Goal: Task Accomplishment & Management: Manage account settings

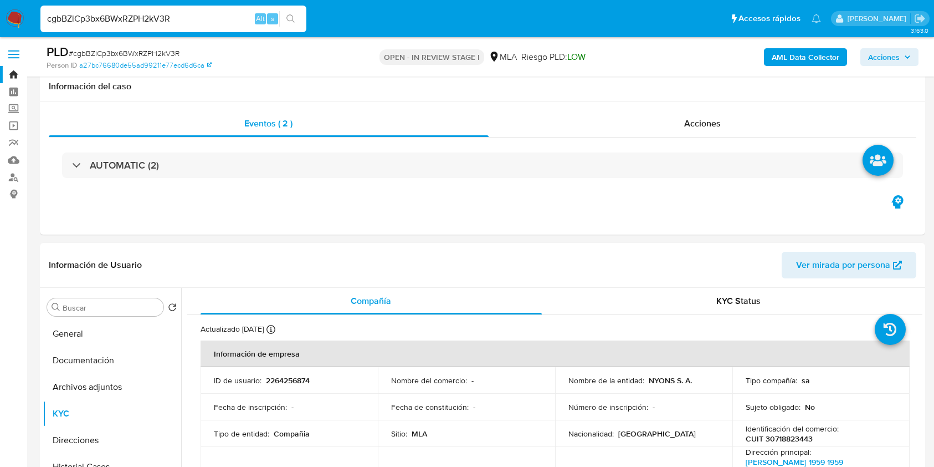
select select "10"
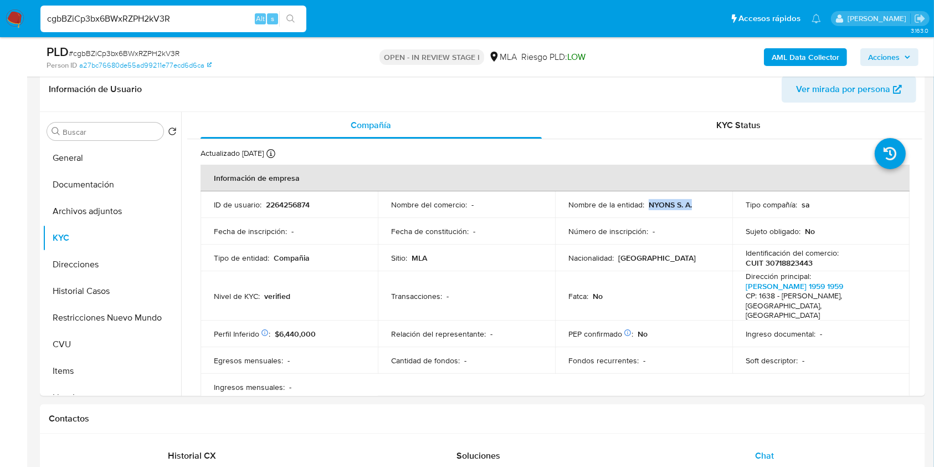
scroll to position [800, 0]
click at [217, 13] on input "cgbBZiCp3bx6BWxRZPH2kV3R" at bounding box center [173, 19] width 266 height 14
paste input "tiqwUI4X8kzZVuOnW1WEQzC0"
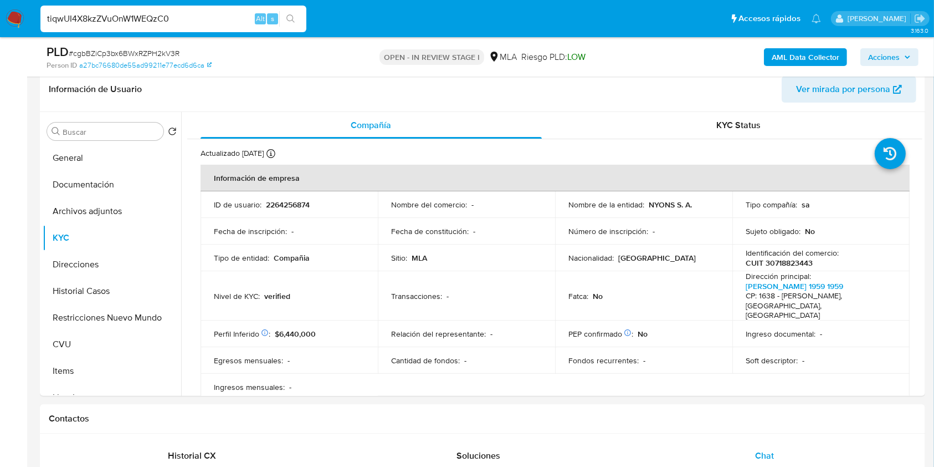
type input "tiqwUI4X8kzZVuOnW1WEQzC0"
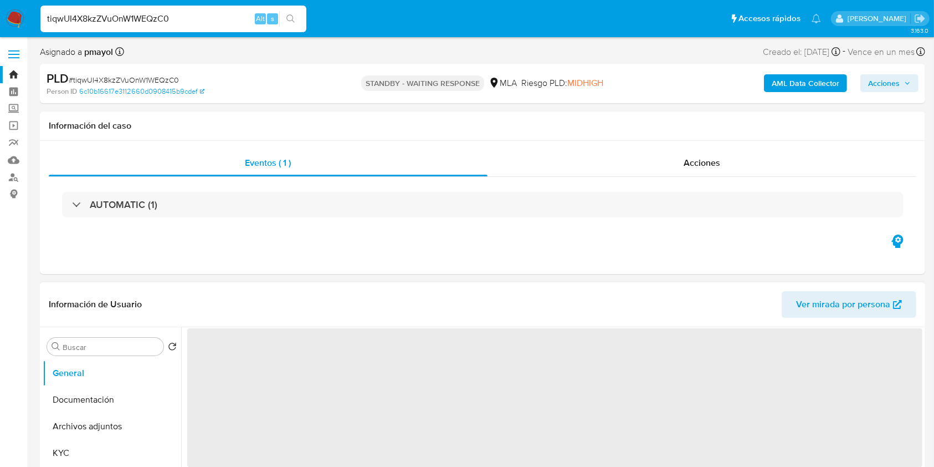
select select "10"
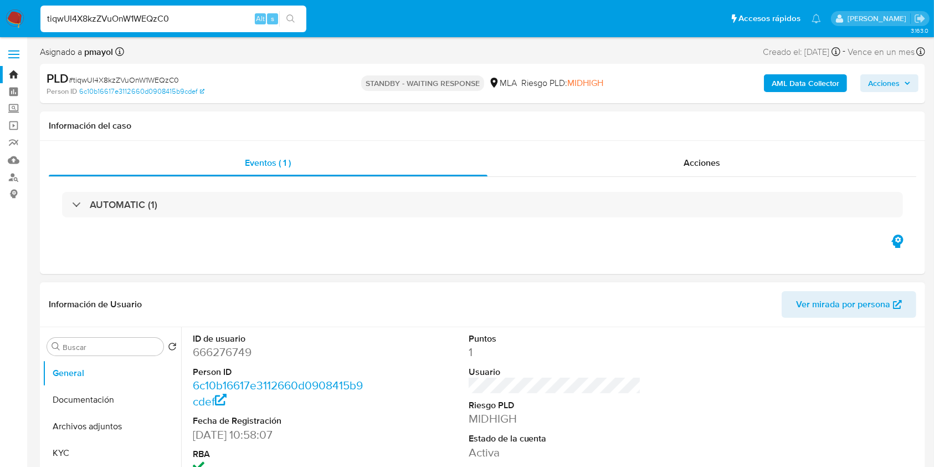
click at [186, 13] on input "tiqwUI4X8kzZVuOnW1WEQzC0" at bounding box center [173, 19] width 266 height 14
paste input "NvWI0IkvPU6JhWvTU89Aje0d"
type input "NvWI0IkvPU6JhWvTU89Aje0d"
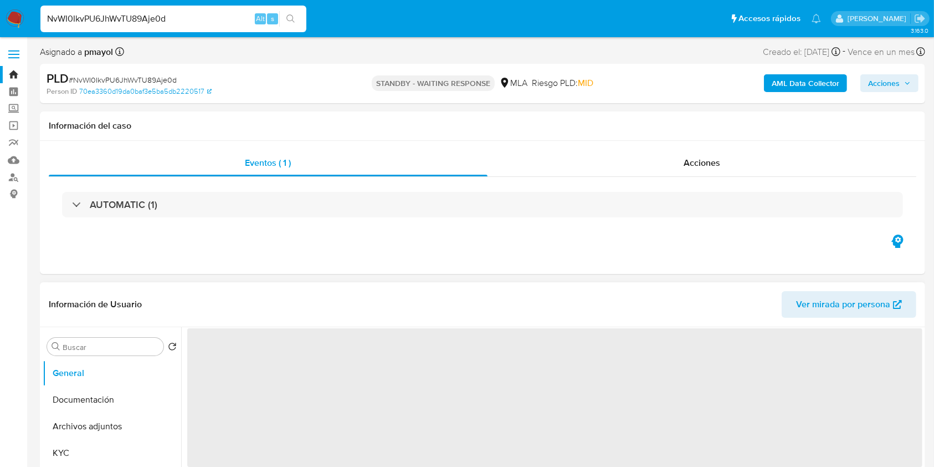
select select "10"
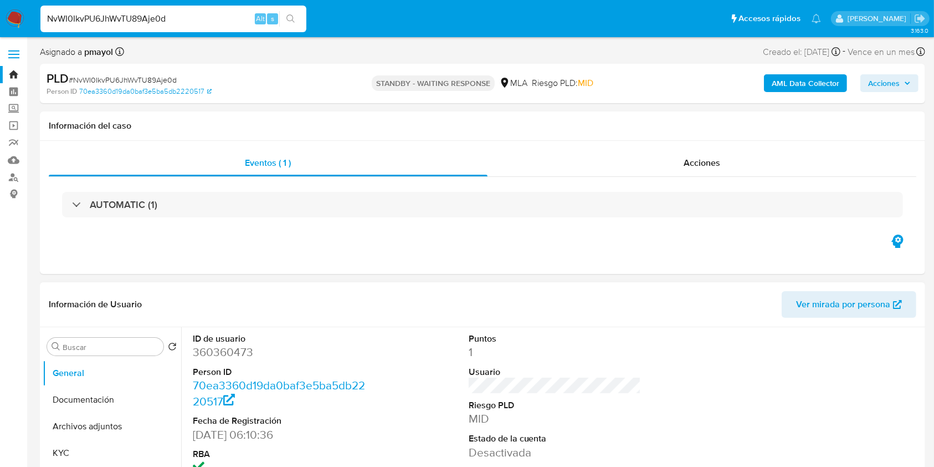
click at [195, 19] on input "NvWI0IkvPU6JhWvTU89Aje0d" at bounding box center [173, 19] width 266 height 14
paste input "BYTDEcsTQTGJ2GCZUU5SVOsH"
type input "BYTDEcsTQTGJ2GCZUU5SVOsH"
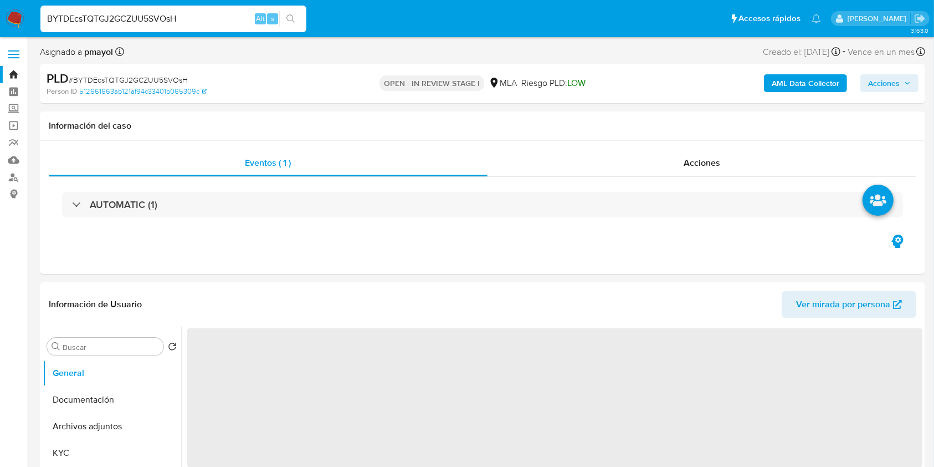
select select "10"
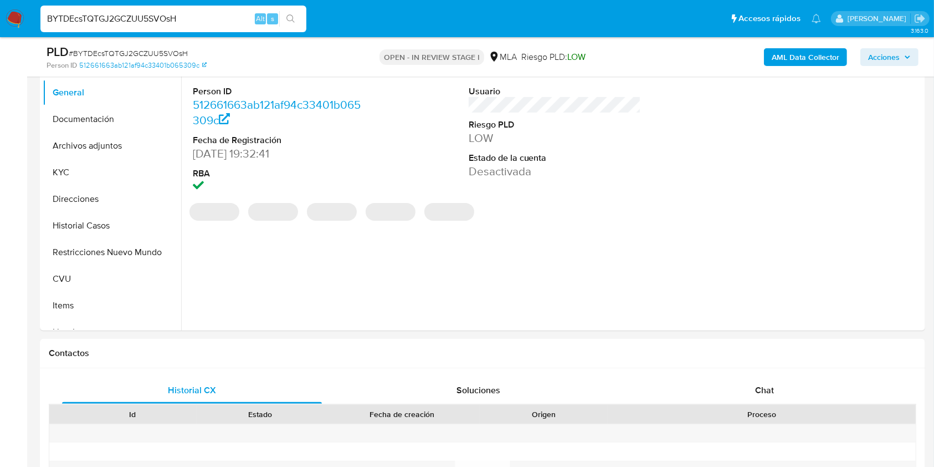
scroll to position [333, 0]
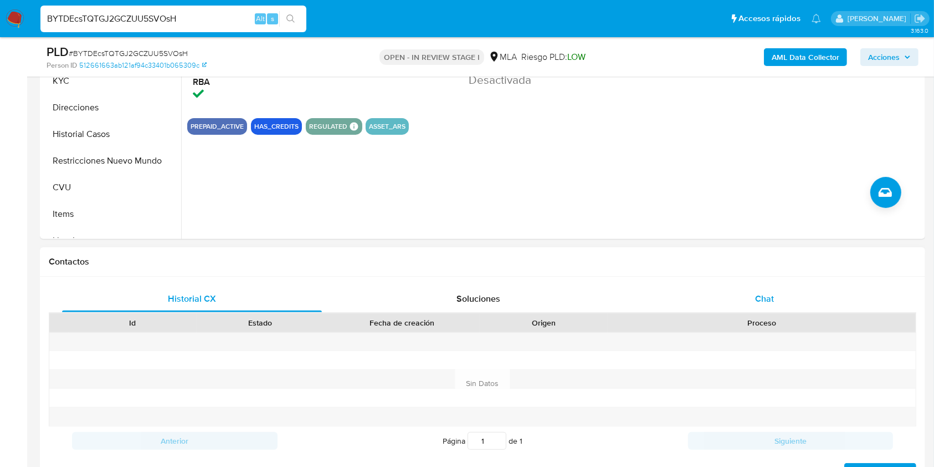
click at [748, 287] on div "Chat" at bounding box center [765, 298] width 260 height 27
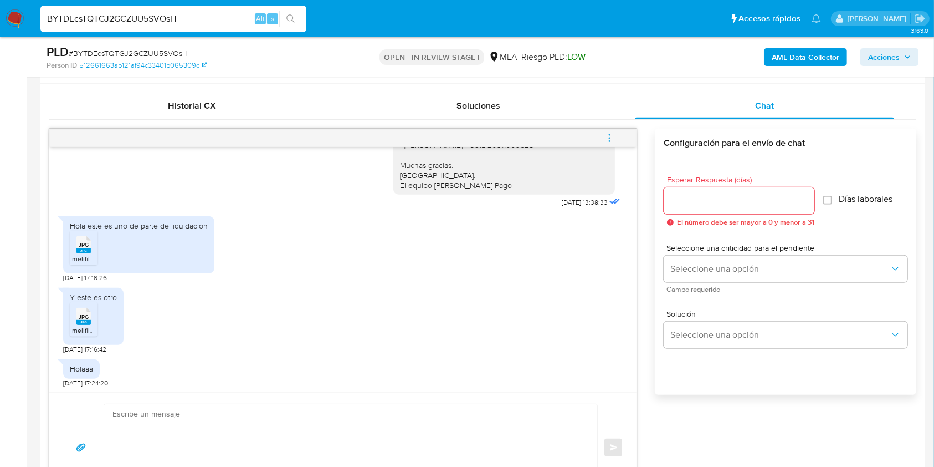
scroll to position [330, 0]
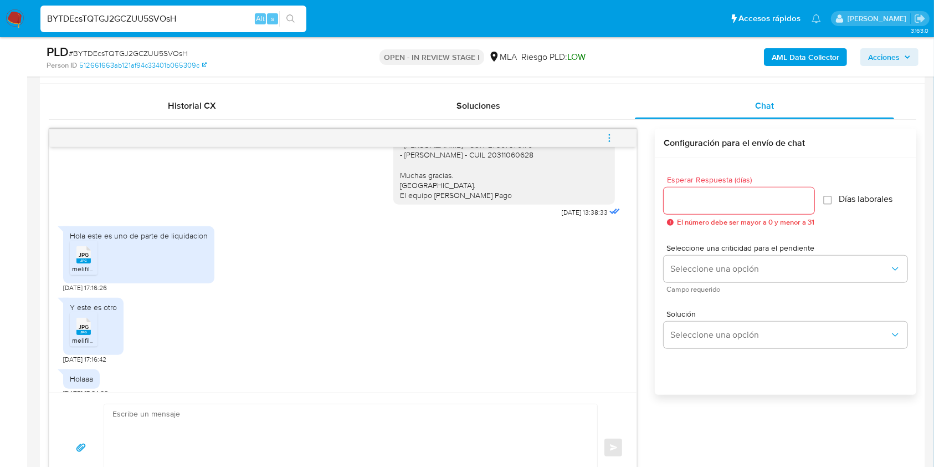
click at [78, 259] on rect at bounding box center [83, 260] width 14 height 5
click at [81, 340] on span "melifile109343670057755731.jpg" at bounding box center [120, 339] width 97 height 9
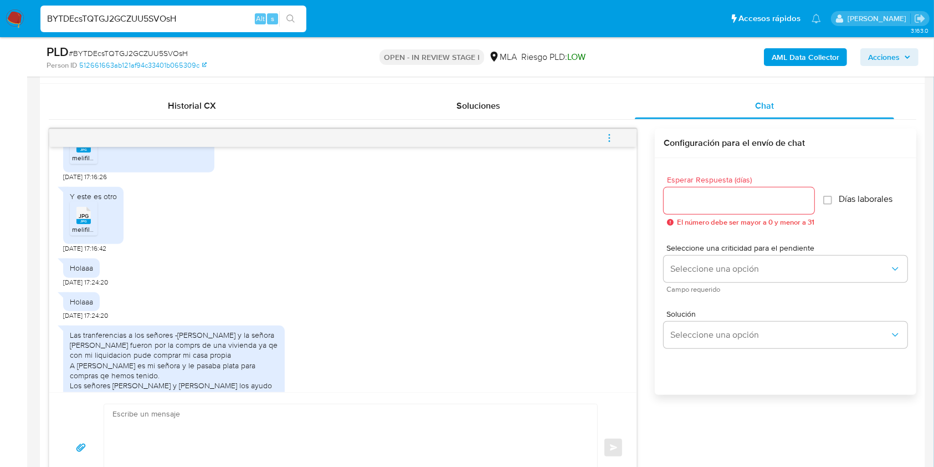
scroll to position [468, 0]
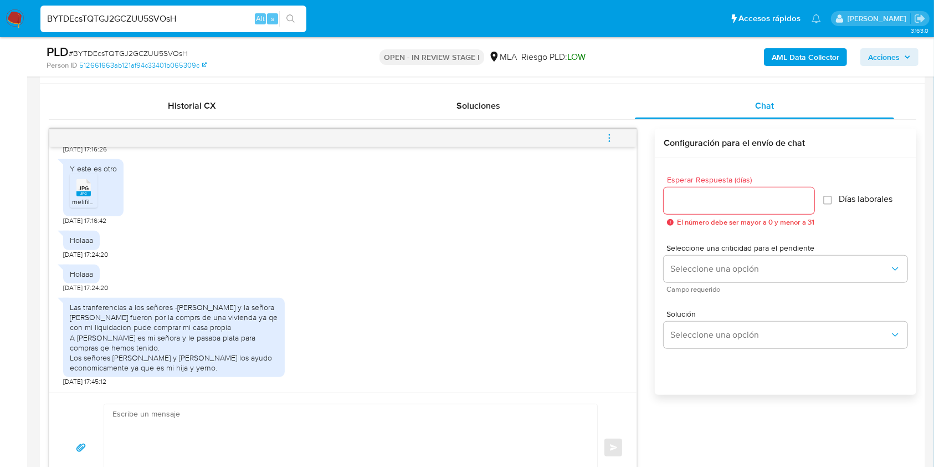
click at [410, 303] on div "Las tranferencias a los señores -alberto jose luciani y la señora yessica giard…" at bounding box center [343, 339] width 560 height 94
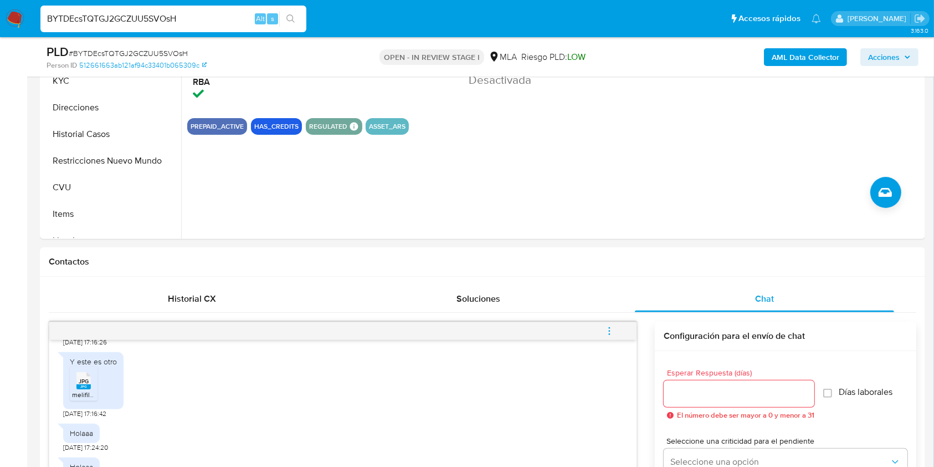
scroll to position [309, 0]
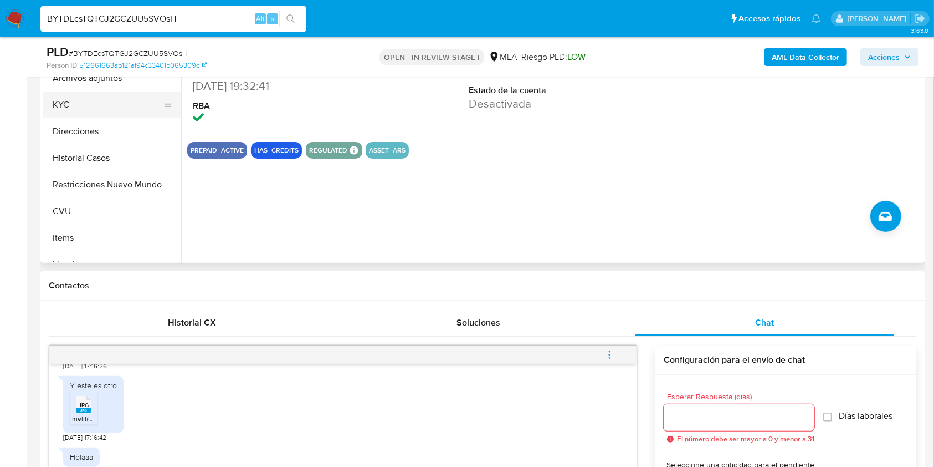
click at [131, 95] on button "KYC" at bounding box center [108, 104] width 130 height 27
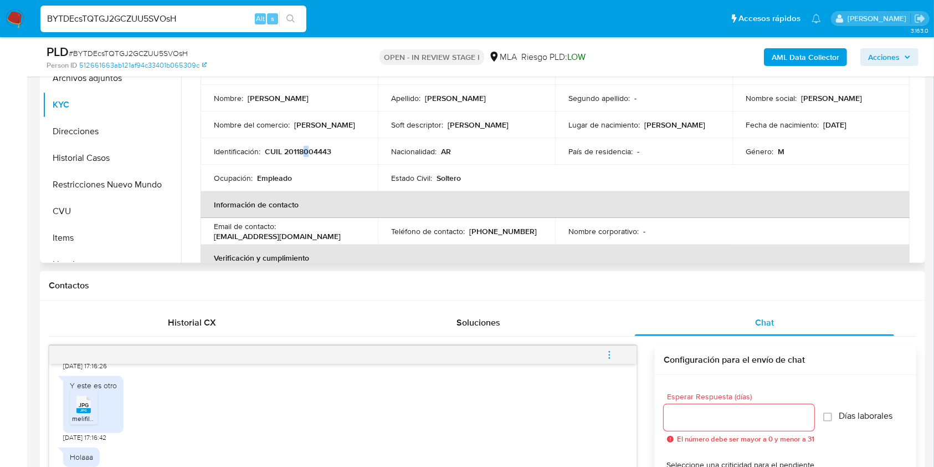
drag, startPoint x: 945, startPoint y: 125, endPoint x: 306, endPoint y: 149, distance: 639.4
click at [306, 149] on p "CUIL 20118004443" at bounding box center [298, 151] width 67 height 10
copy p "0"
click at [299, 149] on p "CUIL 20118004443" at bounding box center [298, 151] width 67 height 10
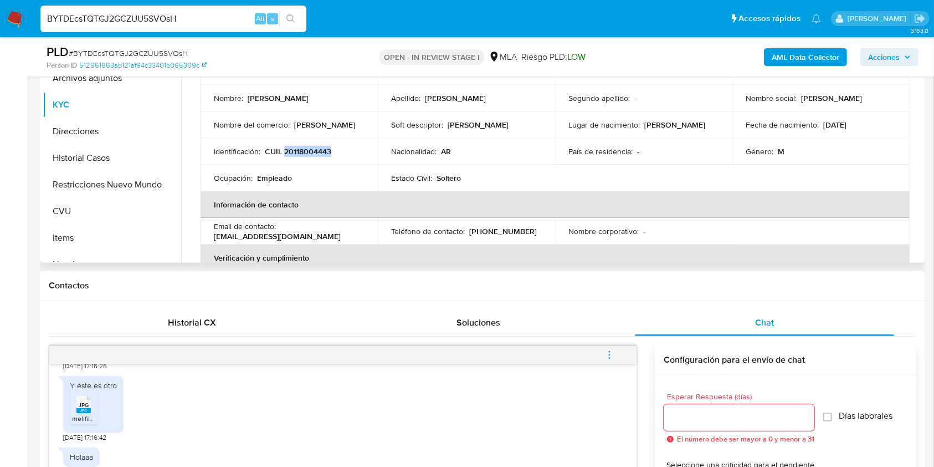
click at [299, 149] on p "CUIL 20118004443" at bounding box center [298, 151] width 67 height 10
copy p "20118004443"
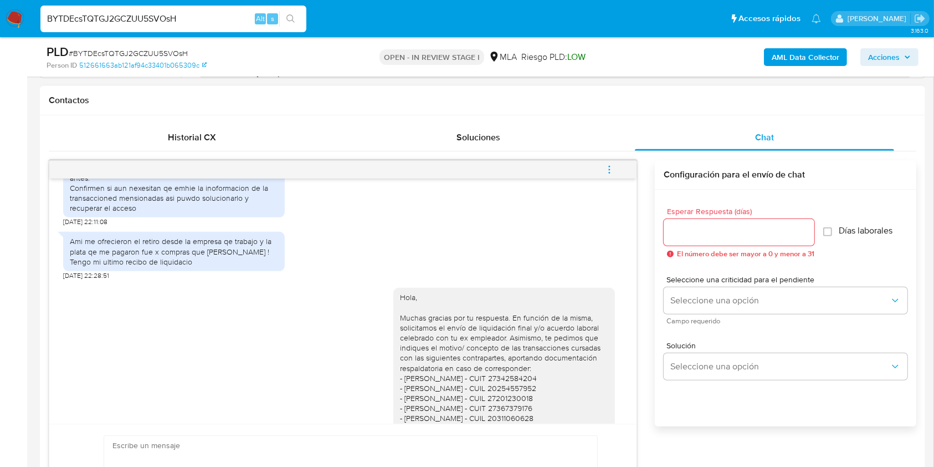
scroll to position [130, 0]
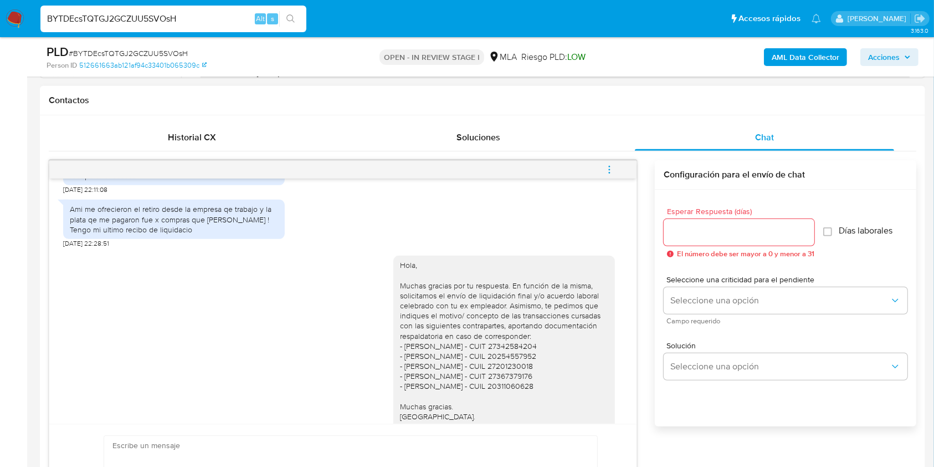
click at [621, 265] on div "No entiwndo naza 14/10/2025 21:49:46 Holaaaa 14/10/2025 22:03:08 Hola recien ve…" at bounding box center [342, 300] width 587 height 245
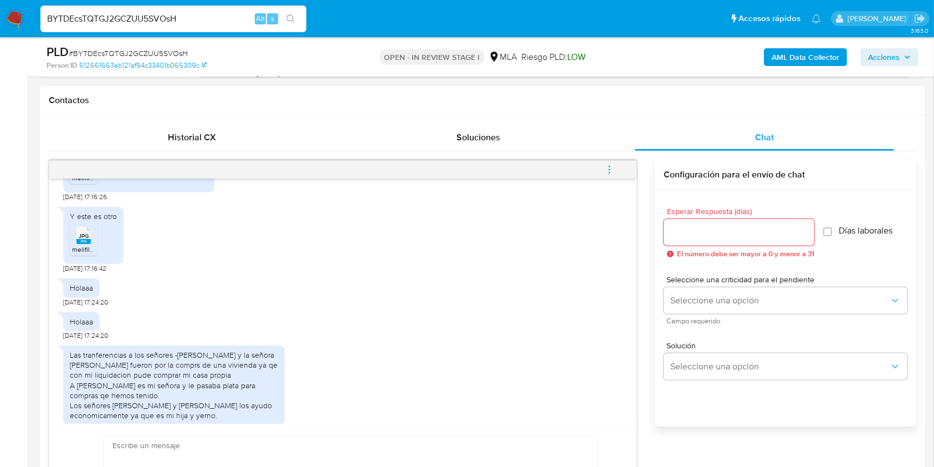
scroll to position [468, 0]
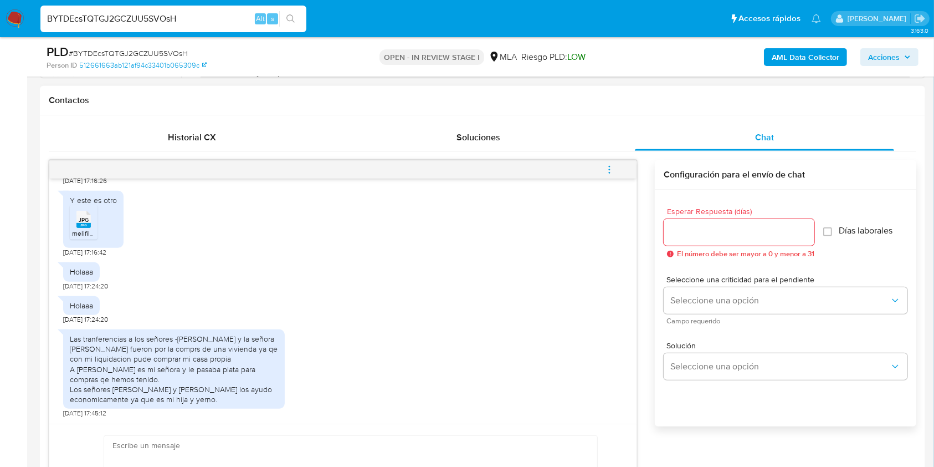
drag, startPoint x: 243, startPoint y: 397, endPoint x: 68, endPoint y: 342, distance: 183.5
click at [68, 342] on div "Las tranferencias a los señores -alberto jose luciani y la señora yessica giard…" at bounding box center [174, 368] width 222 height 79
copy div "Las tranferencias a los señores -alberto jose luciani y la señora yessica giard…"
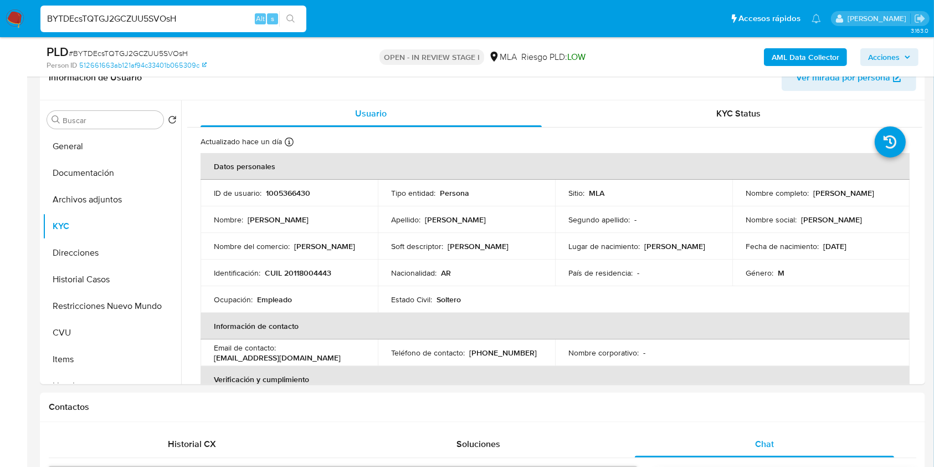
scroll to position [182, 0]
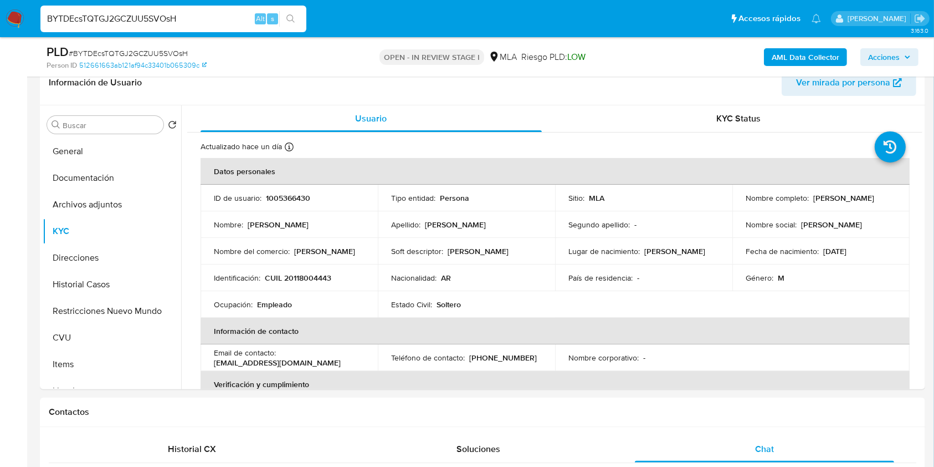
click at [151, 51] on span "# BYTDEcsTQTGJ2GCZUU5SVOsH" at bounding box center [128, 53] width 119 height 11
copy span "BYTDEcsTQTGJ2GCZUU5SVOsH"
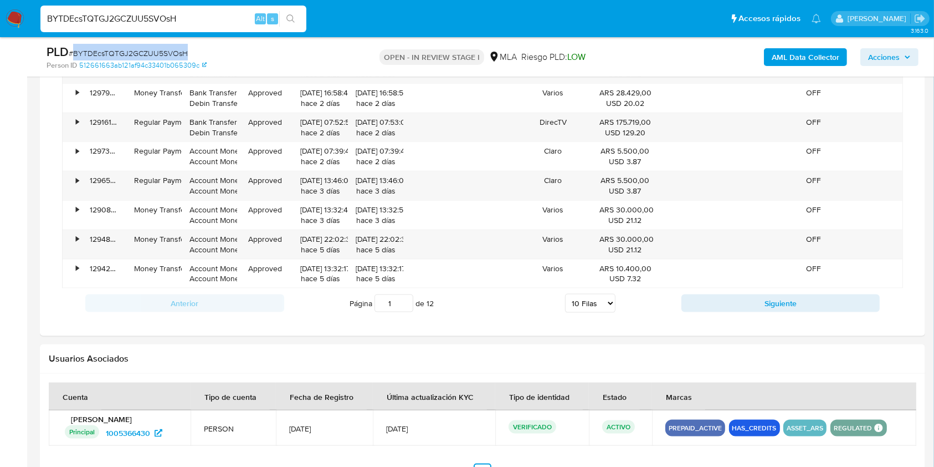
scroll to position [1696, 0]
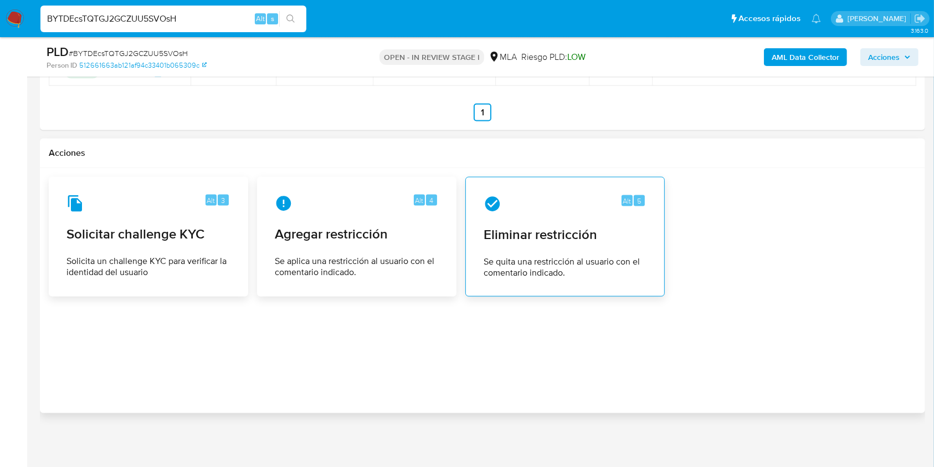
click at [536, 230] on span "Eliminar restricción" at bounding box center [565, 234] width 163 height 17
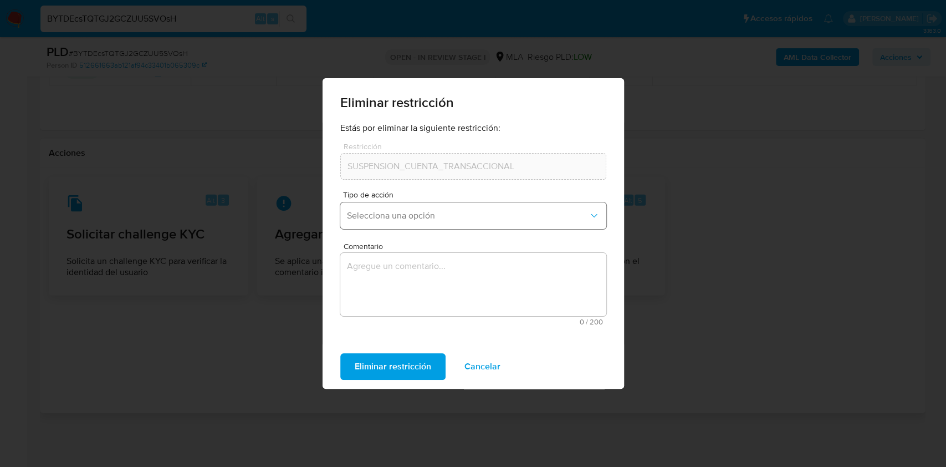
click at [421, 208] on button "Selecciona una opción" at bounding box center [473, 215] width 266 height 27
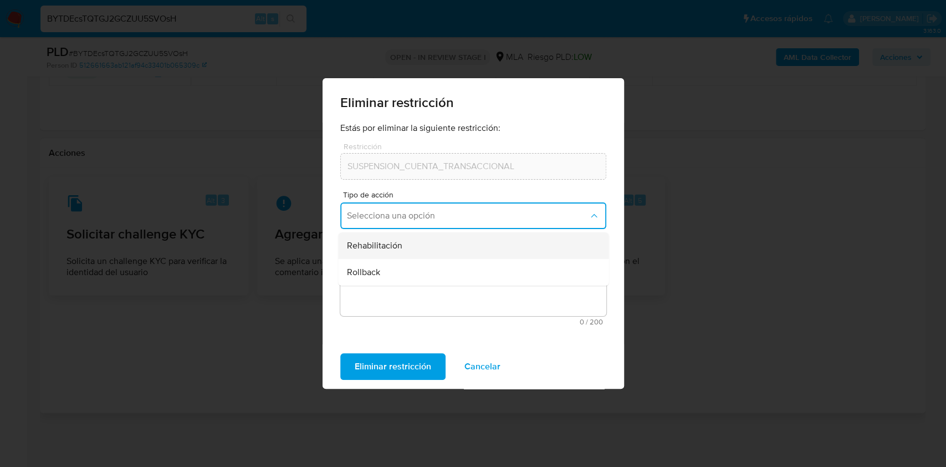
click at [523, 251] on div "Rehabilitación" at bounding box center [470, 245] width 246 height 27
click at [523, 251] on div "Comentario 0 / 200 200 caracteres restantes" at bounding box center [473, 283] width 266 height 83
click at [467, 295] on textarea "Comentario" at bounding box center [473, 284] width 266 height 63
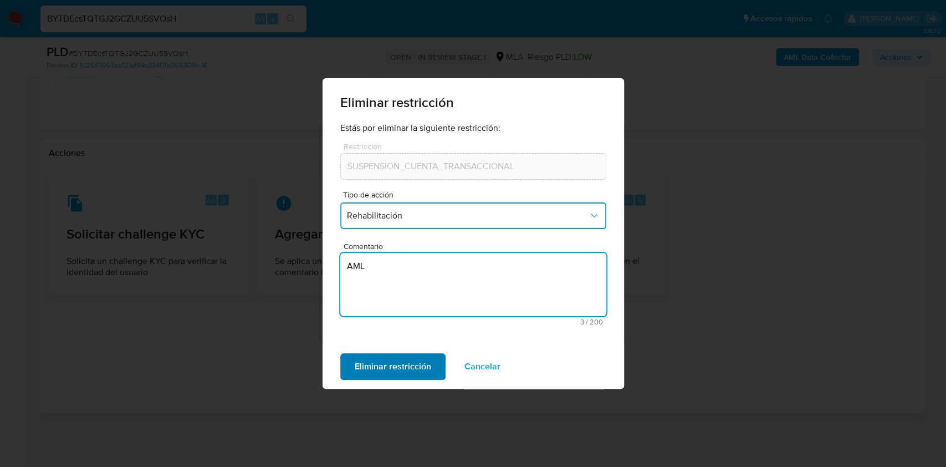
type textarea "AML"
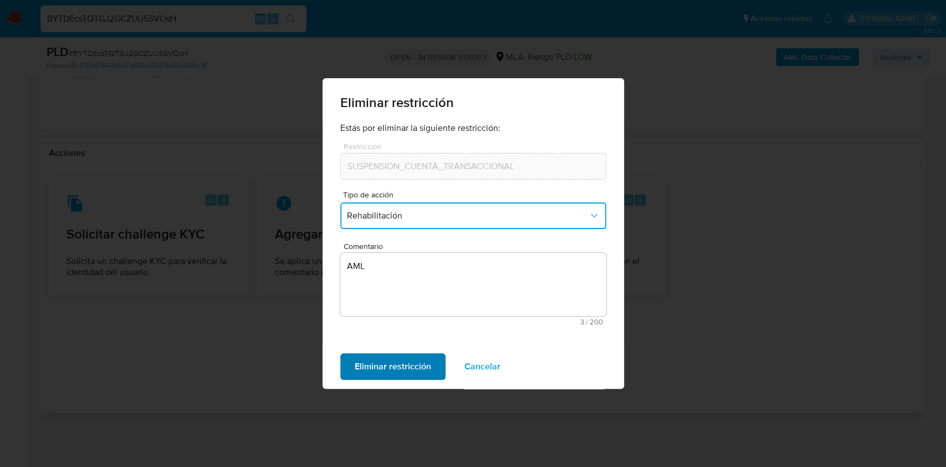
click at [403, 354] on span "Eliminar restricción" at bounding box center [393, 366] width 76 height 24
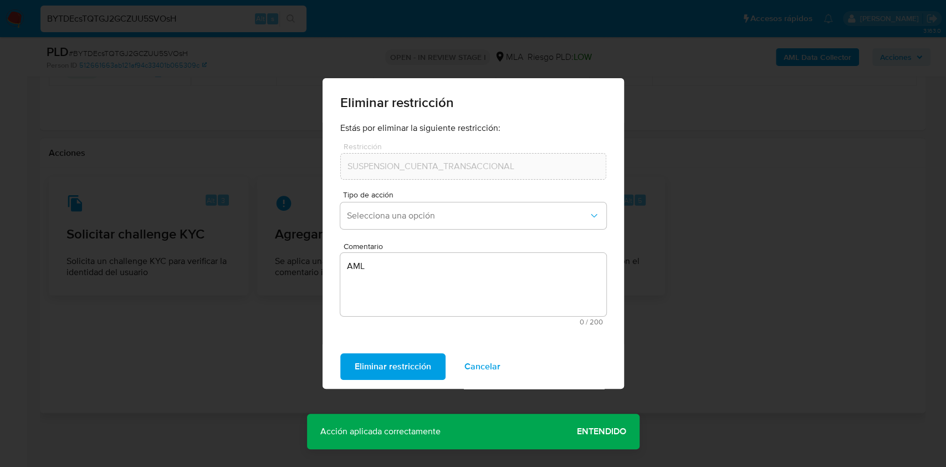
click at [503, 359] on button "Cancelar" at bounding box center [482, 366] width 65 height 27
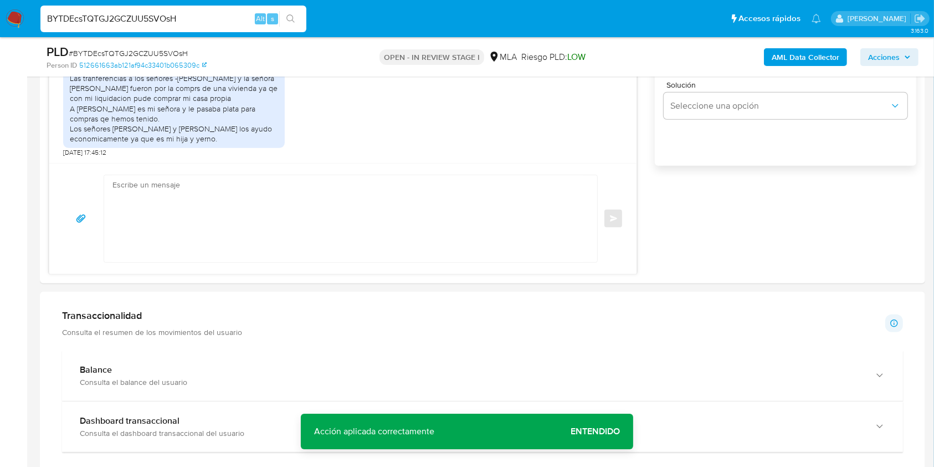
scroll to position [757, 0]
click at [456, 188] on textarea at bounding box center [348, 215] width 471 height 87
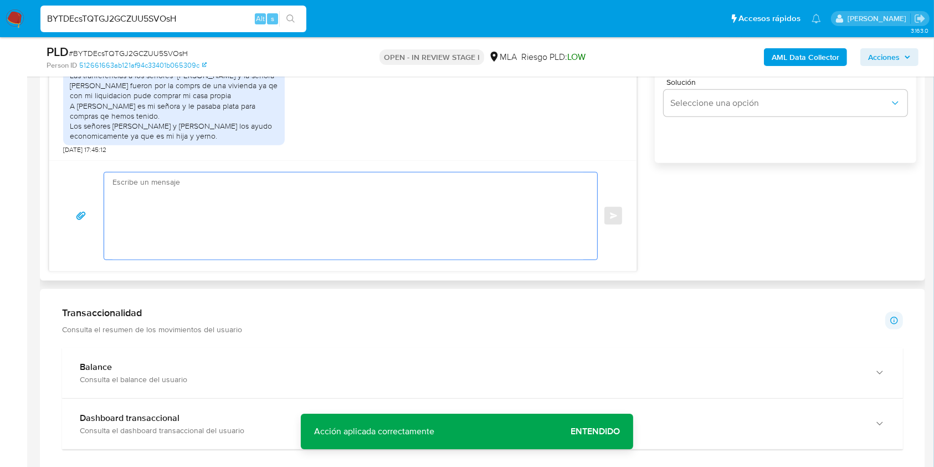
paste textarea "Hola XXX, Muchas gracias por la respuesta. ¡Te contamos que tu cuenta ya está a…"
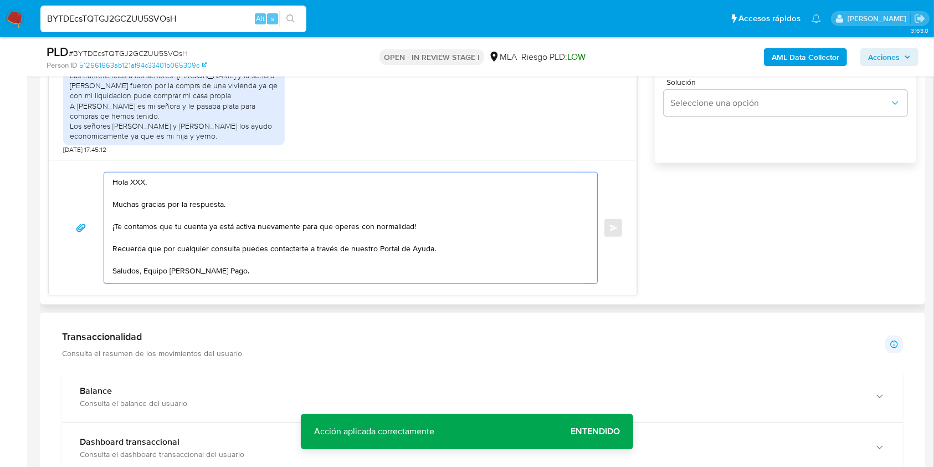
scroll to position [6, 0]
click at [144, 177] on textarea "Hola XXX, Muchas gracias por la respuesta. ¡Te contamos que tu cuenta ya está a…" at bounding box center [348, 227] width 471 height 111
click at [141, 269] on textarea "Hola, Muchas gracias por la respuesta. ¡Te contamos que tu cuenta ya está activ…" at bounding box center [348, 227] width 471 height 111
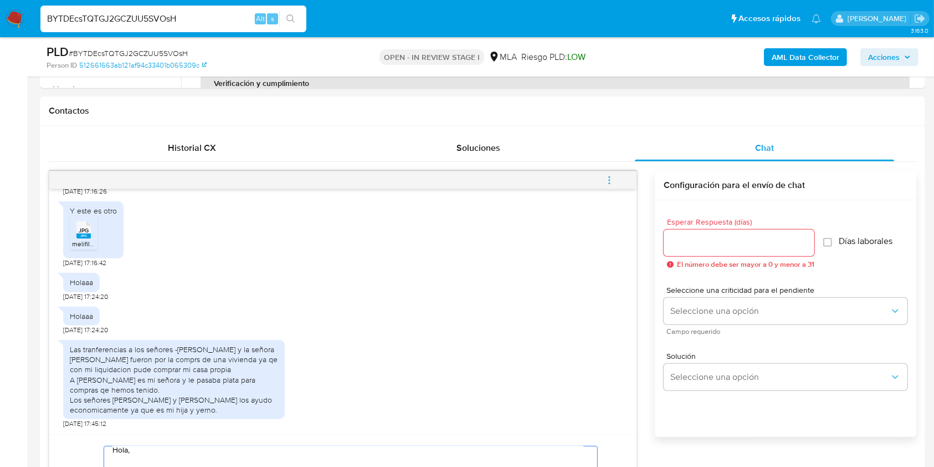
scroll to position [535, 0]
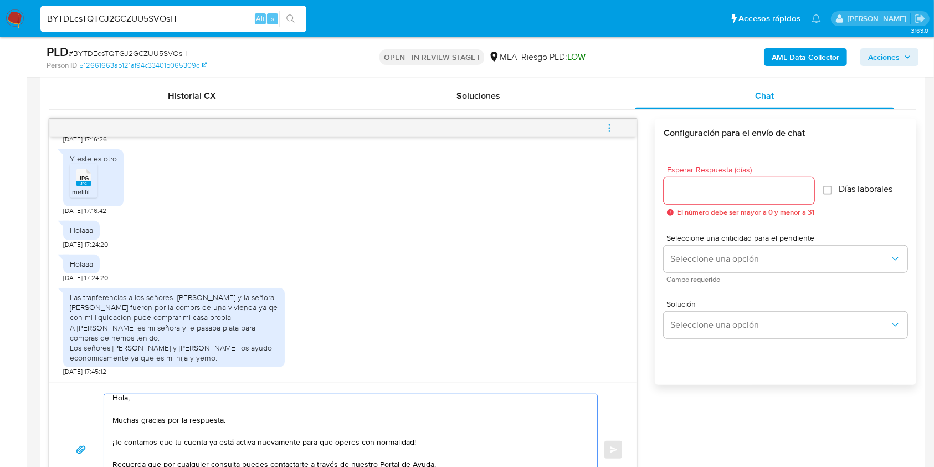
type textarea "Hola, Muchas gracias por la respuesta. ¡Te contamos que tu cuenta ya está activ…"
click at [692, 189] on input "Esperar Respuesta (días)" at bounding box center [739, 190] width 151 height 14
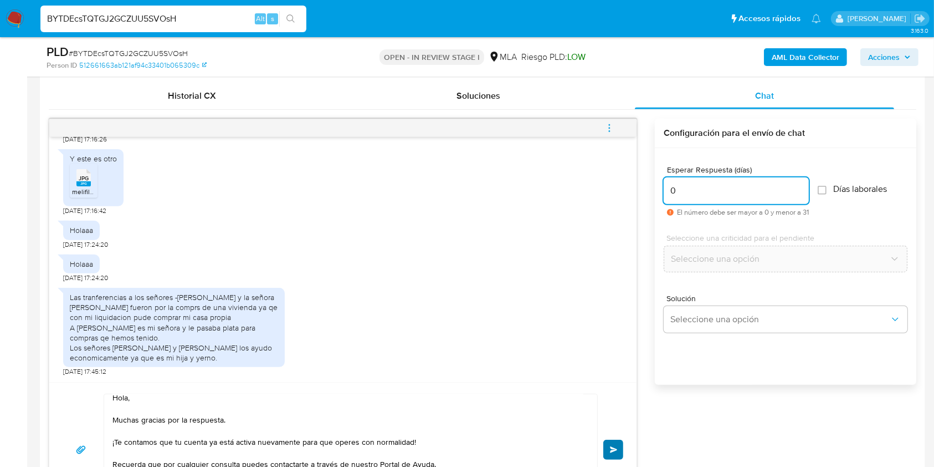
type input "0"
click at [611, 443] on button "Enviar" at bounding box center [614, 449] width 20 height 20
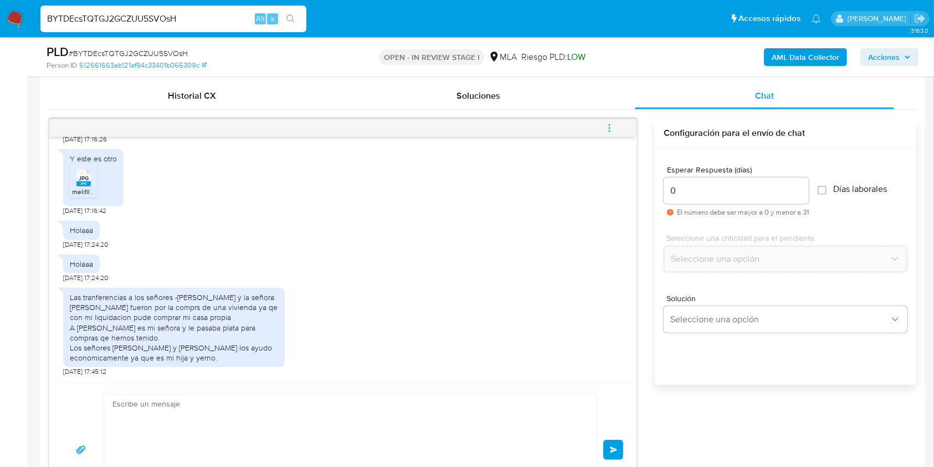
click at [611, 126] on icon "menu-action" at bounding box center [610, 128] width 10 height 10
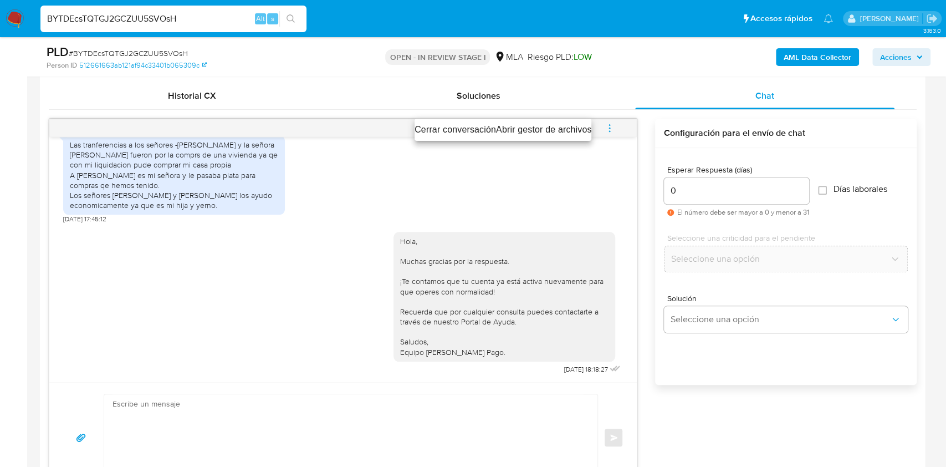
click at [464, 126] on li "Cerrar conversación" at bounding box center [455, 129] width 81 height 13
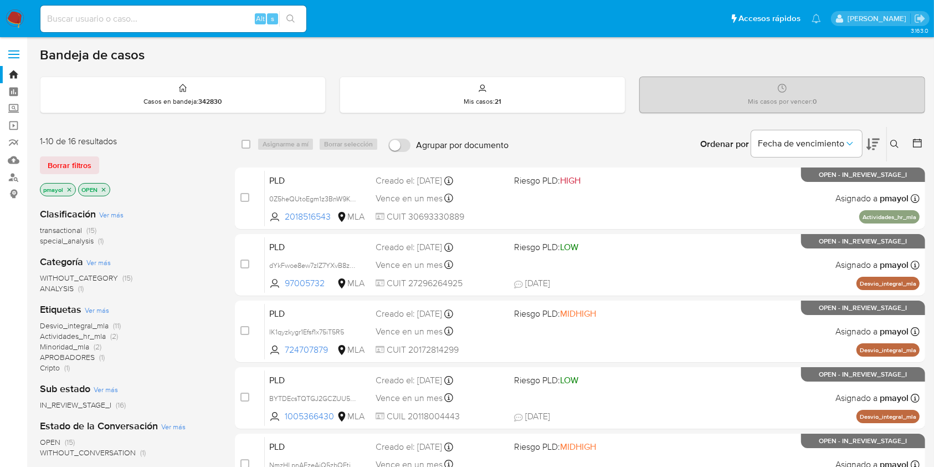
click at [897, 146] on icon at bounding box center [895, 144] width 8 height 8
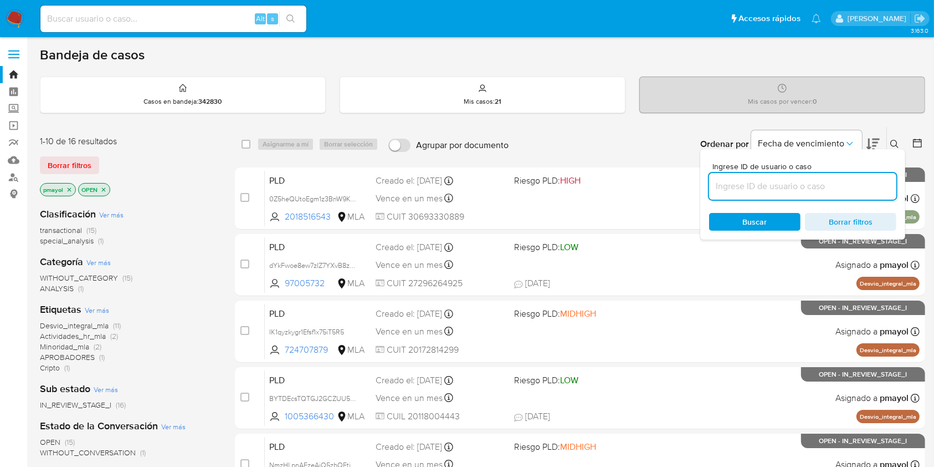
drag, startPoint x: 788, startPoint y: 182, endPoint x: 780, endPoint y: 192, distance: 12.6
click at [788, 182] on input at bounding box center [802, 186] width 187 height 14
type input "BYTDEcsTQTGJ2GCZUU5SVOsH"
click at [755, 215] on span "Buscar" at bounding box center [755, 222] width 24 height 18
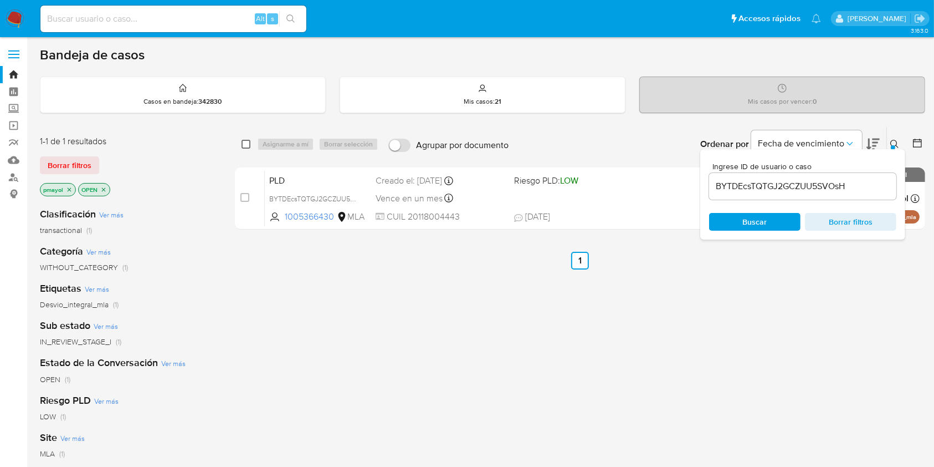
click at [246, 140] on input "checkbox" at bounding box center [246, 144] width 9 height 9
checkbox input "true"
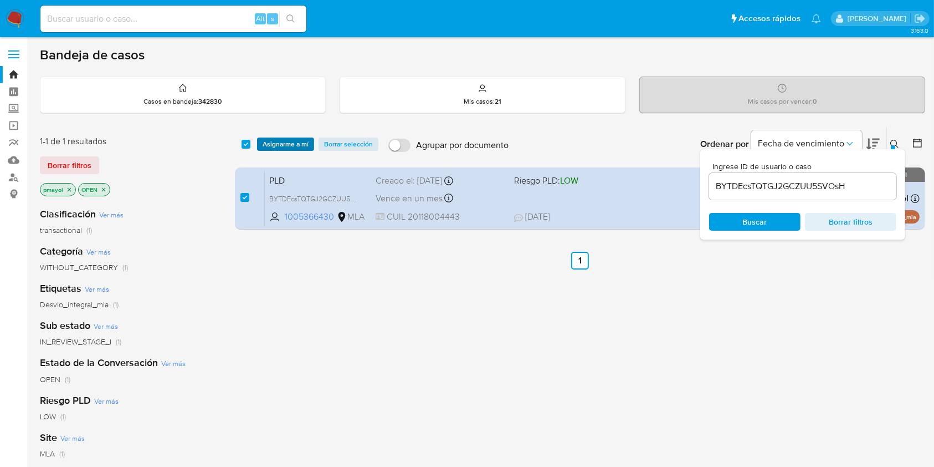
click at [268, 140] on span "Asignarme a mí" at bounding box center [286, 144] width 46 height 11
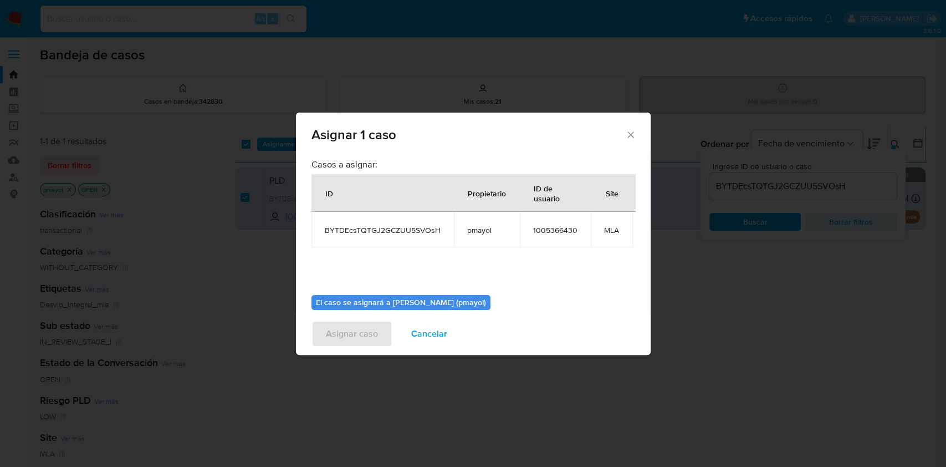
scroll to position [68, 0]
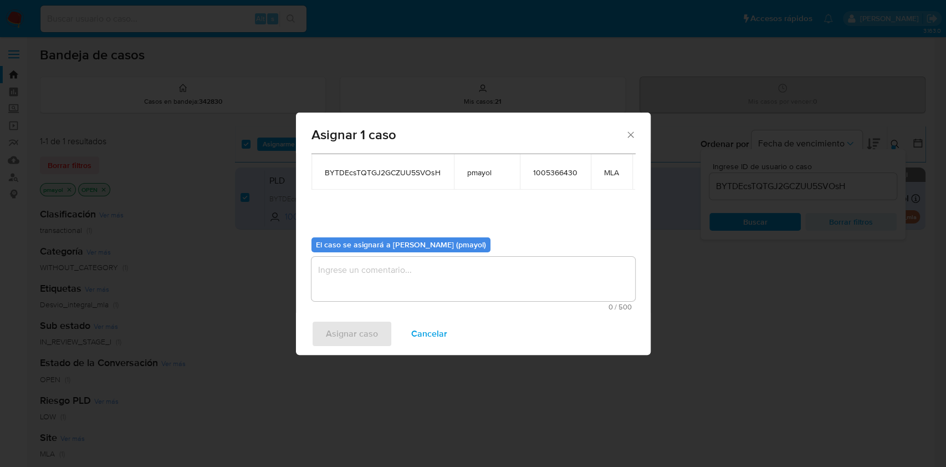
click at [512, 303] on span "0 / 500" at bounding box center [473, 306] width 317 height 7
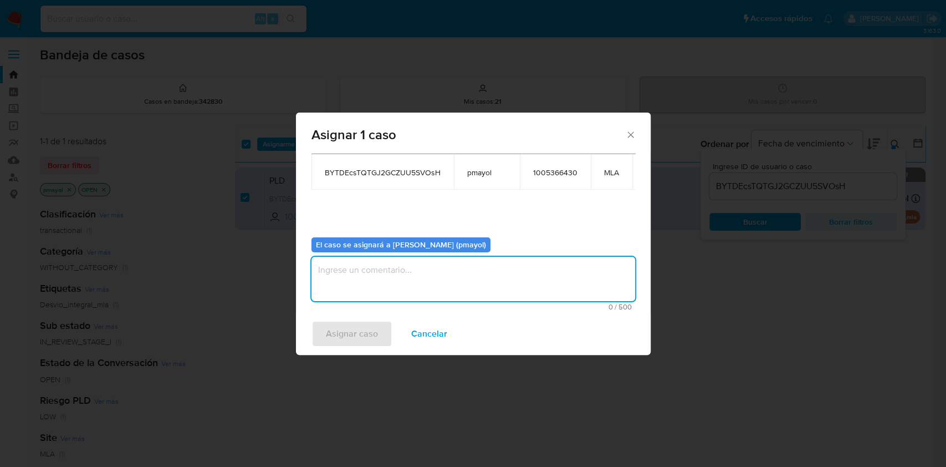
click at [500, 270] on textarea "assign-modal" at bounding box center [473, 279] width 324 height 44
type textarea "Asignación"
click at [351, 344] on span "Asignar caso" at bounding box center [352, 333] width 52 height 24
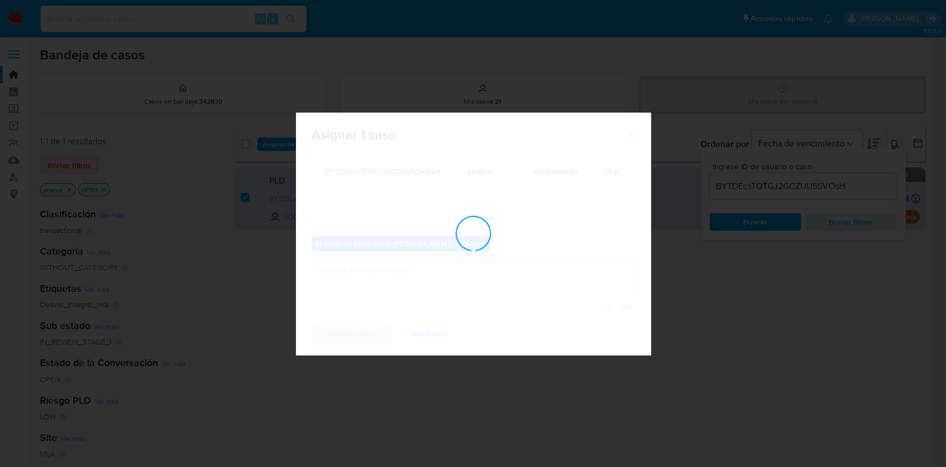
checkbox input "false"
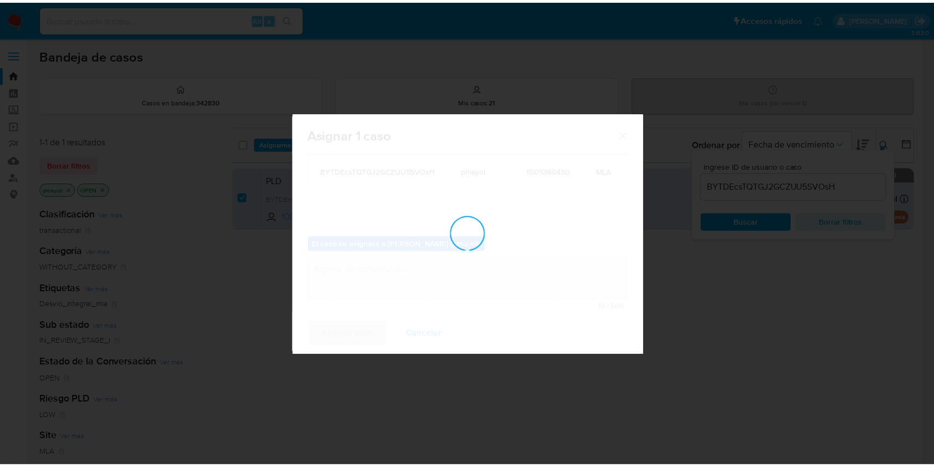
scroll to position [67, 0]
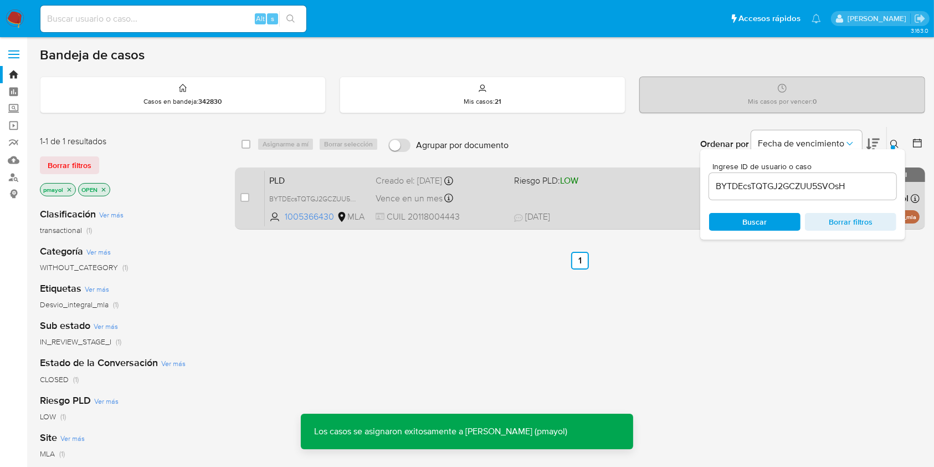
click at [595, 203] on div "PLD BYTDEcsTQTGJ2GCZUU5SVOsH 1005366430 MLA Riesgo PLD: LOW Creado el: 12/09/20…" at bounding box center [592, 198] width 655 height 56
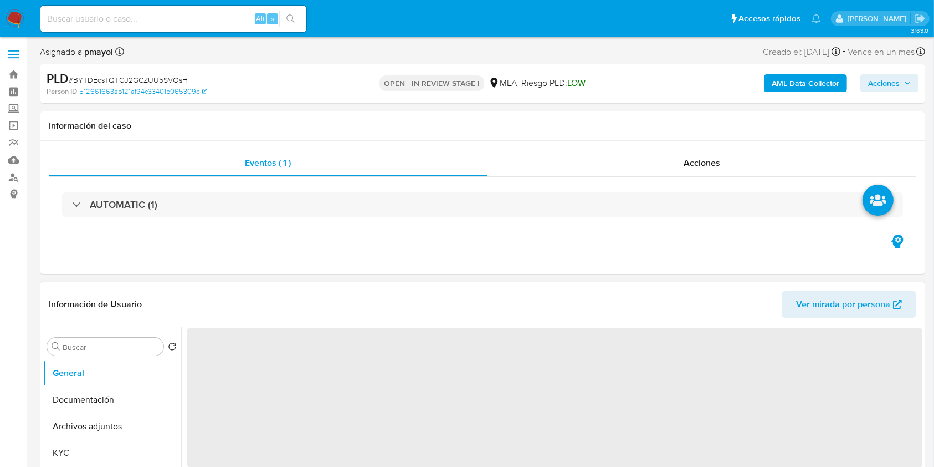
select select "10"
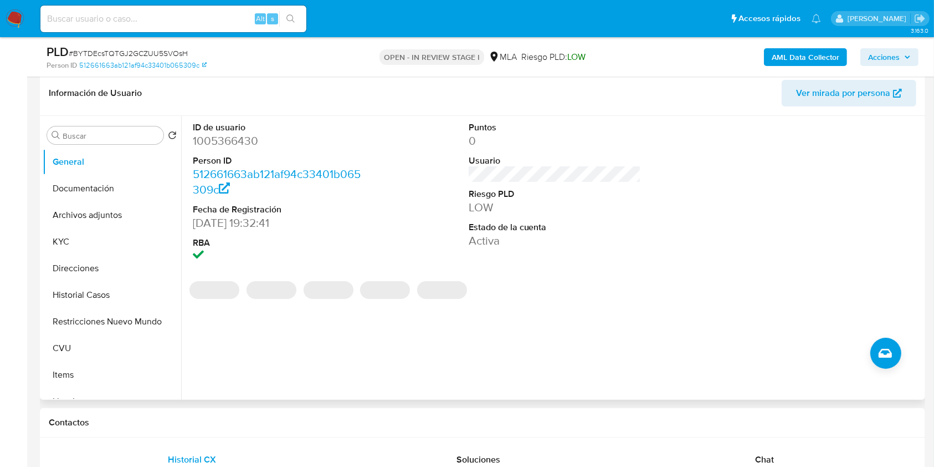
scroll to position [248, 0]
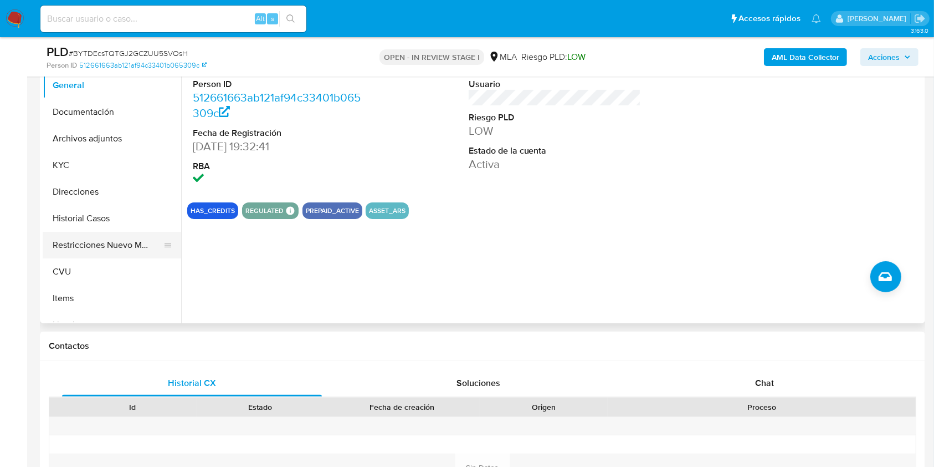
click at [124, 241] on button "Restricciones Nuevo Mundo" at bounding box center [108, 245] width 130 height 27
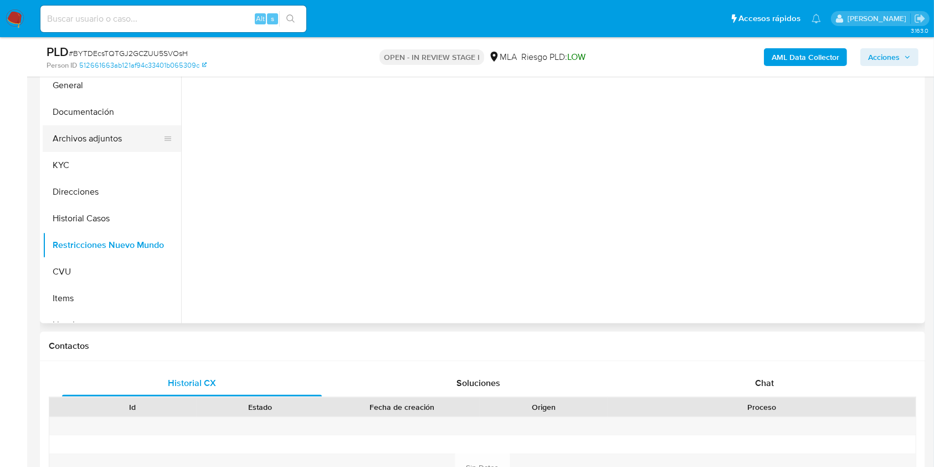
click at [113, 140] on button "Archivos adjuntos" at bounding box center [108, 138] width 130 height 27
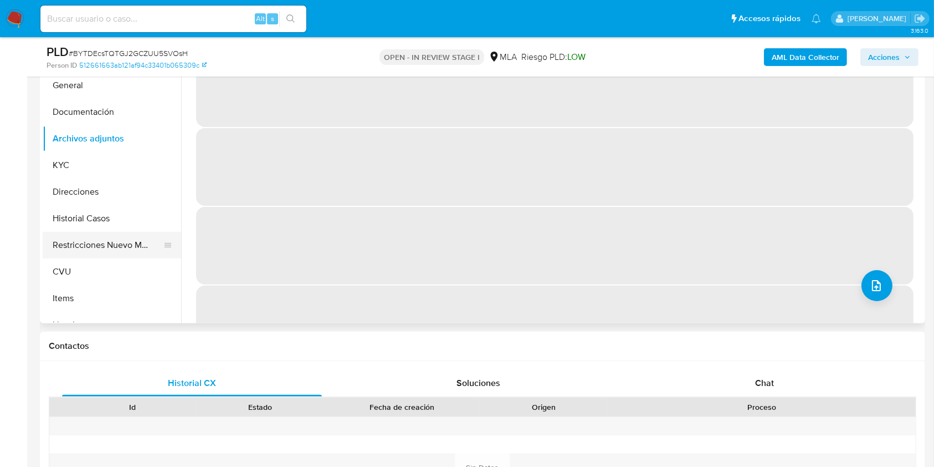
click at [121, 237] on button "Restricciones Nuevo Mundo" at bounding box center [108, 245] width 130 height 27
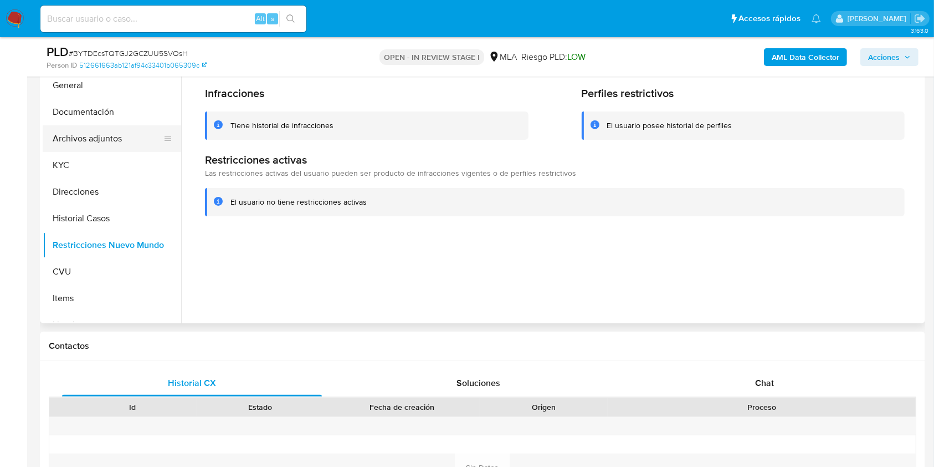
click at [99, 132] on button "Archivos adjuntos" at bounding box center [108, 138] width 130 height 27
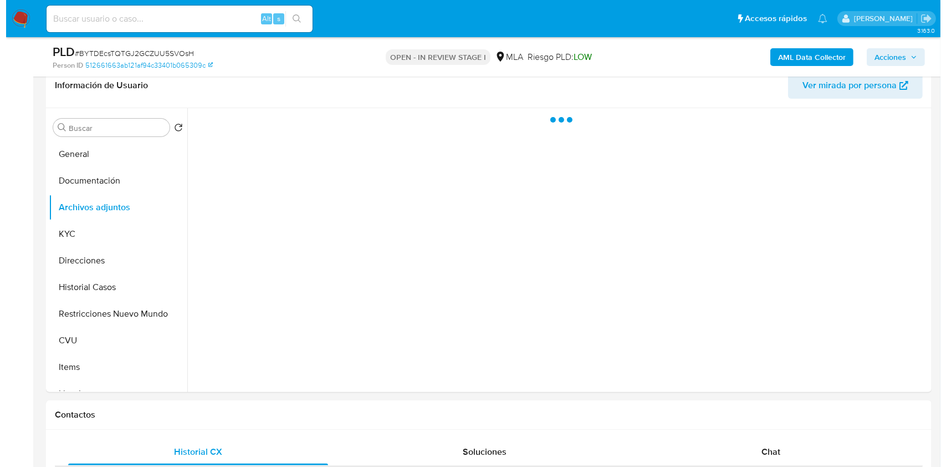
scroll to position [145, 0]
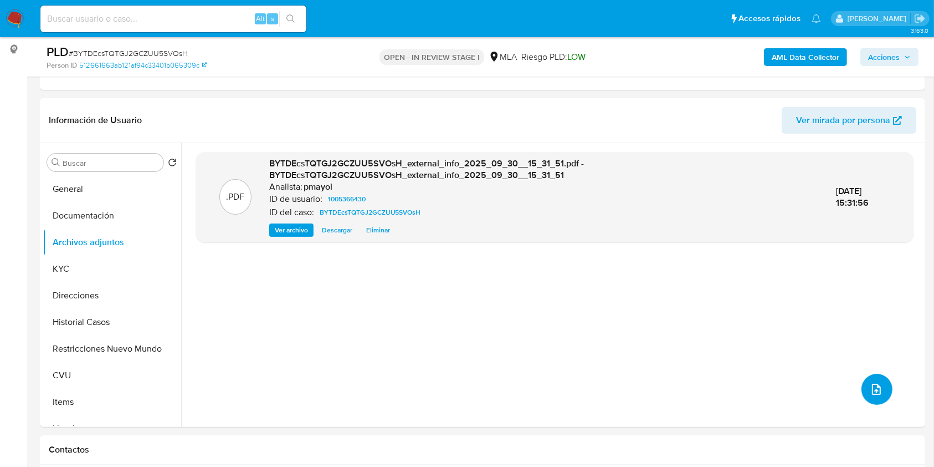
click at [871, 386] on icon "upload-file" at bounding box center [876, 388] width 13 height 13
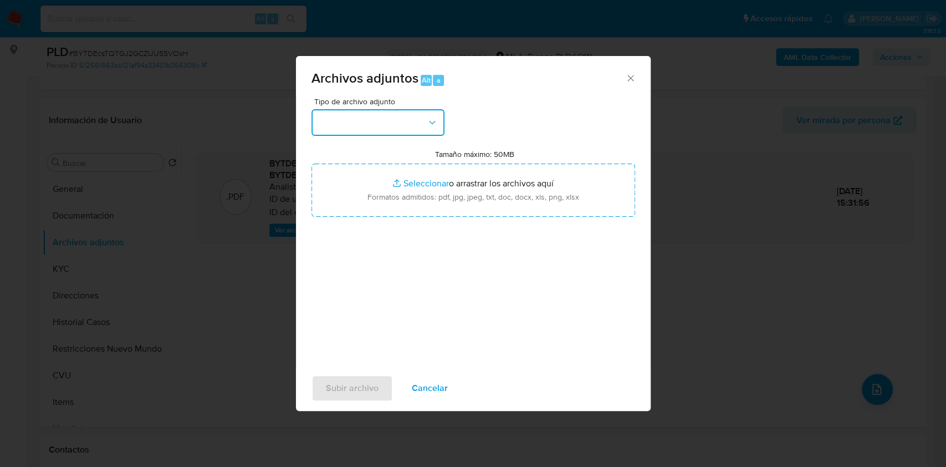
click at [399, 117] on button "button" at bounding box center [377, 122] width 133 height 27
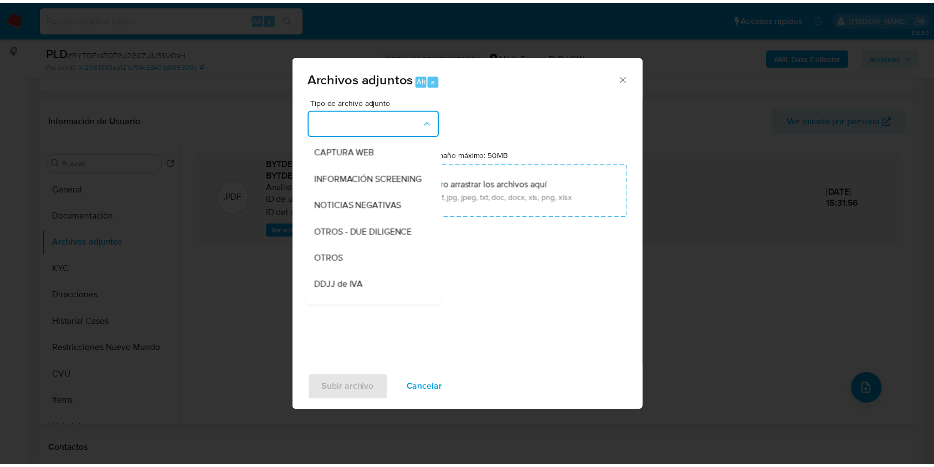
scroll to position [133, 0]
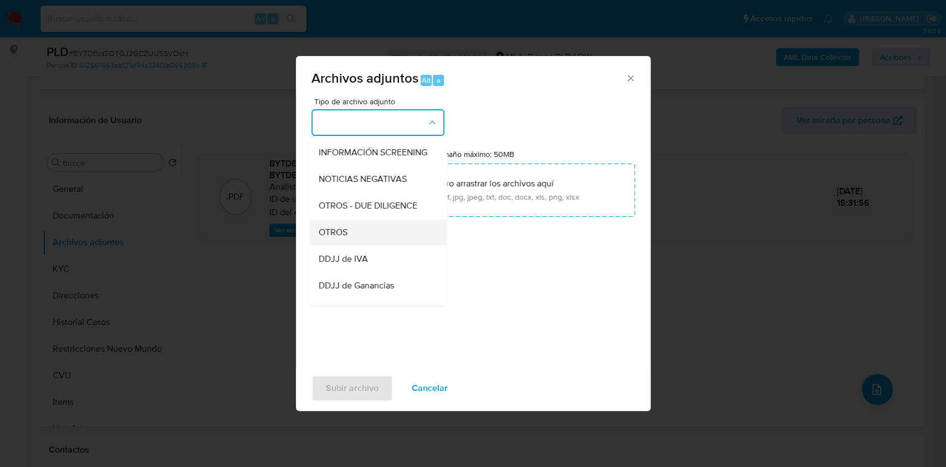
click at [332, 238] on span "OTROS" at bounding box center [332, 232] width 29 height 11
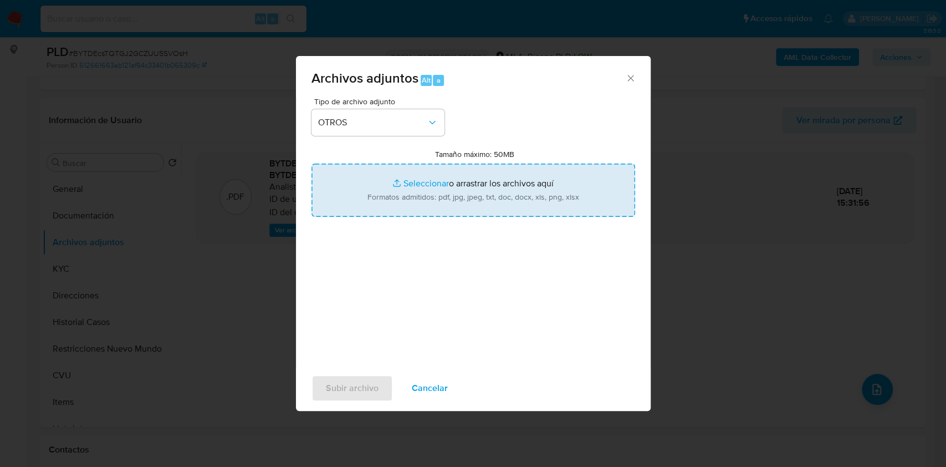
click at [412, 195] on input "Tamaño máximo: 50MB Seleccionar archivos" at bounding box center [473, 189] width 324 height 53
type input "C:\fakepath\Caselog BYTDEcsTQTGJ2GCZUU5SVOsH.docx"
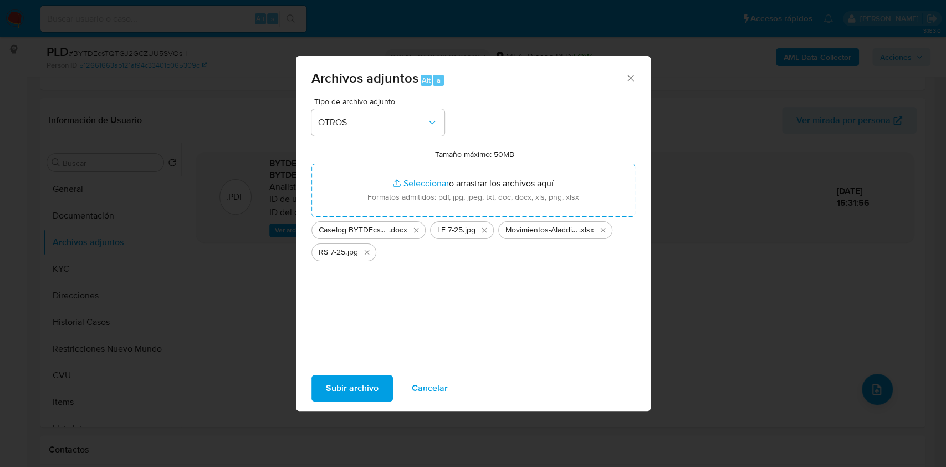
click at [359, 396] on span "Subir archivo" at bounding box center [352, 388] width 53 height 24
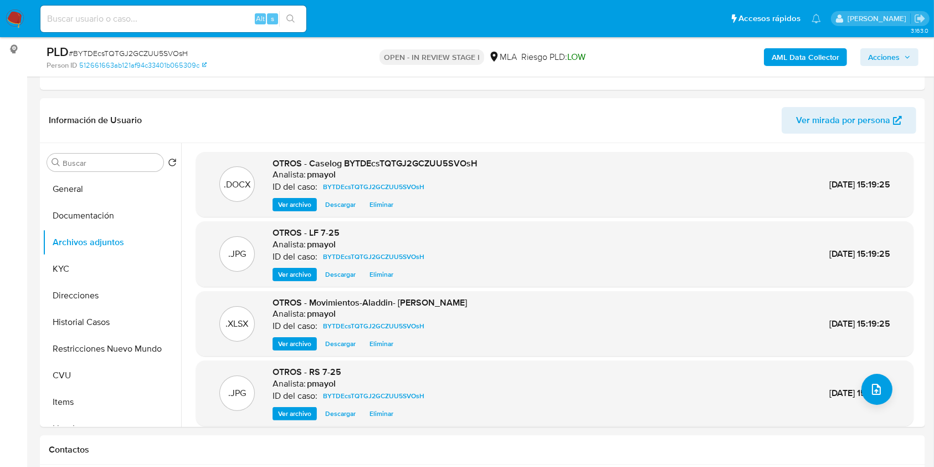
click at [890, 50] on span "Acciones" at bounding box center [884, 57] width 32 height 18
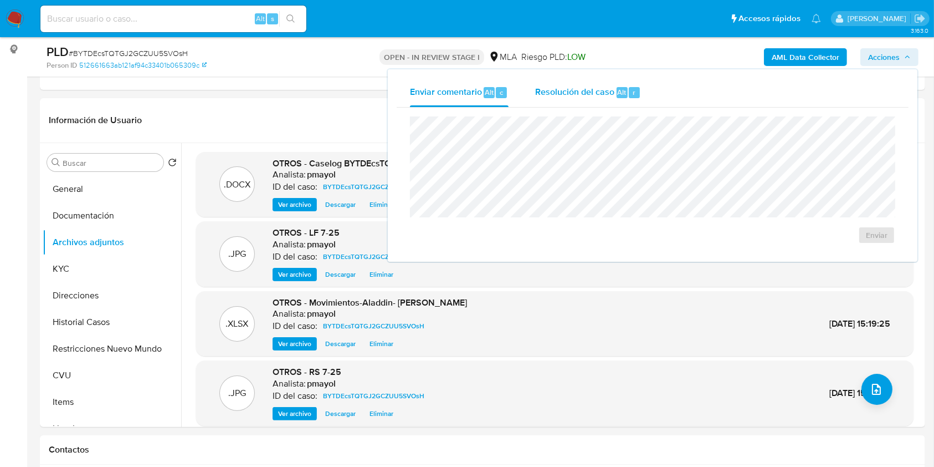
click at [599, 95] on span "Resolución del caso" at bounding box center [574, 91] width 79 height 13
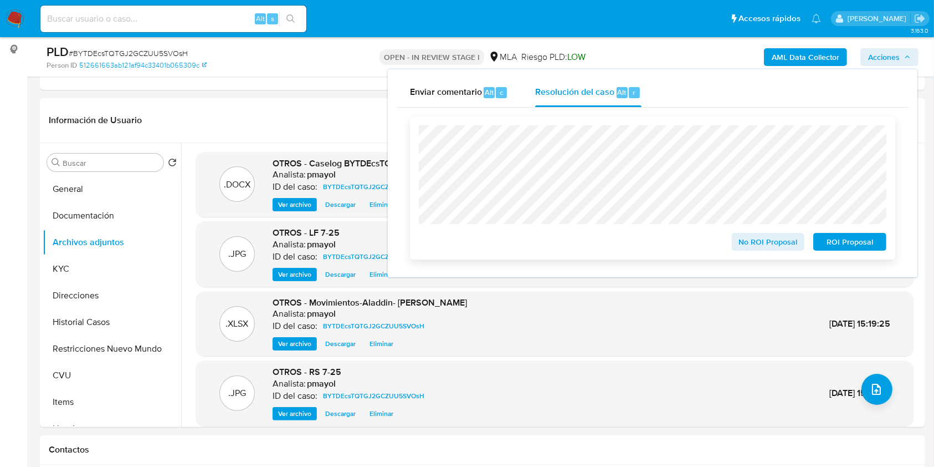
click at [751, 248] on span "No ROI Proposal" at bounding box center [769, 242] width 58 height 16
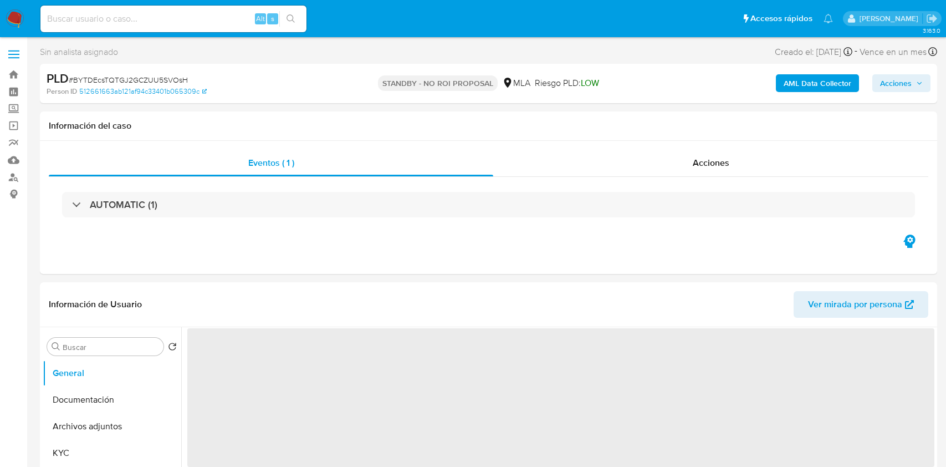
select select "10"
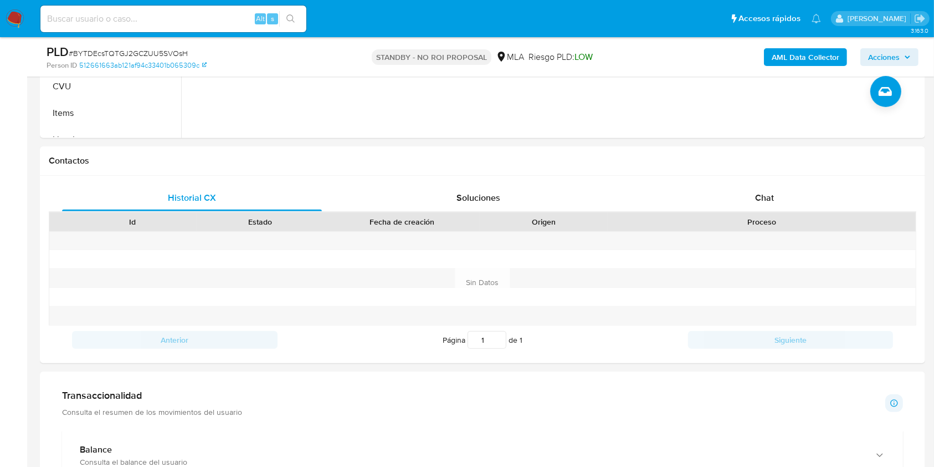
scroll to position [465, 0]
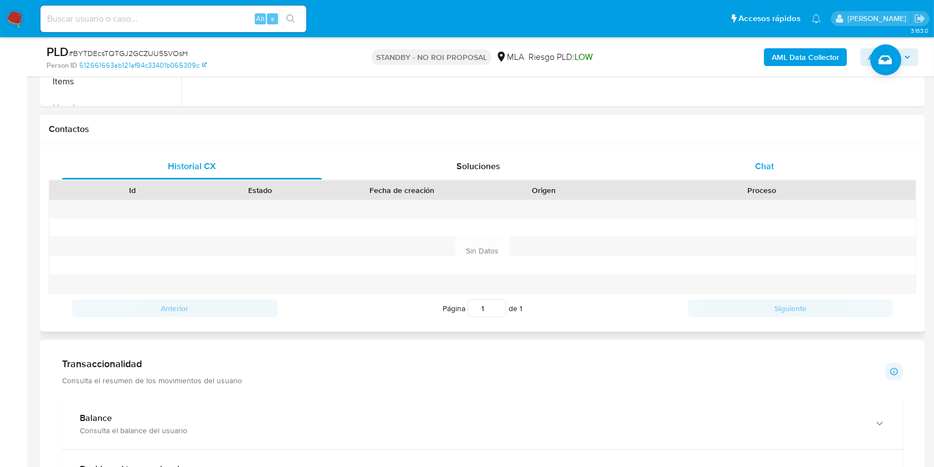
click at [735, 162] on div "Chat" at bounding box center [765, 166] width 260 height 27
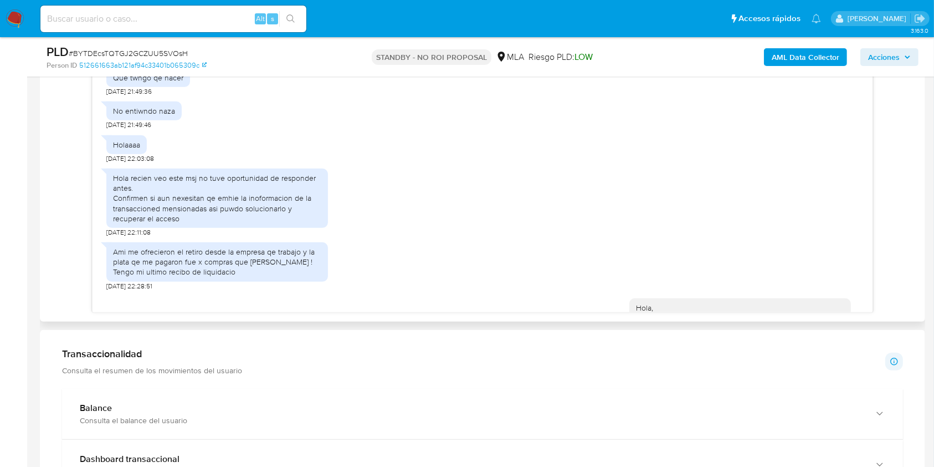
scroll to position [1365, 0]
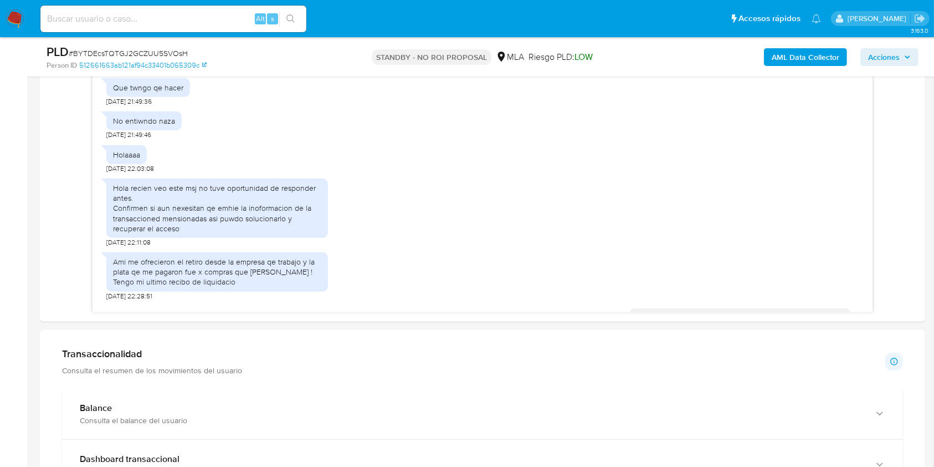
click at [213, 16] on input at bounding box center [173, 19] width 266 height 14
paste input "NmzHLpnAFzeAiQ5zbQFtjaR2"
type input "NmzHLpnAFzeAiQ5zbQFtjaR2"
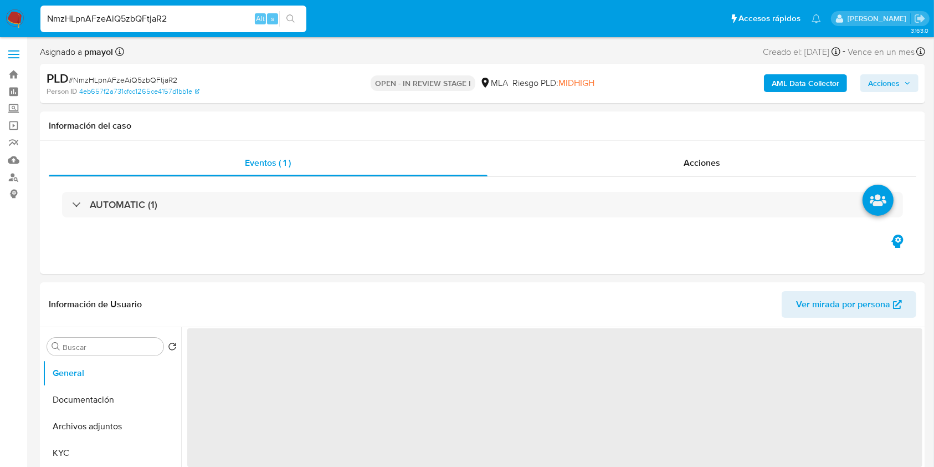
select select "10"
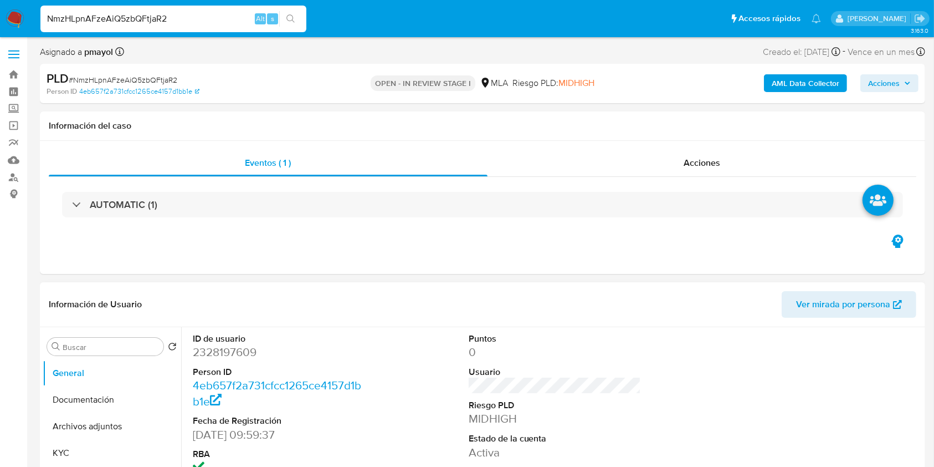
click at [228, 353] on dd "2328197609" at bounding box center [279, 352] width 173 height 16
copy dd "2328197609"
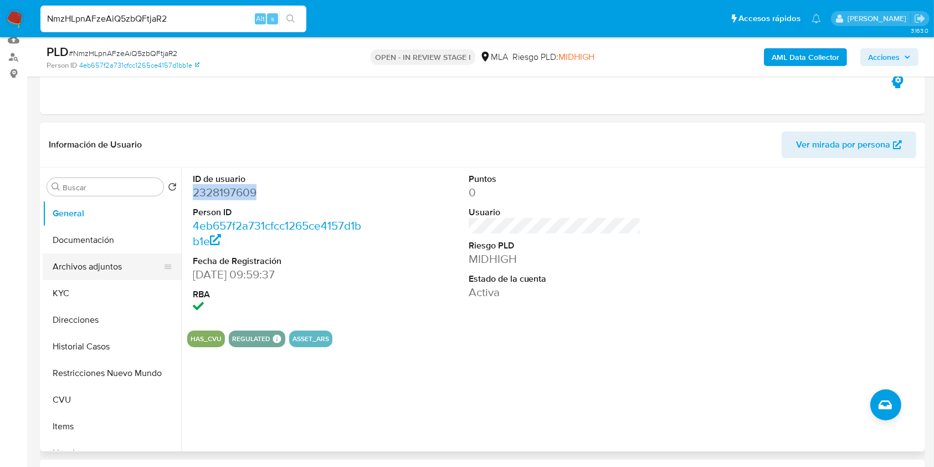
click at [95, 255] on button "Archivos adjuntos" at bounding box center [108, 266] width 130 height 27
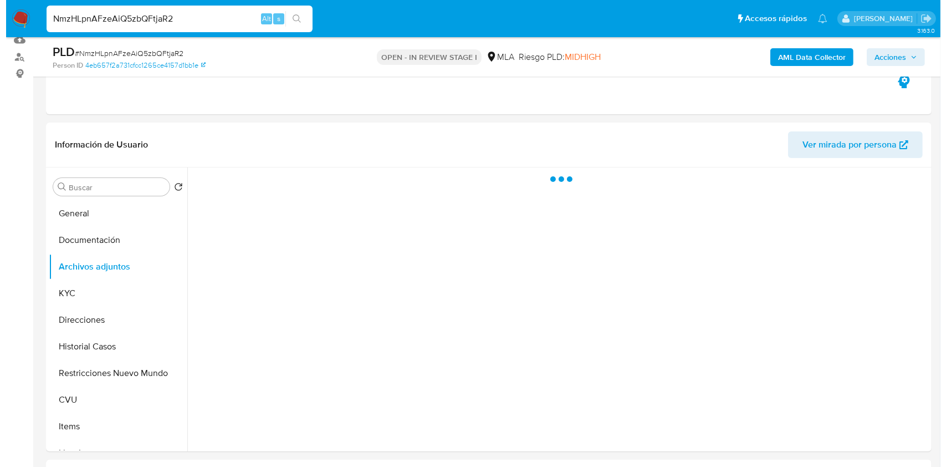
scroll to position [168, 0]
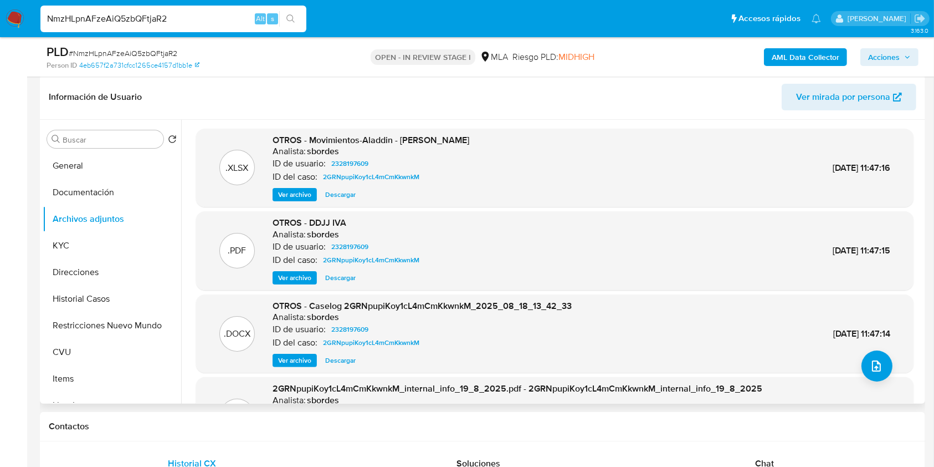
click at [296, 361] on span "Ver archivo" at bounding box center [294, 360] width 33 height 11
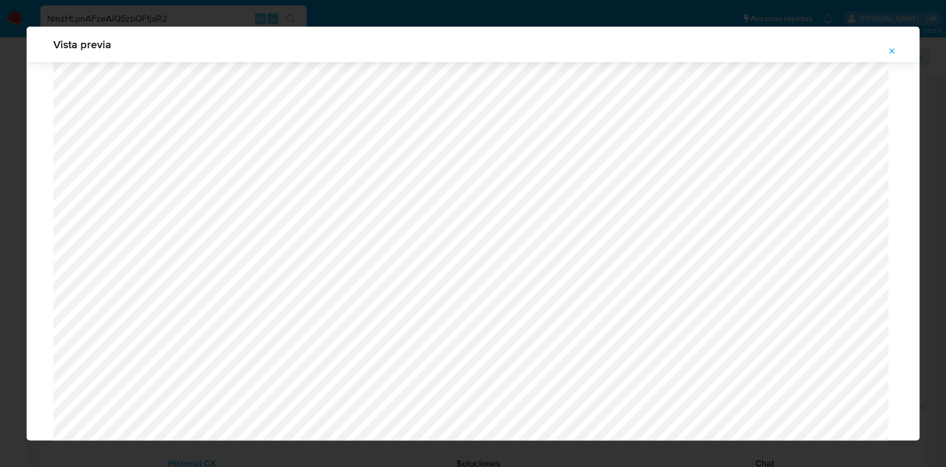
scroll to position [1068, 0]
click at [888, 52] on icon "Attachment preview" at bounding box center [891, 51] width 9 height 9
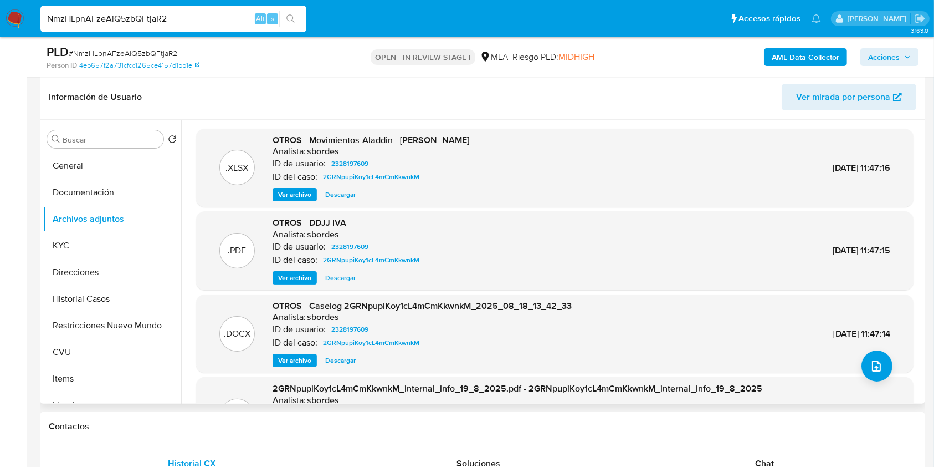
click at [809, 59] on b "AML Data Collector" at bounding box center [806, 57] width 68 height 18
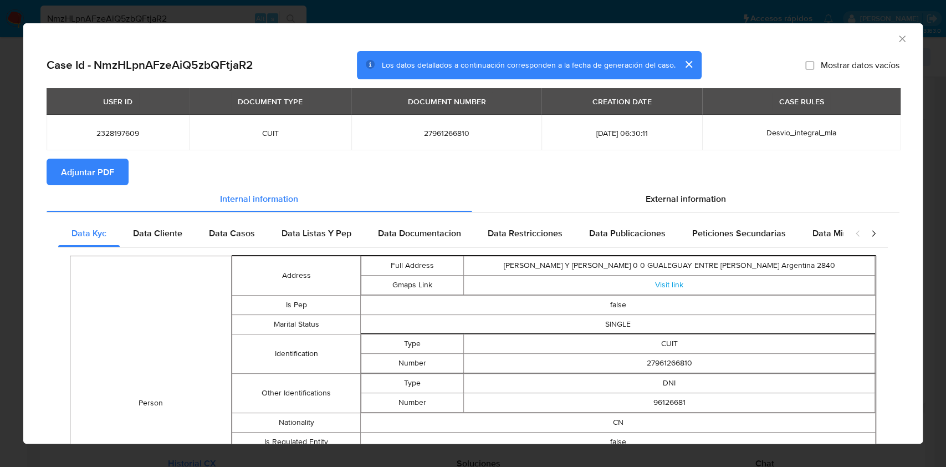
click at [897, 36] on icon "Cerrar ventana" at bounding box center [902, 38] width 11 height 11
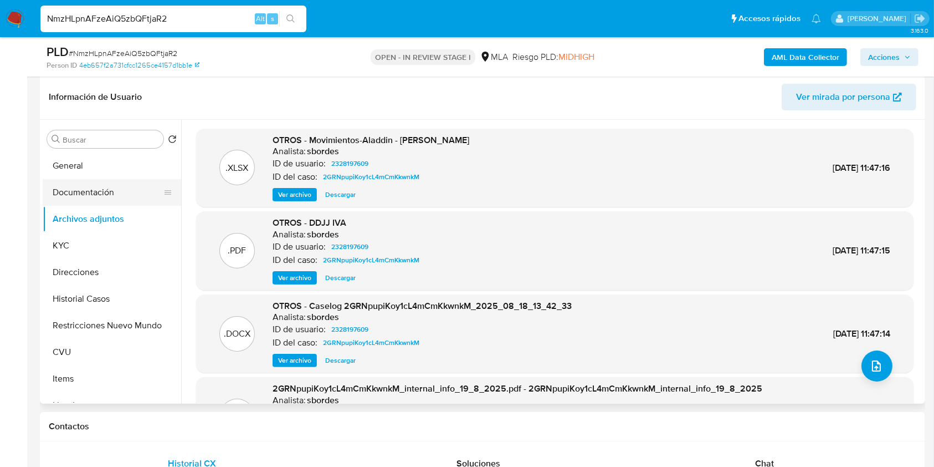
click at [96, 183] on button "Documentación" at bounding box center [108, 192] width 130 height 27
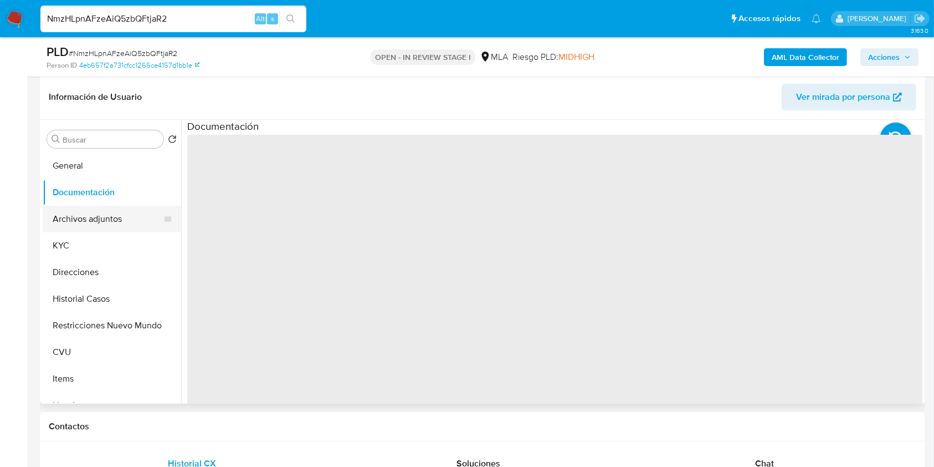
click at [89, 224] on button "Archivos adjuntos" at bounding box center [108, 219] width 130 height 27
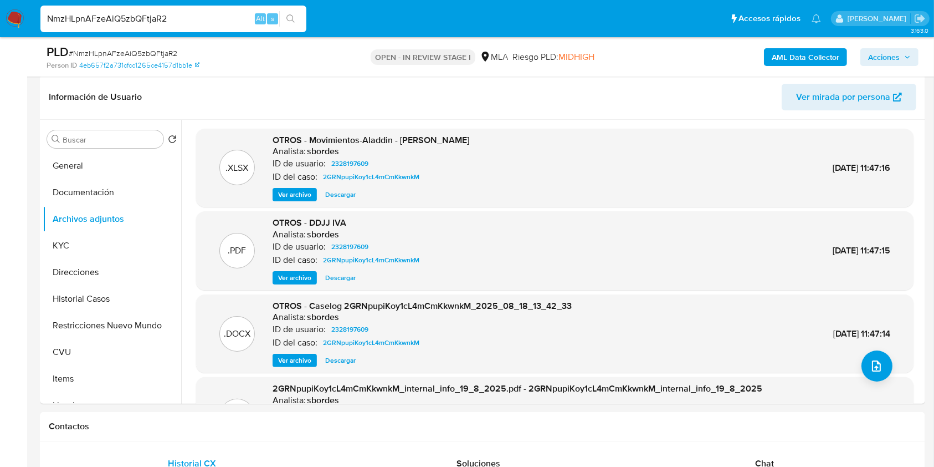
click at [799, 54] on b "AML Data Collector" at bounding box center [806, 57] width 68 height 18
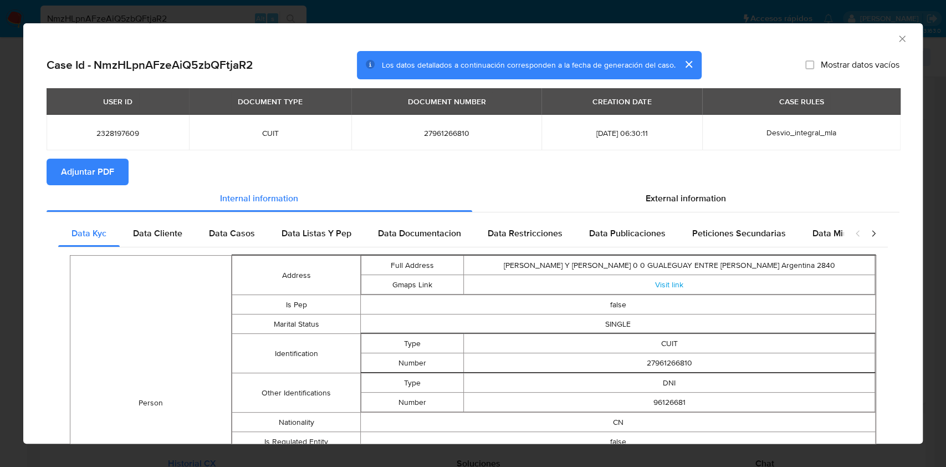
click at [81, 176] on span "Adjuntar PDF" at bounding box center [87, 172] width 53 height 24
click at [897, 37] on icon "Cerrar ventana" at bounding box center [902, 38] width 11 height 11
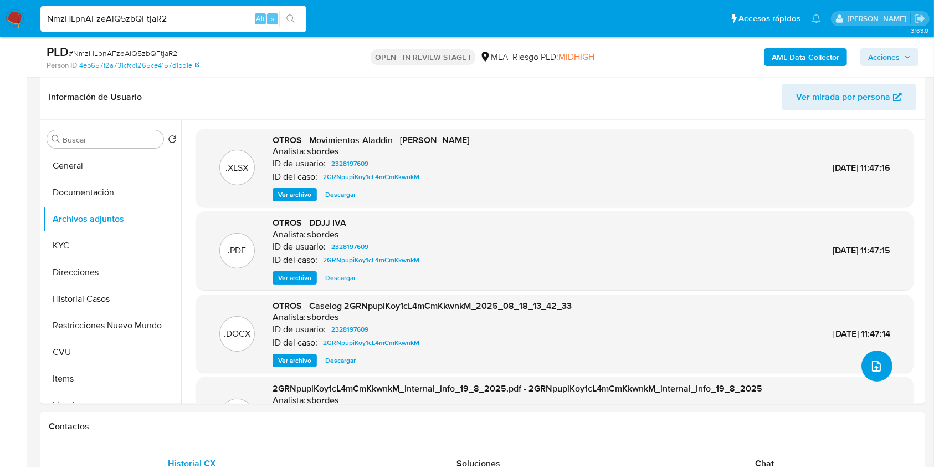
click at [876, 365] on icon "upload-file" at bounding box center [876, 365] width 13 height 13
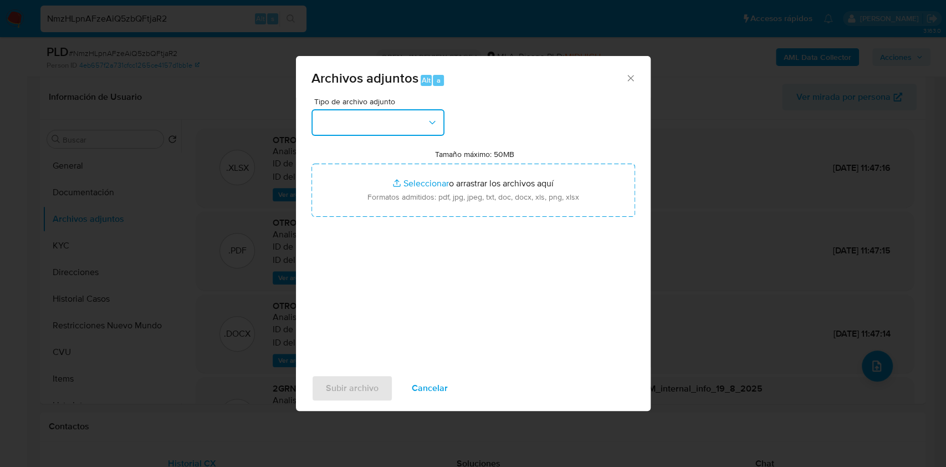
click at [390, 115] on button "button" at bounding box center [377, 122] width 133 height 27
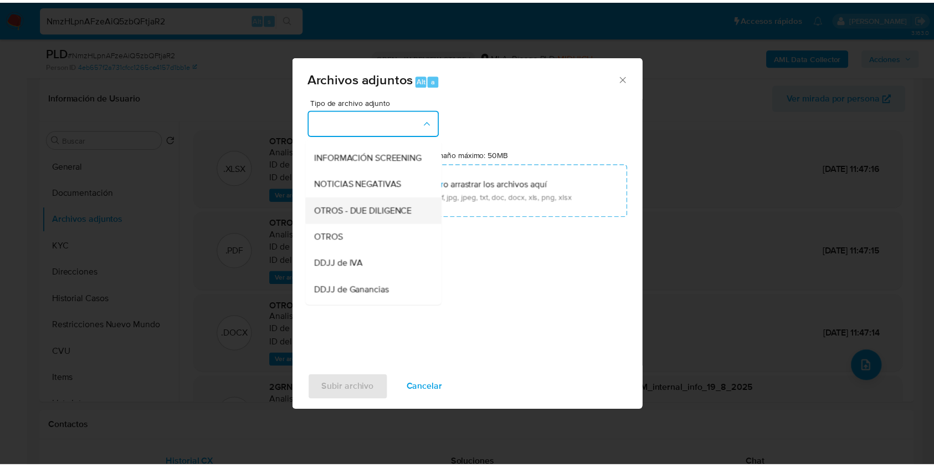
scroll to position [136, 0]
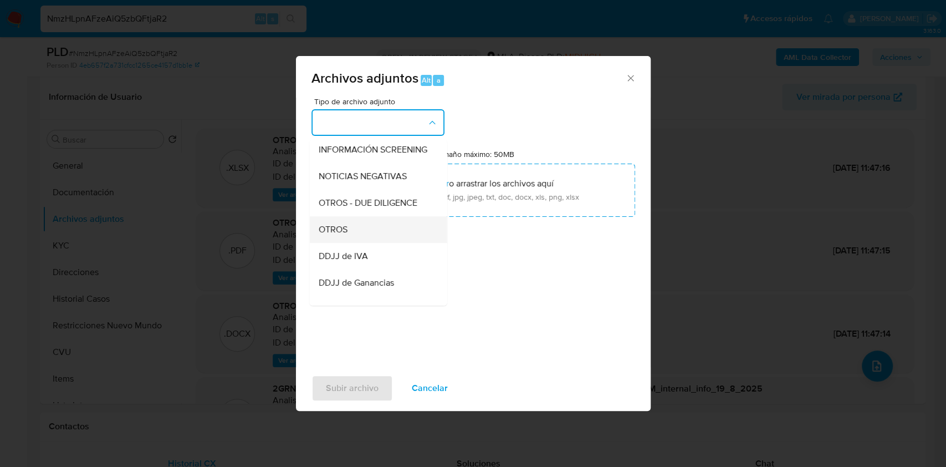
click at [342, 235] on span "OTROS" at bounding box center [332, 229] width 29 height 11
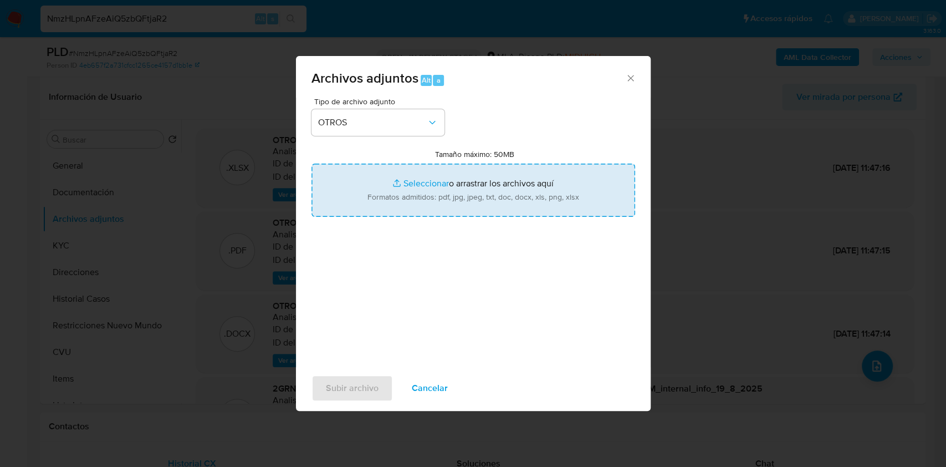
click at [412, 200] on input "Tamaño máximo: 50MB Seleccionar archivos" at bounding box center [473, 189] width 324 height 53
type input "C:\fakepath\Caselog 2GRNpupiKoy1cL4mCmKkwnkM.docx"
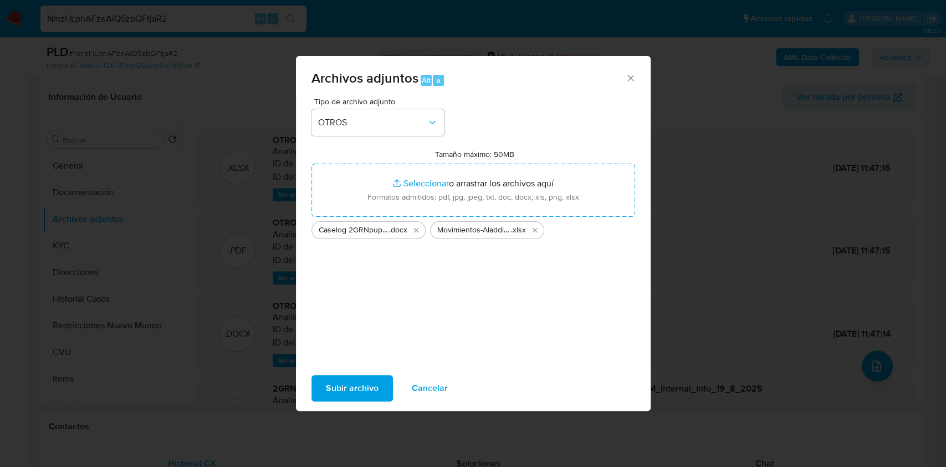
click at [330, 389] on span "Subir archivo" at bounding box center [352, 388] width 53 height 24
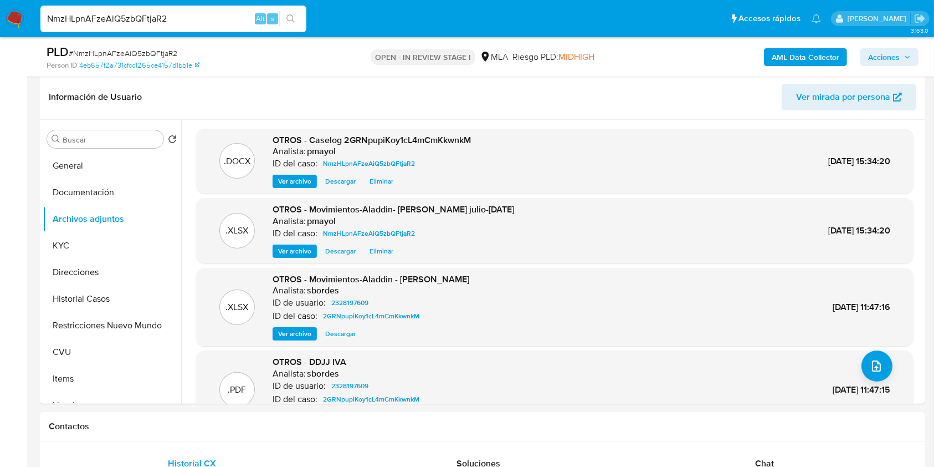
click at [878, 60] on span "Acciones" at bounding box center [884, 57] width 32 height 18
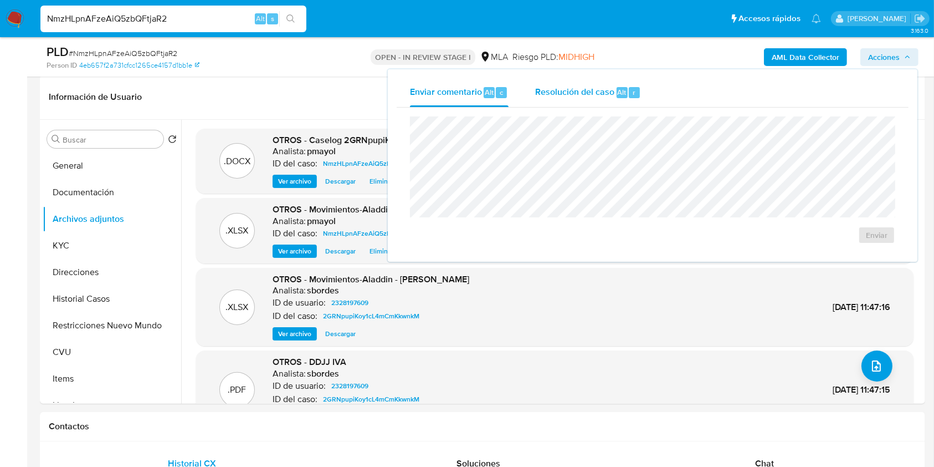
click at [592, 97] on span "Resolución del caso" at bounding box center [574, 91] width 79 height 13
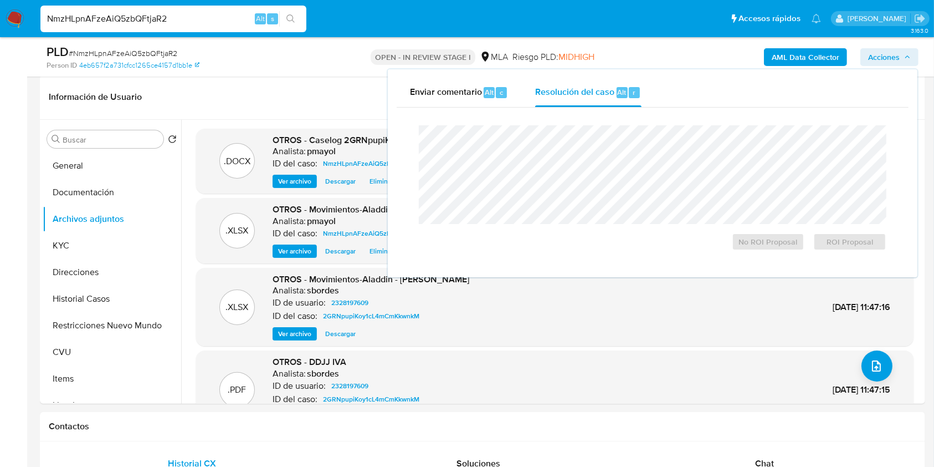
click at [625, 59] on div "OPEN - IN REVIEW STAGE I MLA Riesgo PLD: MIDHIGH" at bounding box center [483, 57] width 288 height 26
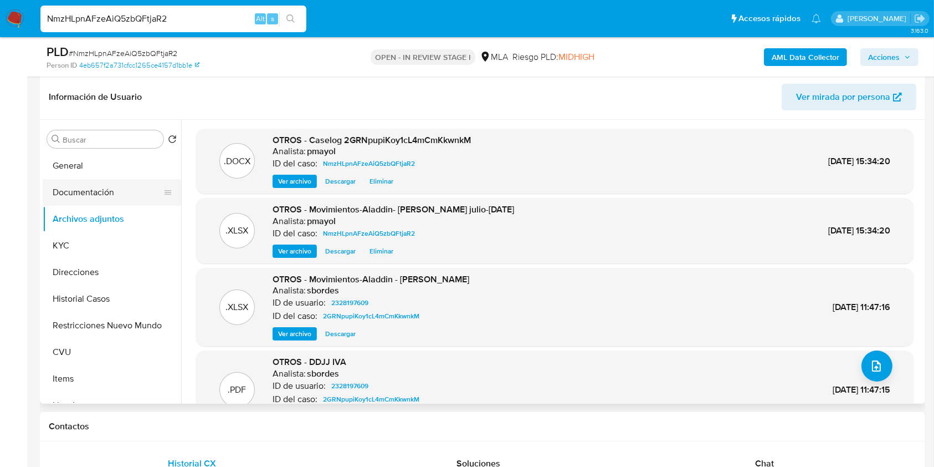
click at [121, 193] on button "Documentación" at bounding box center [108, 192] width 130 height 27
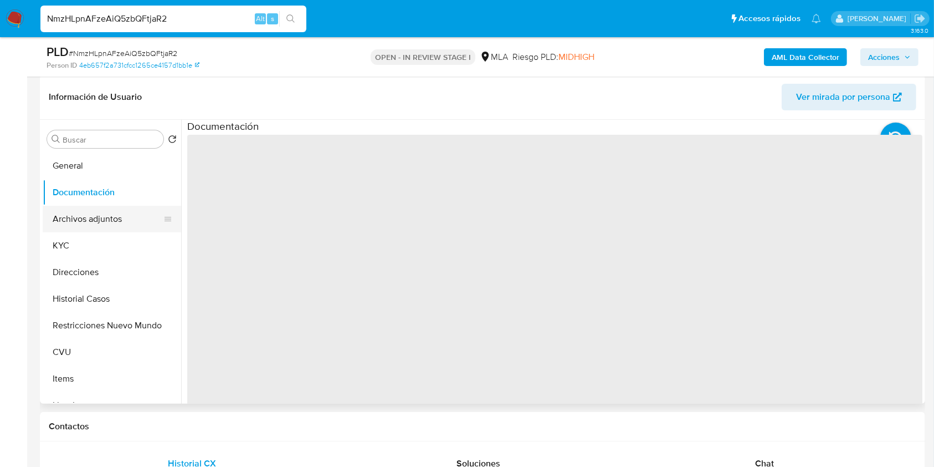
click at [110, 218] on button "Archivos adjuntos" at bounding box center [108, 219] width 130 height 27
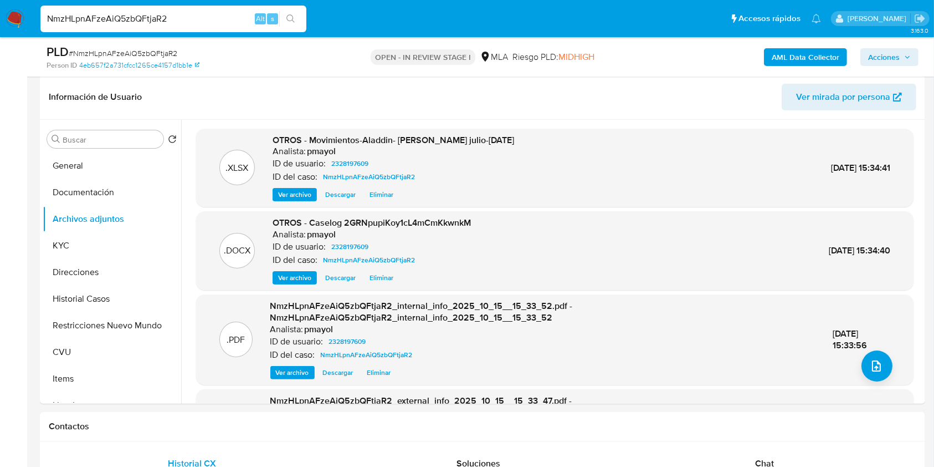
click at [875, 60] on span "Acciones" at bounding box center [884, 57] width 32 height 18
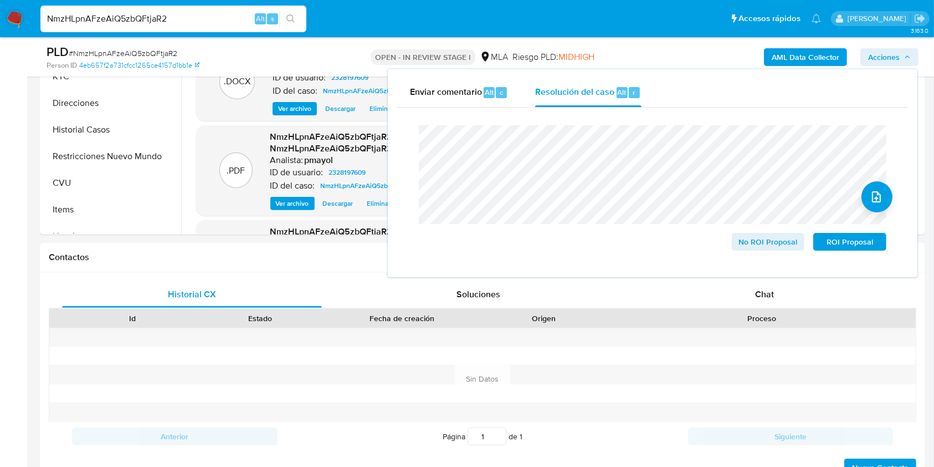
scroll to position [321, 0]
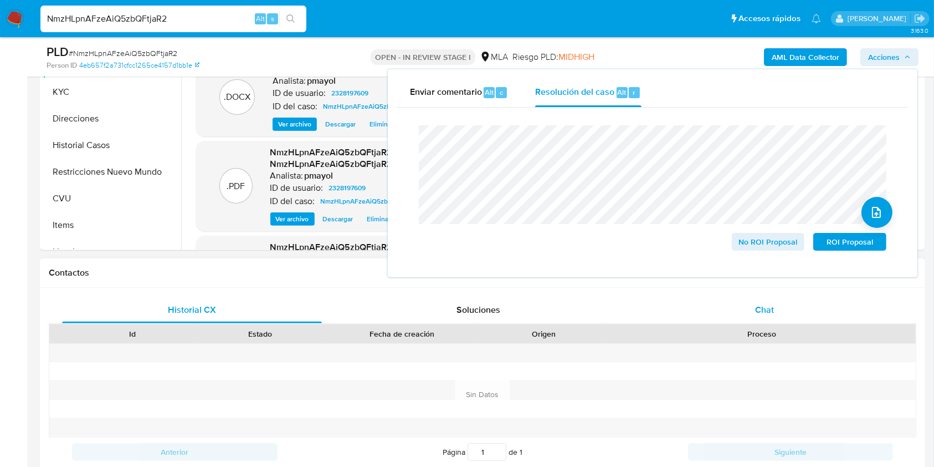
click at [722, 311] on div "Chat" at bounding box center [765, 309] width 260 height 27
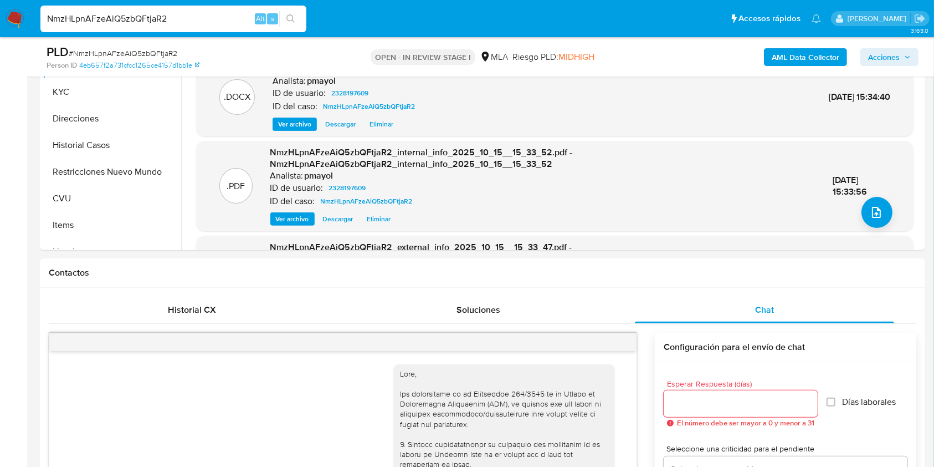
scroll to position [320, 0]
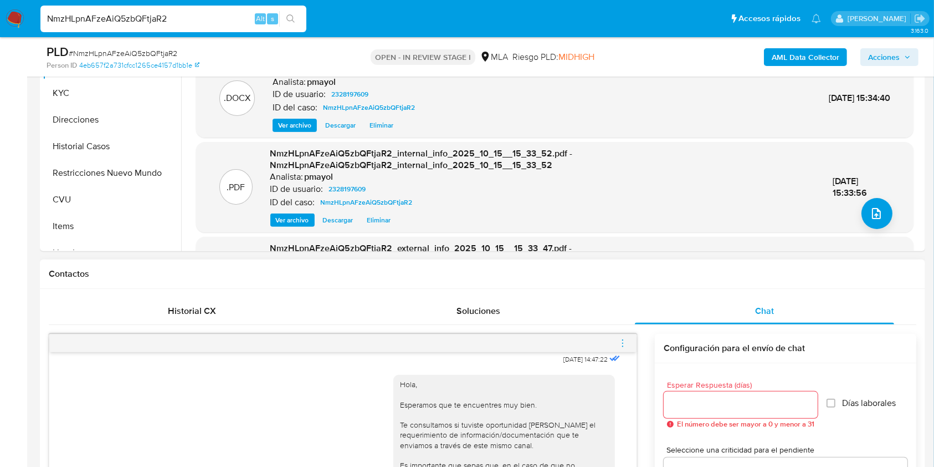
click at [620, 342] on icon "menu-action" at bounding box center [623, 343] width 10 height 10
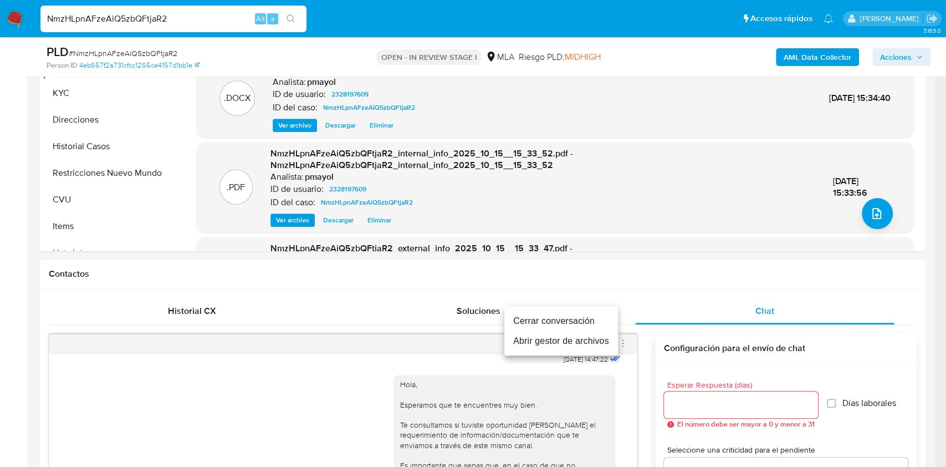
click at [583, 317] on li "Cerrar conversación" at bounding box center [561, 321] width 114 height 20
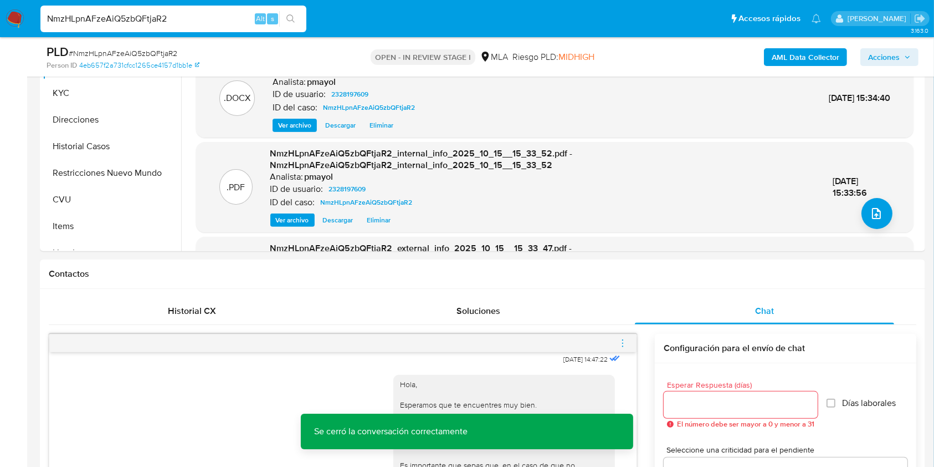
click at [896, 59] on span "Acciones" at bounding box center [884, 57] width 32 height 18
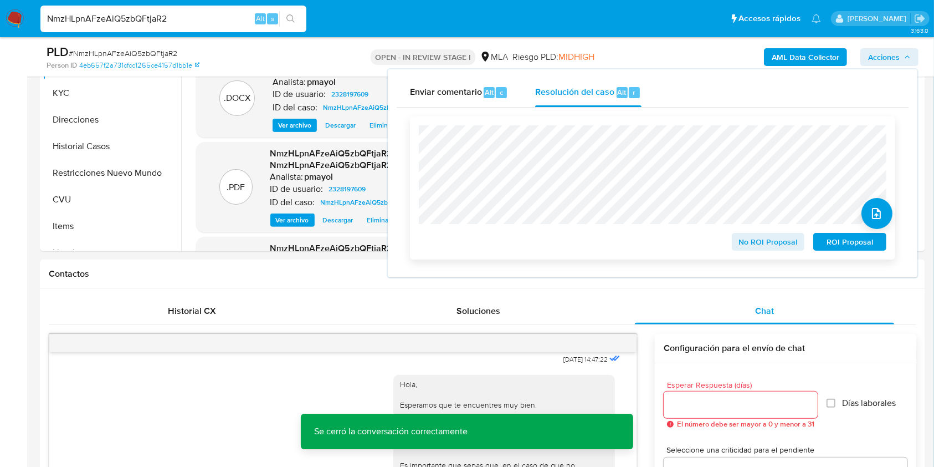
click at [773, 243] on span "No ROI Proposal" at bounding box center [769, 242] width 58 height 16
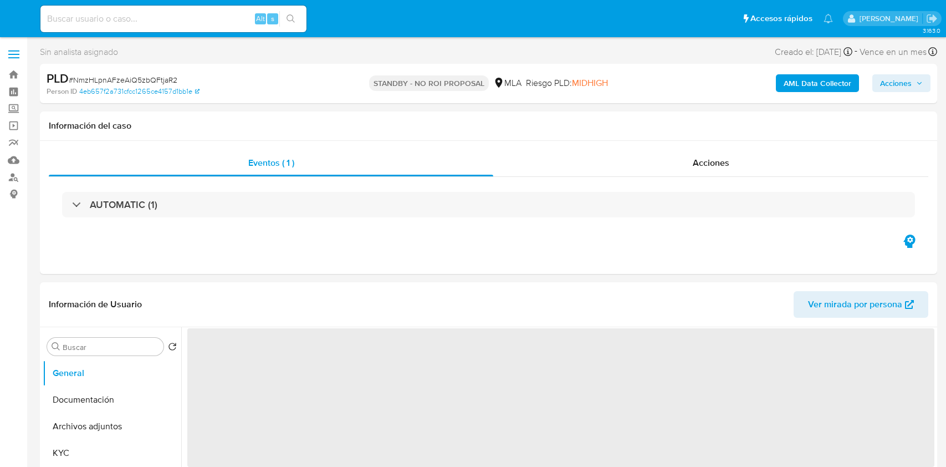
select select "10"
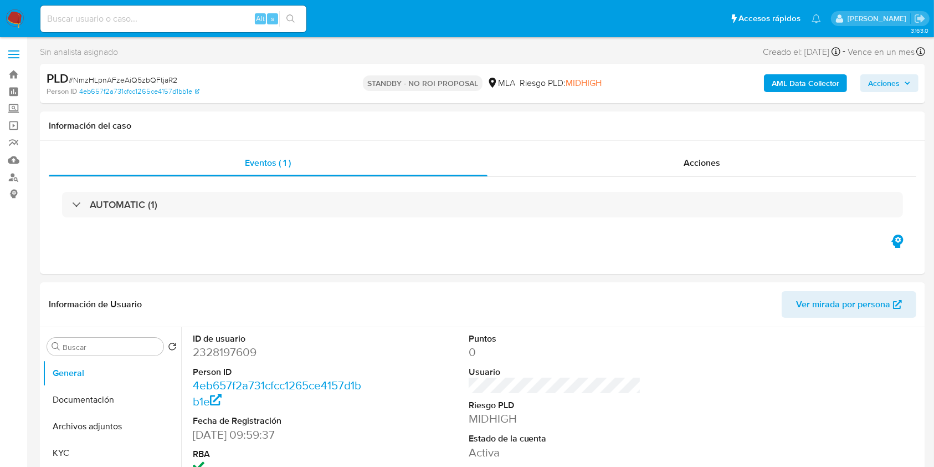
click at [196, 17] on input at bounding box center [173, 19] width 266 height 14
paste input "tiqwUI4X8kzZVuOnW1WEQzC0"
type input "tiqwUI4X8kzZVuOnW1WEQzC0"
select select "10"
click at [215, 16] on input "tiqwUI4X8kzZVuOnW1WEQzC0" at bounding box center [173, 19] width 266 height 14
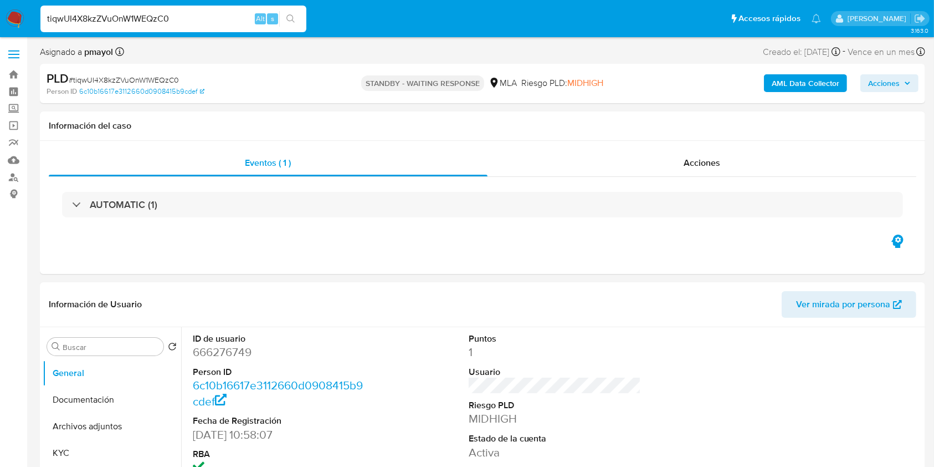
click at [215, 16] on input "tiqwUI4X8kzZVuOnW1WEQzC0" at bounding box center [173, 19] width 266 height 14
paste input "osQfAkNQzFeEgPKA3cwGronn"
type input "osQfAkNQzFeEgPKA3cwGronn"
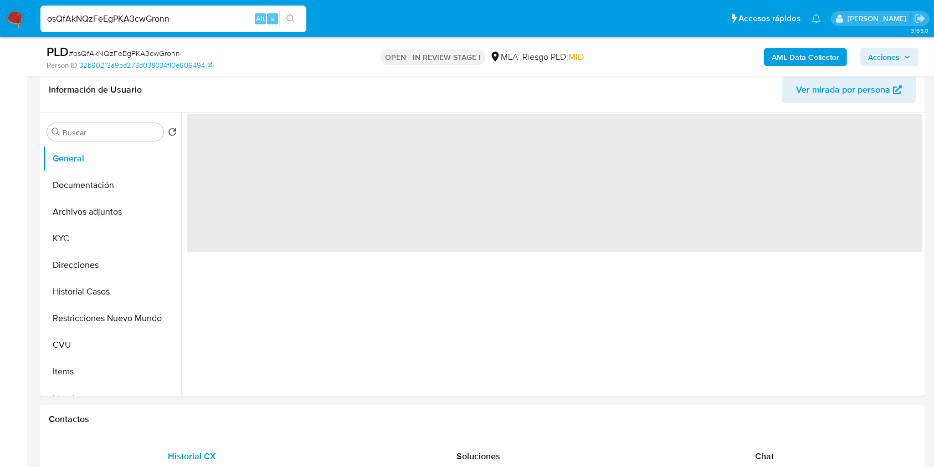
select select "10"
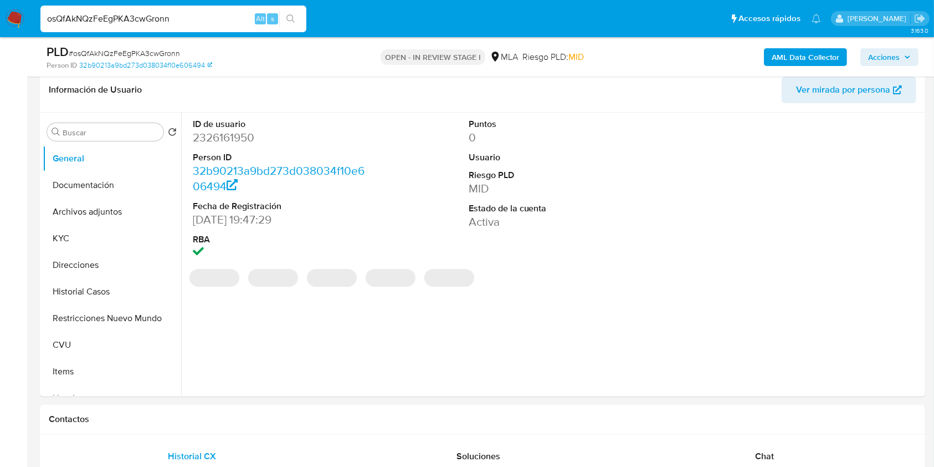
scroll to position [204, 0]
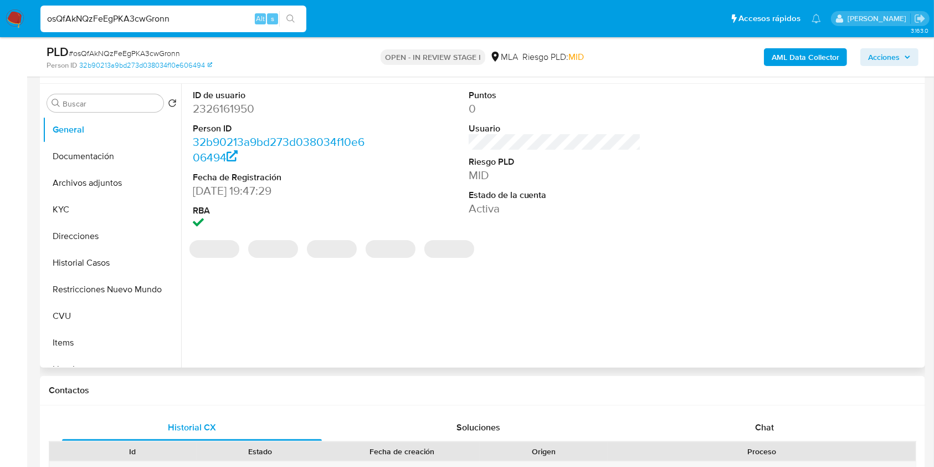
drag, startPoint x: 933, startPoint y: 105, endPoint x: 904, endPoint y: 193, distance: 92.0
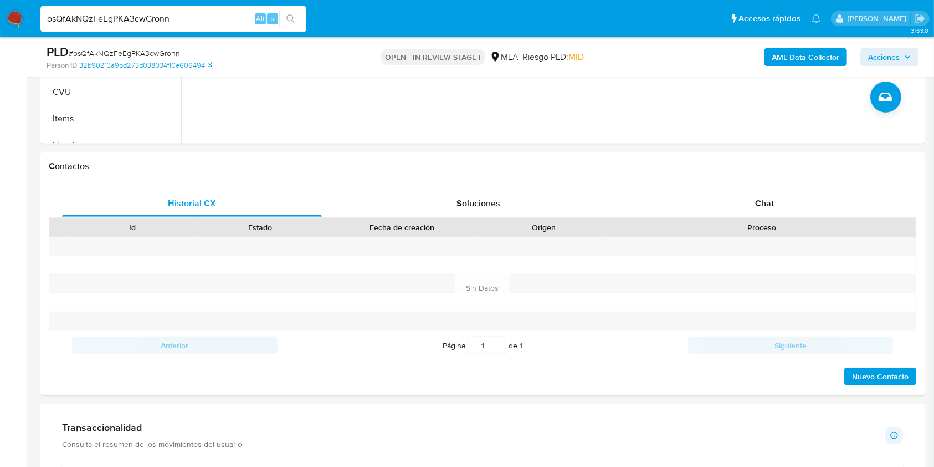
scroll to position [485, 0]
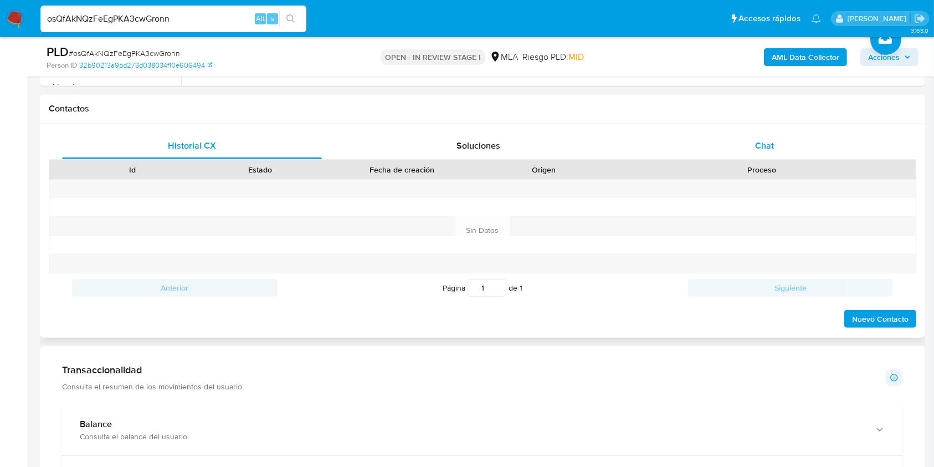
click at [775, 145] on div "Chat" at bounding box center [765, 145] width 260 height 27
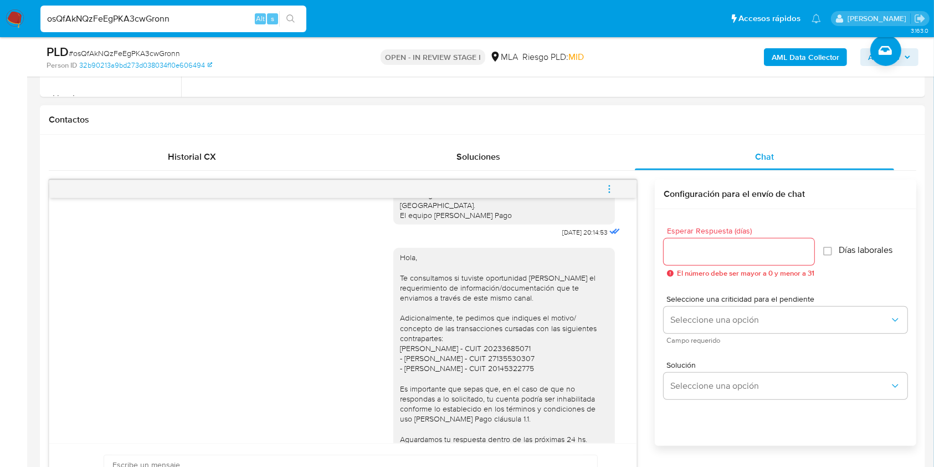
scroll to position [709, 0]
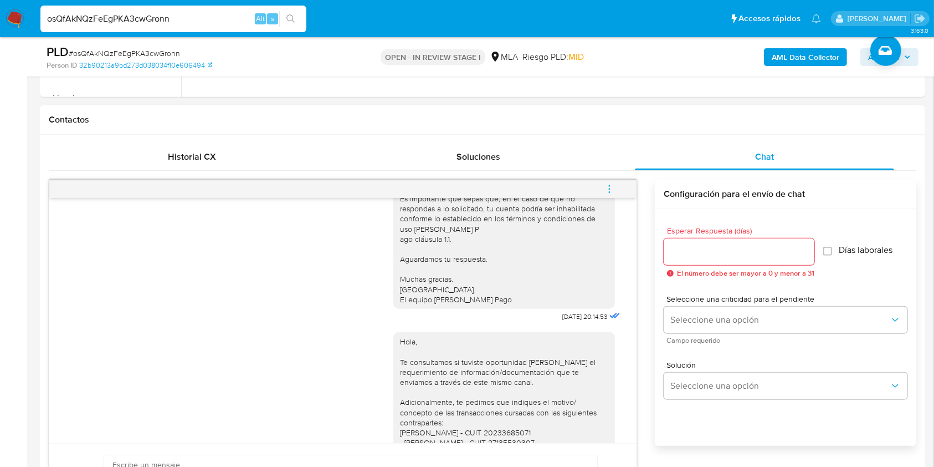
drag, startPoint x: 501, startPoint y: 413, endPoint x: 388, endPoint y: 369, distance: 121.6
click at [393, 369] on div "Hola, Te consultamos si tuviste oportunidad [PERSON_NAME] el requerimiento de i…" at bounding box center [504, 452] width 222 height 241
copy div "Hola, Te consultamos si tuviste oportunidad [PERSON_NAME] el requerimiento de i…"
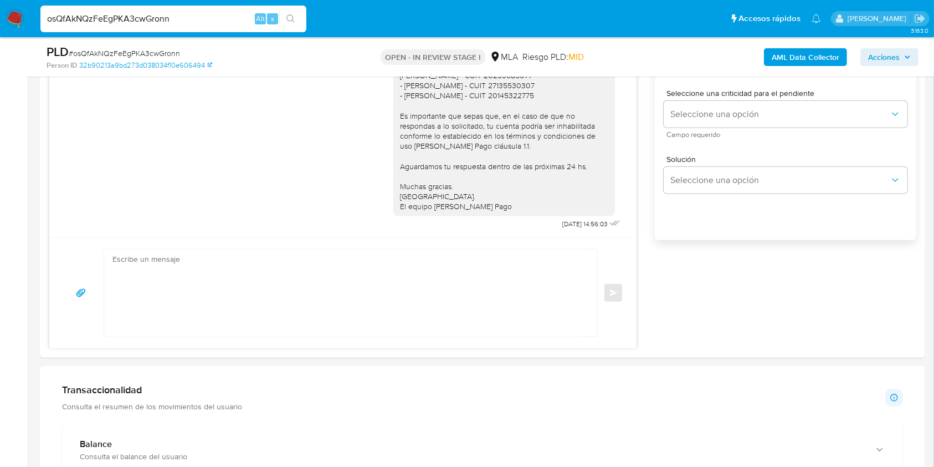
scroll to position [685, 0]
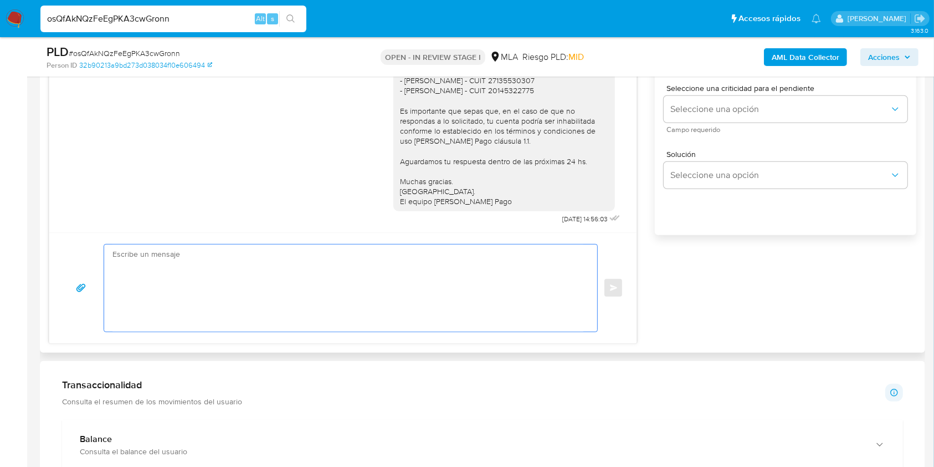
click at [282, 313] on textarea at bounding box center [348, 287] width 471 height 87
paste textarea "Hola, Te consultamos si tuviste oportunidad [PERSON_NAME] el requerimiento de i…"
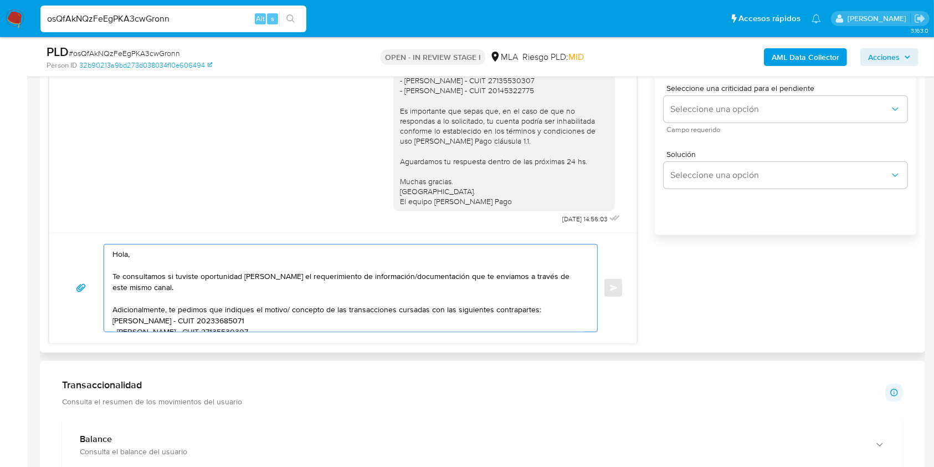
scroll to position [97, 0]
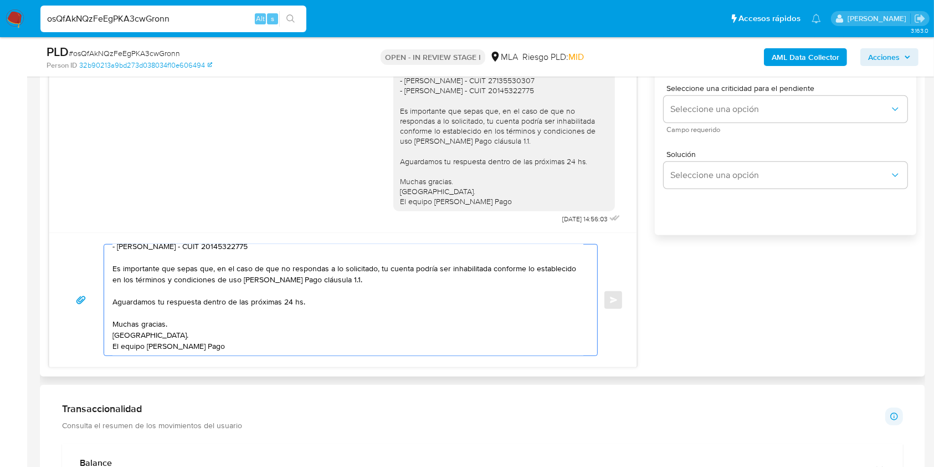
drag, startPoint x: 357, startPoint y: 282, endPoint x: 327, endPoint y: 255, distance: 40.8
click at [327, 255] on textarea "Hola, Te consultamos si tuviste oportunidad de leer el requerimiento de informa…" at bounding box center [348, 299] width 471 height 111
click at [319, 268] on textarea "Hola, Te consultamos si tuviste oportunidad de leer el requerimiento de informa…" at bounding box center [348, 299] width 471 height 111
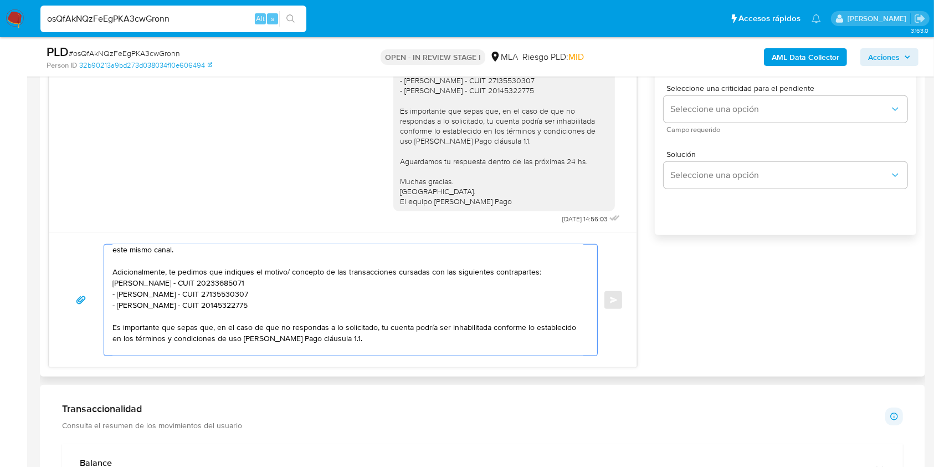
scroll to position [0, 0]
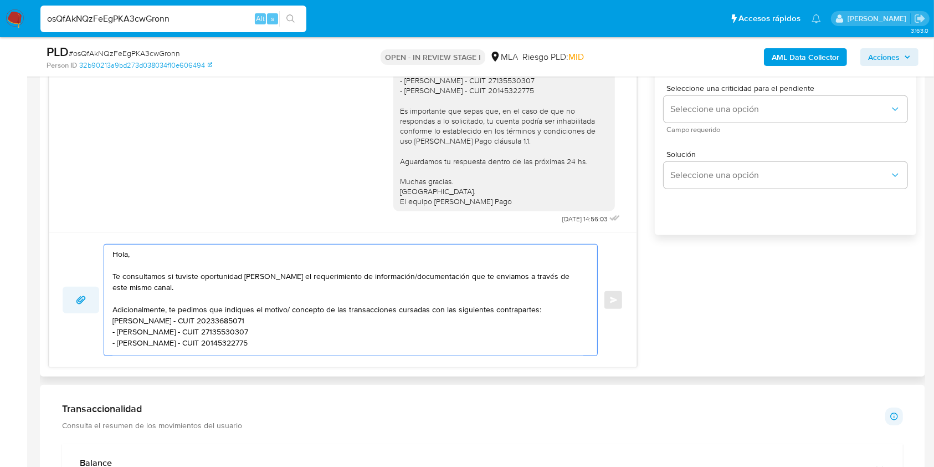
drag, startPoint x: 327, startPoint y: 313, endPoint x: 98, endPoint y: 305, distance: 229.0
click at [98, 305] on div "Hola, Te consultamos si tuviste oportunidad de leer el requerimiento de informa…" at bounding box center [343, 300] width 561 height 112
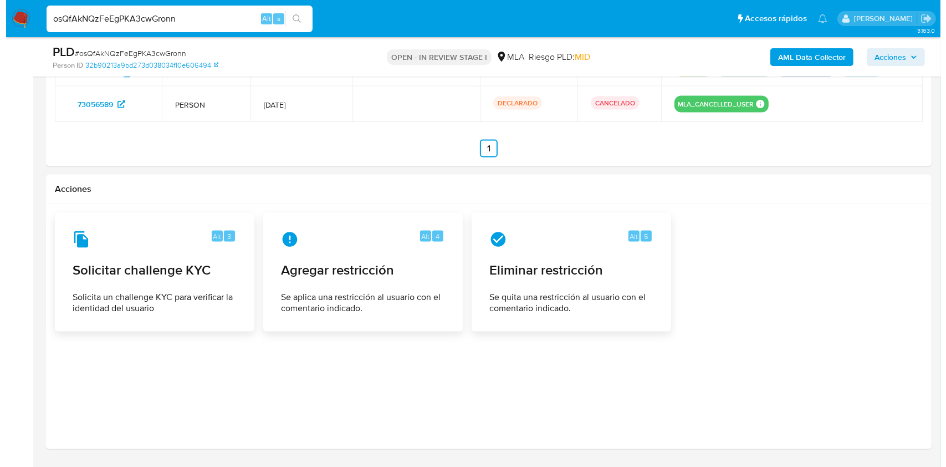
scroll to position [1721, 0]
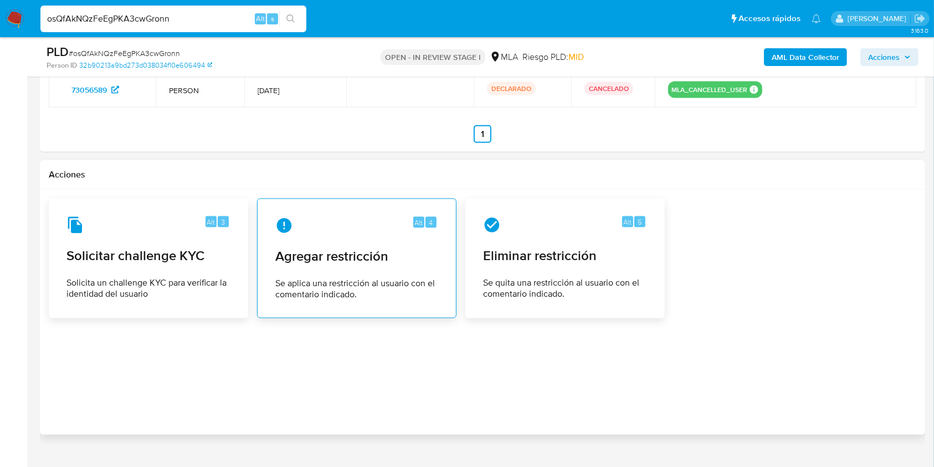
type textarea "Hola, Te consultamos si tuviste oportunidad de leer el requerimiento de informa…"
click at [325, 226] on div "Alt 4" at bounding box center [356, 226] width 163 height 18
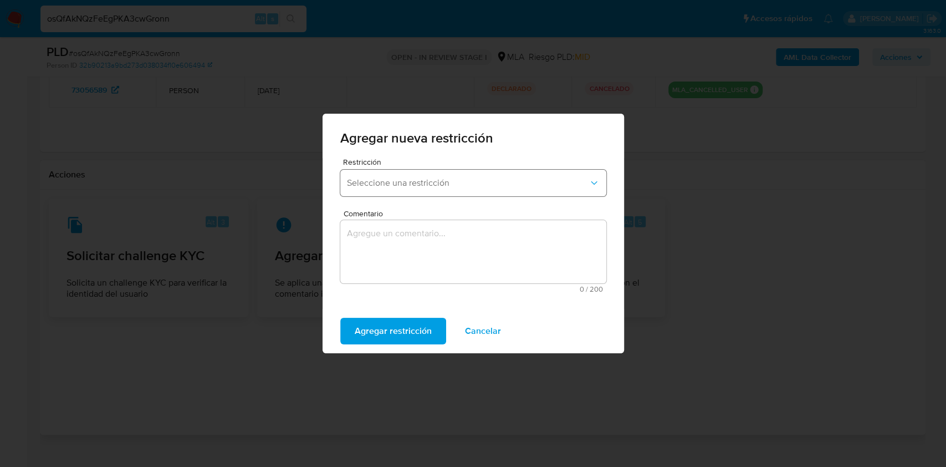
click at [467, 195] on button "Seleccione una restricción" at bounding box center [473, 183] width 266 height 27
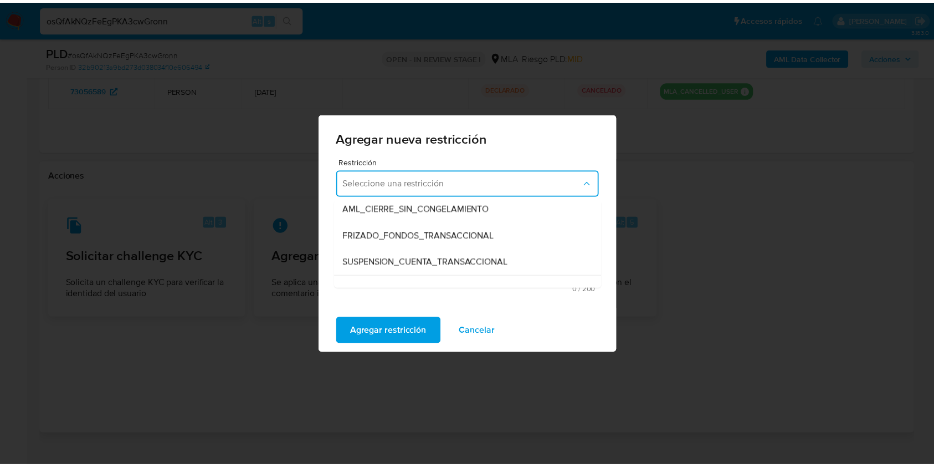
scroll to position [118, 0]
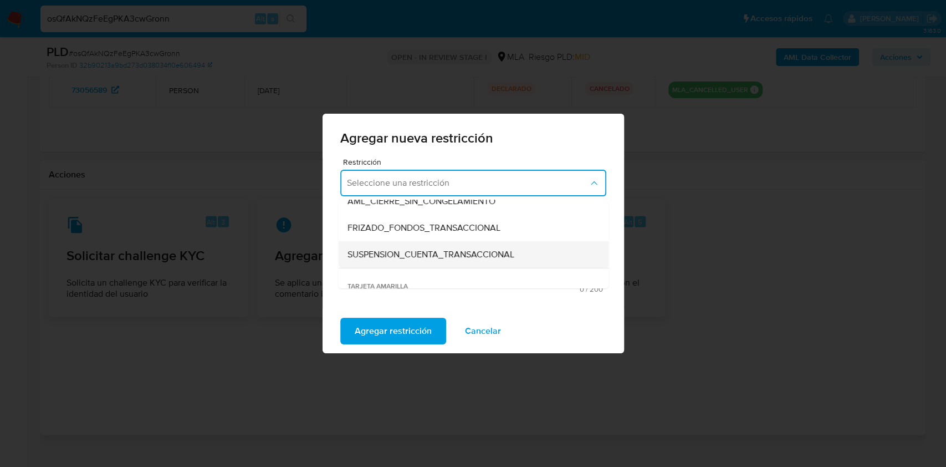
click at [523, 253] on div "SUSPENSION_CUENTA_TRANSACCIONAL" at bounding box center [470, 254] width 246 height 27
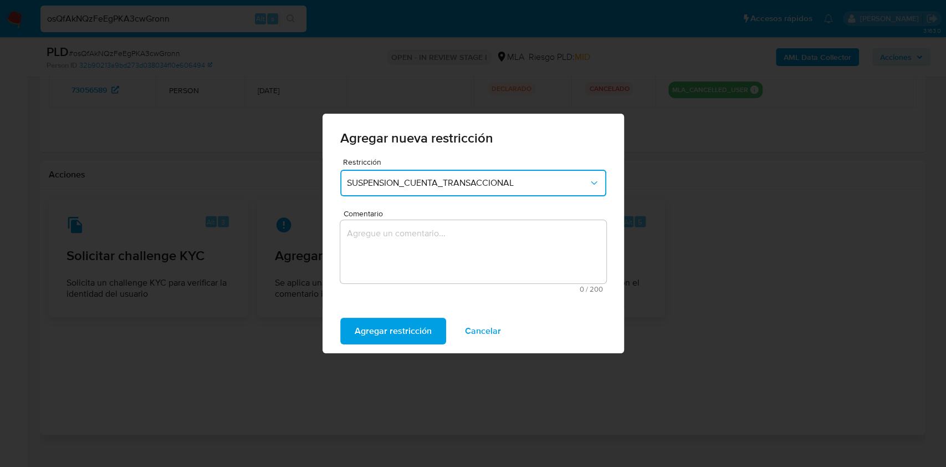
click at [461, 253] on textarea "Comentario" at bounding box center [473, 251] width 266 height 63
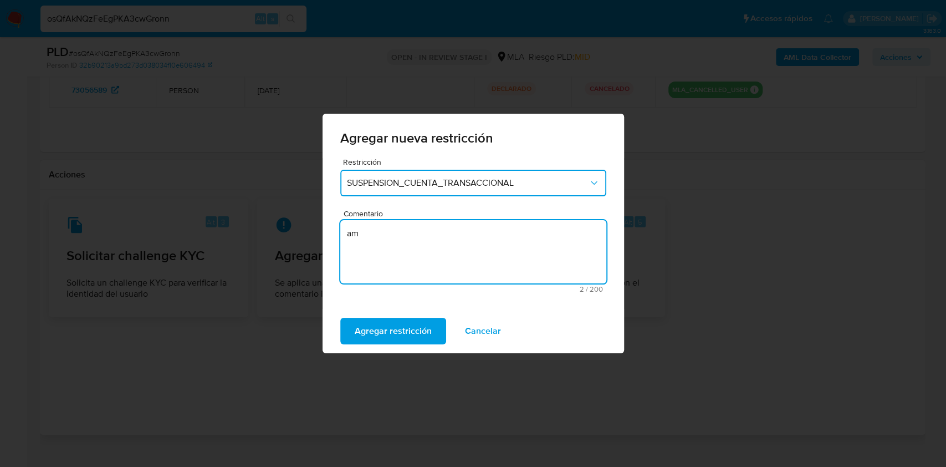
type textarea "a"
type textarea "AML"
click at [403, 331] on span "Agregar restricción" at bounding box center [393, 331] width 77 height 24
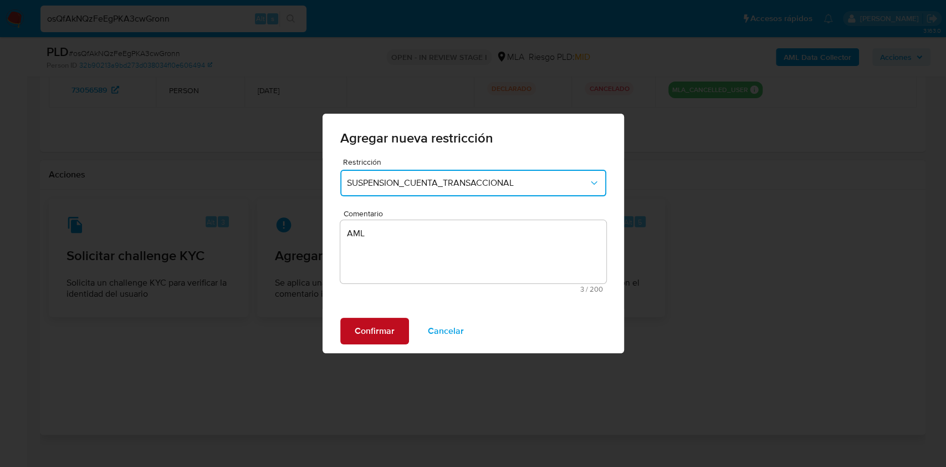
click at [386, 324] on span "Confirmar" at bounding box center [375, 331] width 40 height 24
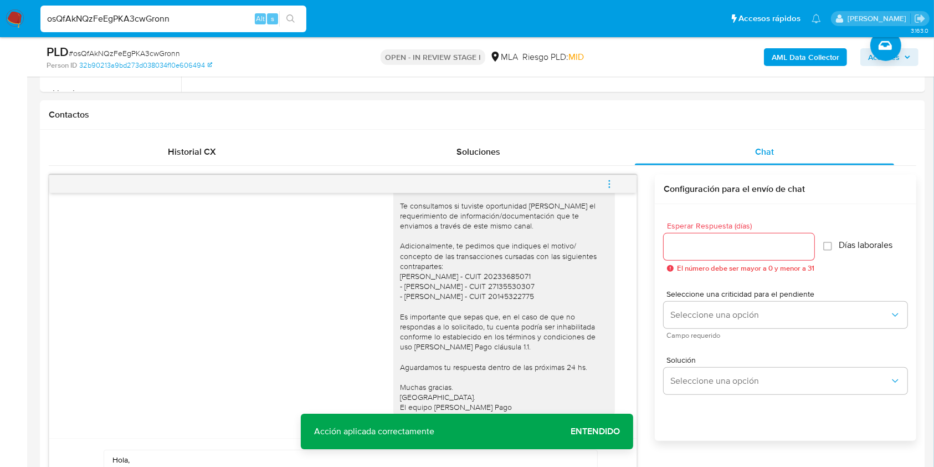
scroll to position [465, 0]
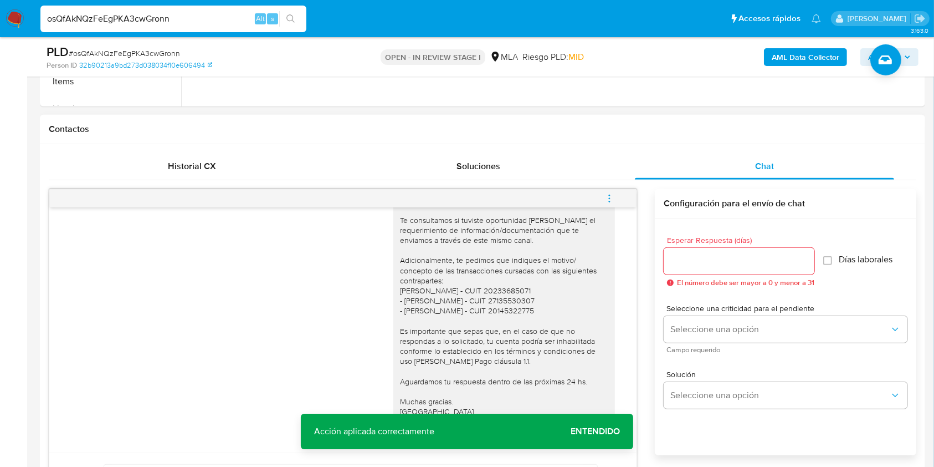
click at [670, 260] on input "Esperar Respuesta (días)" at bounding box center [739, 261] width 151 height 14
type input "1"
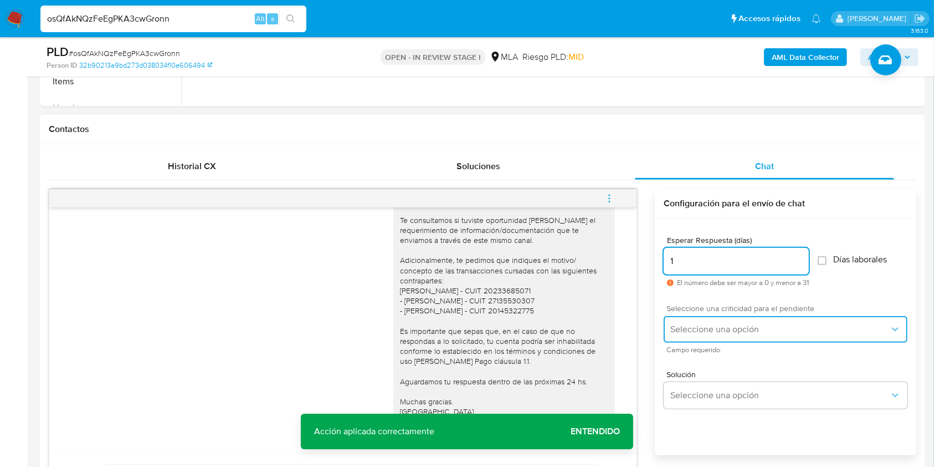
click at [695, 340] on button "Seleccione una opción" at bounding box center [786, 329] width 244 height 27
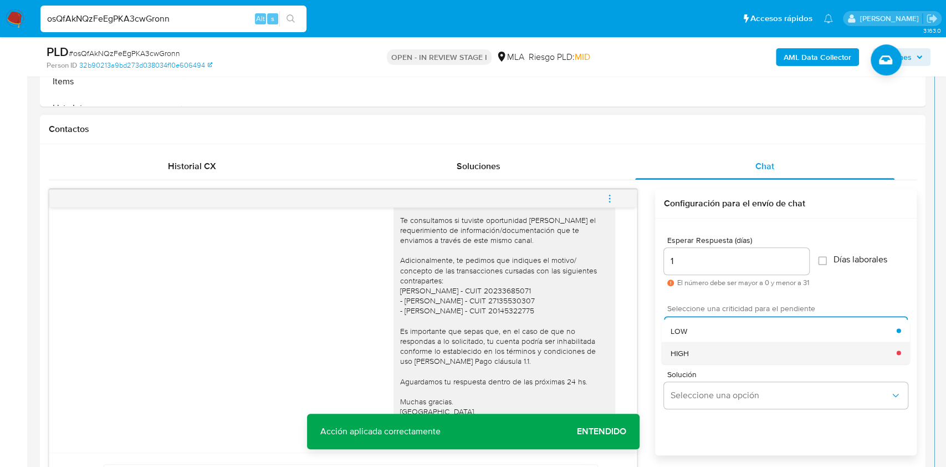
click at [687, 352] on span "HIGH" at bounding box center [680, 352] width 18 height 10
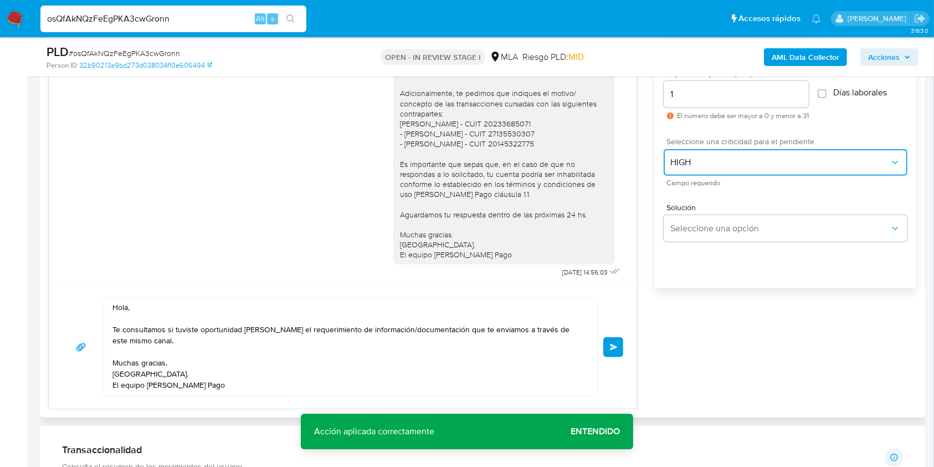
scroll to position [644, 0]
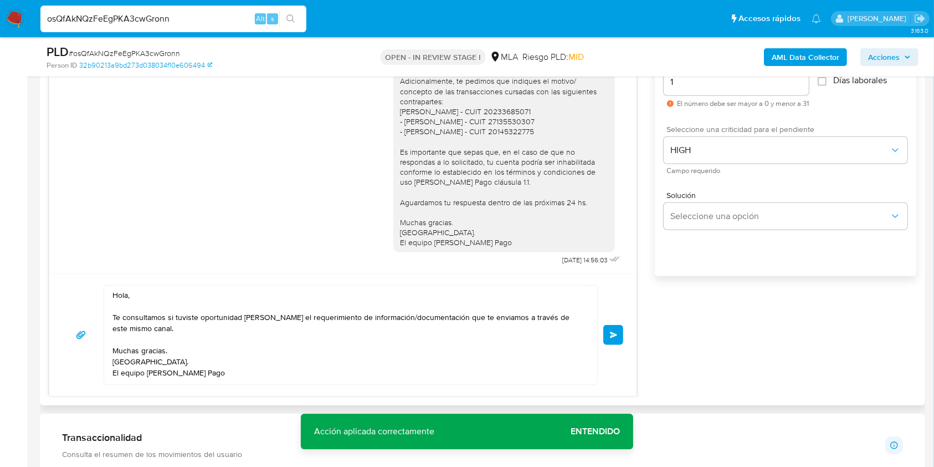
click at [606, 321] on div "Hola, Te consultamos si tuviste oportunidad de leer el requerimiento de informa…" at bounding box center [343, 335] width 561 height 100
click at [609, 334] on button "Enviar" at bounding box center [614, 335] width 20 height 20
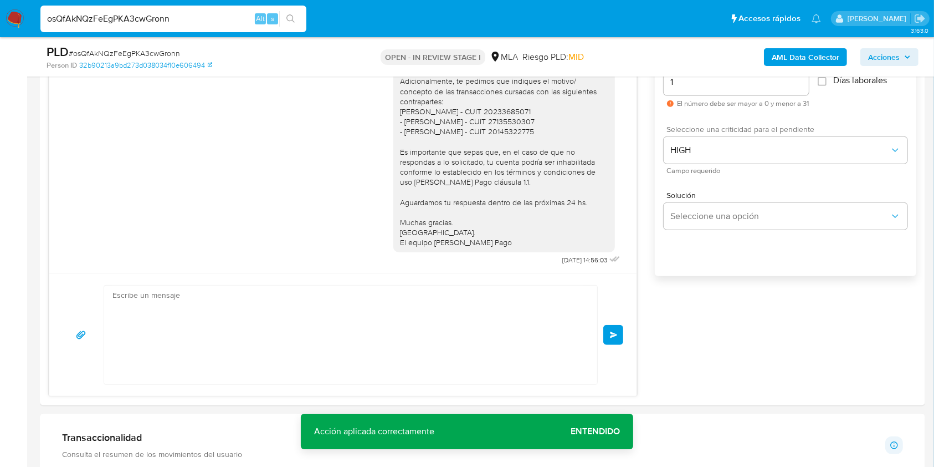
scroll to position [1003, 0]
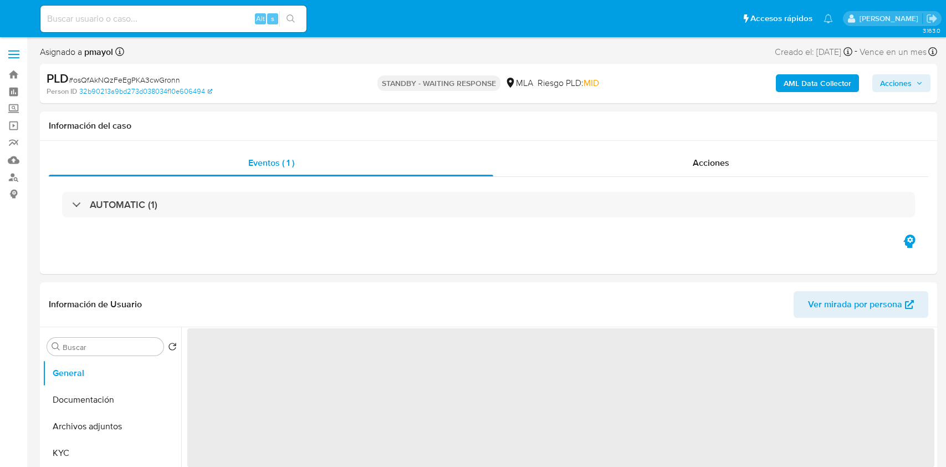
select select "10"
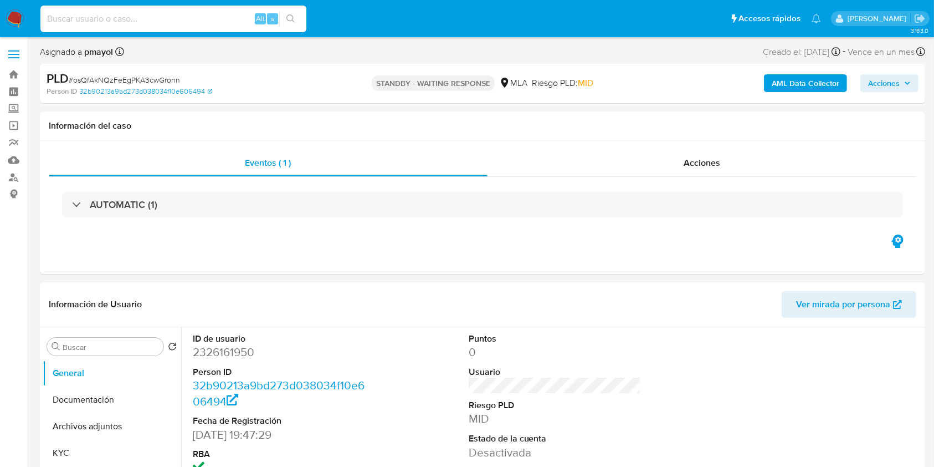
click at [197, 19] on input at bounding box center [173, 19] width 266 height 14
paste input "NvWI0IkvPU6JhWvTU89Aje0d"
type input "NvWI0IkvPU6JhWvTU89Aje0d"
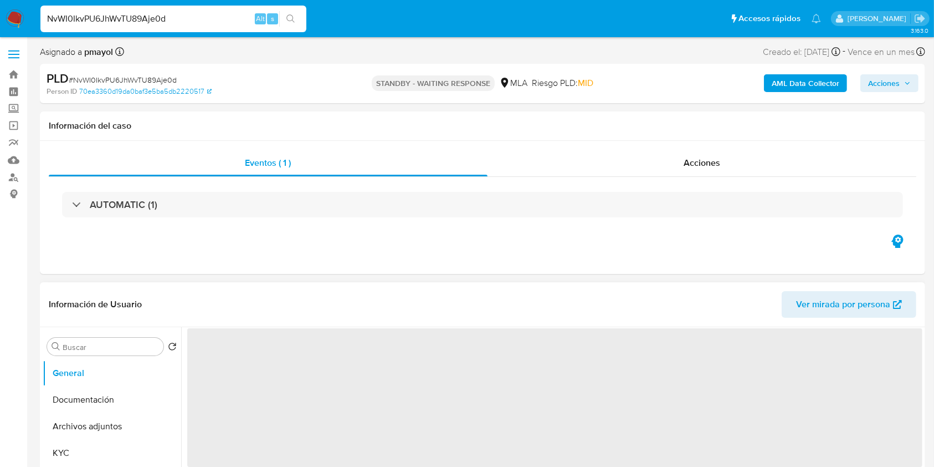
select select "10"
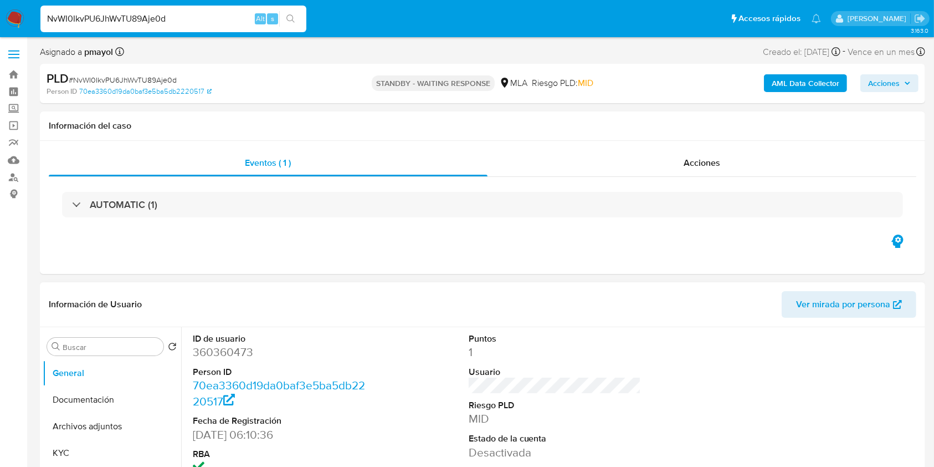
click at [202, 12] on input "NvWI0IkvPU6JhWvTU89Aje0d" at bounding box center [173, 19] width 266 height 14
paste input "rOy0Byrf6TBYazDbdxQCqYh1"
type input "rOy0Byrf6TBYazDbdxQCqYh1"
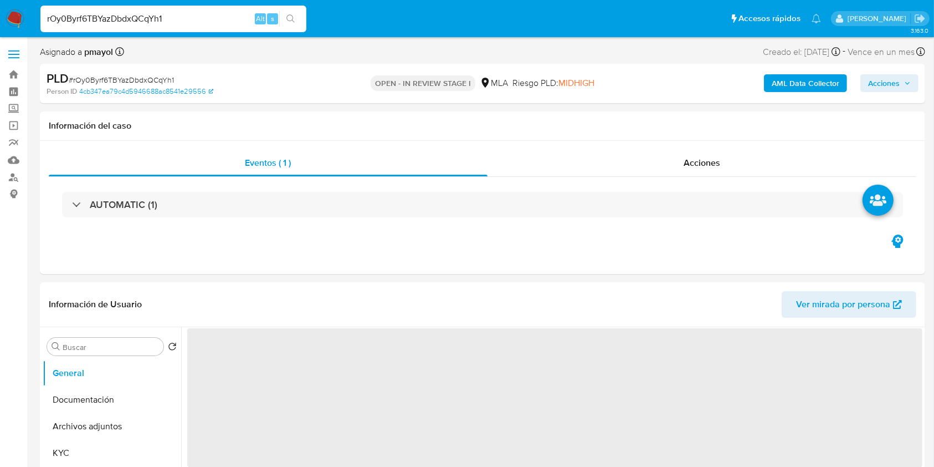
scroll to position [95, 0]
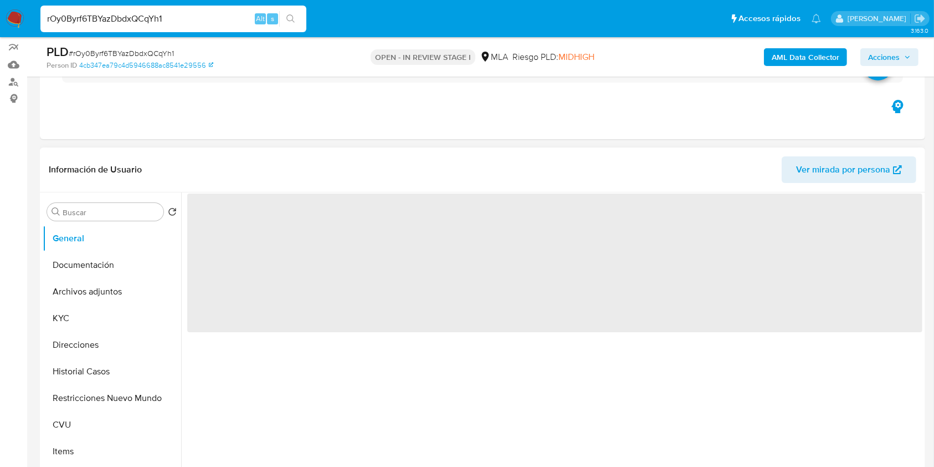
select select "10"
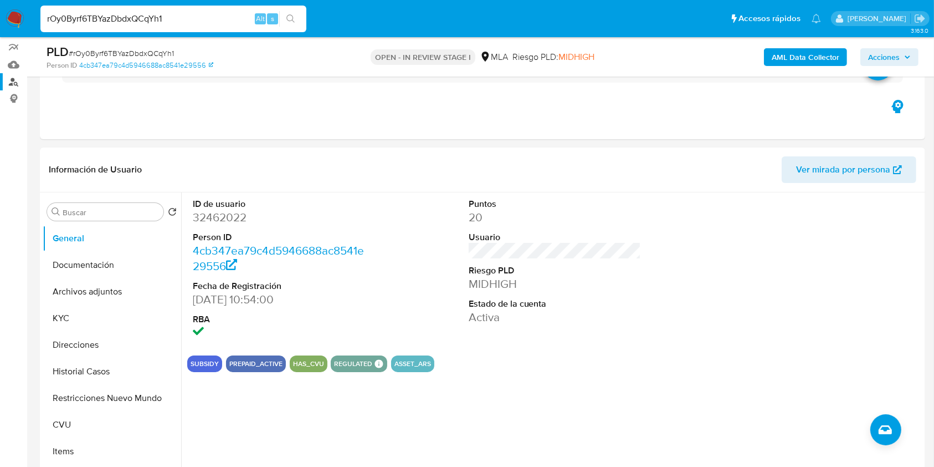
click at [14, 88] on link "Buscador de personas" at bounding box center [66, 81] width 132 height 17
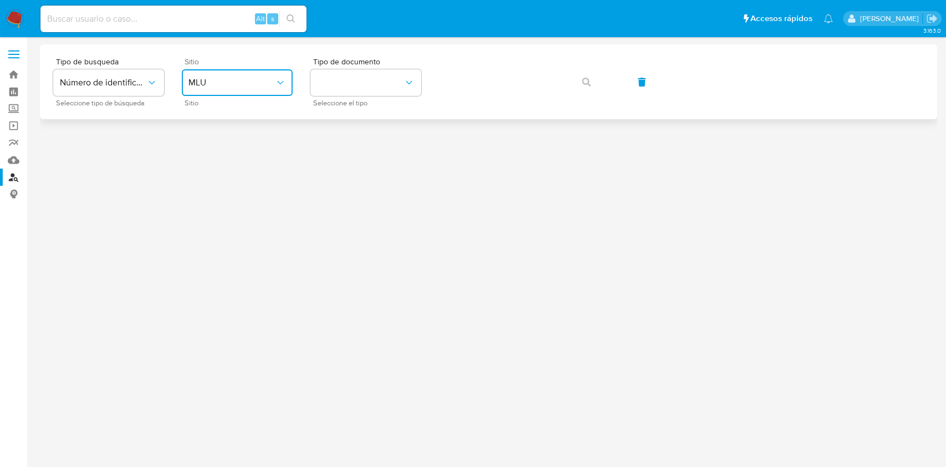
click at [267, 84] on span "MLU" at bounding box center [231, 82] width 86 height 11
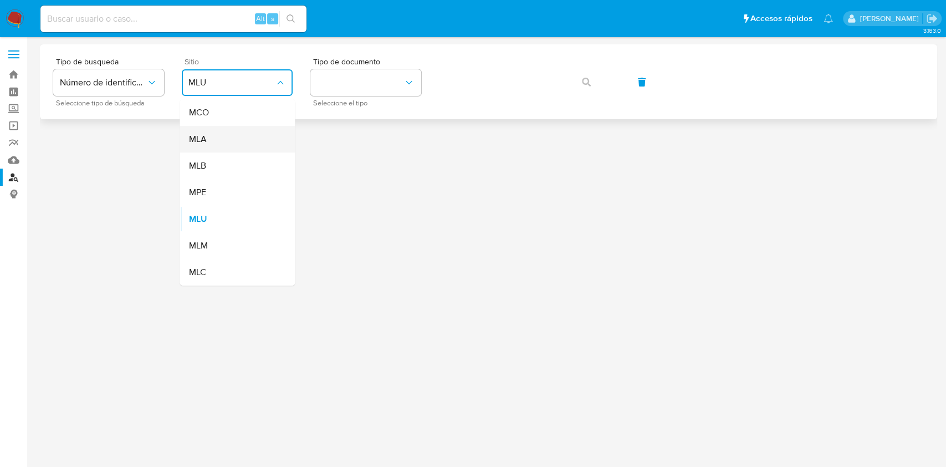
click at [243, 137] on div "MLA" at bounding box center [233, 139] width 91 height 27
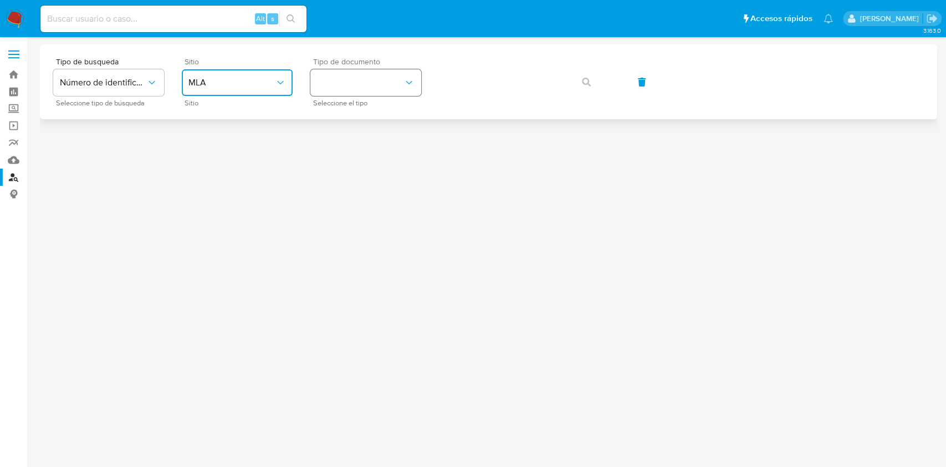
click at [336, 84] on button "identificationType" at bounding box center [365, 82] width 111 height 27
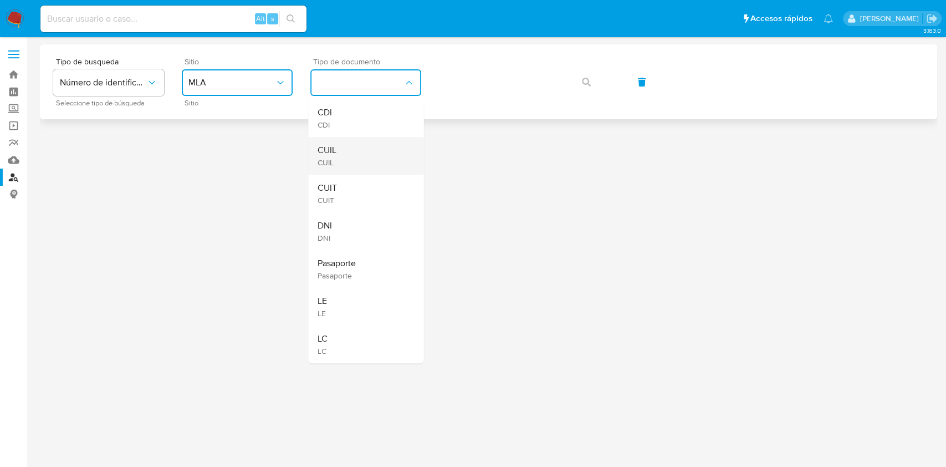
click at [337, 145] on div "CUIL CUIL" at bounding box center [362, 156] width 91 height 38
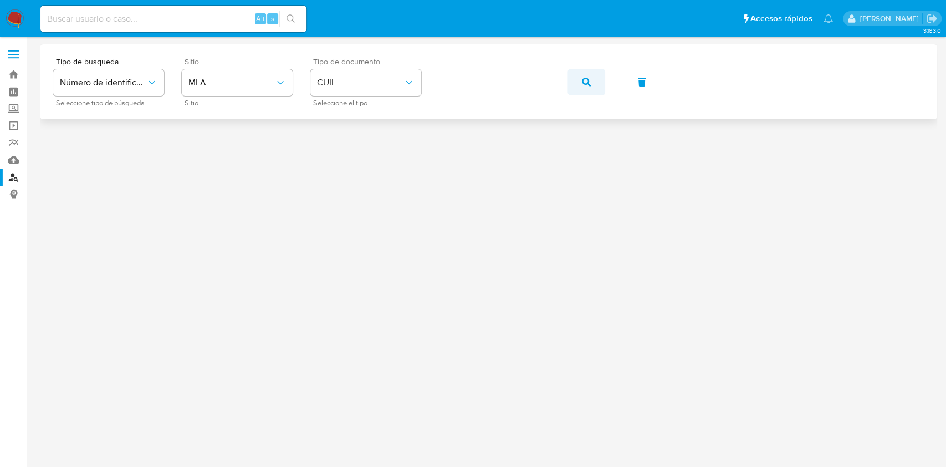
click at [589, 73] on span "button" at bounding box center [586, 82] width 9 height 24
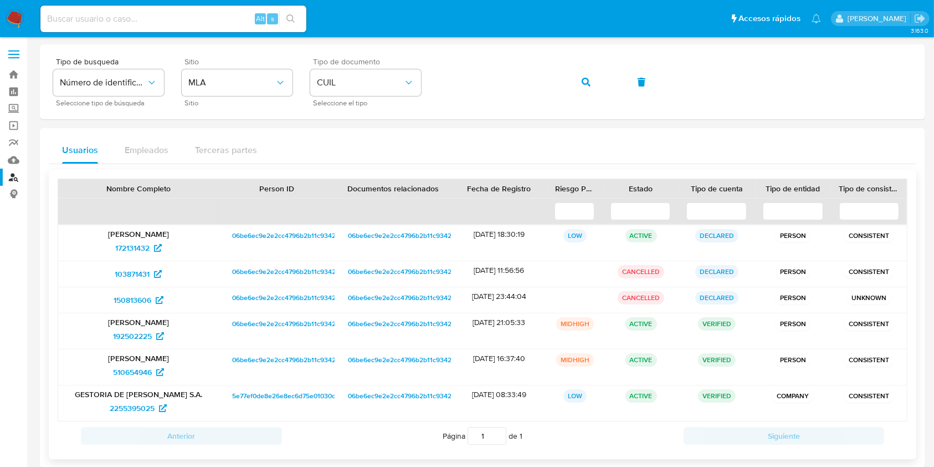
click at [305, 233] on span "06be6ec9e2e2cc4796b2b11c9342e4b4" at bounding box center [291, 235] width 119 height 13
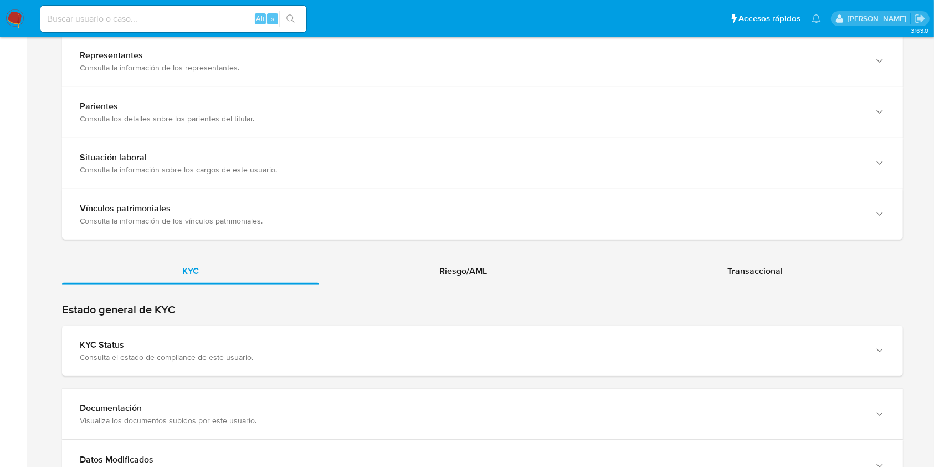
scroll to position [809, 0]
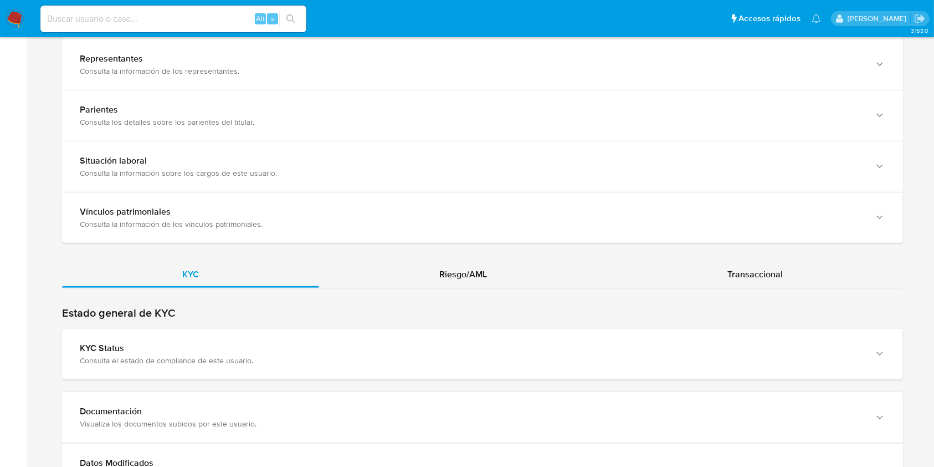
click at [479, 255] on div "KYC Riesgo/AML Transaccional" at bounding box center [482, 10] width 841 height 1380
click at [479, 268] on span "Riesgo/AML" at bounding box center [463, 274] width 48 height 13
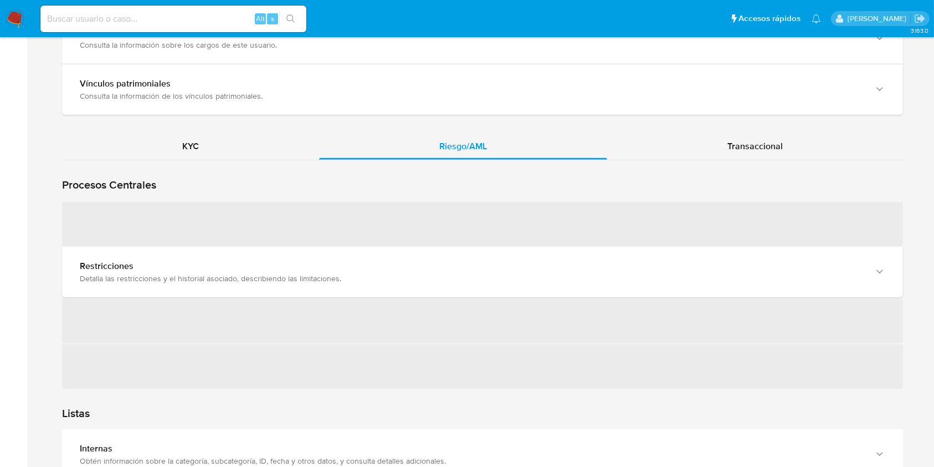
scroll to position [984, 0]
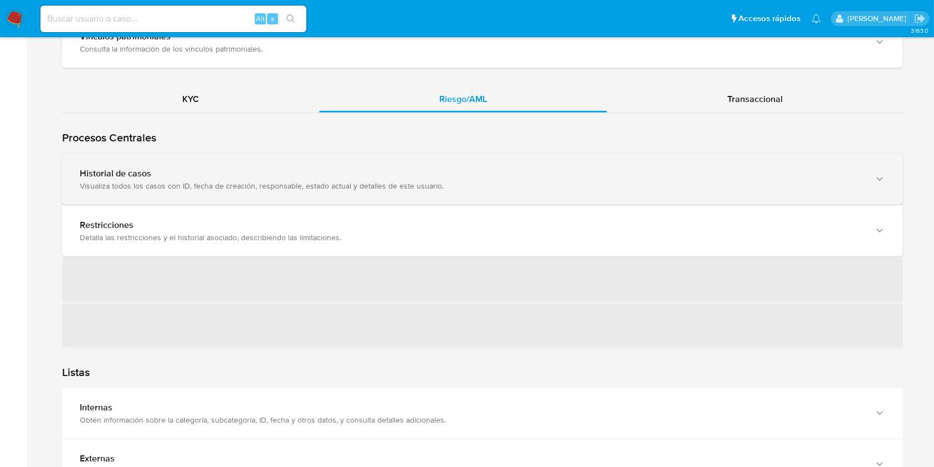
click at [771, 194] on div "Historial de casos Visualiza todos los casos con ID, fecha de creación, respons…" at bounding box center [482, 179] width 841 height 50
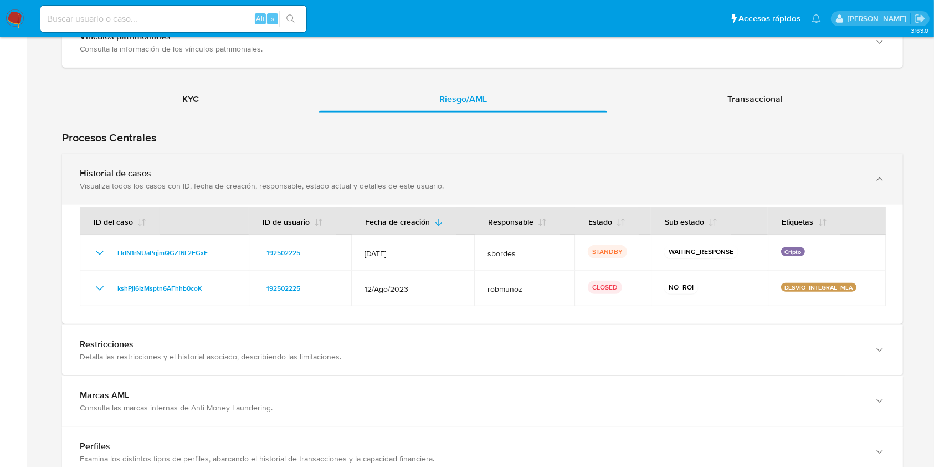
click at [804, 181] on div "Visualiza todos los casos con ID, fecha de creación, responsable, estado actual…" at bounding box center [472, 186] width 784 height 10
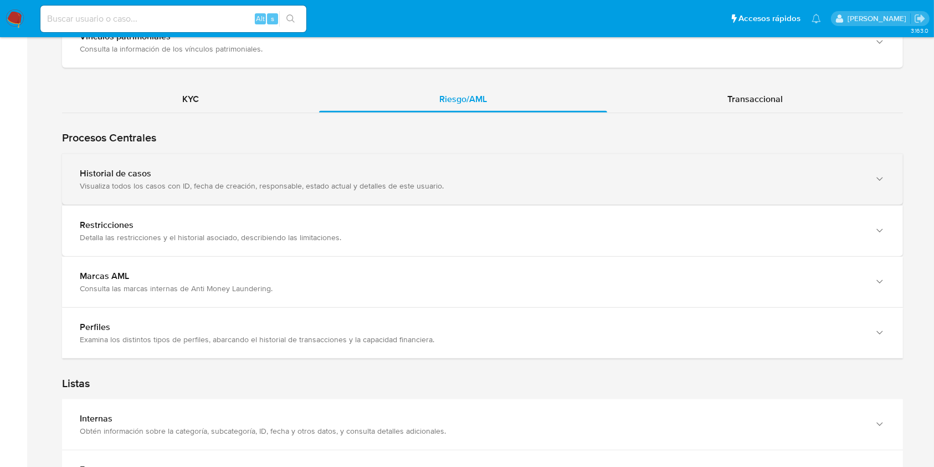
click at [804, 181] on div "Visualiza todos los casos con ID, fecha de creación, responsable, estado actual…" at bounding box center [472, 186] width 784 height 10
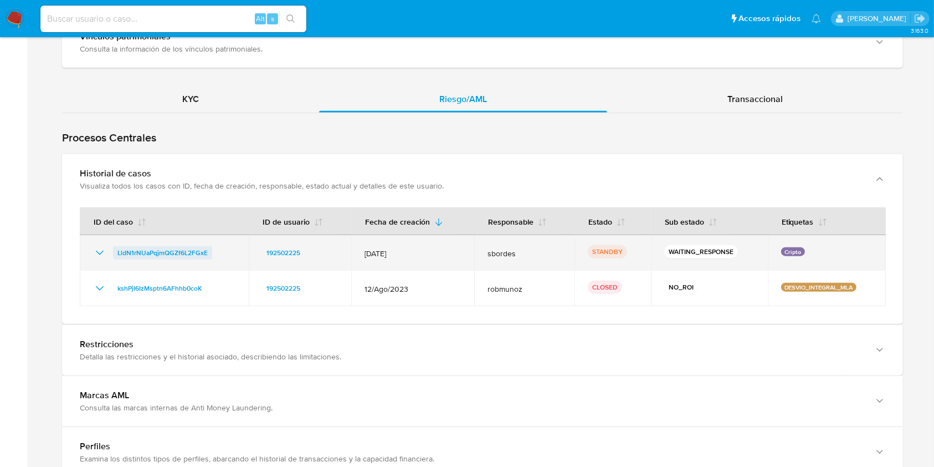
click at [178, 250] on span "LldN1rNUaPqjmQGZf6L2FGxE" at bounding box center [162, 252] width 90 height 13
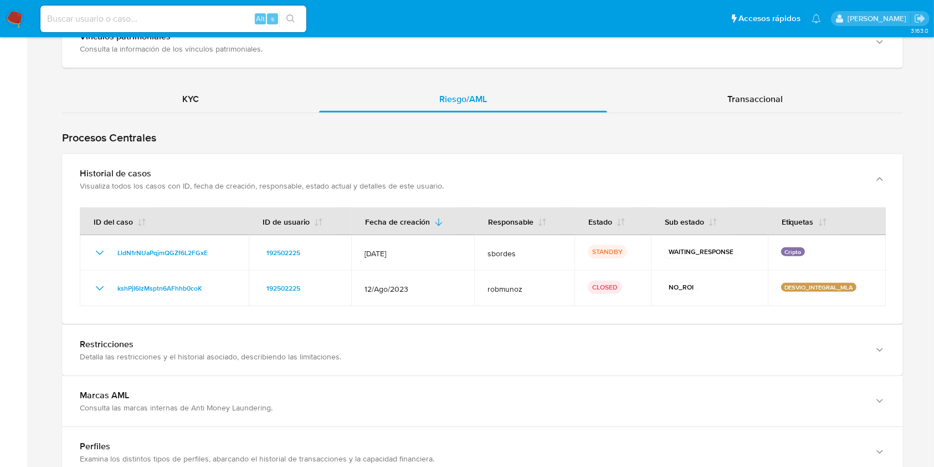
click at [205, 28] on div "Alt s" at bounding box center [173, 19] width 266 height 27
click at [200, 19] on input at bounding box center [173, 19] width 266 height 14
paste input "QNSutXosfar5qROWw2Mj28NS"
type input "QNSutXosfar5qROWw2Mj28NS"
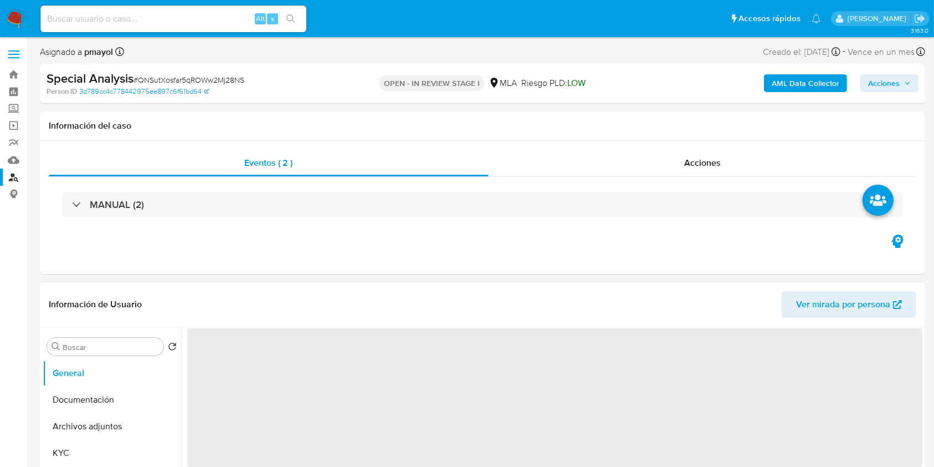
select select "10"
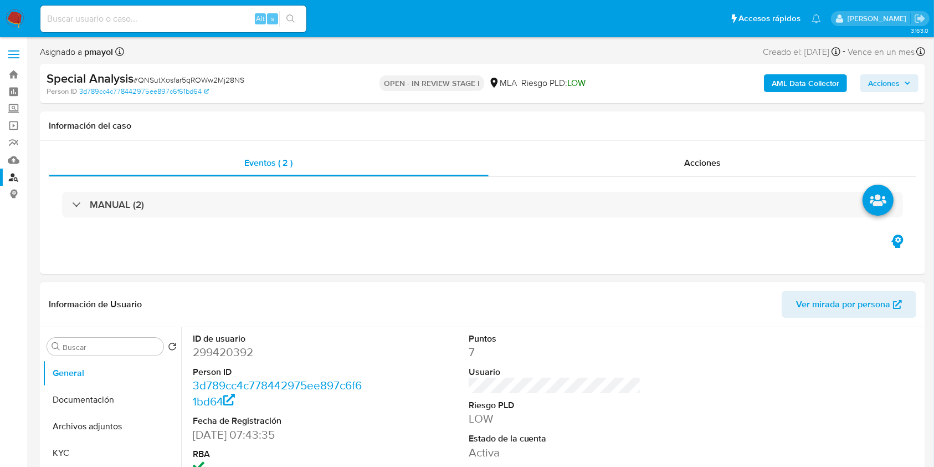
click at [230, 355] on dd "299420392" at bounding box center [279, 352] width 173 height 16
copy dd "299420392"
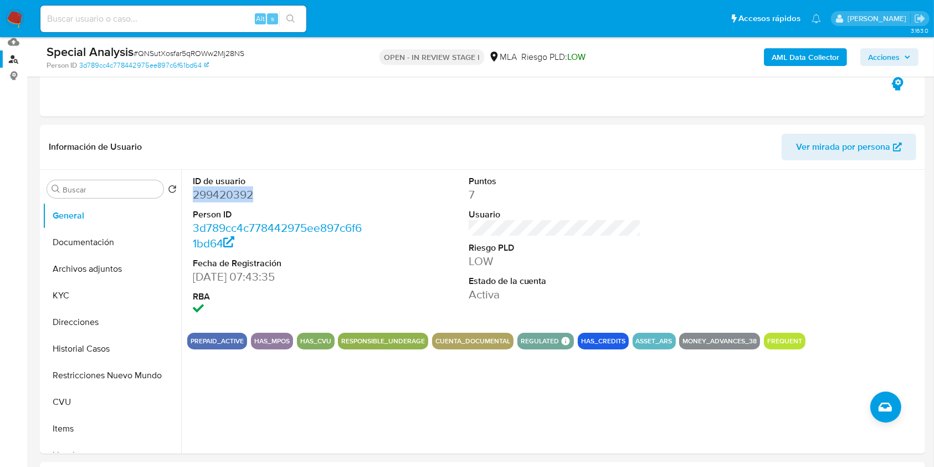
scroll to position [125, 0]
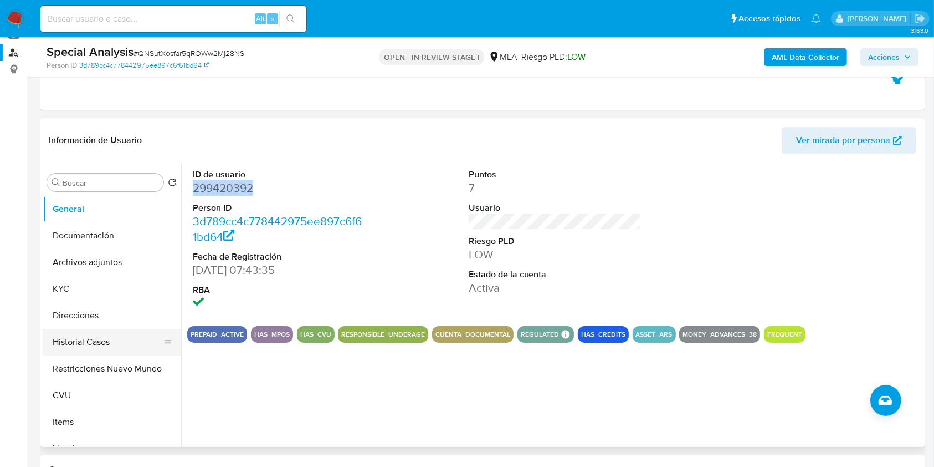
click at [90, 343] on button "Historial Casos" at bounding box center [108, 342] width 130 height 27
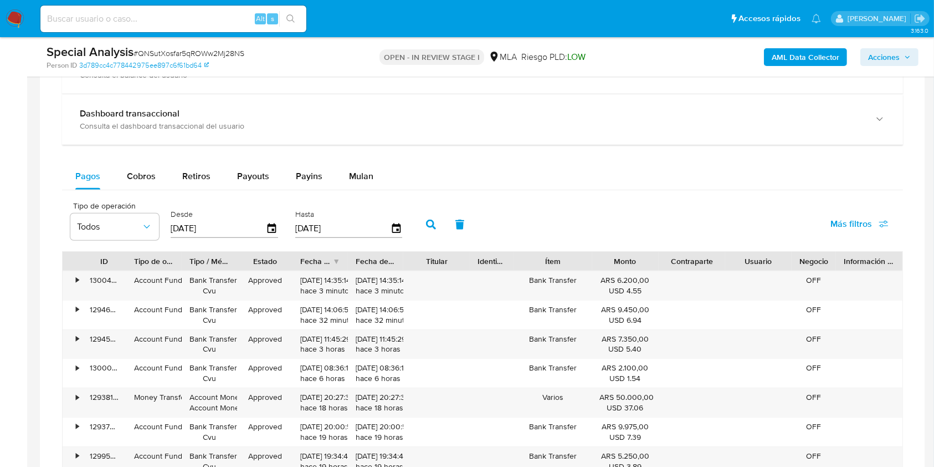
scroll to position [850, 0]
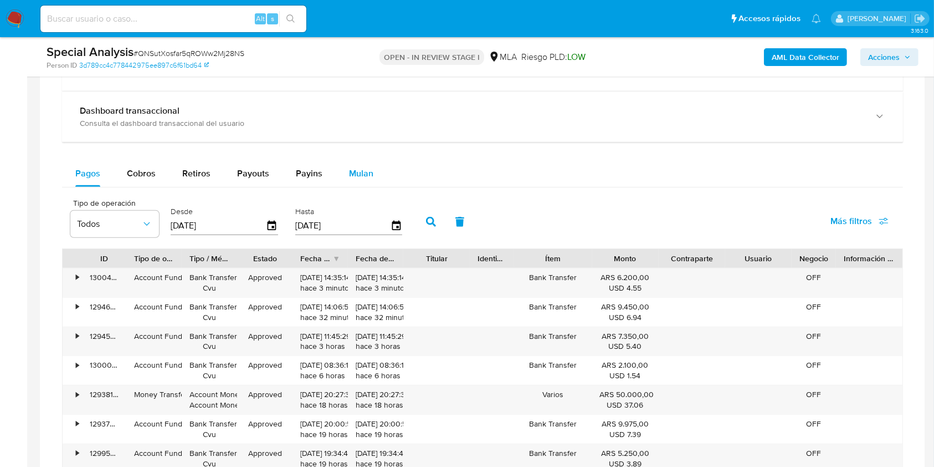
click at [341, 182] on button "Mulan" at bounding box center [361, 173] width 51 height 27
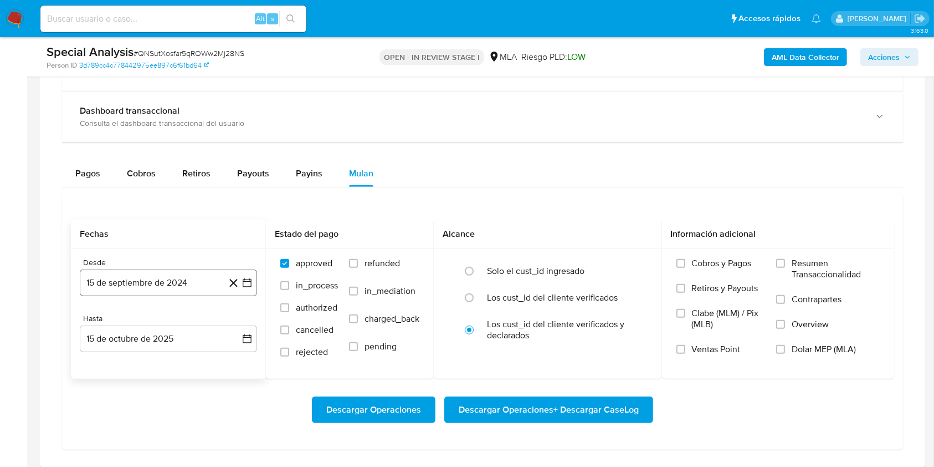
click at [167, 277] on button "15 de septiembre de 2024" at bounding box center [168, 282] width 177 height 27
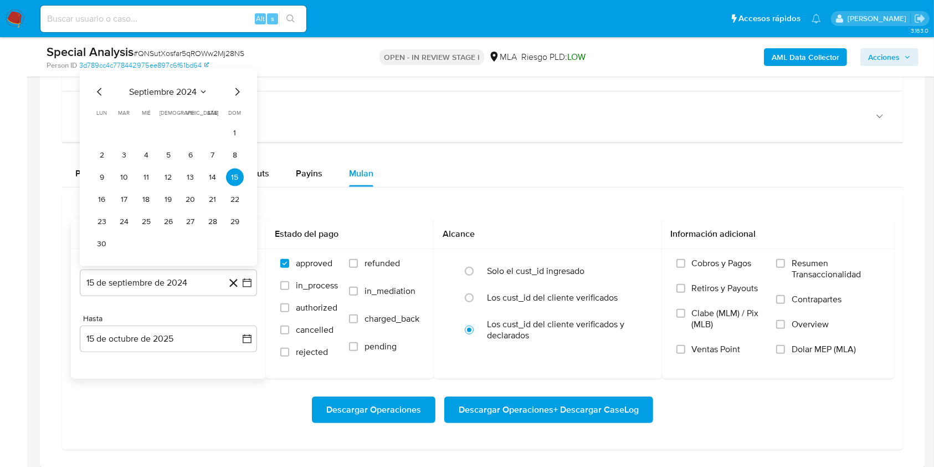
click at [162, 94] on span "septiembre 2024" at bounding box center [163, 91] width 68 height 11
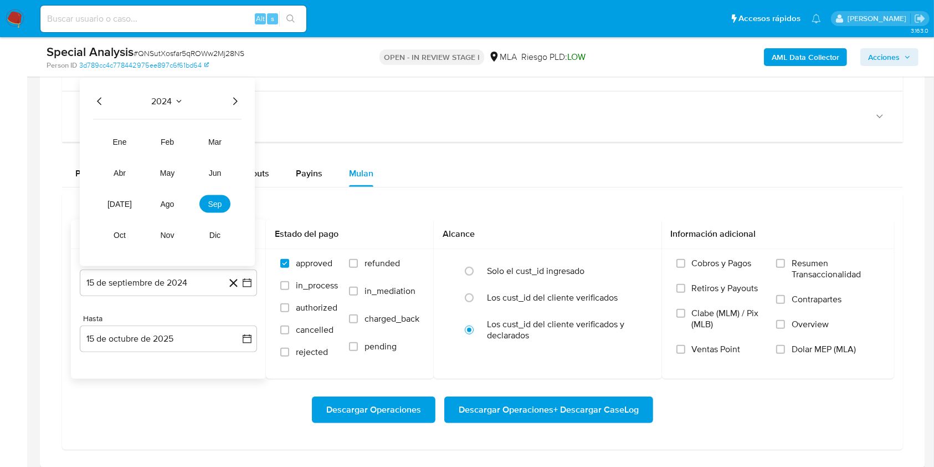
click at [233, 100] on icon "Año siguiente" at bounding box center [234, 101] width 13 height 13
click at [170, 204] on span "ago" at bounding box center [168, 204] width 14 height 9
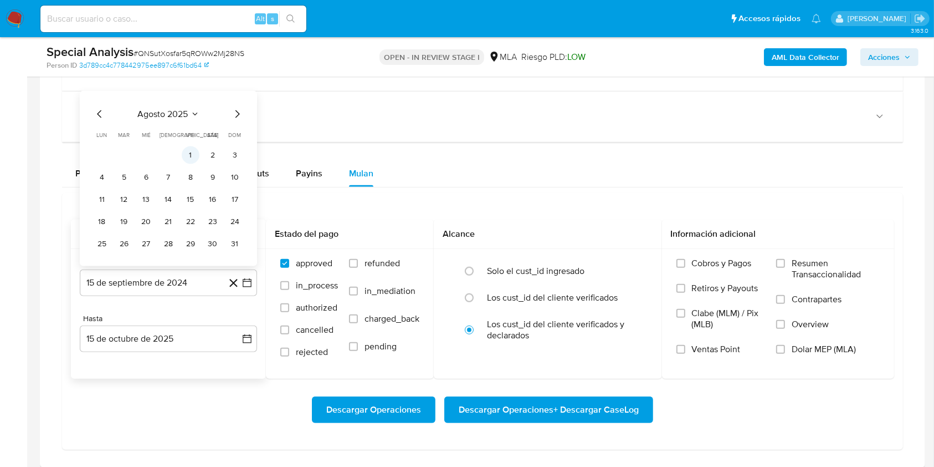
click at [192, 151] on button "1" at bounding box center [191, 155] width 18 height 18
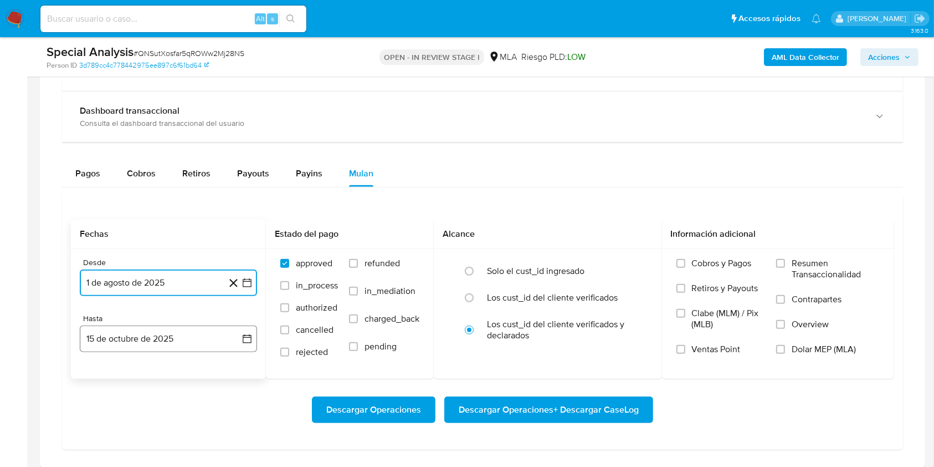
click at [145, 343] on button "15 de octubre de 2025" at bounding box center [168, 338] width 177 height 27
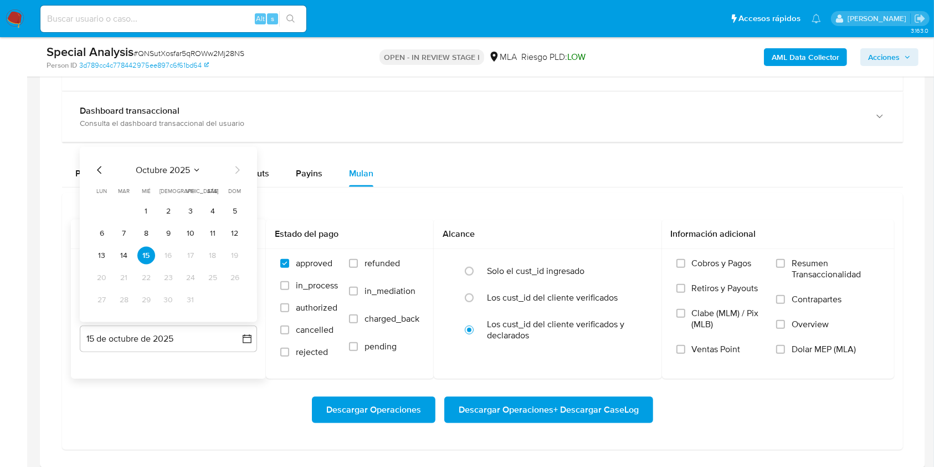
click at [98, 178] on div "octubre 2025 octubre 2025 lun lunes mar martes mié miércoles jue jueves vie vie…" at bounding box center [168, 235] width 151 height 145
click at [112, 181] on div "octubre 2025 octubre 2025 lun lunes mar martes mié miércoles jue jueves vie vie…" at bounding box center [168, 235] width 151 height 145
click at [98, 168] on icon "Mes anterior" at bounding box center [99, 169] width 13 height 13
click at [98, 165] on icon "Mes anterior" at bounding box center [99, 169] width 13 height 13
click at [237, 298] on button "31" at bounding box center [235, 300] width 18 height 18
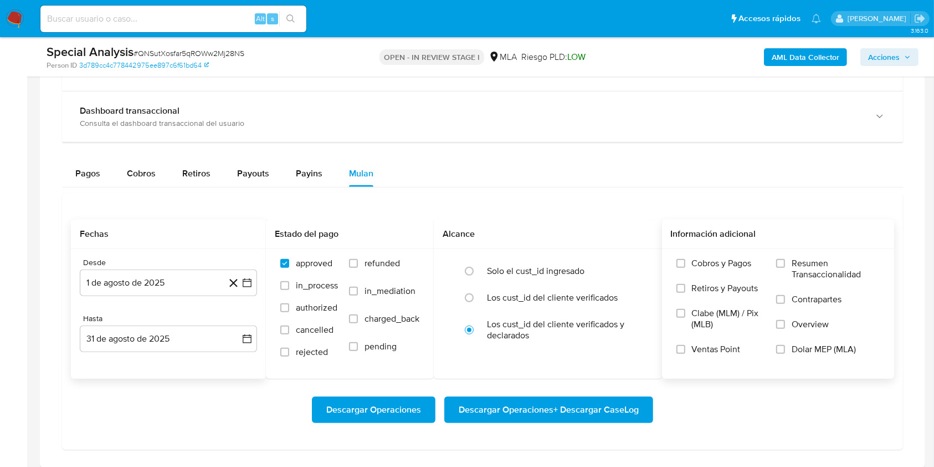
click at [815, 354] on label "Dolar MEP (MLA)" at bounding box center [828, 356] width 104 height 25
click at [785, 354] on input "Dolar MEP (MLA)" at bounding box center [780, 349] width 9 height 9
click at [604, 399] on span "Descargar Operaciones + Descargar CaseLog" at bounding box center [549, 409] width 180 height 24
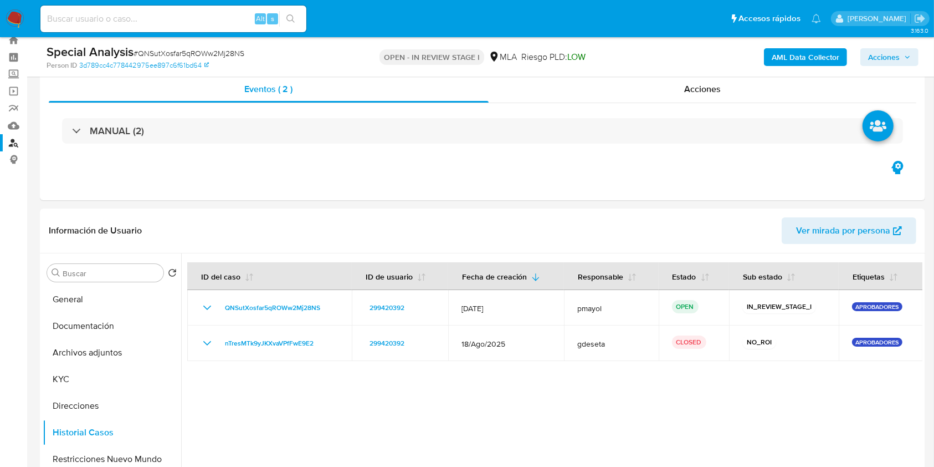
scroll to position [0, 0]
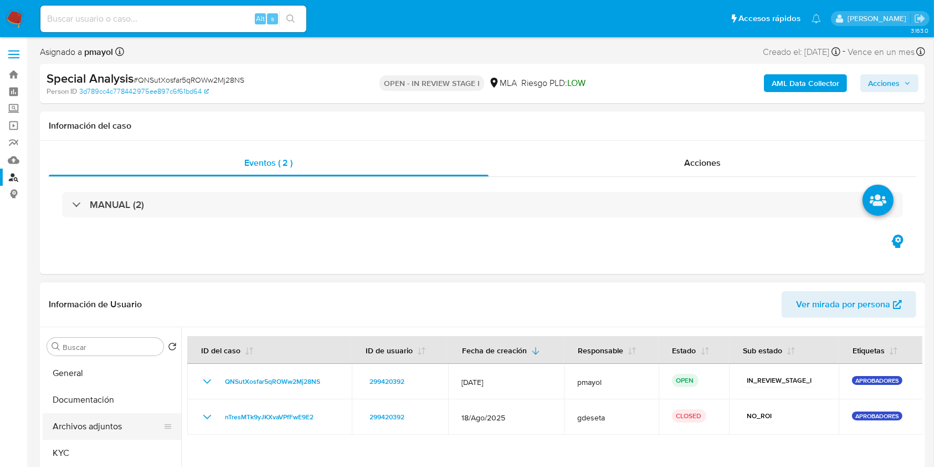
click at [102, 425] on button "Archivos adjuntos" at bounding box center [108, 426] width 130 height 27
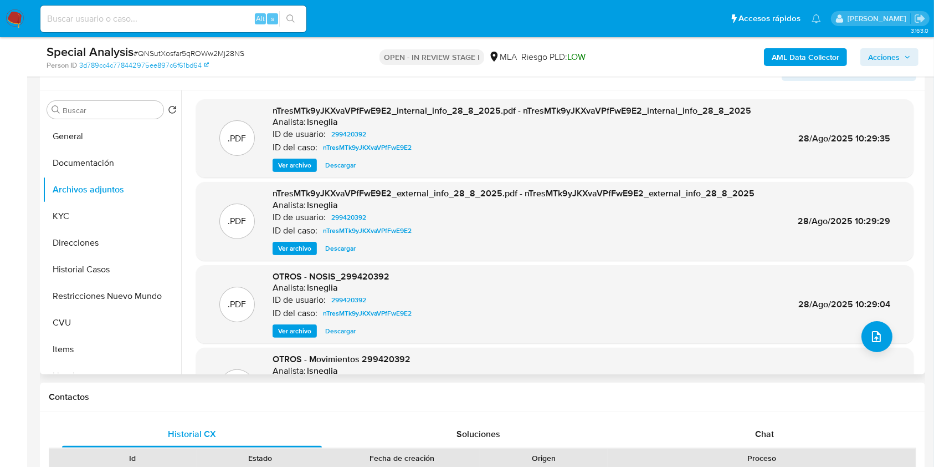
scroll to position [93, 0]
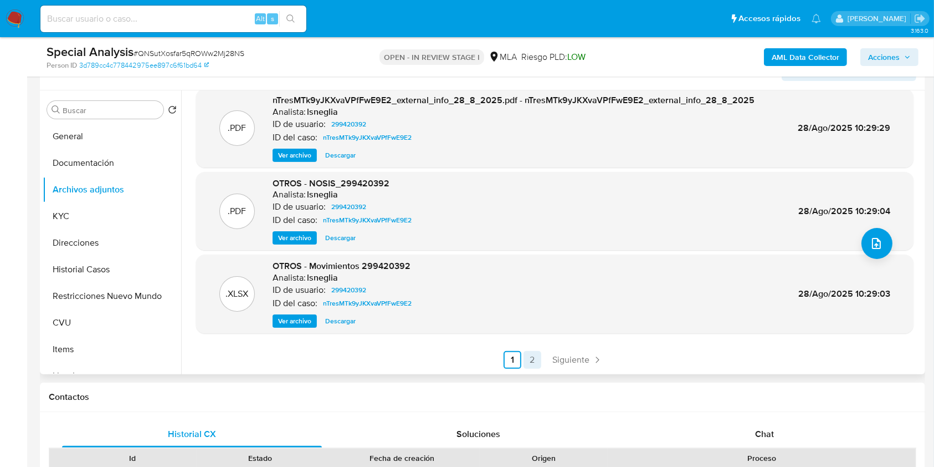
click at [530, 354] on link "2" at bounding box center [533, 360] width 18 height 18
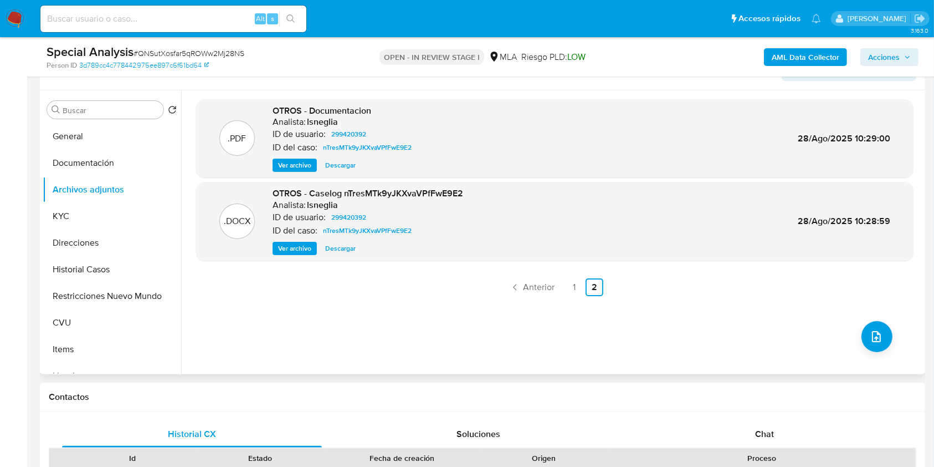
click at [294, 243] on span "Ver archivo" at bounding box center [294, 248] width 33 height 11
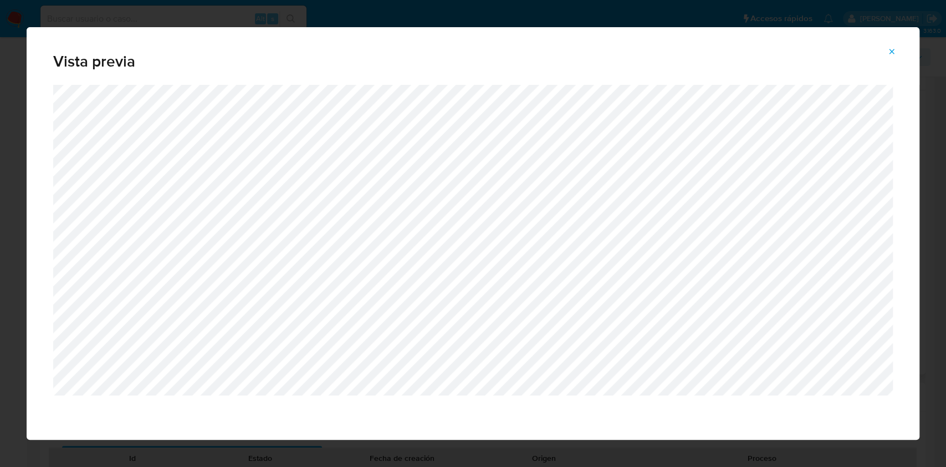
click at [892, 54] on icon "Attachment preview" at bounding box center [891, 51] width 9 height 9
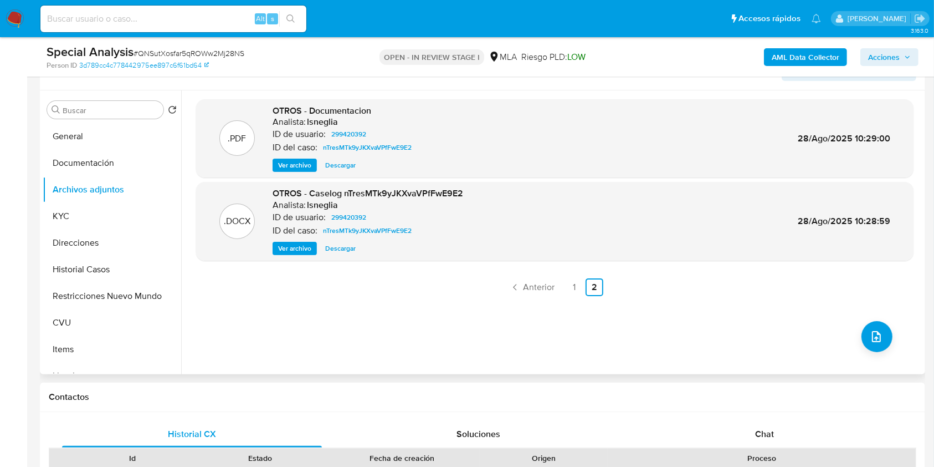
click at [299, 252] on span "Ver archivo" at bounding box center [294, 248] width 33 height 11
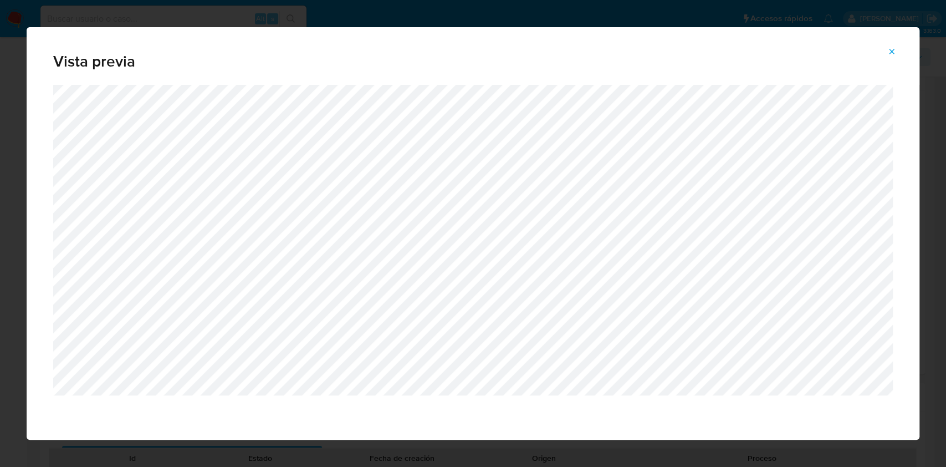
click at [893, 50] on icon "Attachment preview" at bounding box center [891, 51] width 5 height 5
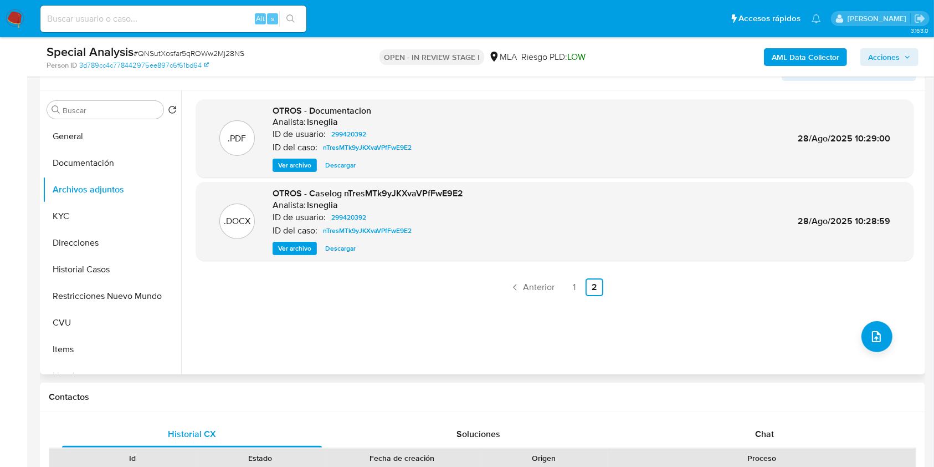
click at [336, 249] on span "Descargar" at bounding box center [340, 248] width 30 height 11
click at [305, 246] on span "Ver archivo" at bounding box center [294, 248] width 33 height 11
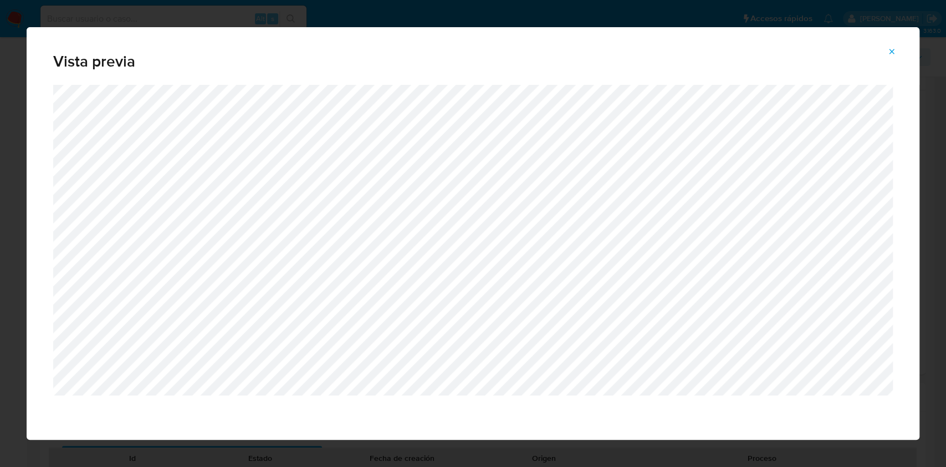
click at [891, 46] on span "Attachment preview" at bounding box center [891, 52] width 9 height 16
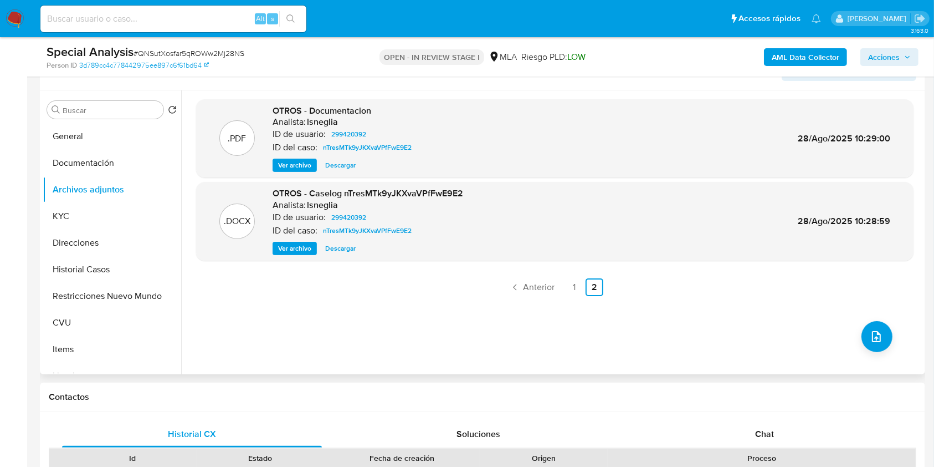
click at [296, 161] on span "Ver archivo" at bounding box center [294, 165] width 33 height 11
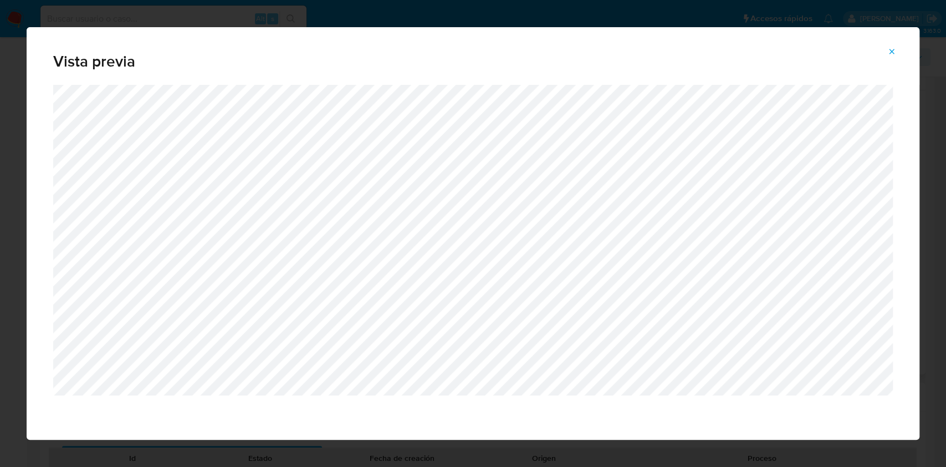
click at [893, 48] on icon "Attachment preview" at bounding box center [891, 51] width 9 height 9
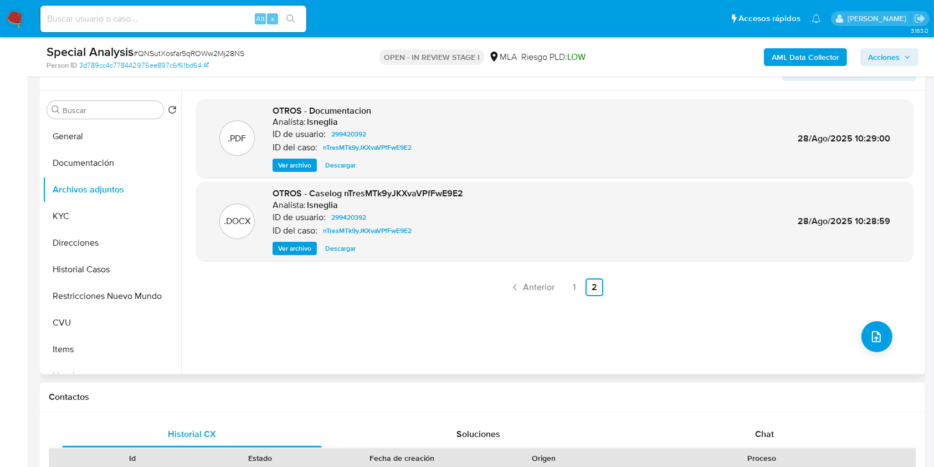
click at [301, 245] on span "Ver archivo" at bounding box center [294, 248] width 33 height 11
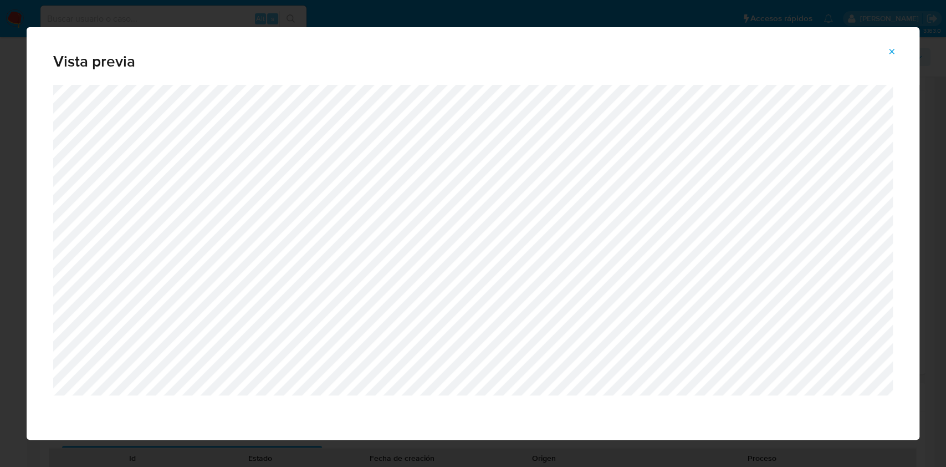
click at [891, 47] on icon "Attachment preview" at bounding box center [891, 51] width 9 height 9
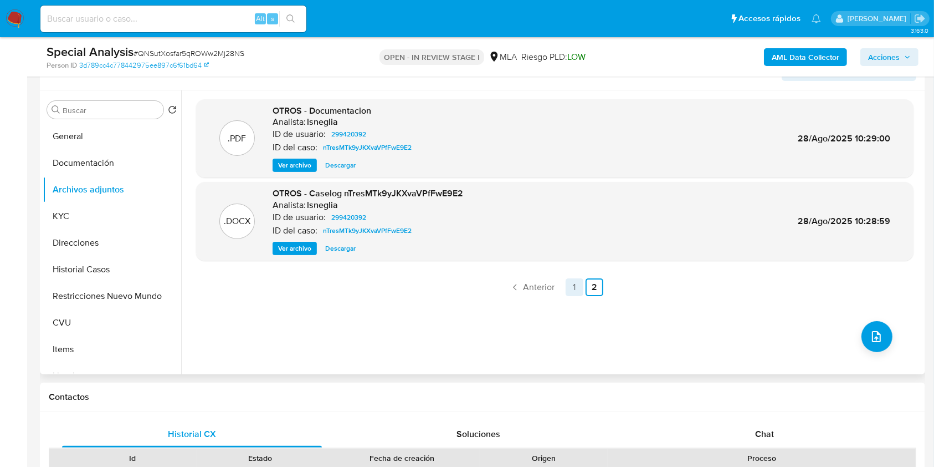
click at [570, 284] on link "1" at bounding box center [575, 287] width 18 height 18
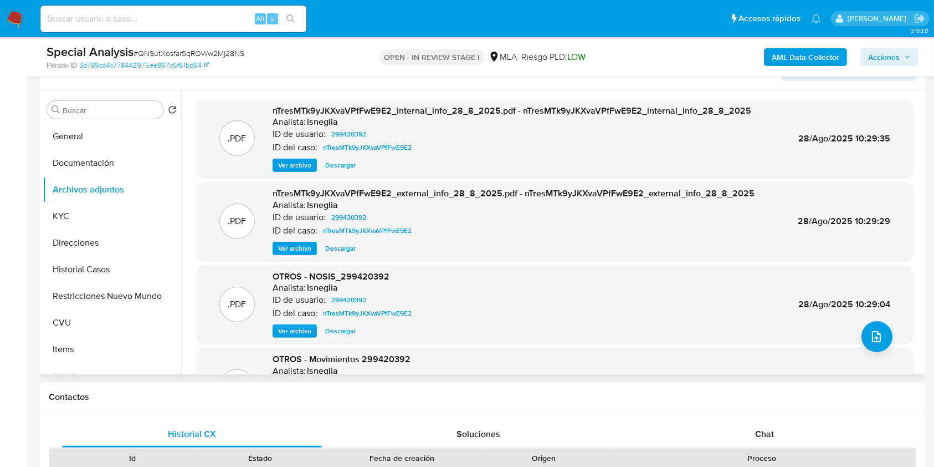
click at [287, 335] on span "Ver archivo" at bounding box center [294, 330] width 33 height 11
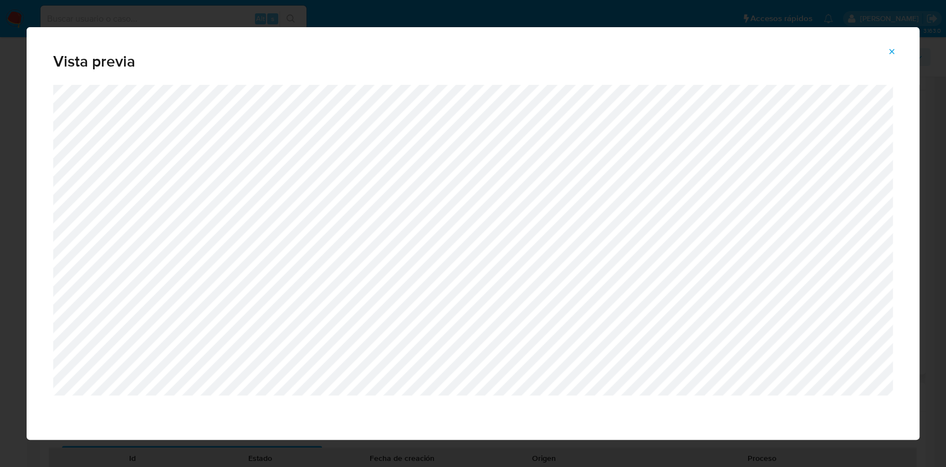
click at [896, 51] on button "Attachment preview" at bounding box center [891, 52] width 24 height 18
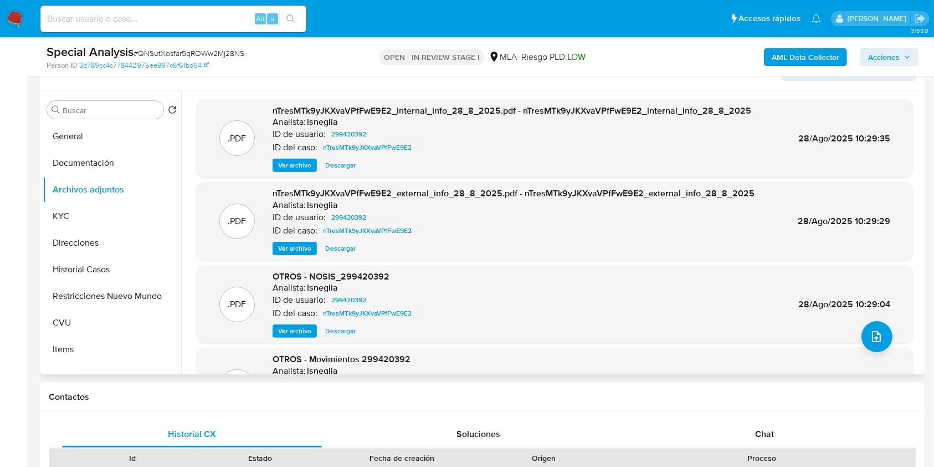
scroll to position [93, 0]
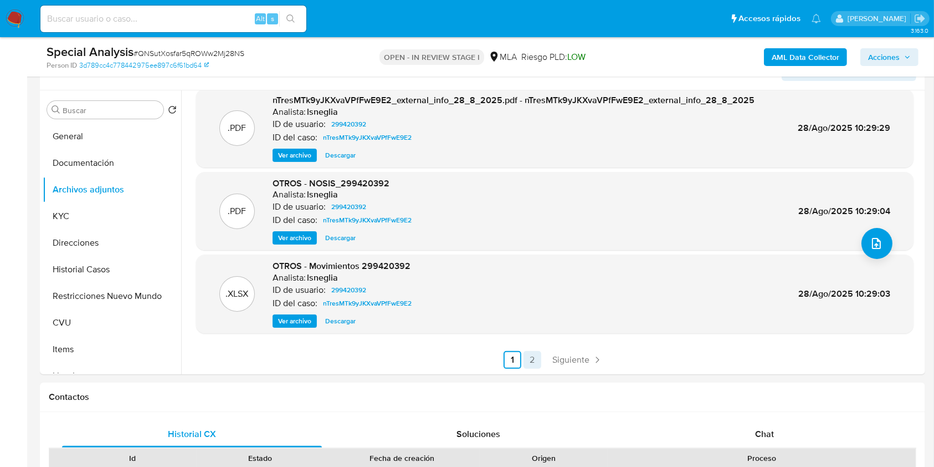
click at [531, 356] on link "2" at bounding box center [533, 360] width 18 height 18
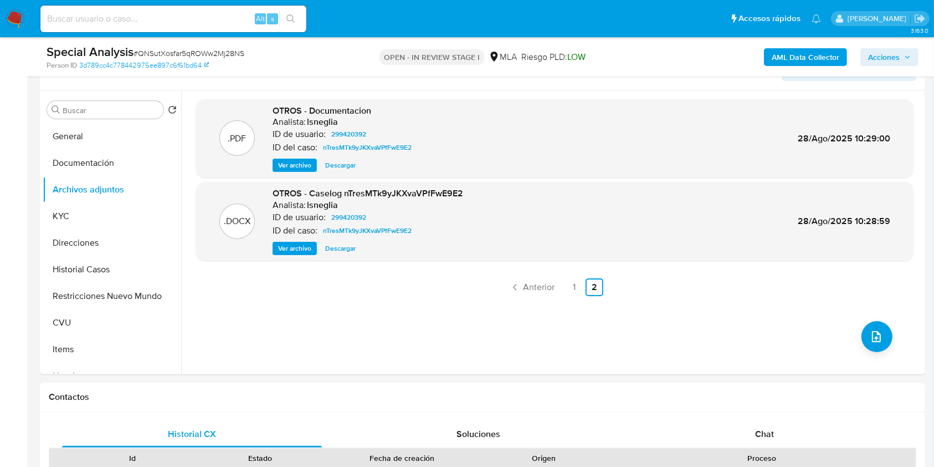
click at [289, 243] on span "Ver archivo" at bounding box center [294, 248] width 33 height 11
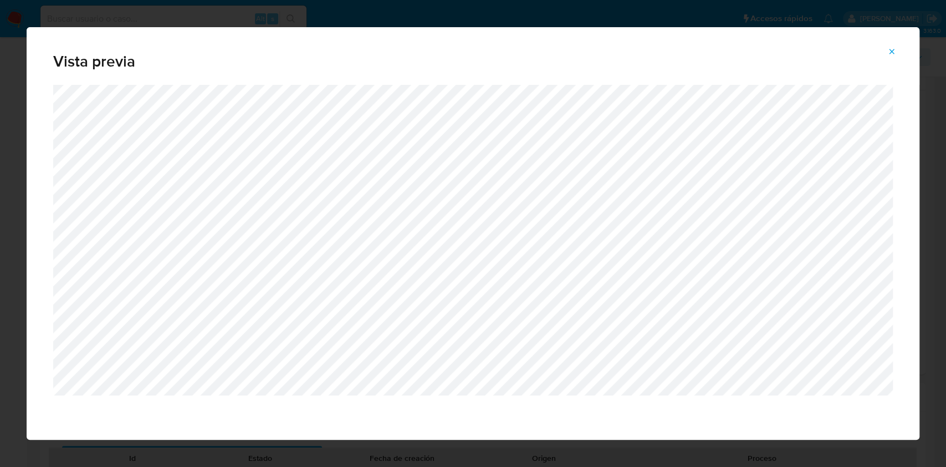
click at [893, 54] on icon "Attachment preview" at bounding box center [891, 51] width 9 height 9
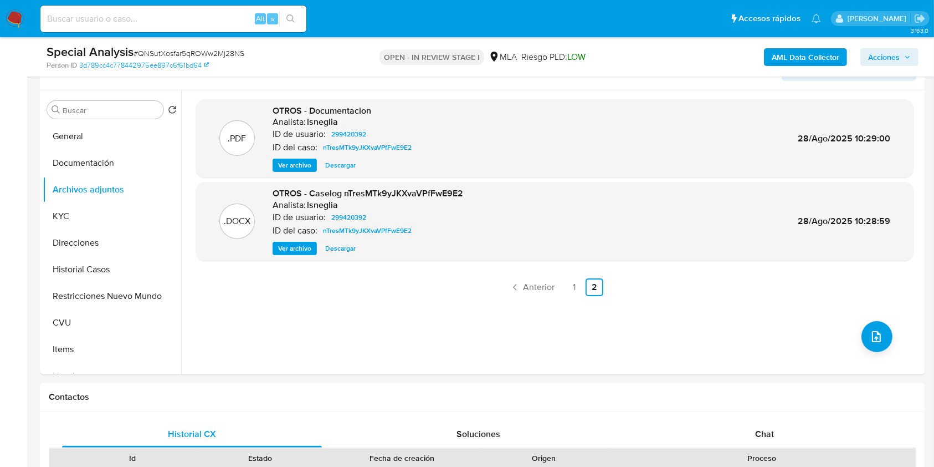
click at [197, 17] on input at bounding box center [173, 19] width 266 height 14
paste input "qrUKRCKwP8dOAcRYtMvSEAjE"
type input "qrUKRCKwP8dOAcRYtMvSEAjE"
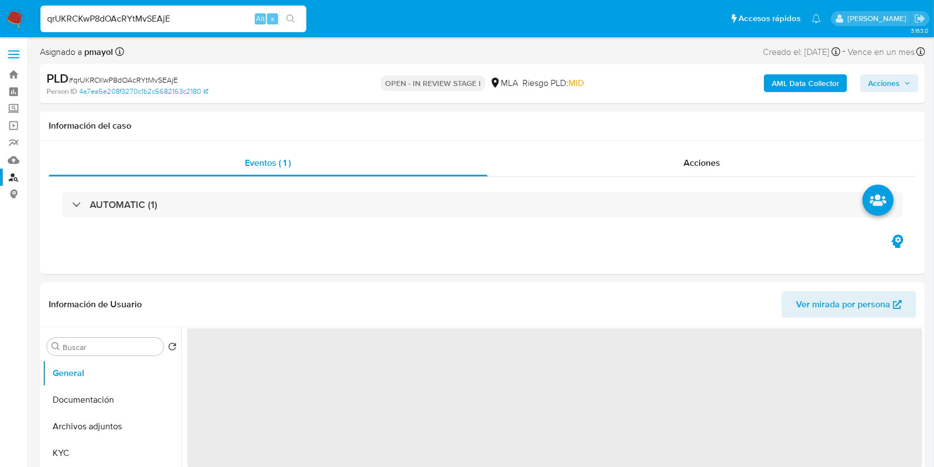
select select "10"
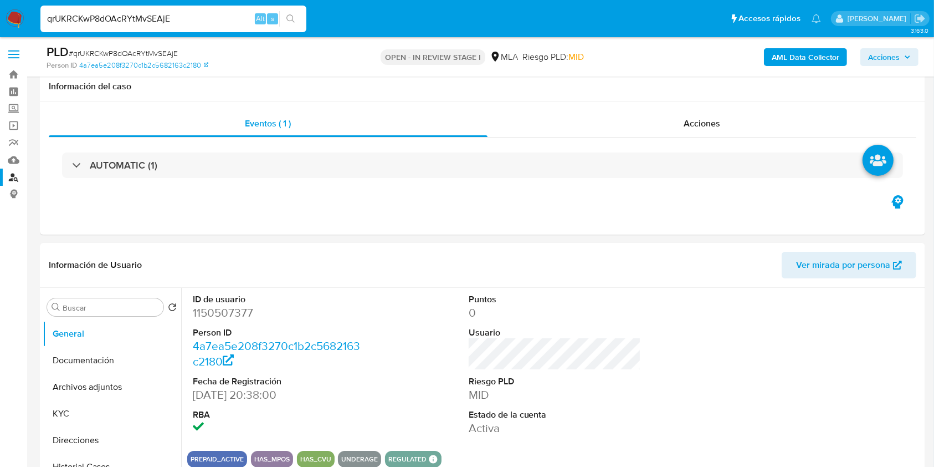
scroll to position [213, 0]
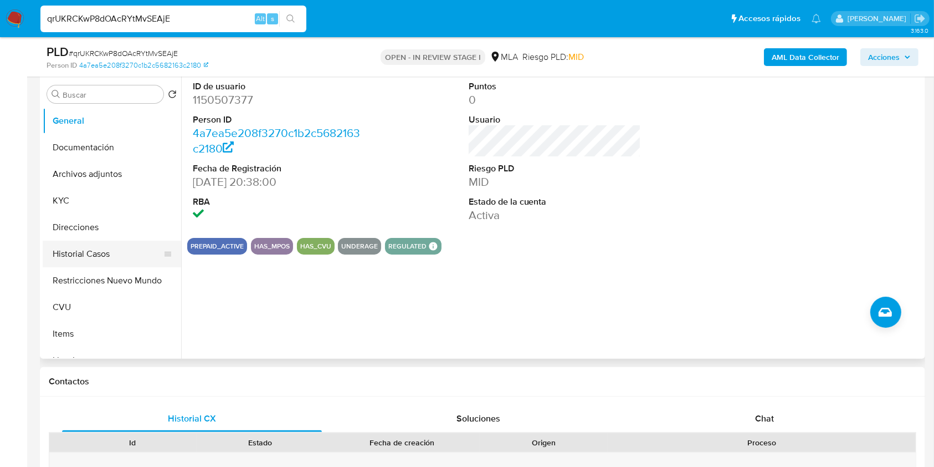
click at [95, 250] on button "Historial Casos" at bounding box center [108, 254] width 130 height 27
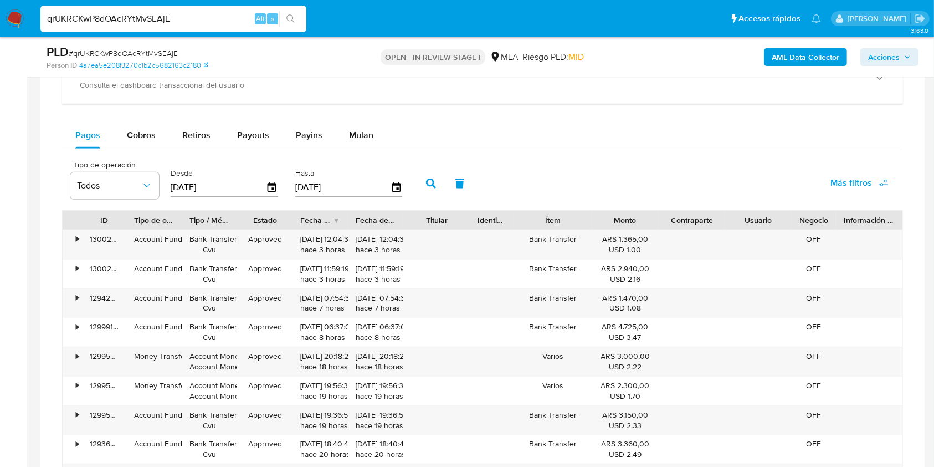
scroll to position [897, 0]
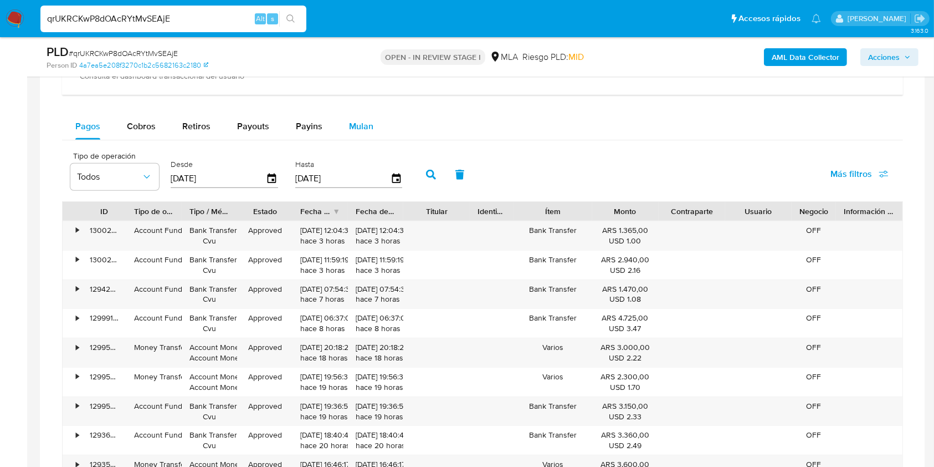
click at [338, 123] on button "Mulan" at bounding box center [361, 126] width 51 height 27
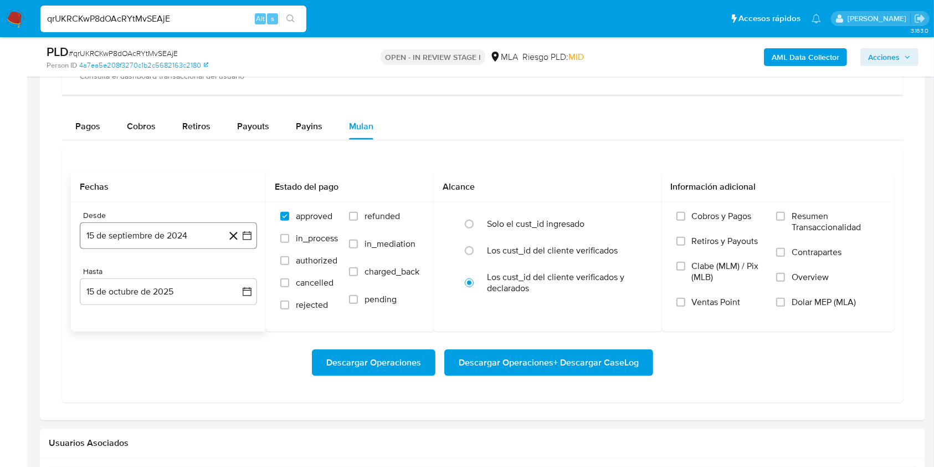
click at [178, 233] on button "15 de septiembre de 2024" at bounding box center [168, 235] width 177 height 27
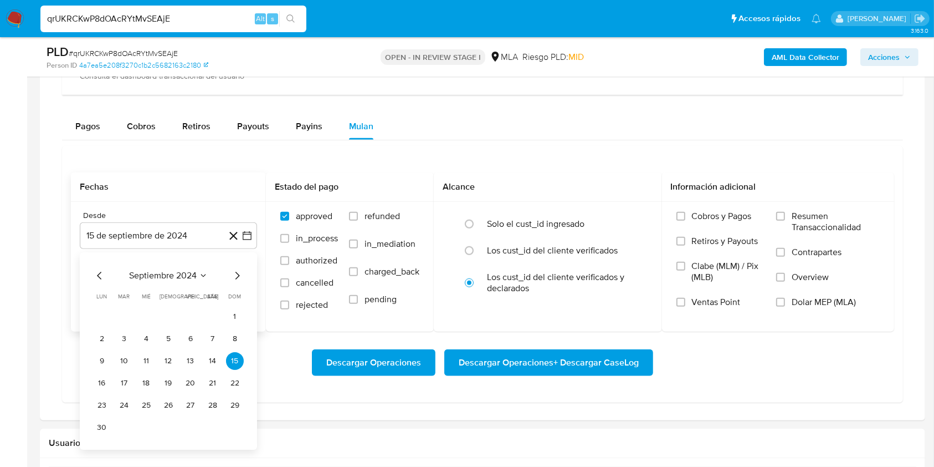
click at [207, 271] on icon "Seleccionar mes y año" at bounding box center [203, 275] width 9 height 9
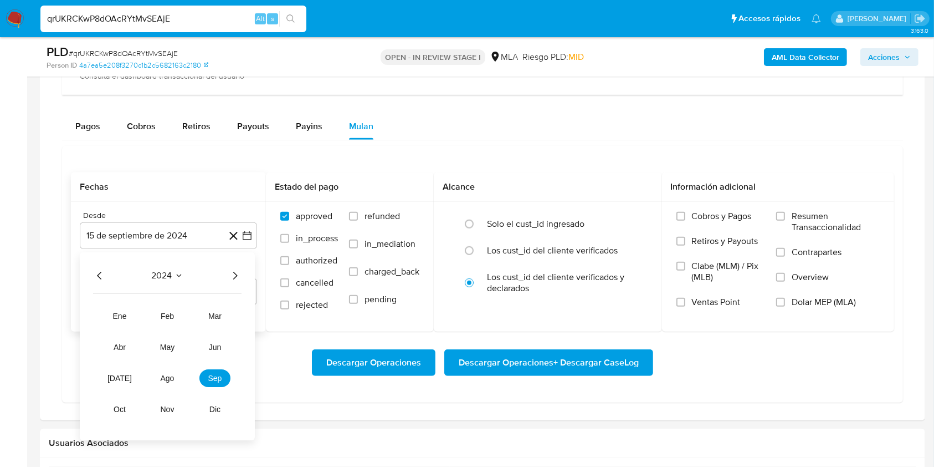
click at [238, 274] on icon "Año siguiente" at bounding box center [234, 275] width 13 height 13
click at [167, 377] on span "ago" at bounding box center [168, 378] width 14 height 9
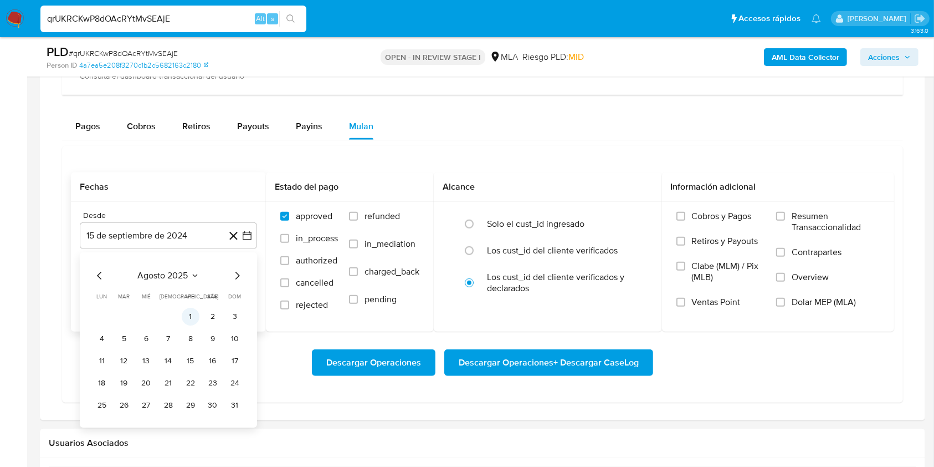
click at [184, 318] on button "1" at bounding box center [191, 317] width 18 height 18
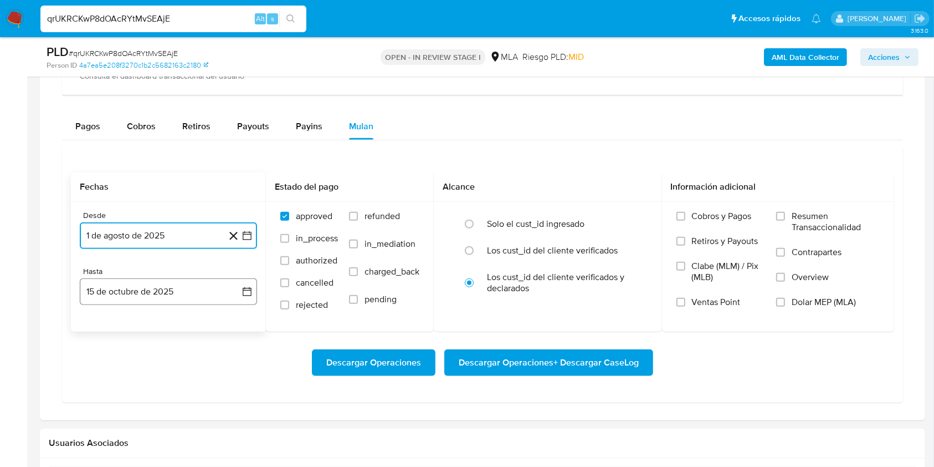
click at [178, 291] on button "15 de octubre de 2025" at bounding box center [168, 291] width 177 height 27
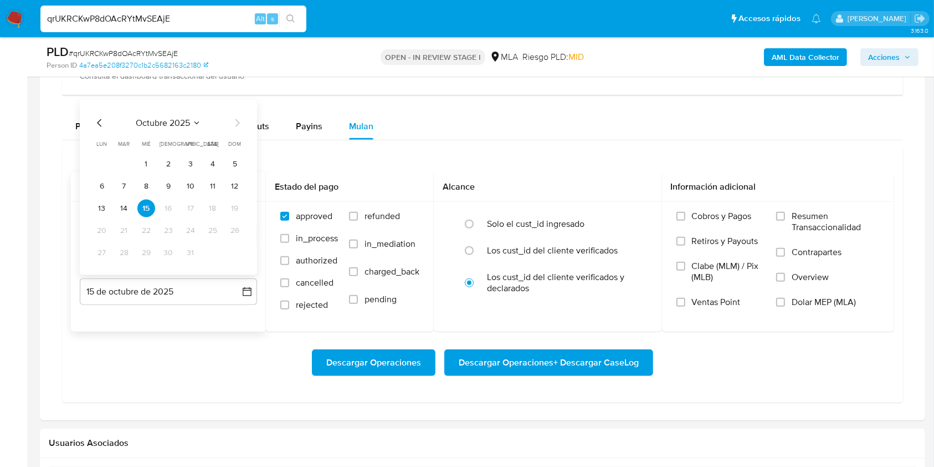
click at [98, 121] on icon "Mes anterior" at bounding box center [99, 122] width 13 height 13
click at [96, 120] on icon "Mes anterior" at bounding box center [99, 122] width 13 height 13
click at [242, 250] on button "31" at bounding box center [235, 253] width 18 height 18
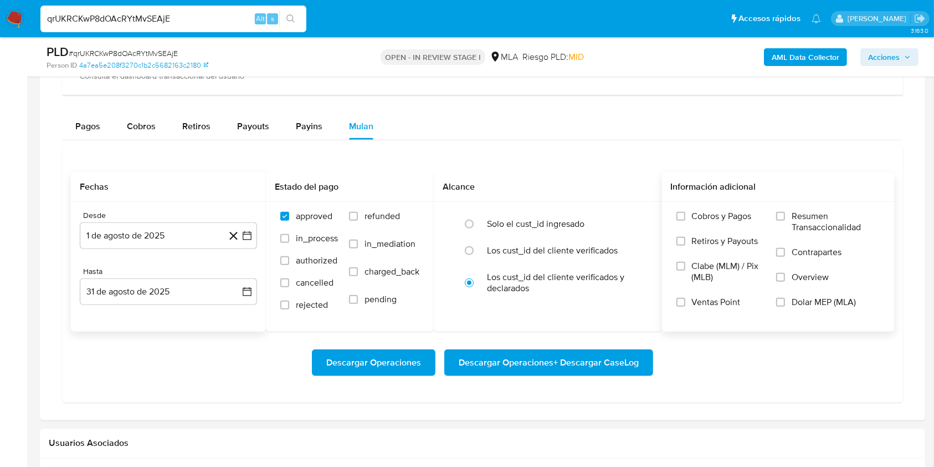
click at [827, 300] on span "Dolar MEP (MLA)" at bounding box center [824, 301] width 64 height 11
click at [785, 300] on input "Dolar MEP (MLA)" at bounding box center [780, 302] width 9 height 9
click at [610, 357] on span "Descargar Operaciones + Descargar CaseLog" at bounding box center [549, 362] width 180 height 24
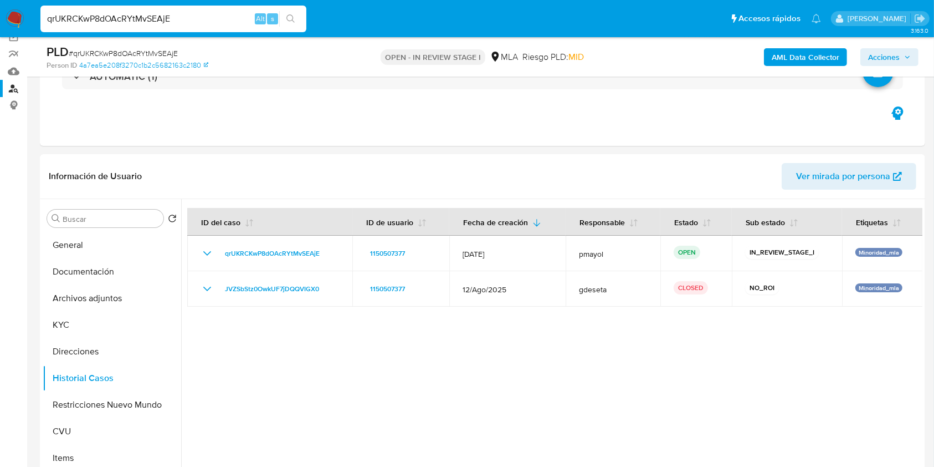
scroll to position [80, 0]
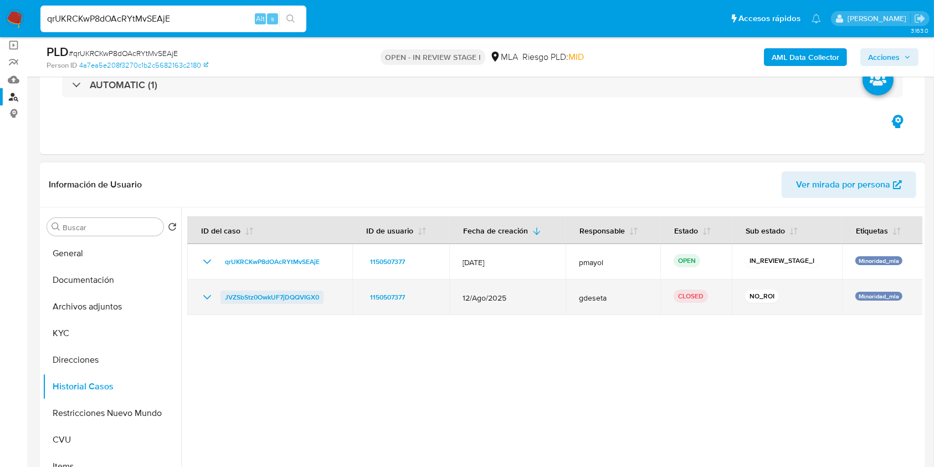
click at [278, 295] on span "JVZSbStz0OwkUF7jDQQVIGX0" at bounding box center [272, 296] width 94 height 13
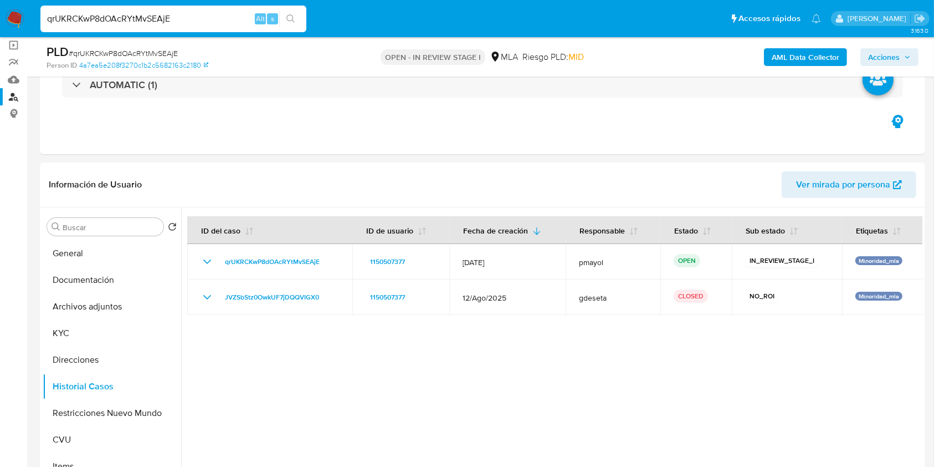
click at [229, 19] on input "qrUKRCKwP8dOAcRYtMvSEAjE" at bounding box center [173, 19] width 266 height 14
paste input "QNSutXosfar5qROWw2Mj28NS"
type input "QNSutXosfar5qROWw2Mj28NS"
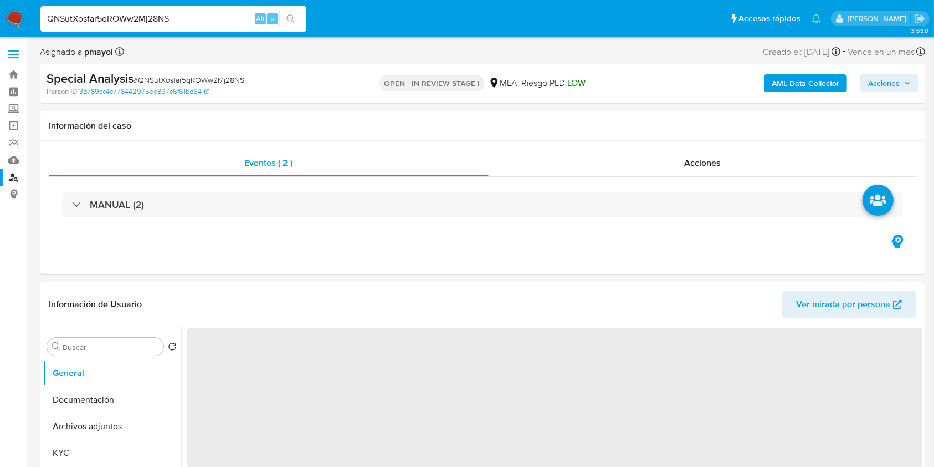
select select "10"
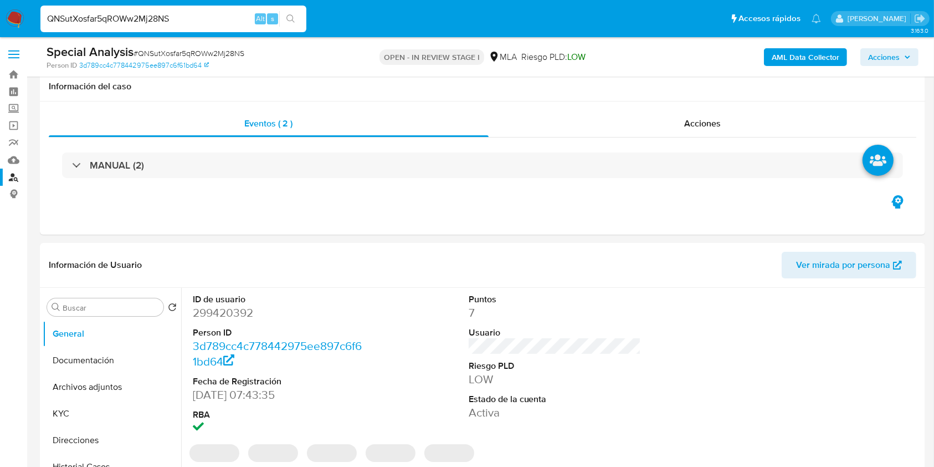
scroll to position [177, 0]
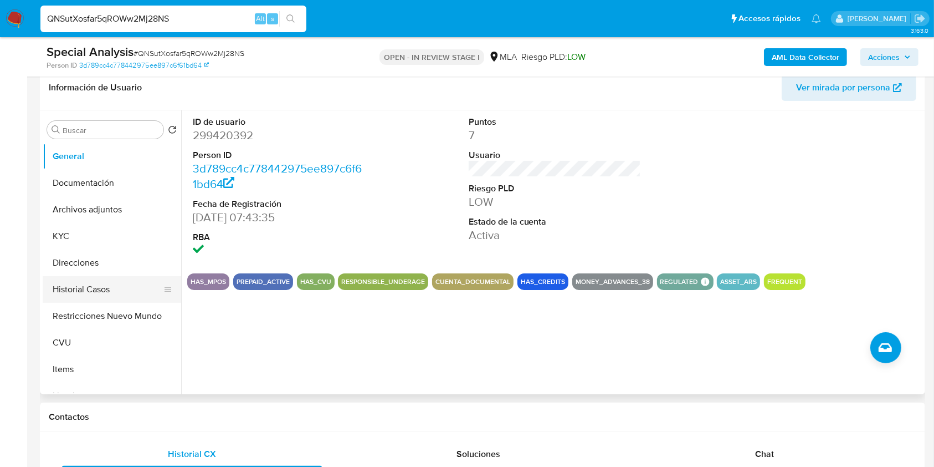
click at [101, 285] on button "Historial Casos" at bounding box center [108, 289] width 130 height 27
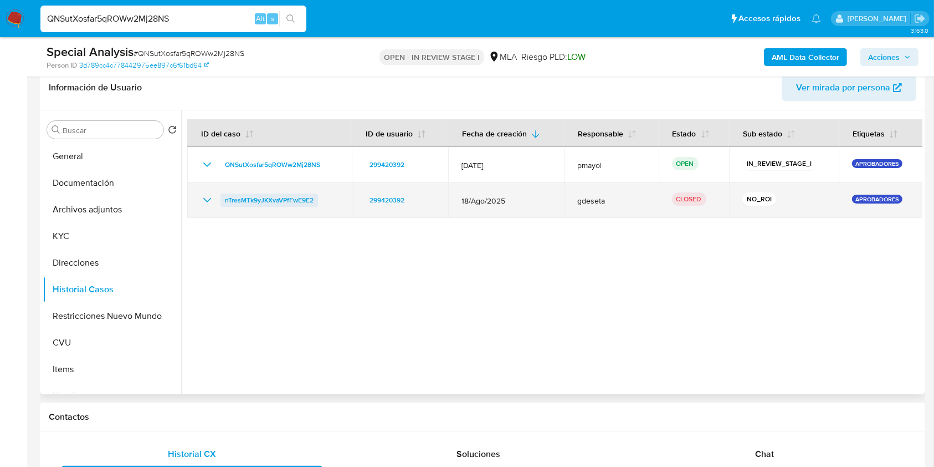
click at [260, 202] on span "nTresMTk9yJKXvaVPfFwE9E2" at bounding box center [269, 199] width 89 height 13
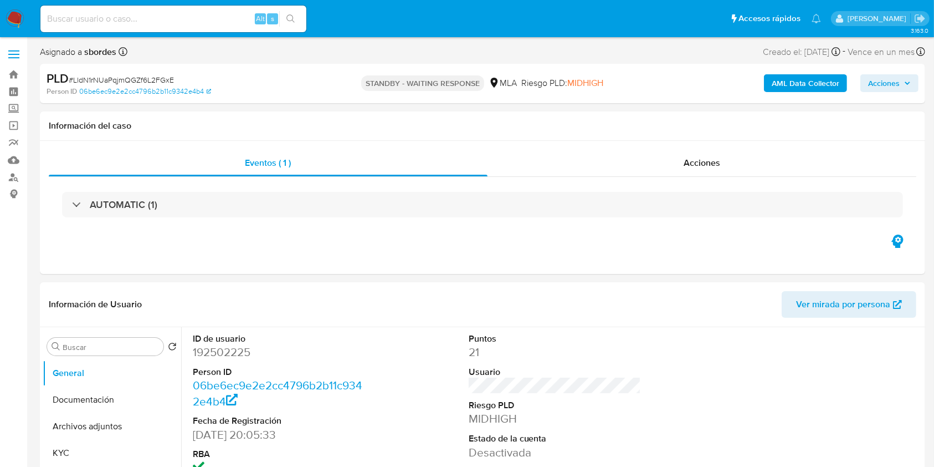
select select "10"
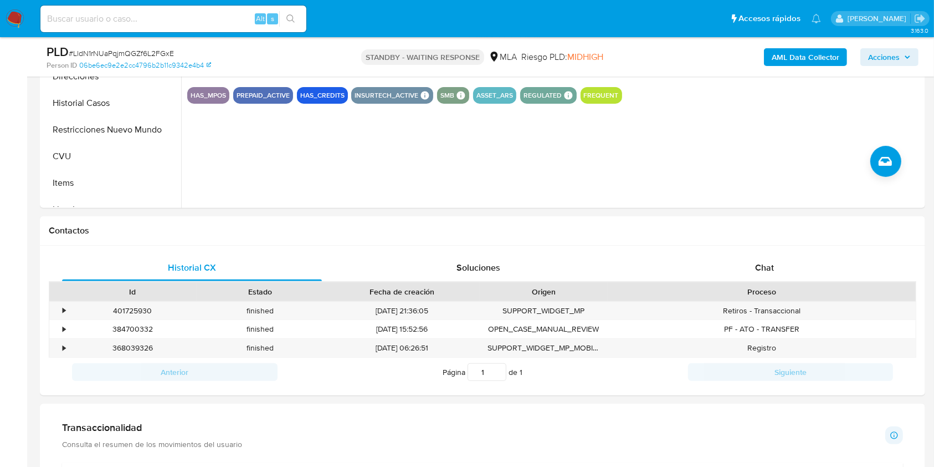
scroll to position [370, 0]
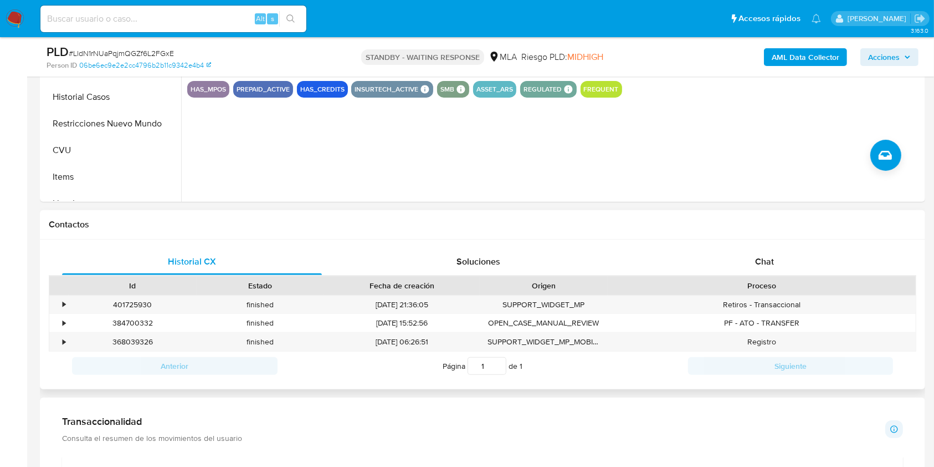
click at [754, 275] on div "Id Estado Fecha de creación Origen Proceso" at bounding box center [483, 284] width 868 height 19
click at [739, 264] on div "Chat" at bounding box center [765, 261] width 260 height 27
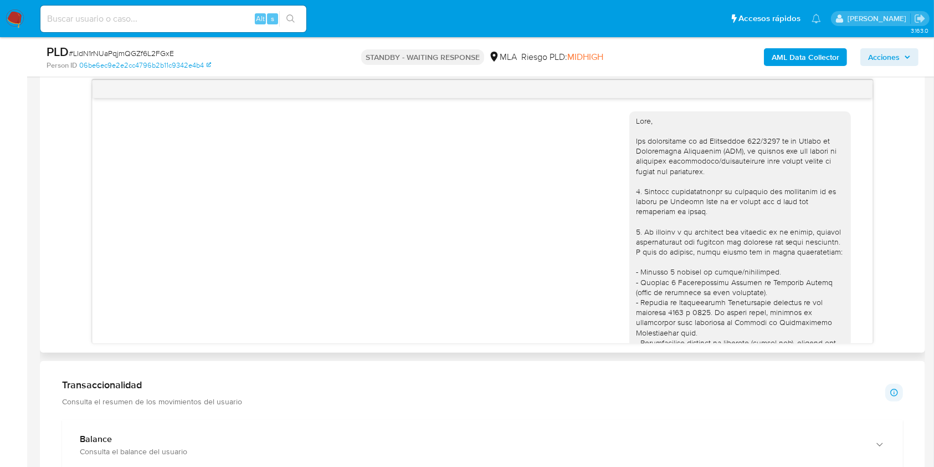
scroll to position [860, 0]
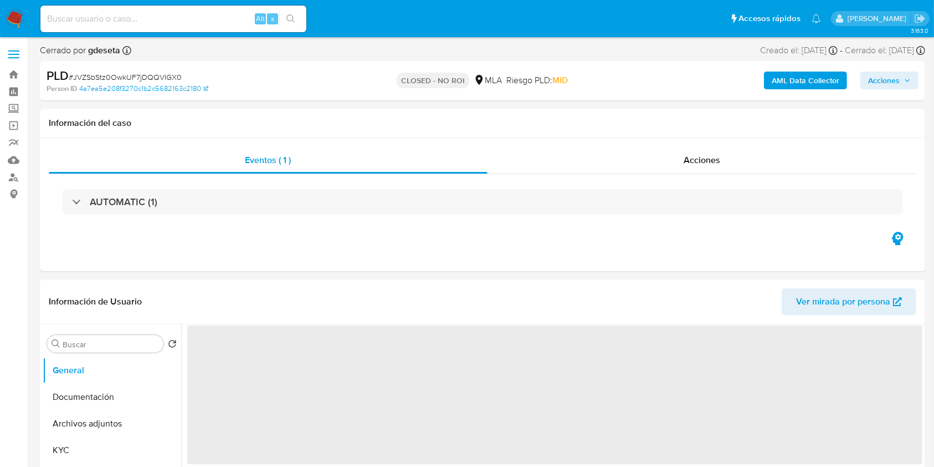
select select "10"
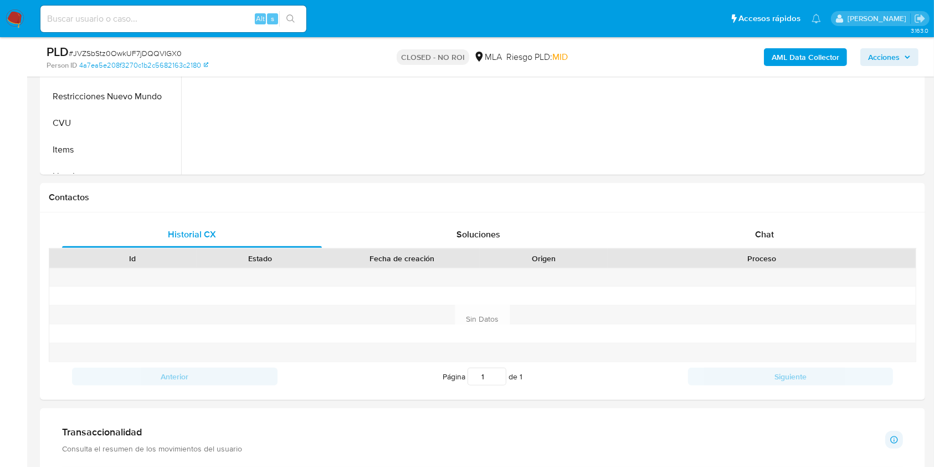
scroll to position [398, 0]
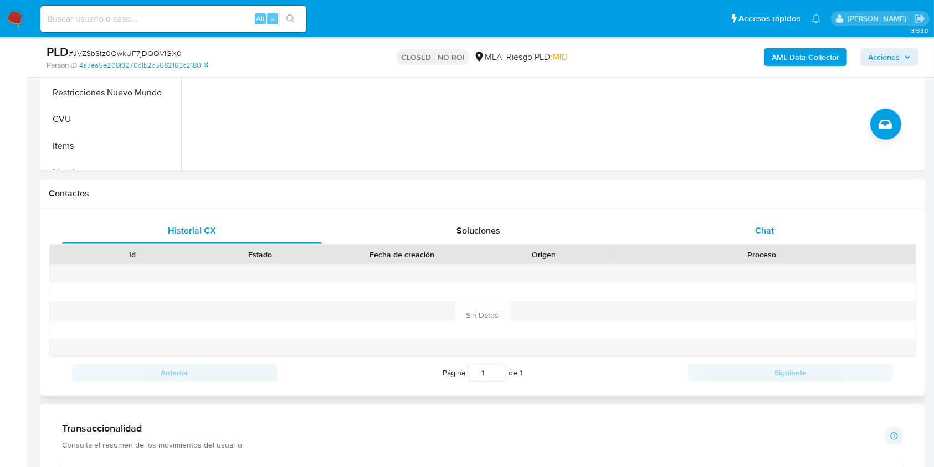
click at [766, 222] on div "Chat" at bounding box center [765, 230] width 260 height 27
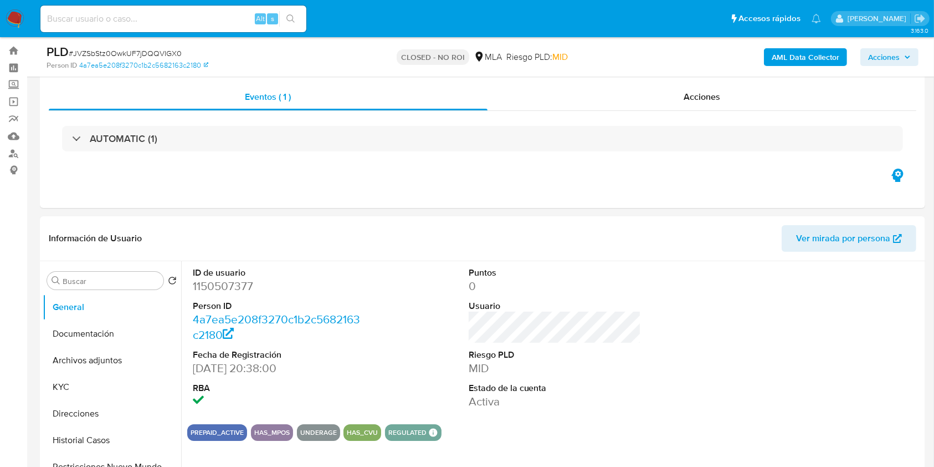
scroll to position [104, 0]
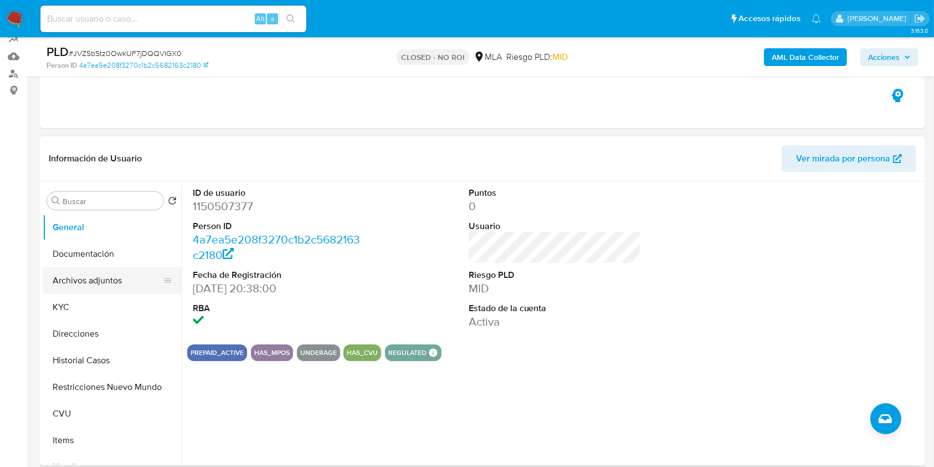
click at [102, 285] on button "Archivos adjuntos" at bounding box center [108, 280] width 130 height 27
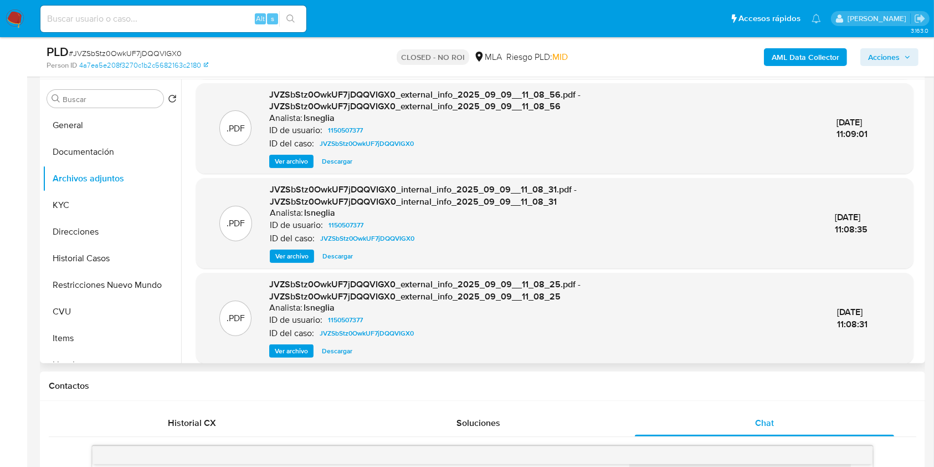
scroll to position [137, 0]
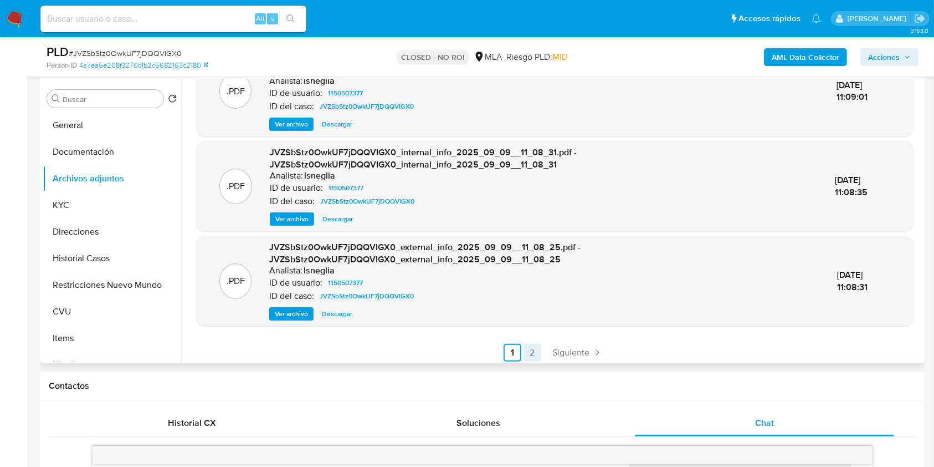
click at [531, 346] on link "2" at bounding box center [533, 353] width 18 height 18
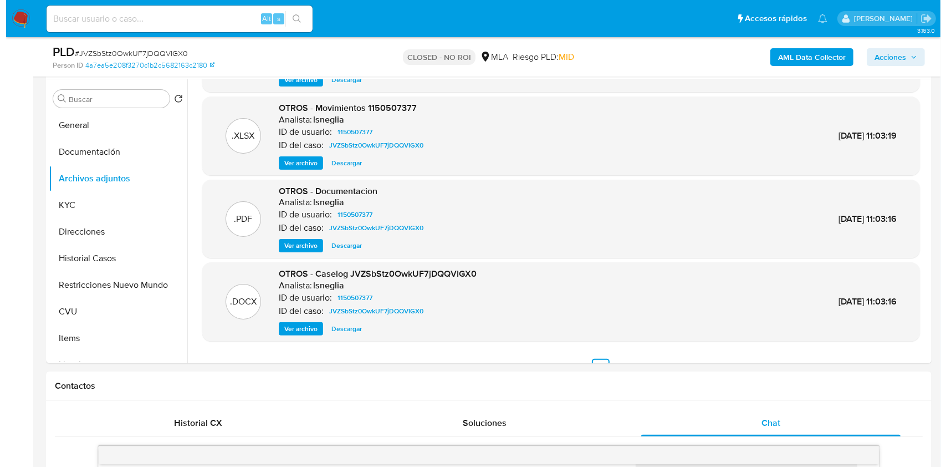
scroll to position [80, 0]
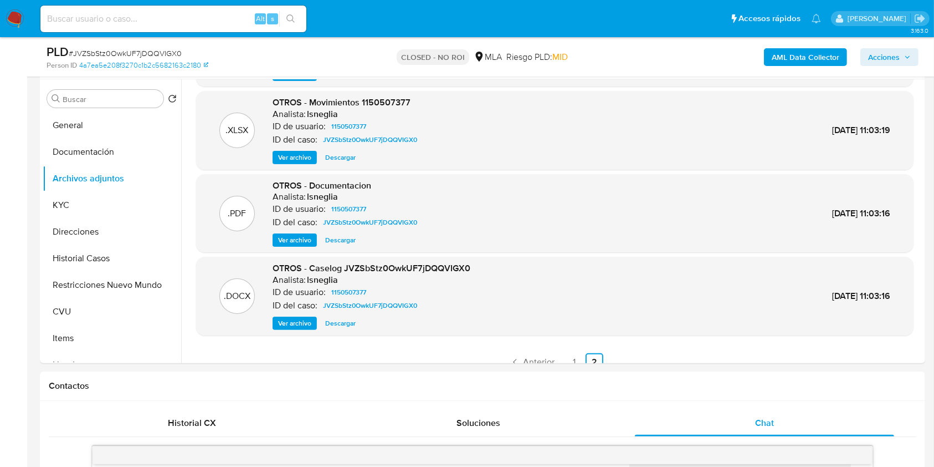
click at [293, 324] on span "Ver archivo" at bounding box center [294, 323] width 33 height 11
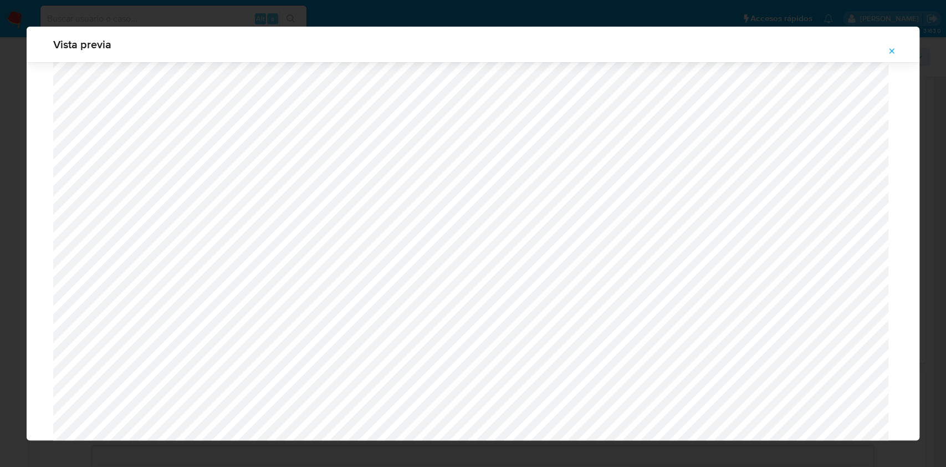
scroll to position [703, 0]
click at [891, 47] on icon "Attachment preview" at bounding box center [891, 51] width 9 height 9
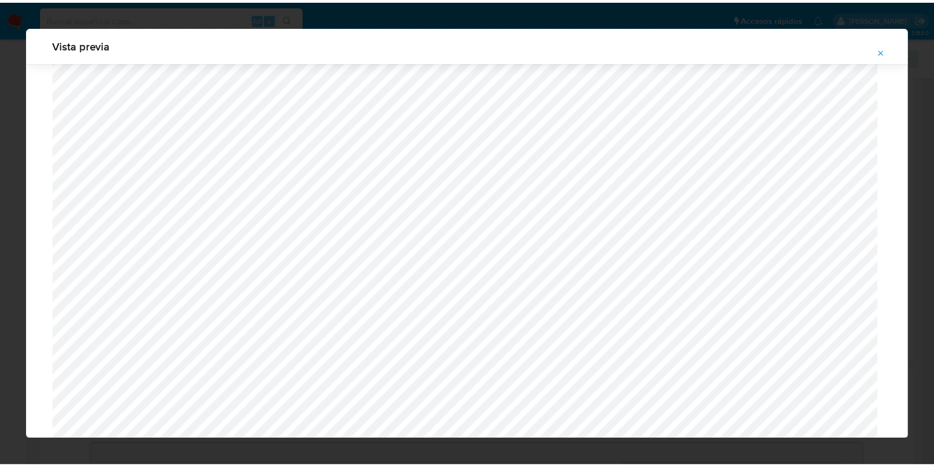
scroll to position [0, 0]
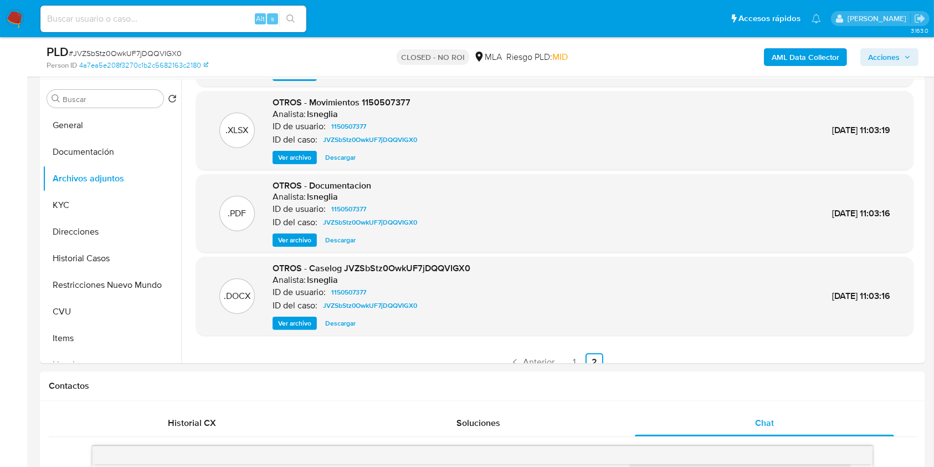
drag, startPoint x: 929, startPoint y: 140, endPoint x: 939, endPoint y: 108, distance: 33.7
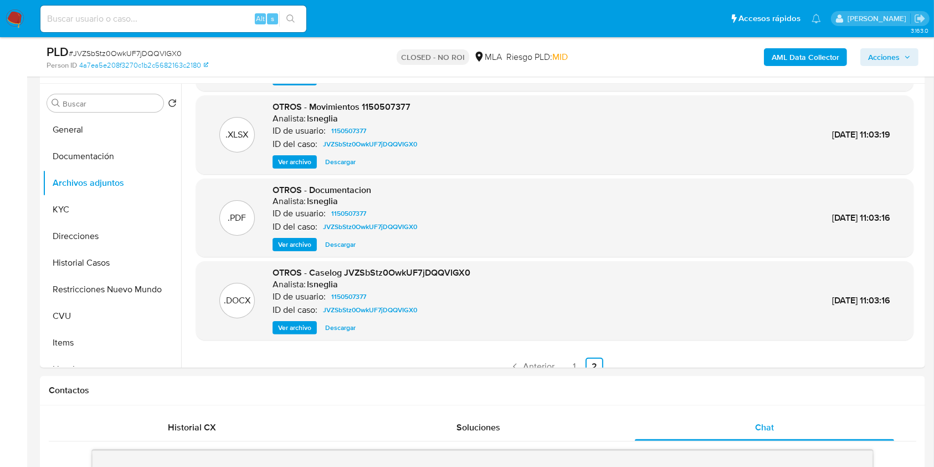
scroll to position [203, 0]
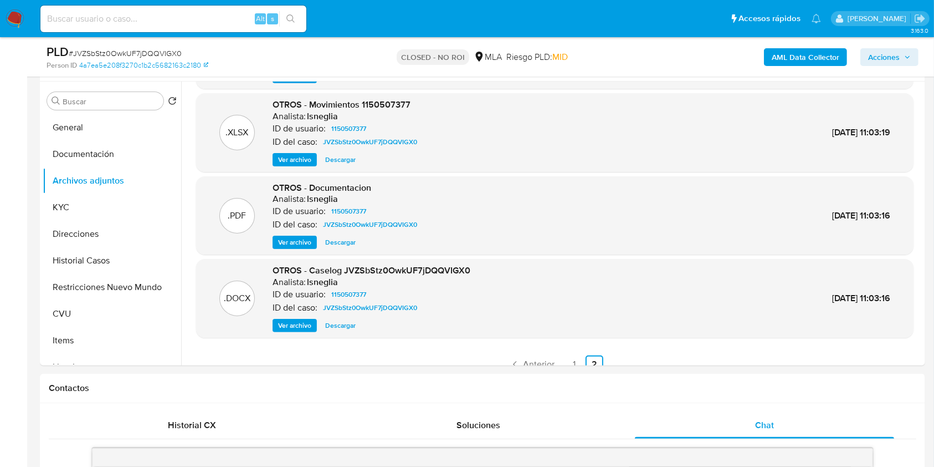
click at [304, 238] on span "Ver archivo" at bounding box center [294, 242] width 33 height 11
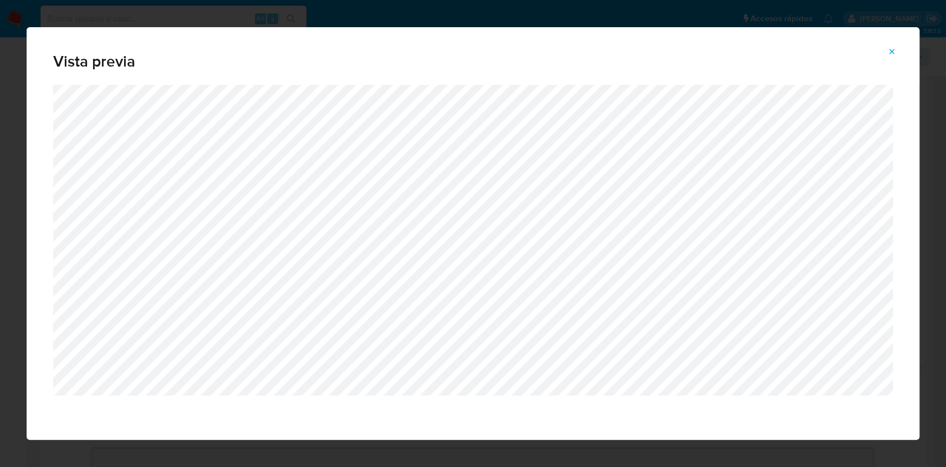
click at [897, 58] on button "Attachment preview" at bounding box center [891, 52] width 24 height 18
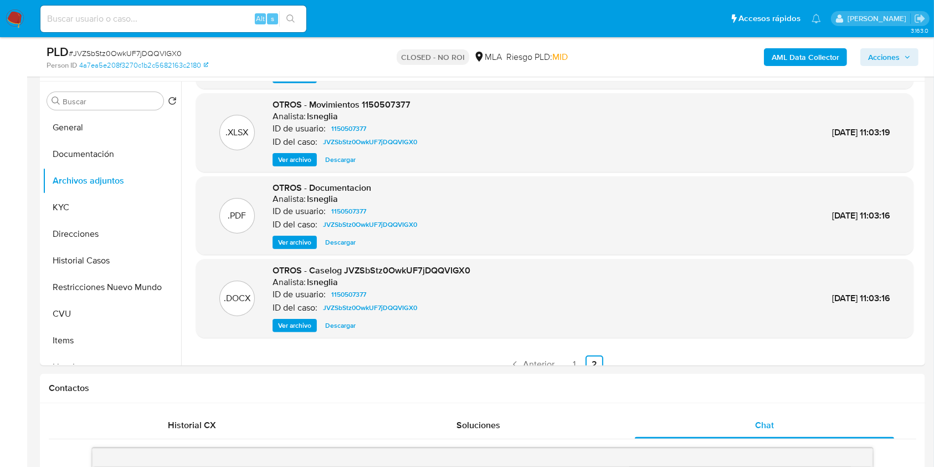
click at [202, 13] on input at bounding box center [173, 19] width 266 height 14
paste input "QNSutXosfar5qROWw2Mj28NS"
type input "QNSutXosfar5qROWw2Mj28NS"
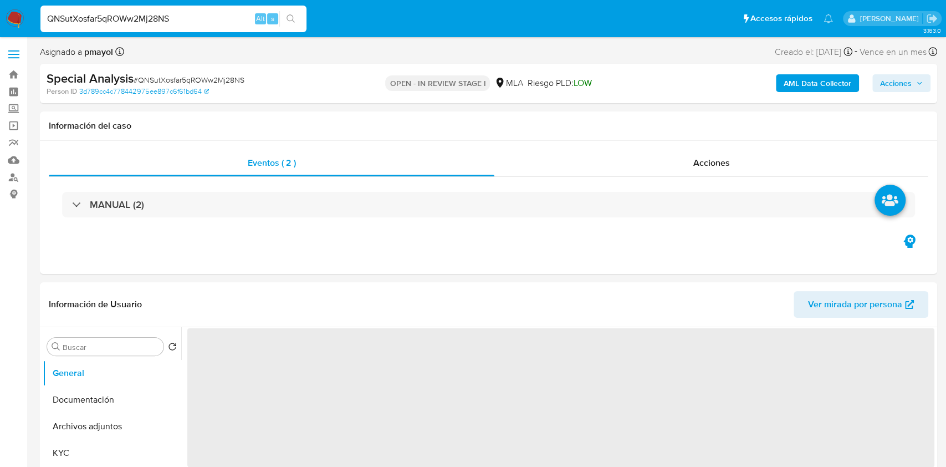
select select "10"
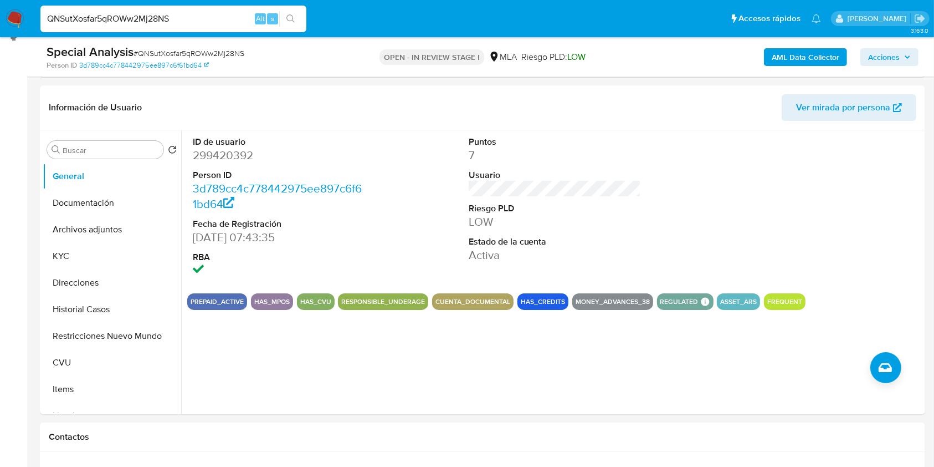
scroll to position [142, 0]
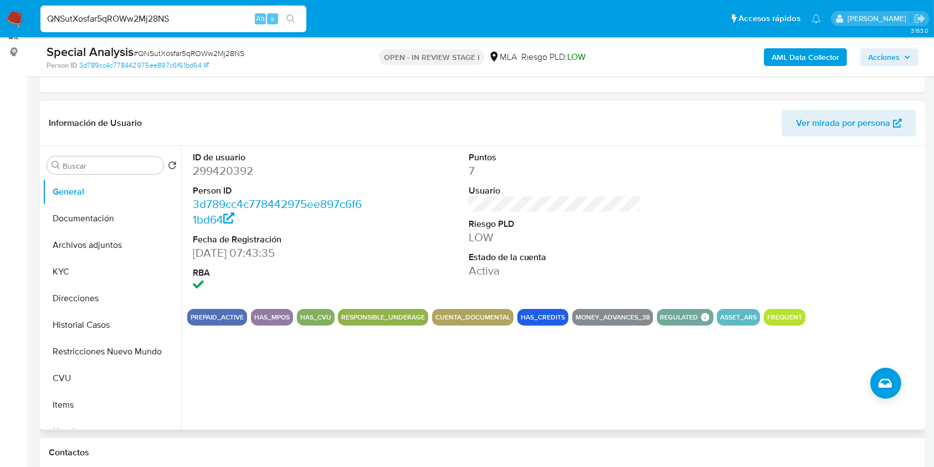
click at [217, 176] on dd "299420392" at bounding box center [279, 171] width 173 height 16
copy dd "299420392"
click at [205, 20] on input "QNSutXosfar5qROWw2Mj28NS" at bounding box center [173, 19] width 266 height 14
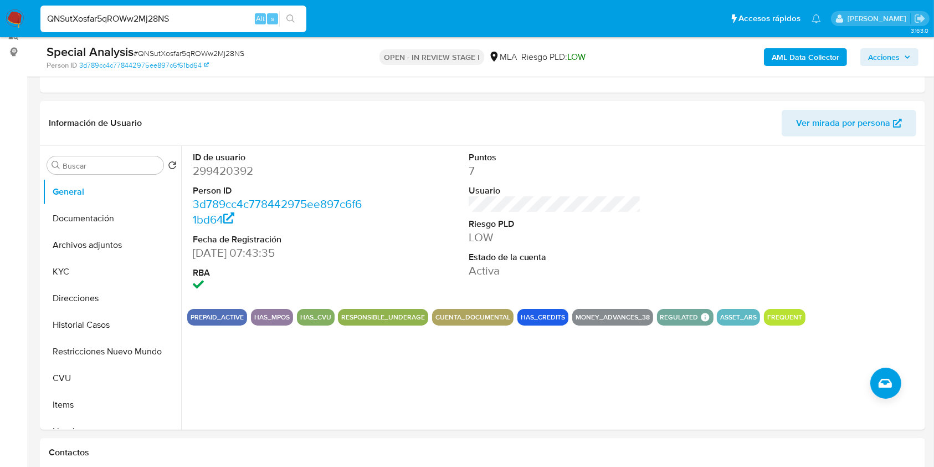
click at [205, 20] on input "QNSutXosfar5qROWw2Mj28NS" at bounding box center [173, 19] width 266 height 14
paste input "qrUKRCKwP8dOAcRYtMvSEAjE"
type input "qrUKRCKwP8dOAcRYtMvSEAjE"
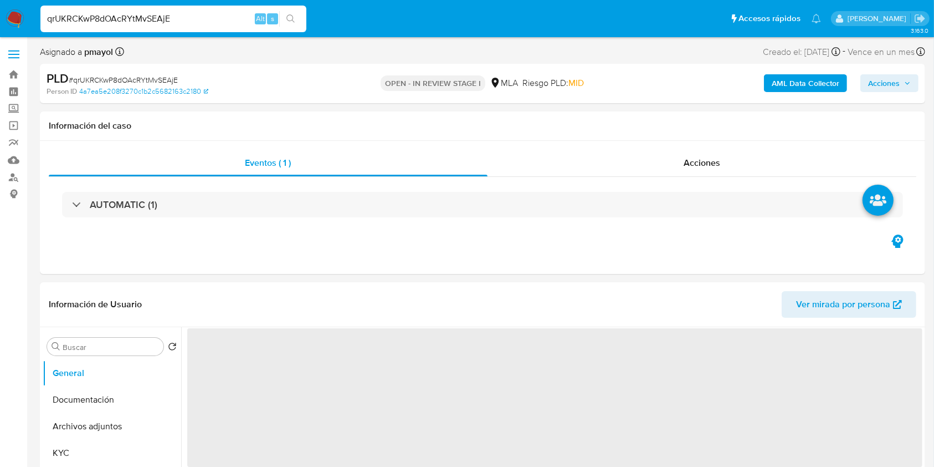
select select "10"
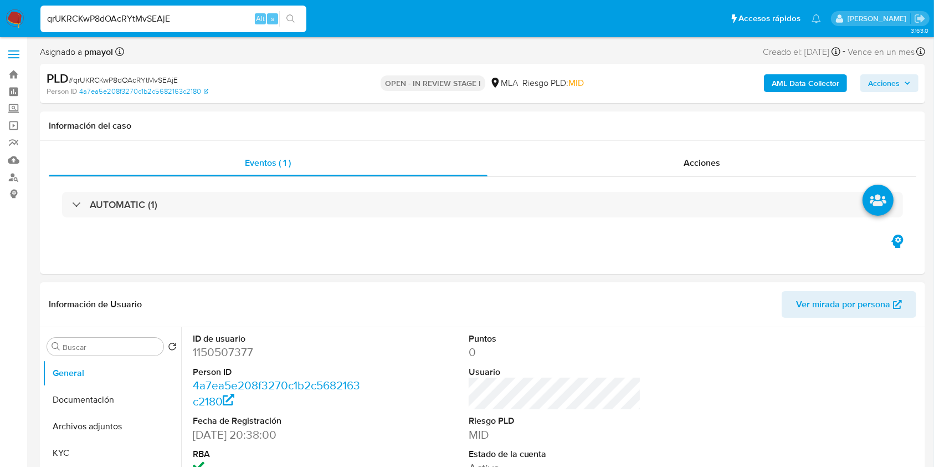
click at [212, 345] on dd "1150507377" at bounding box center [279, 352] width 173 height 16
copy dd "1150507377"
click at [89, 426] on button "Archivos adjuntos" at bounding box center [108, 426] width 130 height 27
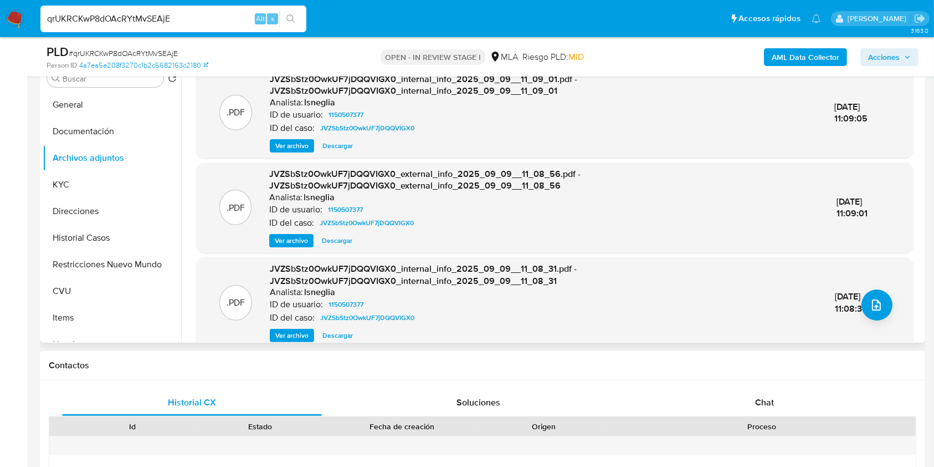
scroll to position [141, 0]
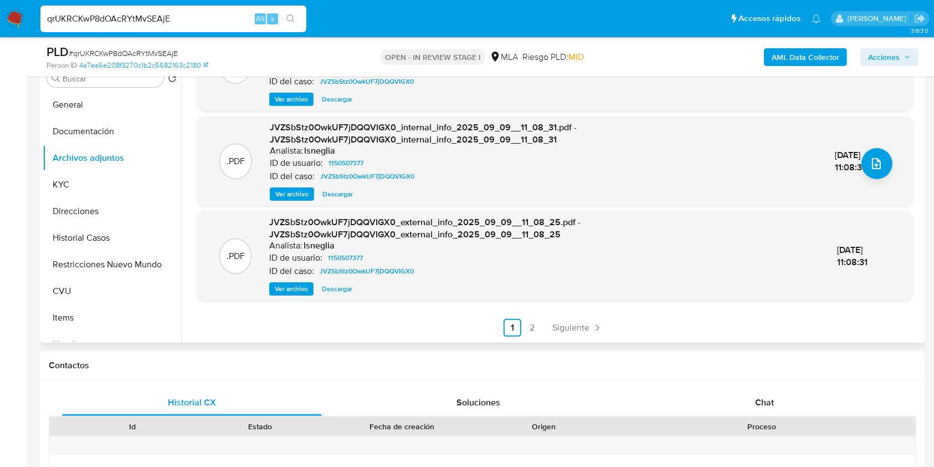
click at [541, 326] on ul "Anterior 1 2 Siguiente" at bounding box center [555, 328] width 718 height 18
click at [532, 325] on link "2" at bounding box center [533, 328] width 18 height 18
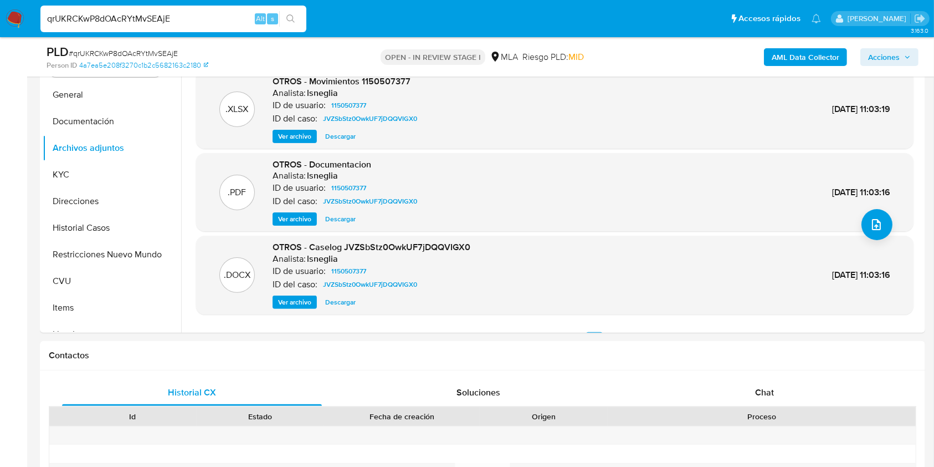
scroll to position [78, 0]
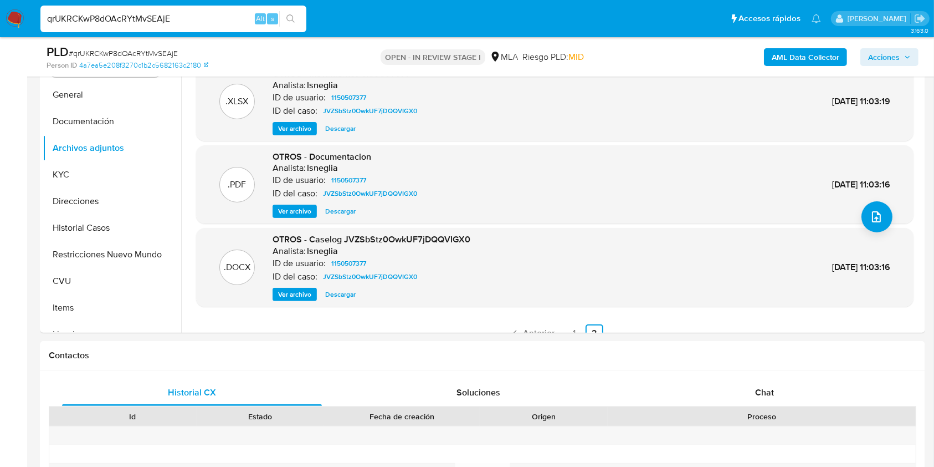
click at [334, 296] on span "Descargar" at bounding box center [340, 294] width 30 height 11
click at [85, 121] on button "Documentación" at bounding box center [108, 121] width 130 height 27
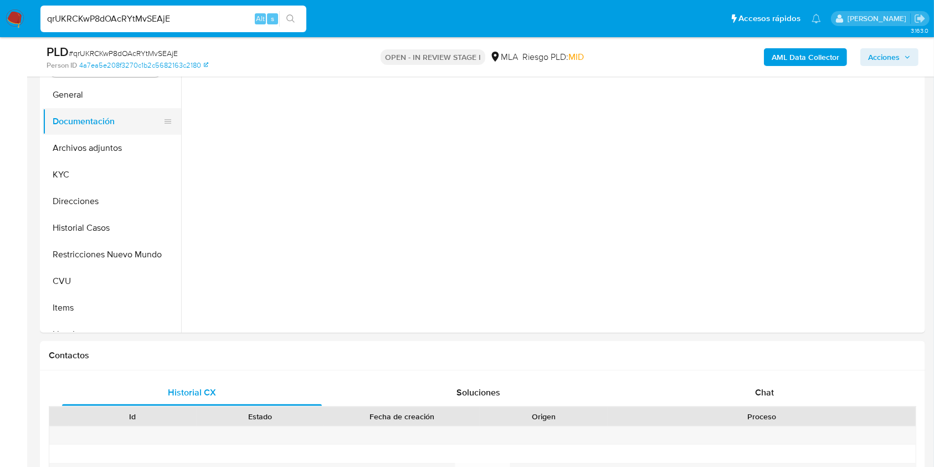
scroll to position [0, 0]
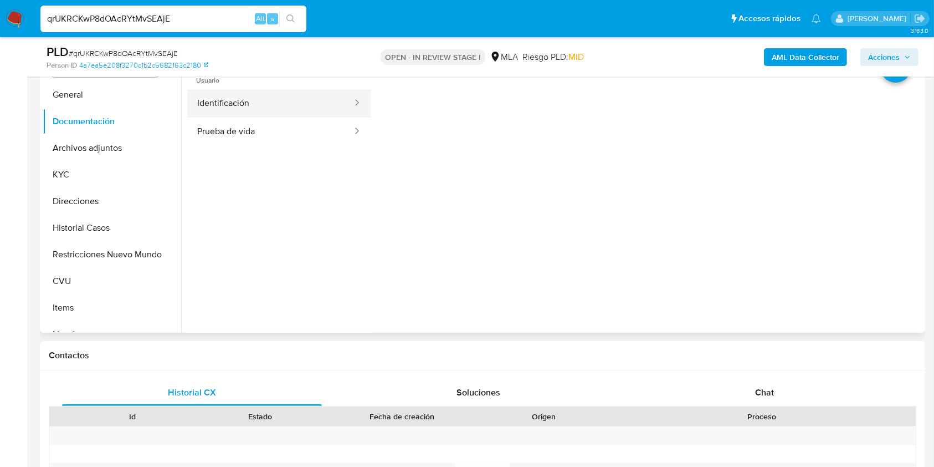
click at [311, 112] on button "Identificación" at bounding box center [270, 103] width 166 height 28
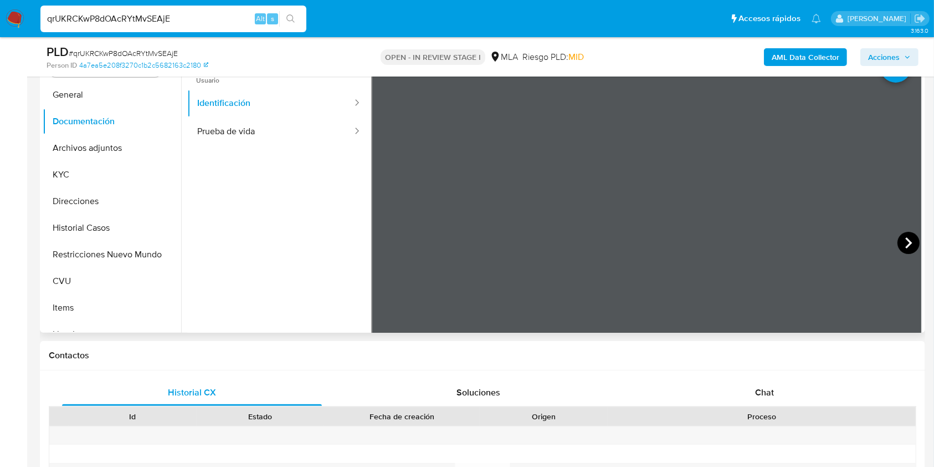
click at [900, 246] on icon at bounding box center [909, 243] width 22 height 22
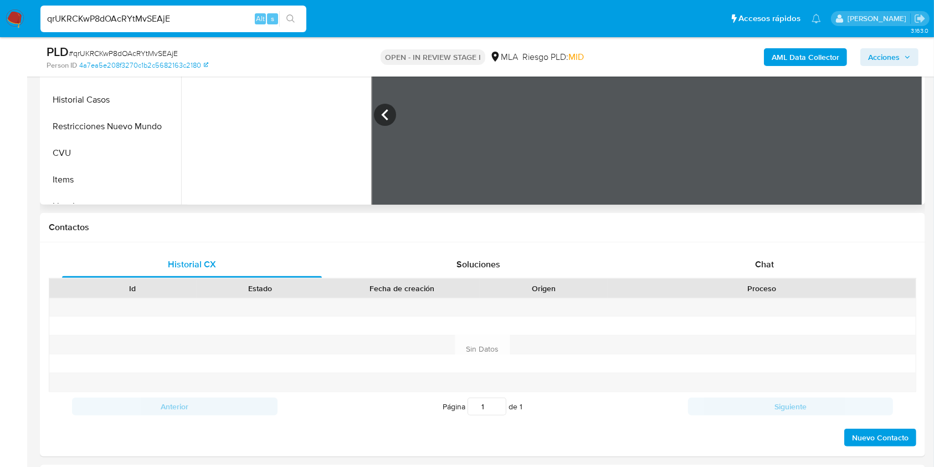
scroll to position [413, 0]
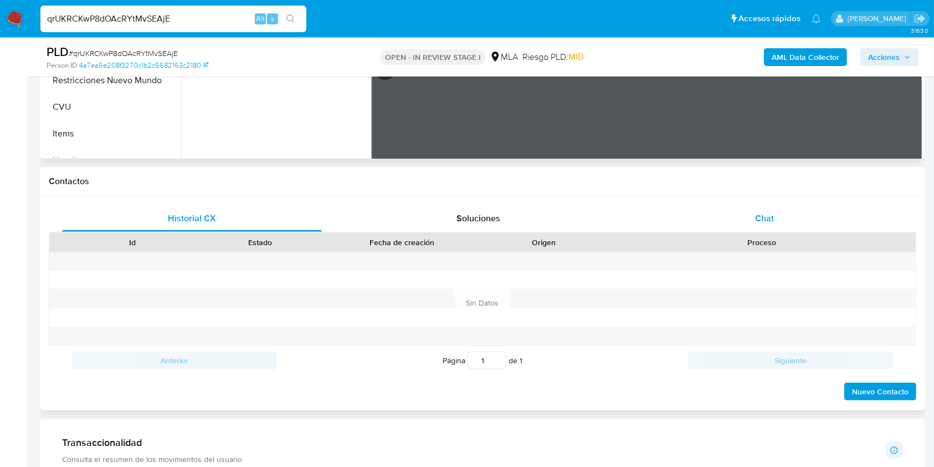
click at [738, 218] on div "Chat" at bounding box center [765, 218] width 260 height 27
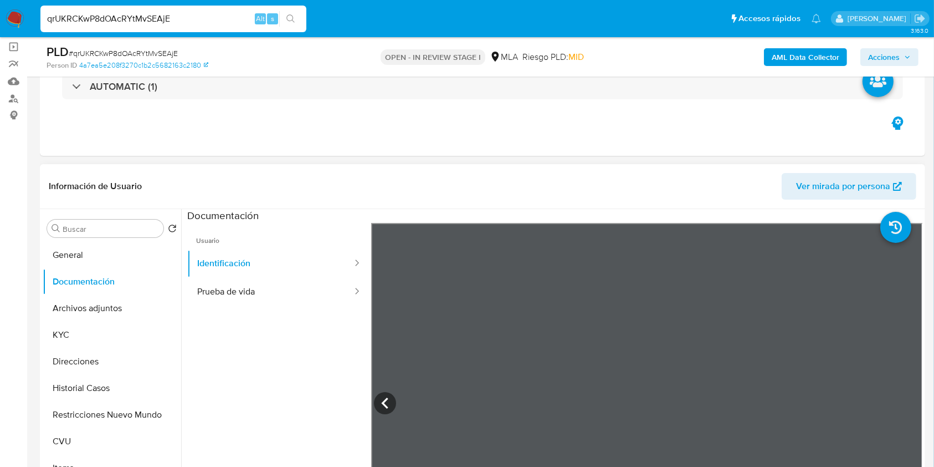
scroll to position [81, 0]
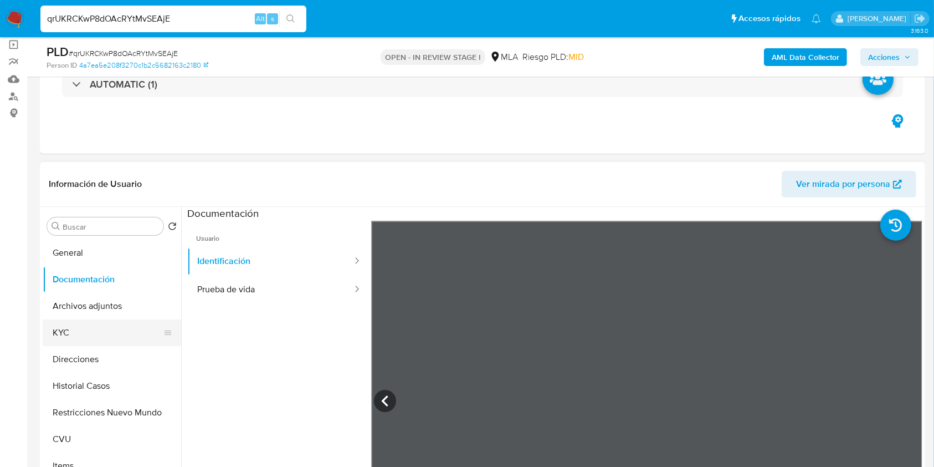
click at [80, 320] on button "KYC" at bounding box center [108, 332] width 130 height 27
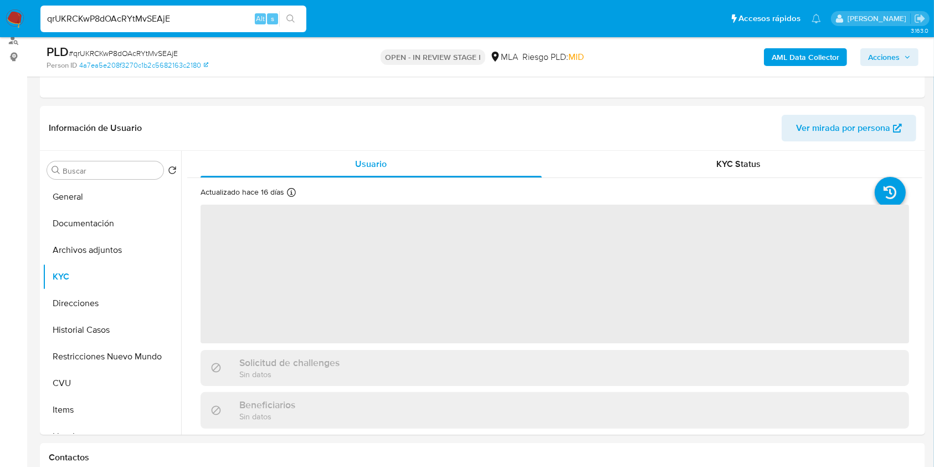
scroll to position [156, 0]
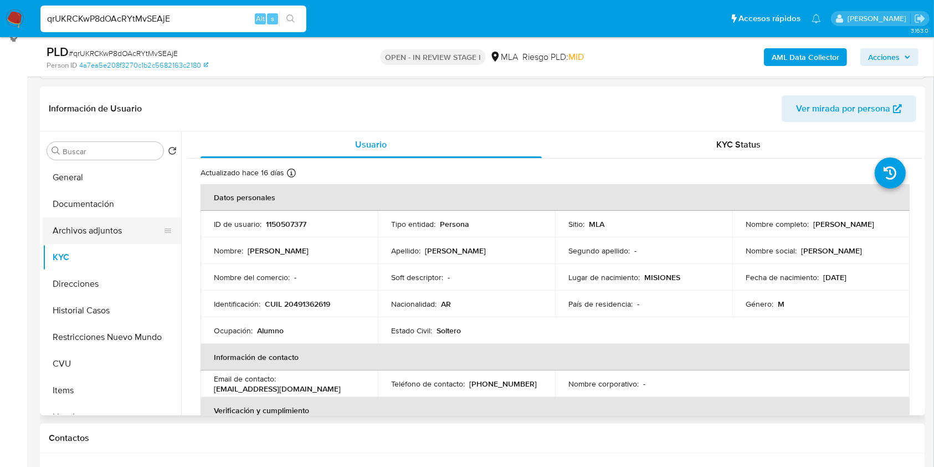
click at [86, 229] on button "Archivos adjuntos" at bounding box center [108, 230] width 130 height 27
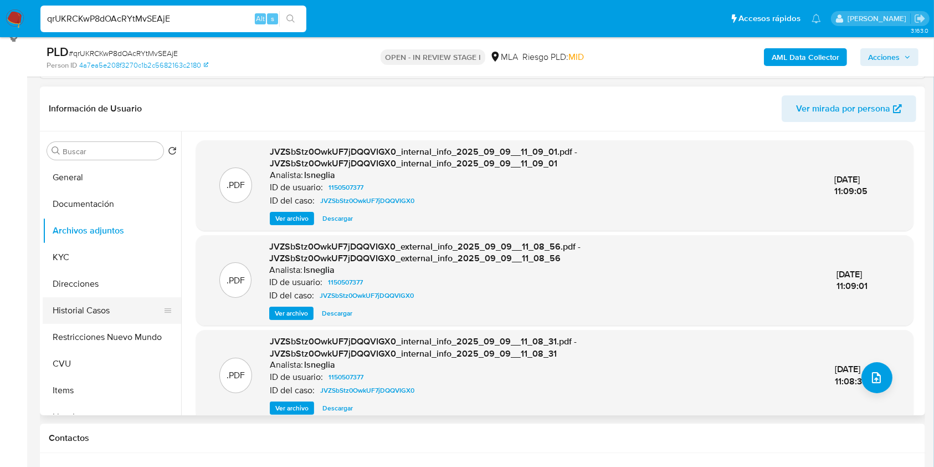
click at [83, 309] on button "Historial Casos" at bounding box center [108, 310] width 130 height 27
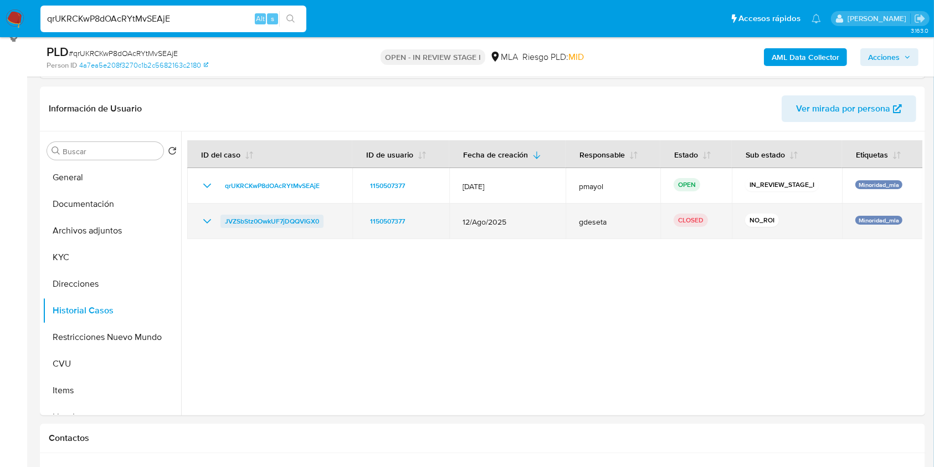
click at [270, 220] on span "JVZSbStz0OwkUF7jDQQVIGX0" at bounding box center [272, 220] width 94 height 13
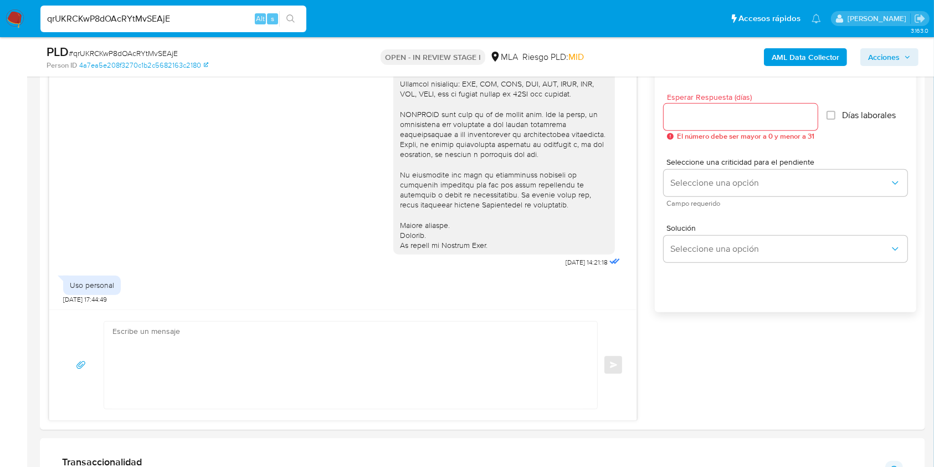
scroll to position [603, 0]
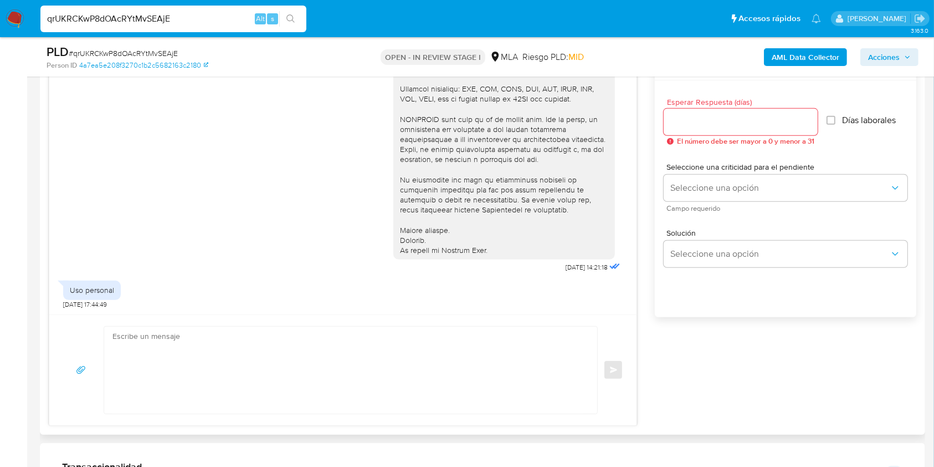
click at [238, 352] on textarea at bounding box center [348, 369] width 471 height 87
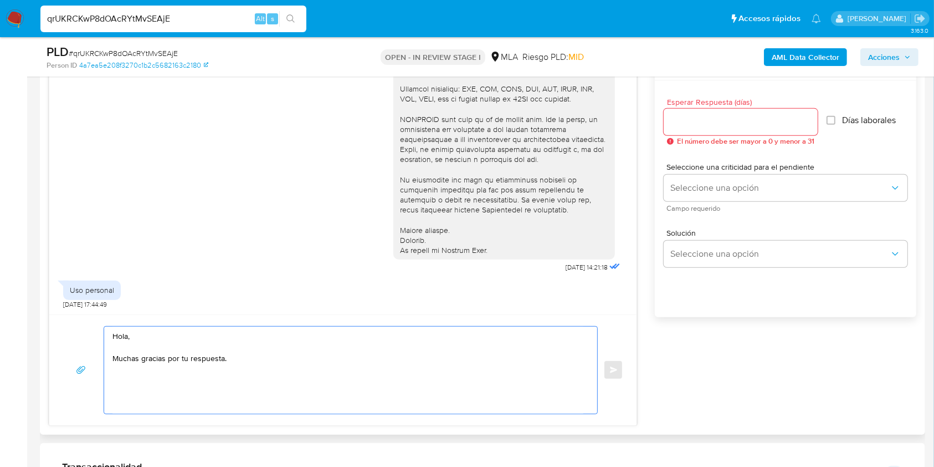
paste textarea "Hola, Tomas Agustin Machado. Nos ponemos en contacto en esta oportunidad a fin …"
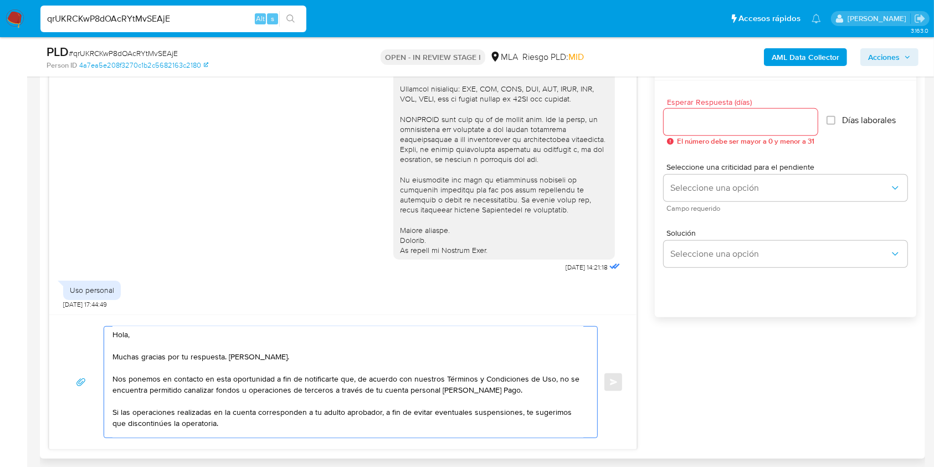
scroll to position [0, 0]
drag, startPoint x: 351, startPoint y: 351, endPoint x: 227, endPoint y: 358, distance: 124.3
click at [227, 358] on textarea "Hola, Muchas gracias por tu respuesta. Hola, Tomas Agustin Machado. Nos ponemos…" at bounding box center [348, 381] width 471 height 111
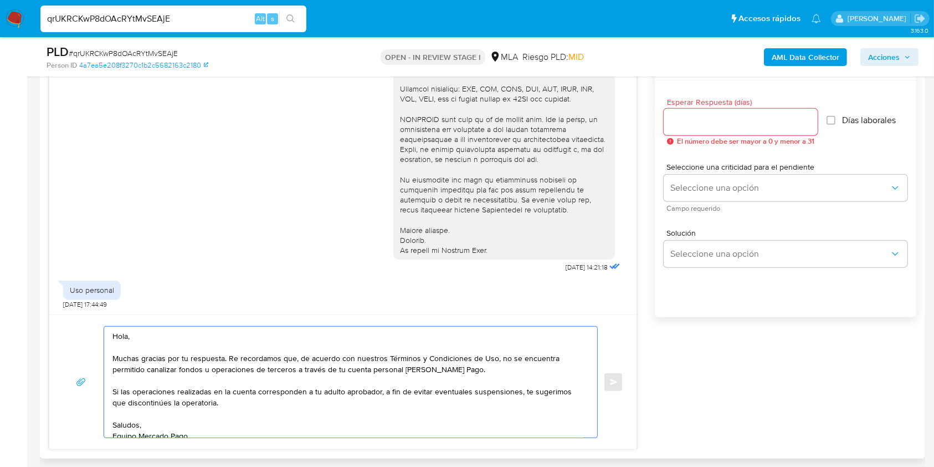
click at [233, 357] on textarea "Hola, Muchas gracias por tu respuesta. Re recordamos que, de acuerdo con nuestr…" at bounding box center [348, 381] width 471 height 111
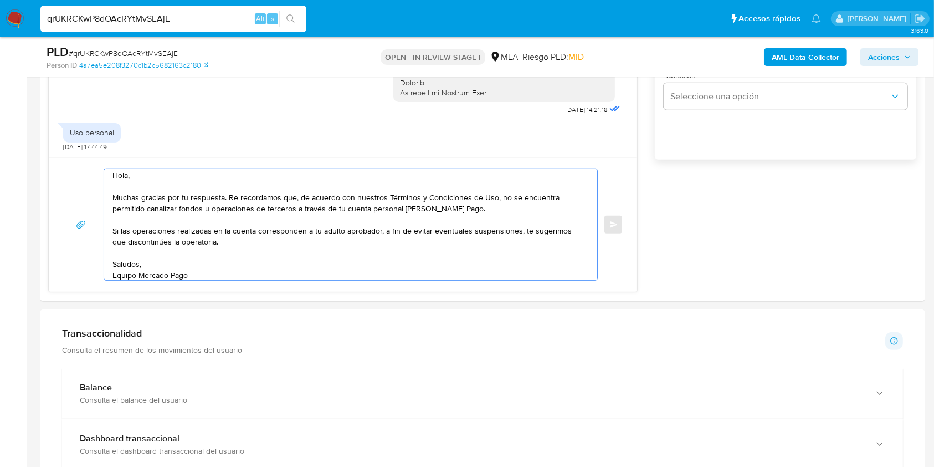
scroll to position [748, 0]
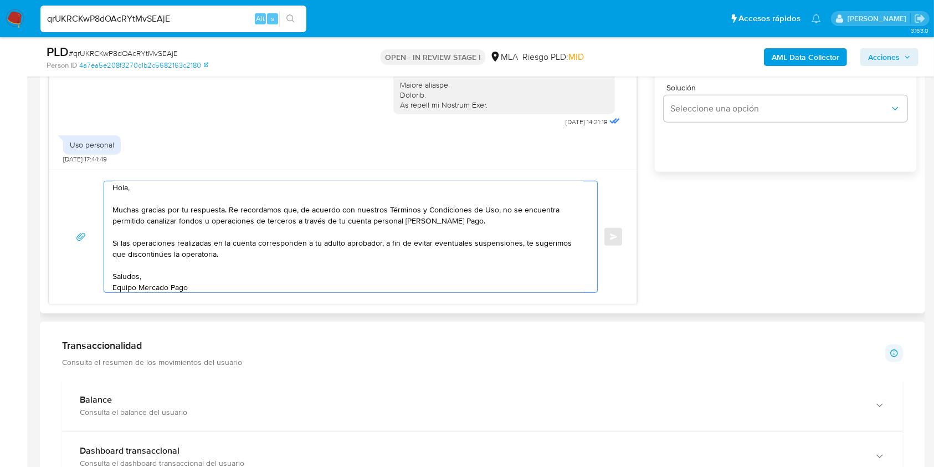
click at [231, 211] on textarea "Hola, Muchas gracias por tu respuesta. Re recordamos que, de acuerdo con nuestr…" at bounding box center [348, 236] width 471 height 111
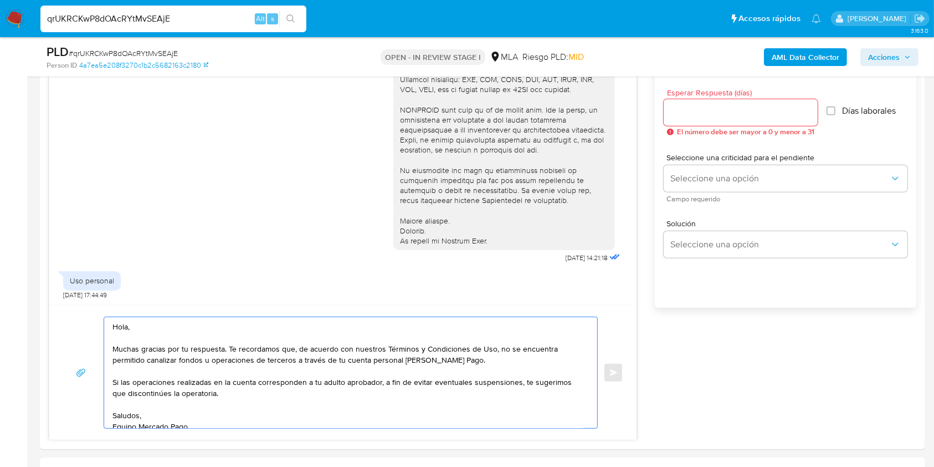
scroll to position [585, 0]
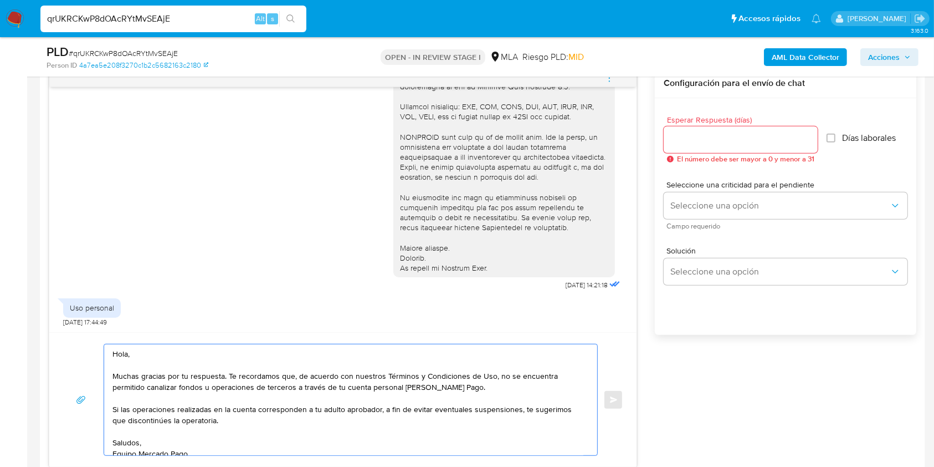
type textarea "Hola, Muchas gracias por tu respuesta. Te recordamos que, de acuerdo con nuestr…"
click at [674, 144] on input "Esperar Respuesta (días)" at bounding box center [741, 139] width 154 height 14
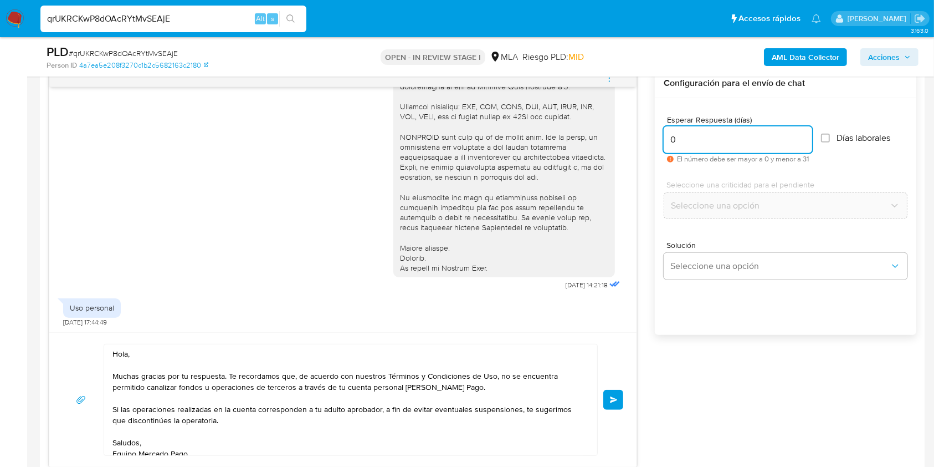
type input "0"
click at [122, 45] on div "PLD # qrUKRCKwP8dOAcRYtMvSEAjE" at bounding box center [190, 52] width 287 height 17
click at [125, 48] on span "# qrUKRCKwP8dOAcRYtMvSEAjE" at bounding box center [123, 53] width 109 height 11
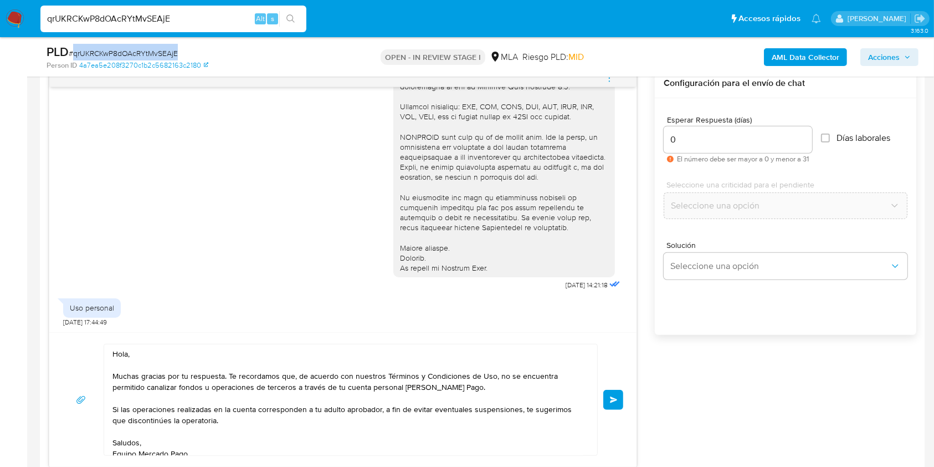
click at [125, 48] on span "# qrUKRCKwP8dOAcRYtMvSEAjE" at bounding box center [123, 53] width 109 height 11
copy span "qrUKRCKwP8dOAcRYtMvSEAjE"
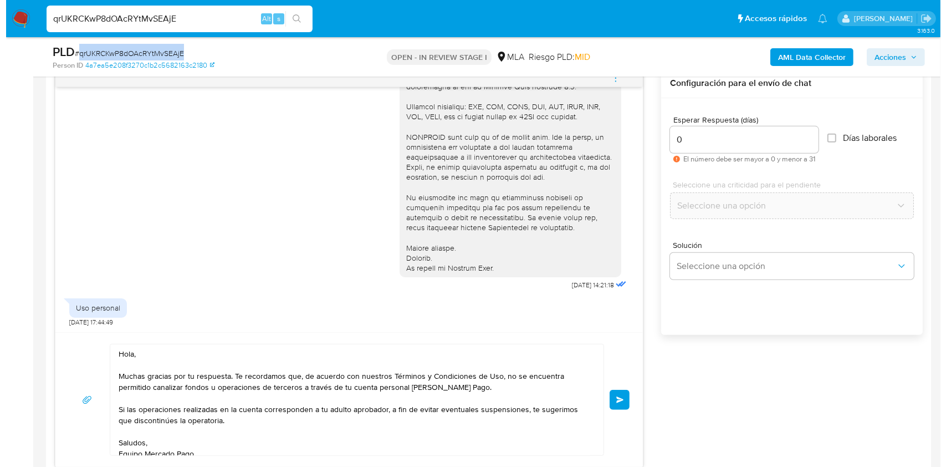
scroll to position [572, 0]
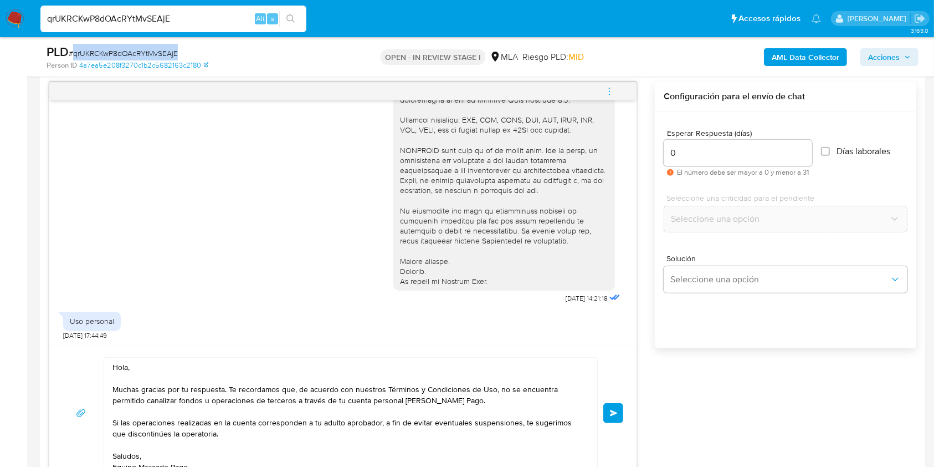
click at [612, 416] on button "Enviar" at bounding box center [614, 413] width 20 height 20
click at [611, 90] on icon "menu-action" at bounding box center [610, 91] width 10 height 10
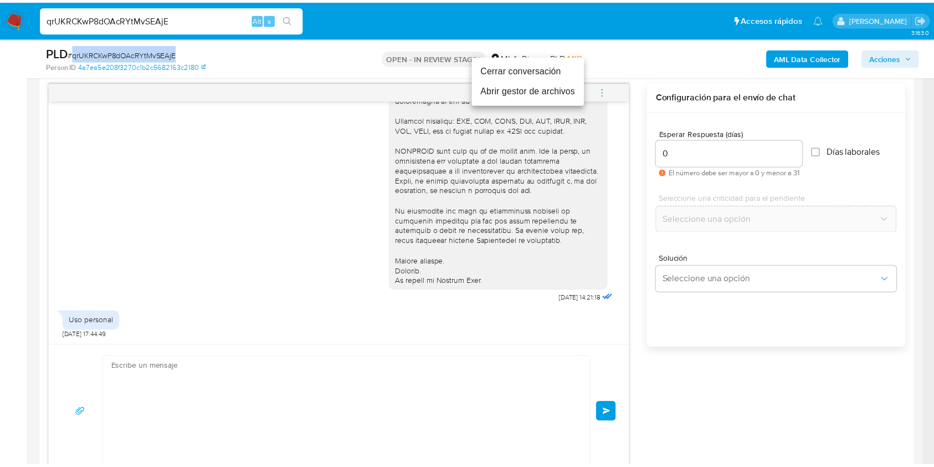
scroll to position [469, 0]
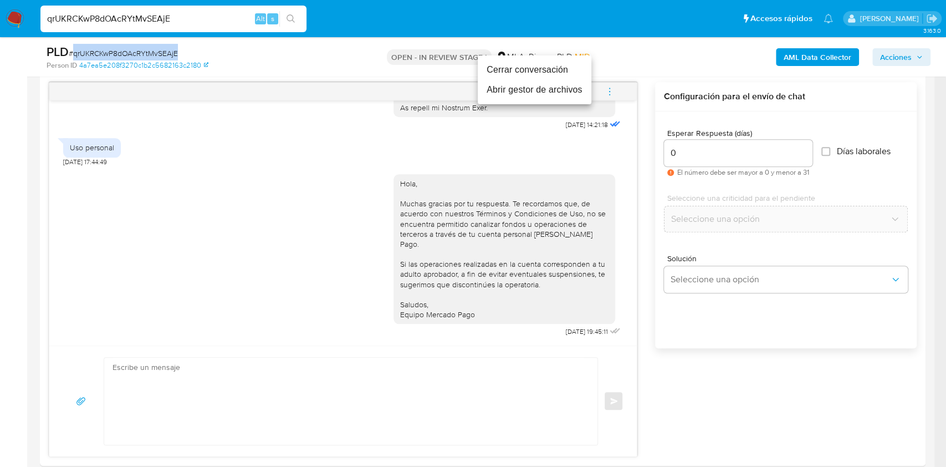
click at [530, 69] on li "Cerrar conversación" at bounding box center [535, 70] width 114 height 20
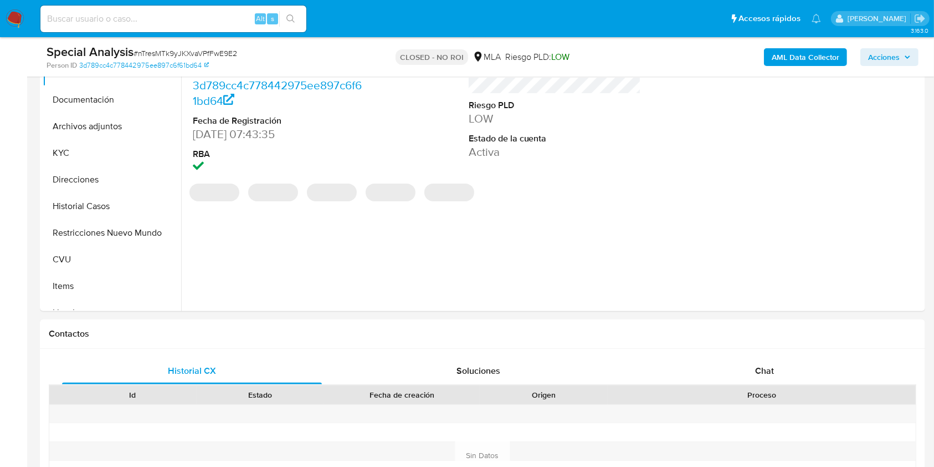
select select "10"
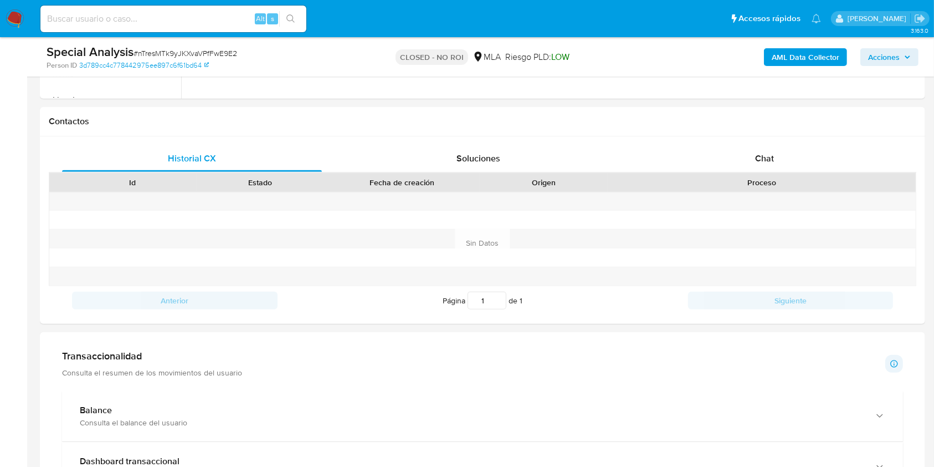
scroll to position [472, 0]
click at [769, 164] on div "Chat" at bounding box center [765, 156] width 260 height 27
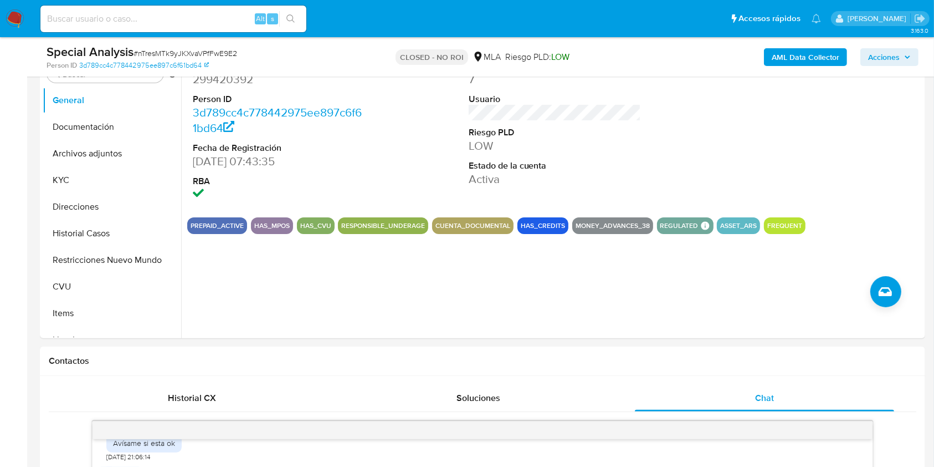
scroll to position [202, 0]
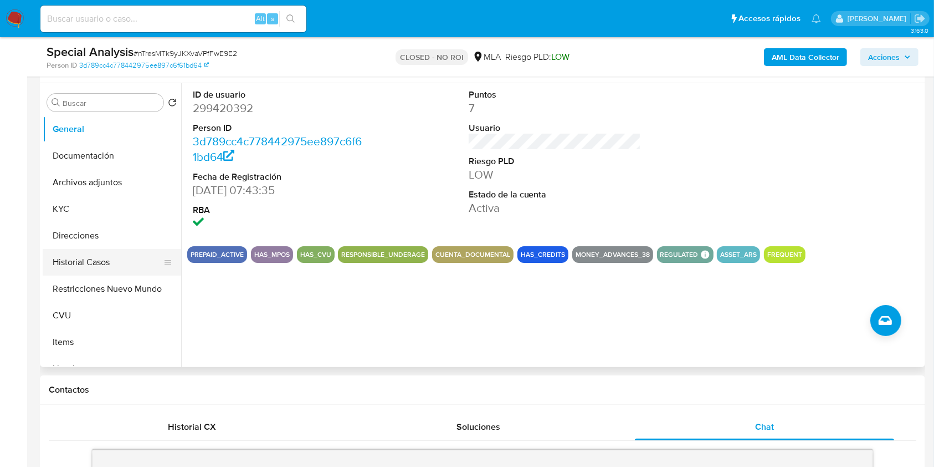
click at [79, 262] on button "Historial Casos" at bounding box center [108, 262] width 130 height 27
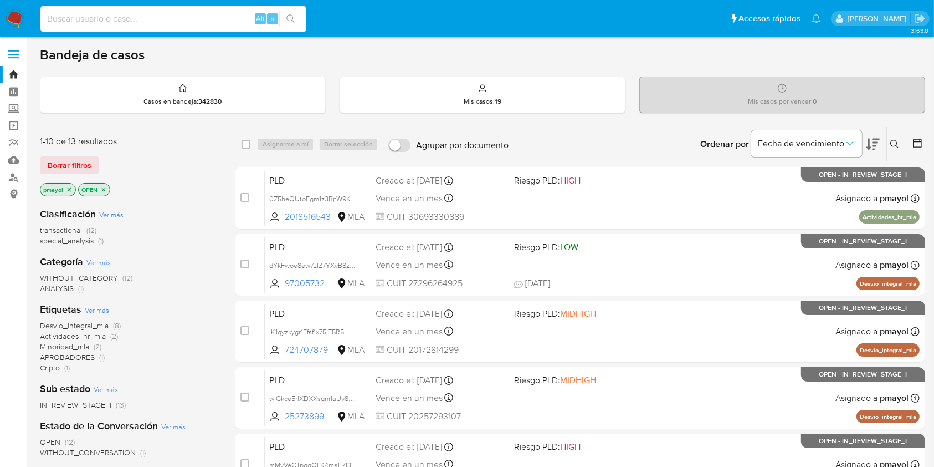
click at [181, 14] on input at bounding box center [173, 19] width 266 height 14
paste input "QNSutXosfar5qROWw2Mj28NS"
type input "QNSutXosfar5qROWw2Mj28NS"
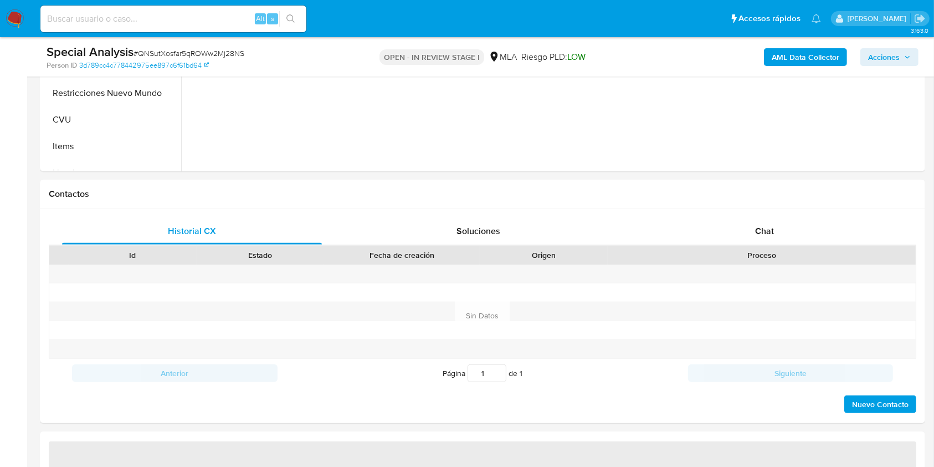
scroll to position [402, 0]
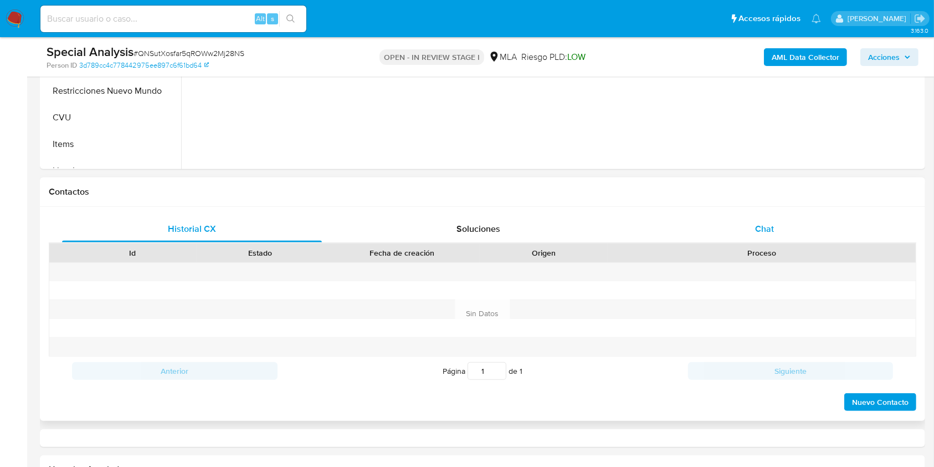
select select "10"
click at [789, 231] on div "Chat" at bounding box center [765, 229] width 260 height 27
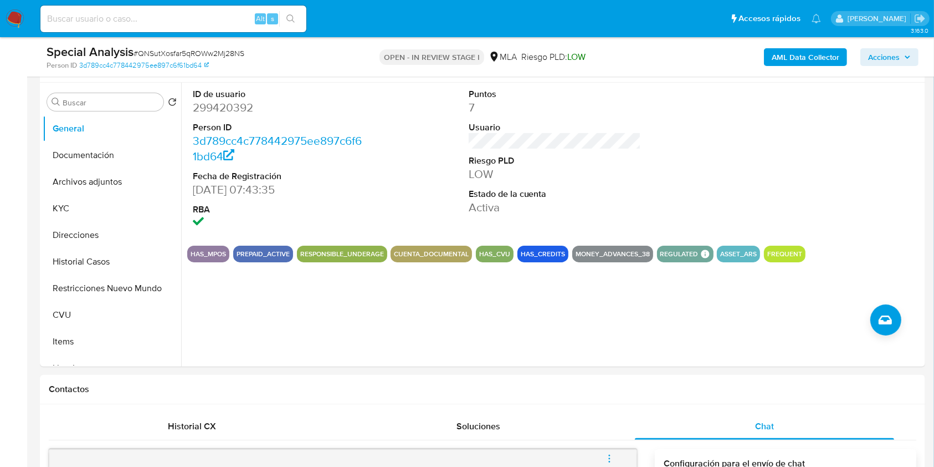
scroll to position [210, 0]
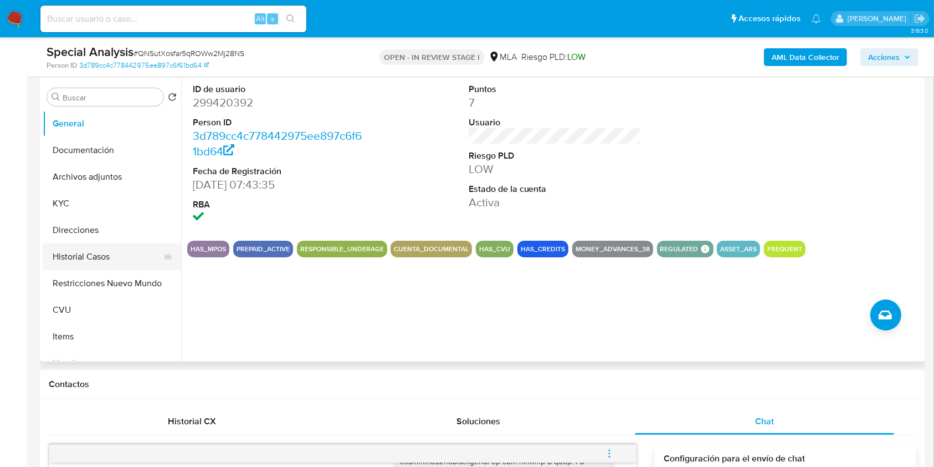
click at [81, 254] on button "Historial Casos" at bounding box center [108, 256] width 130 height 27
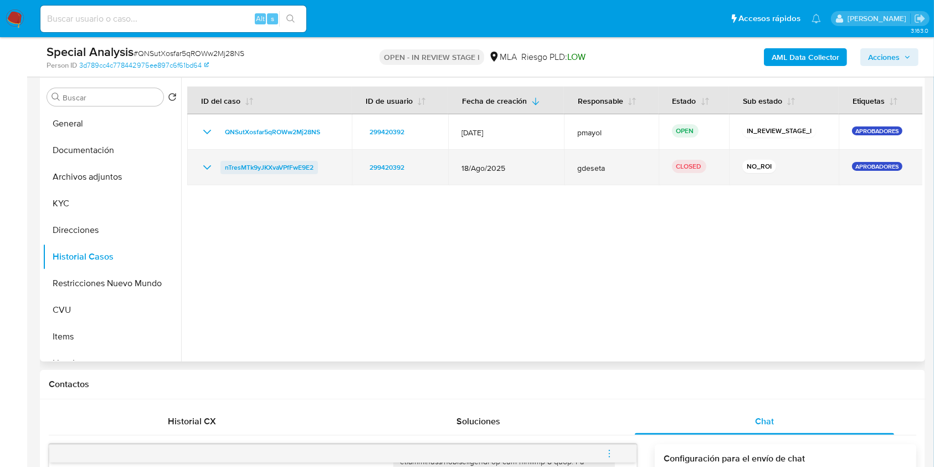
click at [290, 163] on span "nTresMTk9yJKXvaVPfFwE9E2" at bounding box center [269, 167] width 89 height 13
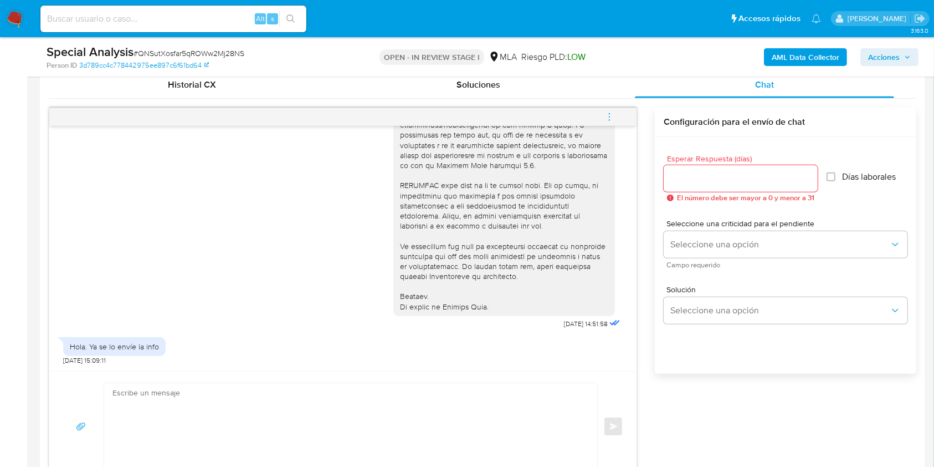
scroll to position [549, 0]
click at [300, 404] on textarea at bounding box center [348, 423] width 471 height 87
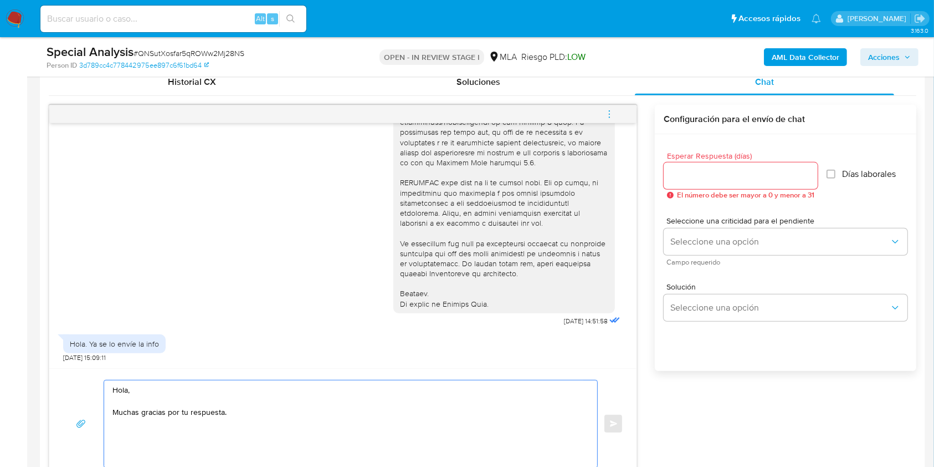
paste textarea "[PERSON_NAME], [PERSON_NAME]. Nos ponemos en contacto en esta oportunidad a fin…"
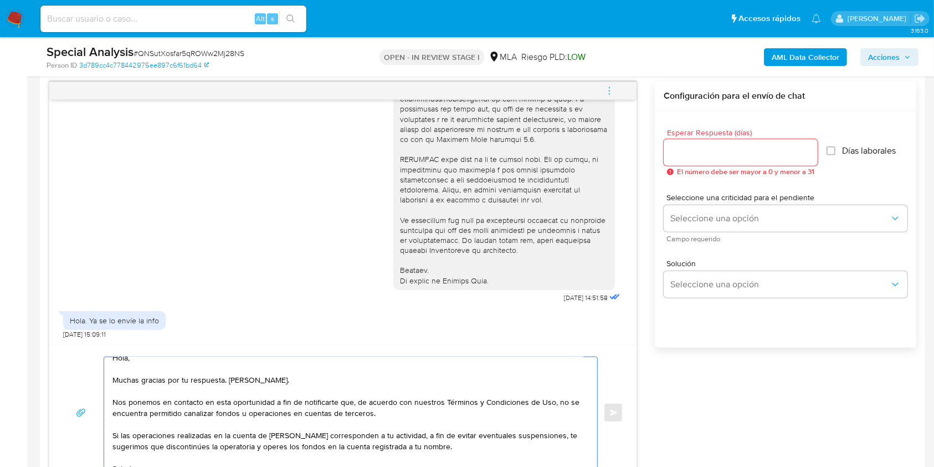
scroll to position [0, 0]
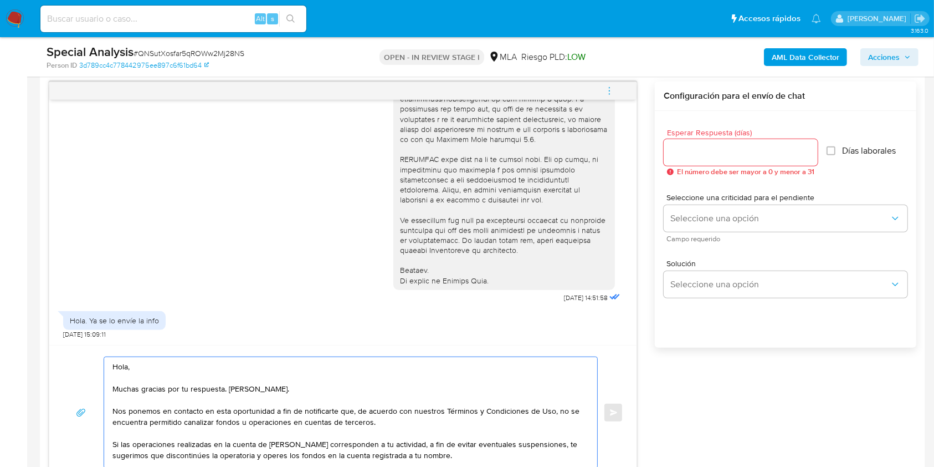
drag, startPoint x: 353, startPoint y: 383, endPoint x: 223, endPoint y: 390, distance: 129.9
click at [223, 390] on textarea "Hola, Muchas gracias por tu respuesta. [PERSON_NAME]. Nos ponemos en contacto e…" at bounding box center [348, 412] width 471 height 111
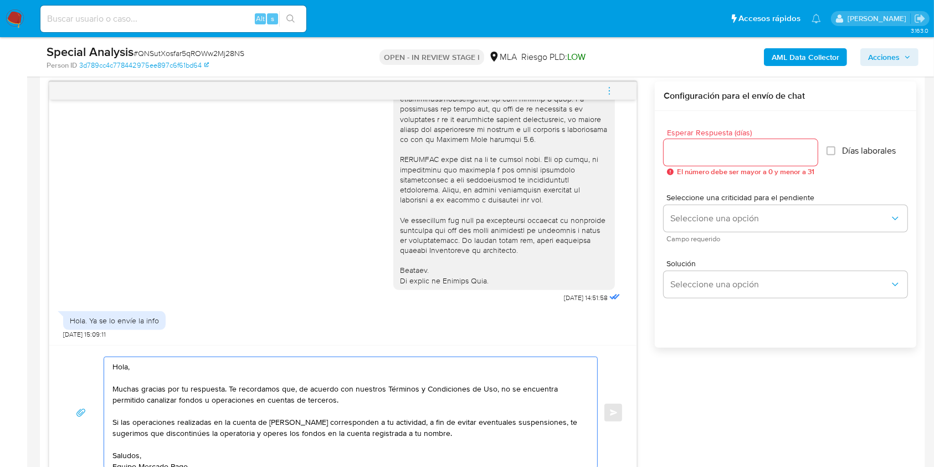
click at [300, 422] on textarea "Hola, Muchas gracias por tu respuesta. Te recordamos que, de acuerdo con nuestr…" at bounding box center [348, 412] width 471 height 111
type textarea "Hola, Muchas gracias por tu respuesta. Te recordamos que, de acuerdo con nuestr…"
click at [687, 156] on input "Esperar Respuesta (días)" at bounding box center [741, 152] width 154 height 14
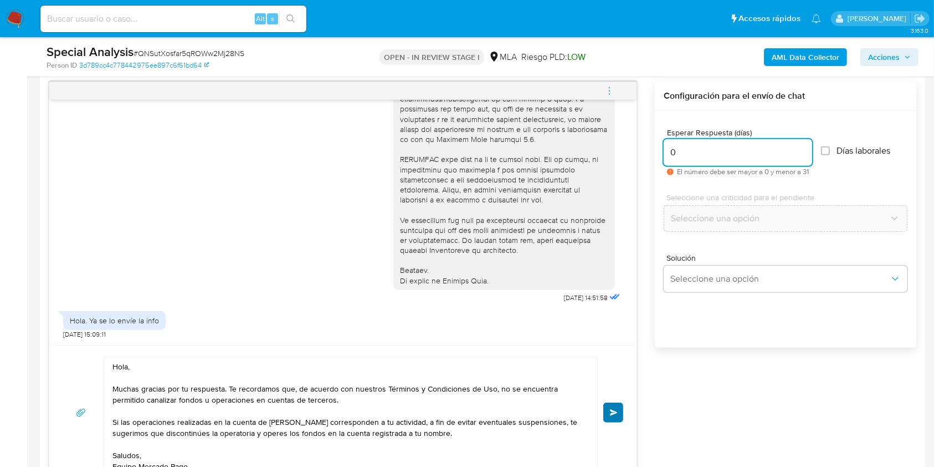
type input "0"
click at [615, 409] on span "Enviar" at bounding box center [614, 412] width 8 height 7
click at [613, 86] on icon "menu-action" at bounding box center [610, 91] width 10 height 10
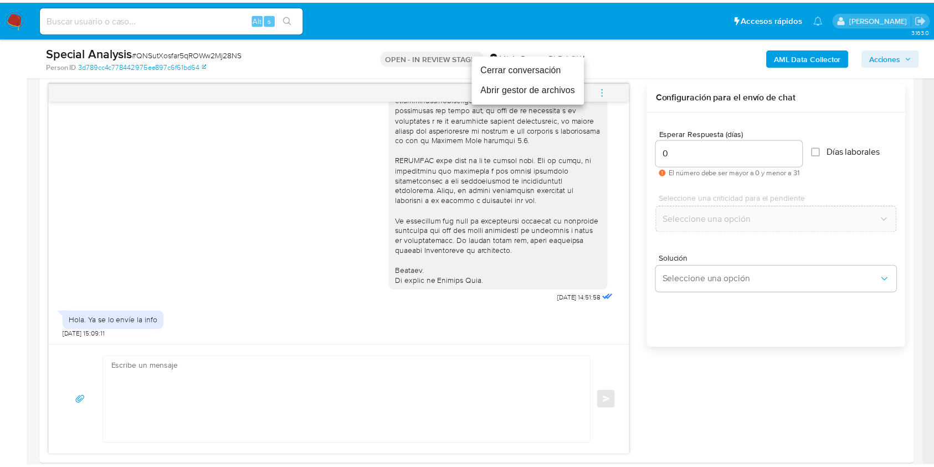
scroll to position [620, 0]
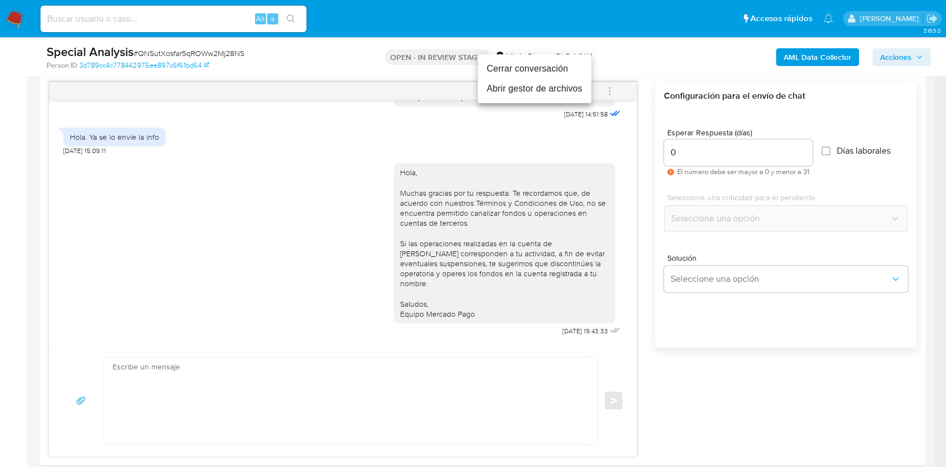
click at [541, 69] on li "Cerrar conversación" at bounding box center [535, 69] width 114 height 20
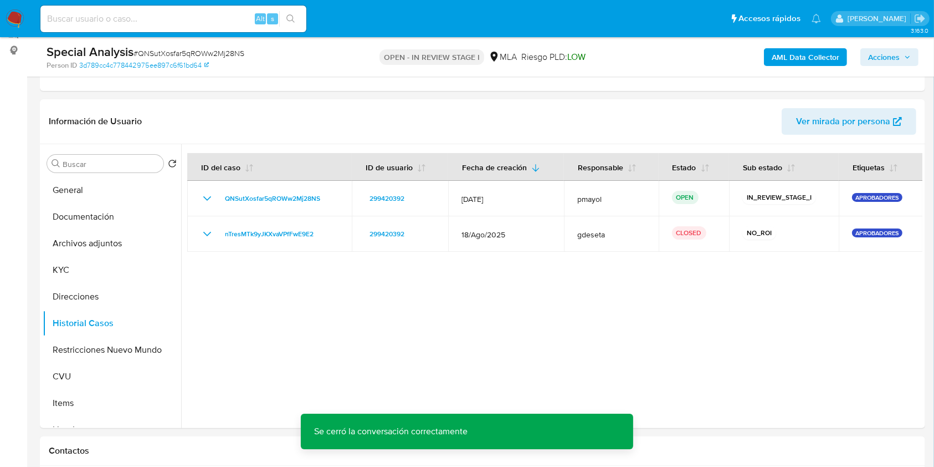
scroll to position [119, 0]
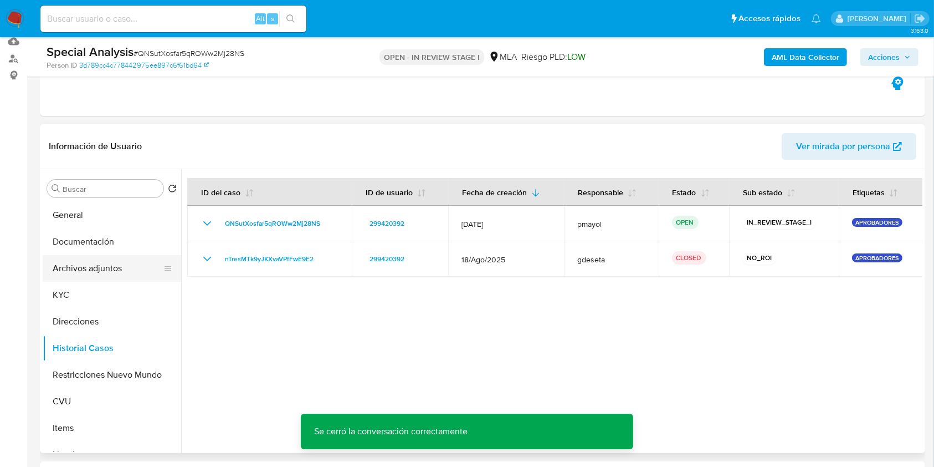
click at [89, 267] on button "Archivos adjuntos" at bounding box center [108, 268] width 130 height 27
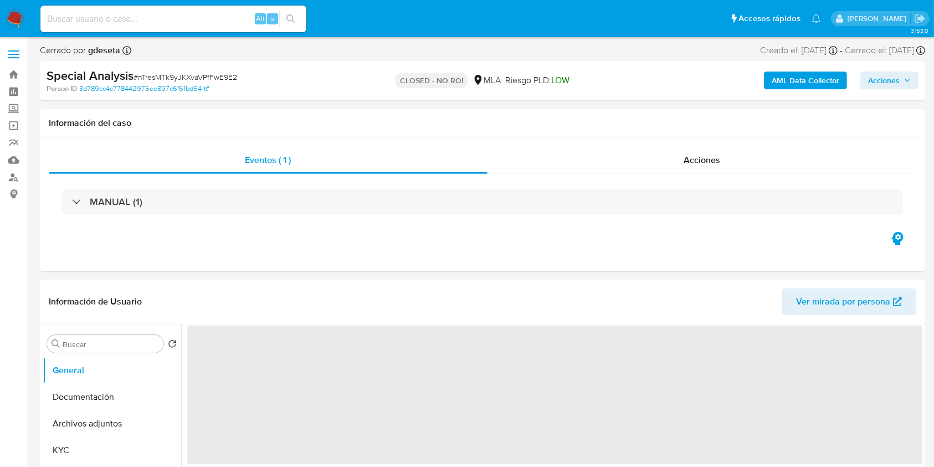
select select "10"
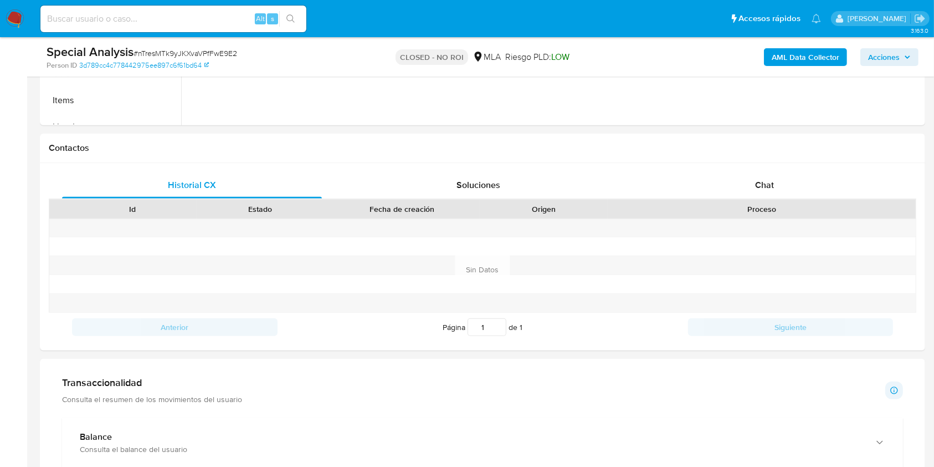
scroll to position [448, 0]
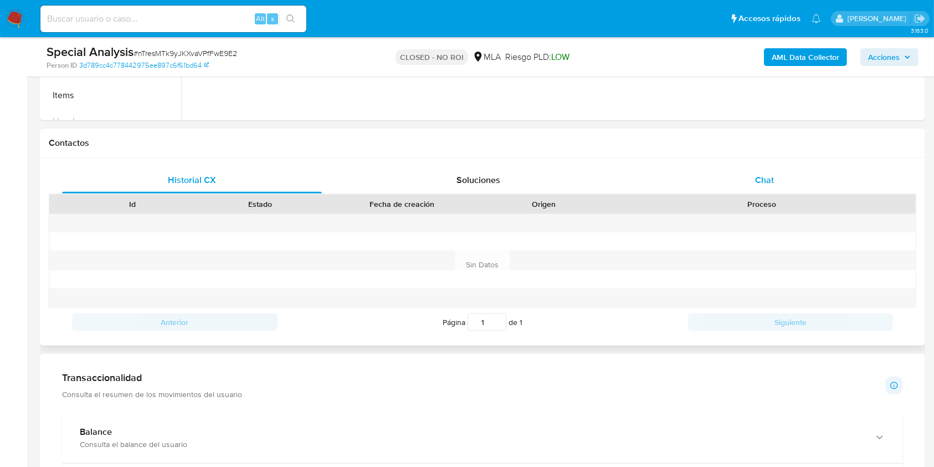
click at [797, 184] on div "Chat" at bounding box center [765, 180] width 260 height 27
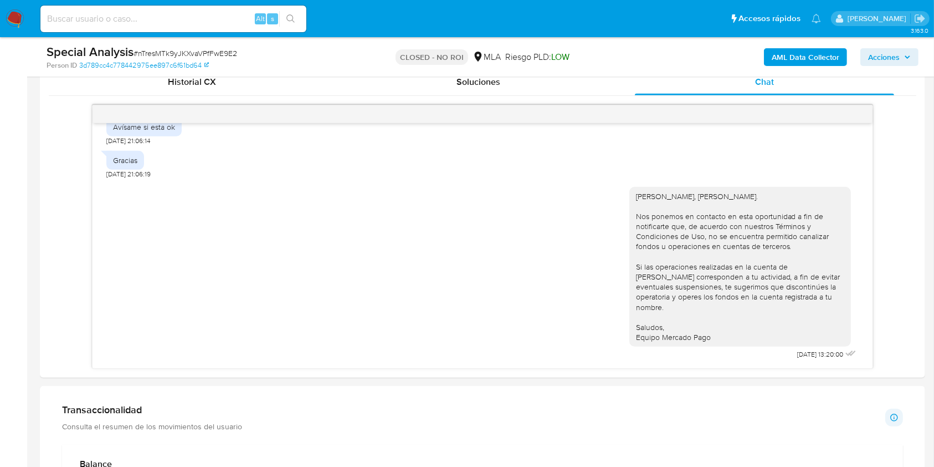
scroll to position [557, 0]
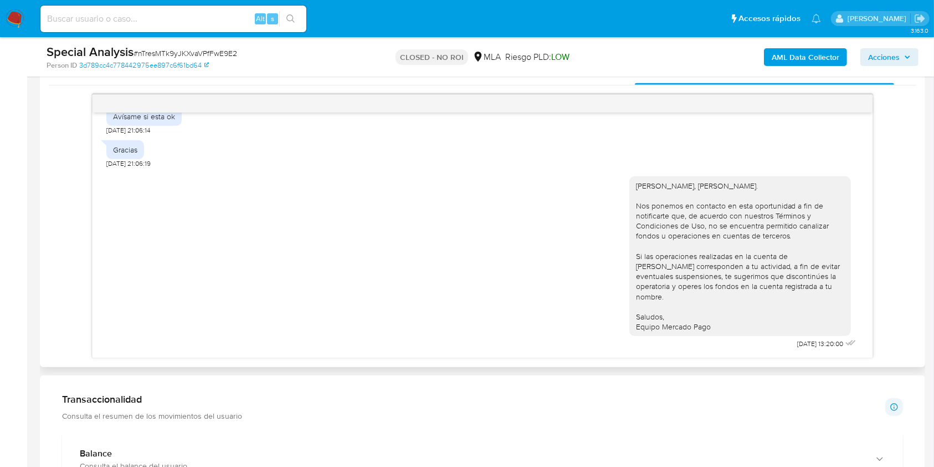
drag, startPoint x: 718, startPoint y: 330, endPoint x: 623, endPoint y: 186, distance: 172.5
click at [630, 186] on div "[PERSON_NAME], [PERSON_NAME]. Nos ponemos en contacto en esta oportunidad a fin…" at bounding box center [741, 256] width 222 height 160
copy div "[PERSON_NAME], [PERSON_NAME]. Nos ponemos en contacto en esta oportunidad a fin…"
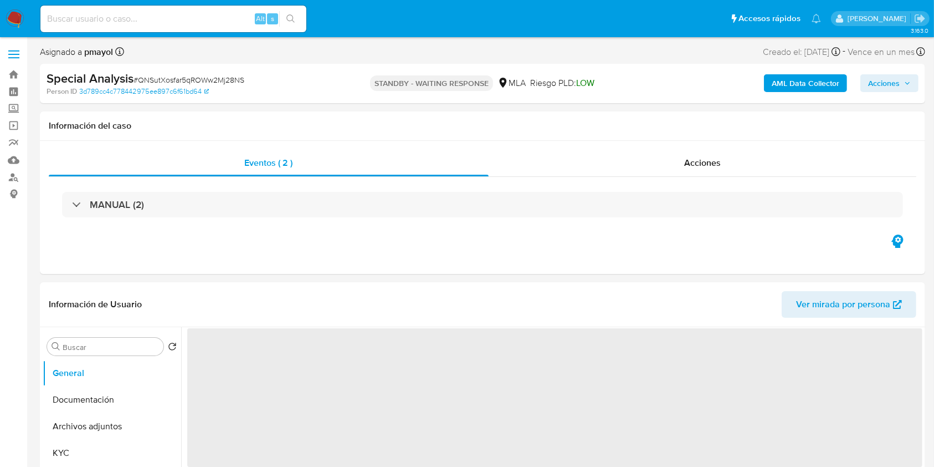
select select "10"
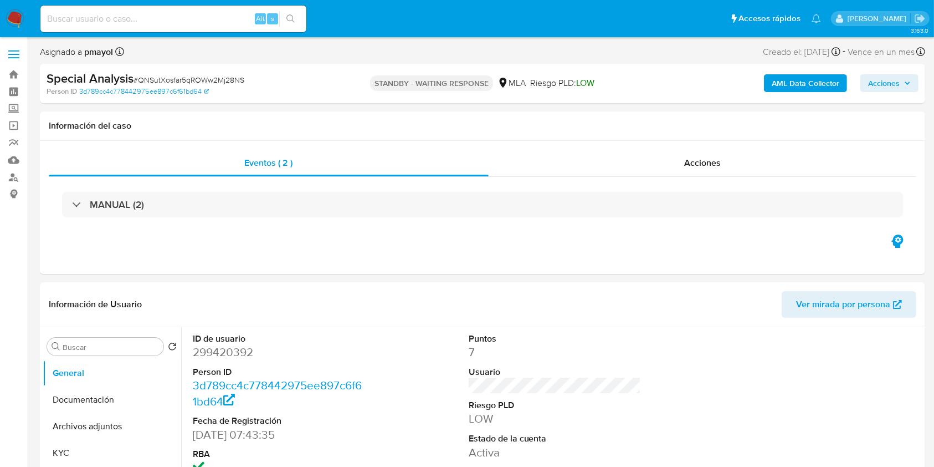
click at [816, 86] on b "AML Data Collector" at bounding box center [806, 83] width 68 height 18
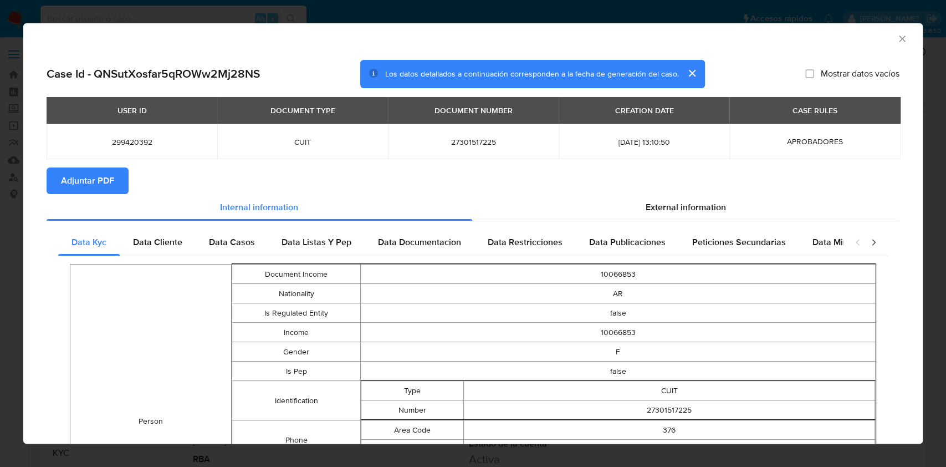
click at [117, 181] on button "Adjuntar PDF" at bounding box center [88, 180] width 82 height 27
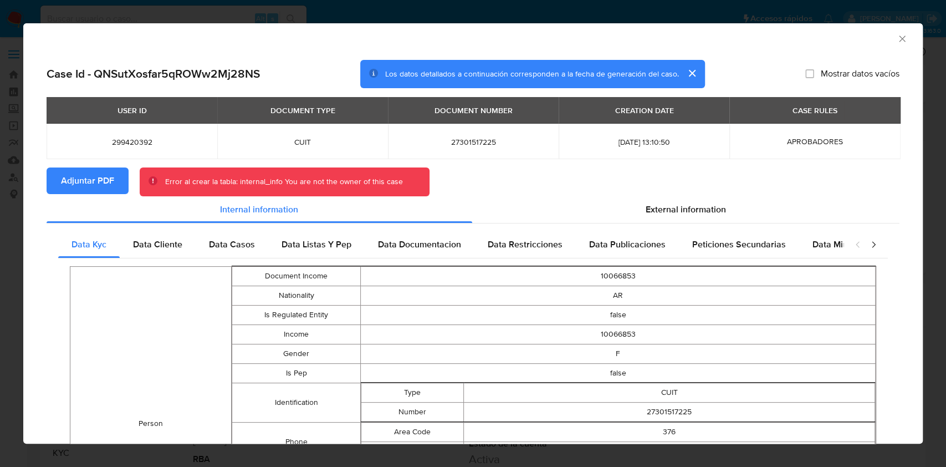
click at [897, 38] on icon "Cerrar ventana" at bounding box center [902, 38] width 11 height 11
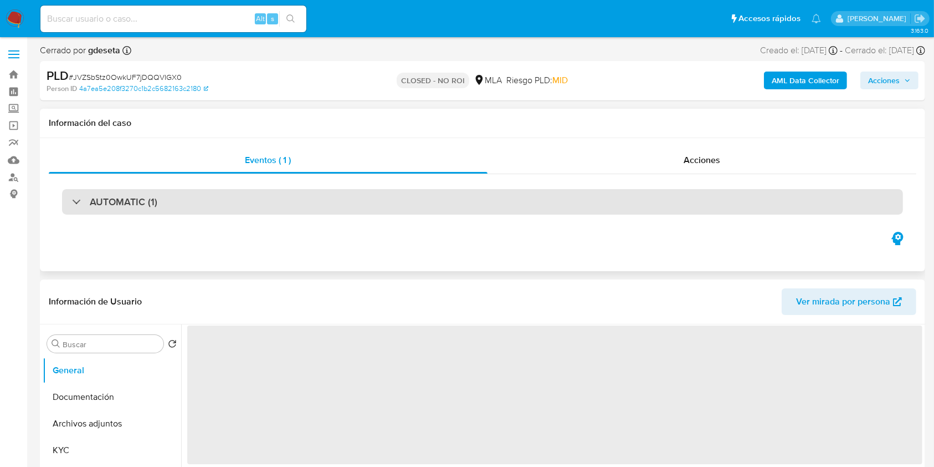
select select "10"
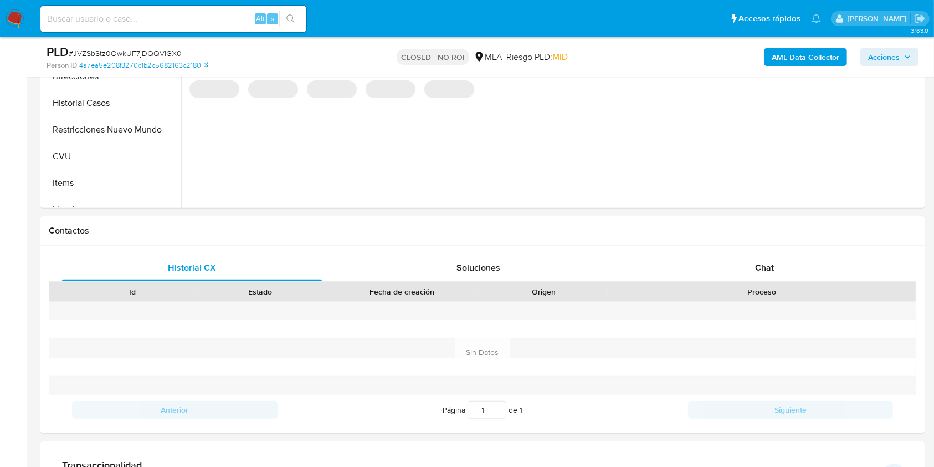
scroll to position [415, 0]
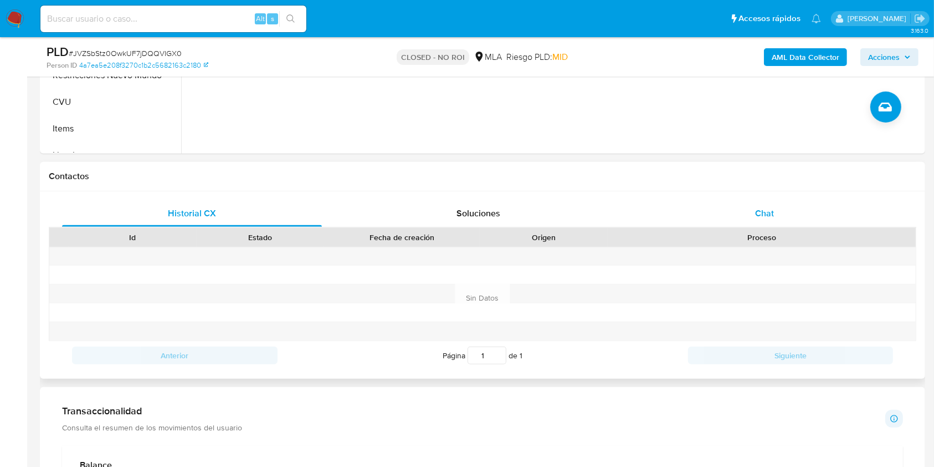
click at [755, 213] on span "Chat" at bounding box center [764, 213] width 19 height 13
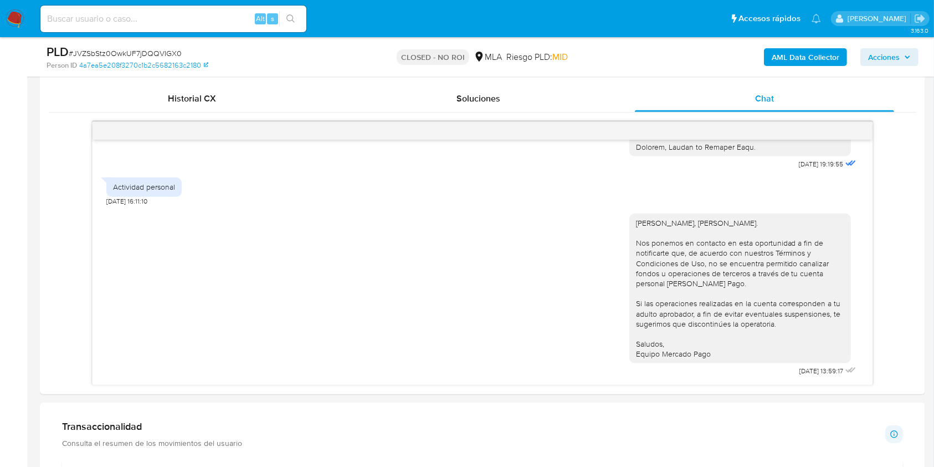
scroll to position [534, 0]
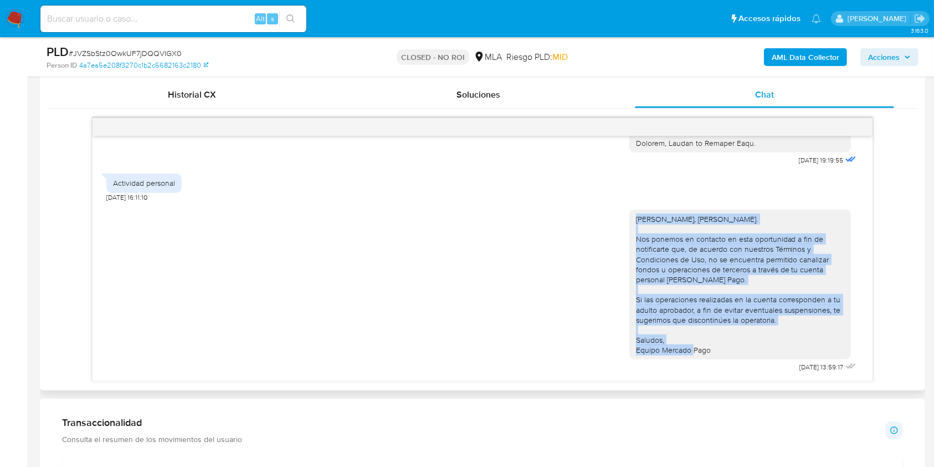
drag, startPoint x: 727, startPoint y: 351, endPoint x: 607, endPoint y: 219, distance: 178.1
click at [607, 219] on div "[PERSON_NAME], [PERSON_NAME]. Nos ponemos en contacto en esta oportunidad a fin…" at bounding box center [482, 288] width 752 height 173
copy div "[PERSON_NAME], [PERSON_NAME]. Nos ponemos en contacto en esta oportunidad a fin…"
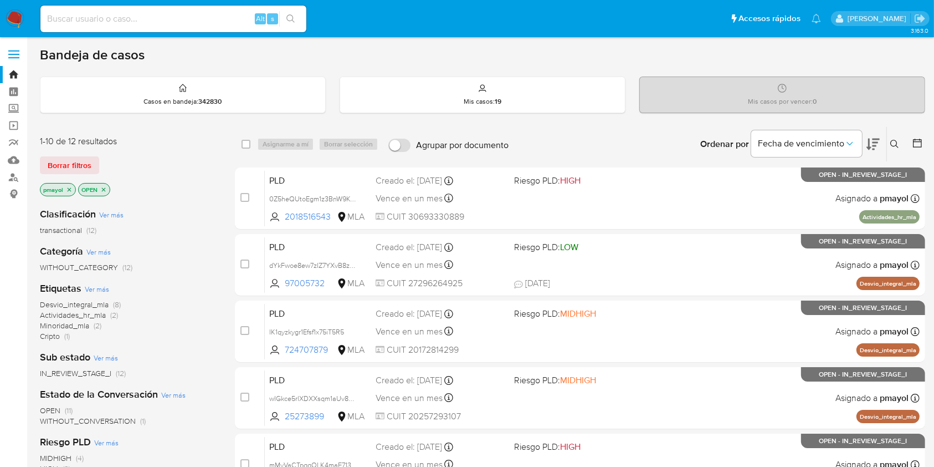
click at [899, 144] on icon at bounding box center [895, 144] width 9 height 9
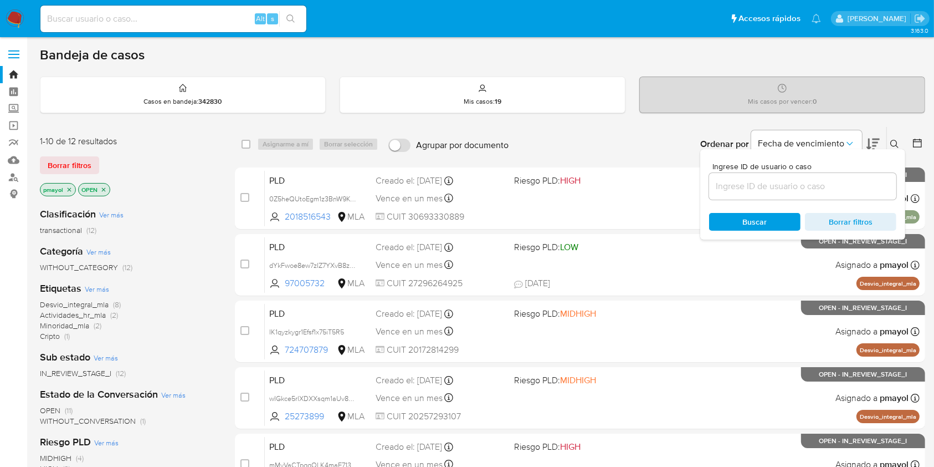
click at [785, 181] on input at bounding box center [802, 186] width 187 height 14
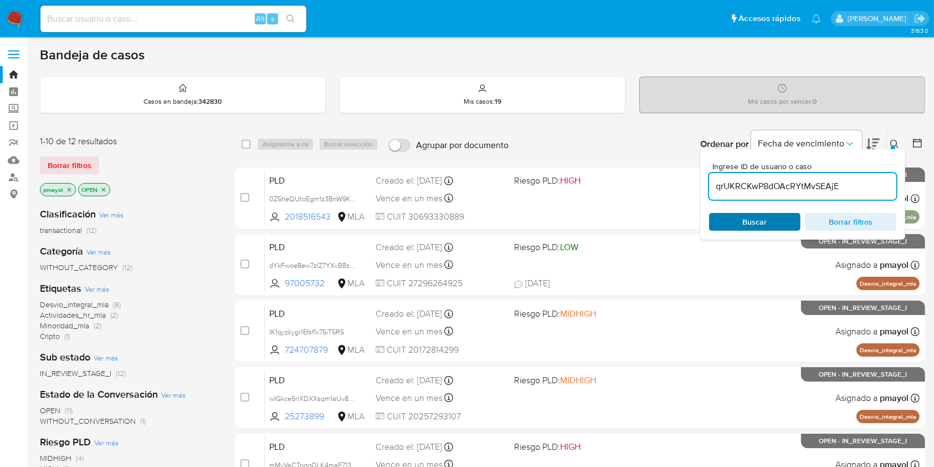
type input "qrUKRCKwP8dOAcRYtMvSEAjE"
click at [740, 217] on div "Buscar Borrar filtros" at bounding box center [802, 222] width 187 height 18
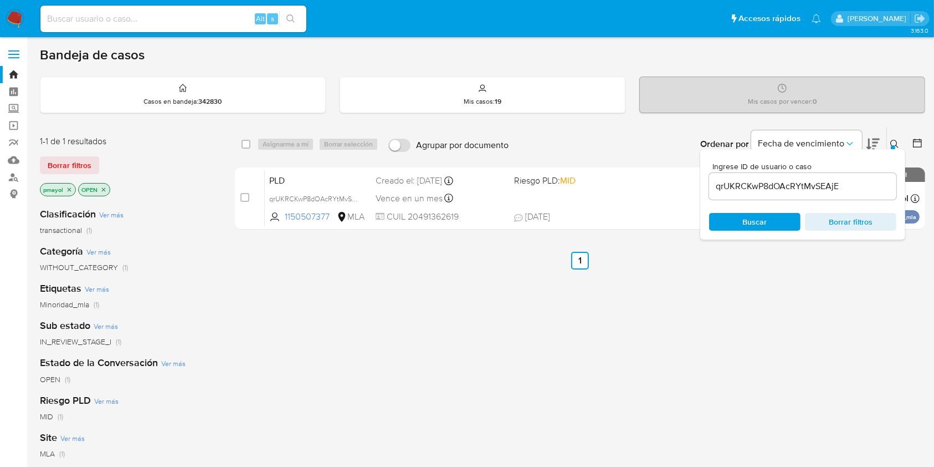
click at [247, 149] on div "select-all-cases-checkbox" at bounding box center [246, 144] width 9 height 11
click at [244, 143] on input "checkbox" at bounding box center [246, 144] width 9 height 9
checkbox input "true"
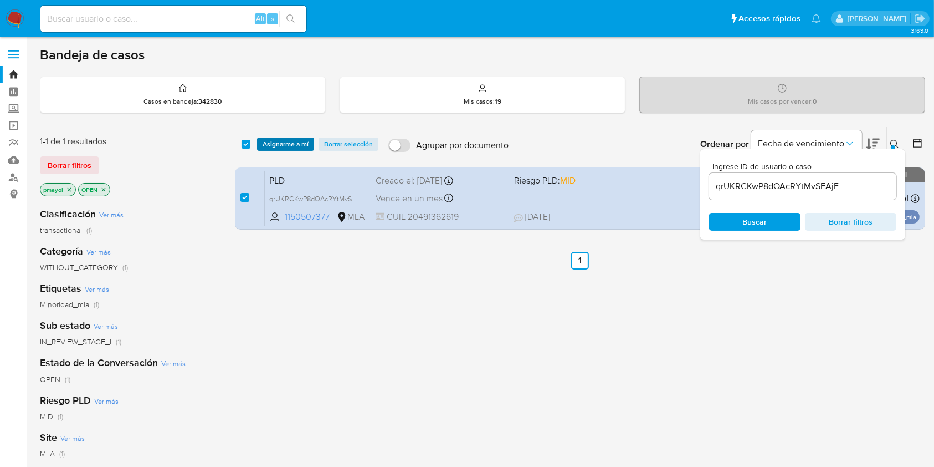
click at [279, 141] on span "Asignarme a mí" at bounding box center [286, 144] width 46 height 11
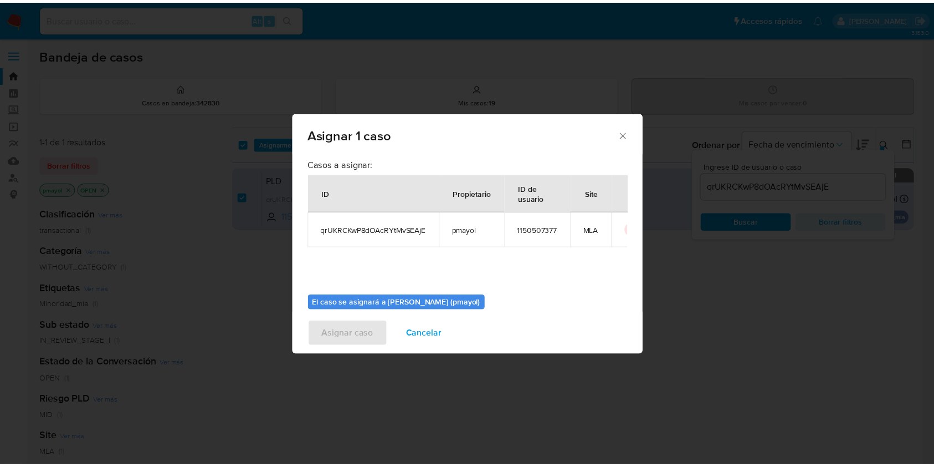
scroll to position [57, 0]
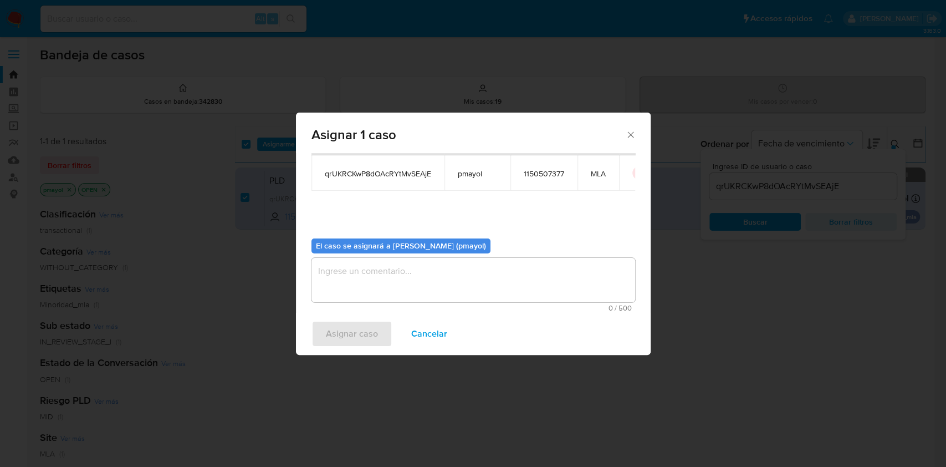
click at [510, 282] on textarea "assign-modal" at bounding box center [473, 280] width 324 height 44
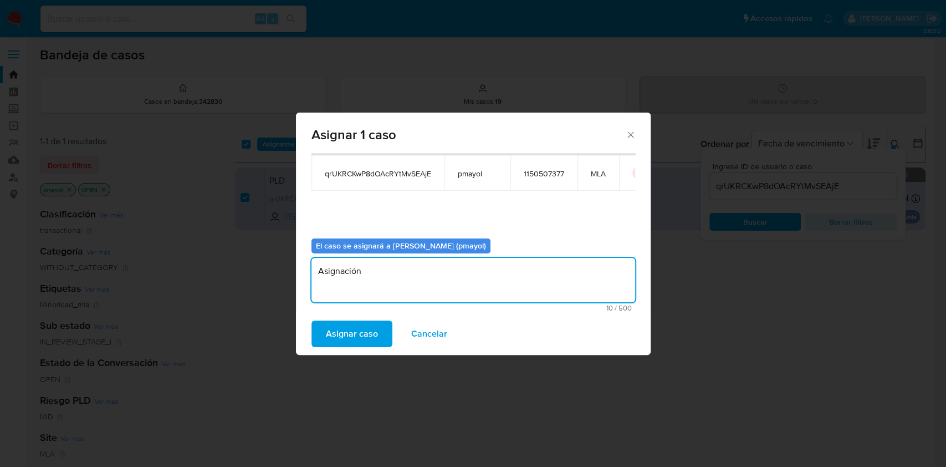
type textarea "Asignación"
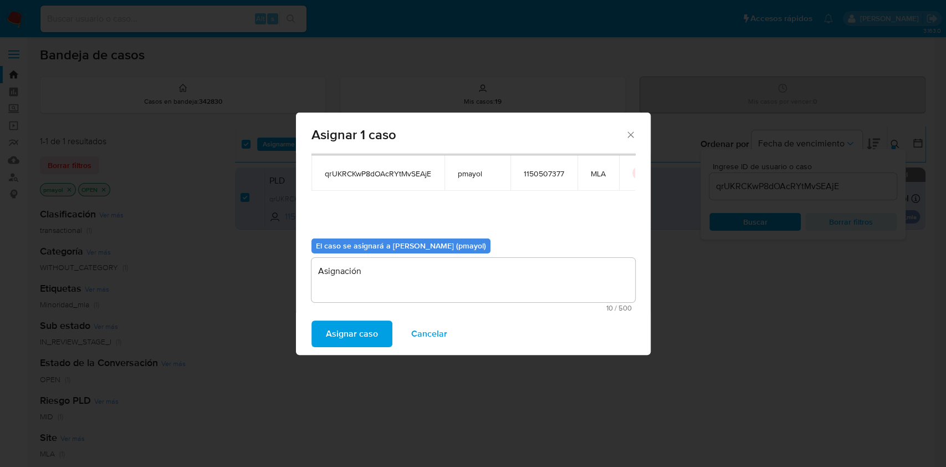
click at [356, 321] on span "Asignar caso" at bounding box center [352, 333] width 52 height 24
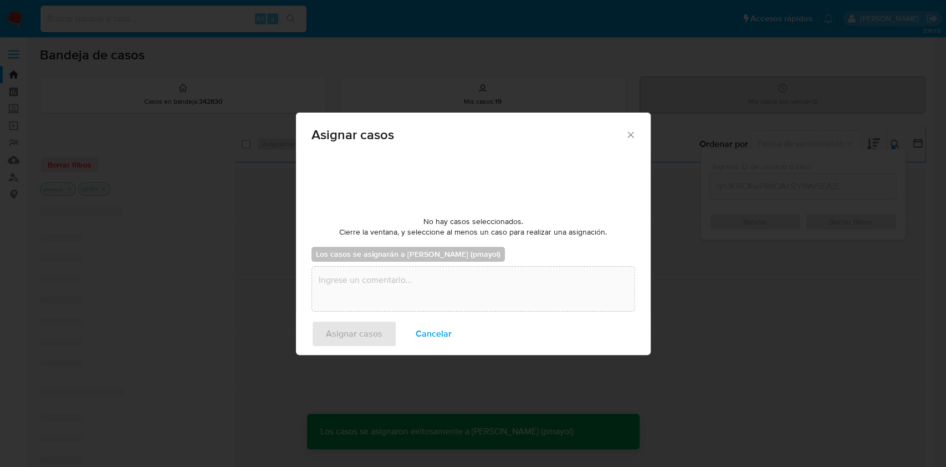
checkbox input "false"
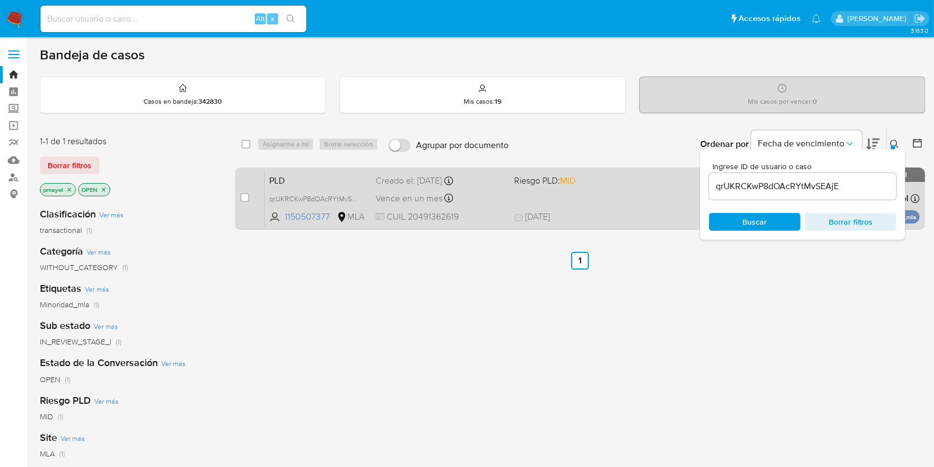
click at [613, 197] on span at bounding box center [578, 198] width 129 height 2
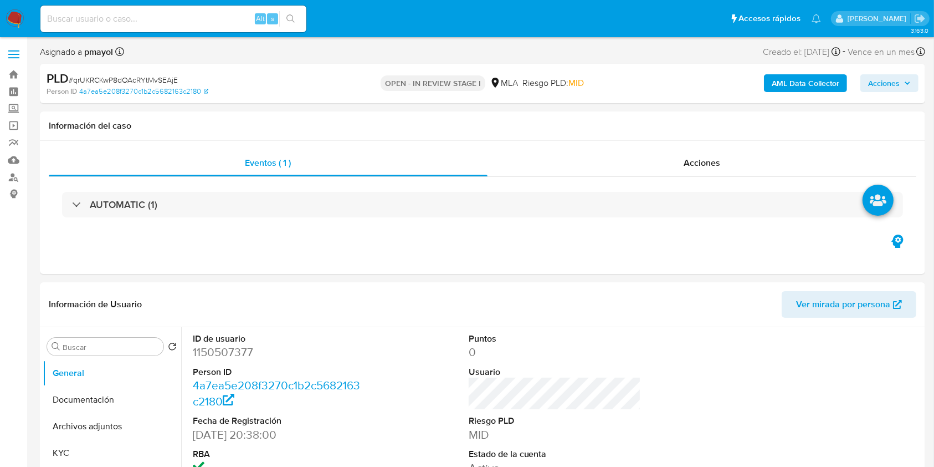
select select "10"
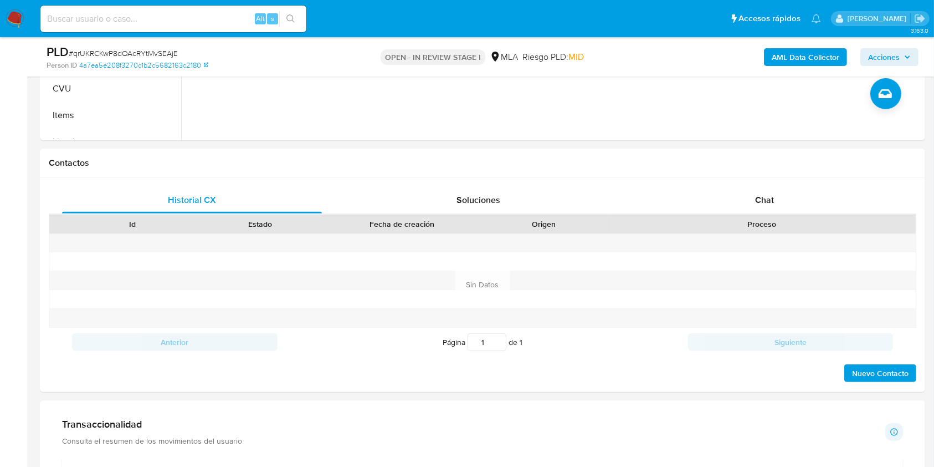
scroll to position [440, 0]
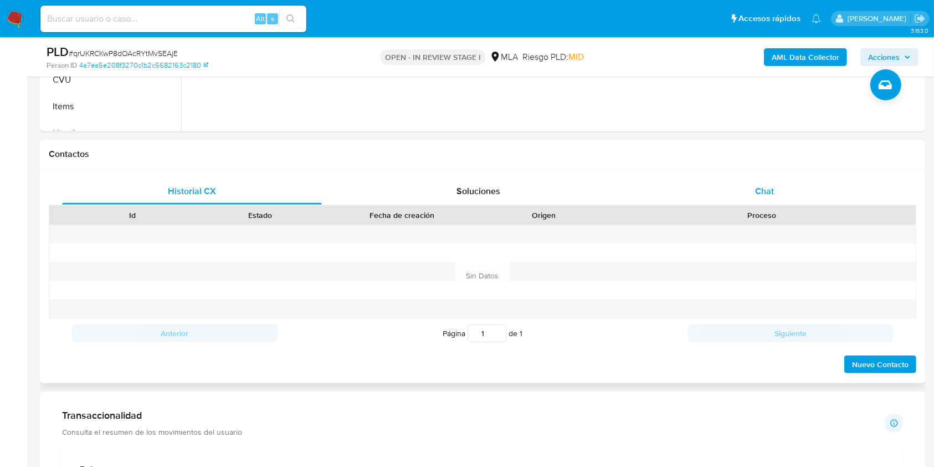
click at [779, 190] on div "Chat" at bounding box center [765, 191] width 260 height 27
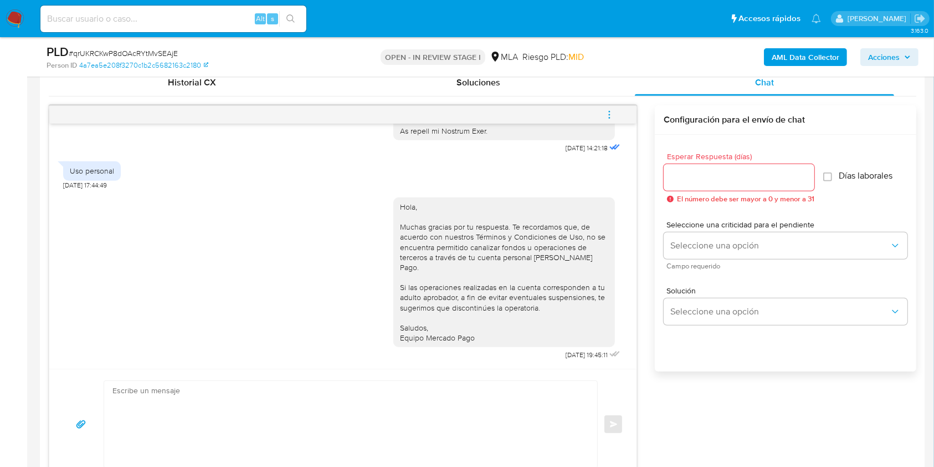
scroll to position [551, 0]
click at [611, 113] on icon "menu-action" at bounding box center [610, 113] width 10 height 10
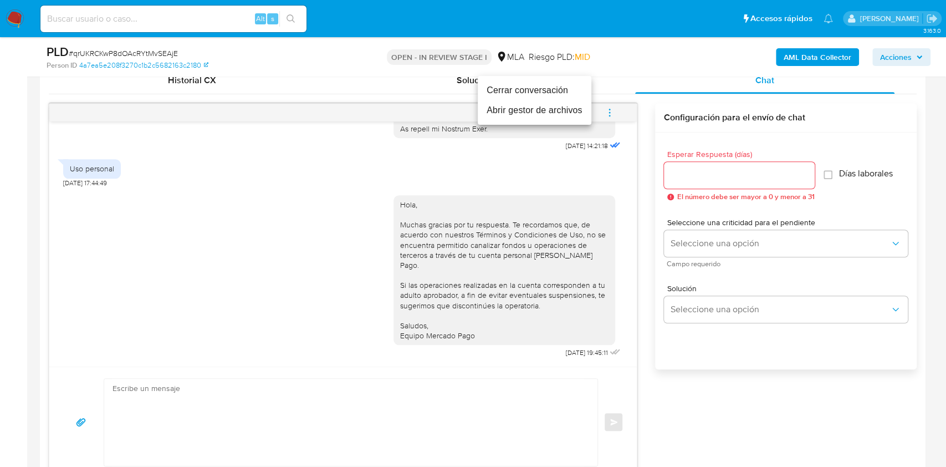
click at [541, 90] on li "Cerrar conversación" at bounding box center [535, 90] width 114 height 20
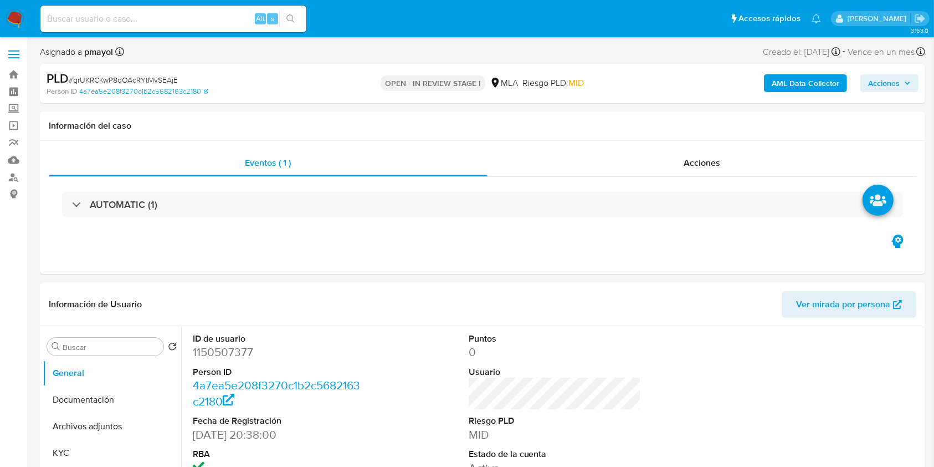
select select "10"
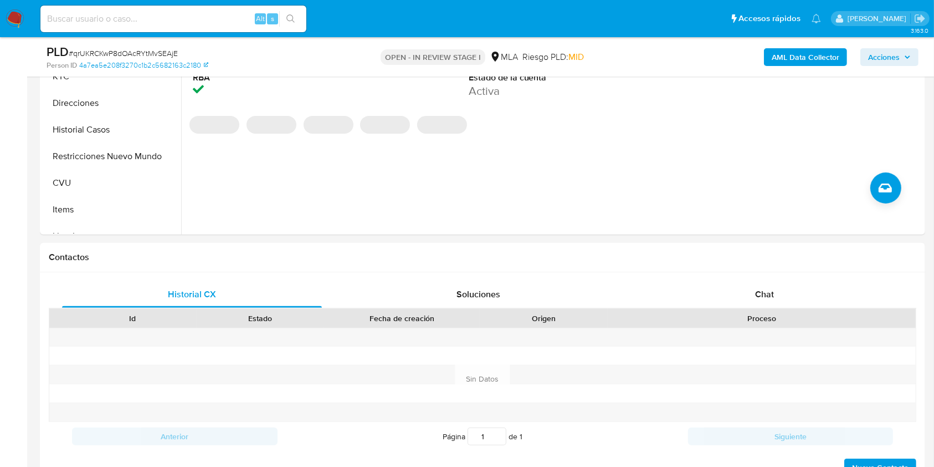
scroll to position [357, 0]
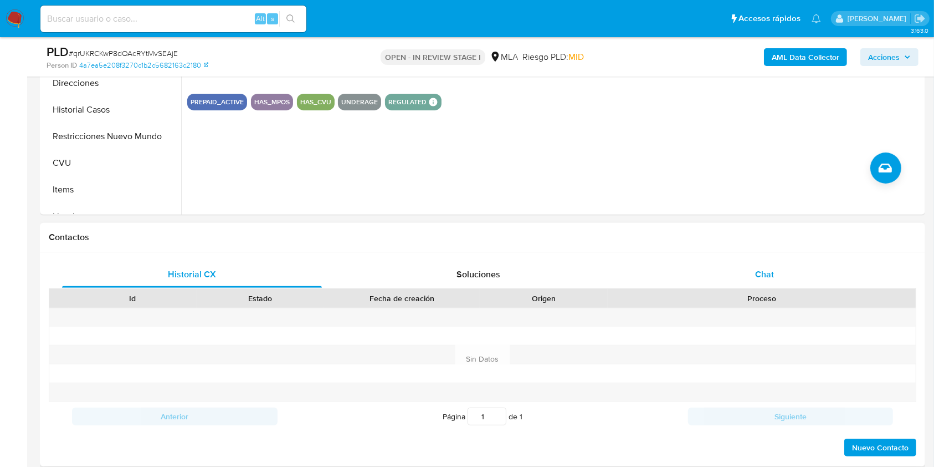
click at [783, 279] on div "Chat" at bounding box center [765, 274] width 260 height 27
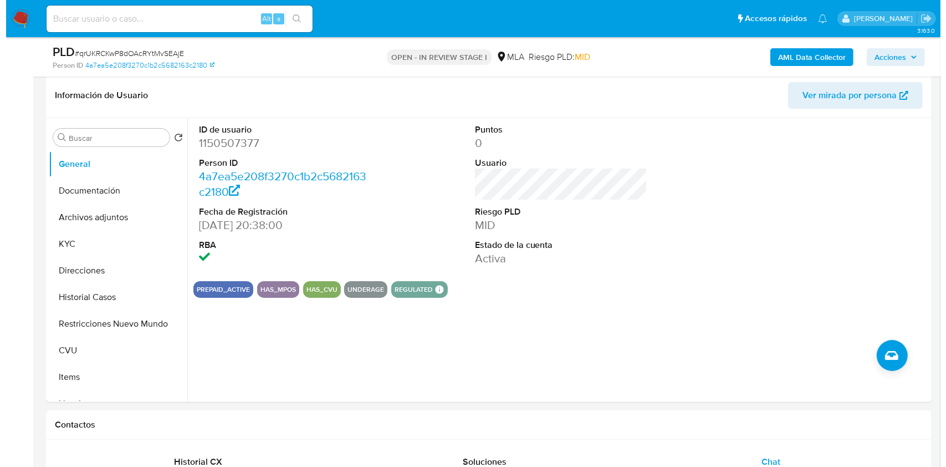
scroll to position [167, 0]
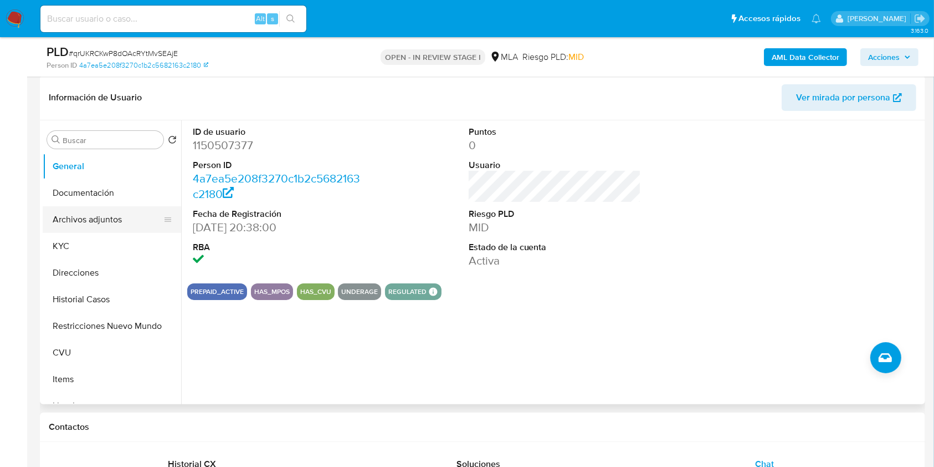
click at [111, 216] on button "Archivos adjuntos" at bounding box center [108, 219] width 130 height 27
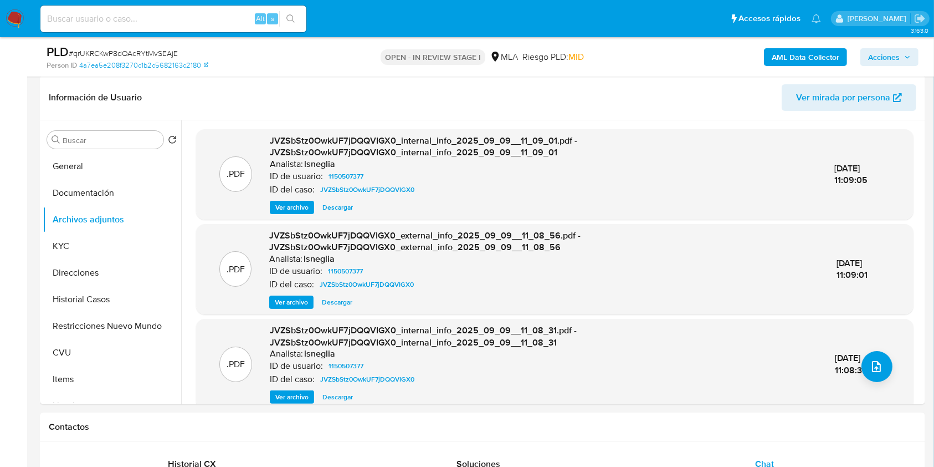
click at [804, 55] on b "AML Data Collector" at bounding box center [806, 57] width 68 height 18
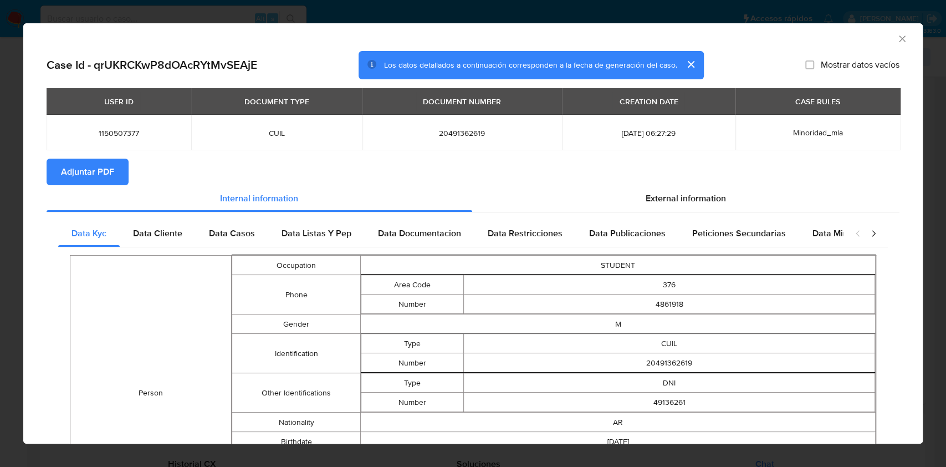
click at [108, 176] on span "Adjuntar PDF" at bounding box center [87, 172] width 53 height 24
click at [897, 35] on icon "Cerrar ventana" at bounding box center [902, 38] width 11 height 11
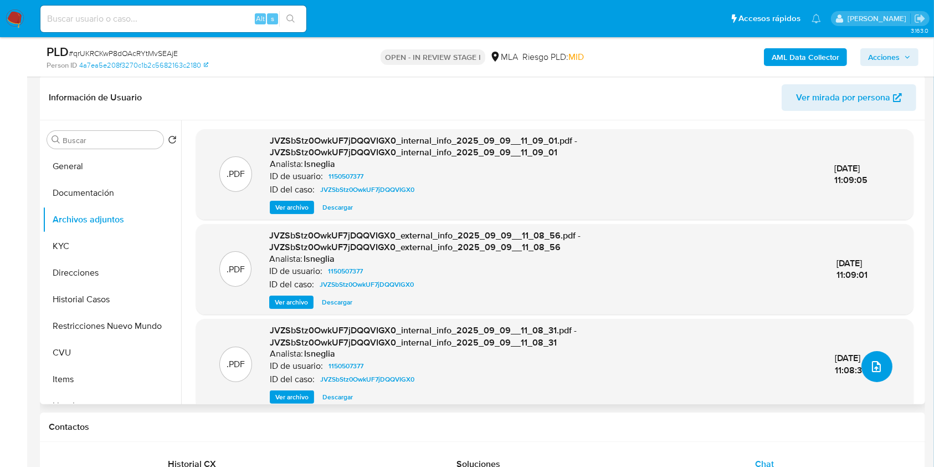
click at [872, 365] on icon "upload-file" at bounding box center [876, 366] width 13 height 13
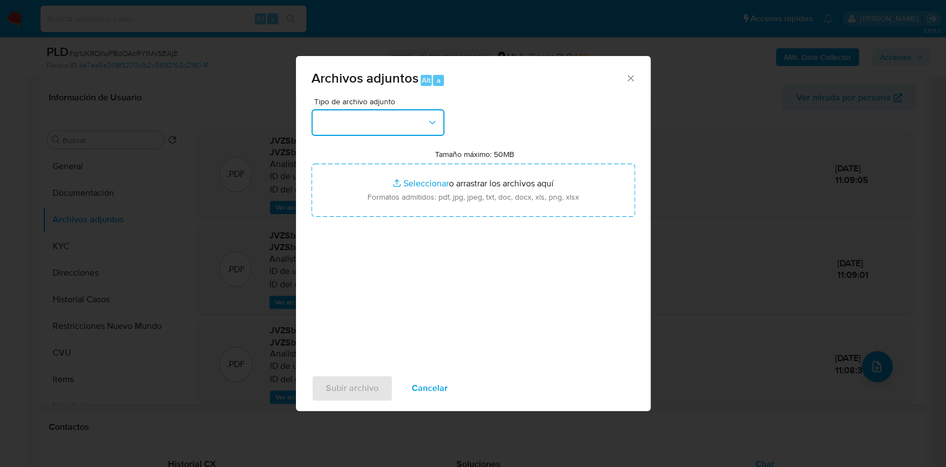
click at [416, 125] on button "button" at bounding box center [377, 122] width 133 height 27
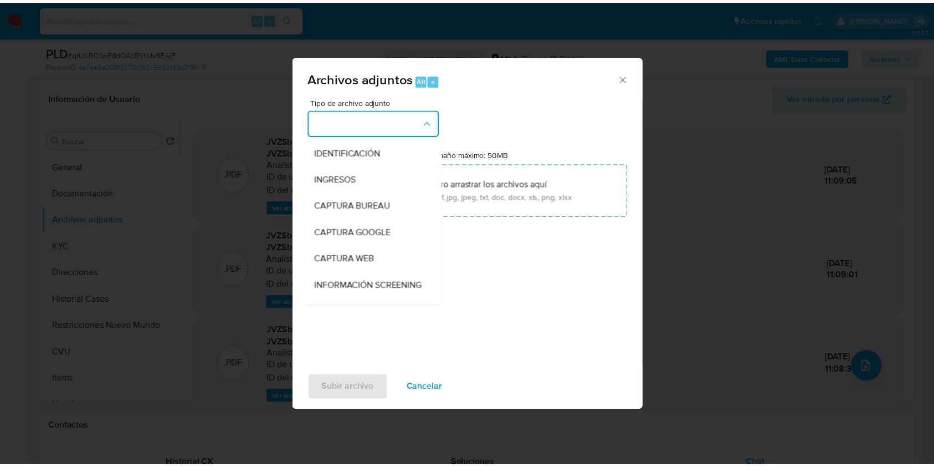
scroll to position [89, 0]
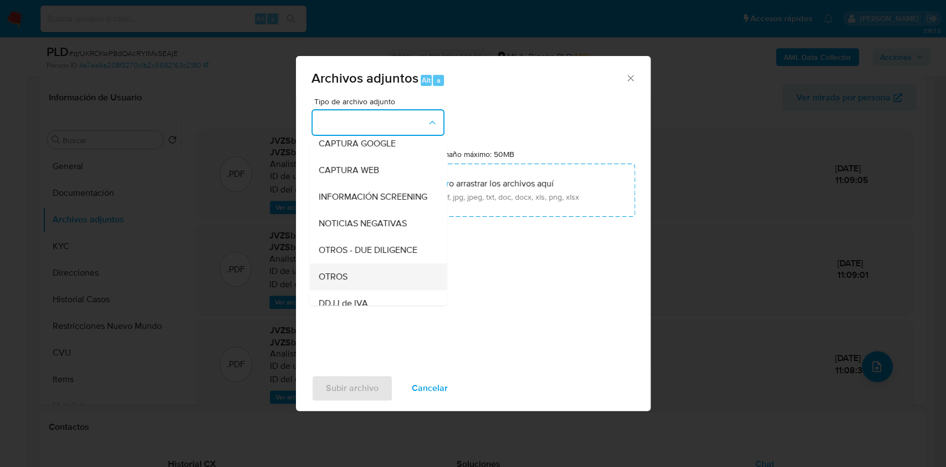
click at [345, 282] on span "OTROS" at bounding box center [332, 276] width 29 height 11
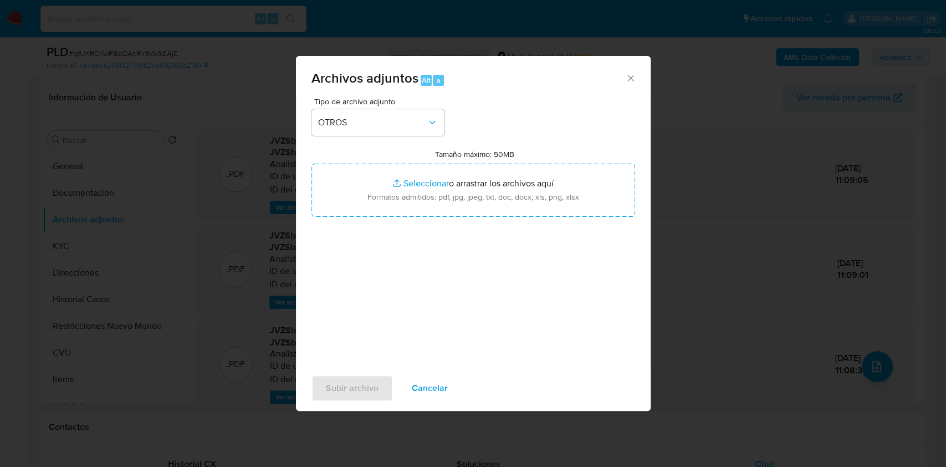
click at [484, 157] on label "Tamaño máximo: 50MB Seleccionar archivos" at bounding box center [474, 154] width 79 height 10
click at [484, 163] on input "Tamaño máximo: 50MB Seleccionar archivos" at bounding box center [473, 189] width 324 height 53
type input "C:\fakepath\Caselog qrUKRCKwP8dOAcRYtMvSEAjE.docx"
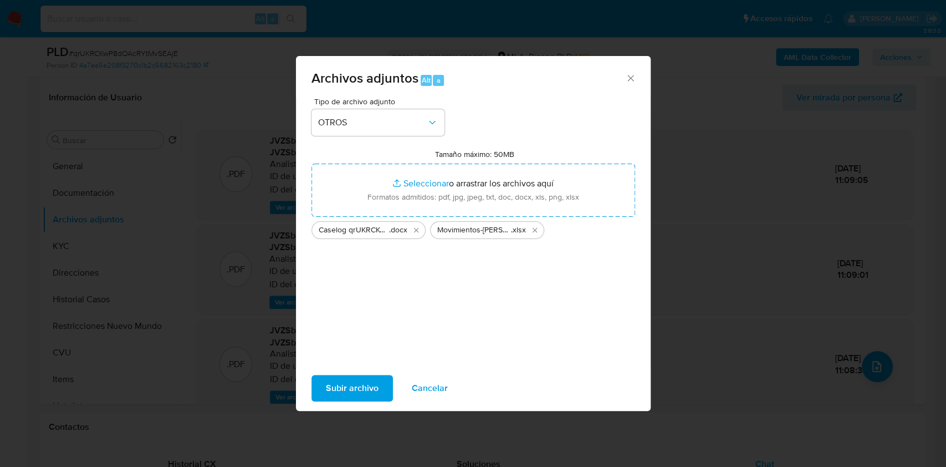
click at [329, 383] on span "Subir archivo" at bounding box center [352, 388] width 53 height 24
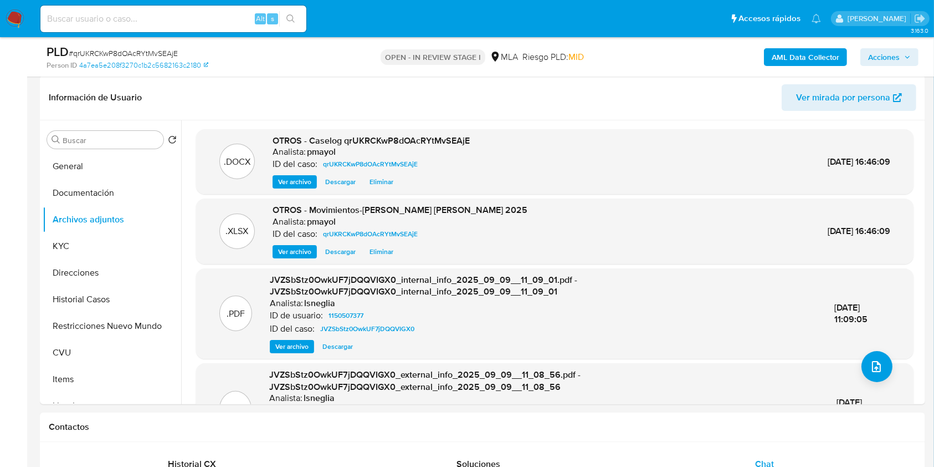
click at [894, 49] on span "Acciones" at bounding box center [884, 57] width 32 height 18
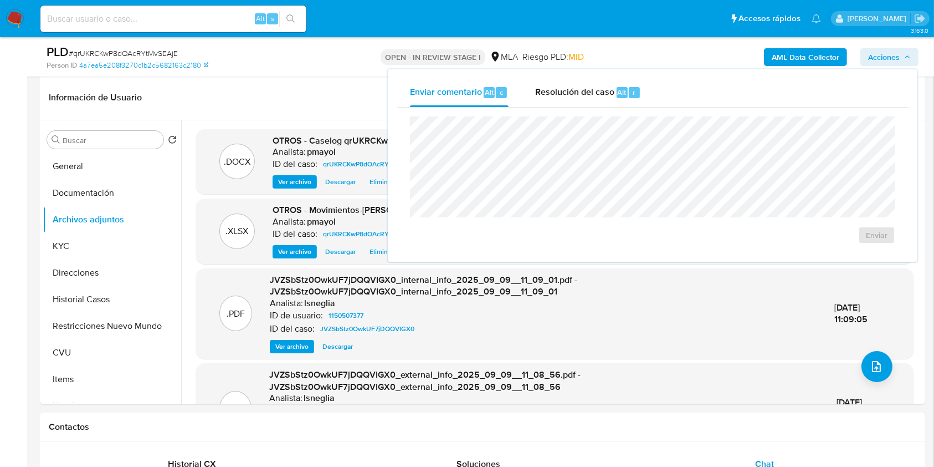
click at [578, 108] on div "Enviar" at bounding box center [653, 180] width 512 height 145
click at [578, 100] on div "Resolución del caso Alt r" at bounding box center [588, 92] width 106 height 29
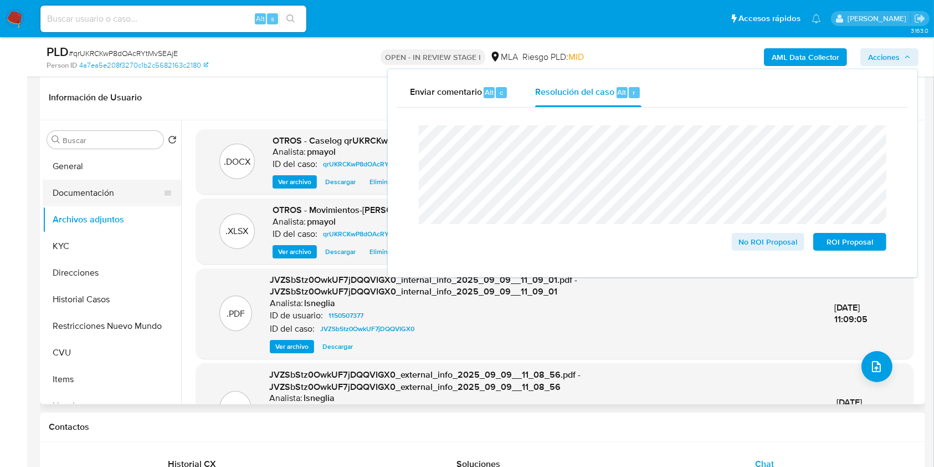
click at [91, 189] on button "Documentación" at bounding box center [108, 193] width 130 height 27
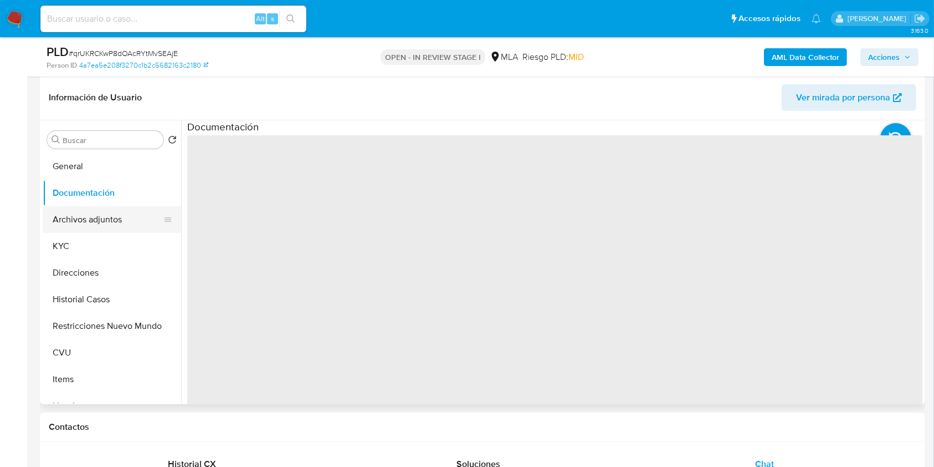
click at [94, 223] on button "Archivos adjuntos" at bounding box center [108, 219] width 130 height 27
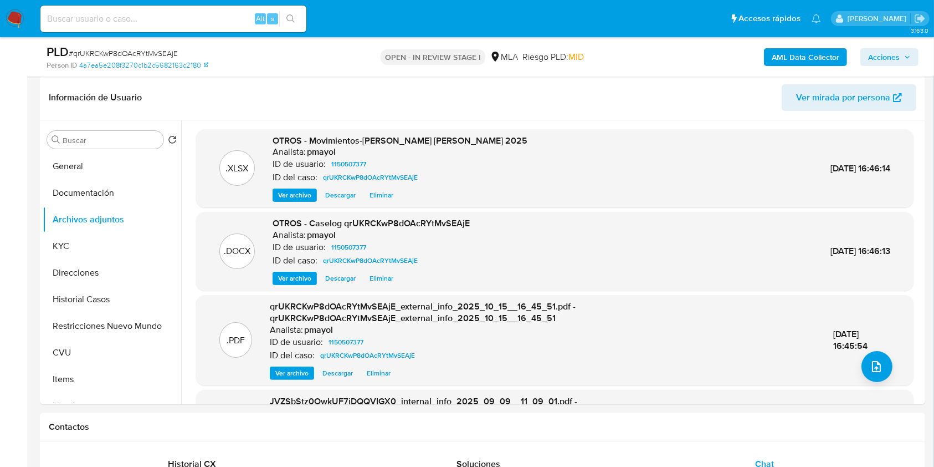
click at [890, 55] on span "Acciones" at bounding box center [884, 57] width 32 height 18
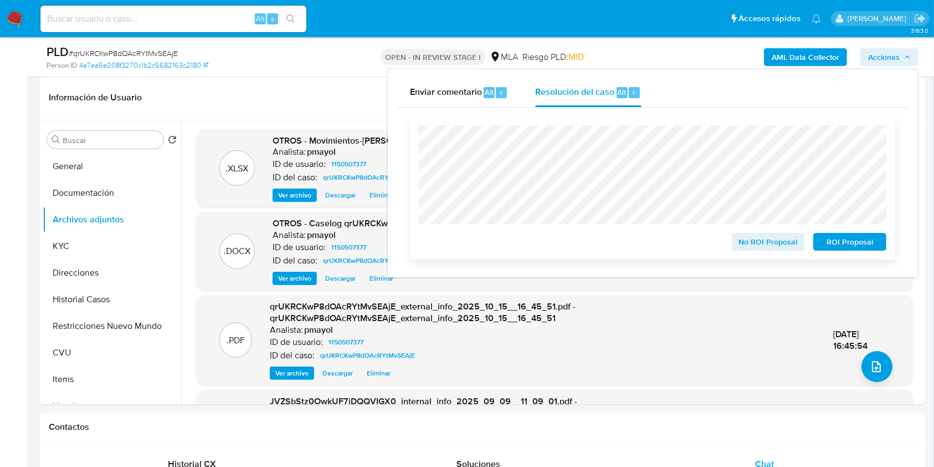
click at [771, 240] on span "No ROI Proposal" at bounding box center [769, 242] width 58 height 16
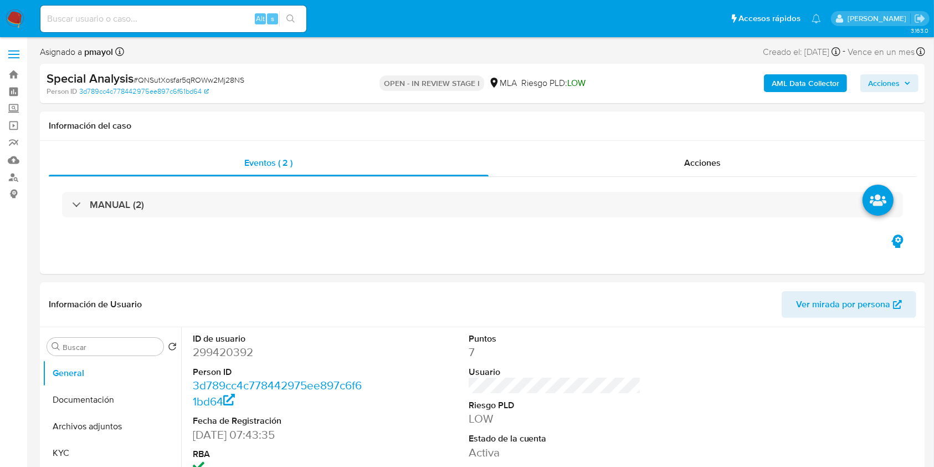
select select "10"
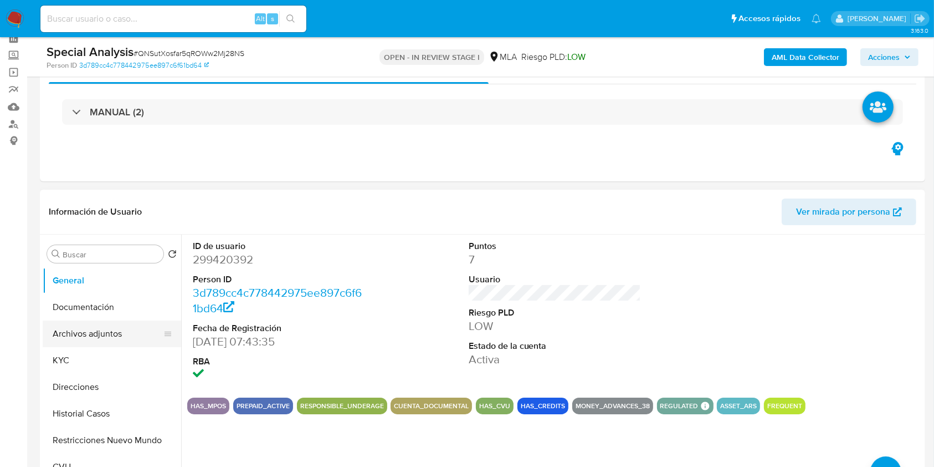
click at [52, 320] on button "Archivos adjuntos" at bounding box center [108, 333] width 130 height 27
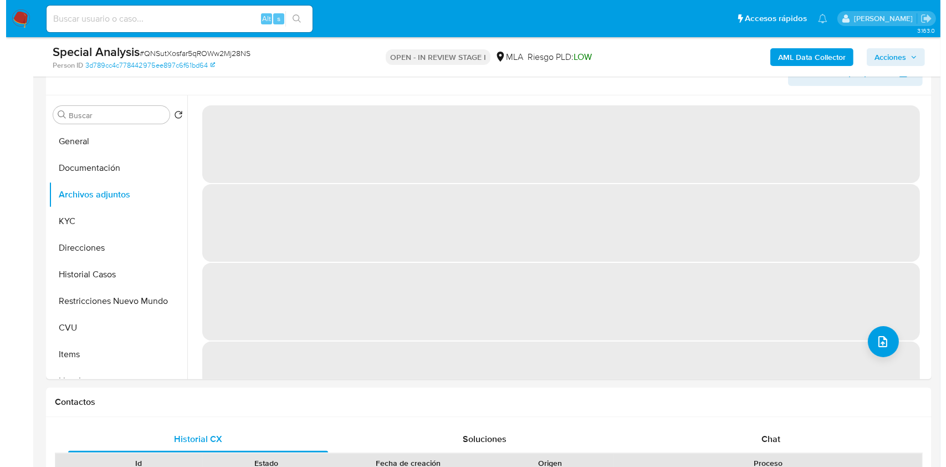
scroll to position [200, 0]
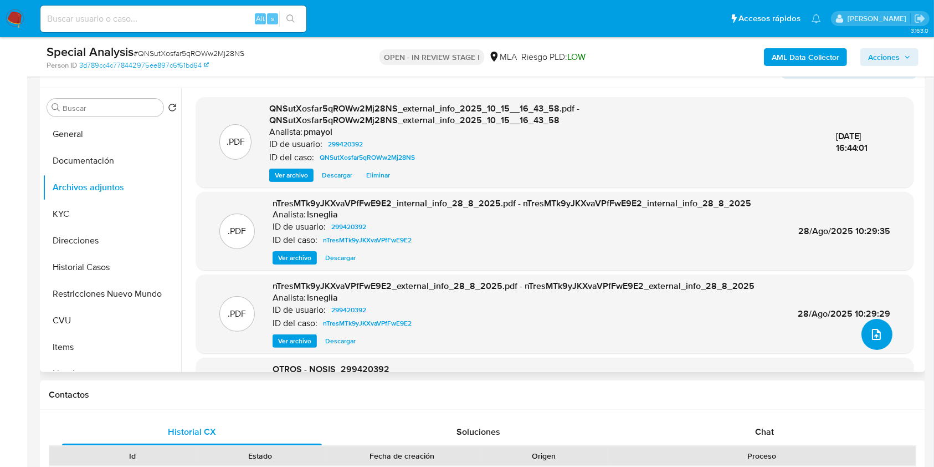
click at [870, 339] on icon "upload-file" at bounding box center [876, 334] width 13 height 13
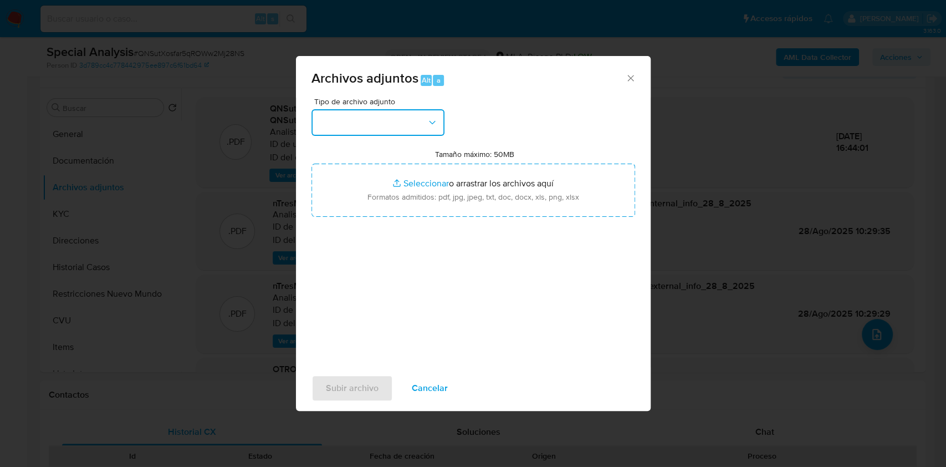
click at [380, 124] on button "button" at bounding box center [377, 122] width 133 height 27
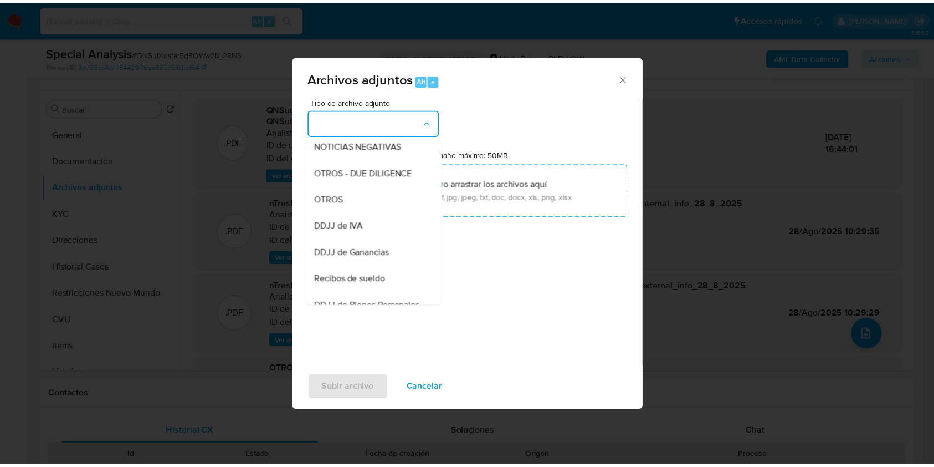
scroll to position [186, 0]
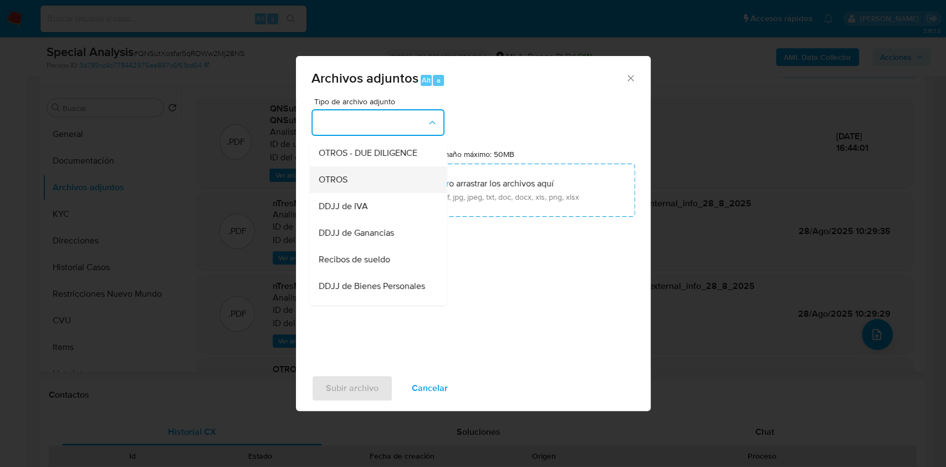
click at [357, 193] on div "OTROS" at bounding box center [374, 179] width 113 height 27
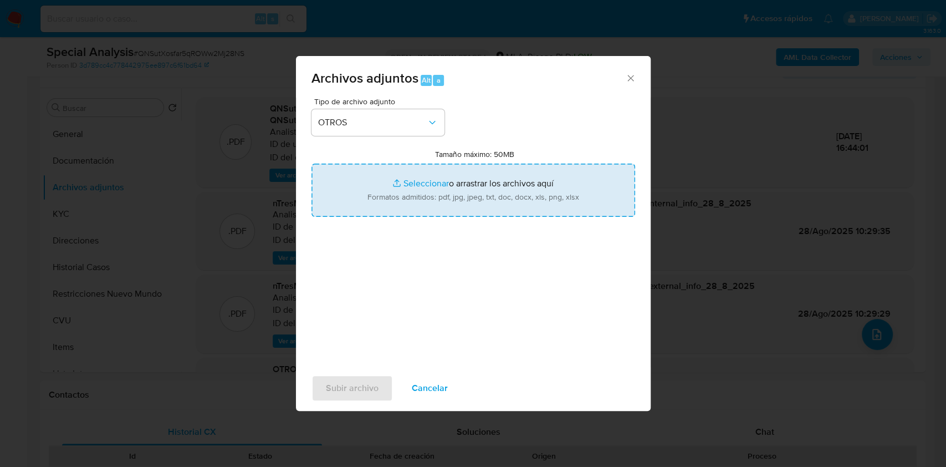
click at [417, 195] on input "Tamaño máximo: 50MB Seleccionar archivos" at bounding box center [473, 189] width 324 height 53
type input "C:\fakepath\Caselog QNSutXosfar5qROWw2Mj28NS.docx"
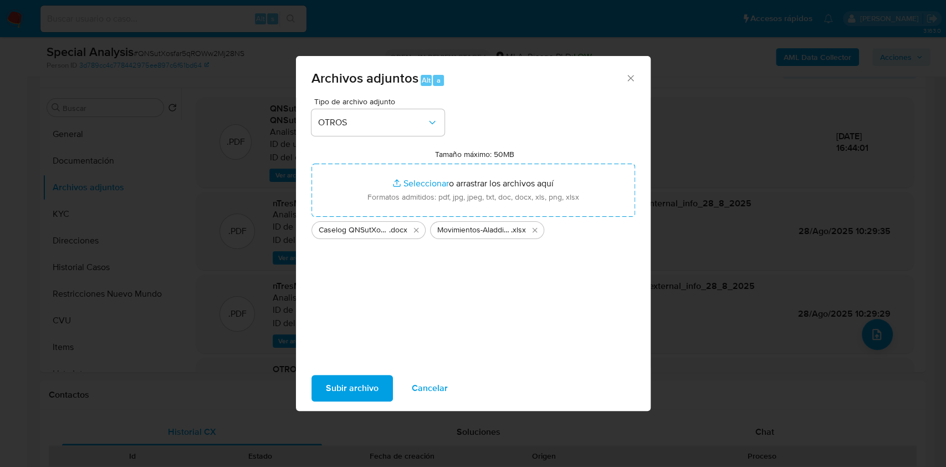
click at [345, 390] on span "Subir archivo" at bounding box center [352, 388] width 53 height 24
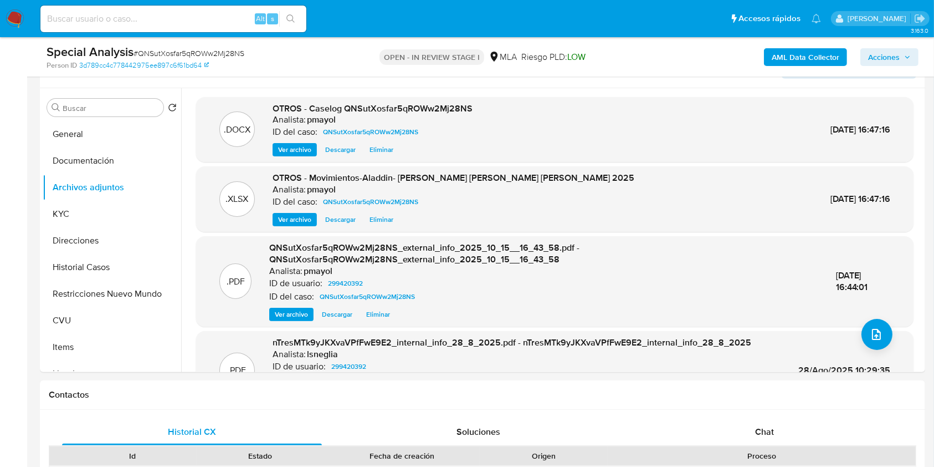
click at [904, 52] on span "Acciones" at bounding box center [889, 57] width 43 height 16
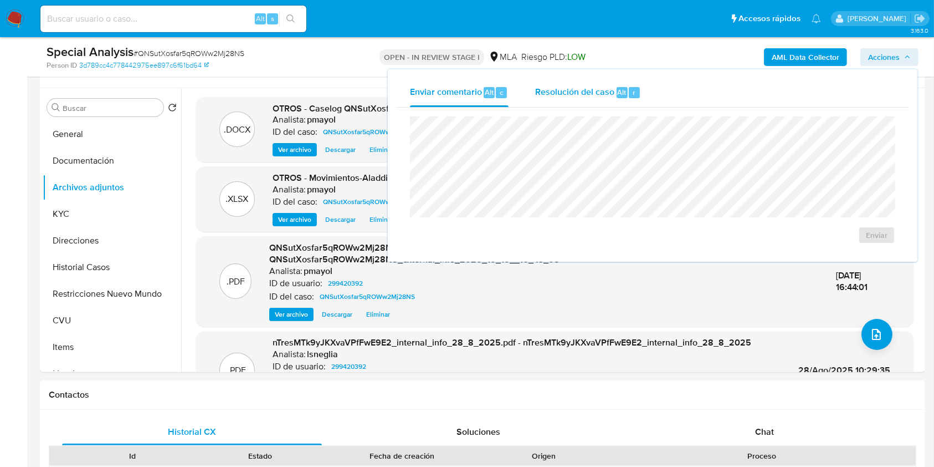
click at [596, 88] on span "Resolución del caso" at bounding box center [574, 91] width 79 height 13
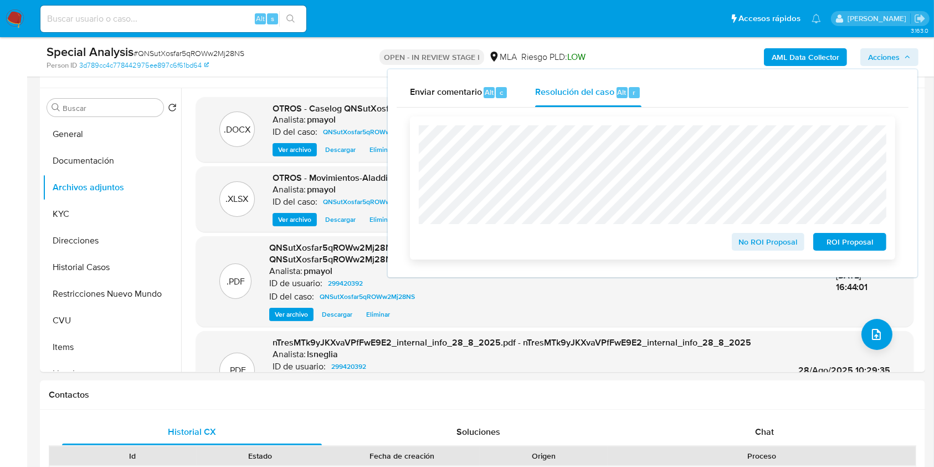
click at [779, 248] on span "No ROI Proposal" at bounding box center [769, 242] width 58 height 16
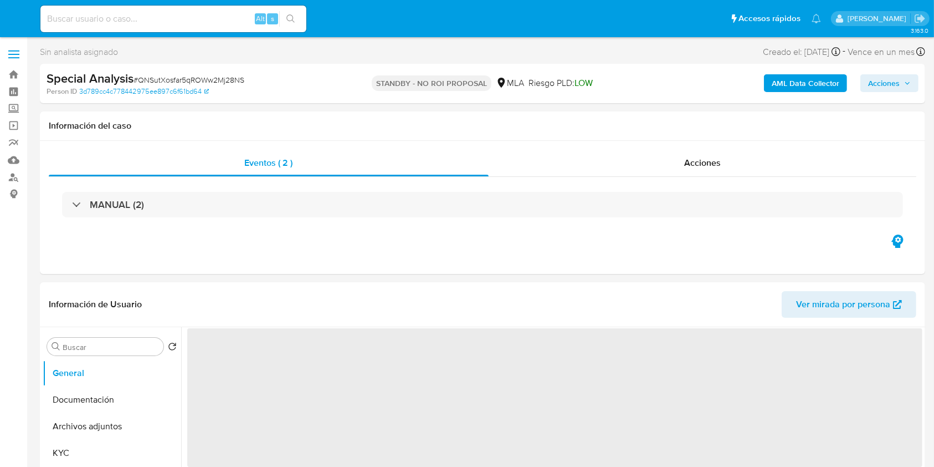
select select "10"
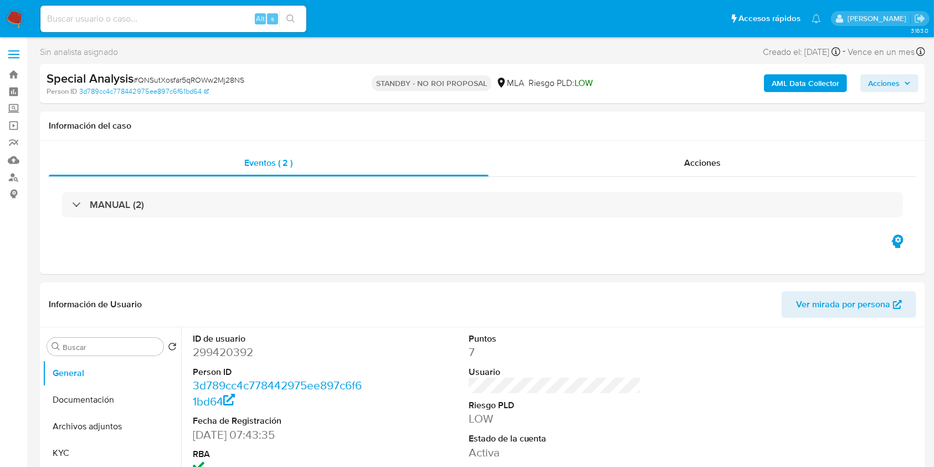
click at [163, 24] on input at bounding box center [173, 19] width 266 height 14
paste input "qrUKRCKwP8dOAcRYtMvSEAjE"
type input "qrUKRCKwP8dOAcRYtMvSEAjE"
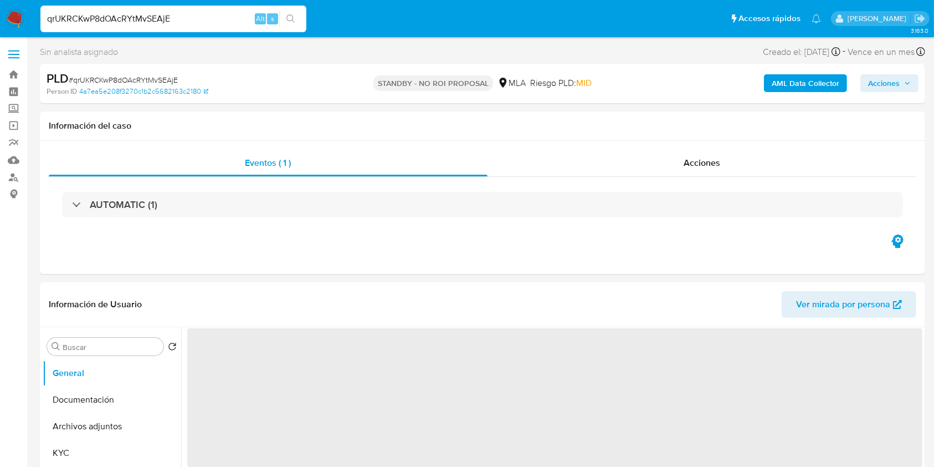
scroll to position [142, 0]
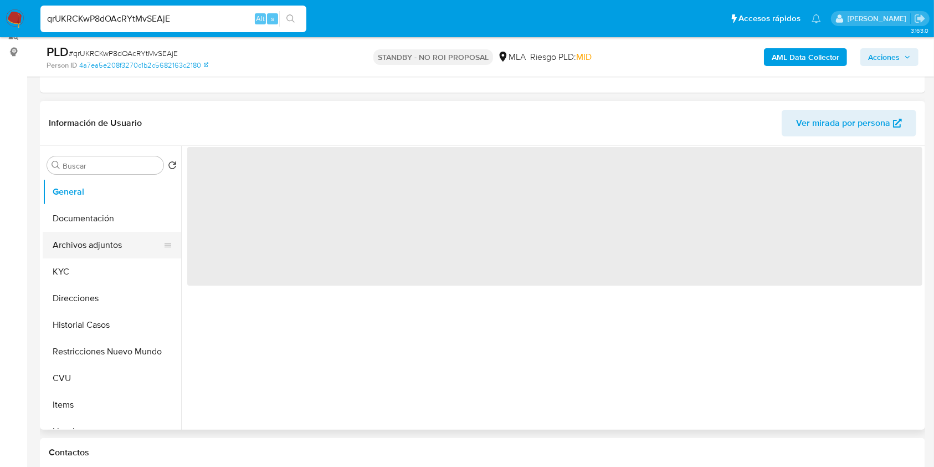
select select "10"
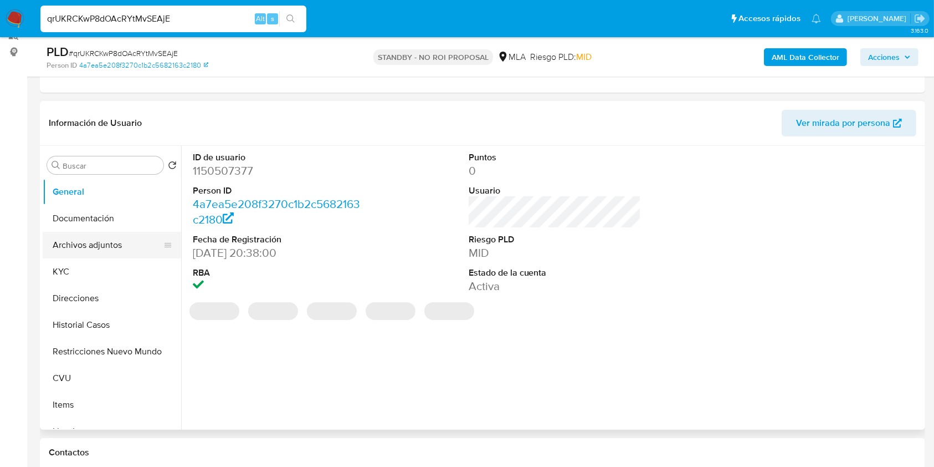
click at [117, 239] on button "Archivos adjuntos" at bounding box center [108, 245] width 130 height 27
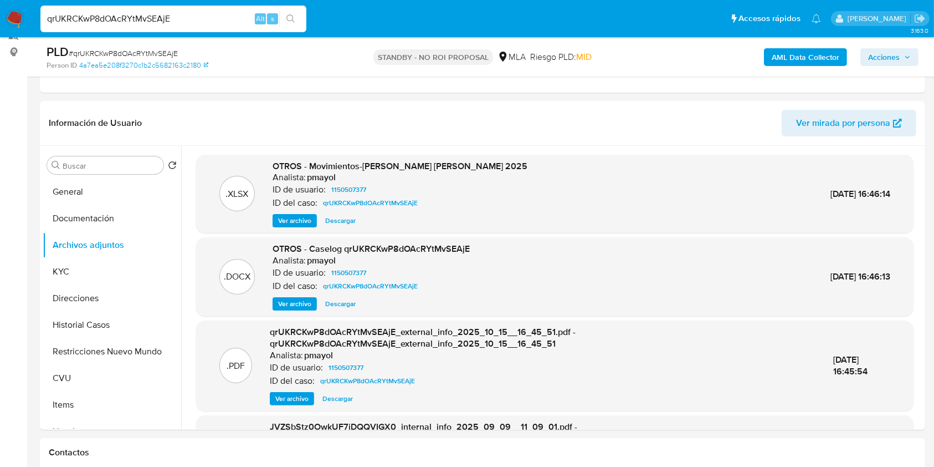
scroll to position [0, 0]
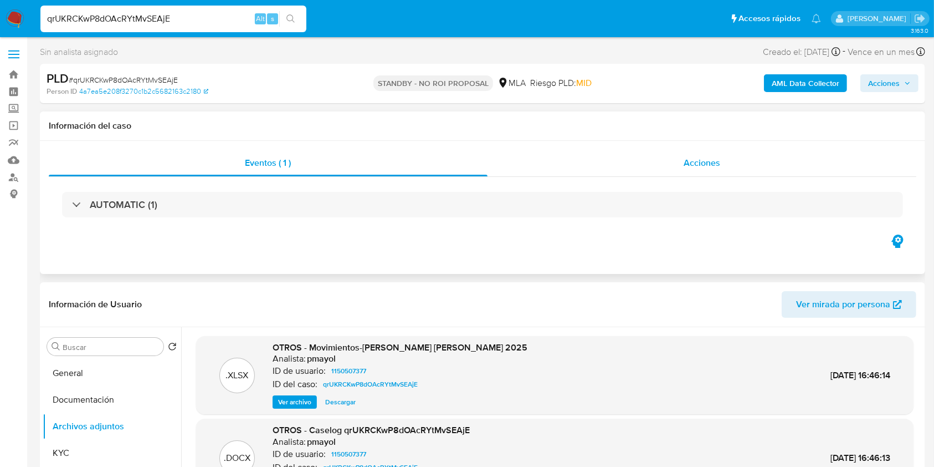
click at [729, 157] on div "Acciones" at bounding box center [702, 163] width 429 height 27
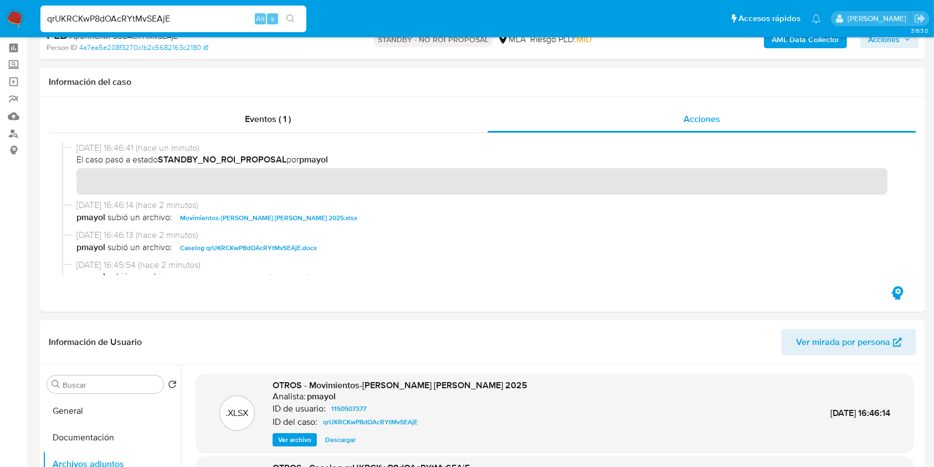
scroll to position [4, 0]
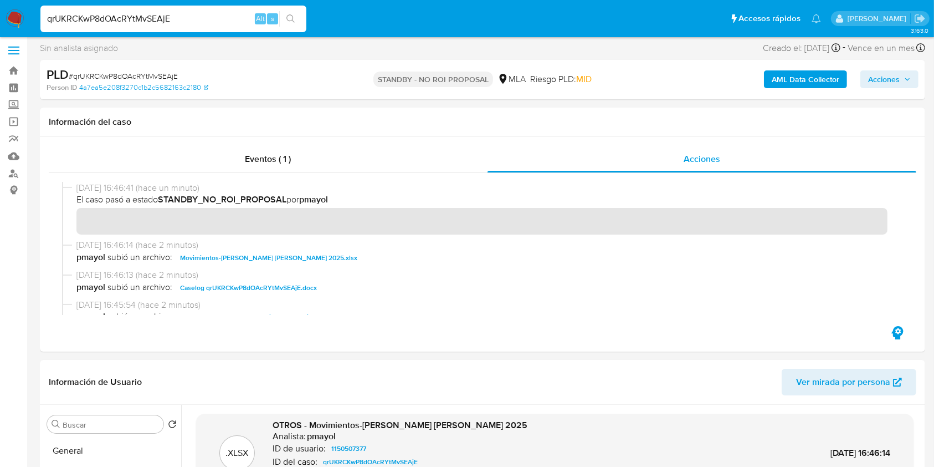
click at [149, 76] on span "# qrUKRCKwP8dOAcRYtMvSEAjE" at bounding box center [123, 75] width 109 height 11
copy span "qrUKRCKwP8dOAcRYtMvSEAjE"
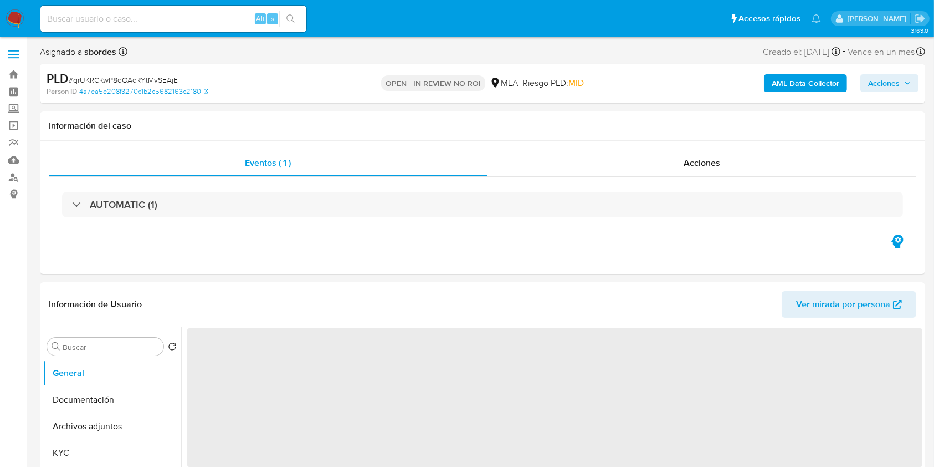
select select "10"
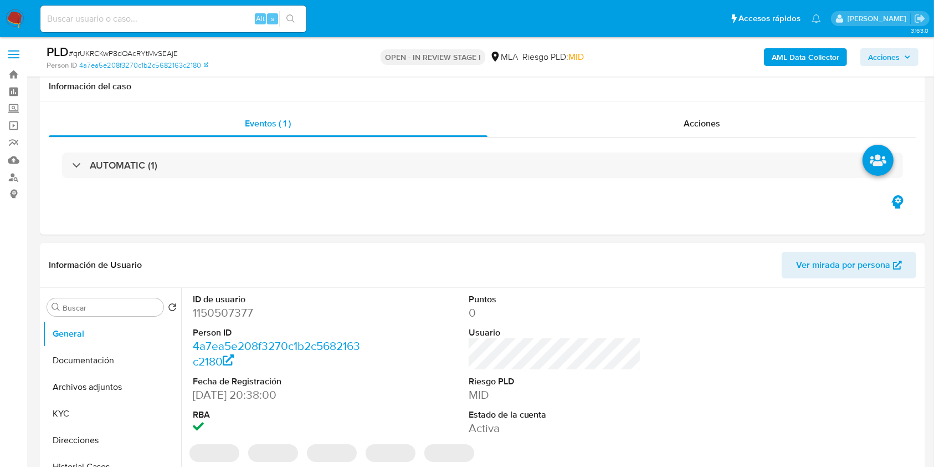
scroll to position [75, 0]
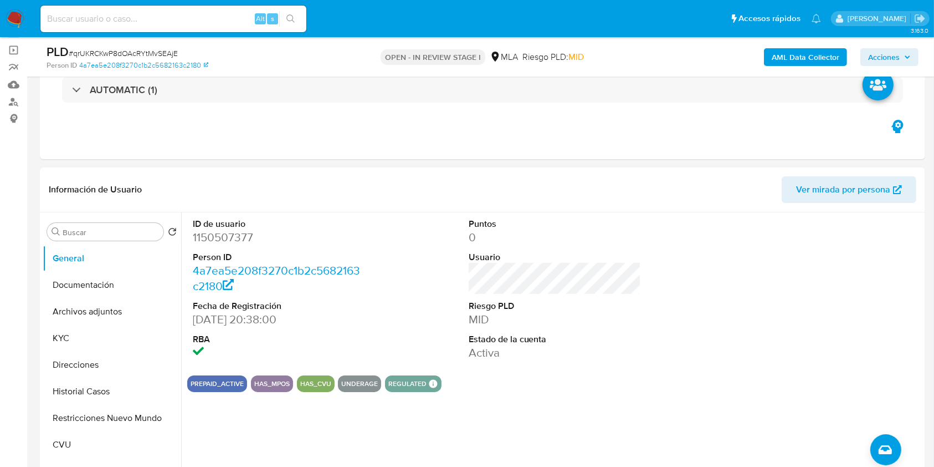
click at [899, 56] on span "Acciones" at bounding box center [884, 57] width 32 height 18
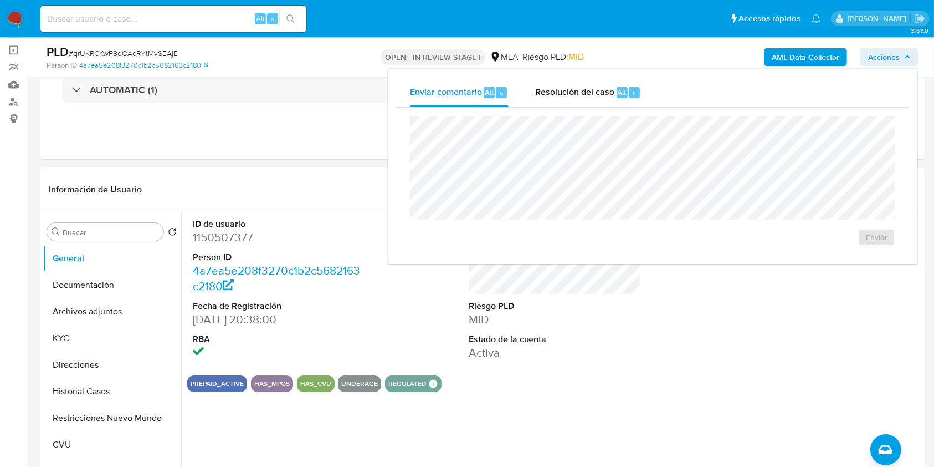
click at [549, 108] on div "Enviar" at bounding box center [653, 181] width 512 height 147
click at [554, 98] on span "Resolución del caso" at bounding box center [574, 91] width 79 height 13
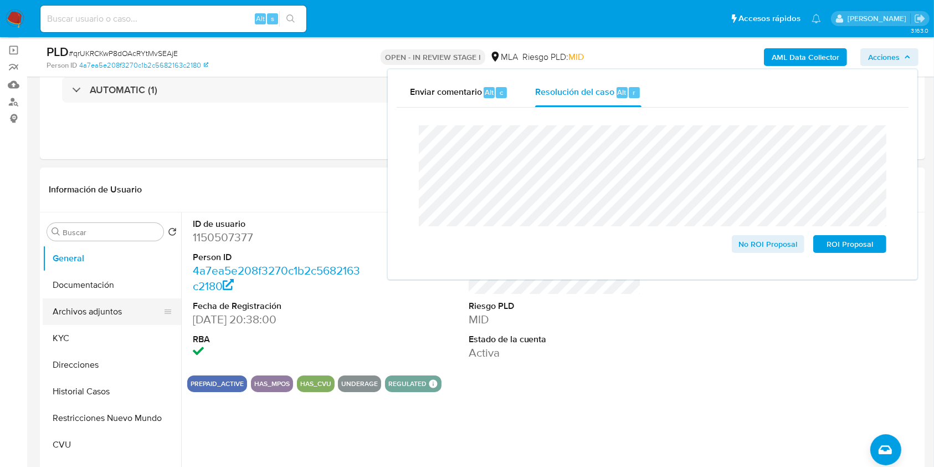
click at [80, 313] on button "Archivos adjuntos" at bounding box center [108, 311] width 130 height 27
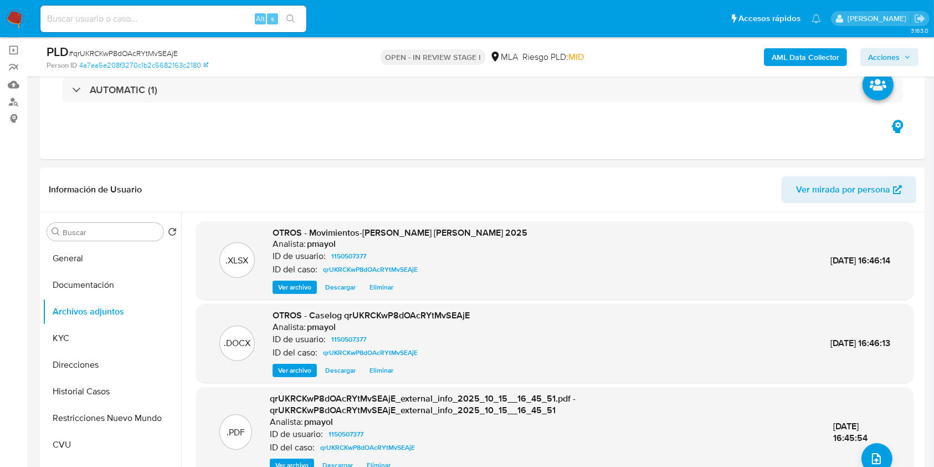
click at [878, 60] on span "Acciones" at bounding box center [884, 57] width 32 height 18
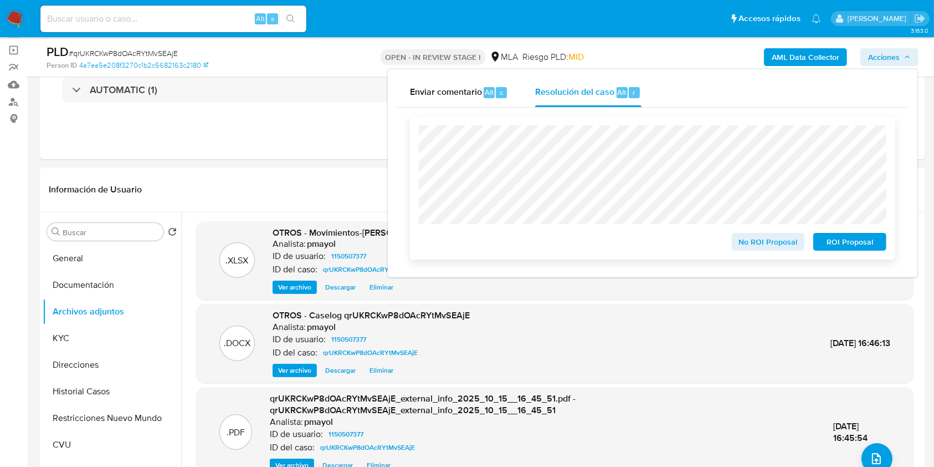
click at [746, 242] on span "No ROI Proposal" at bounding box center [769, 242] width 58 height 16
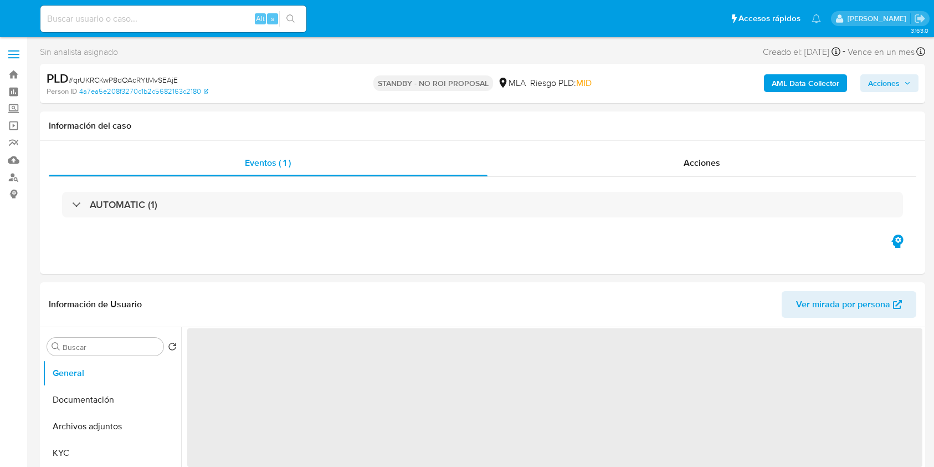
select select "10"
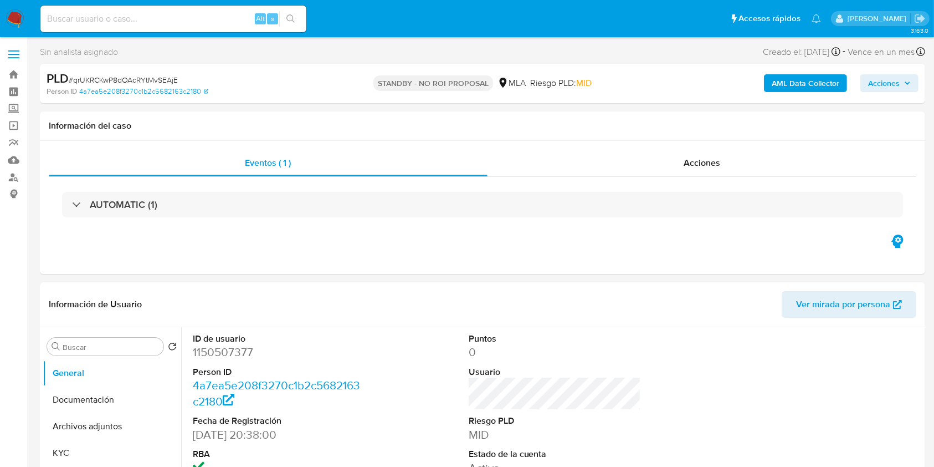
click at [12, 15] on img at bounding box center [15, 18] width 19 height 19
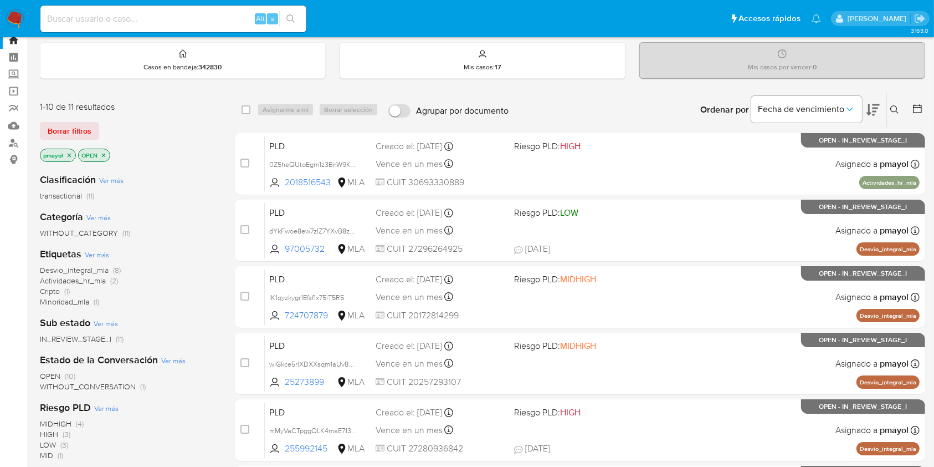
scroll to position [24, 0]
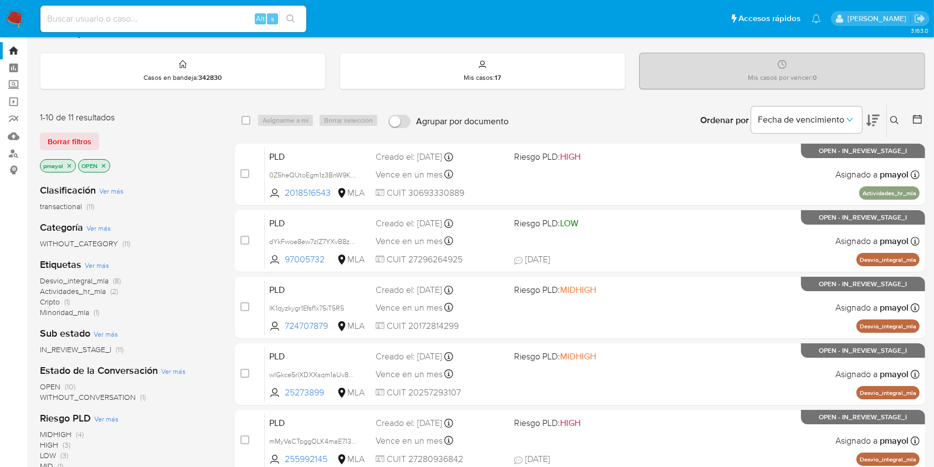
click at [69, 160] on p "pmayol" at bounding box center [57, 166] width 35 height 12
click at [66, 166] on icon "close-filter" at bounding box center [69, 165] width 7 height 7
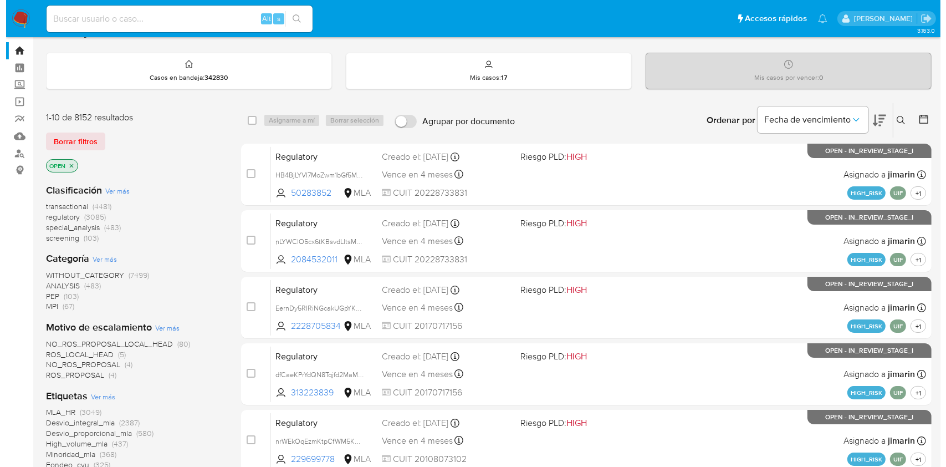
scroll to position [432, 0]
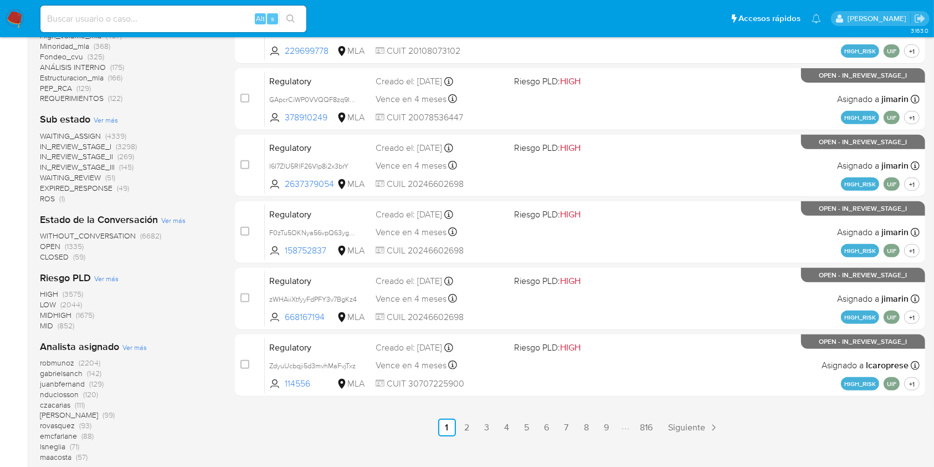
click at [130, 342] on span "Ver más" at bounding box center [134, 347] width 24 height 10
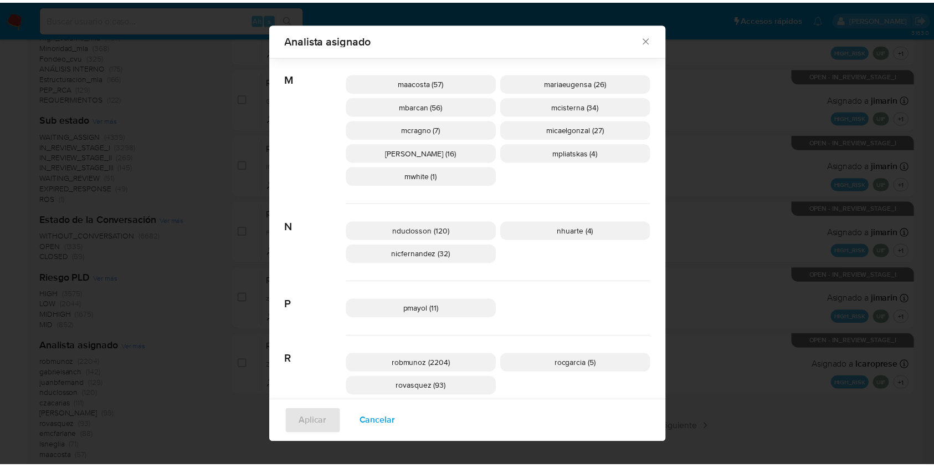
scroll to position [585, 0]
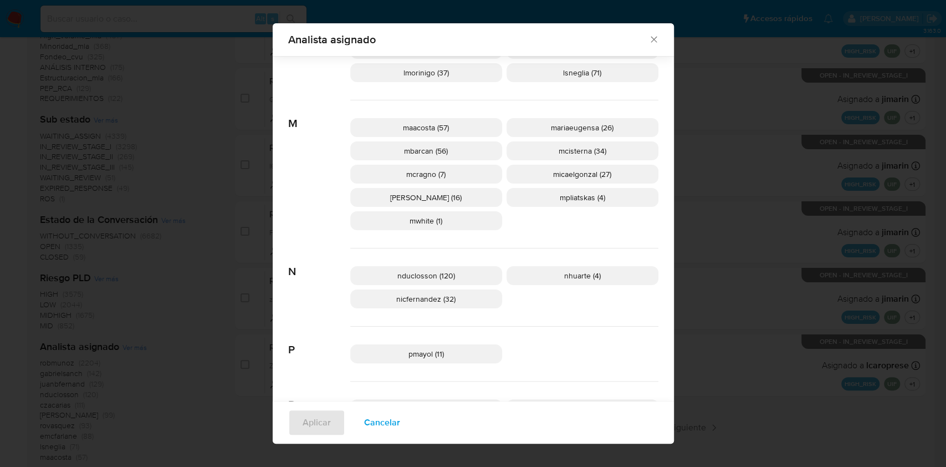
click at [648, 39] on icon "Cerrar" at bounding box center [653, 39] width 11 height 11
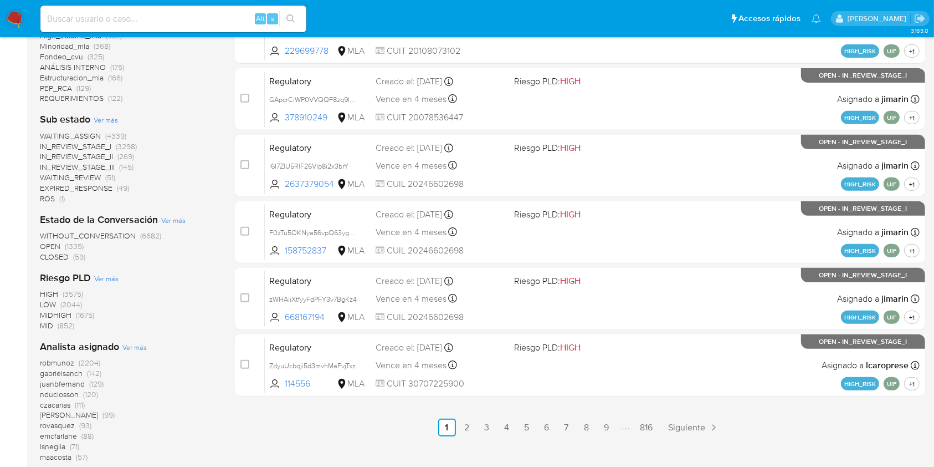
click at [15, 18] on img at bounding box center [15, 18] width 19 height 19
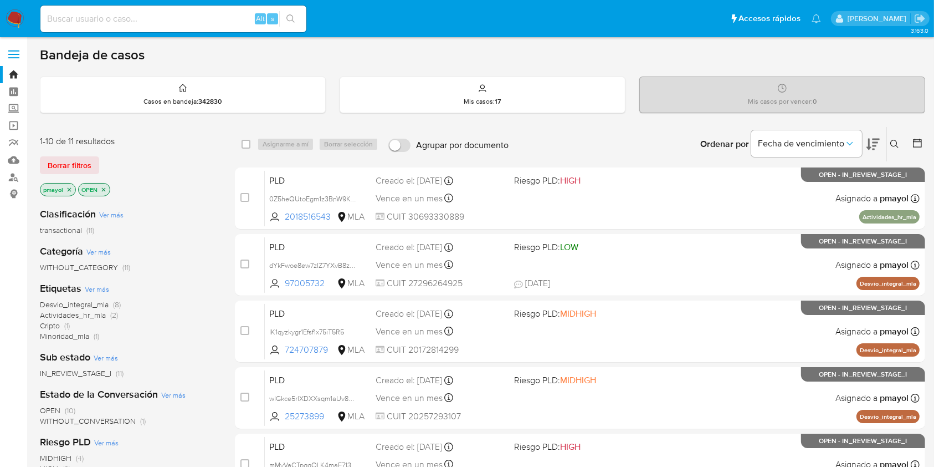
click at [215, 23] on input at bounding box center [173, 19] width 266 height 14
paste input "osQfAkNQzFeEgPKA3cwGronn"
type input "osQfAkNQzFeEgPKA3cwGronn"
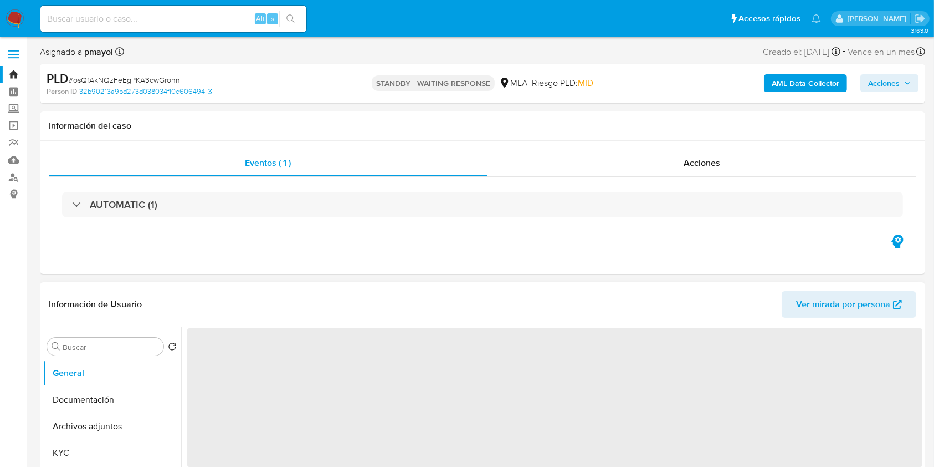
select select "10"
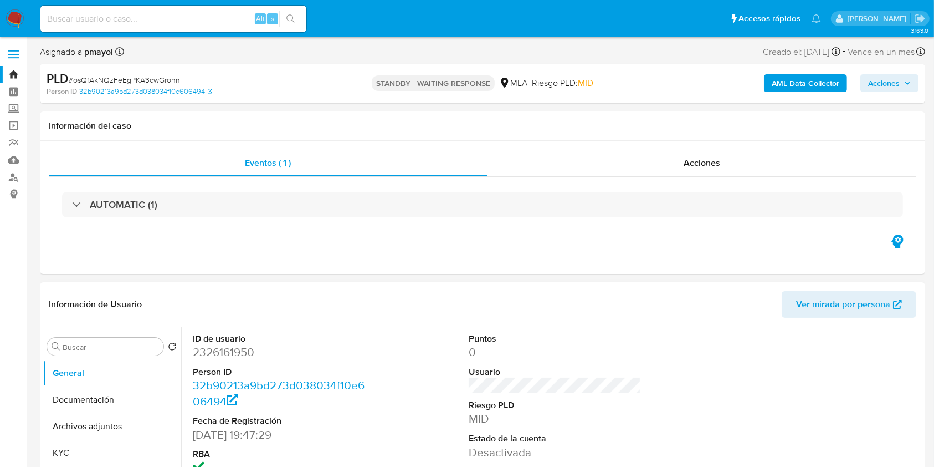
click at [205, 21] on input at bounding box center [173, 19] width 266 height 14
paste input "tiqwUI4X8kzZVuOnW1WEQzC0"
type input "tiqwUI4X8kzZVuOnW1WEQzC0"
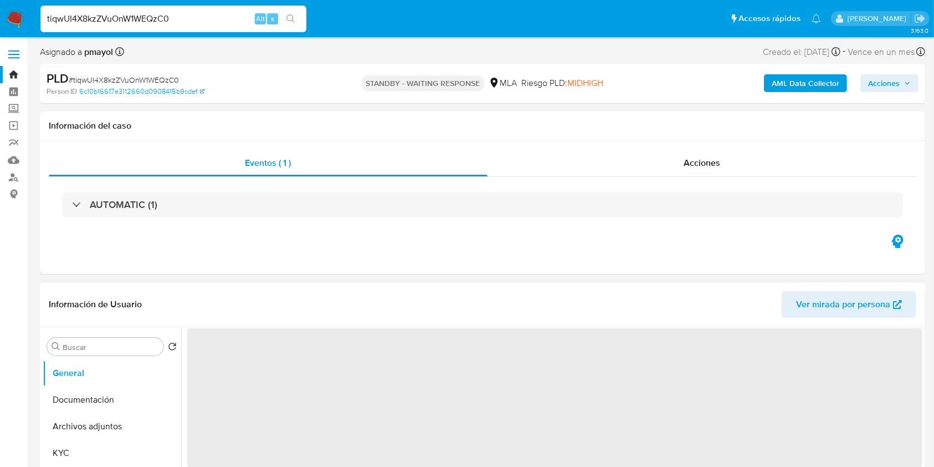
select select "10"
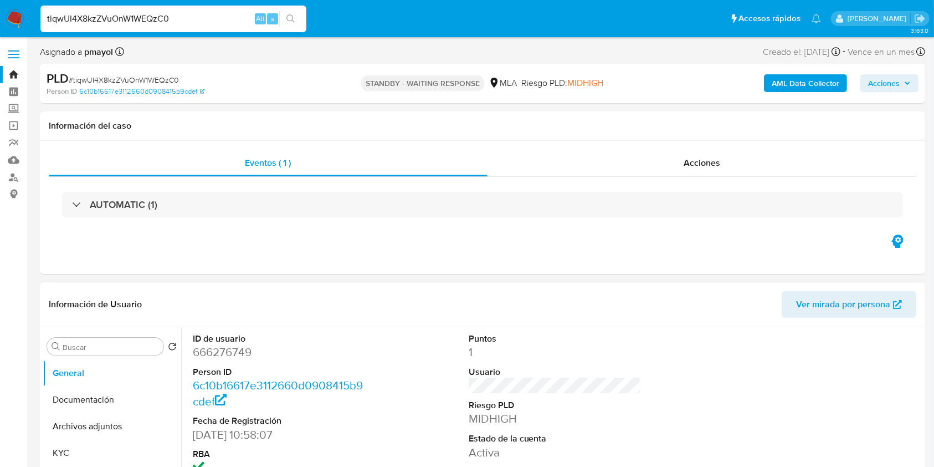
click at [223, 24] on input "tiqwUI4X8kzZVuOnW1WEQzC0" at bounding box center [173, 19] width 266 height 14
paste input "NvWI0IkvPU6JhWvTU89Aje0d"
type input "NvWI0IkvPU6JhWvTU89Aje0d"
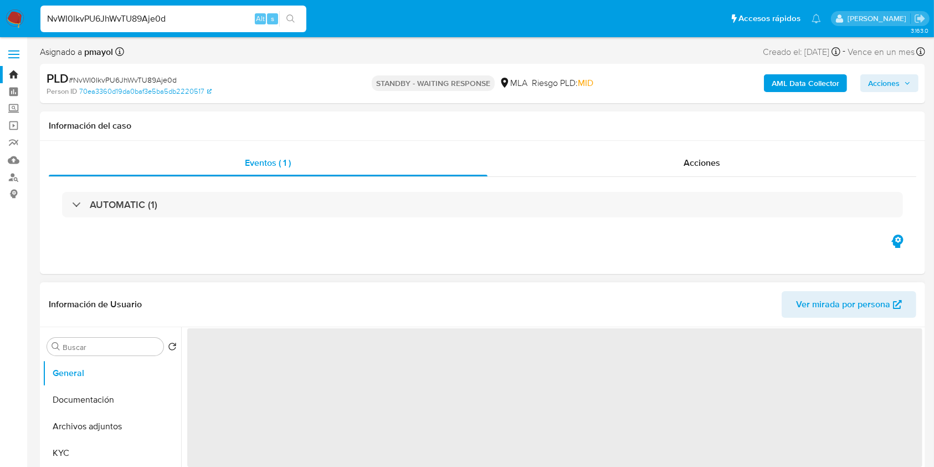
select select "10"
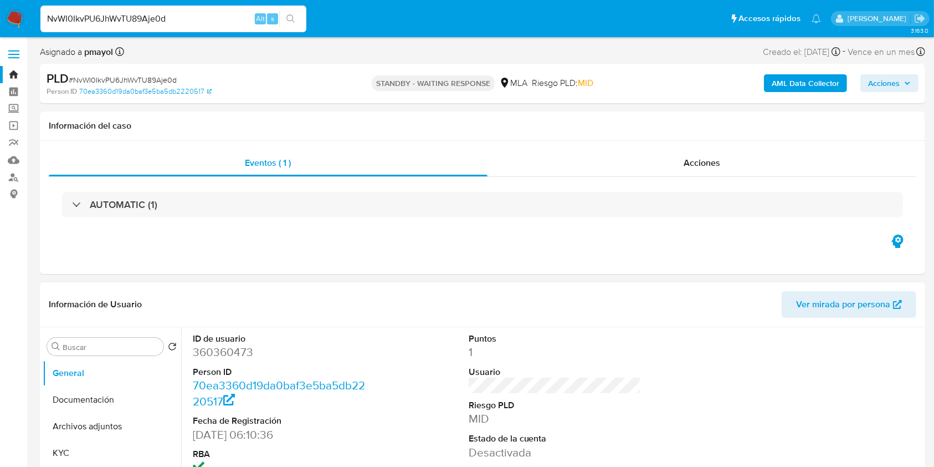
click at [182, 16] on input "NvWI0IkvPU6JhWvTU89Aje0d" at bounding box center [173, 19] width 266 height 14
paste input "dYkFwoe8ew7zIZ7YXvB8zbDL"
type input "dYkFwoe8ew7zIZ7YXvB8zbDL"
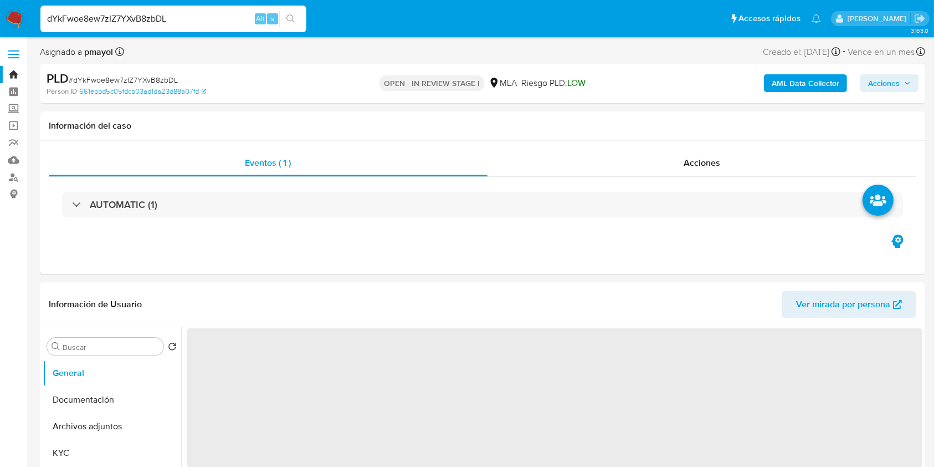
select select "10"
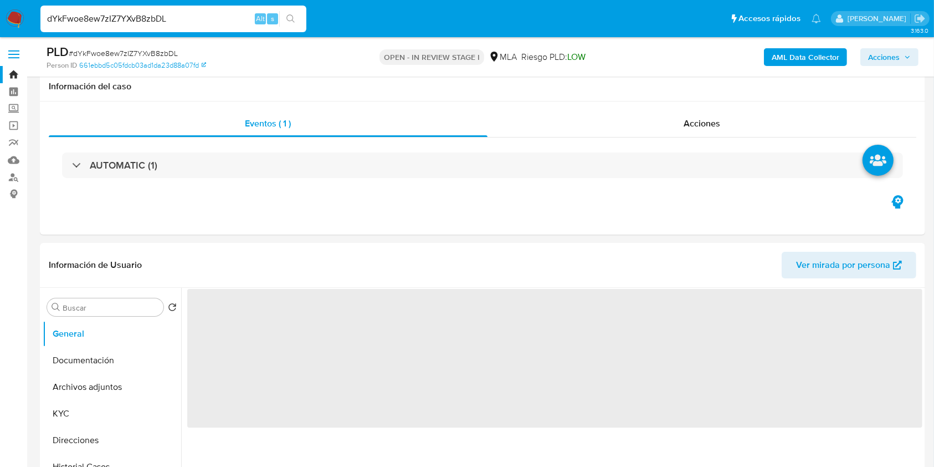
scroll to position [340, 0]
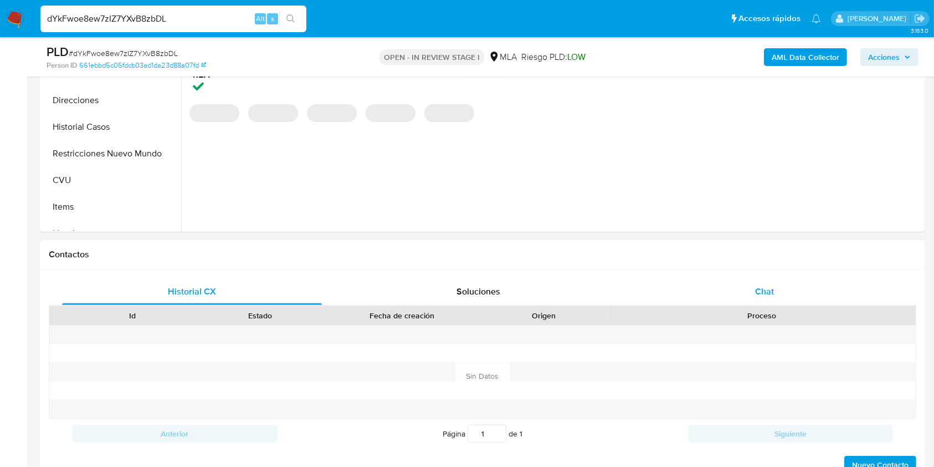
click at [782, 290] on div "Chat" at bounding box center [765, 291] width 260 height 27
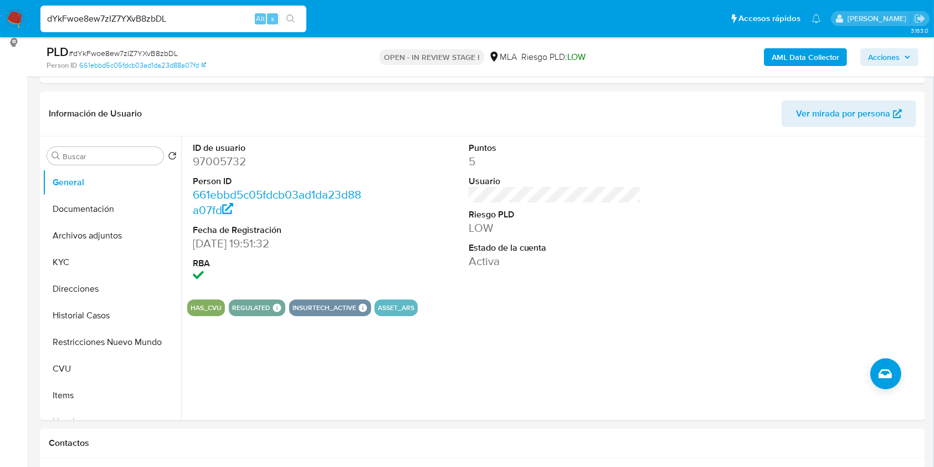
scroll to position [120, 0]
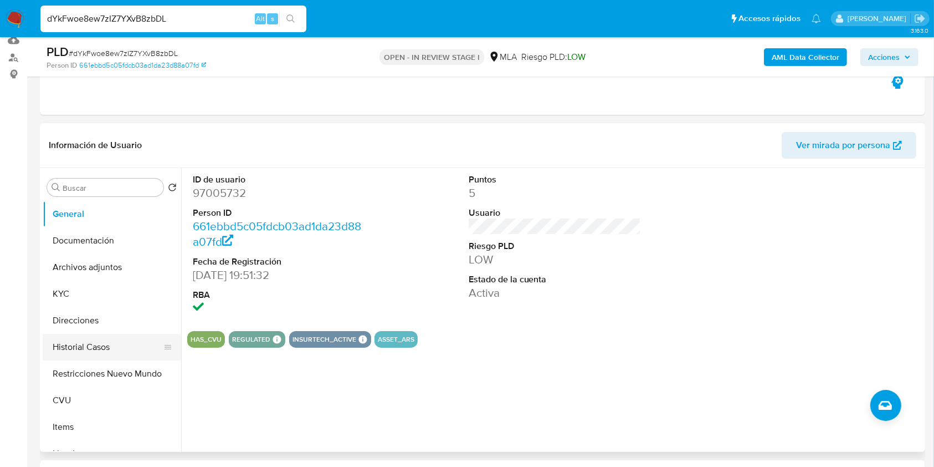
click at [99, 344] on button "Historial Casos" at bounding box center [108, 347] width 130 height 27
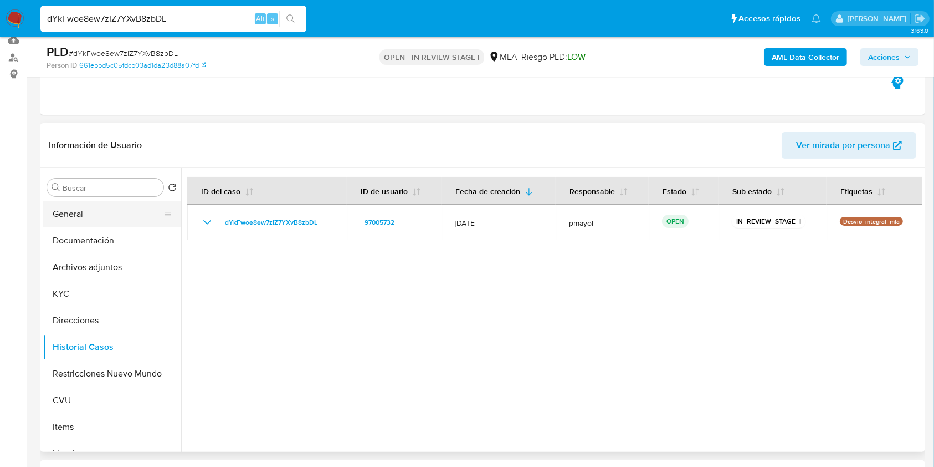
click at [73, 215] on button "General" at bounding box center [108, 214] width 130 height 27
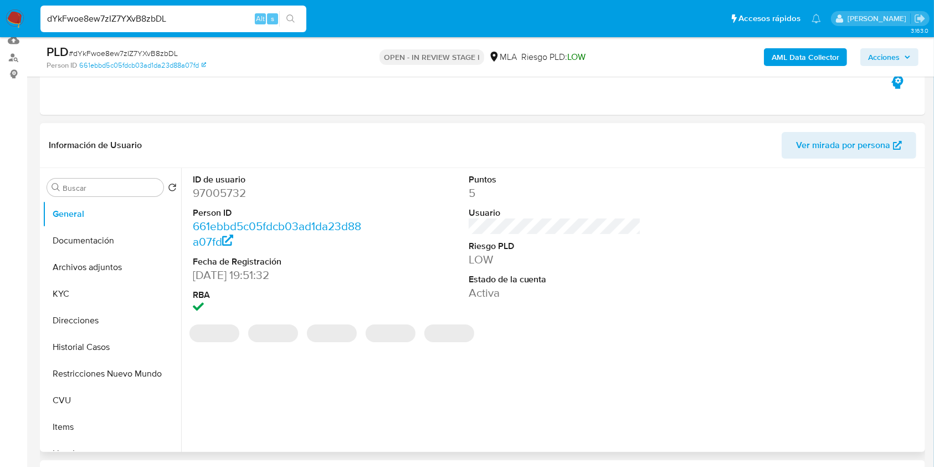
click at [226, 196] on dd "97005732" at bounding box center [279, 193] width 173 height 16
copy dd "97005732"
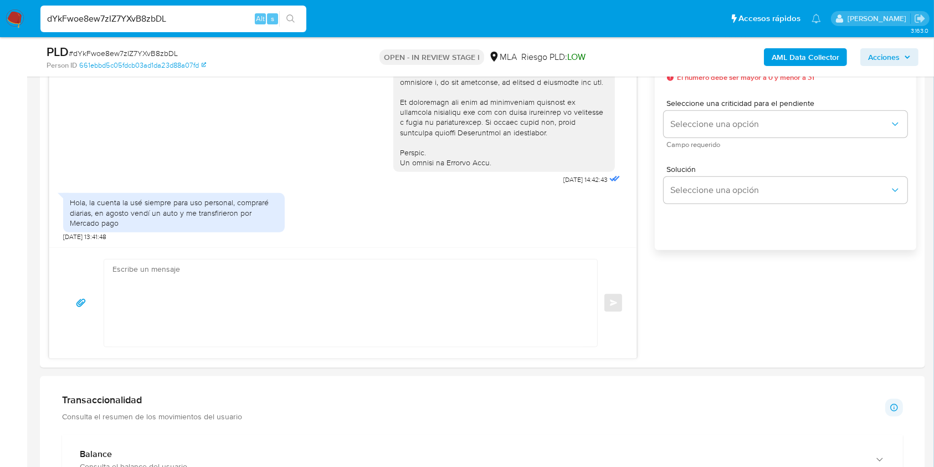
scroll to position [656, 0]
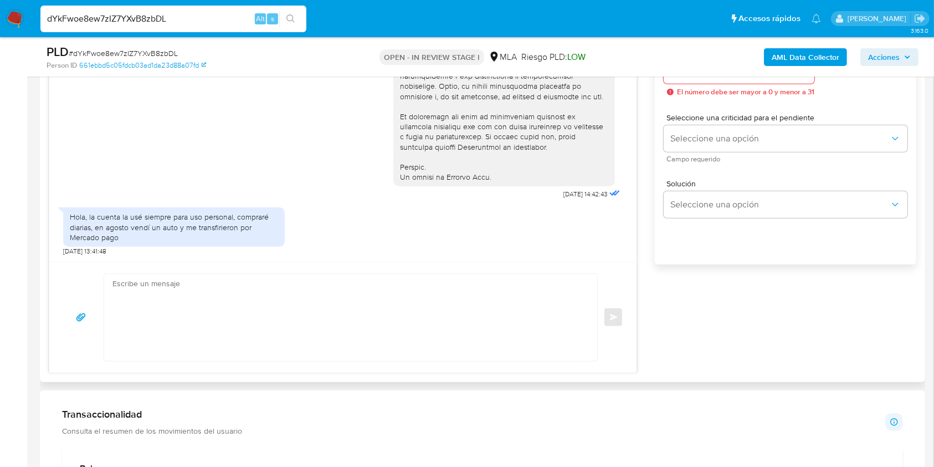
click at [270, 330] on textarea at bounding box center [348, 317] width 471 height 87
paste textarea "- Gonzalo Alberto García - CUIT 20370680443 ("
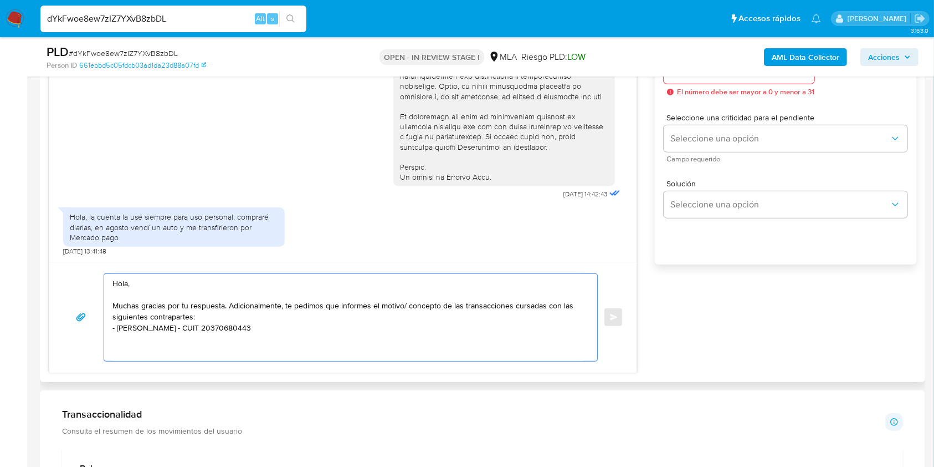
paste textarea "- Marcelo Fabian Agrelo - CUIT 20215869580"
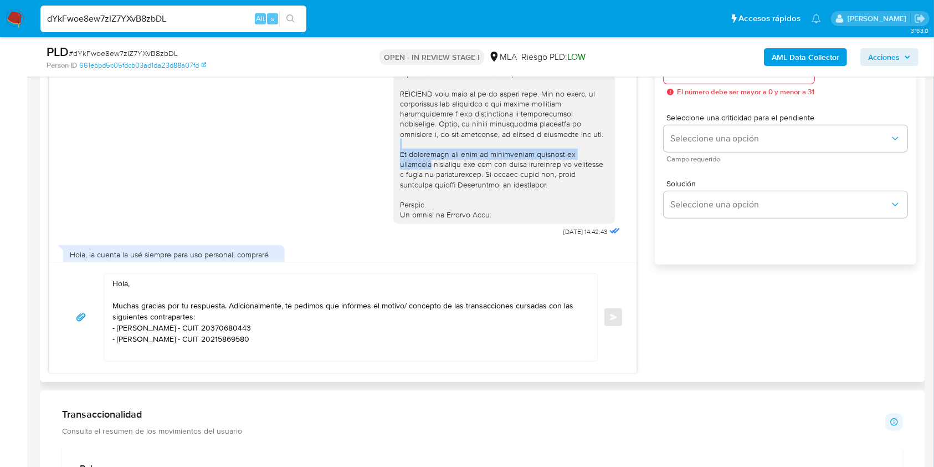
drag, startPoint x: 637, startPoint y: 171, endPoint x: 635, endPoint y: 161, distance: 9.7
click at [635, 161] on div "17/09/2025 14:42:43 Hola, la cuenta la usé siempre para uso personal, compraré …" at bounding box center [342, 139] width 587 height 245
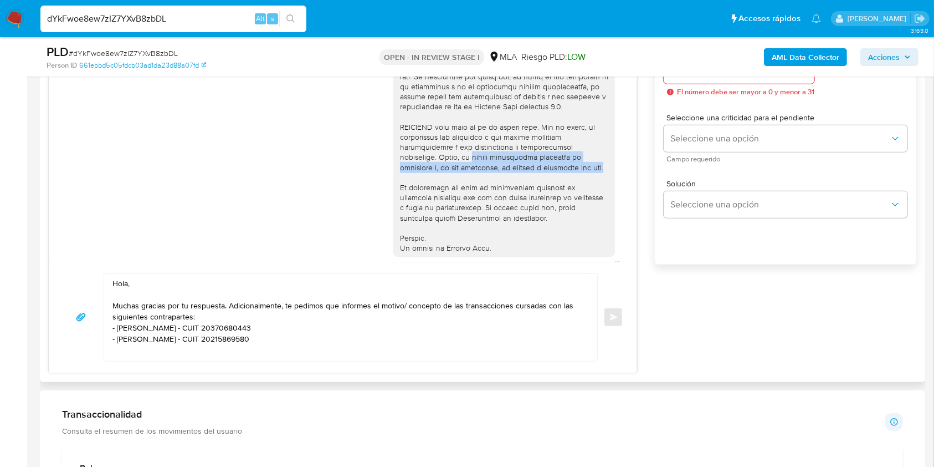
drag, startPoint x: 545, startPoint y: 188, endPoint x: 459, endPoint y: 167, distance: 89.0
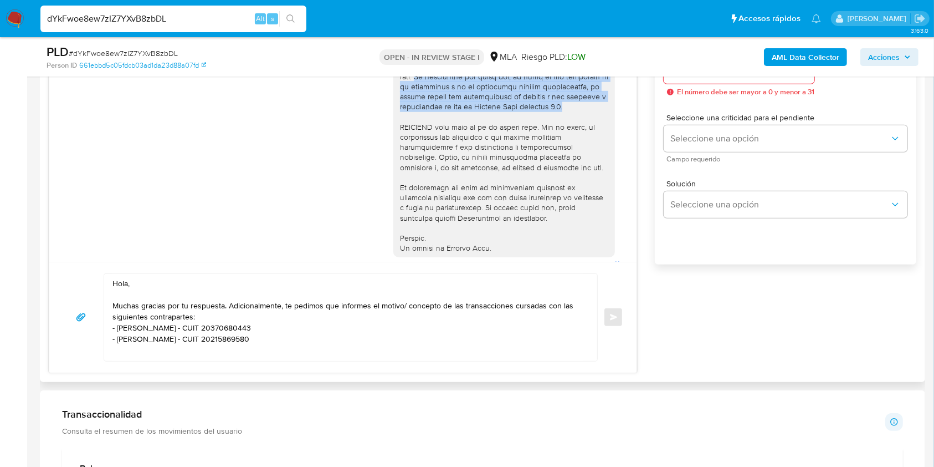
drag, startPoint x: 564, startPoint y: 120, endPoint x: 388, endPoint y: 90, distance: 178.2
copy div "Es importante que sepas que, en caso de no responder a lo solicitado o si lo pr…"
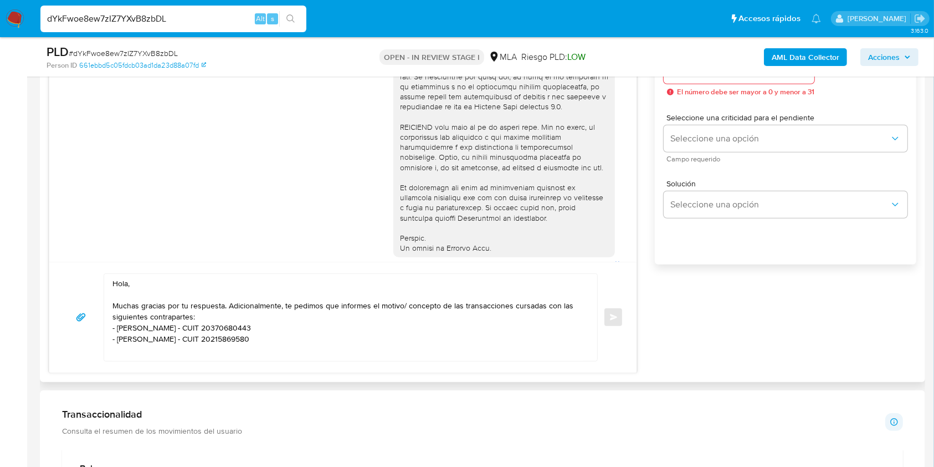
click at [330, 348] on textarea "Hola, Muchas gracias por tu respuesta. Adicionalmente, te pedimos que informes …" at bounding box center [348, 317] width 471 height 87
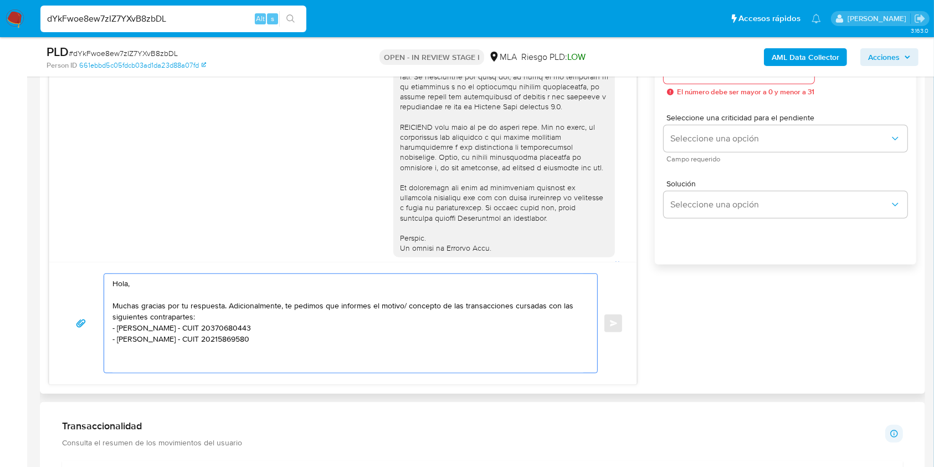
paste textarea "Es importante que sepas que, en caso de no responder a lo solicitado o si lo pr…"
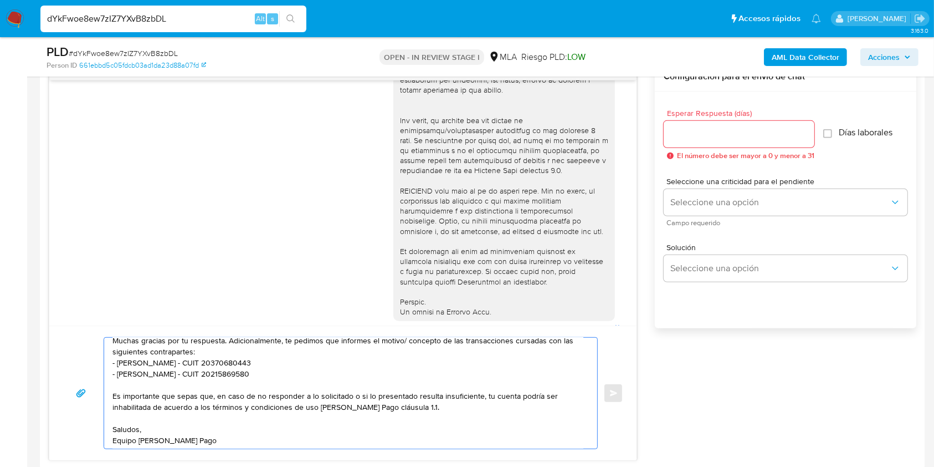
scroll to position [580, 0]
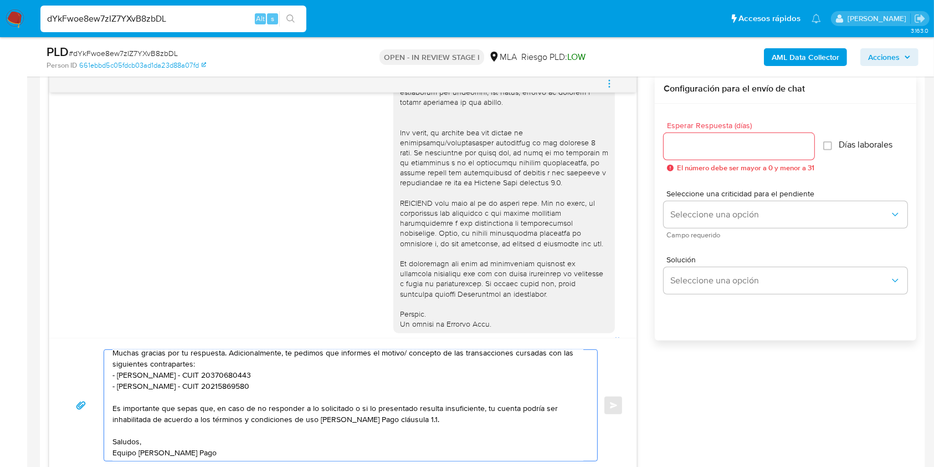
type textarea "Hola, Muchas gracias por tu respuesta. Adicionalmente, te pedimos que informes …"
click at [732, 147] on input "Esperar Respuesta (días)" at bounding box center [739, 146] width 151 height 14
type input "1"
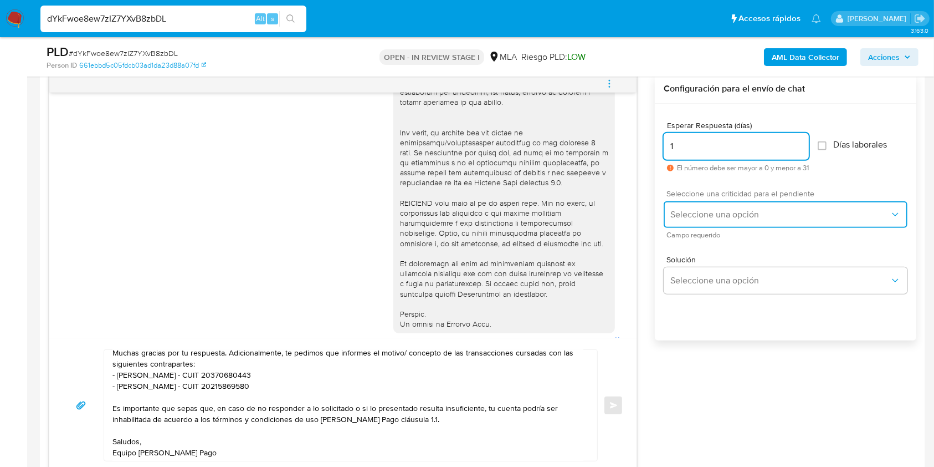
click at [691, 225] on button "Seleccione una opción" at bounding box center [786, 214] width 244 height 27
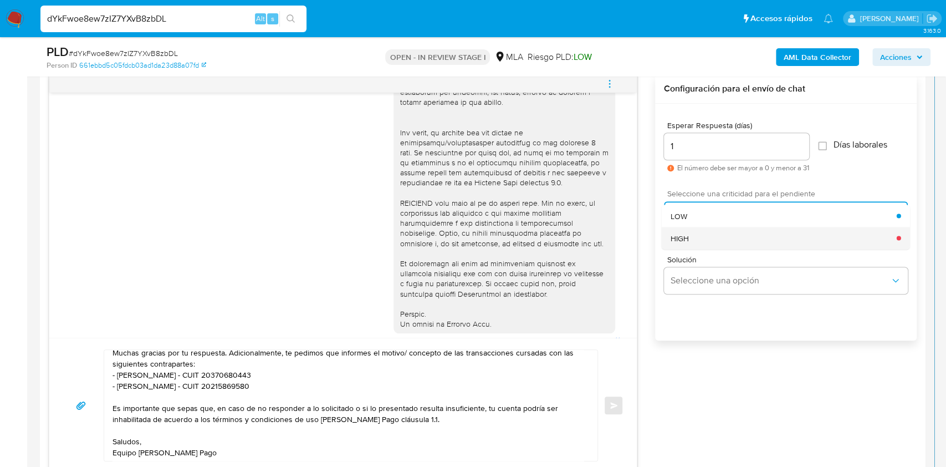
click at [686, 242] on div "HIGH" at bounding box center [784, 238] width 226 height 22
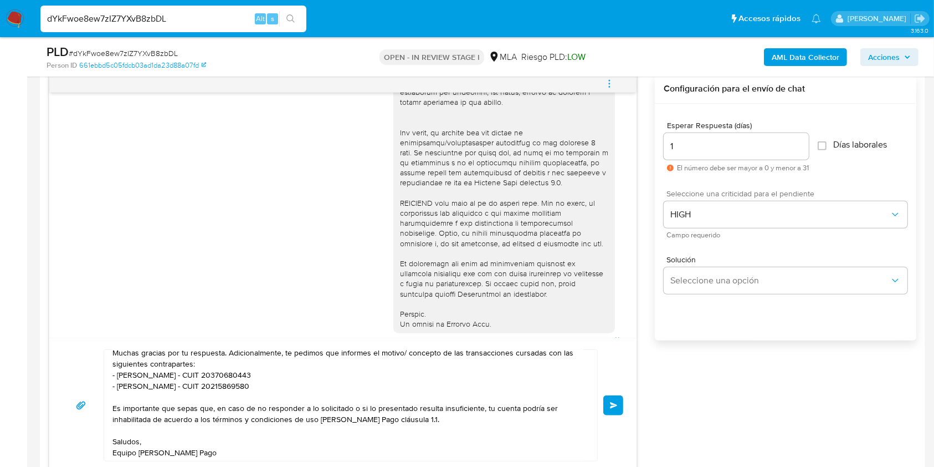
click at [610, 407] on span "Enviar" at bounding box center [614, 405] width 8 height 7
click at [605, 392] on div "Hola, Muchas gracias por tu respuesta. Adicionalmente, te pedimos que informes …" at bounding box center [343, 405] width 561 height 112
click at [611, 408] on button "Enviar" at bounding box center [614, 405] width 20 height 20
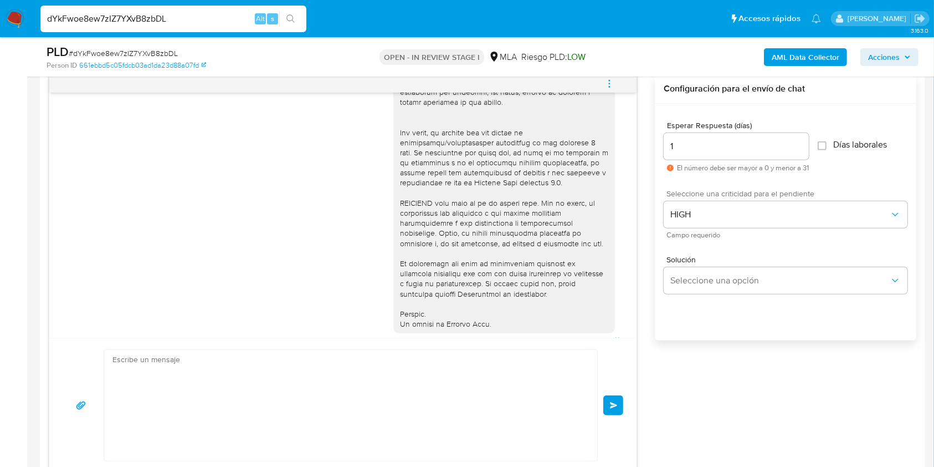
scroll to position [630, 0]
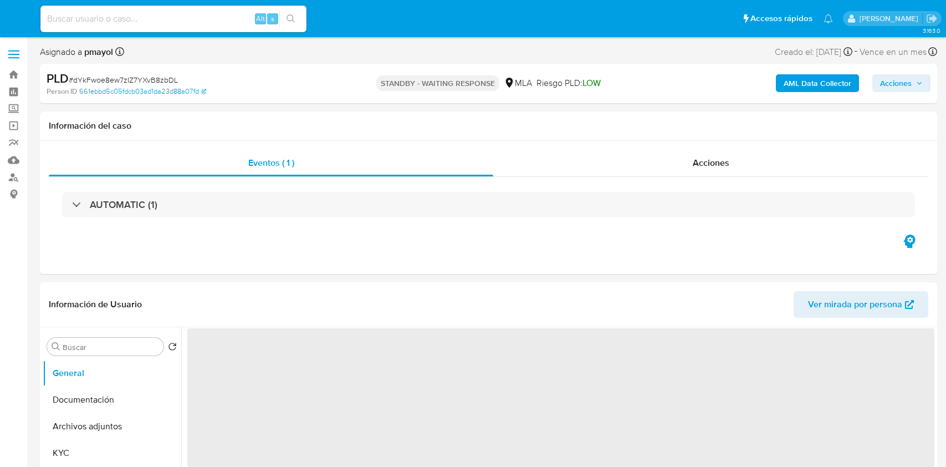
select select "10"
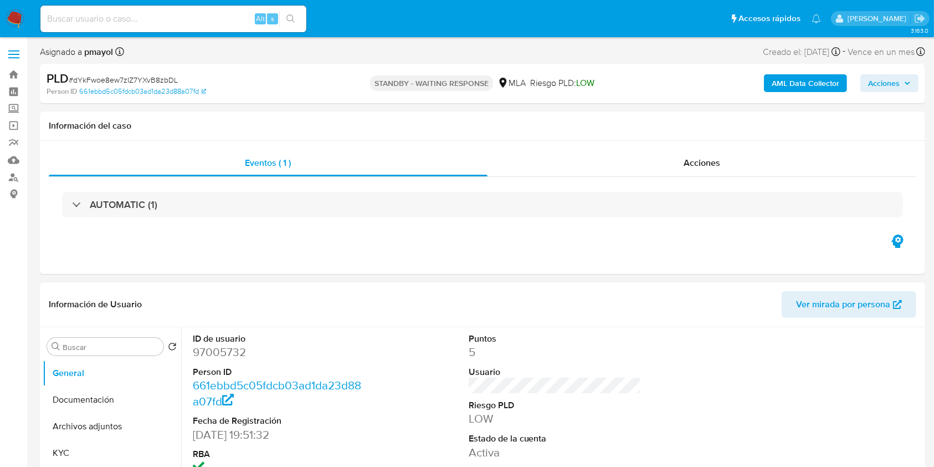
click at [821, 306] on span "Ver mirada por persona" at bounding box center [843, 304] width 94 height 27
click at [172, 19] on input at bounding box center [173, 19] width 266 height 14
paste input "tiqwUI4X8kzZVuOnW1WEQzC0"
type input "tiqwUI4X8kzZVuOnW1WEQzC0"
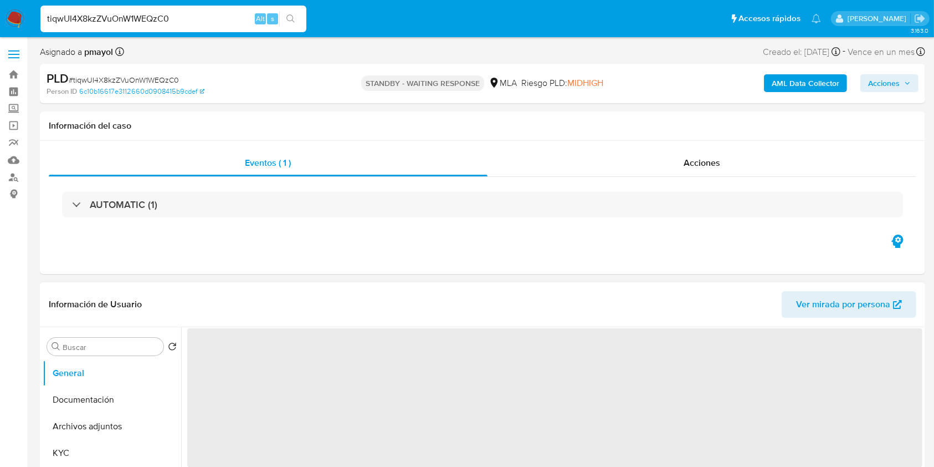
select select "10"
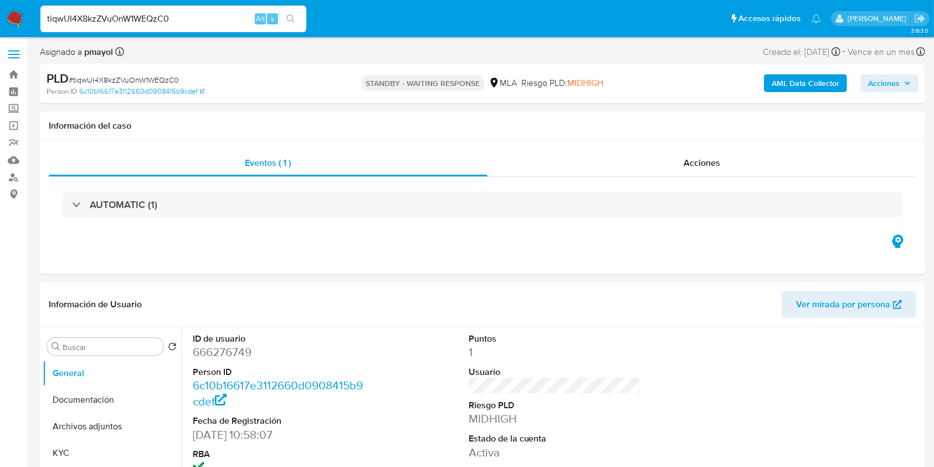
click at [195, 21] on input "tiqwUI4X8kzZVuOnW1WEQzC0" at bounding box center [173, 19] width 266 height 14
paste input "mMyVaCTpggOLK4maE7139dID"
click at [195, 21] on input "tiqwUI4X8kzZVuOnW1WEQzC0" at bounding box center [173, 19] width 266 height 14
type input "mMyVaCTpggOLK4maE7139dID"
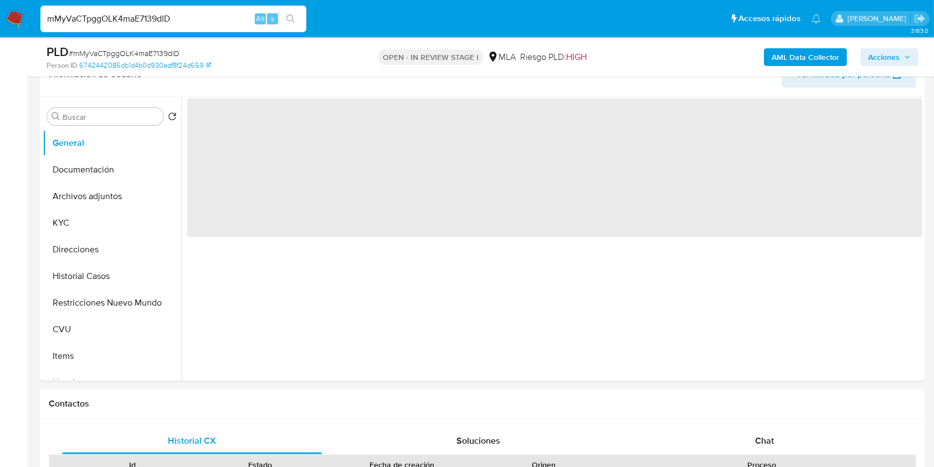
scroll to position [314, 0]
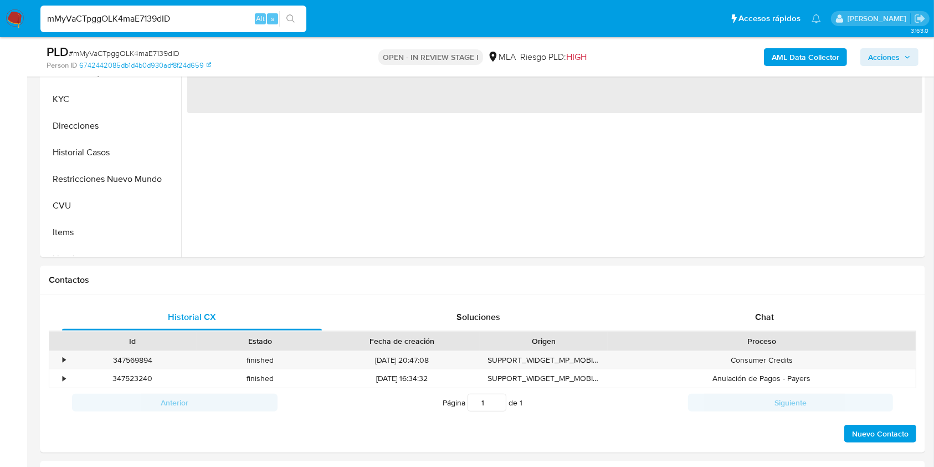
select select "10"
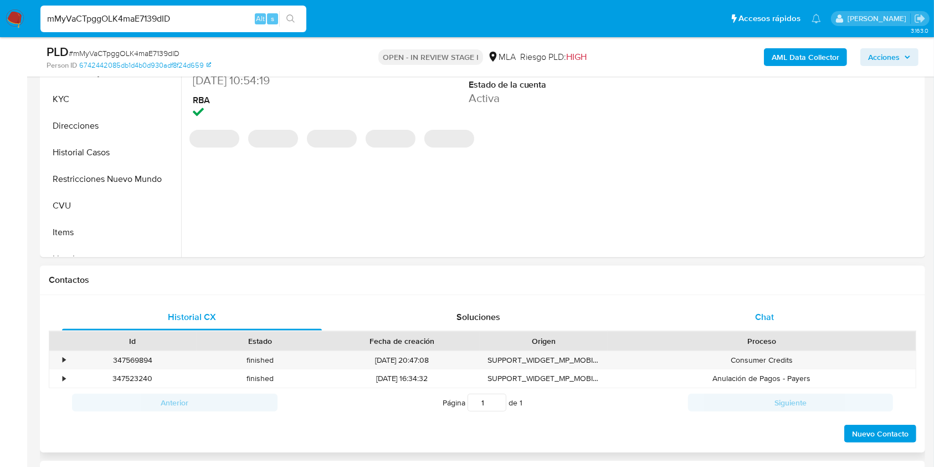
click at [768, 312] on span "Chat" at bounding box center [764, 316] width 19 height 13
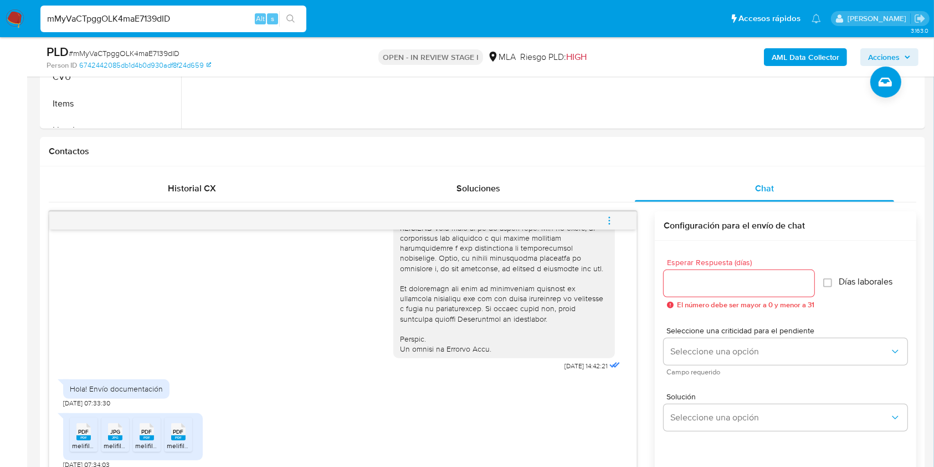
scroll to position [493, 0]
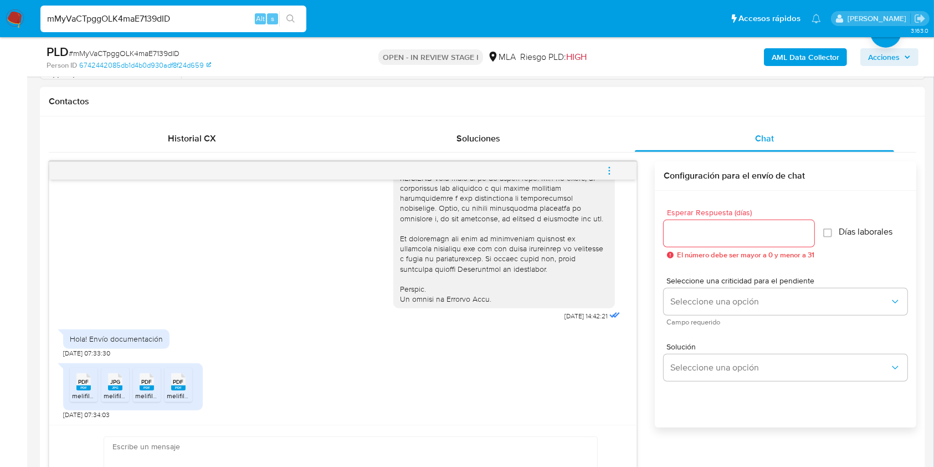
click at [78, 375] on icon at bounding box center [83, 381] width 14 height 17
click at [117, 380] on span "JPG" at bounding box center [115, 381] width 10 height 7
click at [145, 381] on span "PDF" at bounding box center [147, 381] width 11 height 7
click at [177, 381] on span "PDF" at bounding box center [178, 381] width 11 height 7
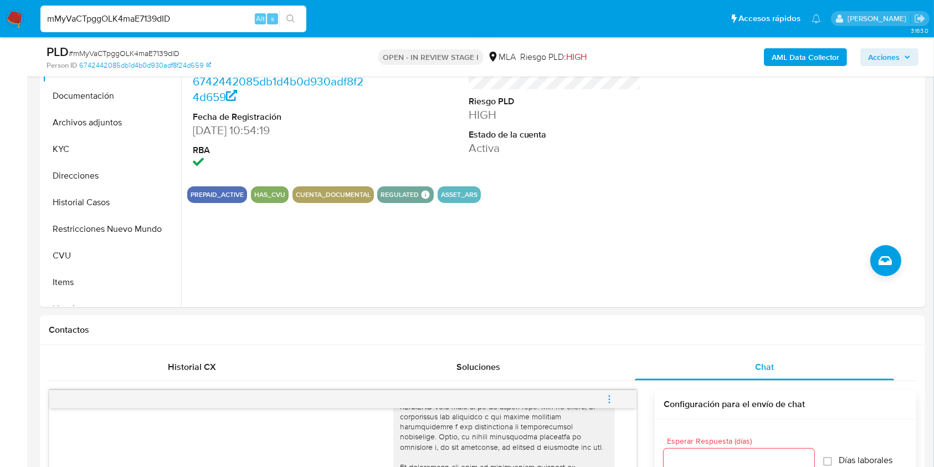
scroll to position [250, 0]
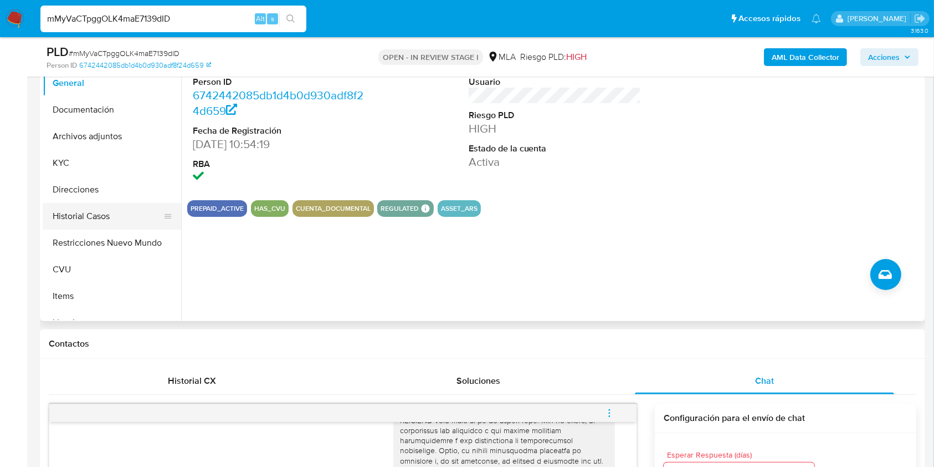
click at [91, 214] on button "Historial Casos" at bounding box center [108, 216] width 130 height 27
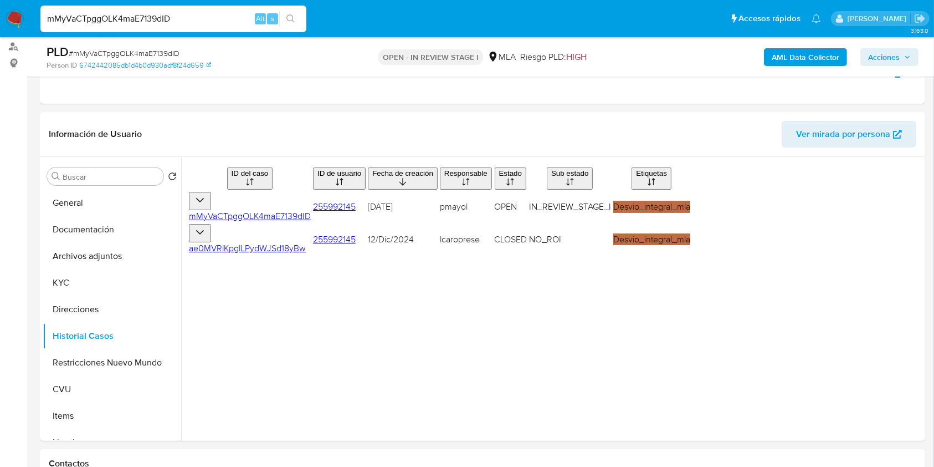
scroll to position [146, 0]
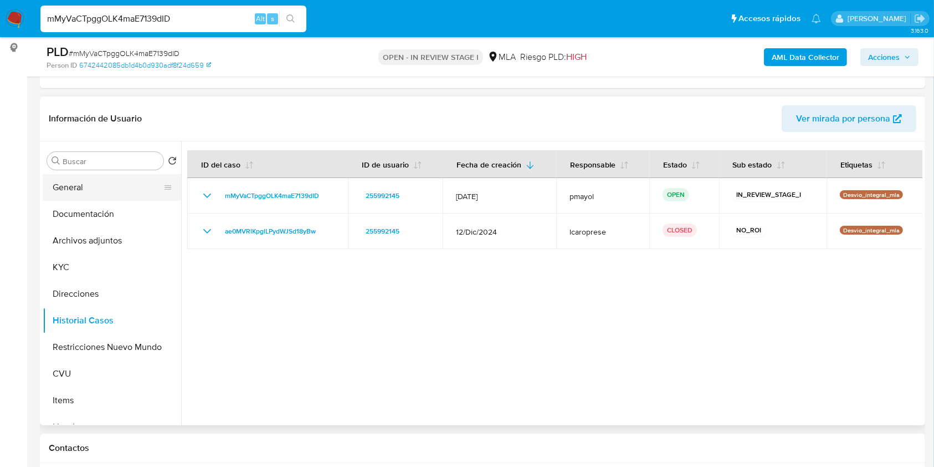
click at [62, 186] on button "General" at bounding box center [108, 187] width 130 height 27
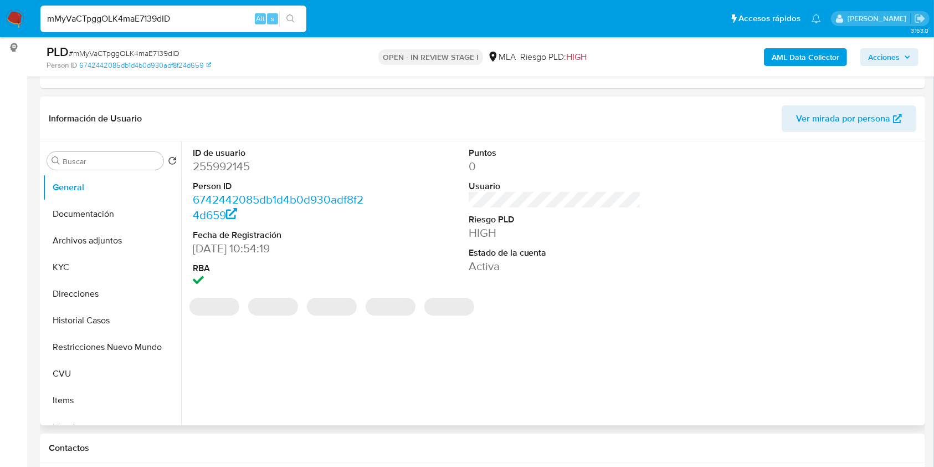
click at [239, 165] on dd "255992145" at bounding box center [279, 166] width 173 height 16
copy dd "255992145"
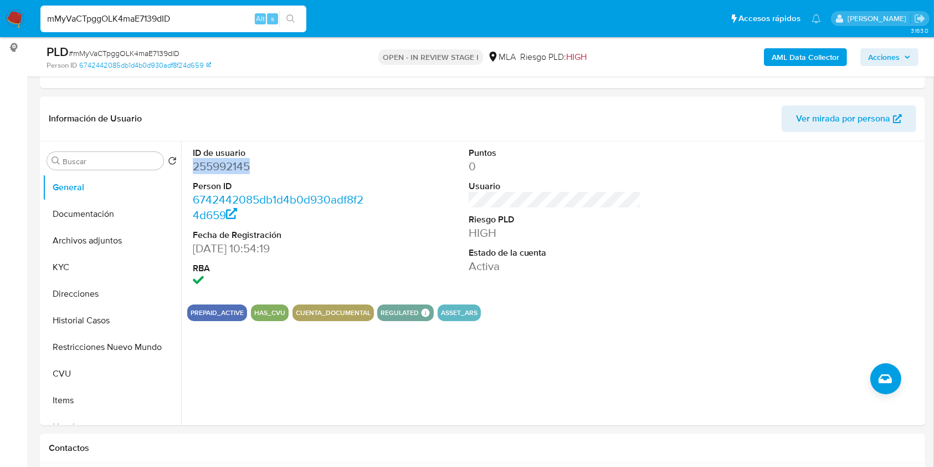
click at [114, 53] on span "# mMyVaCTpggOLK4maE7139dID" at bounding box center [124, 53] width 111 height 11
copy span "mMyVaCTpggOLK4maE7139dID"
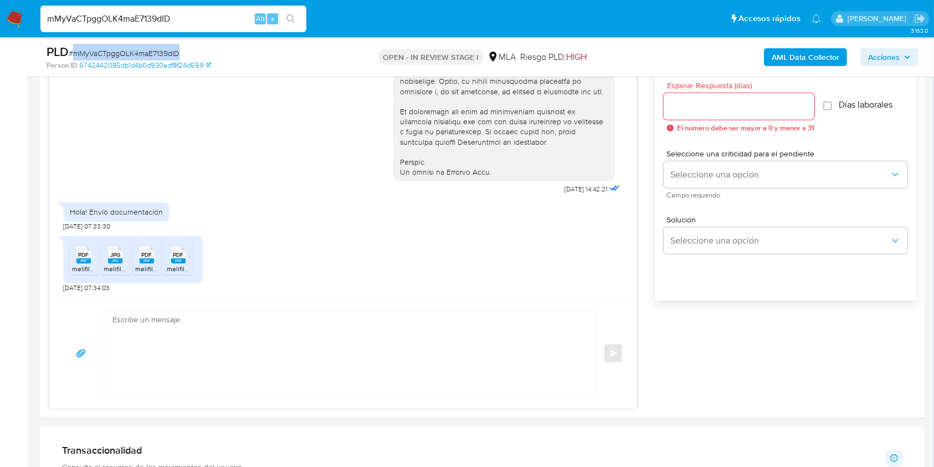
scroll to position [640, 0]
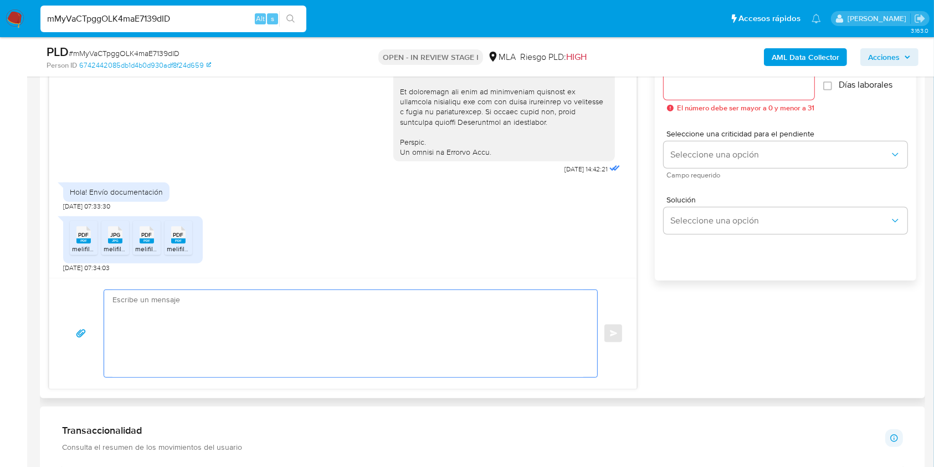
click at [350, 336] on textarea at bounding box center [348, 333] width 471 height 87
paste textarea "Hola, ¡Muchas gracias por tu respuesta! Confirmamos la recepción de la document…"
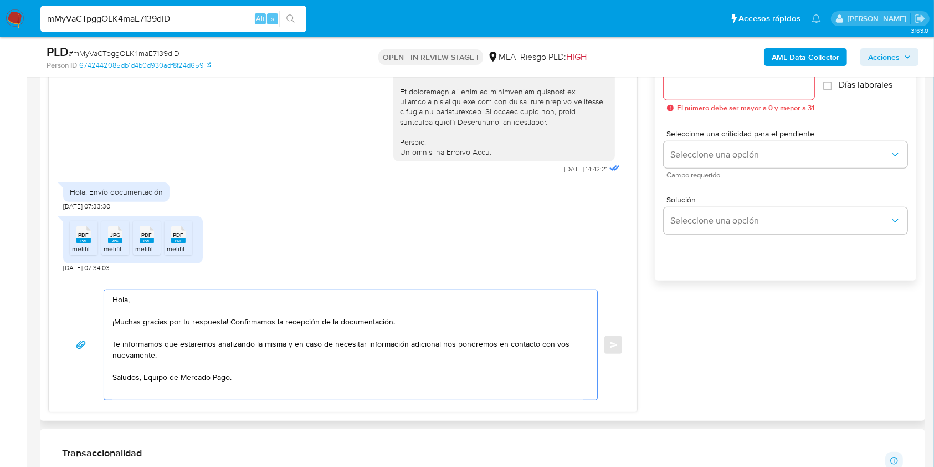
click at [146, 378] on textarea "Hola, ¡Muchas gracias por tu respuesta! Confirmamos la recepción de la document…" at bounding box center [348, 345] width 471 height 110
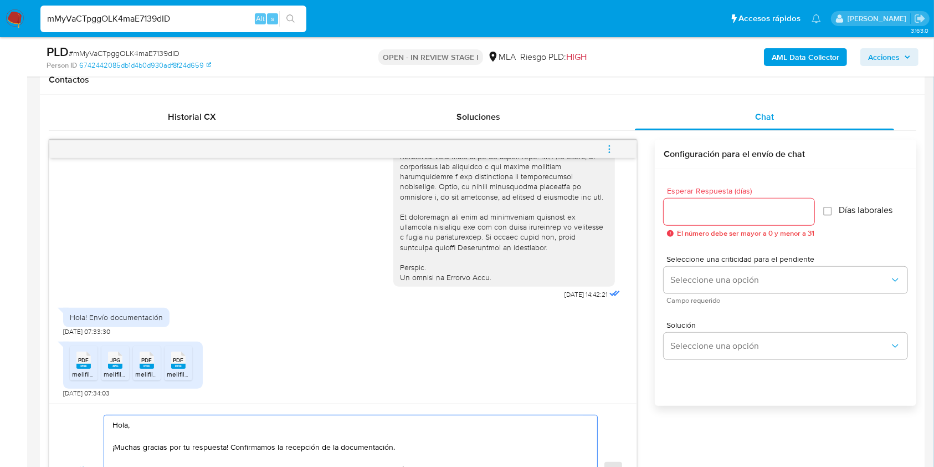
scroll to position [492, 0]
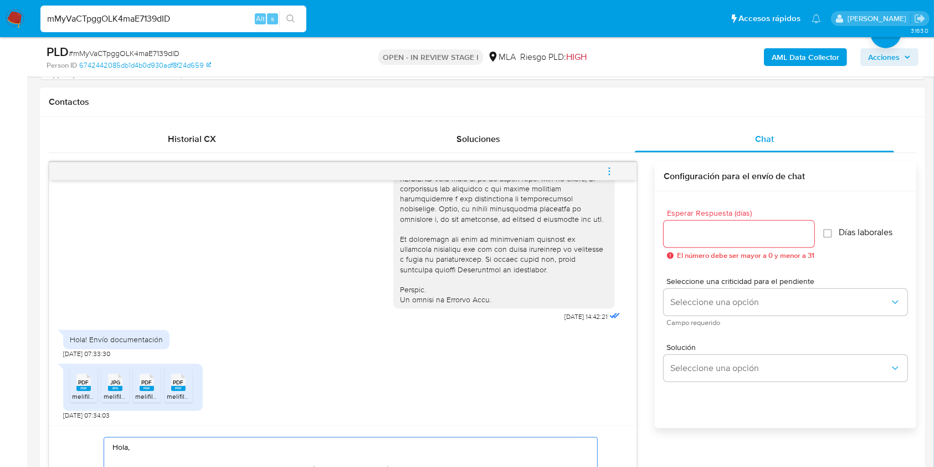
type textarea "Hola, ¡Muchas gracias por tu respuesta! Confirmamos la recepción de la document…"
click at [724, 230] on input "Esperar Respuesta (días)" at bounding box center [739, 234] width 151 height 14
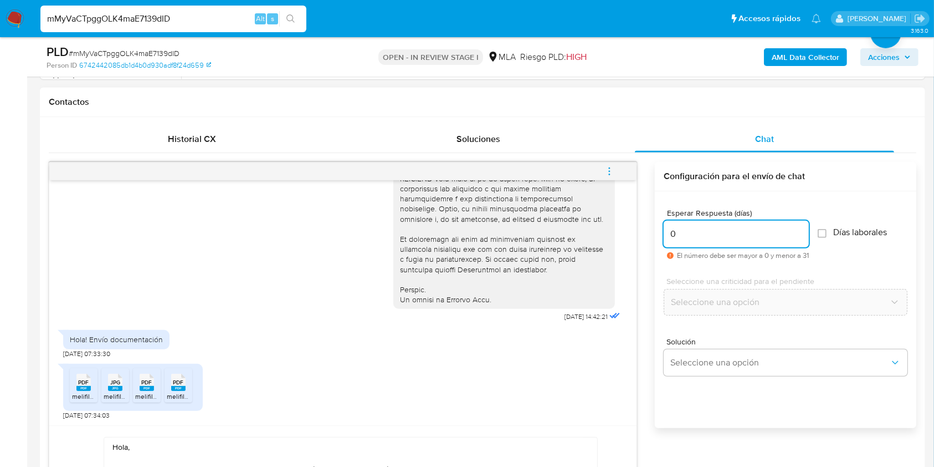
type input "0"
click at [923, 190] on div "Historial CX Soluciones Chat Id Estado Fecha de creación Origen Proceso • 34756…" at bounding box center [483, 343] width 886 height 452
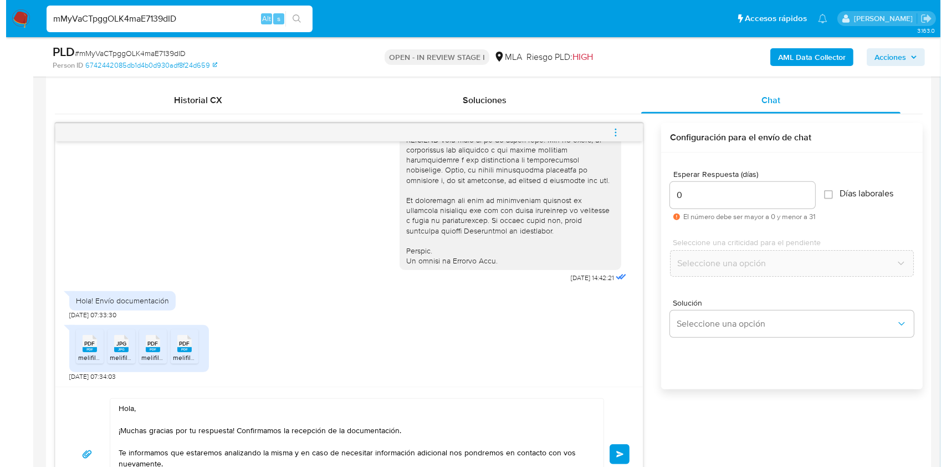
scroll to position [556, 0]
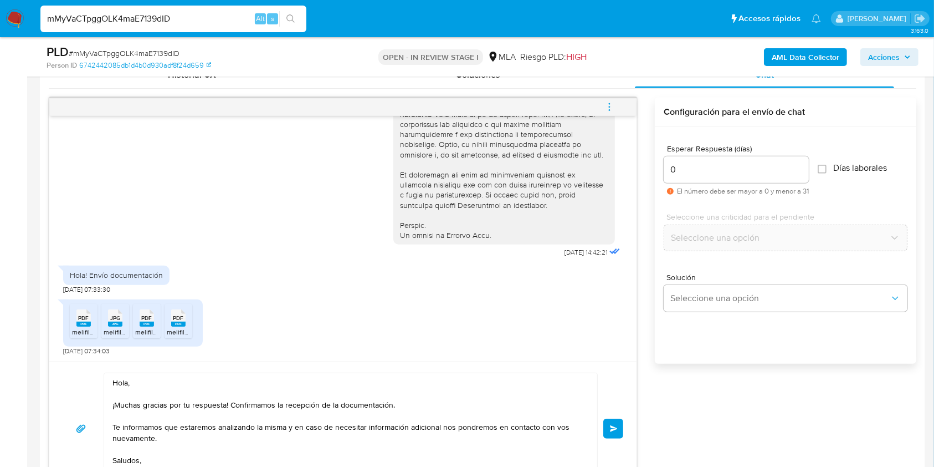
click at [612, 425] on span "Enviar" at bounding box center [614, 428] width 8 height 7
click at [610, 102] on icon "menu-action" at bounding box center [610, 107] width 10 height 10
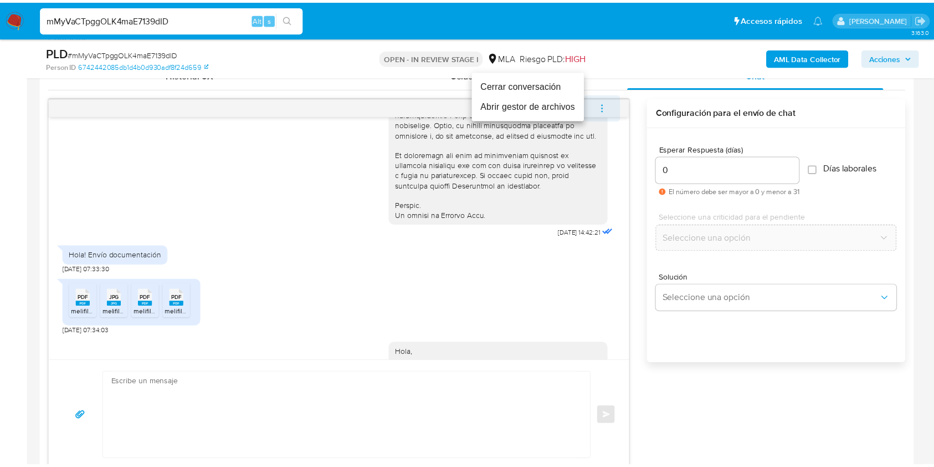
scroll to position [631, 0]
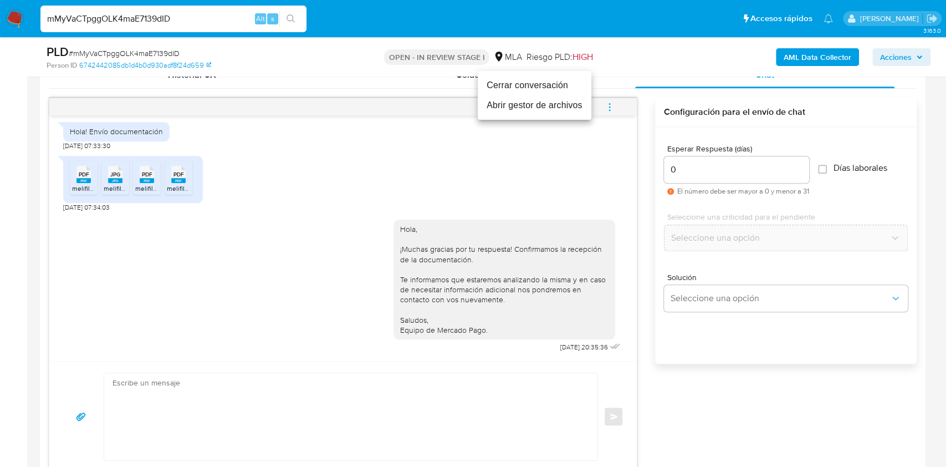
click at [510, 84] on li "Cerrar conversación" at bounding box center [535, 85] width 114 height 20
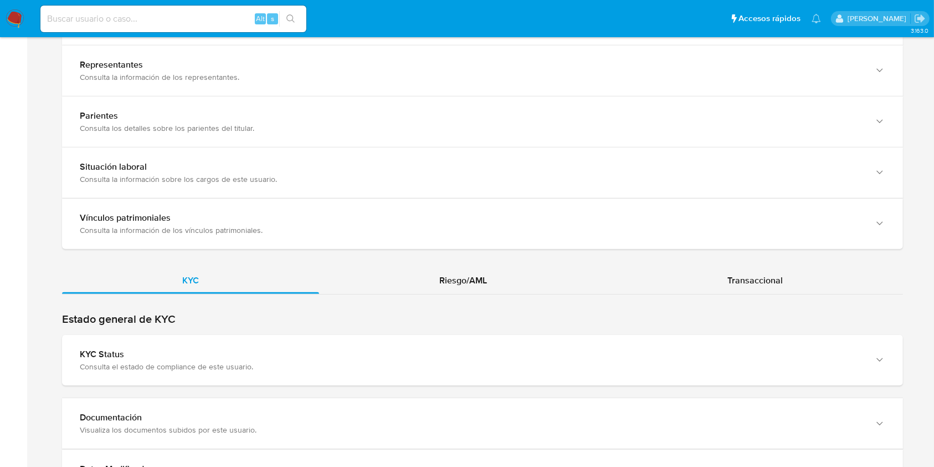
scroll to position [974, 0]
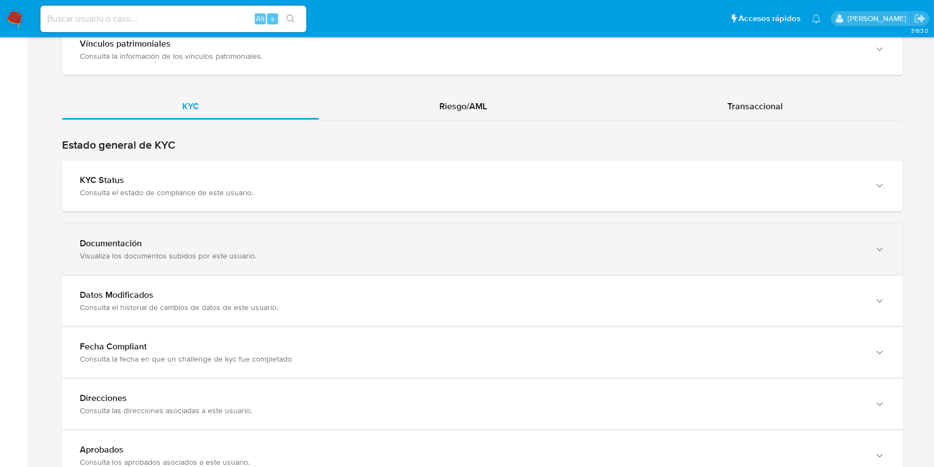
click at [784, 258] on div "Visualiza los documentos subidos por este usuario." at bounding box center [472, 255] width 784 height 10
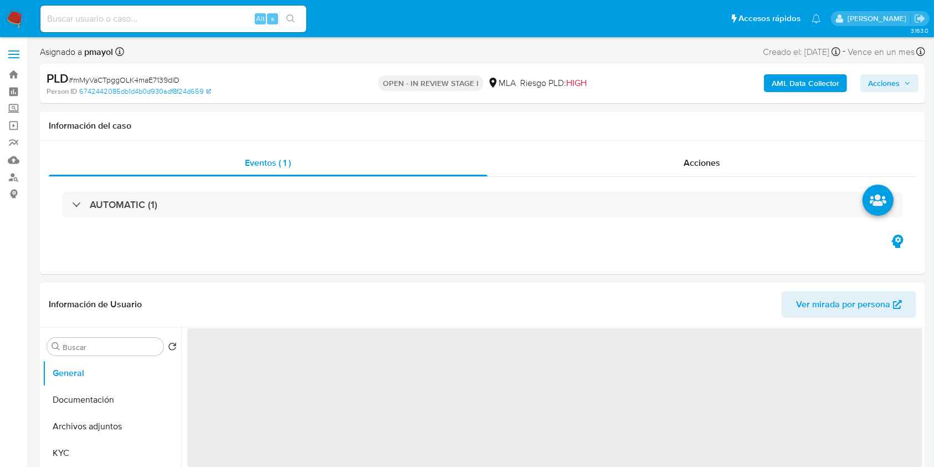
select select "10"
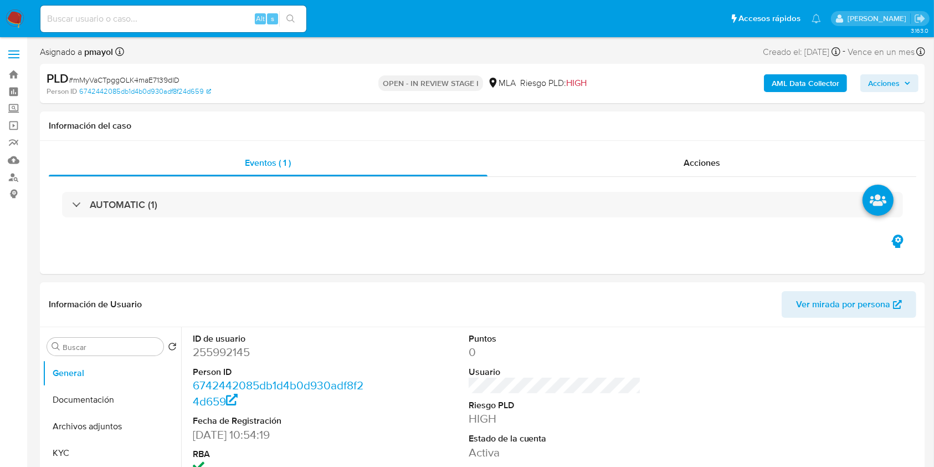
click at [18, 20] on img at bounding box center [15, 18] width 19 height 19
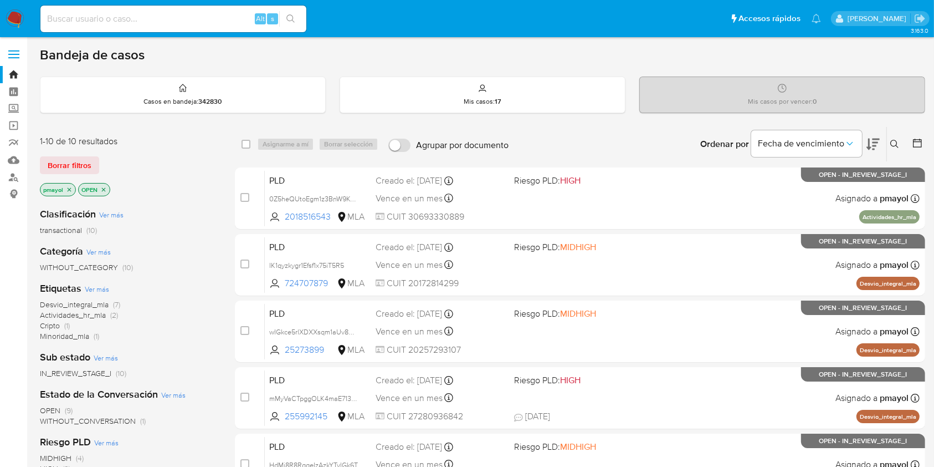
click at [895, 141] on icon at bounding box center [895, 144] width 9 height 9
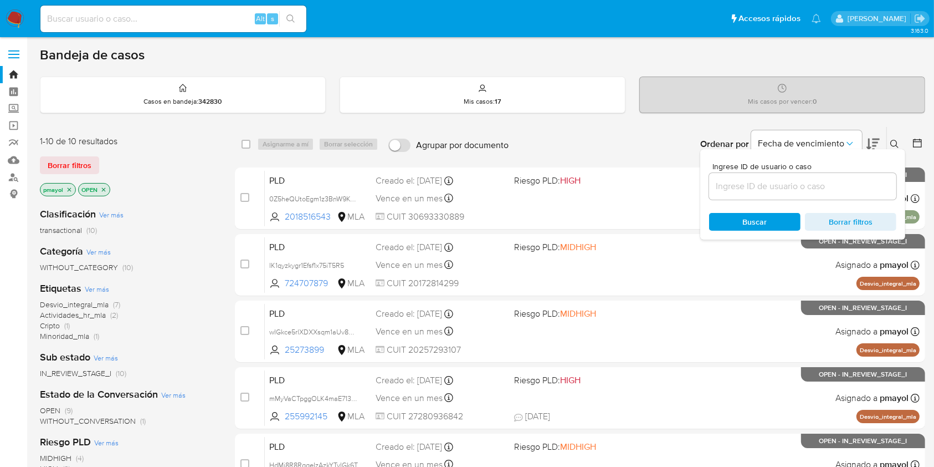
click at [789, 185] on input at bounding box center [802, 186] width 187 height 14
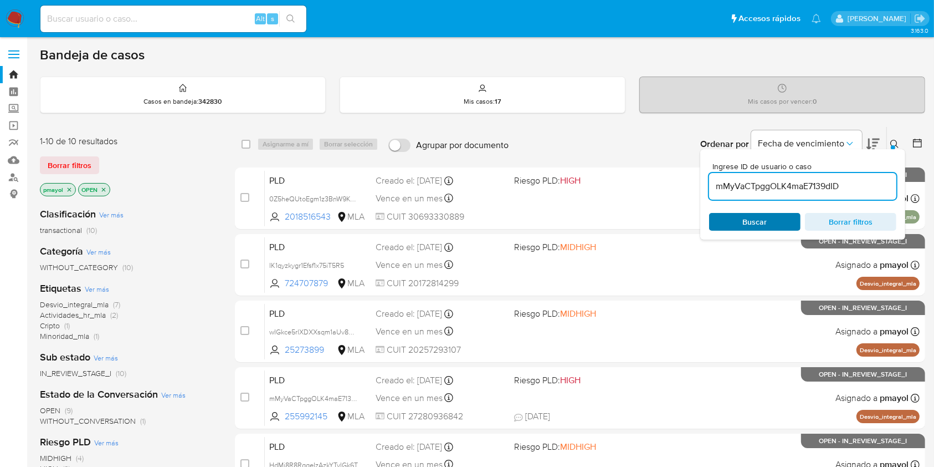
type input "mMyVaCTpggOLK4maE7139dID"
click at [756, 213] on div "Buscar Borrar filtros" at bounding box center [802, 222] width 187 height 18
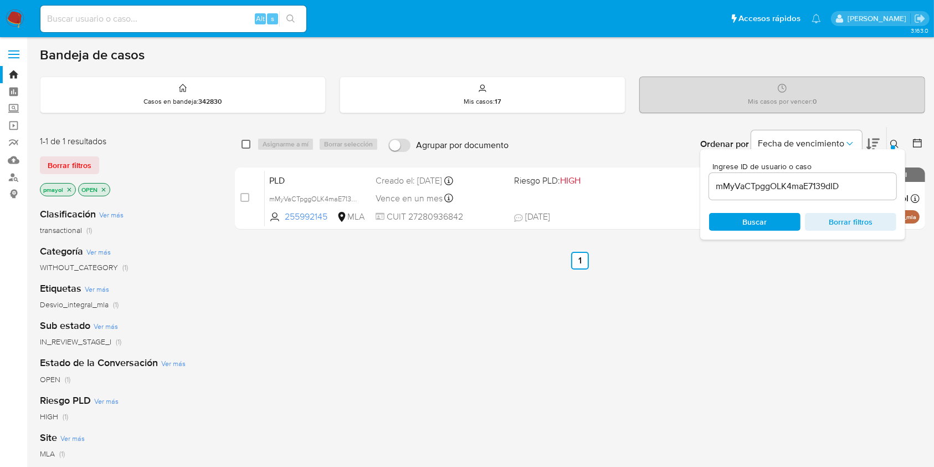
click at [246, 142] on input "checkbox" at bounding box center [246, 144] width 9 height 9
checkbox input "true"
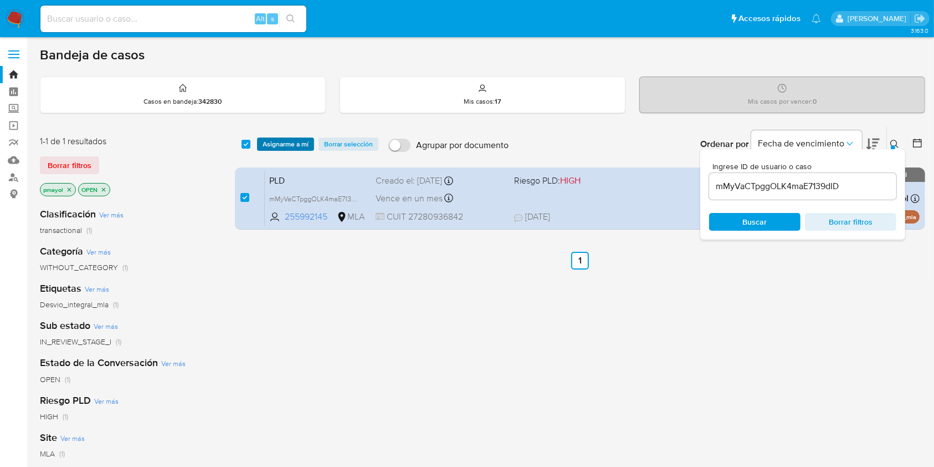
click at [275, 139] on span "Asignarme a mí" at bounding box center [286, 144] width 46 height 11
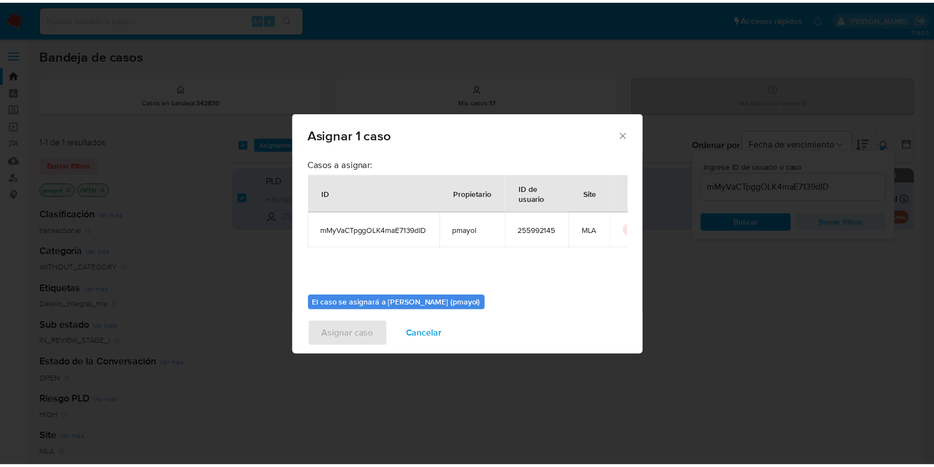
scroll to position [57, 0]
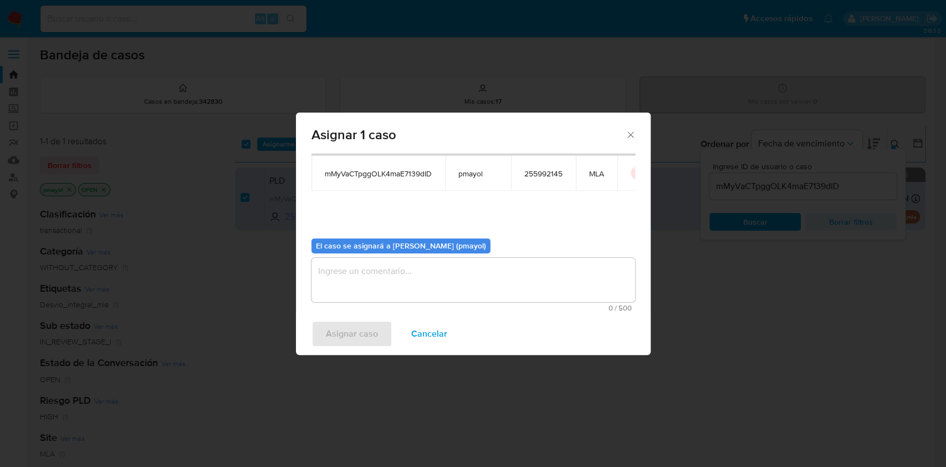
click at [532, 280] on textarea "assign-modal" at bounding box center [473, 280] width 324 height 44
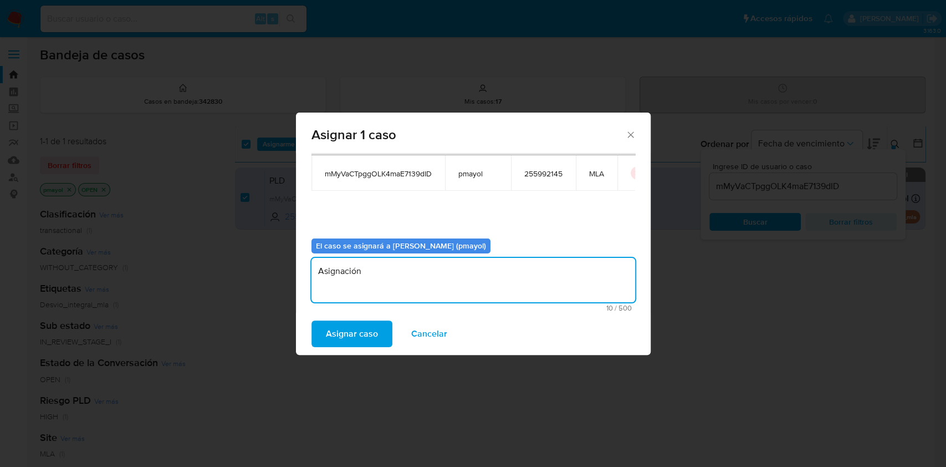
type textarea "Asignación"
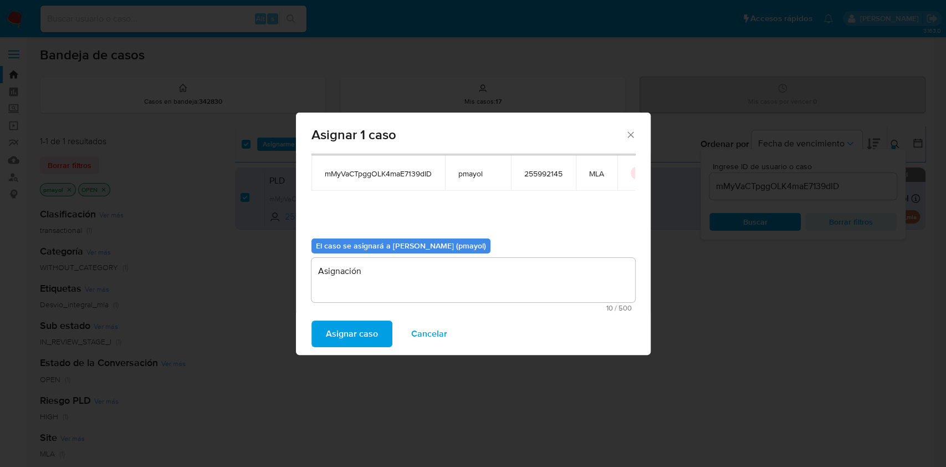
click at [340, 339] on span "Asignar caso" at bounding box center [352, 333] width 52 height 24
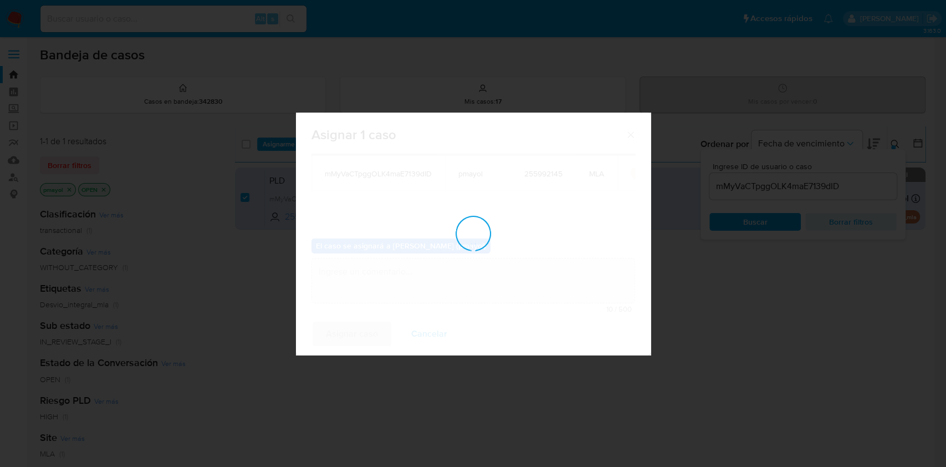
checkbox input "false"
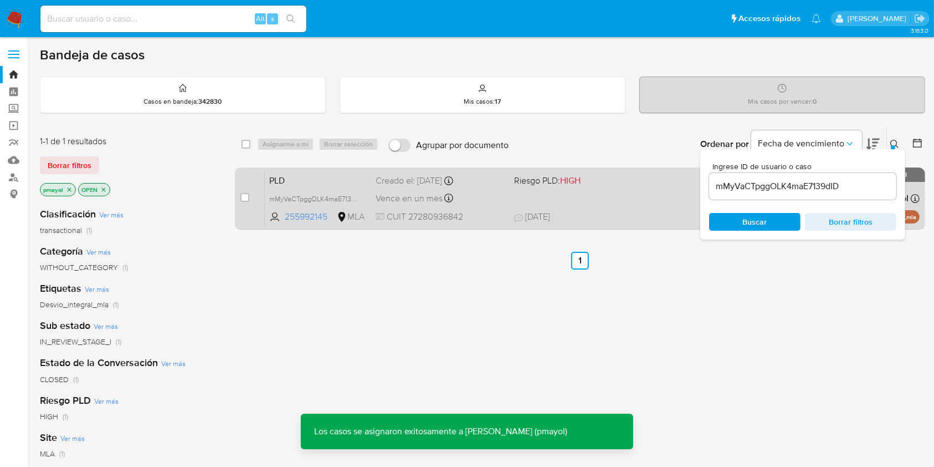
click at [497, 203] on div "Vence en un mes Vence el 29/11/2025 03:28:33" at bounding box center [440, 198] width 129 height 15
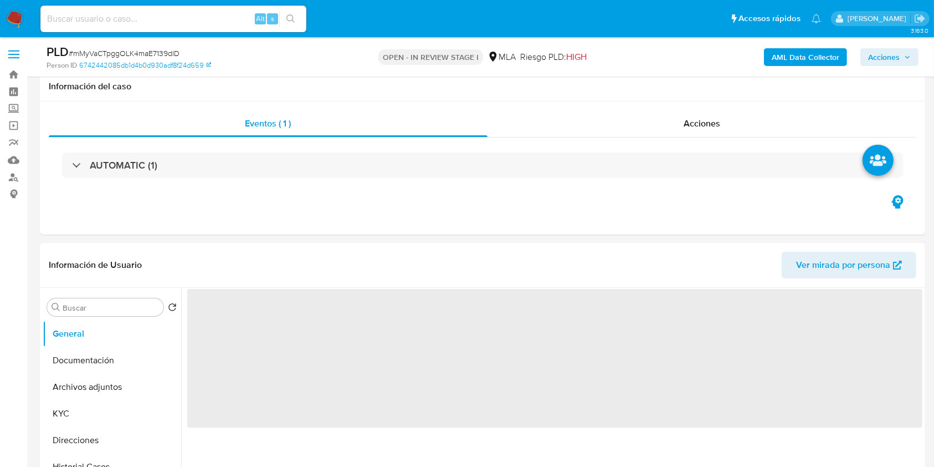
scroll to position [28, 0]
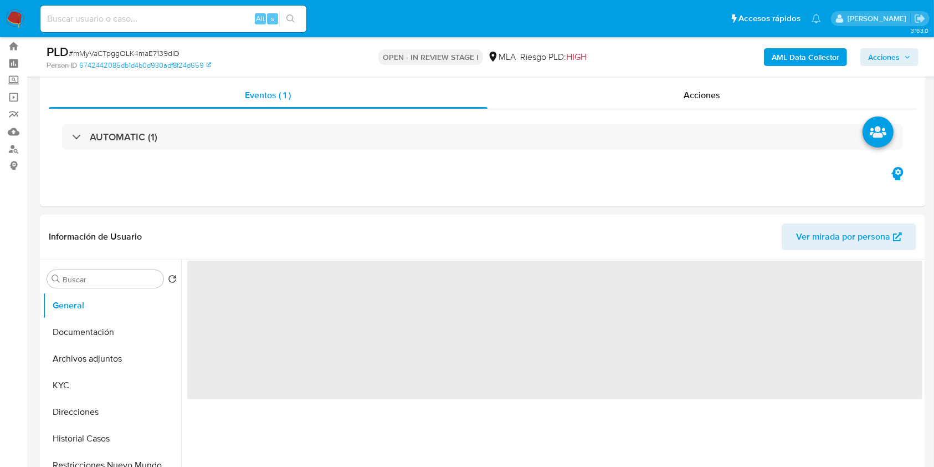
select select "10"
click at [803, 69] on div "AML Data Collector Acciones" at bounding box center [775, 57] width 288 height 26
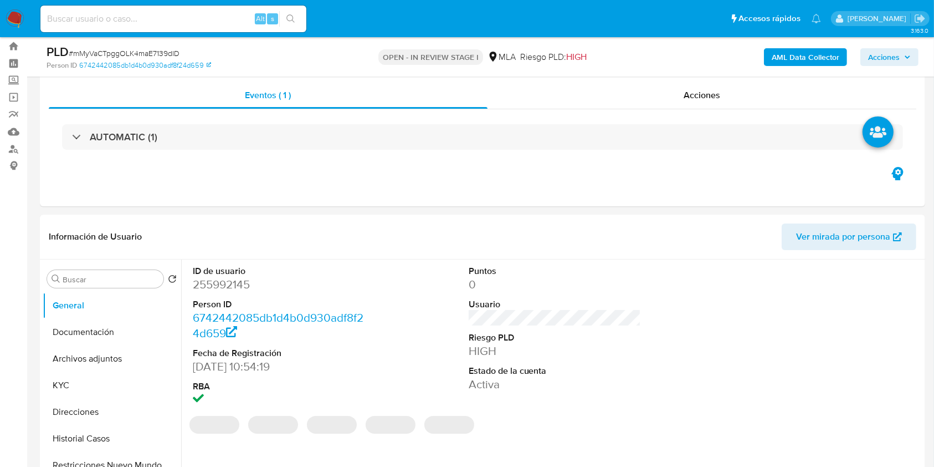
click at [801, 60] on b "AML Data Collector" at bounding box center [806, 57] width 68 height 18
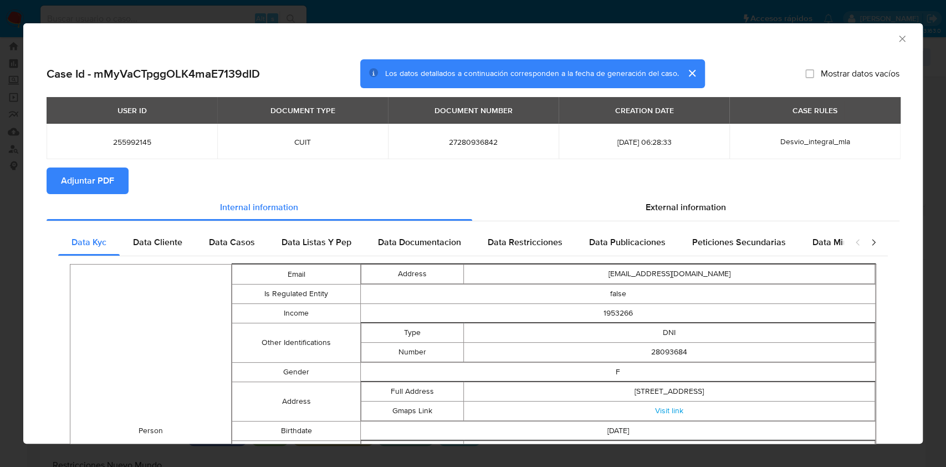
click at [111, 174] on span "Adjuntar PDF" at bounding box center [87, 180] width 53 height 24
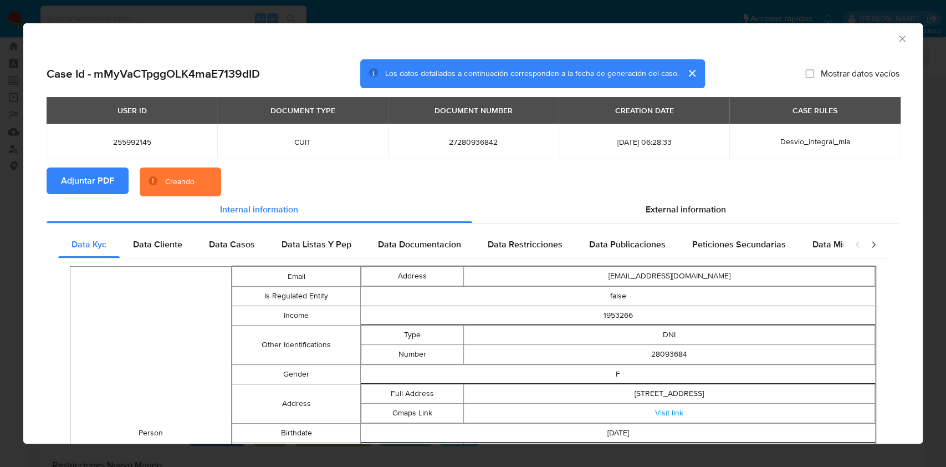
click at [897, 40] on icon "Cerrar ventana" at bounding box center [902, 38] width 11 height 11
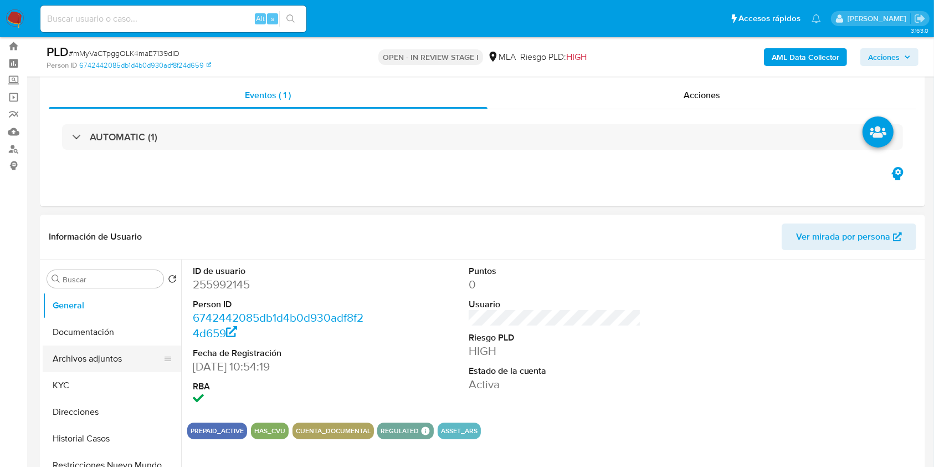
click at [101, 355] on button "Archivos adjuntos" at bounding box center [108, 358] width 130 height 27
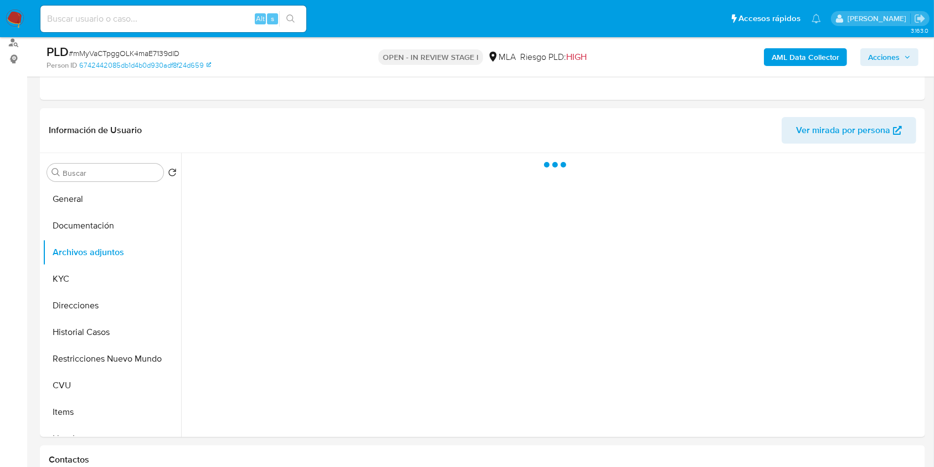
scroll to position [185, 0]
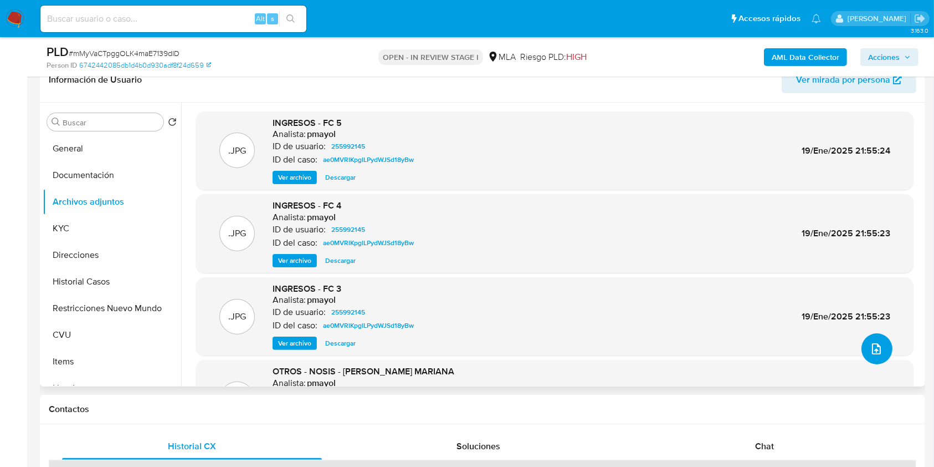
drag, startPoint x: 877, startPoint y: 348, endPoint x: 853, endPoint y: 198, distance: 152.2
click at [853, 198] on div ".JPG INGRESOS - FC 5 Analista: pmayol ID de usuario: 255992145 ID del caso: ae0…" at bounding box center [555, 292] width 718 height 362
click at [104, 305] on button "Restricciones Nuevo Mundo" at bounding box center [108, 308] width 130 height 27
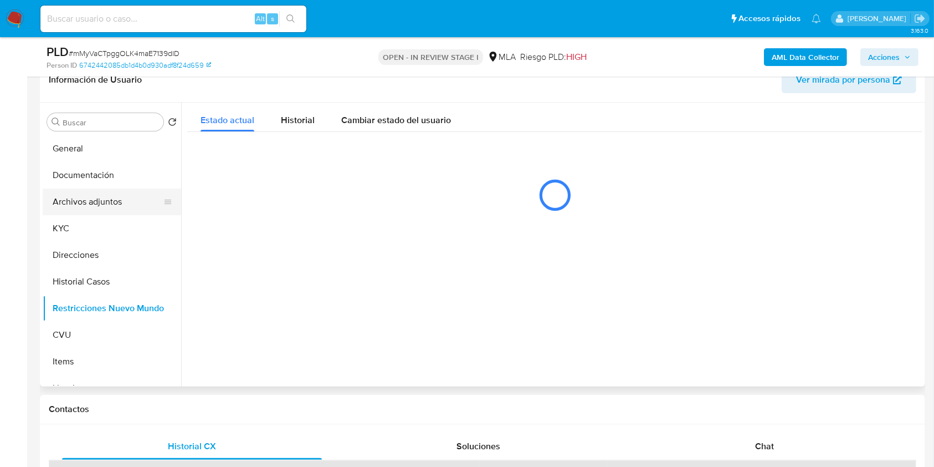
click at [104, 206] on button "Archivos adjuntos" at bounding box center [108, 201] width 130 height 27
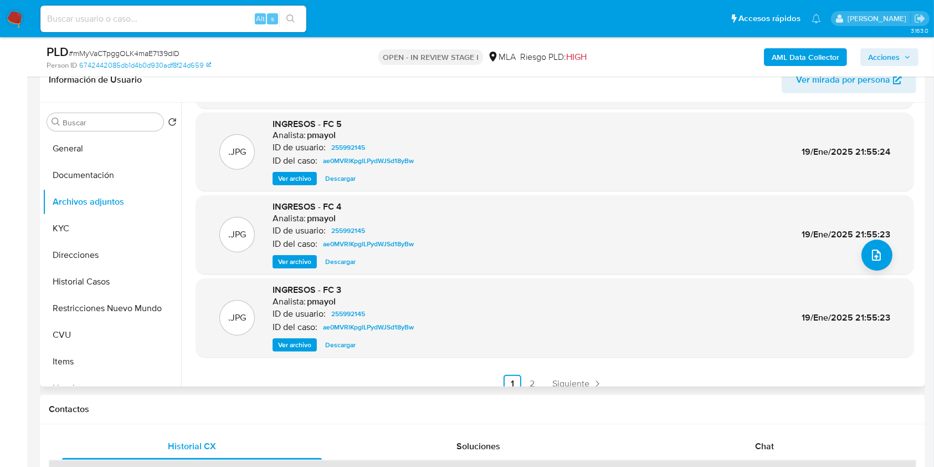
scroll to position [105, 0]
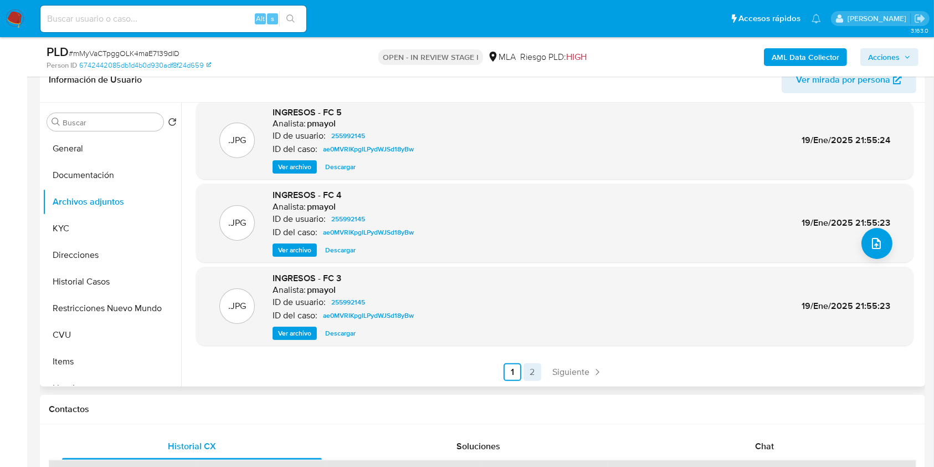
click at [534, 370] on link "2" at bounding box center [533, 372] width 18 height 18
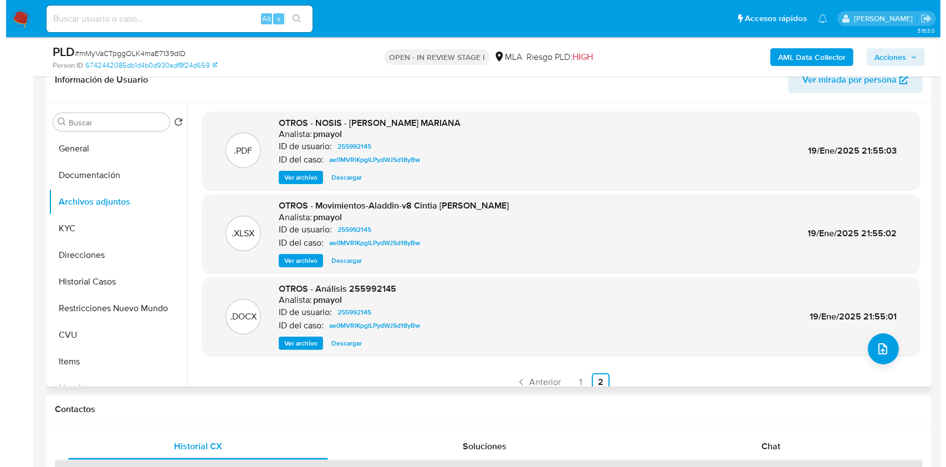
scroll to position [0, 0]
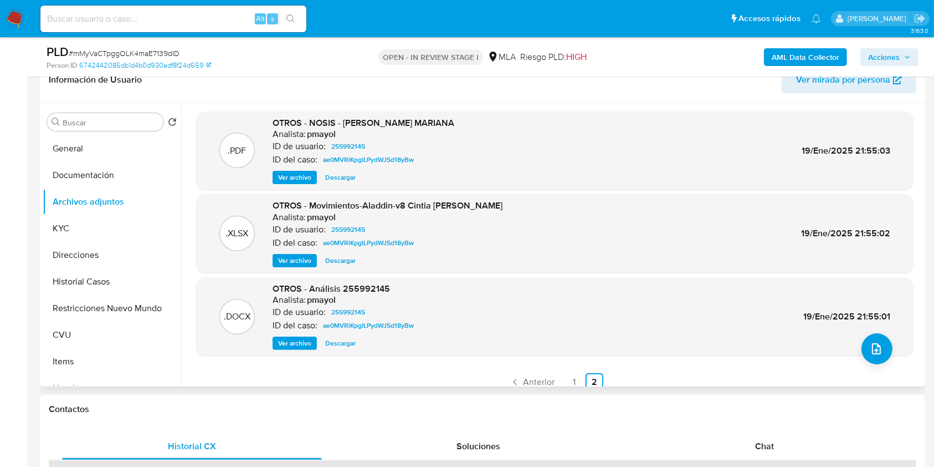
click at [299, 342] on span "Ver archivo" at bounding box center [294, 343] width 33 height 11
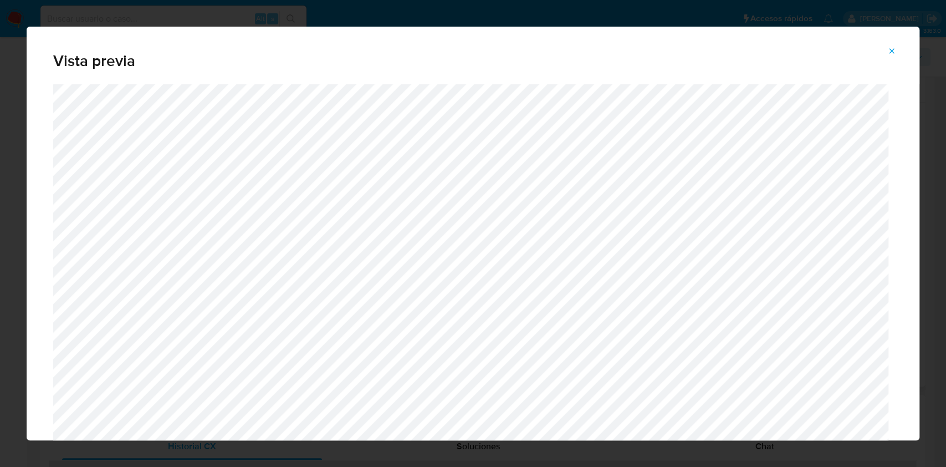
click at [893, 49] on icon "Attachment preview" at bounding box center [891, 51] width 9 height 9
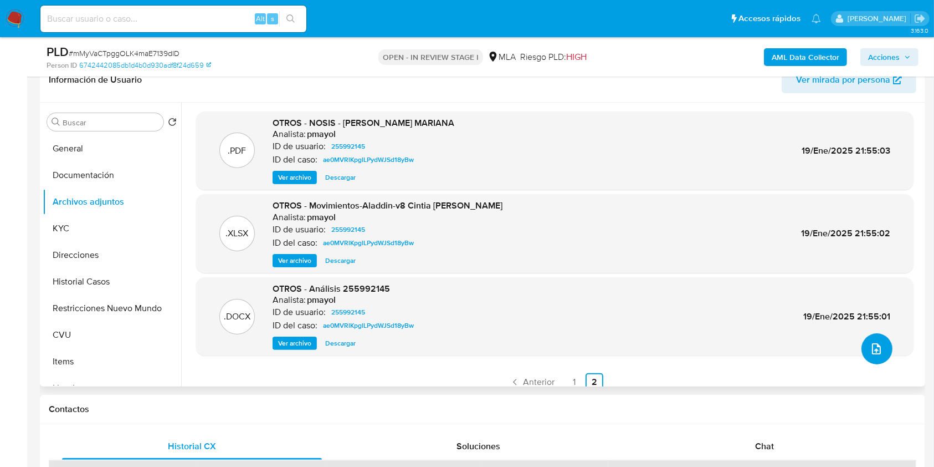
click at [870, 344] on icon "upload-file" at bounding box center [876, 348] width 13 height 13
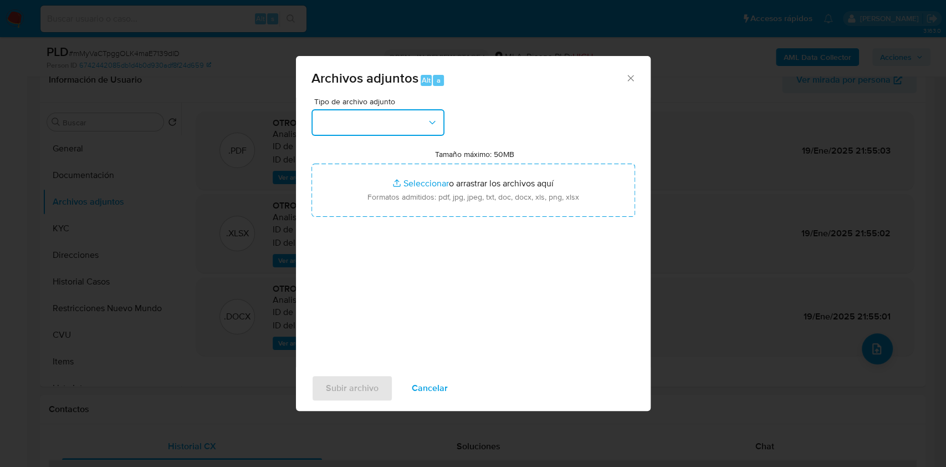
click at [335, 117] on button "button" at bounding box center [377, 122] width 133 height 27
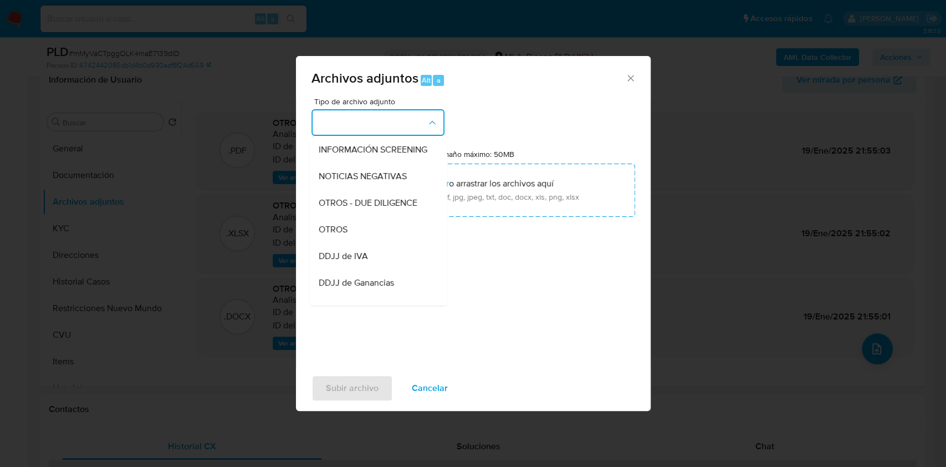
scroll to position [142, 0]
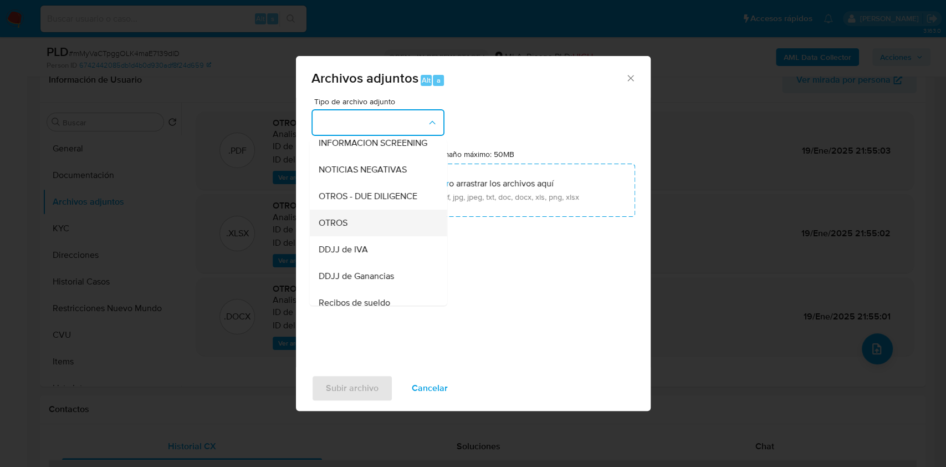
click at [365, 236] on div "OTROS" at bounding box center [374, 222] width 113 height 27
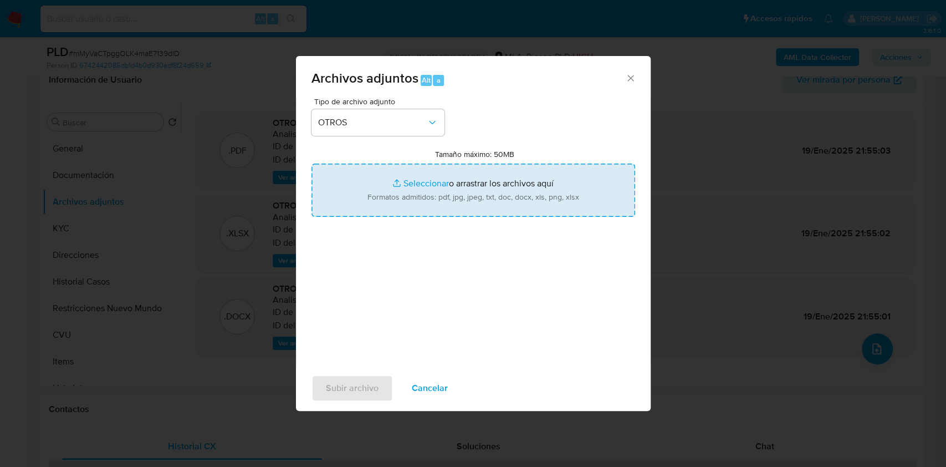
click at [431, 187] on input "Tamaño máximo: 50MB Seleccionar archivos" at bounding box center [473, 189] width 324 height 53
type input "C:\fakepath\Caselog mMyVaCTpggOLK4maE7139dID.docx"
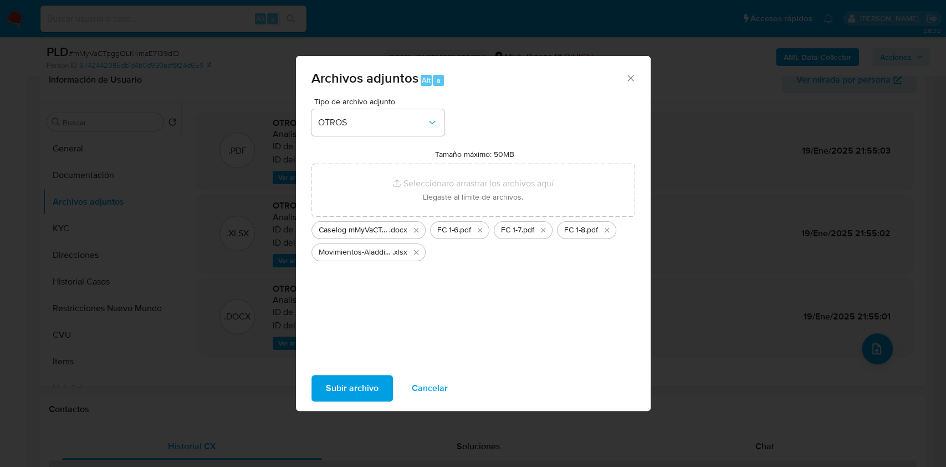
click at [371, 383] on span "Subir archivo" at bounding box center [352, 388] width 53 height 24
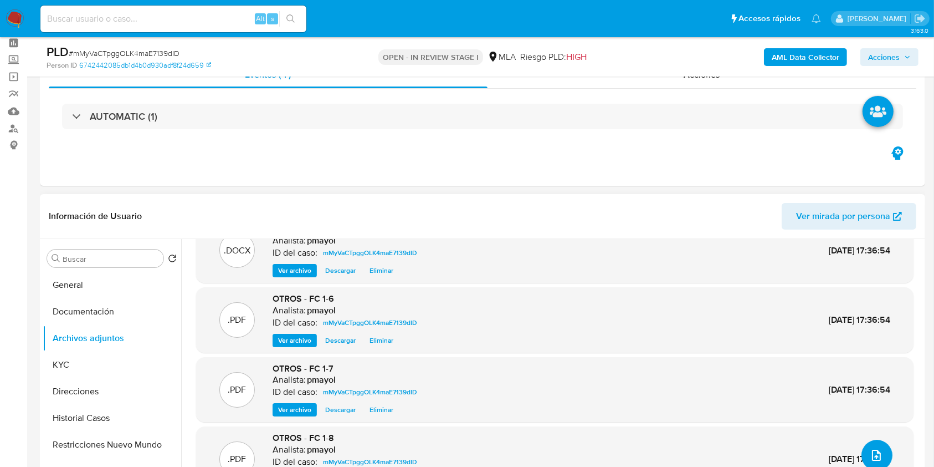
scroll to position [0, 0]
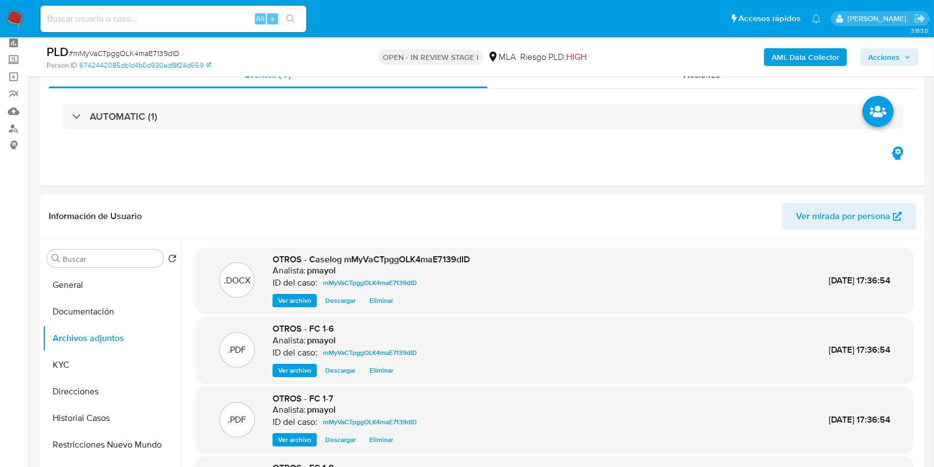
click at [891, 53] on span "Acciones" at bounding box center [884, 57] width 32 height 18
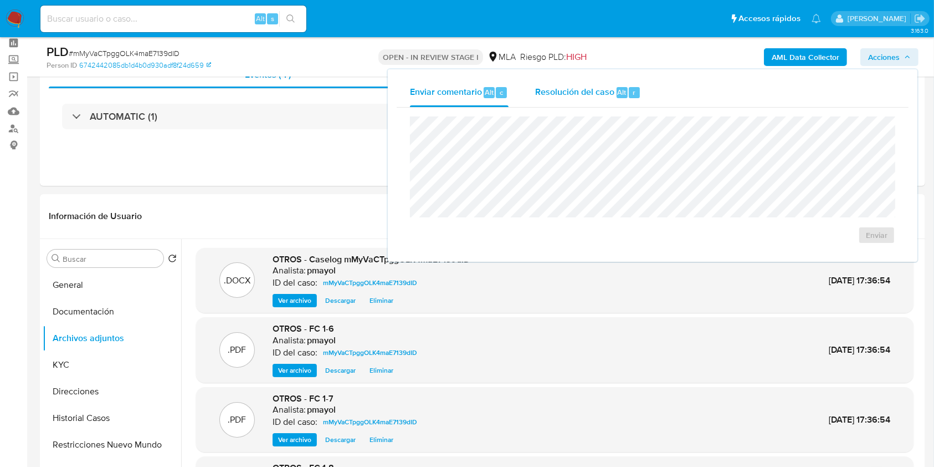
click at [554, 104] on div "Resolución del caso Alt r" at bounding box center [588, 92] width 106 height 29
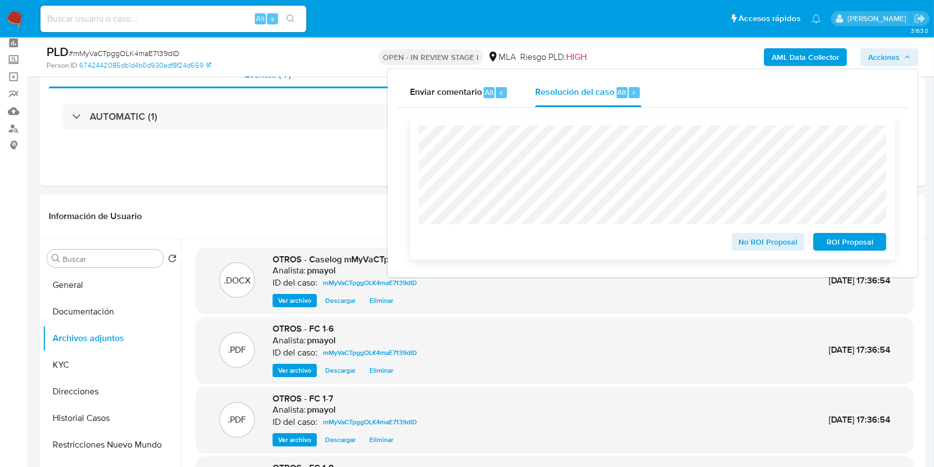
click at [762, 247] on span "No ROI Proposal" at bounding box center [769, 242] width 58 height 16
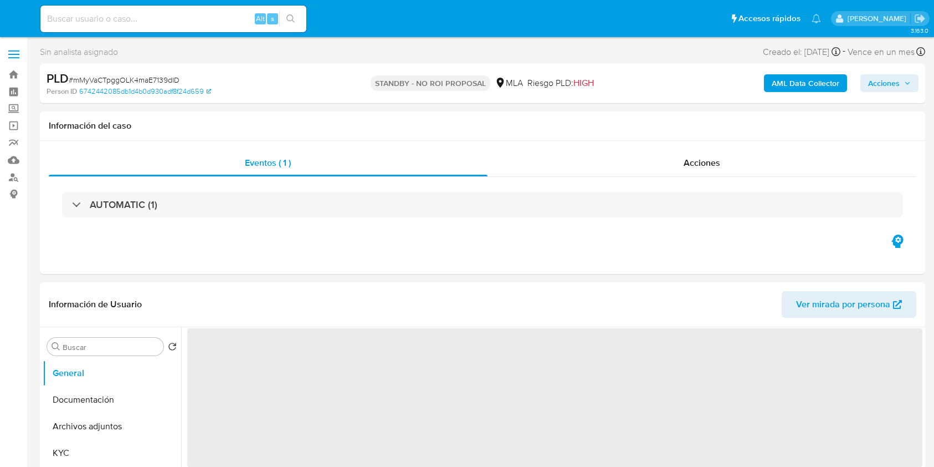
select select "10"
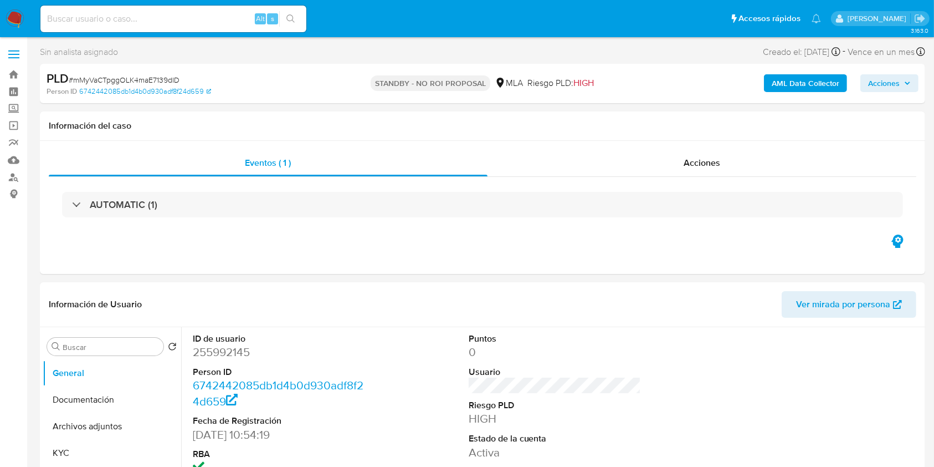
click at [25, 15] on nav "Pausado Ver notificaciones Alt s Accesos rápidos Presiona las siguientes teclas…" at bounding box center [467, 18] width 934 height 37
click at [11, 20] on img at bounding box center [15, 18] width 19 height 19
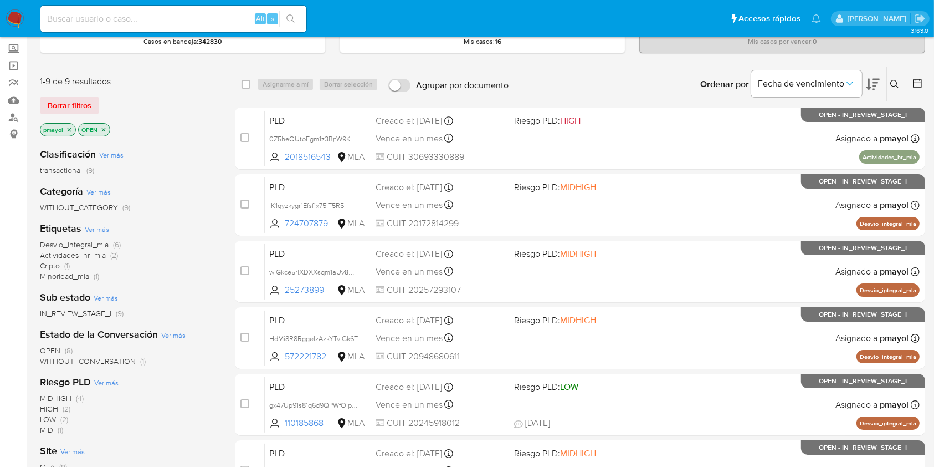
scroll to position [61, 0]
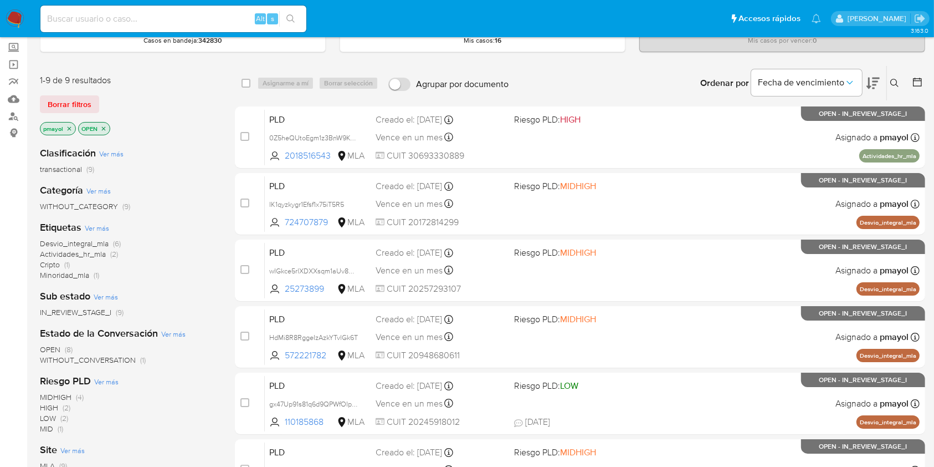
click at [146, 25] on div "Alt s" at bounding box center [173, 19] width 266 height 27
click at [142, 15] on input at bounding box center [173, 19] width 266 height 14
paste input "HdMi8R8RggeIzAzkYTvlGk6T"
type input "HdMi8R8RggeIzAzkYTvlGk6T"
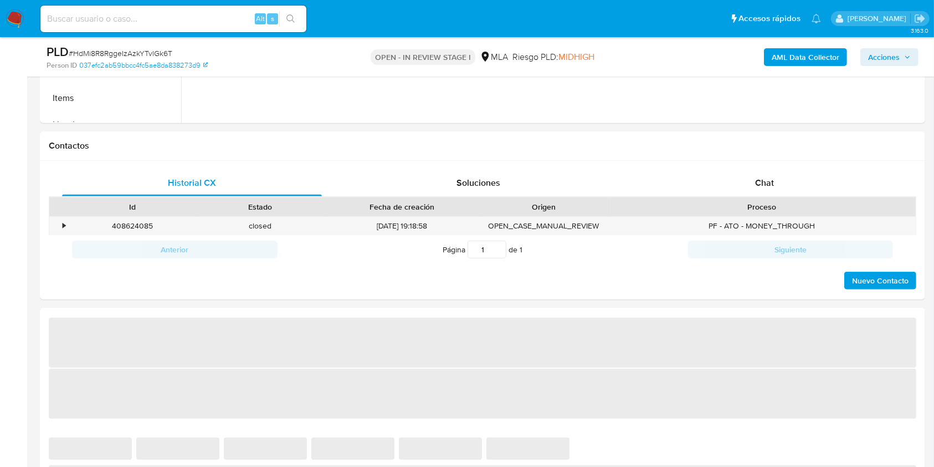
scroll to position [480, 0]
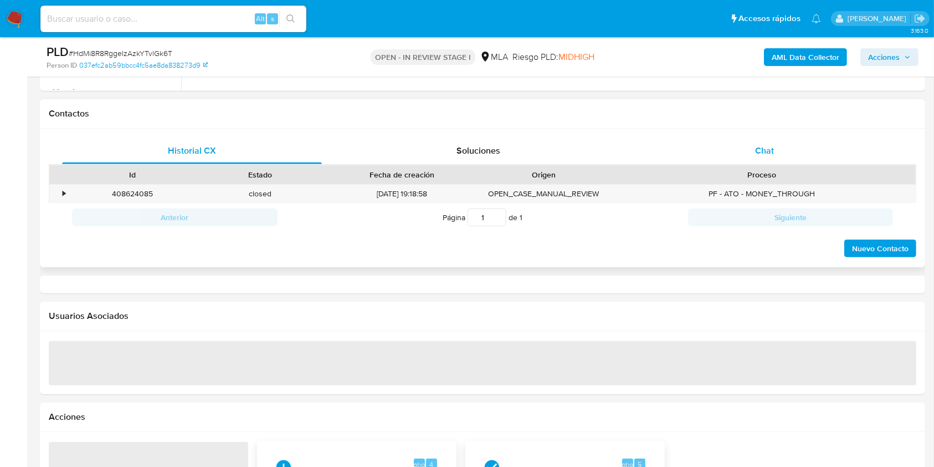
select select "10"
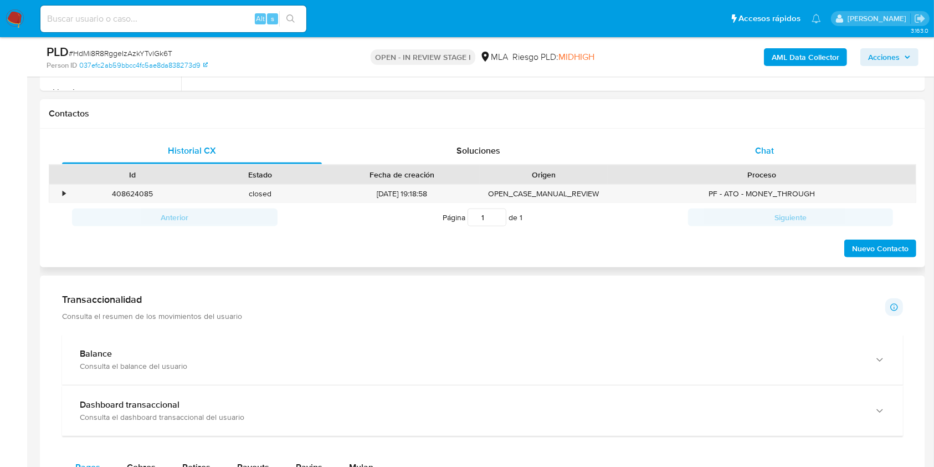
click at [794, 140] on div "Chat" at bounding box center [765, 150] width 260 height 27
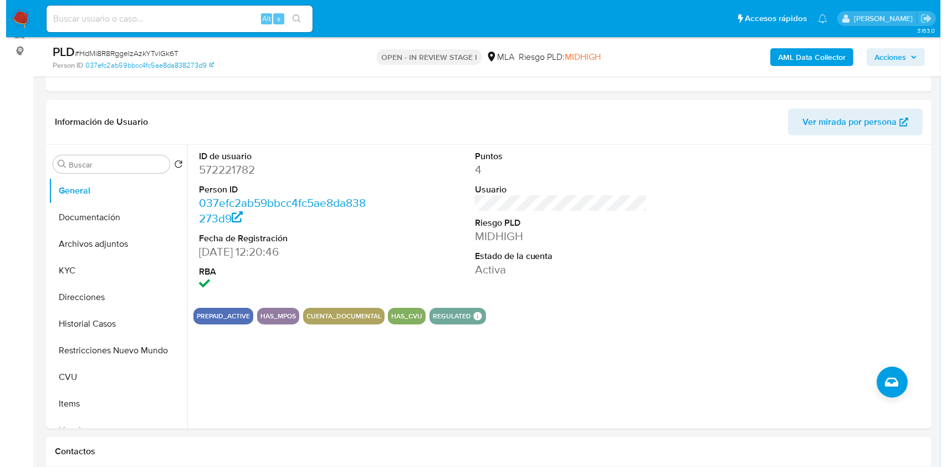
scroll to position [131, 0]
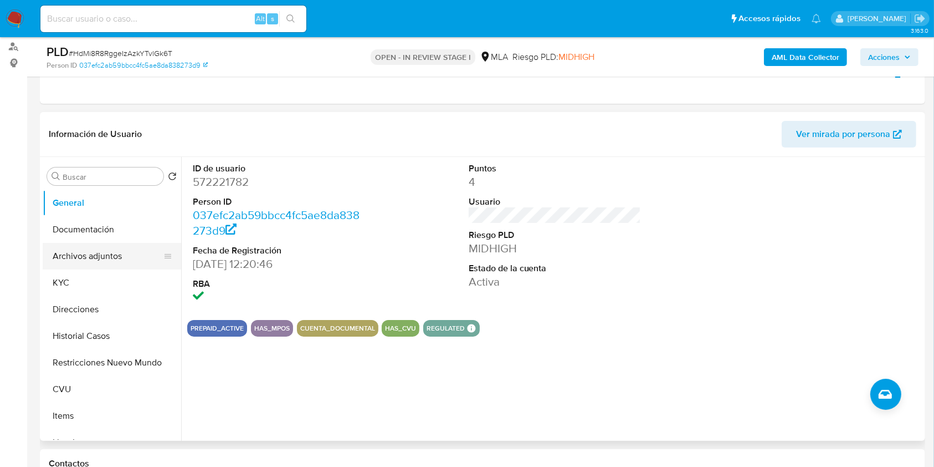
click at [99, 255] on button "Archivos adjuntos" at bounding box center [108, 256] width 130 height 27
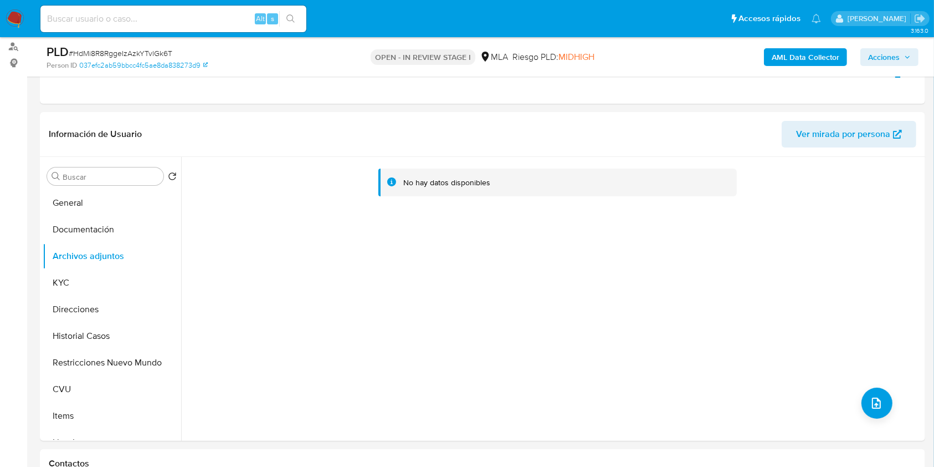
click at [811, 48] on b "AML Data Collector" at bounding box center [806, 57] width 68 height 18
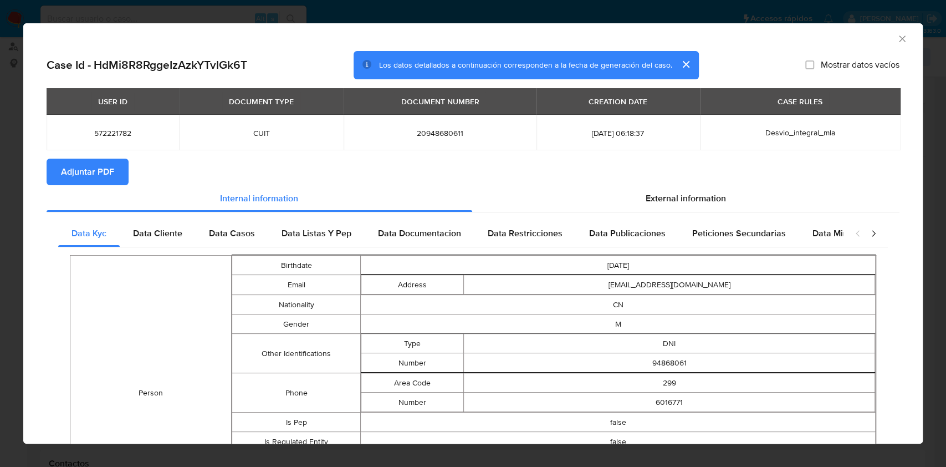
click at [98, 172] on span "Adjuntar PDF" at bounding box center [87, 172] width 53 height 24
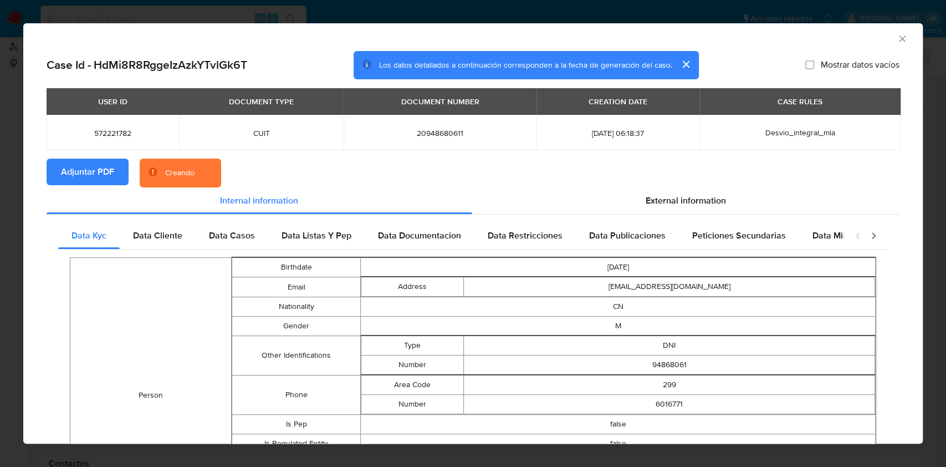
click at [899, 37] on icon "Cerrar ventana" at bounding box center [902, 38] width 6 height 6
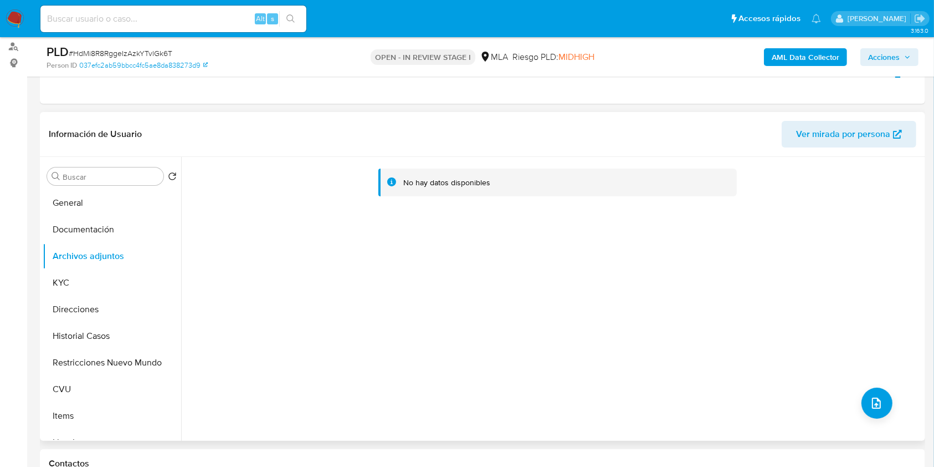
click at [789, 141] on button "Ver mirada por persona" at bounding box center [849, 134] width 135 height 27
click at [96, 340] on button "Historial Casos" at bounding box center [108, 336] width 130 height 27
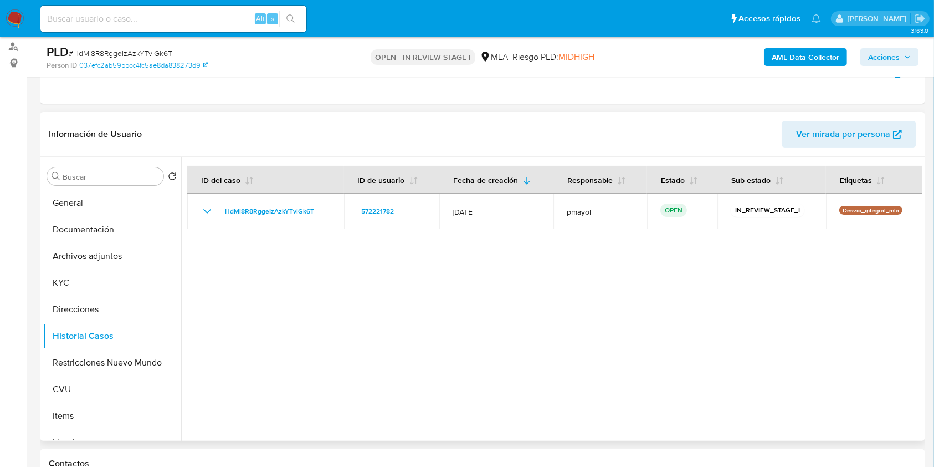
click at [441, 259] on div at bounding box center [552, 299] width 742 height 284
click at [78, 243] on button "Archivos adjuntos" at bounding box center [108, 256] width 130 height 27
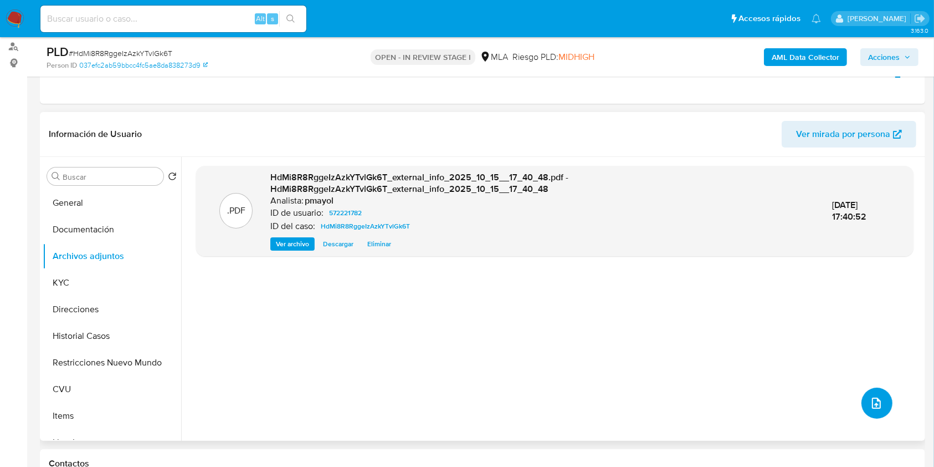
click at [868, 388] on button "upload-file" at bounding box center [877, 402] width 31 height 31
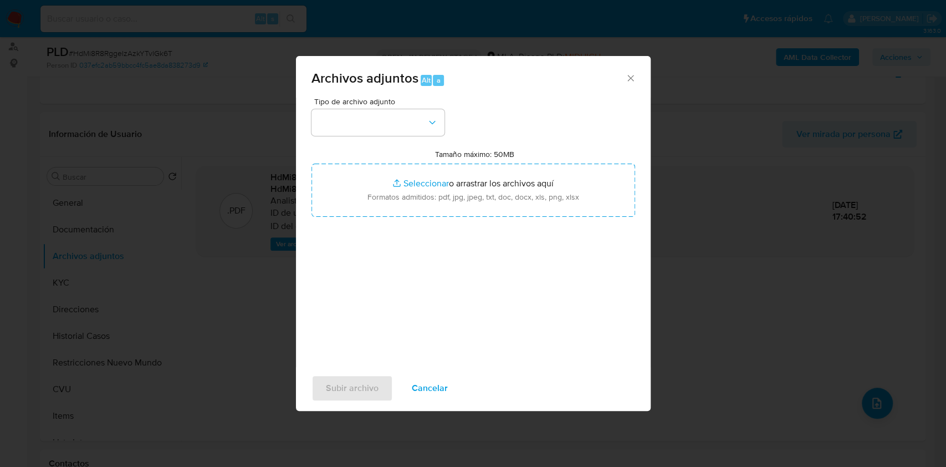
click at [374, 105] on span "Tipo de archivo adjunto" at bounding box center [380, 102] width 133 height 8
click at [378, 121] on button "button" at bounding box center [377, 122] width 133 height 27
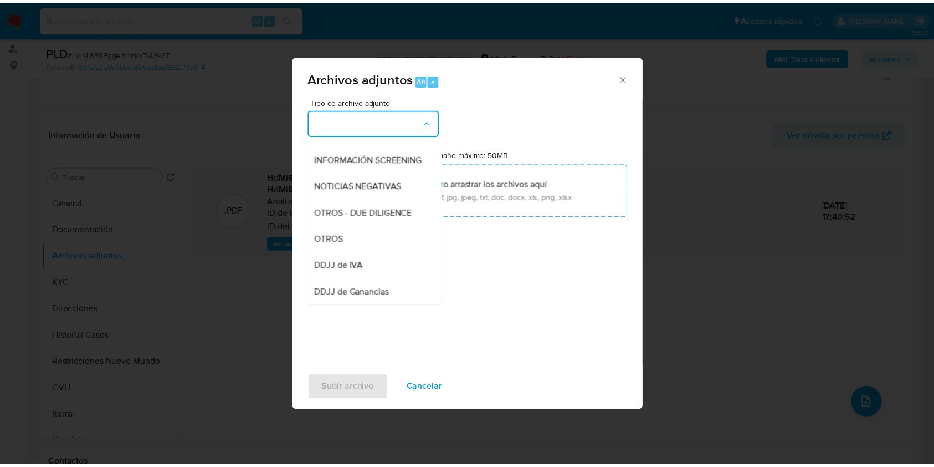
scroll to position [129, 0]
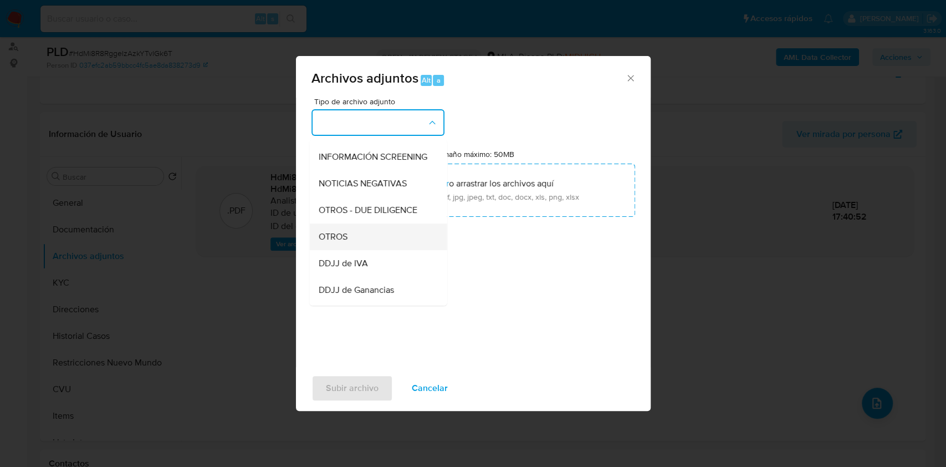
drag, startPoint x: 370, startPoint y: 233, endPoint x: 366, endPoint y: 250, distance: 18.0
click at [366, 250] on ul "IDENTIFICACIÓN INGRESOS CAPTURA BUREAU CAPTURA GOOGLE CAPTURA WEB INFORMACIÓN S…" at bounding box center [377, 322] width 137 height 623
click at [366, 250] on div "OTROS" at bounding box center [374, 236] width 113 height 27
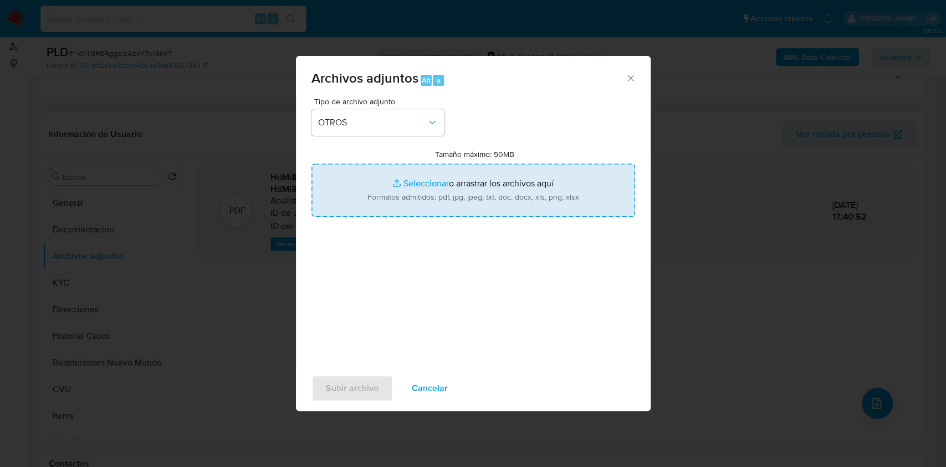
click at [452, 213] on input "Tamaño máximo: 50MB Seleccionar archivos" at bounding box center [473, 189] width 324 height 53
type input "C:\fakepath\Caselog HdMi8R8RggeIzAzkYTvlGk6T.docx"
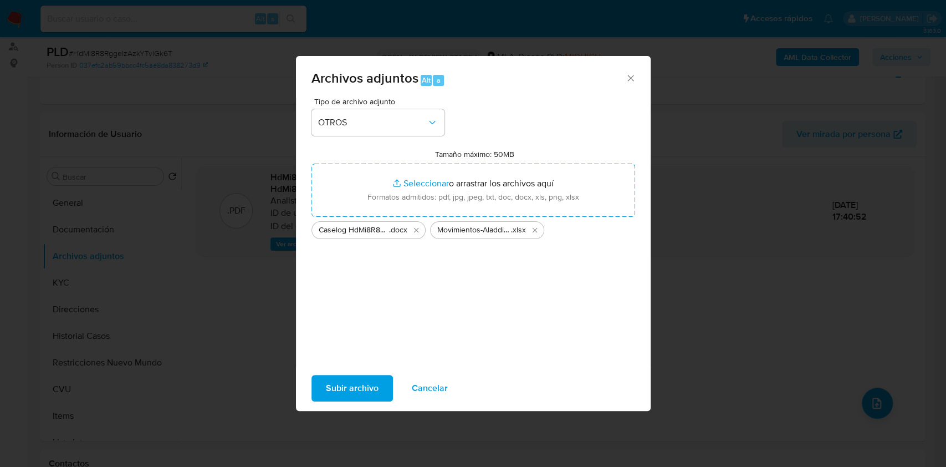
click at [350, 386] on span "Subir archivo" at bounding box center [352, 388] width 53 height 24
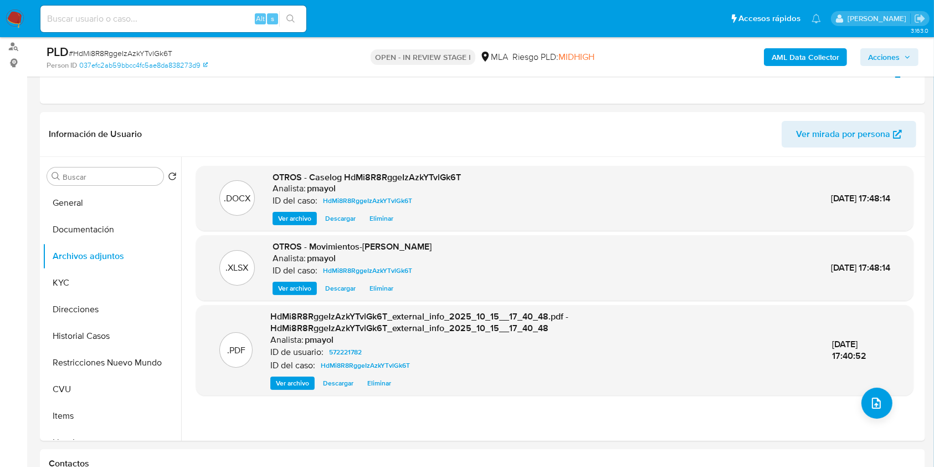
click at [120, 363] on button "Restricciones Nuevo Mundo" at bounding box center [112, 362] width 139 height 27
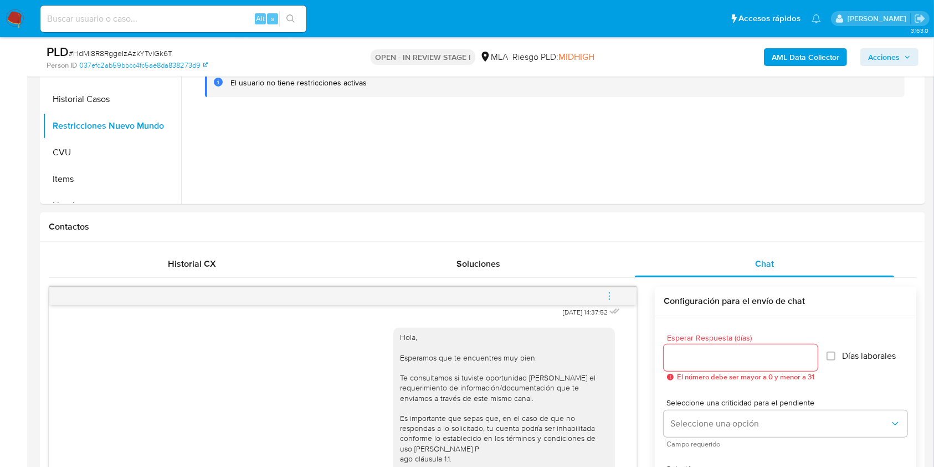
scroll to position [436, 0]
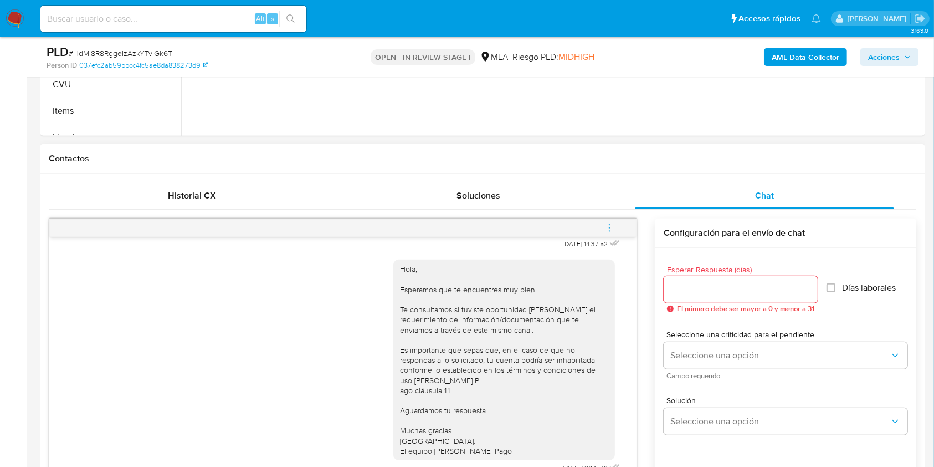
click at [608, 220] on span "menu-action" at bounding box center [610, 227] width 10 height 27
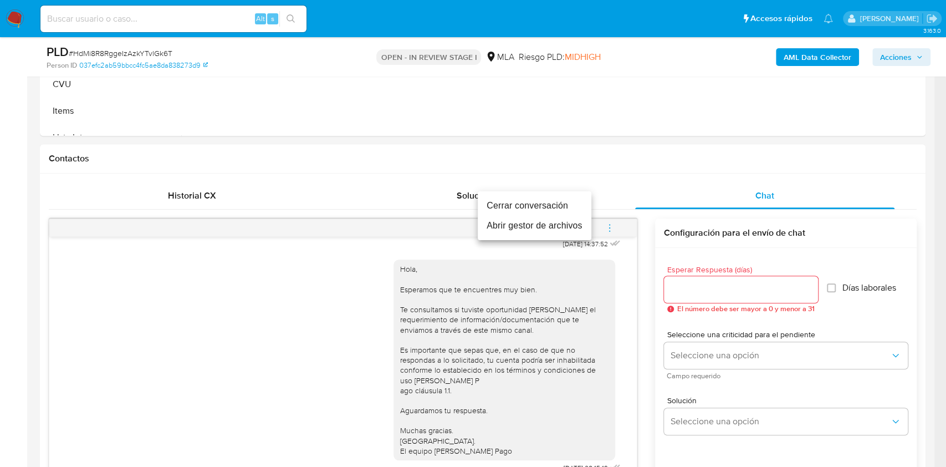
click at [554, 203] on li "Cerrar conversación" at bounding box center [535, 206] width 114 height 20
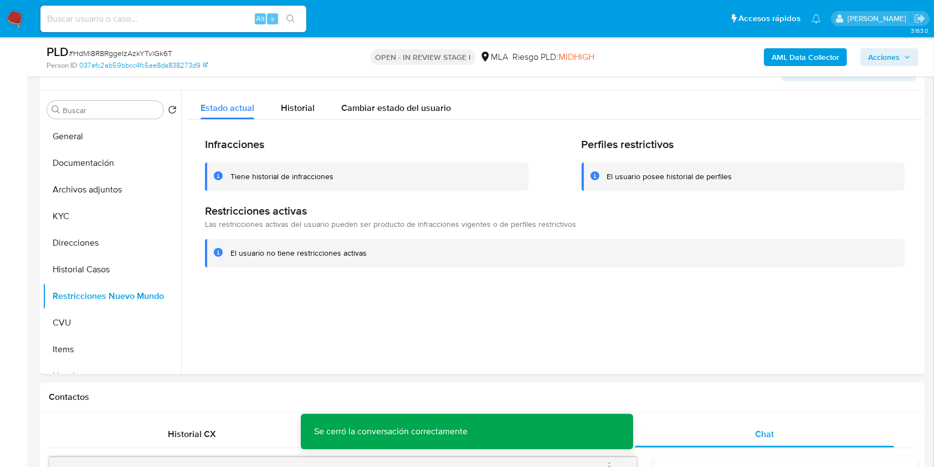
scroll to position [133, 0]
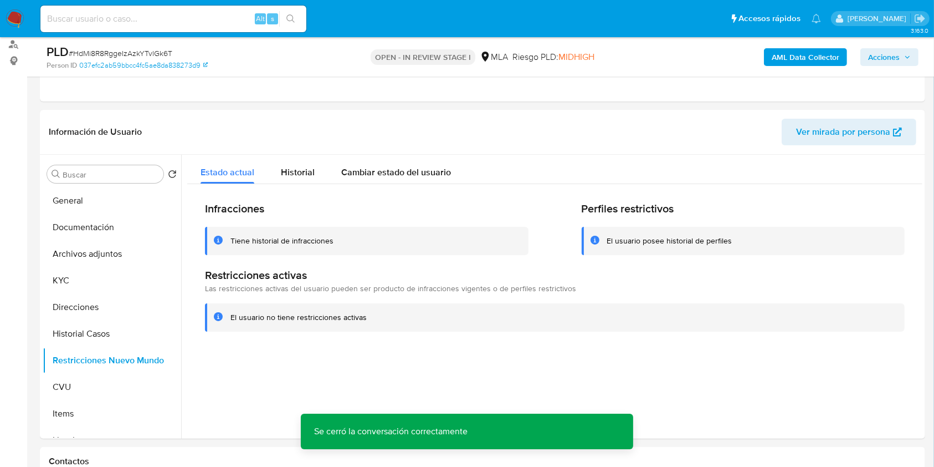
click at [886, 50] on span "Acciones" at bounding box center [884, 57] width 32 height 18
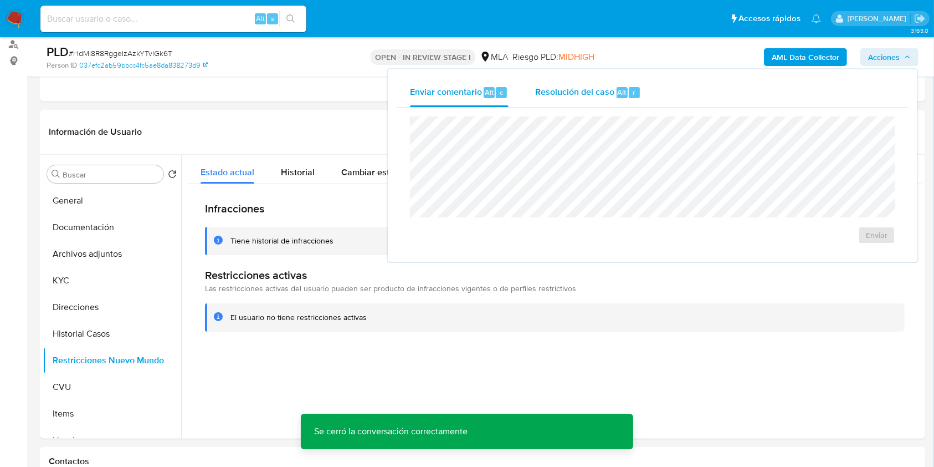
click at [618, 93] on span "Alt" at bounding box center [622, 92] width 9 height 11
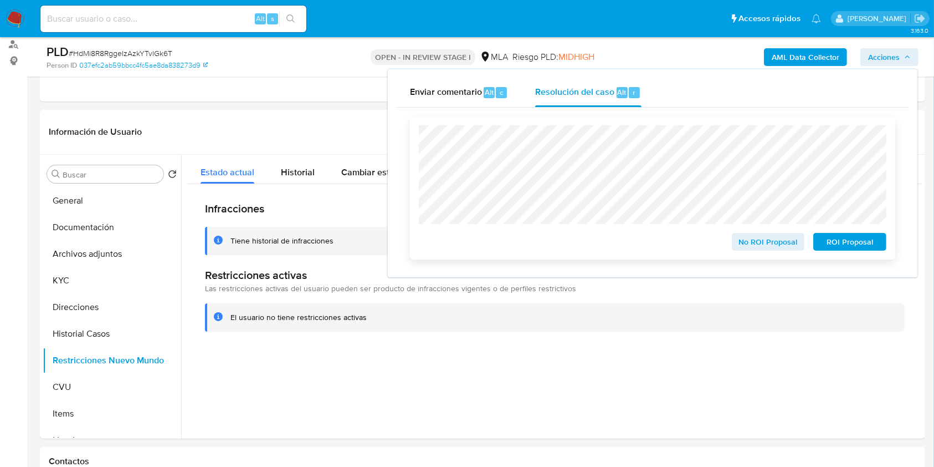
click at [767, 246] on span "No ROI Proposal" at bounding box center [769, 242] width 58 height 16
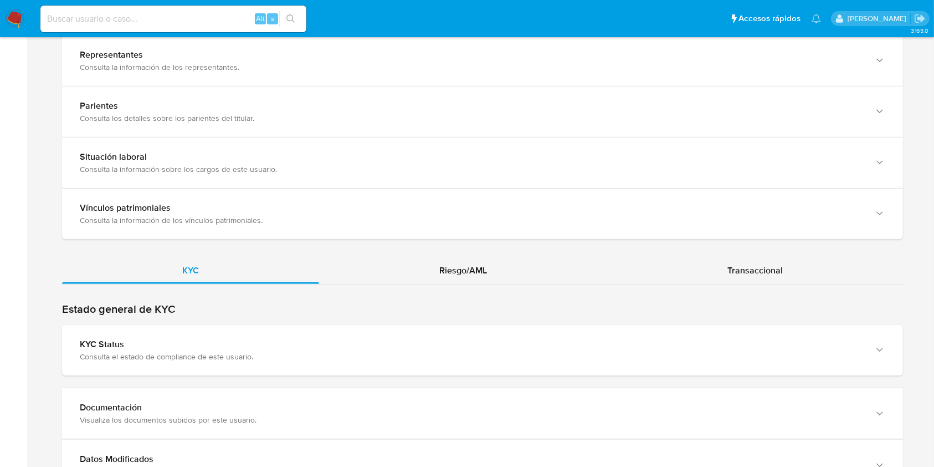
scroll to position [872, 0]
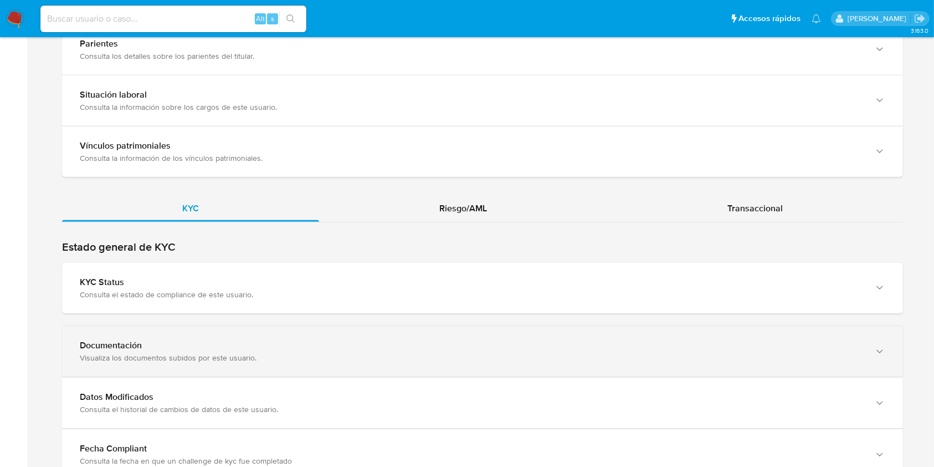
click at [702, 341] on div "Documentación" at bounding box center [472, 345] width 784 height 11
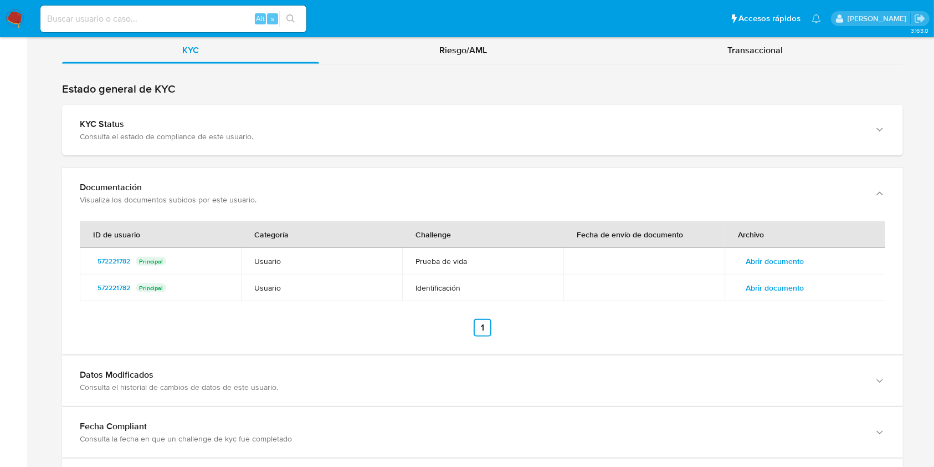
scroll to position [1078, 0]
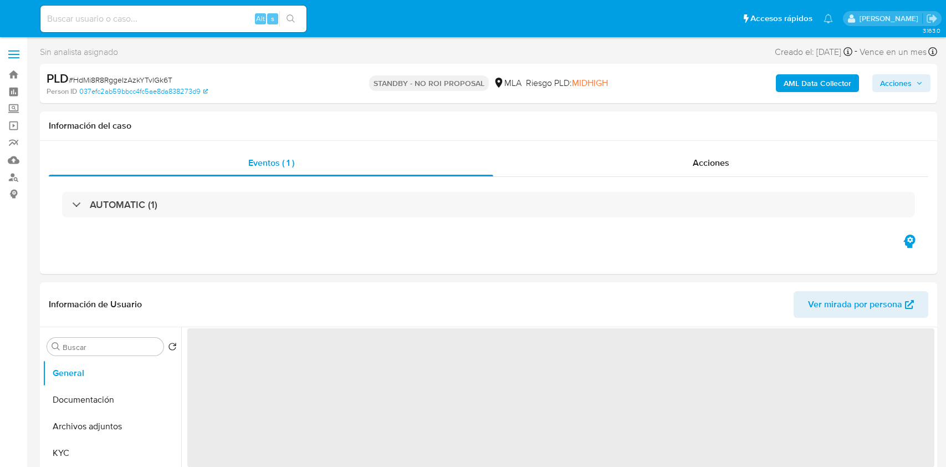
select select "10"
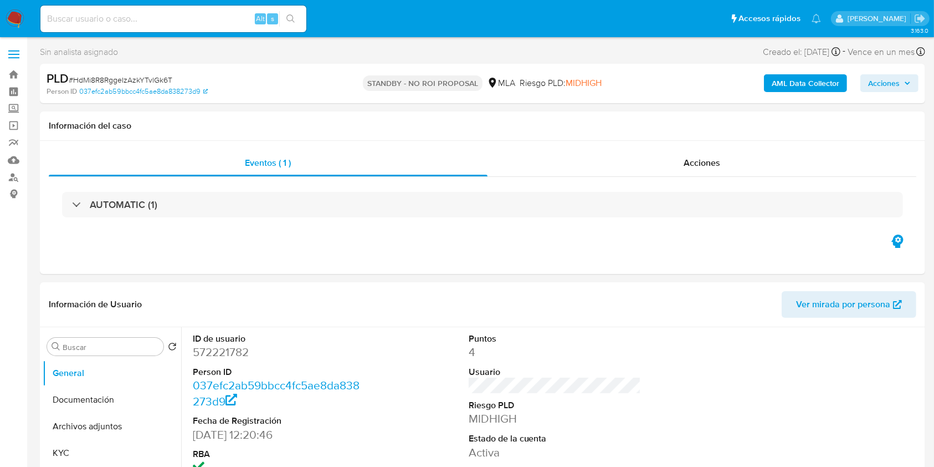
click at [16, 19] on img at bounding box center [15, 18] width 19 height 19
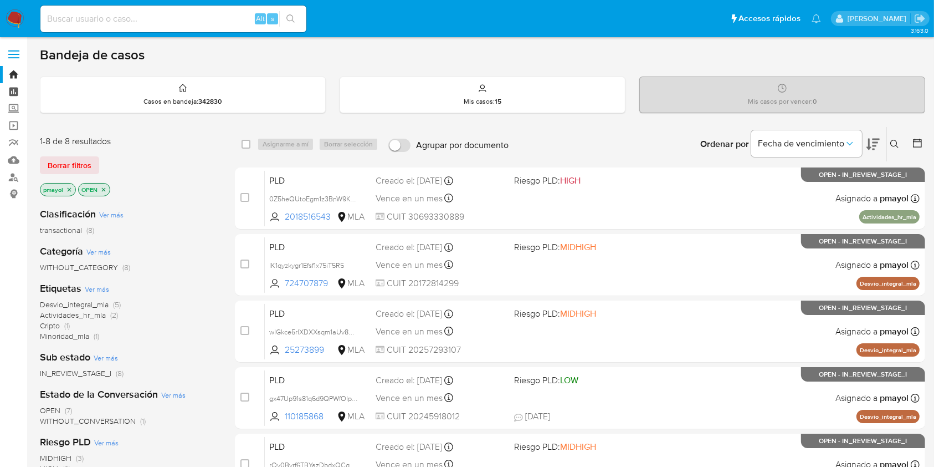
click at [14, 93] on link "Tablero" at bounding box center [66, 91] width 132 height 17
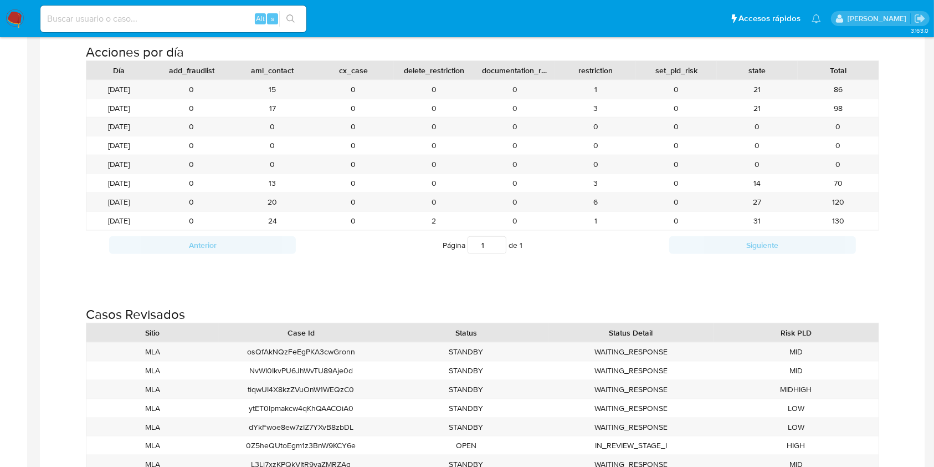
scroll to position [1252, 0]
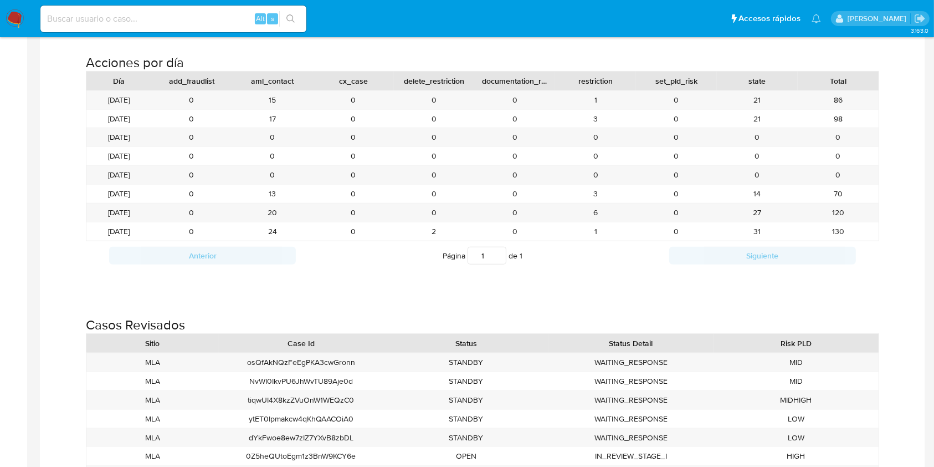
click at [21, 20] on img at bounding box center [15, 18] width 19 height 19
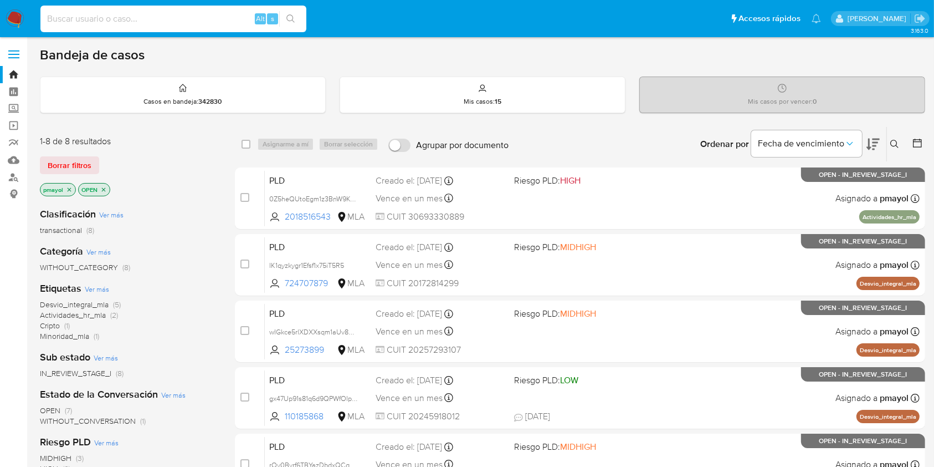
click at [168, 23] on input at bounding box center [173, 19] width 266 height 14
paste input "eQLG8BZUCR2ZI4boclLzYAHj"
type input "eQLG8BZUCR2ZI4boclLzYAHj"
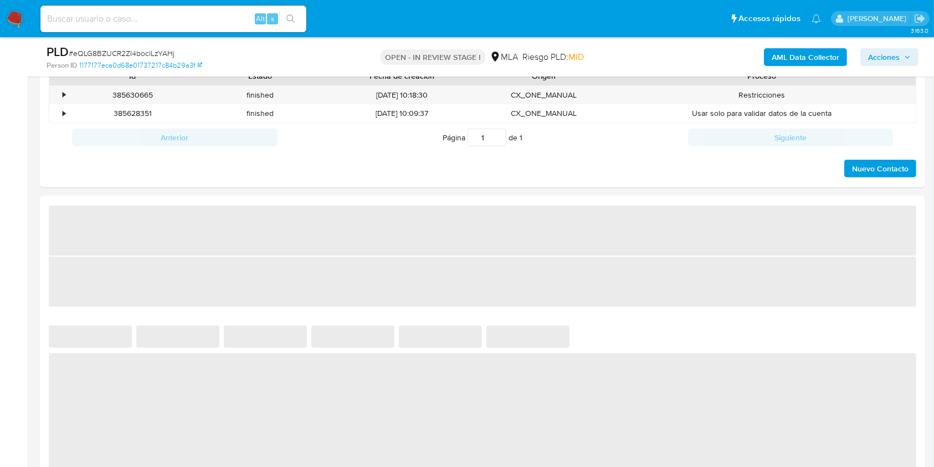
select select "10"
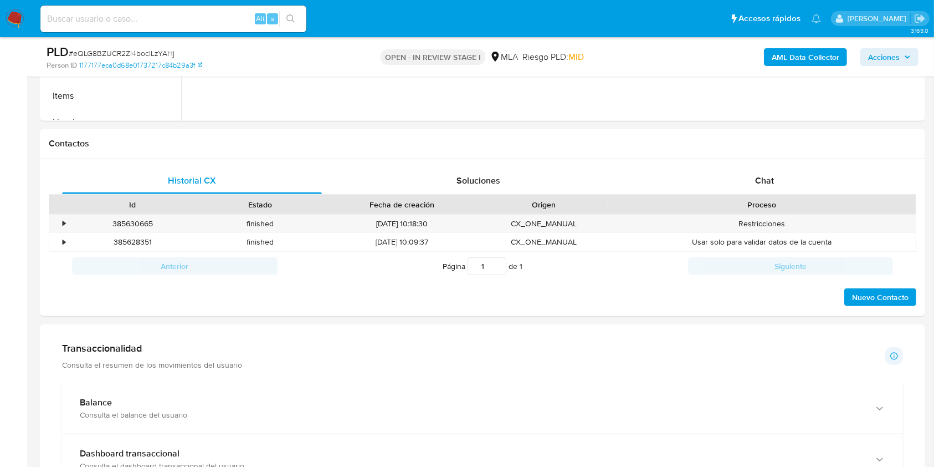
scroll to position [382, 0]
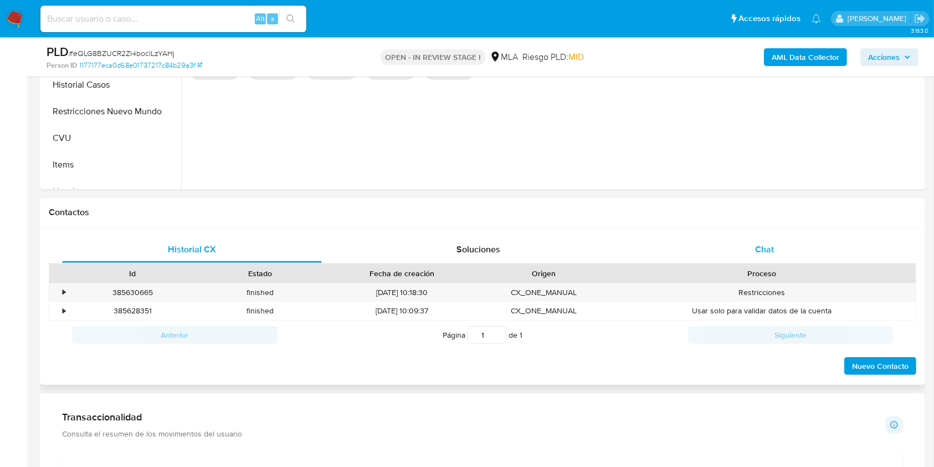
click at [773, 250] on span "Chat" at bounding box center [764, 249] width 19 height 13
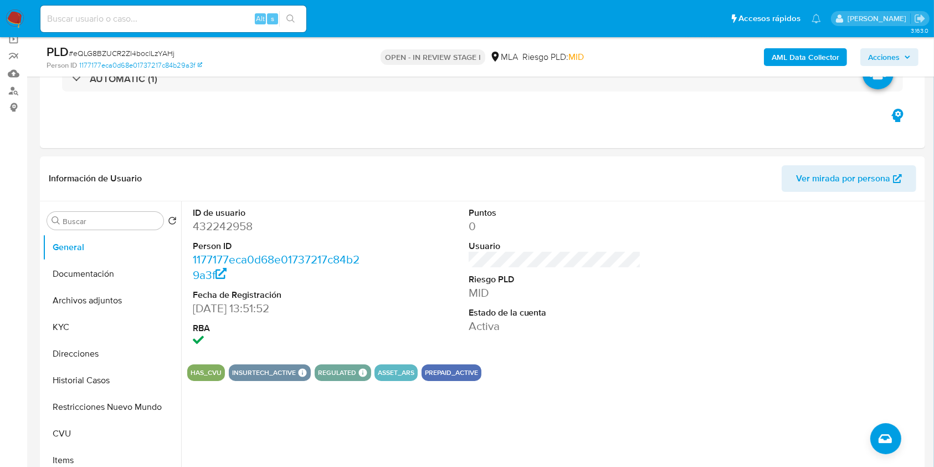
scroll to position [84, 0]
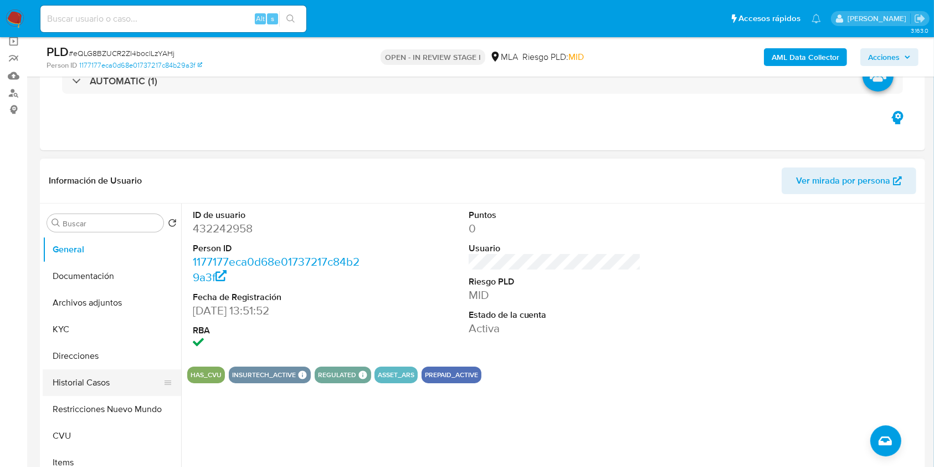
click at [87, 388] on button "Historial Casos" at bounding box center [108, 382] width 130 height 27
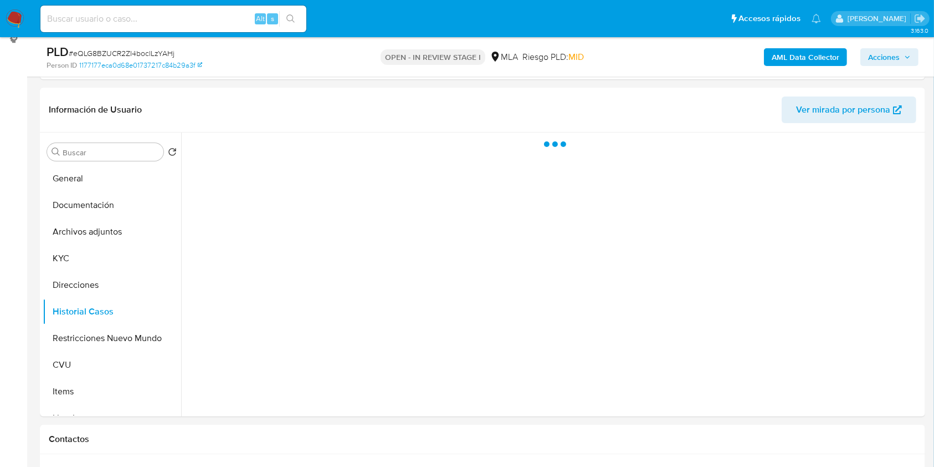
scroll to position [157, 0]
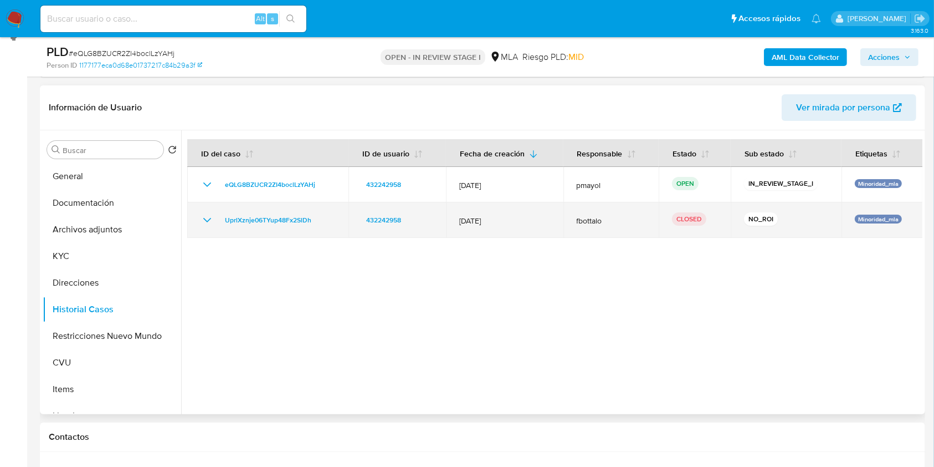
drag, startPoint x: 522, startPoint y: 221, endPoint x: 427, endPoint y: 231, distance: 95.2
click at [427, 231] on tr "UprlXznje06TYup48Fx2SlDh 432242958 12/May/2025 fbottalo CLOSED NO_ROI Minoridad…" at bounding box center [555, 219] width 736 height 35
click at [264, 211] on td "UprlXznje06TYup48Fx2SlDh" at bounding box center [267, 219] width 161 height 35
click at [270, 219] on span "UprlXznje06TYup48Fx2SlDh" at bounding box center [268, 219] width 86 height 13
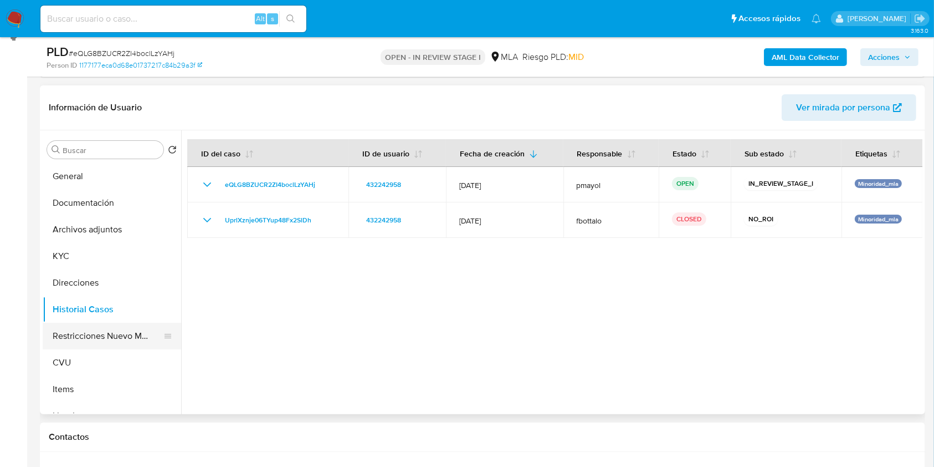
click at [91, 336] on button "Restricciones Nuevo Mundo" at bounding box center [108, 336] width 130 height 27
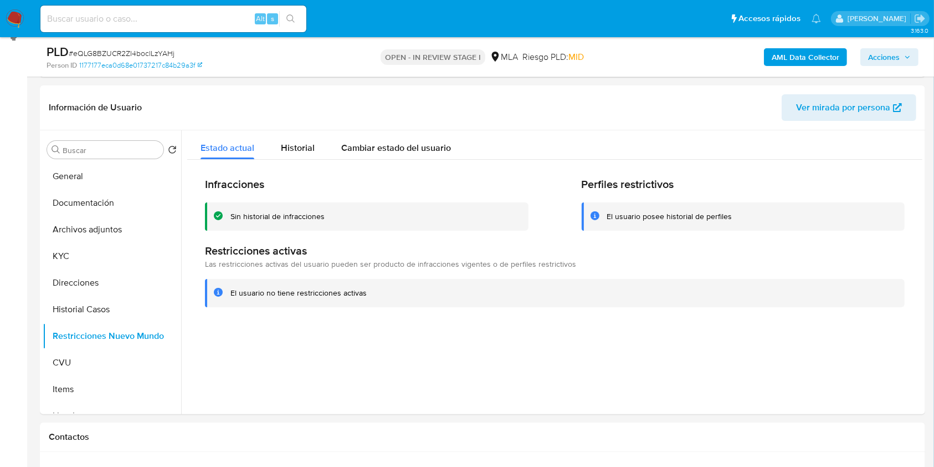
click at [212, 13] on input at bounding box center [173, 19] width 266 height 14
paste input "ytET0Ipmakcw4qKhQAACOiA0"
type input "ytET0Ipmakcw4qKhQAACOiA0"
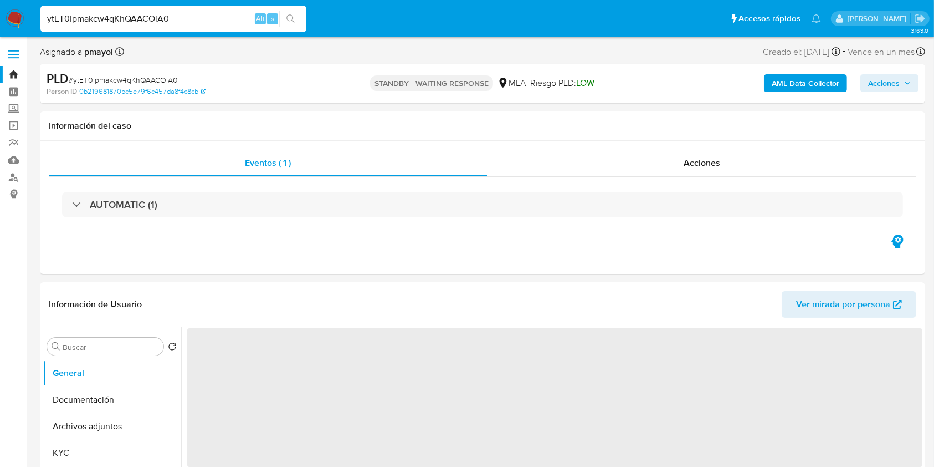
select select "10"
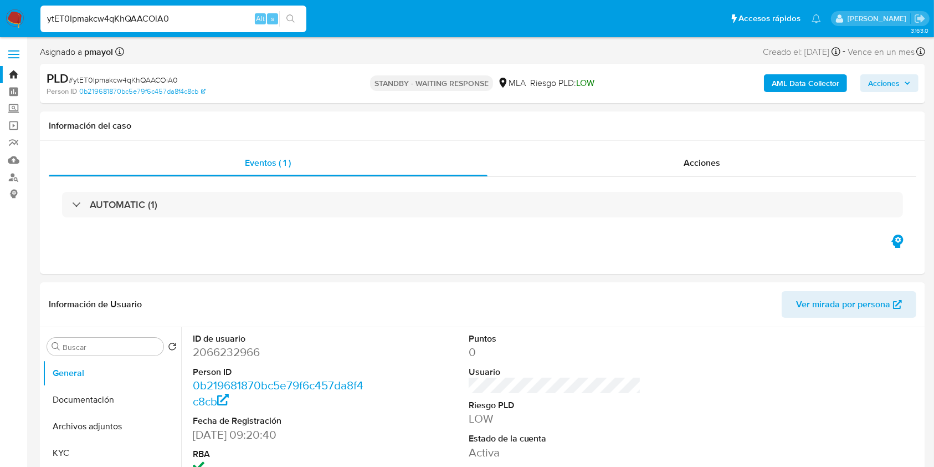
click at [155, 22] on input "ytET0Ipmakcw4qKhQAACOiA0" at bounding box center [173, 19] width 266 height 14
paste input "wIGkce5rlXDXXsqm1aUv8qxG"
type input "wIGkce5rlXDXXsqm1aUv8qxG"
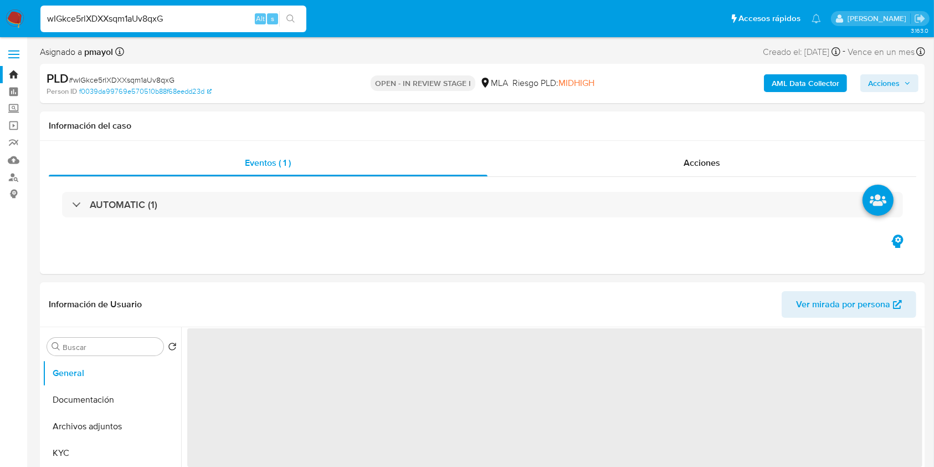
select select "10"
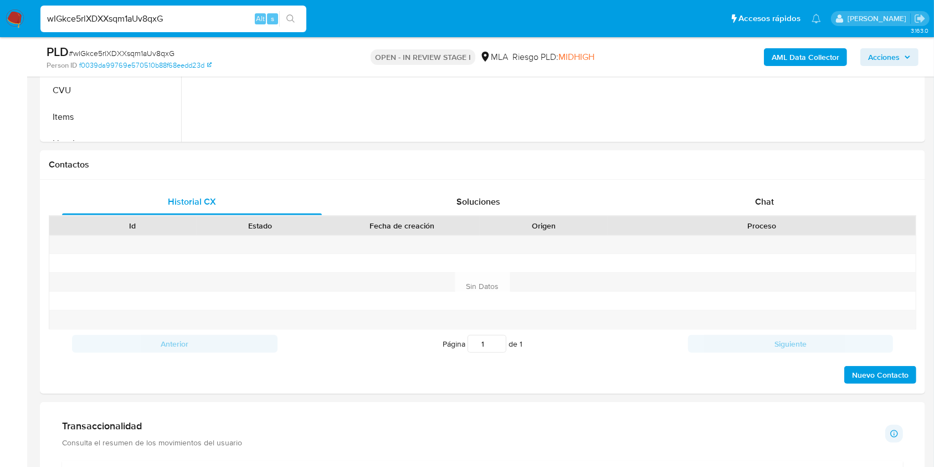
scroll to position [518, 0]
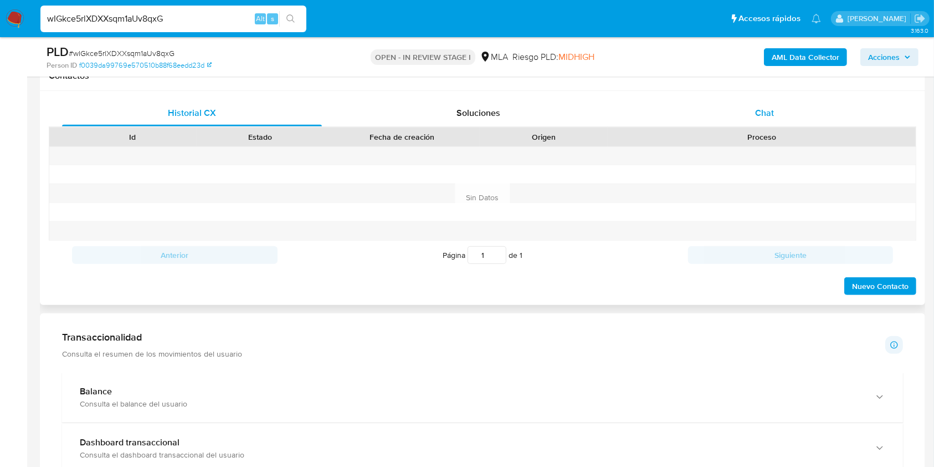
click at [794, 110] on div "Chat" at bounding box center [765, 113] width 260 height 27
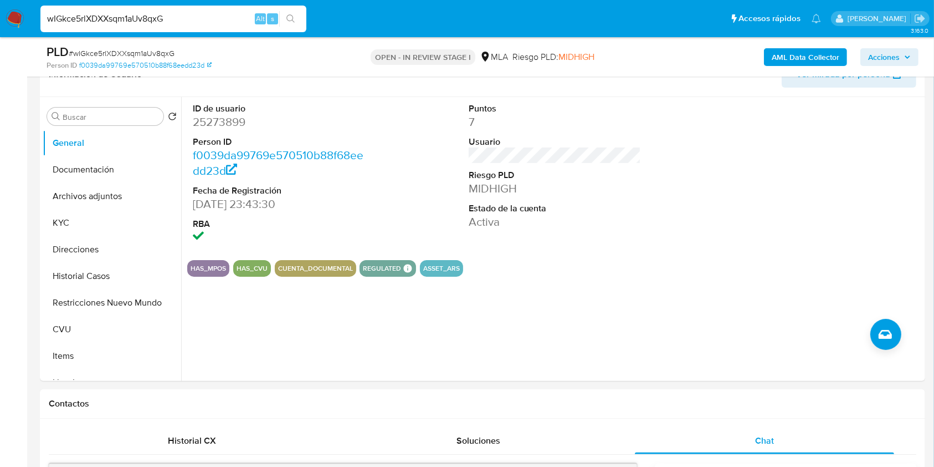
scroll to position [186, 0]
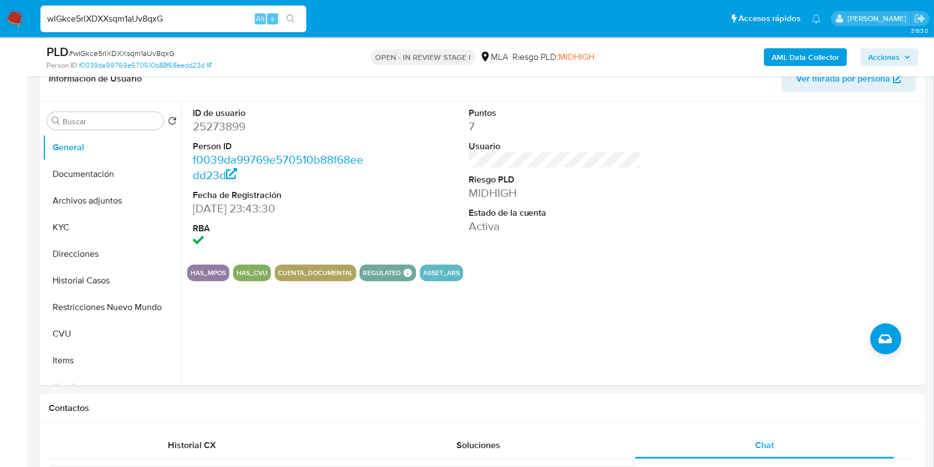
click at [186, 15] on input "wIGkce5rlXDXXsqm1aUv8qxG" at bounding box center [173, 19] width 266 height 14
paste input "gx47Up91s81q6d9QPWfOIpgK"
type input "gx47Up91s81q6d9QPWfOIpgK"
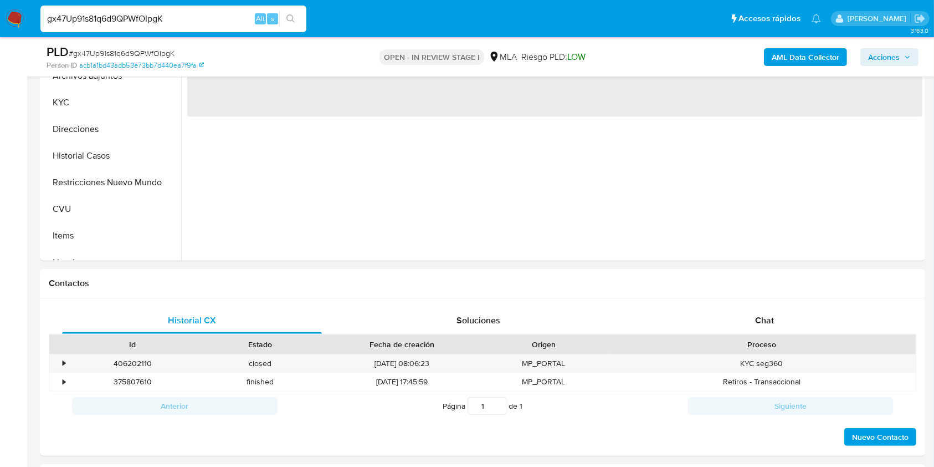
select select "10"
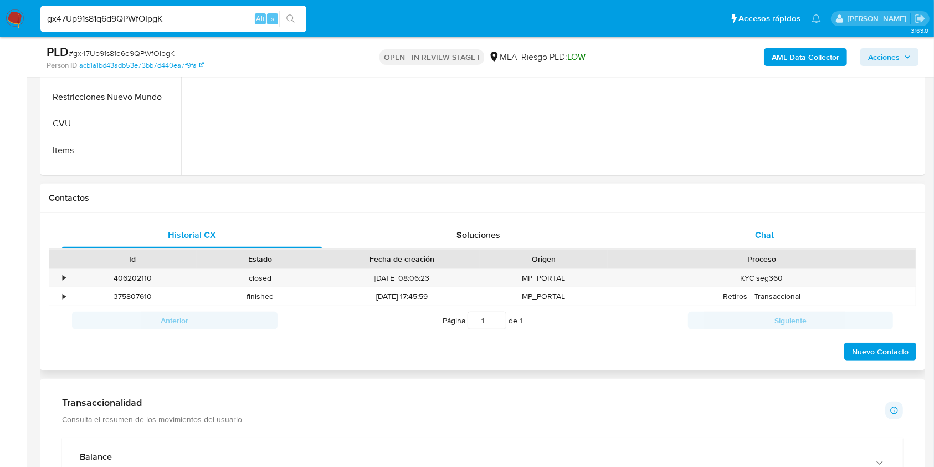
click at [751, 232] on div "Chat" at bounding box center [765, 235] width 260 height 27
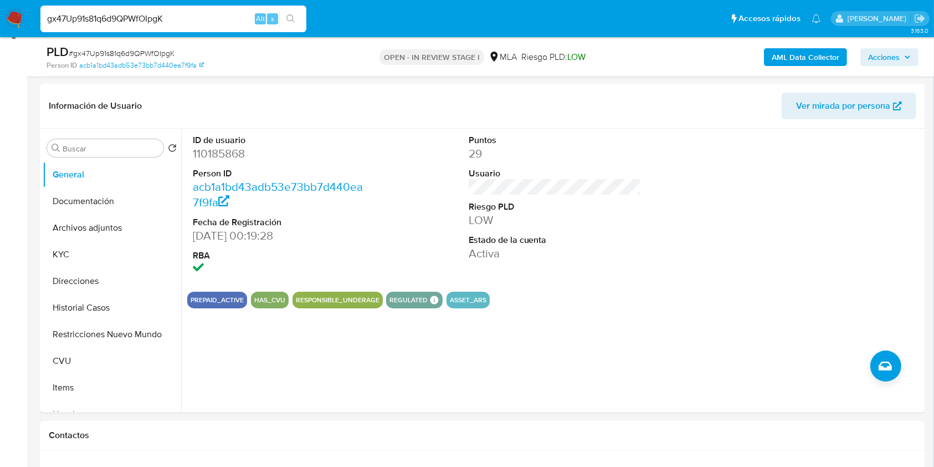
scroll to position [139, 0]
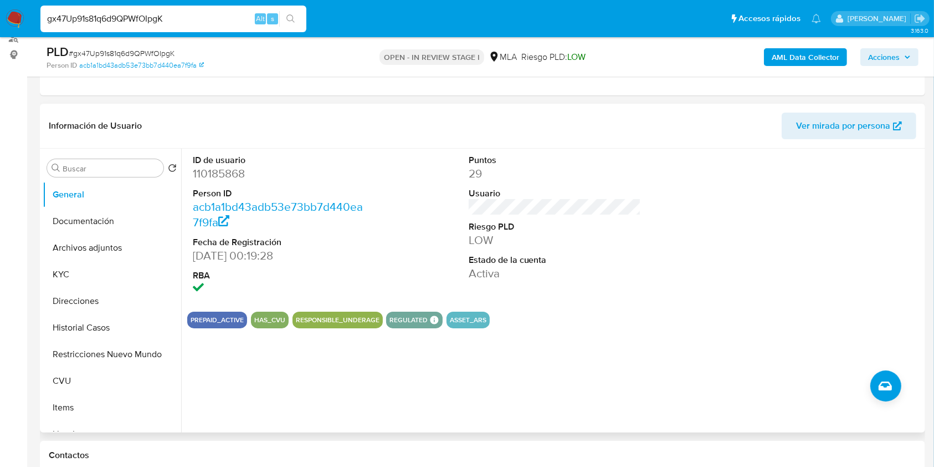
click at [216, 171] on dd "110185868" at bounding box center [279, 174] width 173 height 16
copy dd "110185868"
click at [68, 320] on button "Historial Casos" at bounding box center [108, 327] width 130 height 27
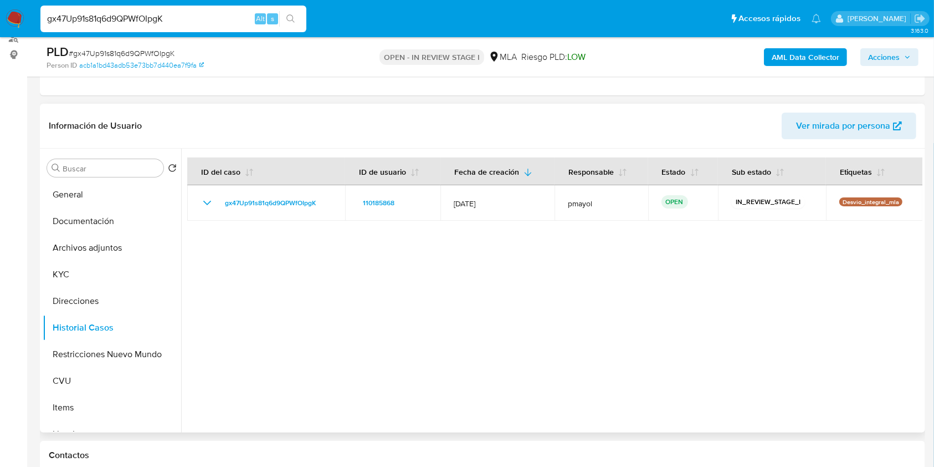
click at [811, 125] on span "Ver mirada por persona" at bounding box center [843, 126] width 94 height 27
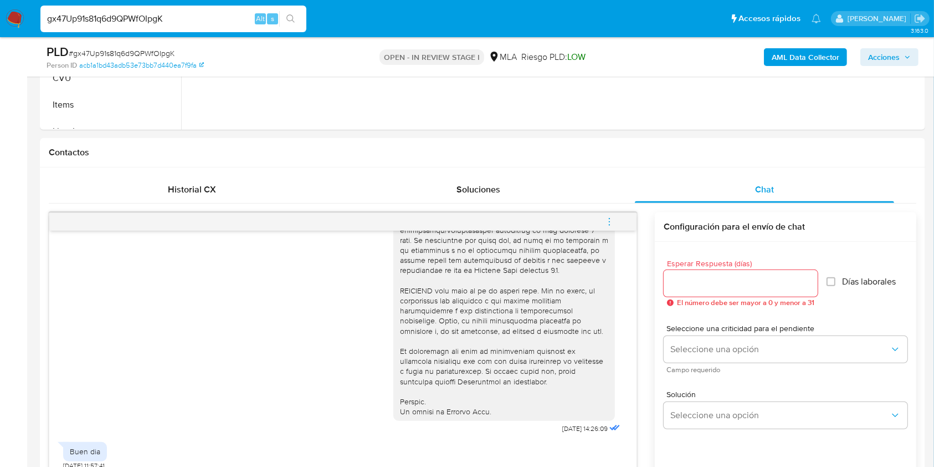
scroll to position [474, 0]
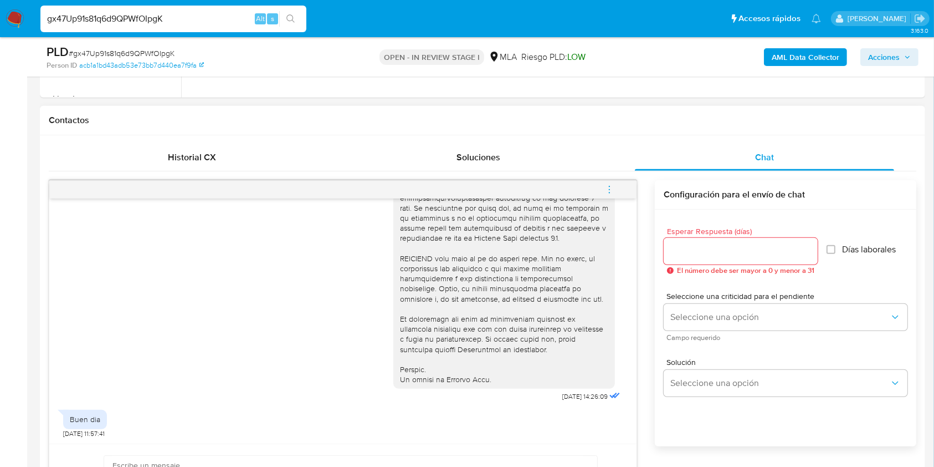
click at [612, 188] on icon "menu-action" at bounding box center [610, 190] width 10 height 10
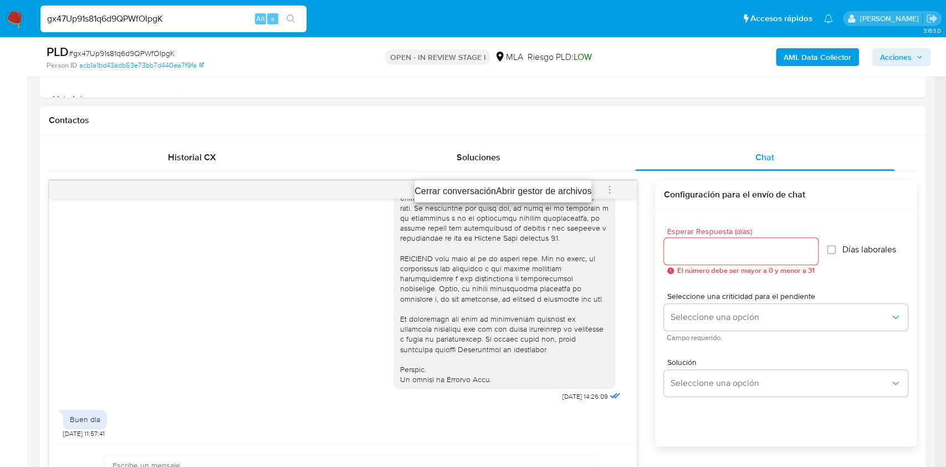
click at [464, 193] on li "Cerrar conversación" at bounding box center [455, 191] width 81 height 13
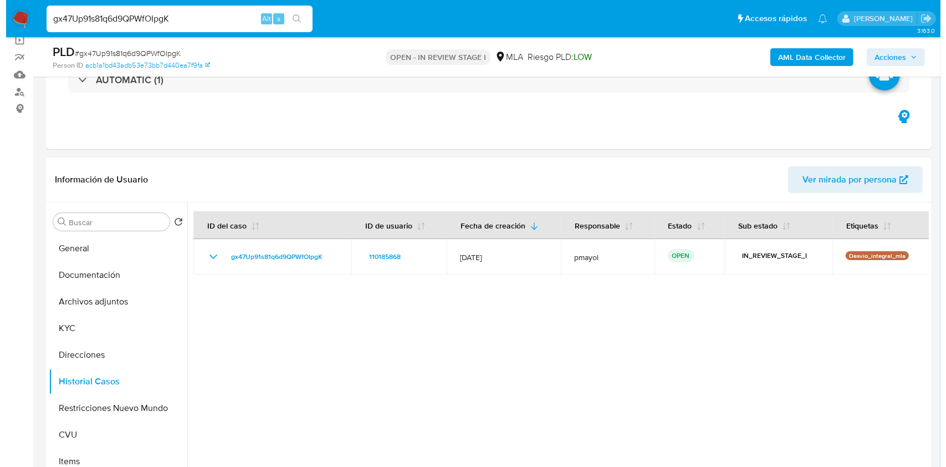
scroll to position [71, 0]
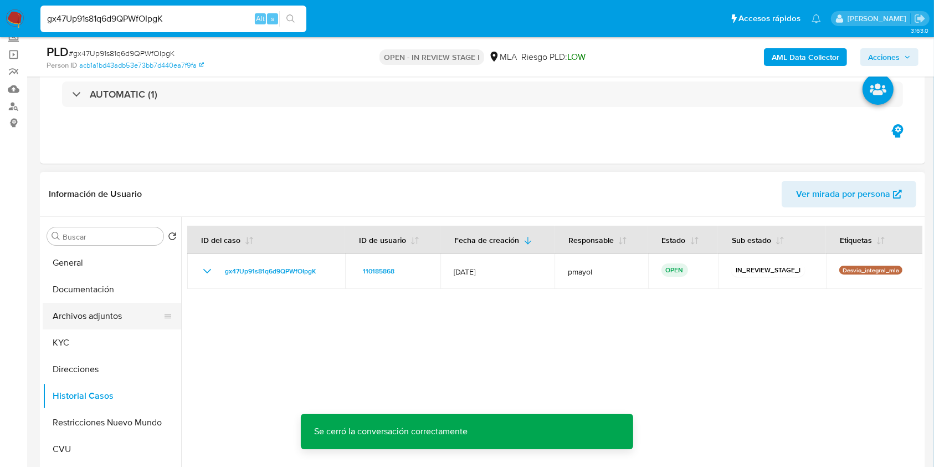
click at [132, 313] on button "Archivos adjuntos" at bounding box center [108, 316] width 130 height 27
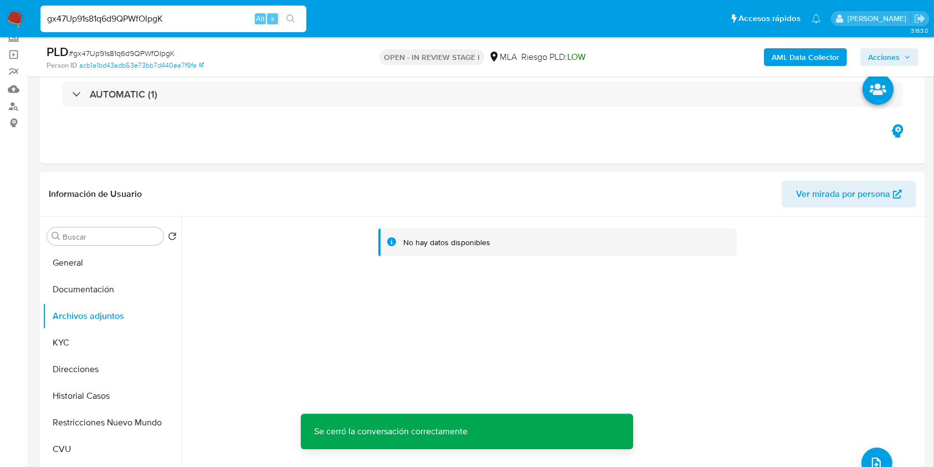
click at [801, 52] on b "AML Data Collector" at bounding box center [806, 57] width 68 height 18
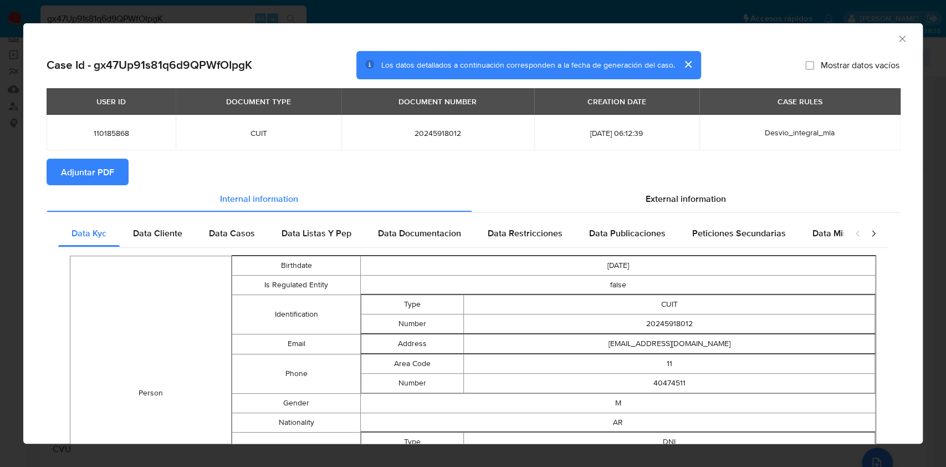
click at [98, 180] on span "Adjuntar PDF" at bounding box center [87, 172] width 53 height 24
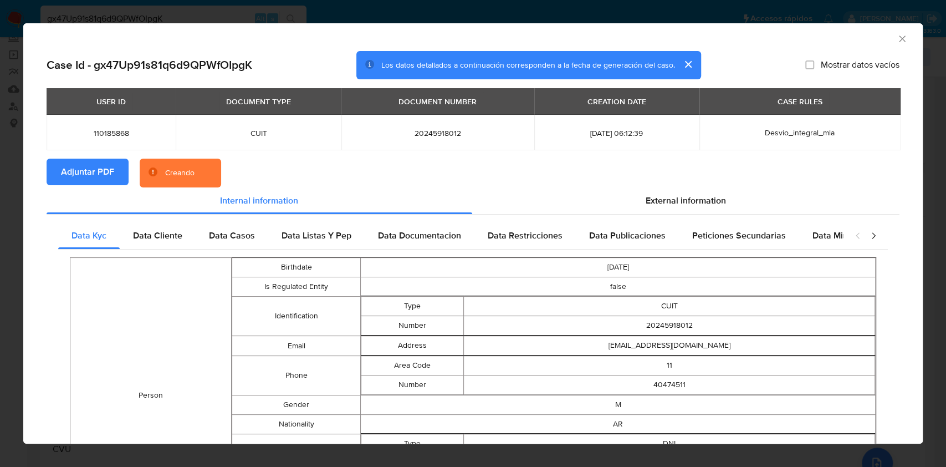
click at [899, 36] on icon "Cerrar ventana" at bounding box center [902, 38] width 6 height 6
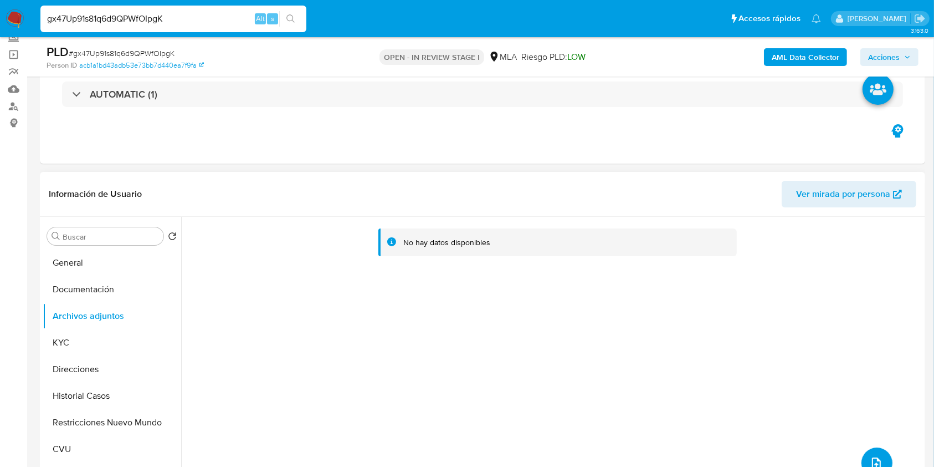
click at [870, 458] on icon "upload-file" at bounding box center [876, 462] width 13 height 13
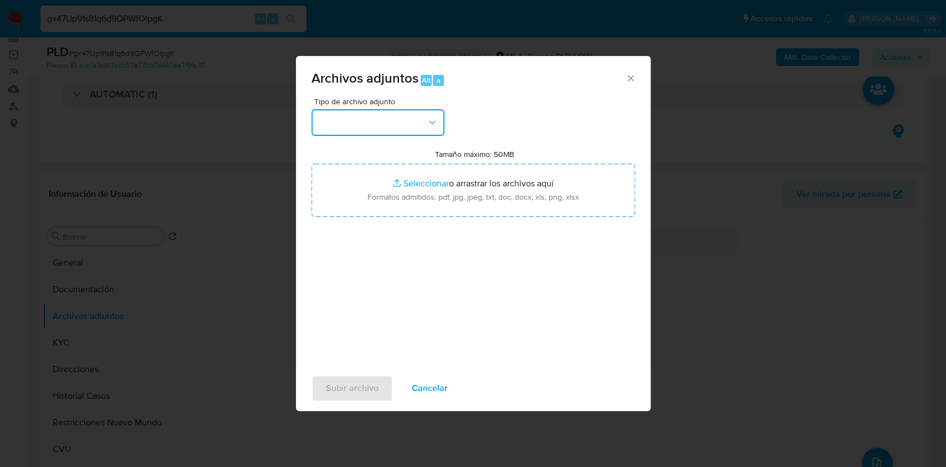
click at [421, 120] on button "button" at bounding box center [377, 122] width 133 height 27
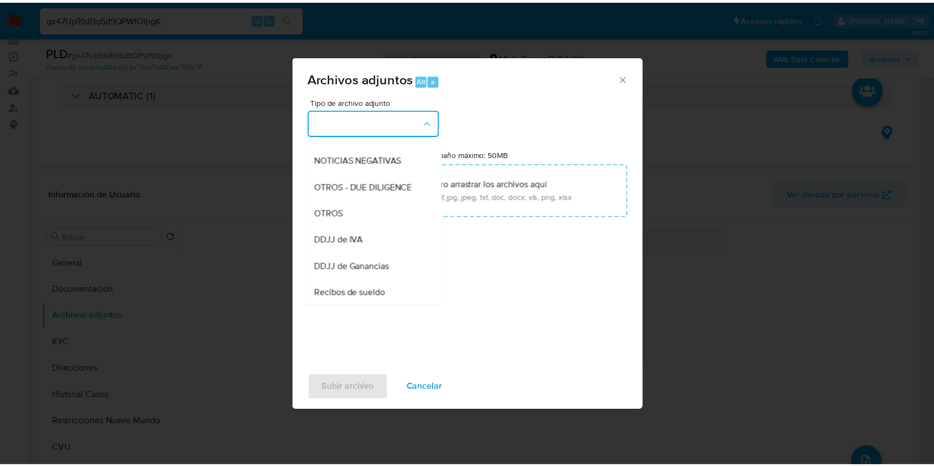
scroll to position [183, 0]
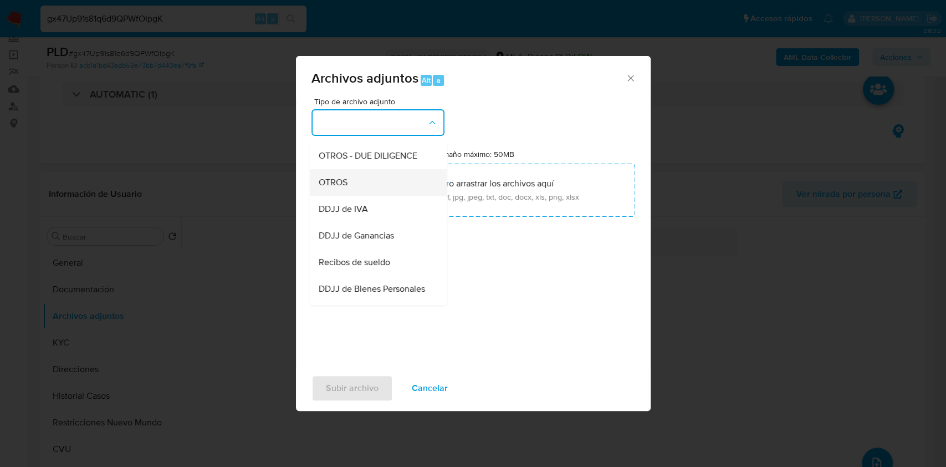
click at [374, 191] on div "OTROS" at bounding box center [374, 182] width 113 height 27
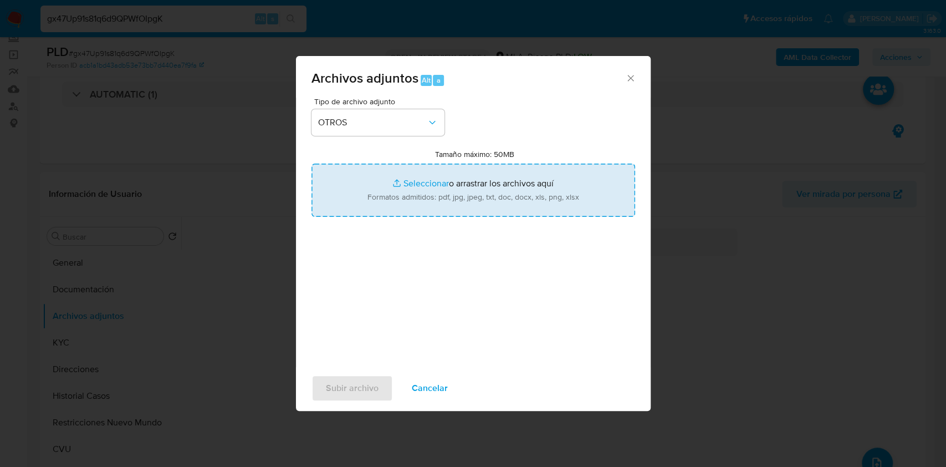
click at [430, 195] on input "Tamaño máximo: 50MB Seleccionar archivos" at bounding box center [473, 189] width 324 height 53
type input "C:\fakepath\Caselog gx47Up91s81q6d9QPWfOIpgK.docx"
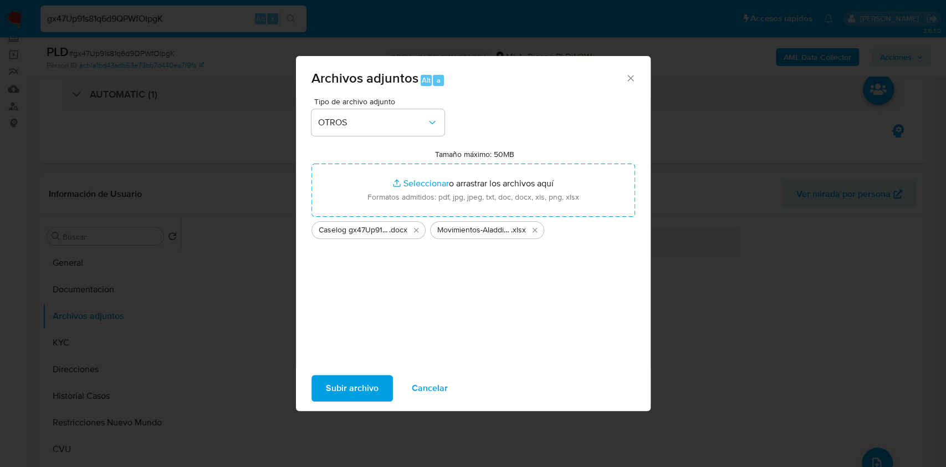
click at [357, 390] on span "Subir archivo" at bounding box center [352, 388] width 53 height 24
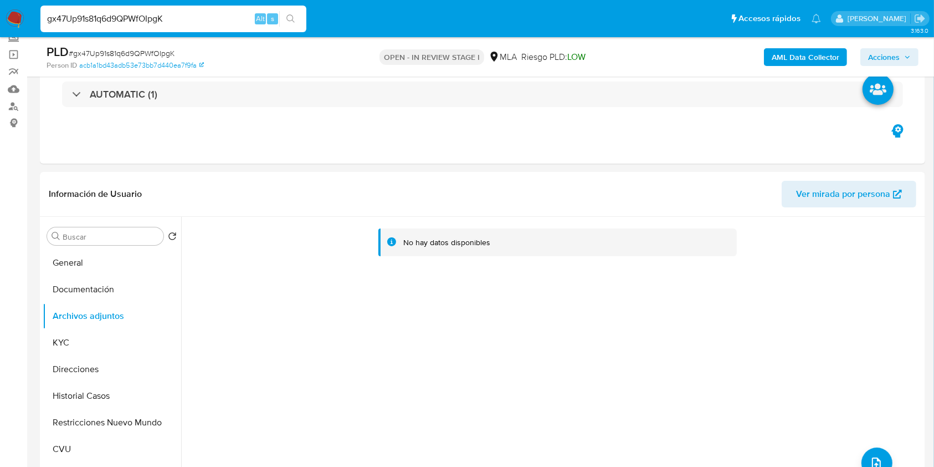
click at [888, 54] on span "Acciones" at bounding box center [884, 57] width 32 height 18
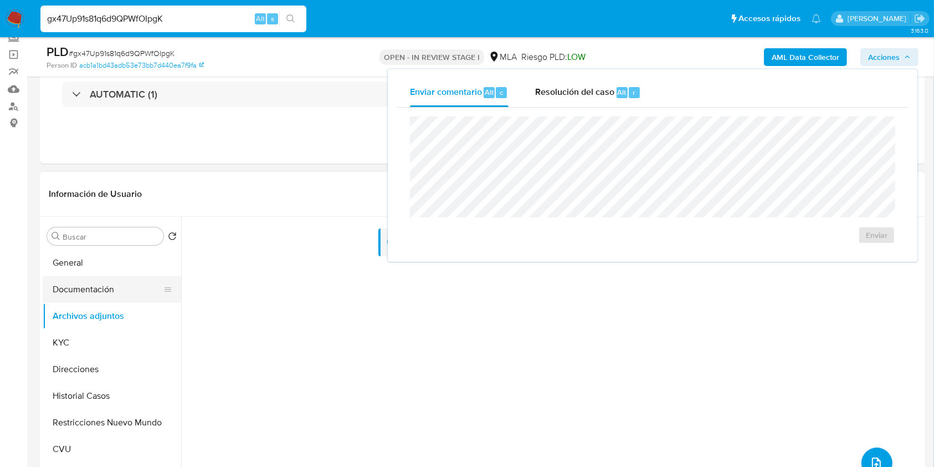
click at [67, 291] on button "Documentación" at bounding box center [108, 289] width 130 height 27
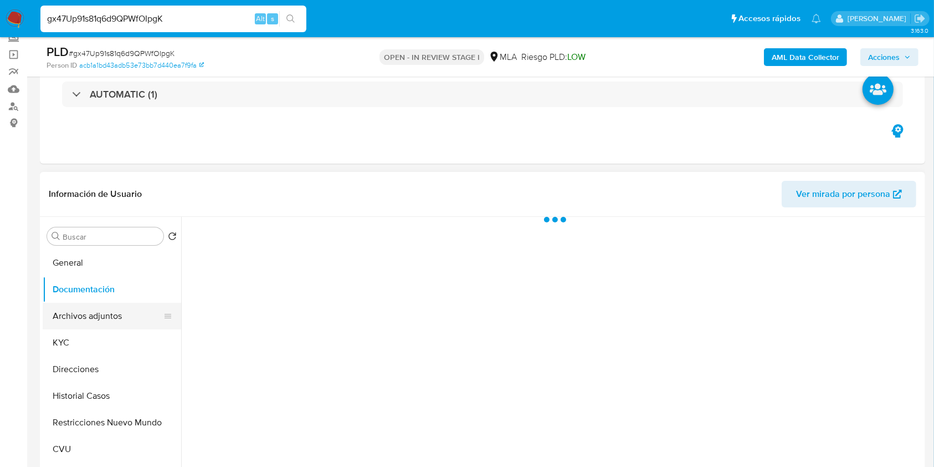
click at [78, 303] on button "Archivos adjuntos" at bounding box center [108, 316] width 130 height 27
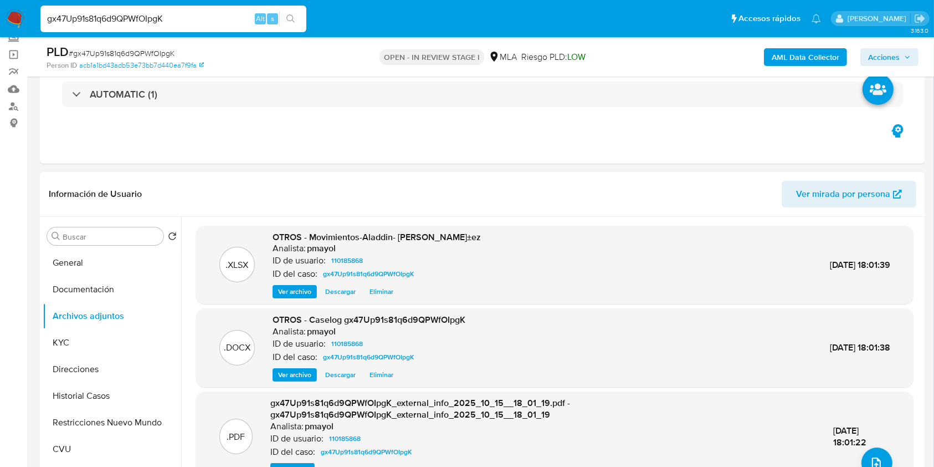
click at [895, 51] on span "Acciones" at bounding box center [884, 57] width 32 height 18
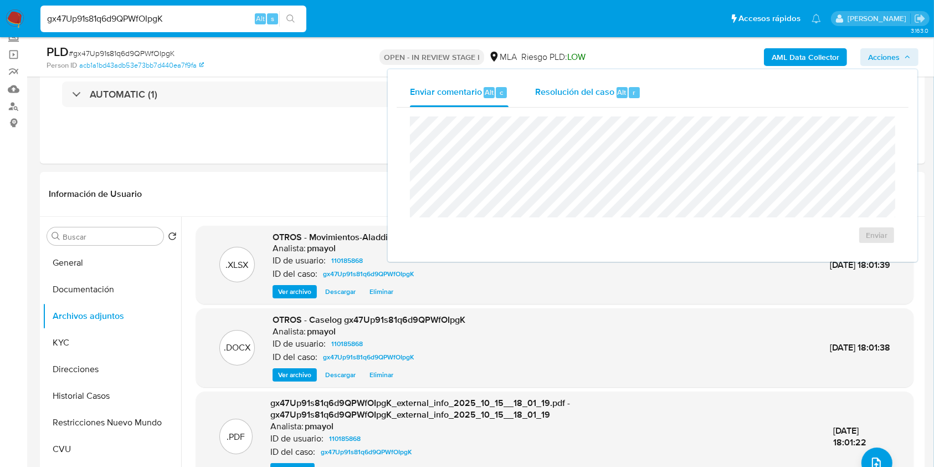
click at [555, 102] on div "Resolución del caso Alt r" at bounding box center [588, 92] width 106 height 29
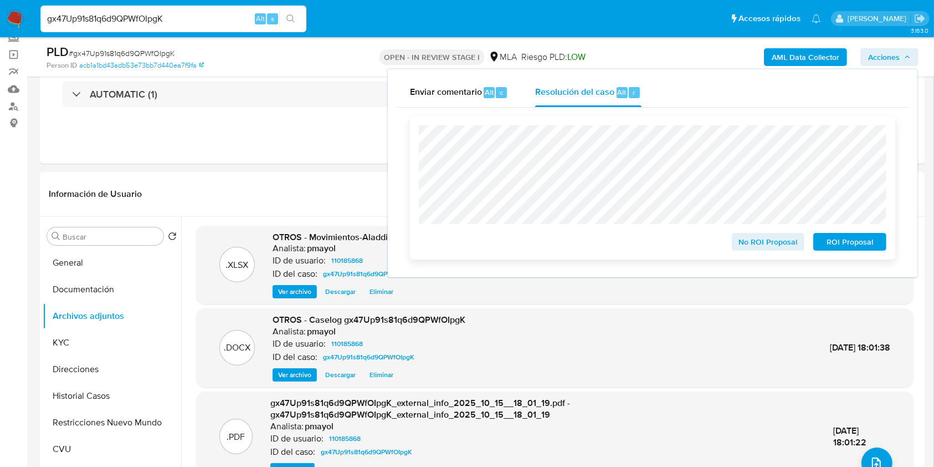
click at [749, 243] on span "No ROI Proposal" at bounding box center [769, 242] width 58 height 16
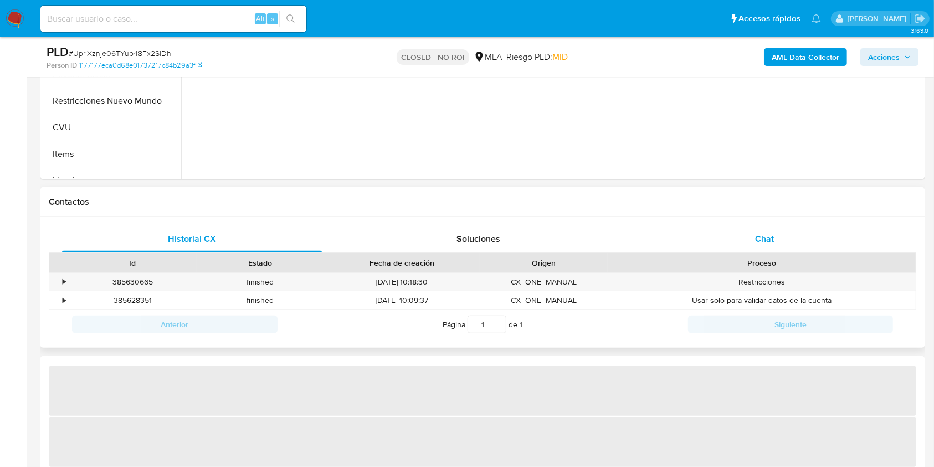
scroll to position [391, 0]
select select "10"
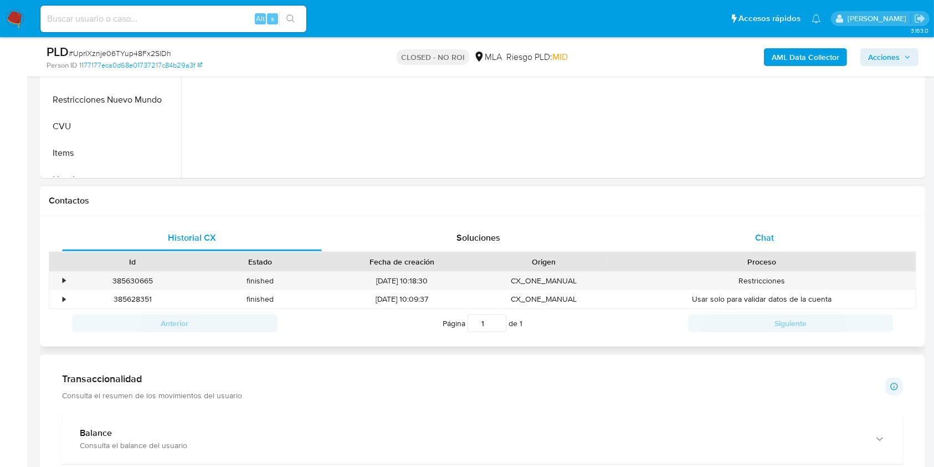
click at [758, 237] on span "Chat" at bounding box center [764, 237] width 19 height 13
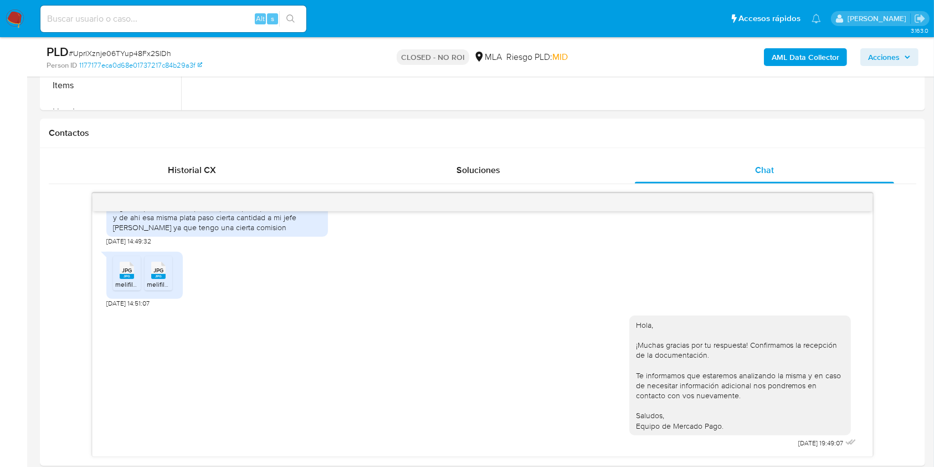
scroll to position [461, 0]
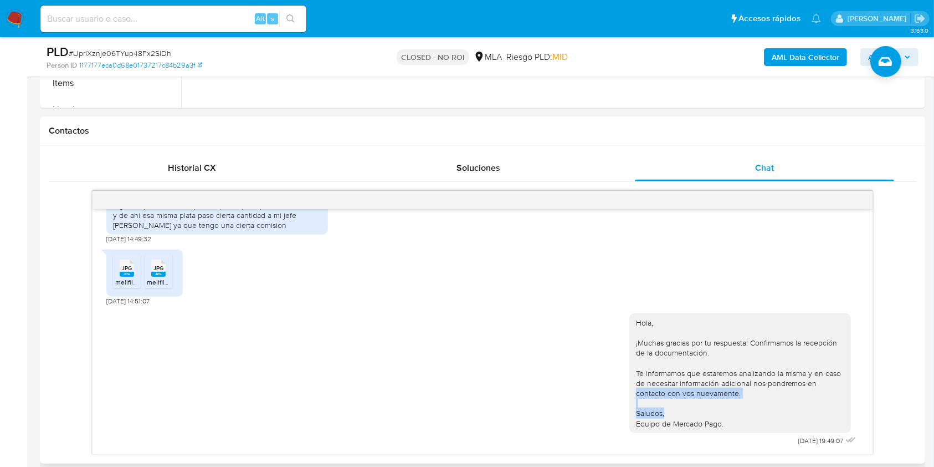
drag, startPoint x: 858, startPoint y: 408, endPoint x: 860, endPoint y: 378, distance: 29.9
click at [860, 378] on div "19/05/2025 13:17:46 PDF PDF melifile5920563367330380344.pdf JPG JPG melifile895…" at bounding box center [483, 331] width 780 height 245
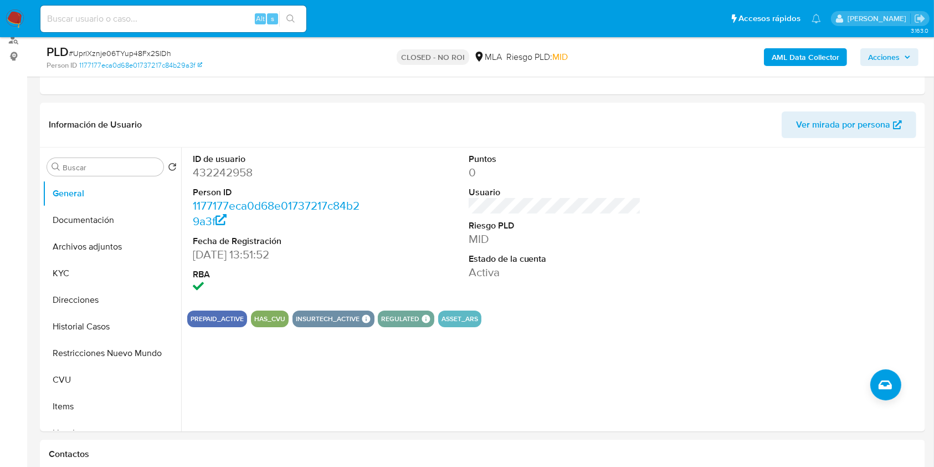
scroll to position [127, 0]
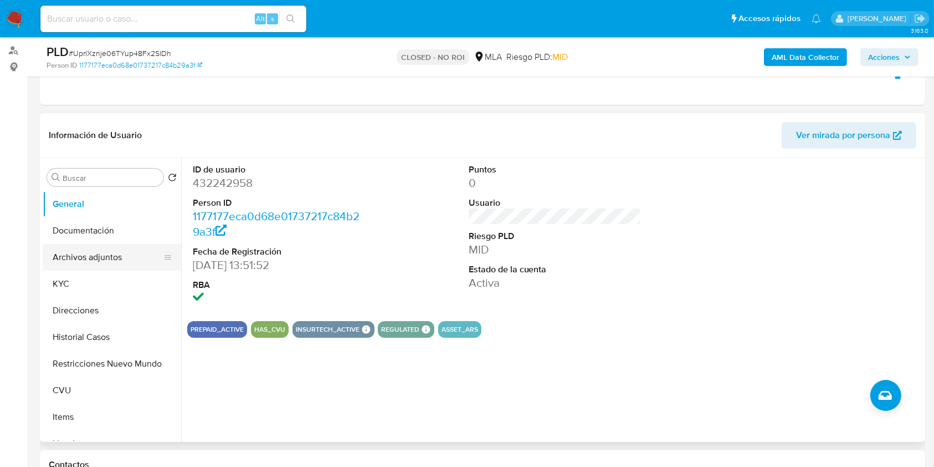
click at [127, 250] on button "Archivos adjuntos" at bounding box center [108, 257] width 130 height 27
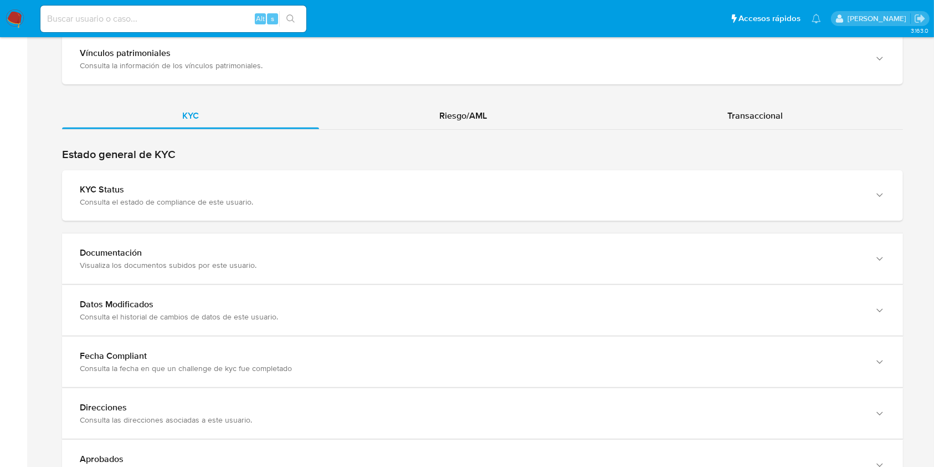
scroll to position [997, 0]
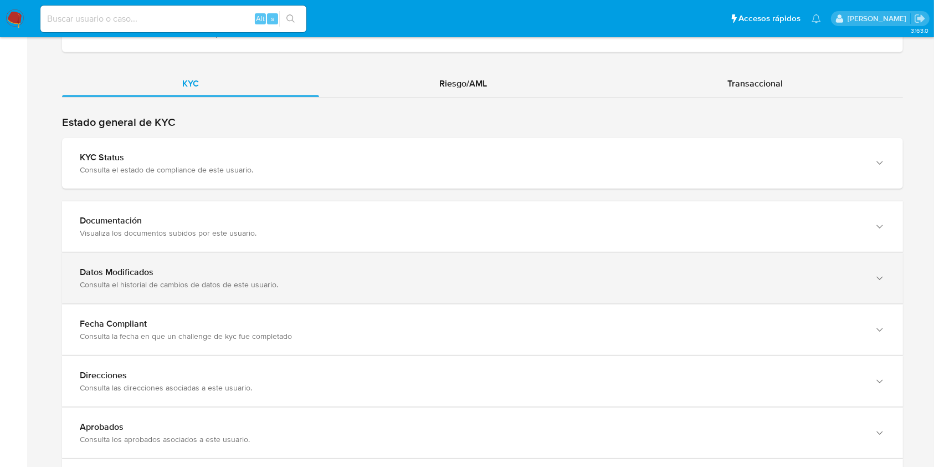
click at [831, 255] on div "Datos Modificados Consulta el historial de cambios de datos de este usuario." at bounding box center [482, 278] width 841 height 50
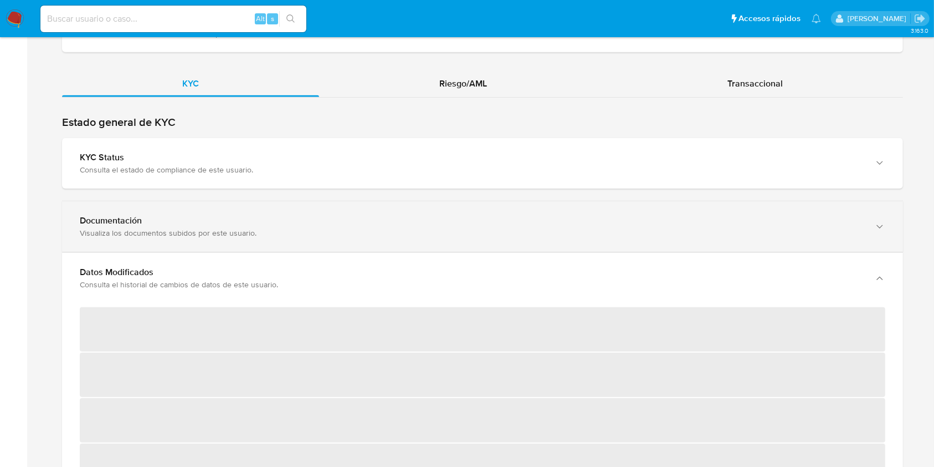
click at [809, 219] on div "Documentación" at bounding box center [472, 220] width 784 height 11
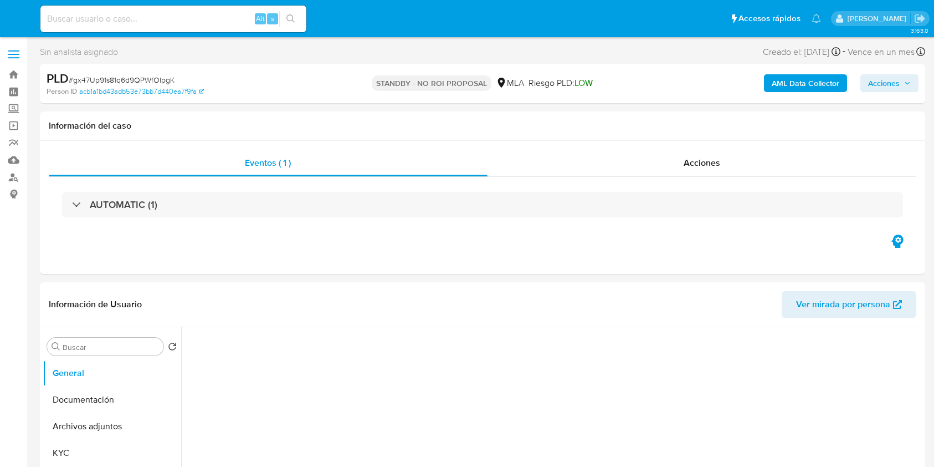
select select "10"
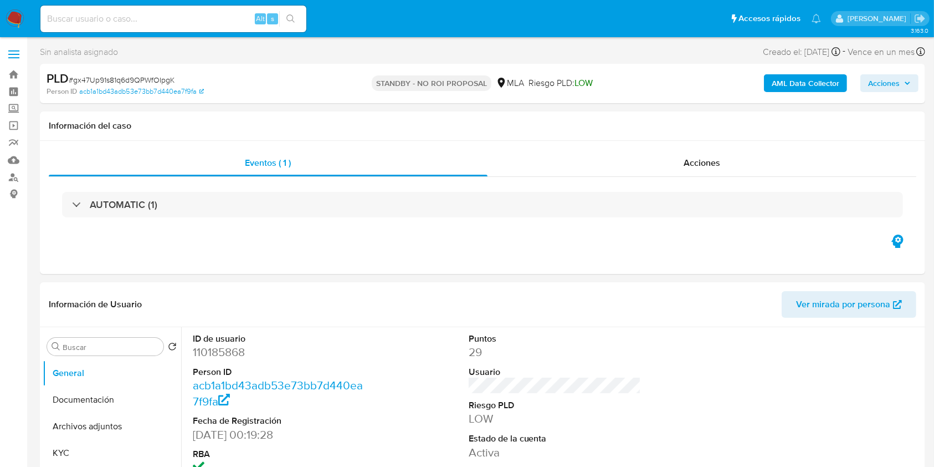
click at [176, 13] on input at bounding box center [173, 19] width 266 height 14
paste input "IK1qyzkygr1Efsf1x75iT5R5"
type input "IK1qyzkygr1Efsf1x75iT5R5"
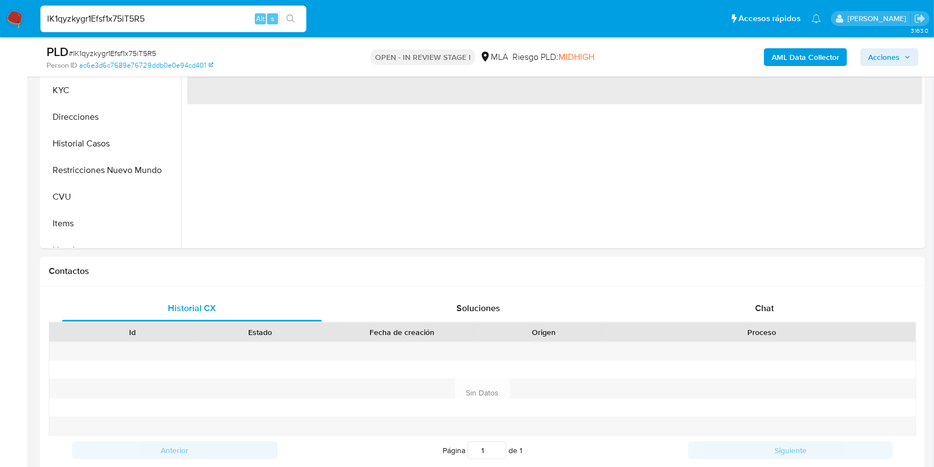
scroll to position [325, 0]
select select "10"
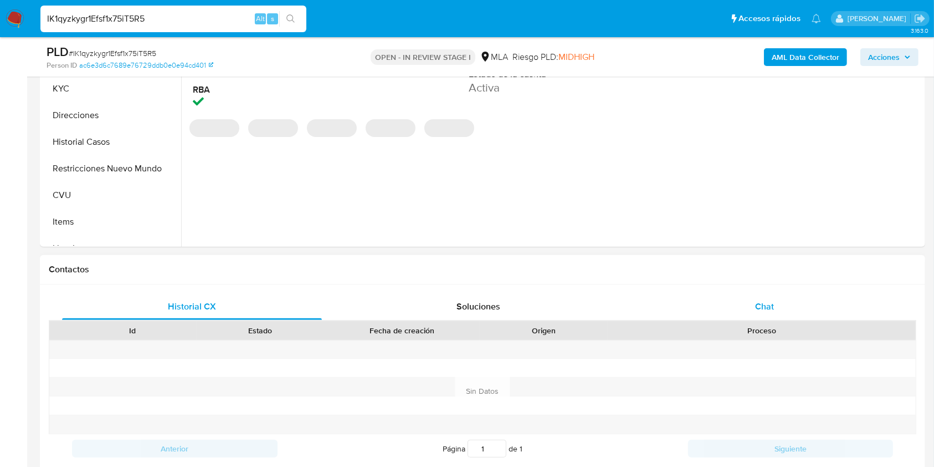
click at [749, 304] on div "Chat" at bounding box center [765, 306] width 260 height 27
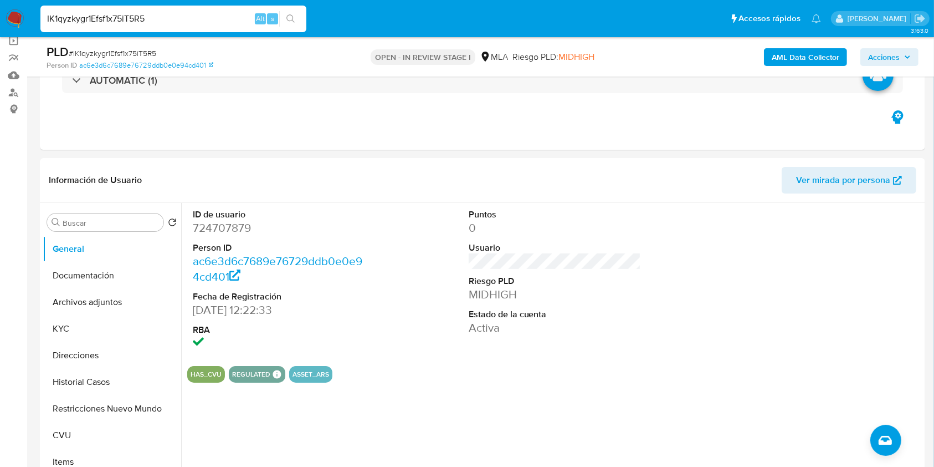
scroll to position [56, 0]
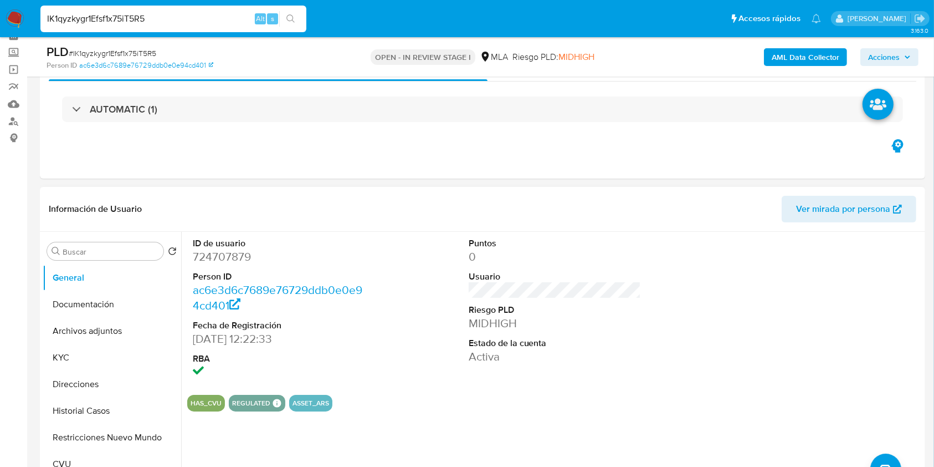
click at [213, 257] on dd "724707879" at bounding box center [279, 257] width 173 height 16
copy dd "724707879"
click at [98, 414] on button "Historial Casos" at bounding box center [108, 410] width 130 height 27
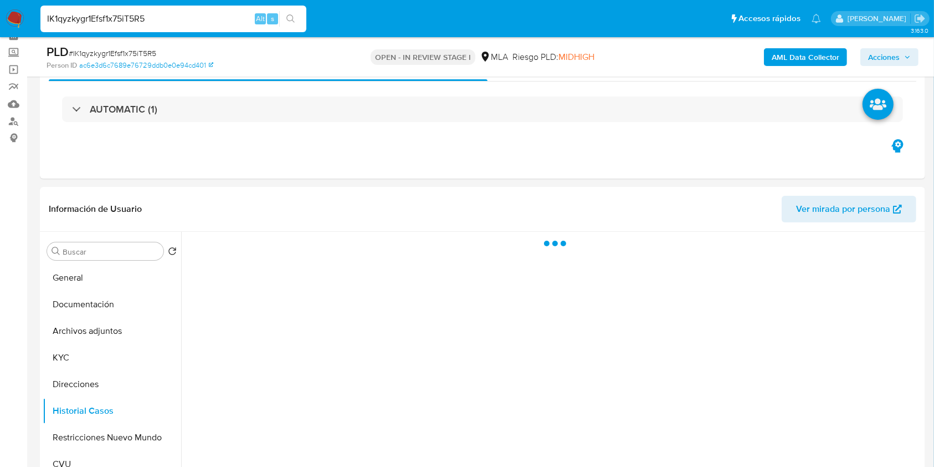
scroll to position [159, 0]
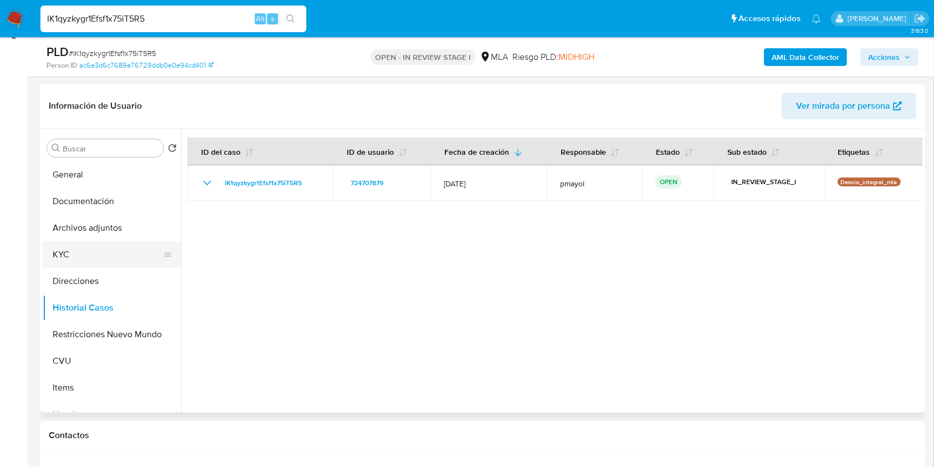
click at [98, 245] on button "KYC" at bounding box center [108, 254] width 130 height 27
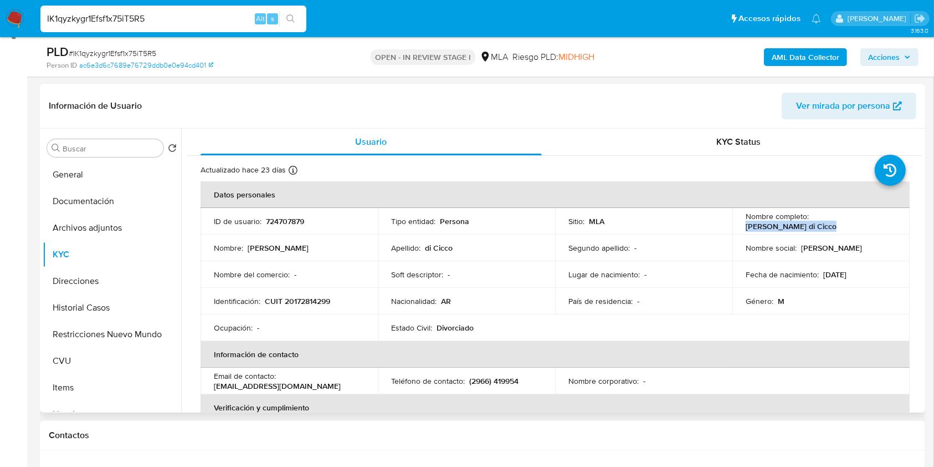
drag, startPoint x: 896, startPoint y: 221, endPoint x: 810, endPoint y: 226, distance: 86.0
click at [810, 226] on td "Nombre completo : [PERSON_NAME]" at bounding box center [821, 221] width 177 height 27
copy p "[PERSON_NAME] di Cicco"
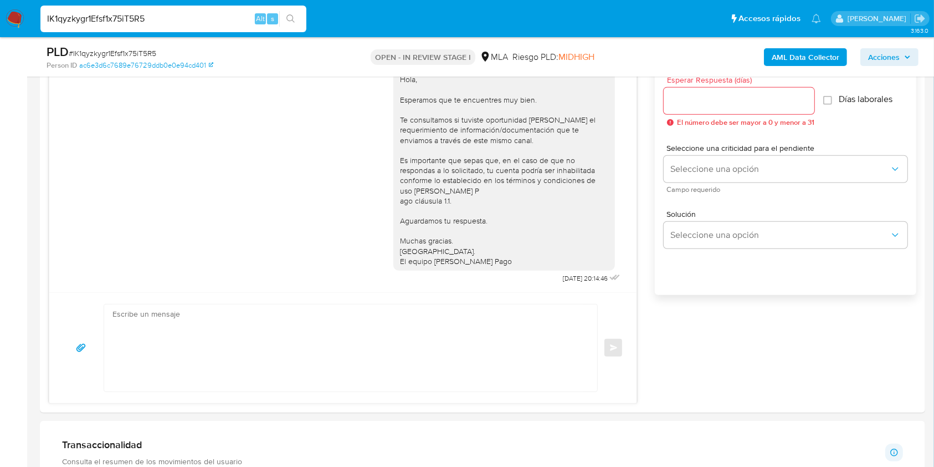
scroll to position [613, 0]
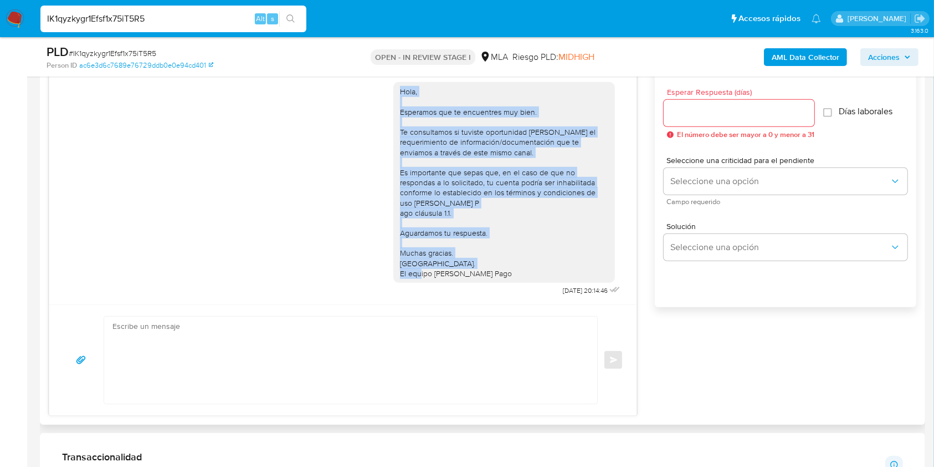
drag, startPoint x: 490, startPoint y: 262, endPoint x: 382, endPoint y: 82, distance: 209.3
click at [393, 82] on div "Hola, Esperamos que te encuentres muy bien. Te consultamos si tuviste oportunid…" at bounding box center [504, 182] width 222 height 201
copy div "Hola, Esperamos que te encuentres muy bien. Te consultamos si tuviste oportunid…"
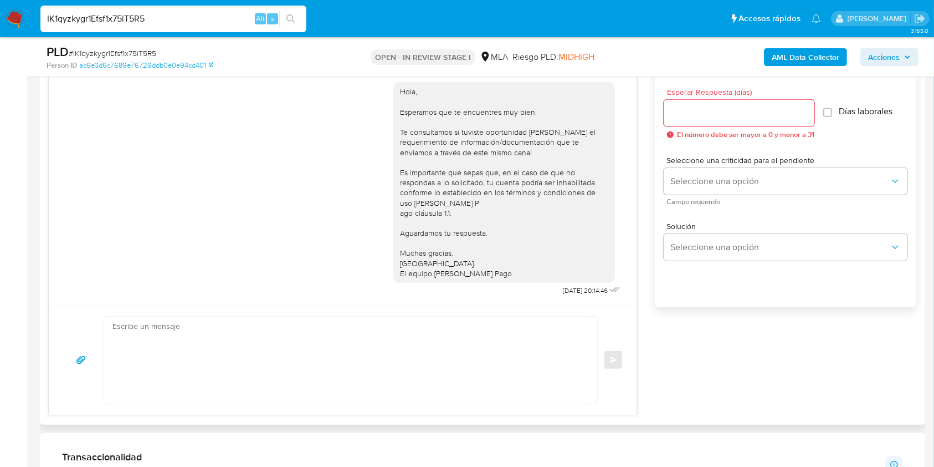
click at [324, 396] on textarea at bounding box center [348, 359] width 471 height 87
paste textarea "Hola, Esperamos que te encuentres muy bien. Te consultamos si tuviste oportunid…"
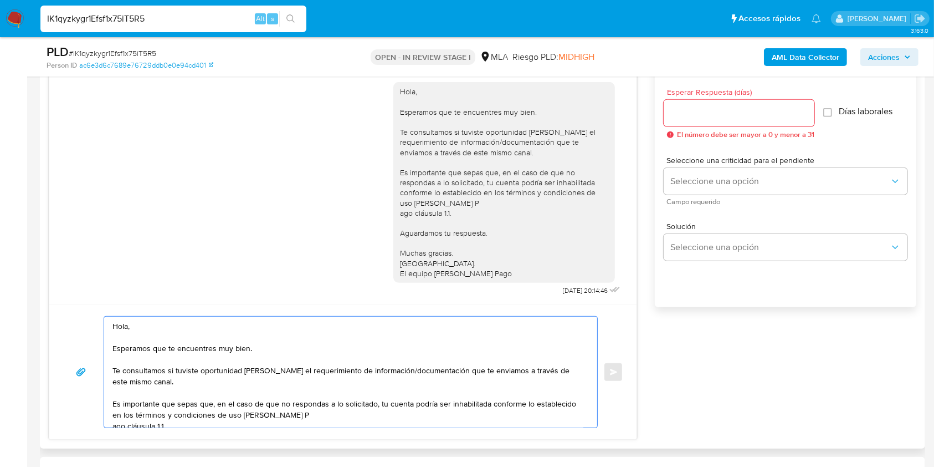
scroll to position [74, 0]
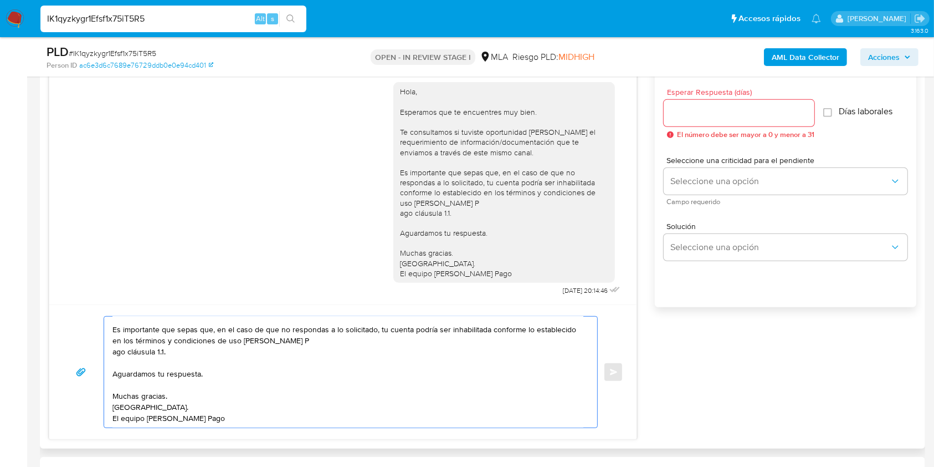
click at [115, 357] on textarea "Hola, Esperamos que te encuentres muy bien. Te consultamos si tuviste oportunid…" at bounding box center [348, 371] width 471 height 111
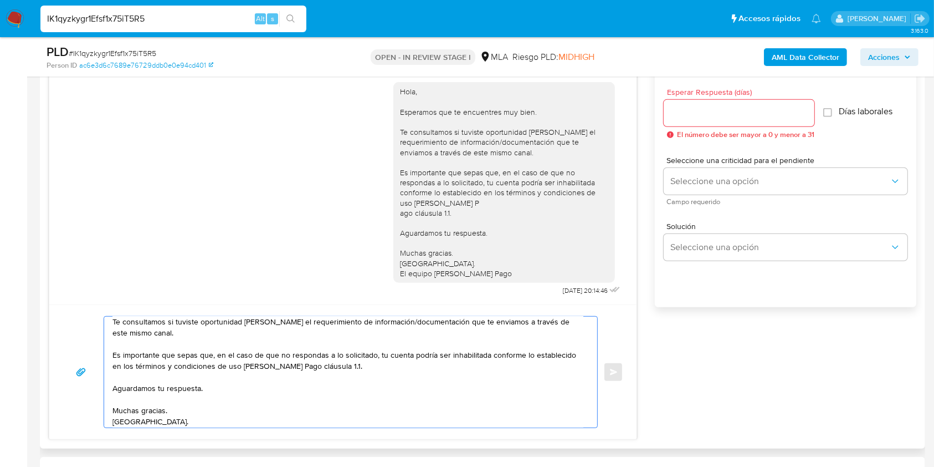
scroll to position [37, 0]
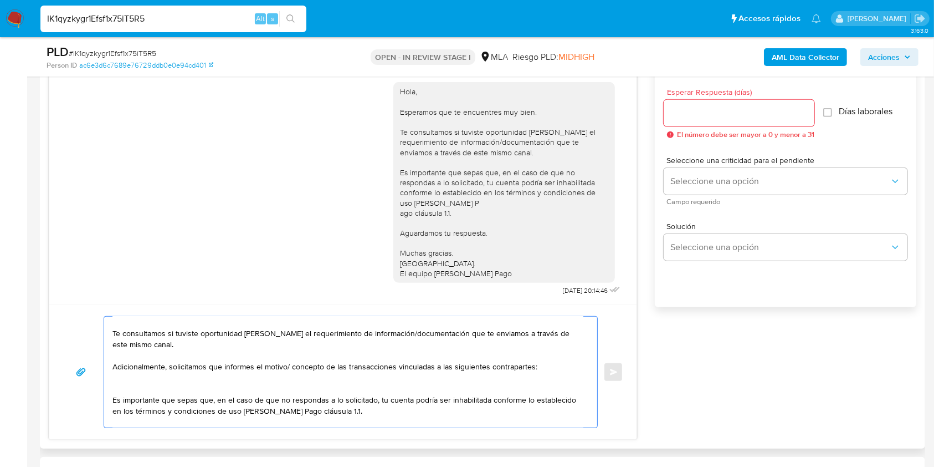
paste textarea "María Fernanda Randazzo Donadio – CUIT 27210225647"
click at [115, 376] on textarea "Hola, Esperamos que te encuentres muy bien. Te consultamos si tuviste oportunid…" at bounding box center [348, 371] width 471 height 111
click at [420, 379] on textarea "Hola, Esperamos que te encuentres muy bien. Te consultamos si tuviste oportunid…" at bounding box center [348, 371] width 471 height 111
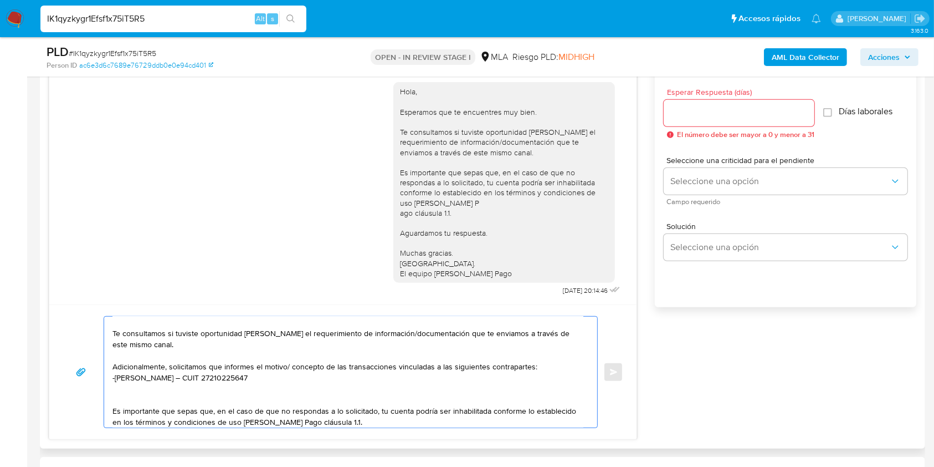
paste textarea "- Pablo Alejandro Schmidt - CUIT 23237643399"
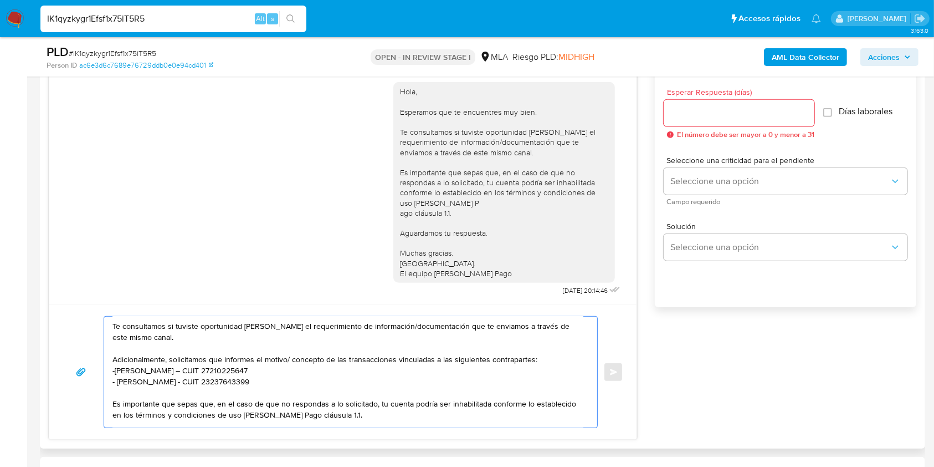
scroll to position [48, 0]
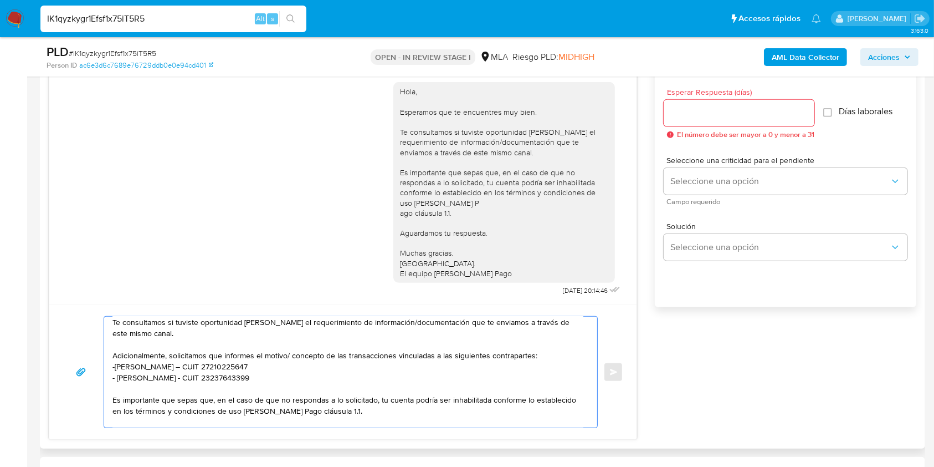
click at [116, 381] on textarea "Hola, Esperamos que te encuentres muy bien. Te consultamos si tuviste oportunid…" at bounding box center [348, 371] width 471 height 111
drag, startPoint x: 356, startPoint y: 415, endPoint x: 356, endPoint y: 380, distance: 34.9
click at [356, 380] on textarea "Hola, Esperamos que te encuentres muy bien. Te consultamos si tuviste oportunid…" at bounding box center [348, 371] width 471 height 111
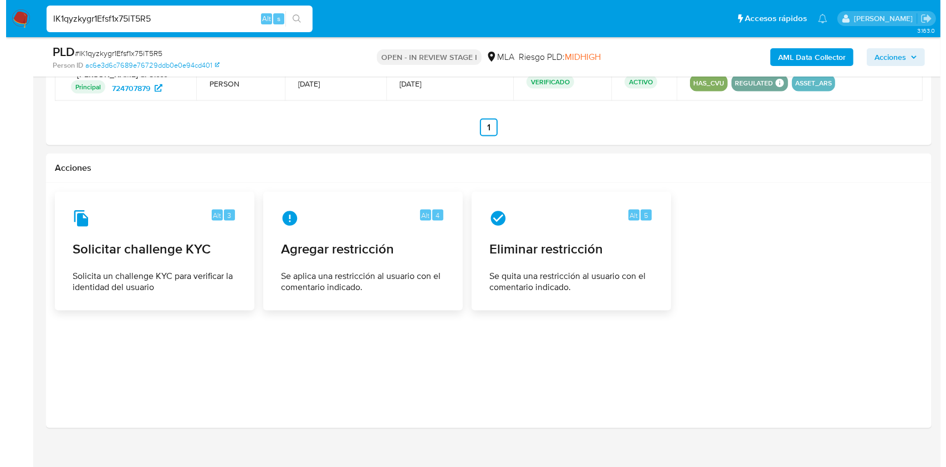
scroll to position [1717, 0]
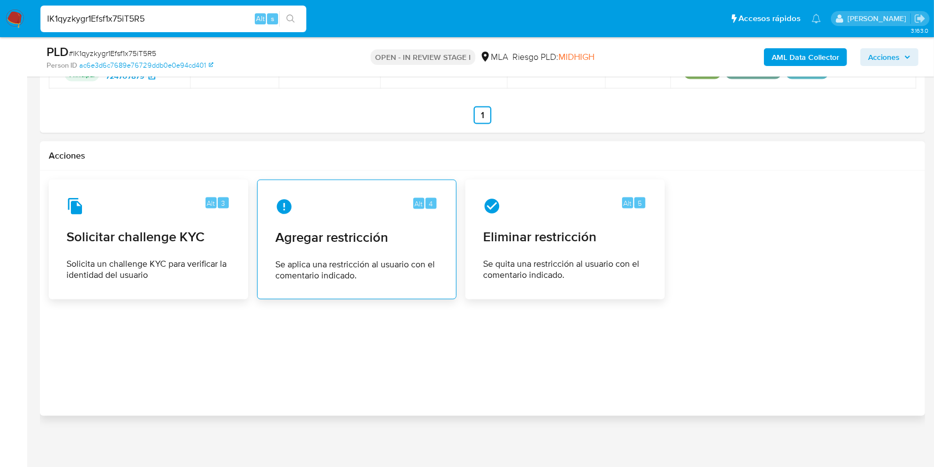
type textarea "Hola, Esperamos que te encuentres muy bien. Te consultamos si tuviste oportunid…"
click at [342, 230] on span "Agregar restricción" at bounding box center [356, 237] width 163 height 17
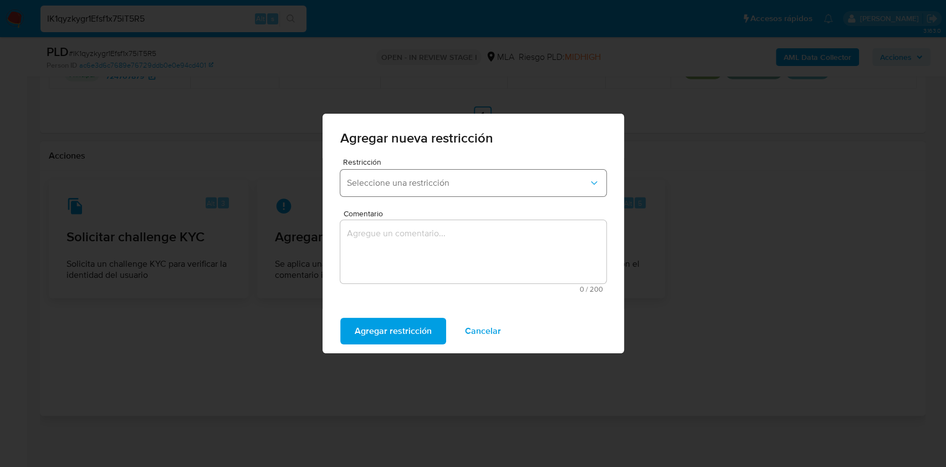
click at [540, 178] on span "Seleccione una restricción" at bounding box center [468, 182] width 242 height 11
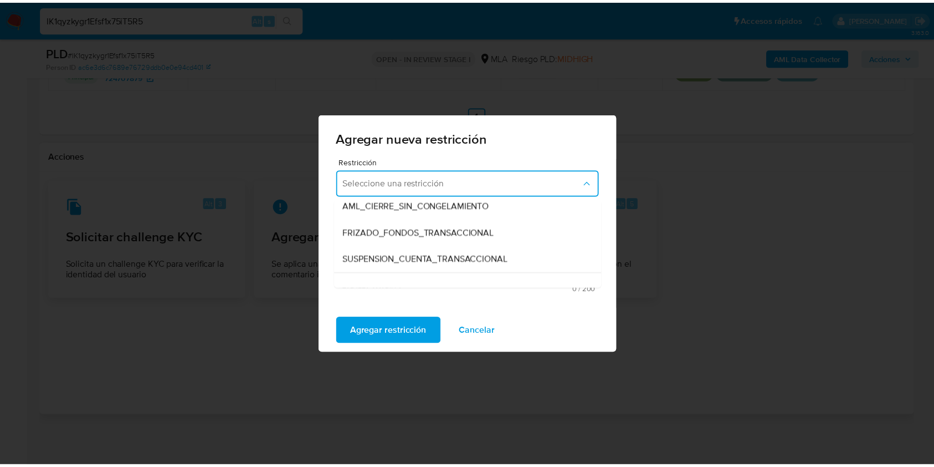
scroll to position [118, 0]
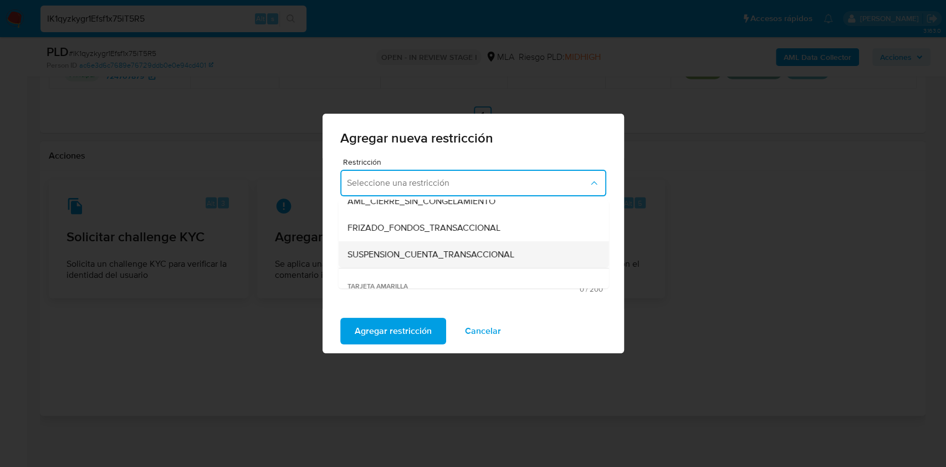
click at [482, 250] on span "SUSPENSION_CUENTA_TRANSACCIONAL" at bounding box center [430, 254] width 167 height 11
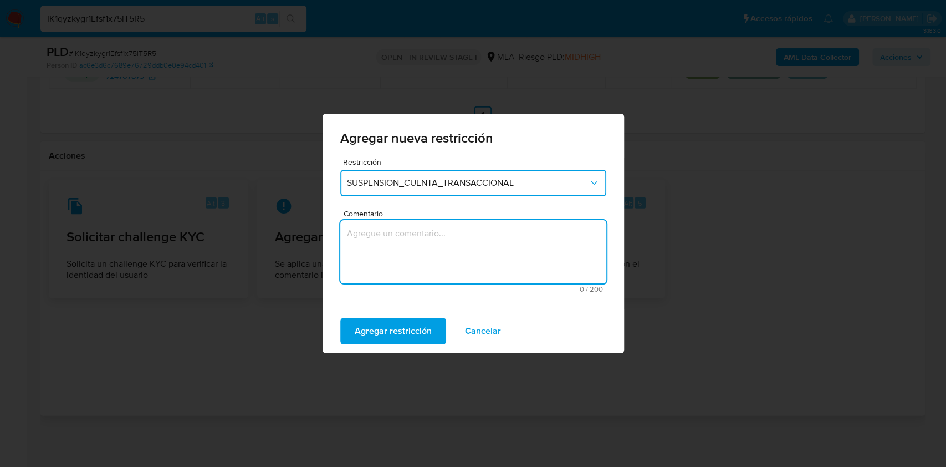
click at [459, 268] on textarea "Comentario" at bounding box center [473, 251] width 266 height 63
type textarea "AML"
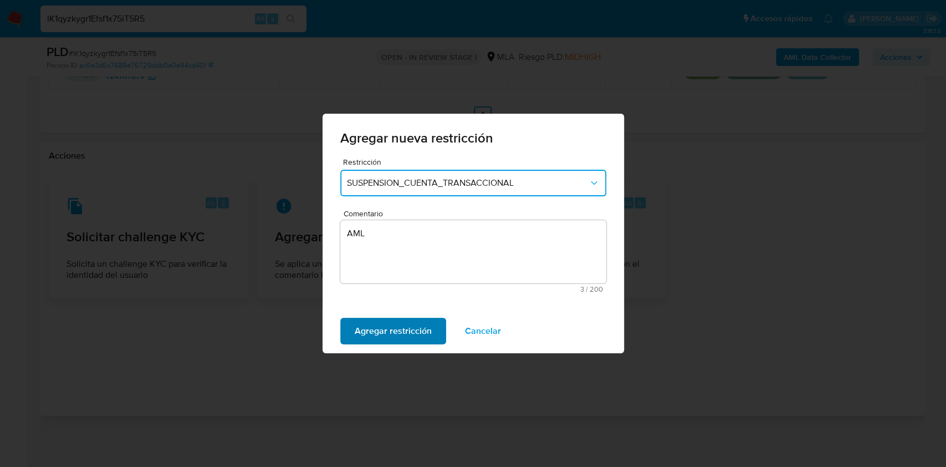
click at [407, 326] on span "Agregar restricción" at bounding box center [393, 331] width 77 height 24
click at [369, 329] on span "Confirmar" at bounding box center [375, 331] width 40 height 24
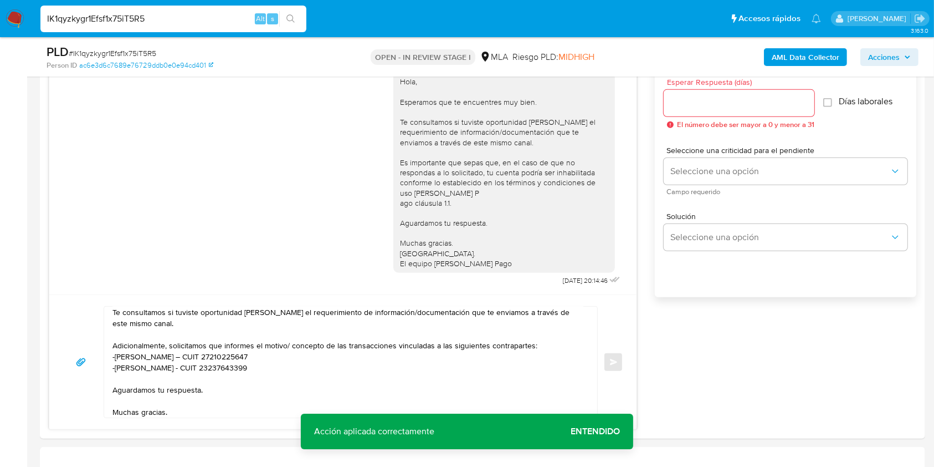
scroll to position [621, 0]
click at [760, 100] on input "Esperar Respuesta (días)" at bounding box center [739, 105] width 151 height 14
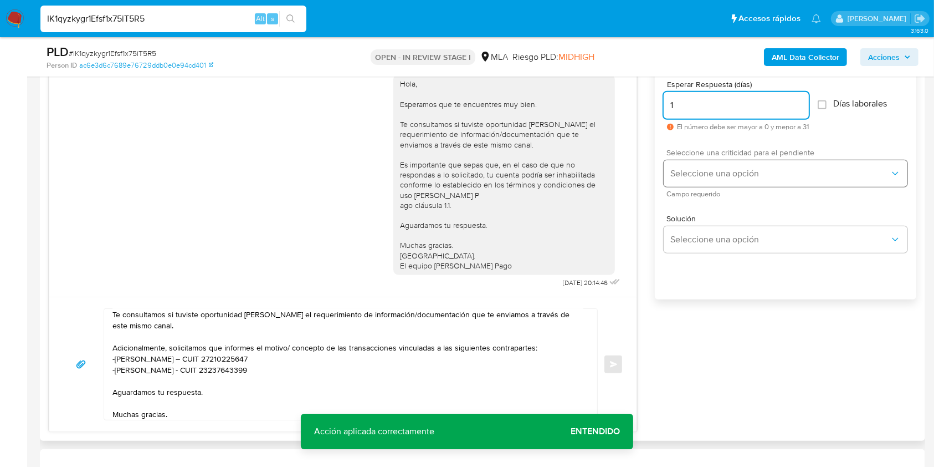
type input "1"
click at [703, 168] on span "Seleccione una opción" at bounding box center [780, 173] width 219 height 11
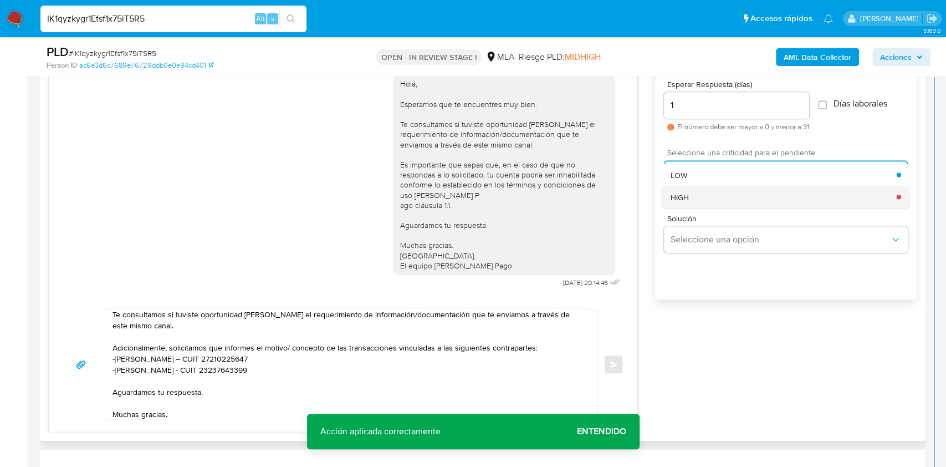
click at [696, 198] on div "HIGH" at bounding box center [784, 197] width 226 height 22
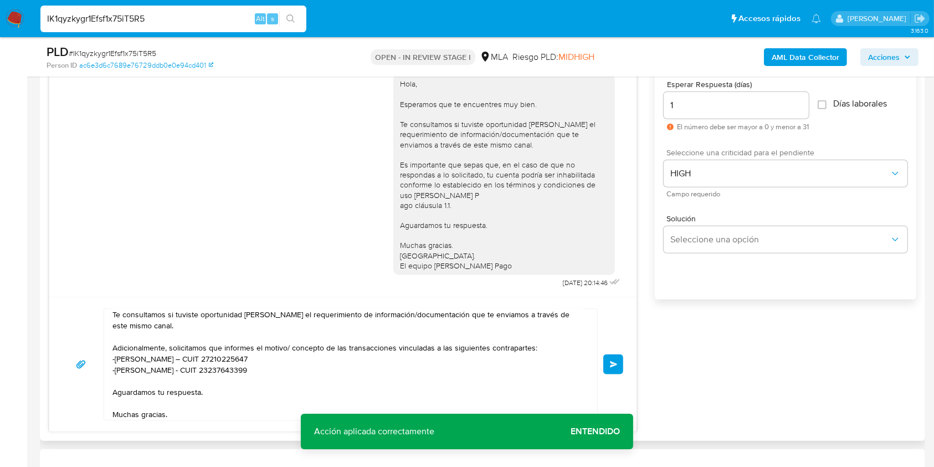
click at [623, 360] on button "Enviar" at bounding box center [614, 364] width 20 height 20
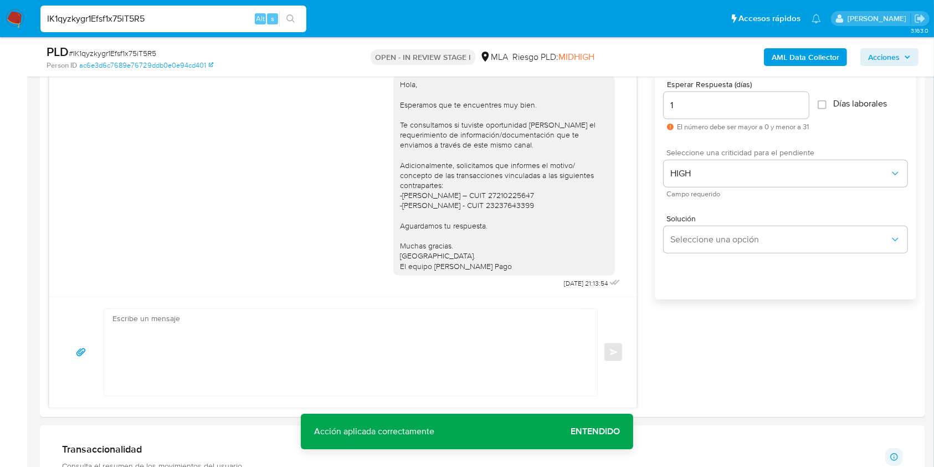
scroll to position [0, 0]
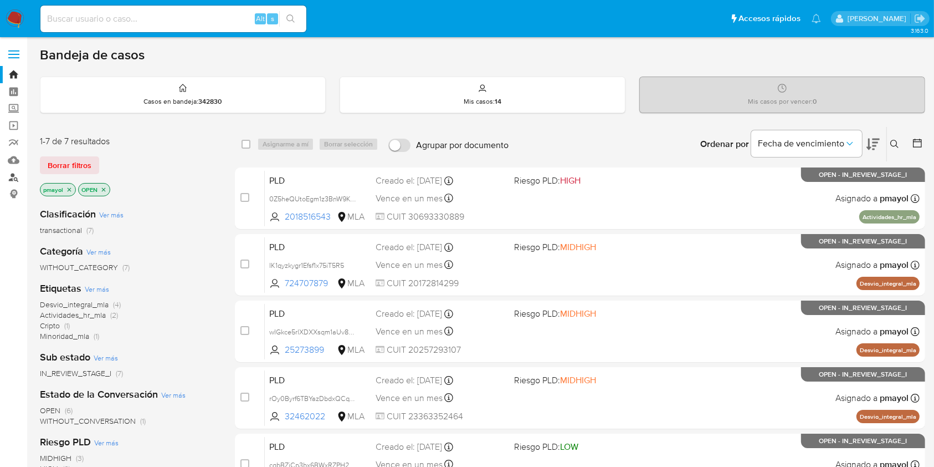
click at [14, 174] on link "Buscador de personas" at bounding box center [66, 176] width 132 height 17
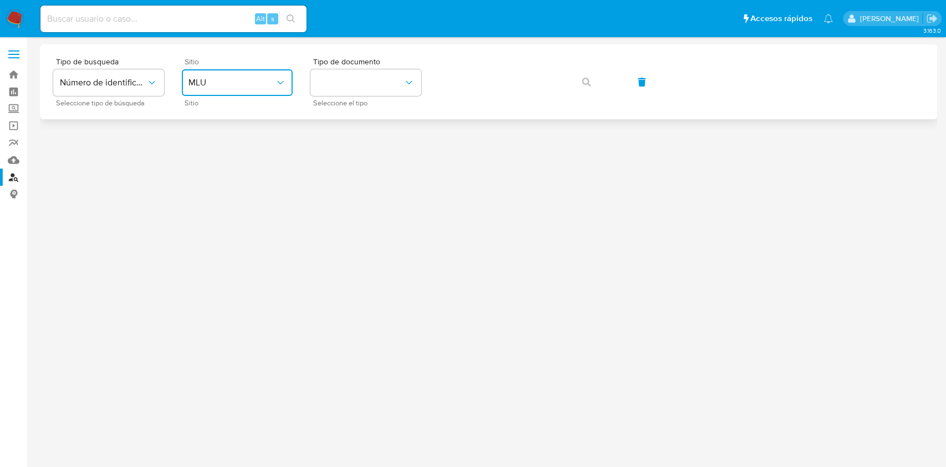
click at [238, 84] on span "MLU" at bounding box center [231, 82] width 86 height 11
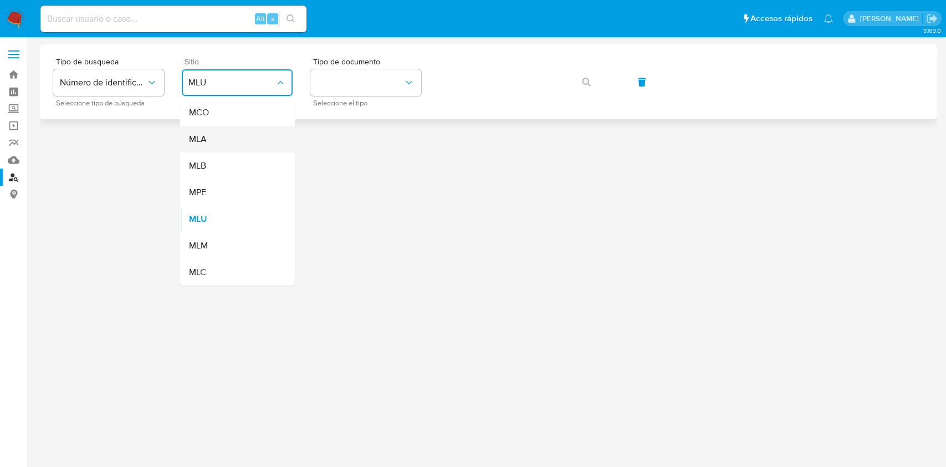
click at [226, 139] on div "MLA" at bounding box center [233, 139] width 91 height 27
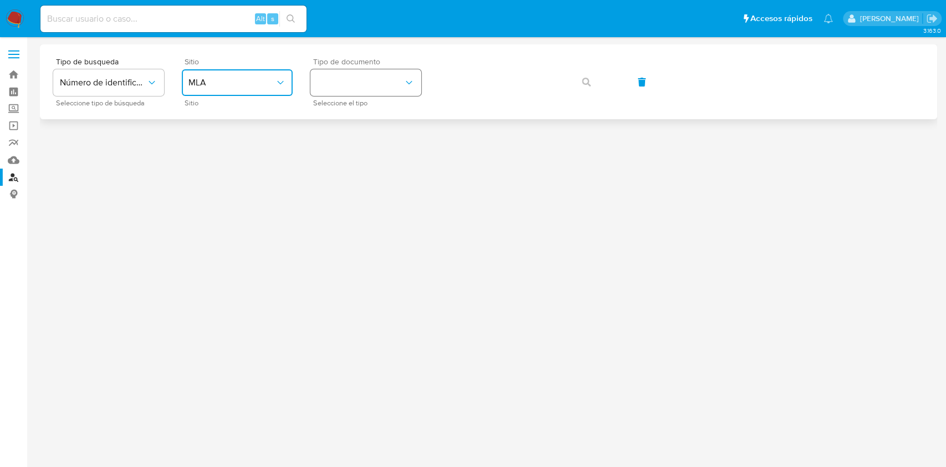
click at [346, 90] on button "identificationType" at bounding box center [365, 82] width 111 height 27
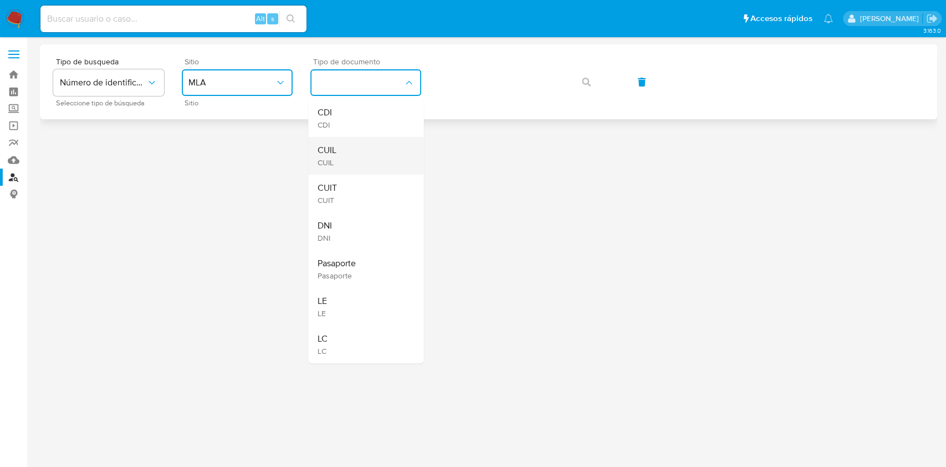
click at [333, 145] on span "CUIL" at bounding box center [326, 150] width 19 height 11
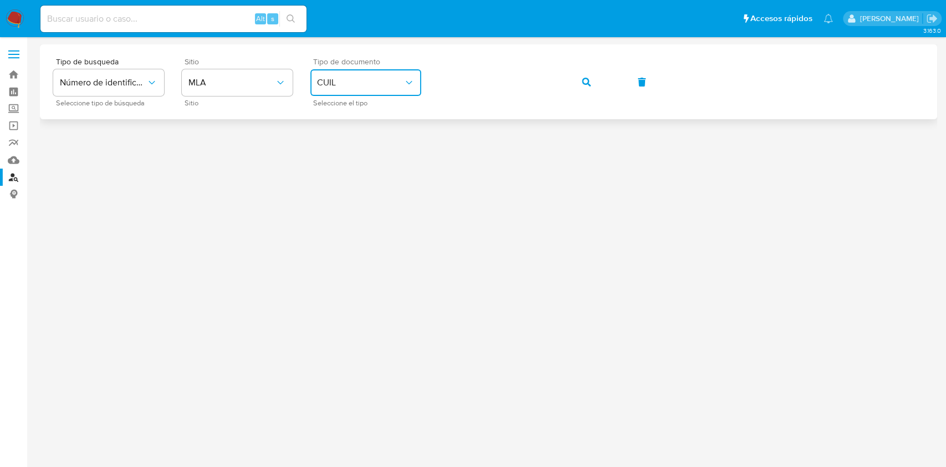
click at [589, 68] on div "Tipo de busqueda Número de identificación Seleccione tipo de búsqueda Sitio MLA…" at bounding box center [488, 82] width 871 height 48
click at [587, 73] on span "button" at bounding box center [586, 82] width 9 height 24
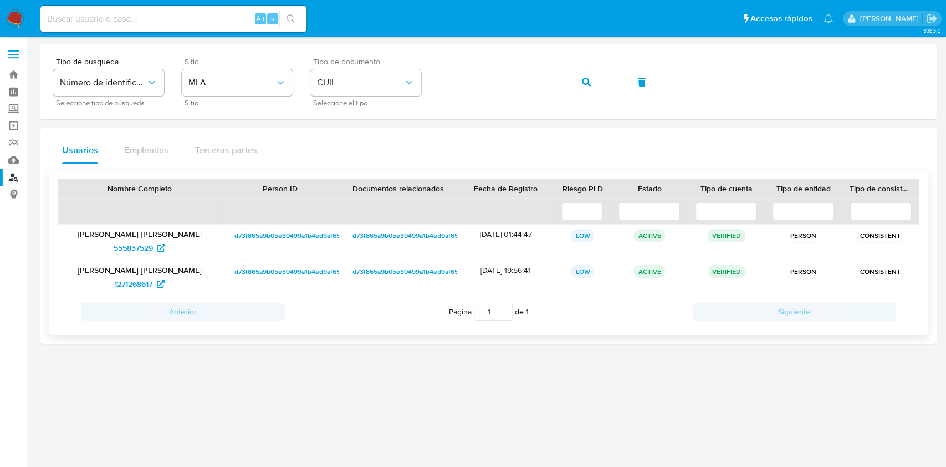
click at [282, 233] on span "d73f865a9b05e30499a1b4ed9af656dc" at bounding box center [292, 235] width 117 height 13
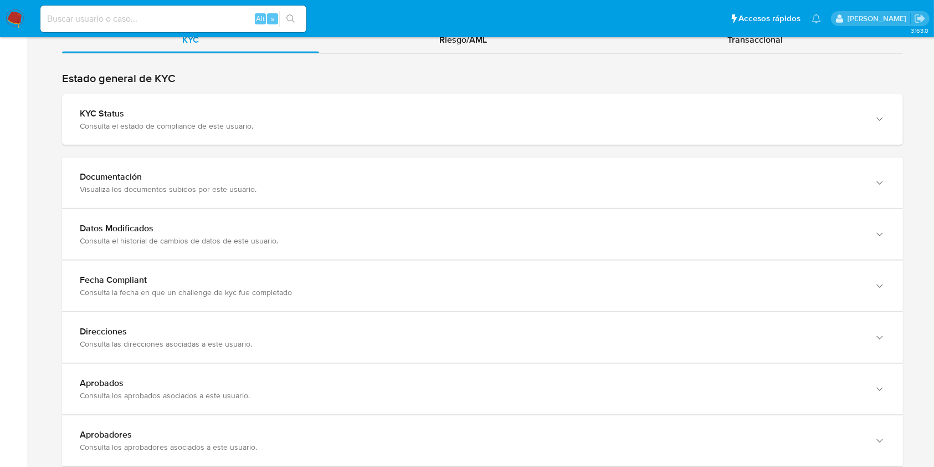
scroll to position [1035, 0]
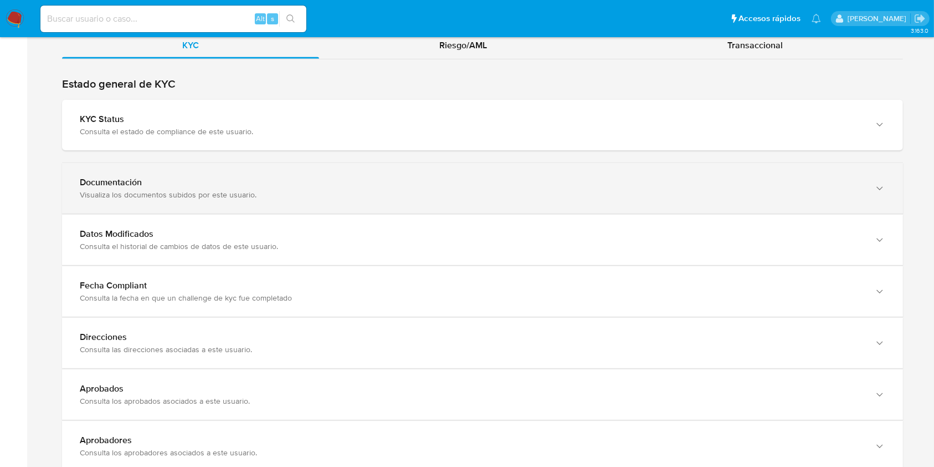
click at [846, 199] on div "Documentación Visualiza los documentos subidos por este usuario." at bounding box center [482, 188] width 841 height 50
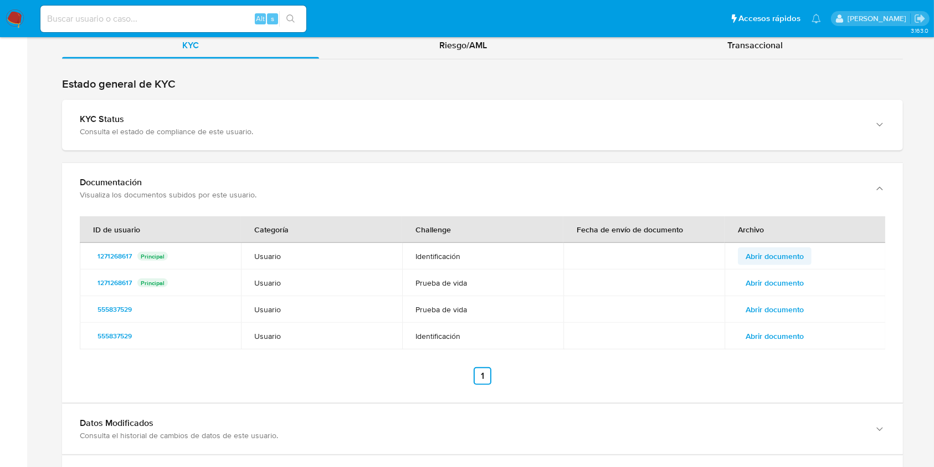
click at [758, 250] on span "Abrir documento" at bounding box center [775, 256] width 58 height 16
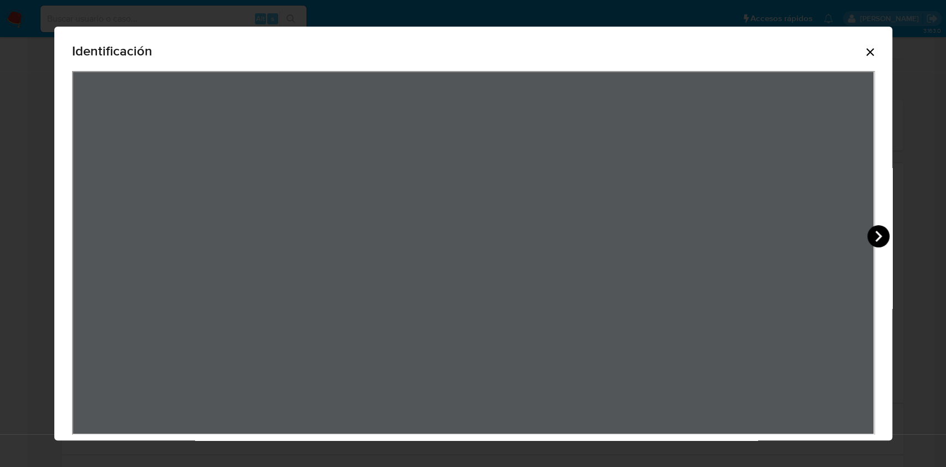
click at [889, 229] on icon "View Document Modal" at bounding box center [878, 236] width 22 height 22
click at [868, 46] on div "Identificación" at bounding box center [473, 52] width 802 height 35
click at [874, 49] on icon "Cerrar" at bounding box center [869, 51] width 13 height 13
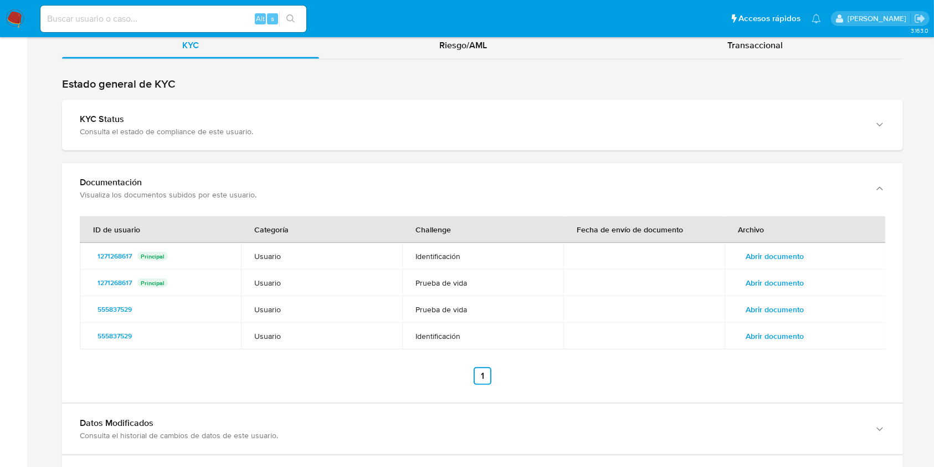
click at [796, 330] on span "Abrir documento" at bounding box center [775, 336] width 58 height 16
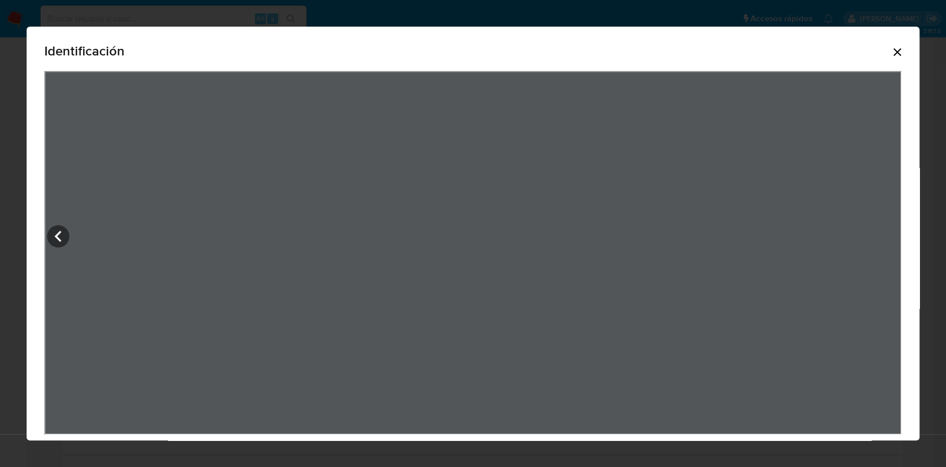
click at [891, 47] on icon "Cerrar" at bounding box center [897, 51] width 13 height 13
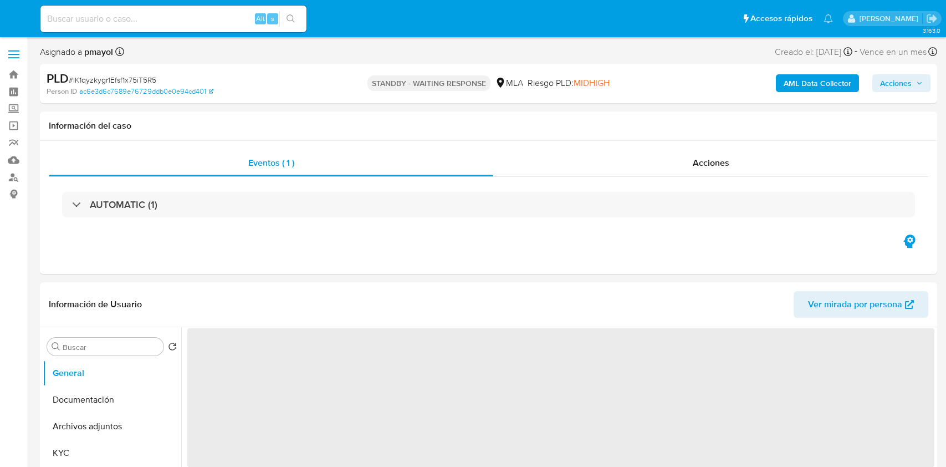
select select "10"
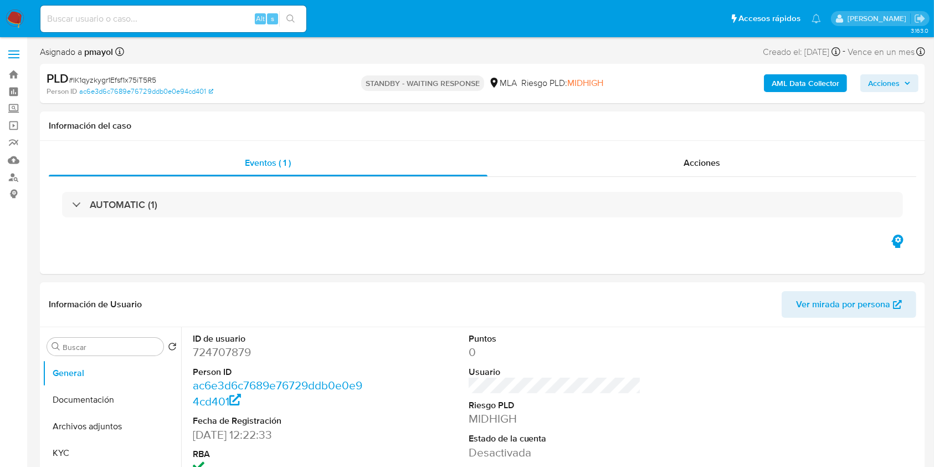
click at [6, 4] on nav "Pausado Ver notificaciones Alt s Accesos rápidos Presiona las siguientes teclas…" at bounding box center [467, 18] width 934 height 37
click at [11, 17] on img at bounding box center [15, 18] width 19 height 19
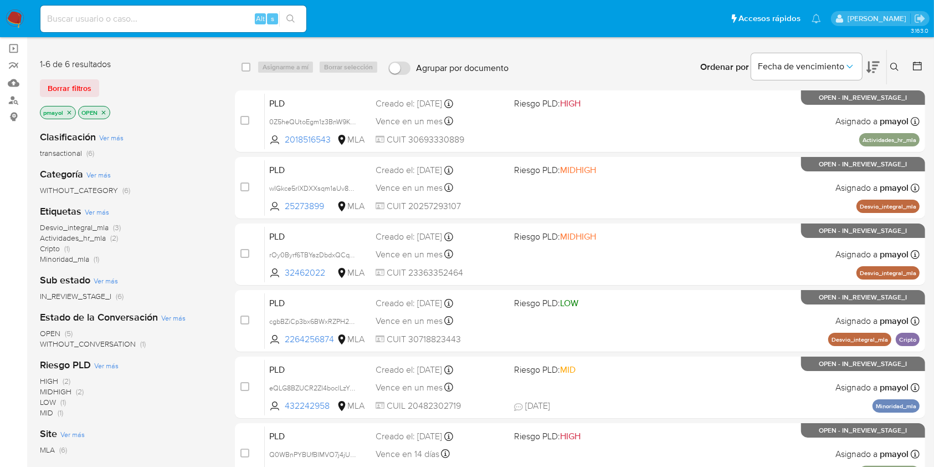
scroll to position [71, 0]
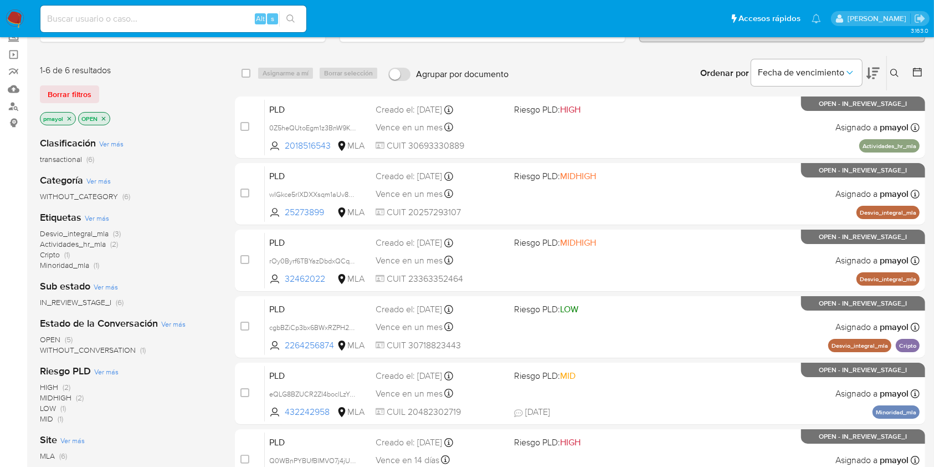
click at [70, 117] on icon "close-filter" at bounding box center [69, 118] width 7 height 7
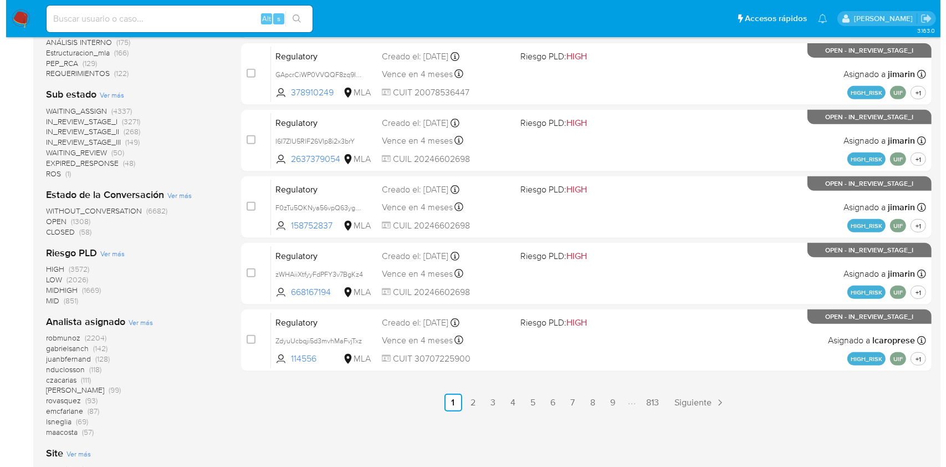
scroll to position [474, 0]
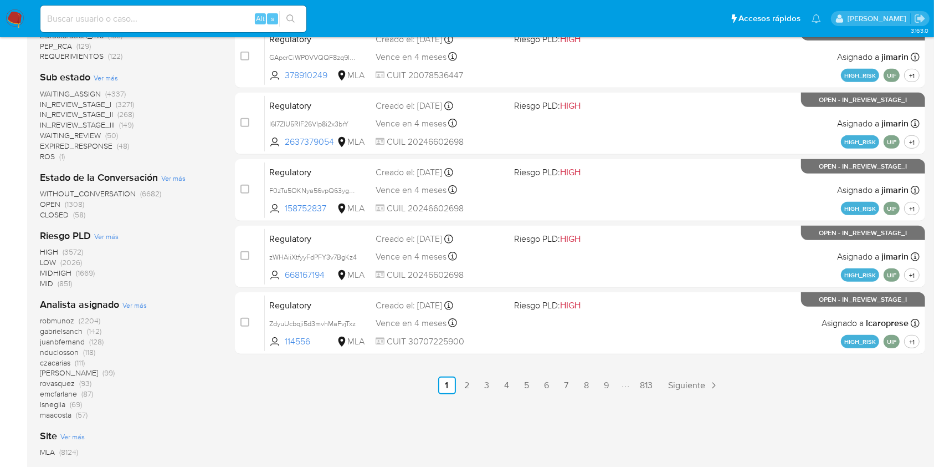
click at [129, 301] on span "Ver más" at bounding box center [134, 305] width 24 height 10
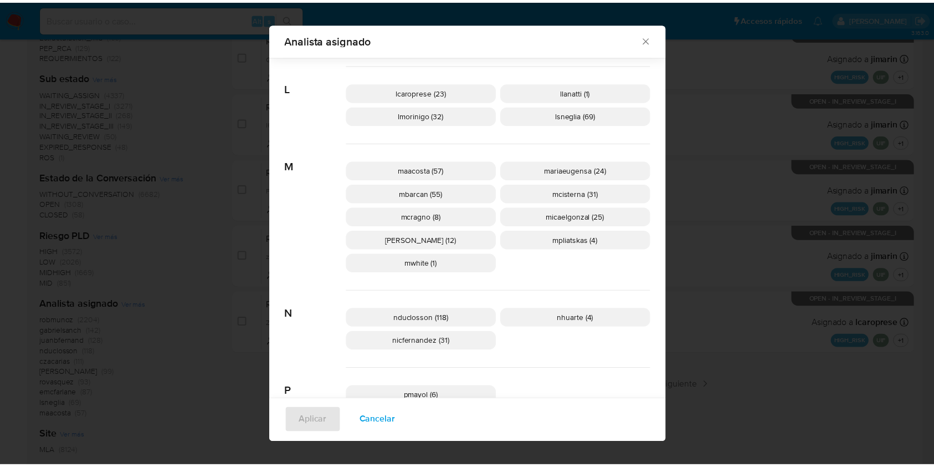
scroll to position [528, 0]
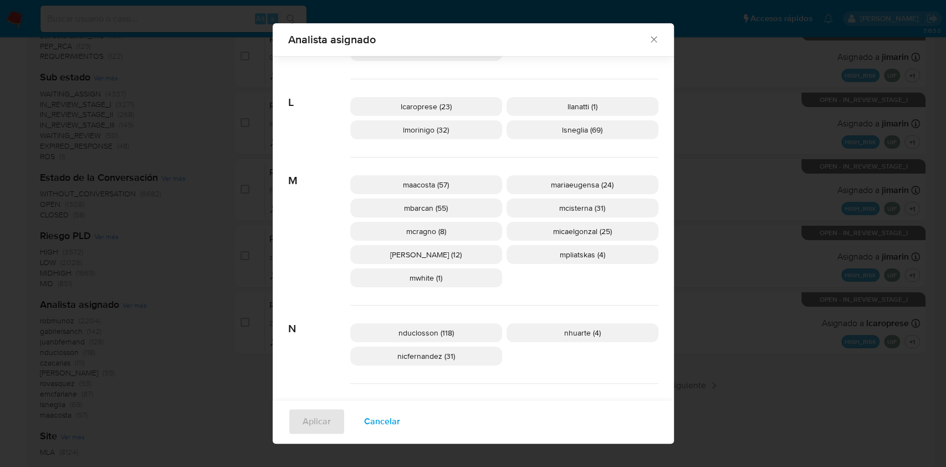
click at [649, 45] on div "Analista asignado" at bounding box center [473, 39] width 401 height 33
click at [648, 38] on icon "Cerrar" at bounding box center [653, 39] width 11 height 11
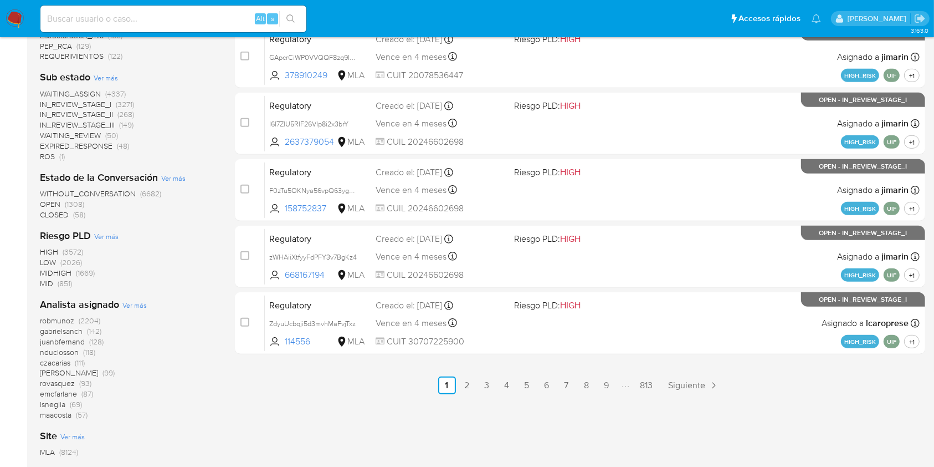
click at [22, 23] on img at bounding box center [15, 18] width 19 height 19
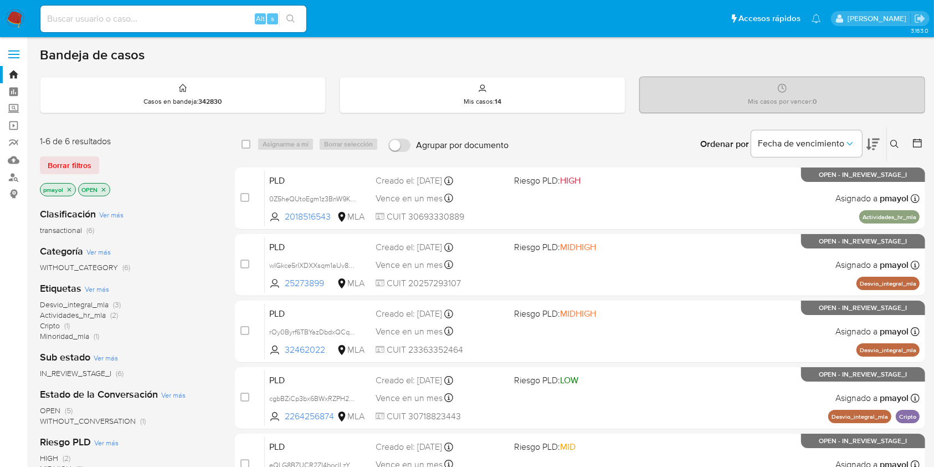
click at [162, 18] on input at bounding box center [173, 19] width 266 height 14
paste input "NvWI0IkvPU6JhWvTU89Aje0d"
type input "NvWI0IkvPU6JhWvTU89Aje0d"
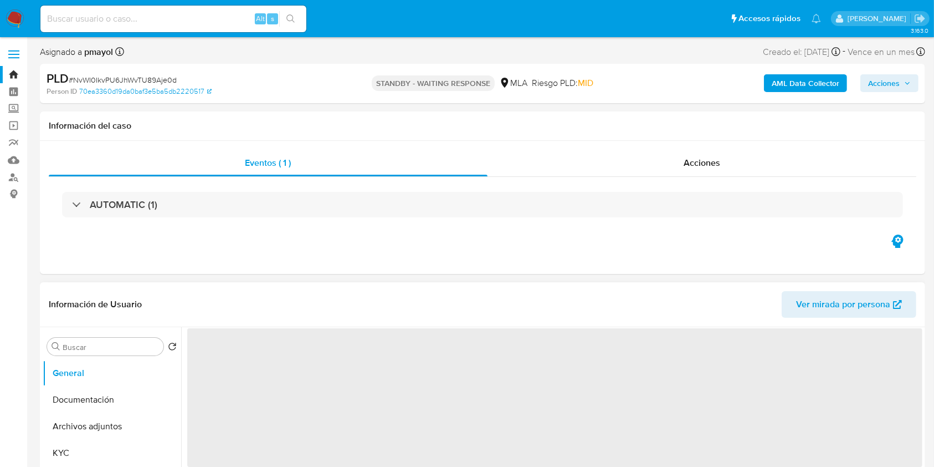
select select "10"
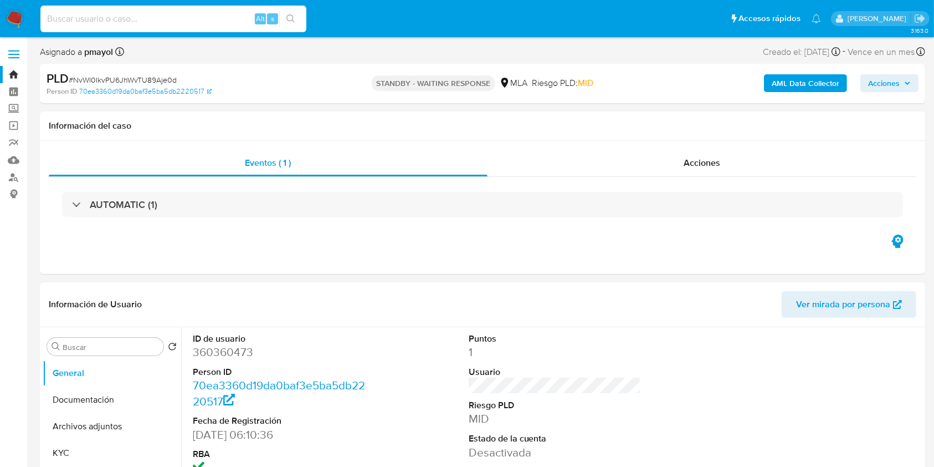
click at [207, 20] on input at bounding box center [173, 19] width 266 height 14
paste input "osQfAkNQzFeEgPKA3cwGronn"
type input "osQfAkNQzFeEgPKA3cwGronn"
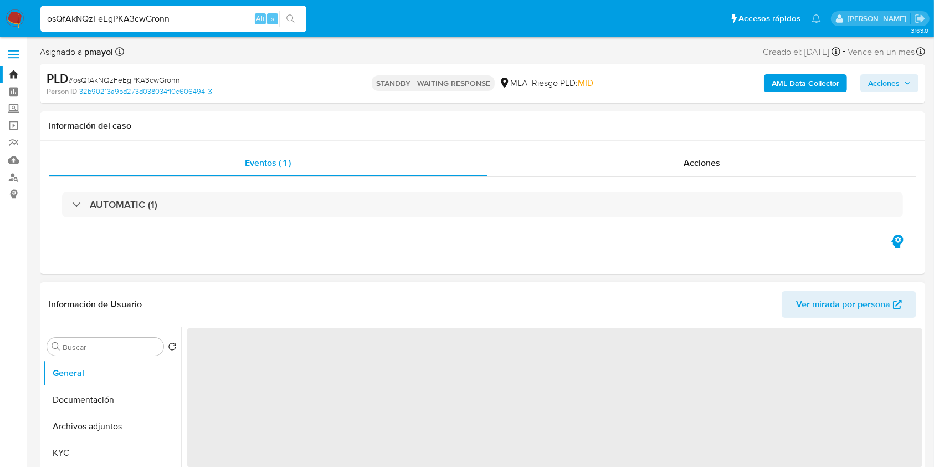
select select "10"
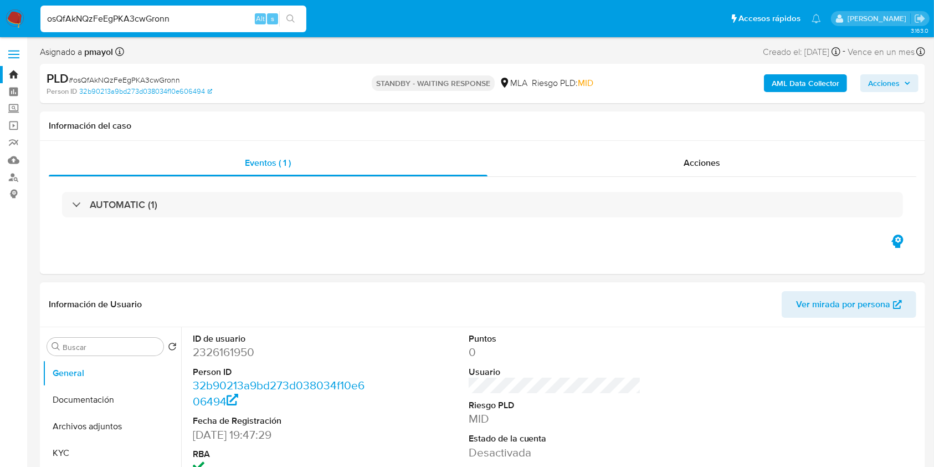
click at [23, 23] on img at bounding box center [15, 18] width 19 height 19
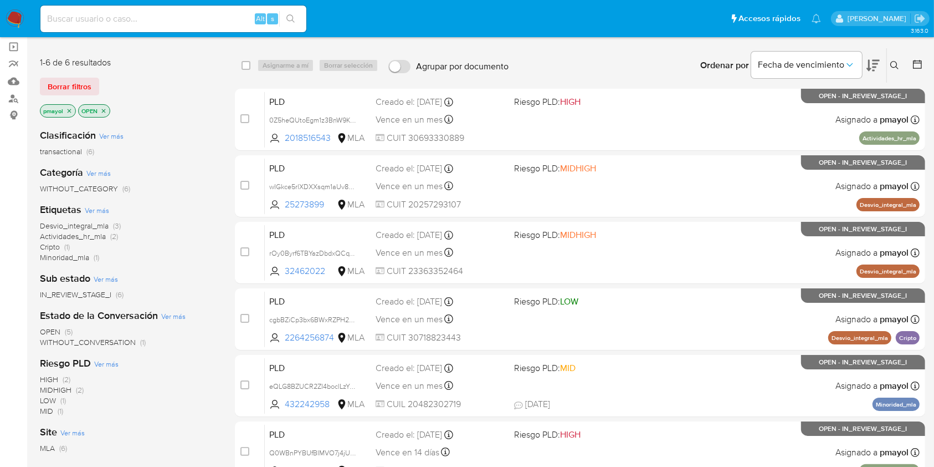
scroll to position [133, 0]
